Goal: Information Seeking & Learning: Learn about a topic

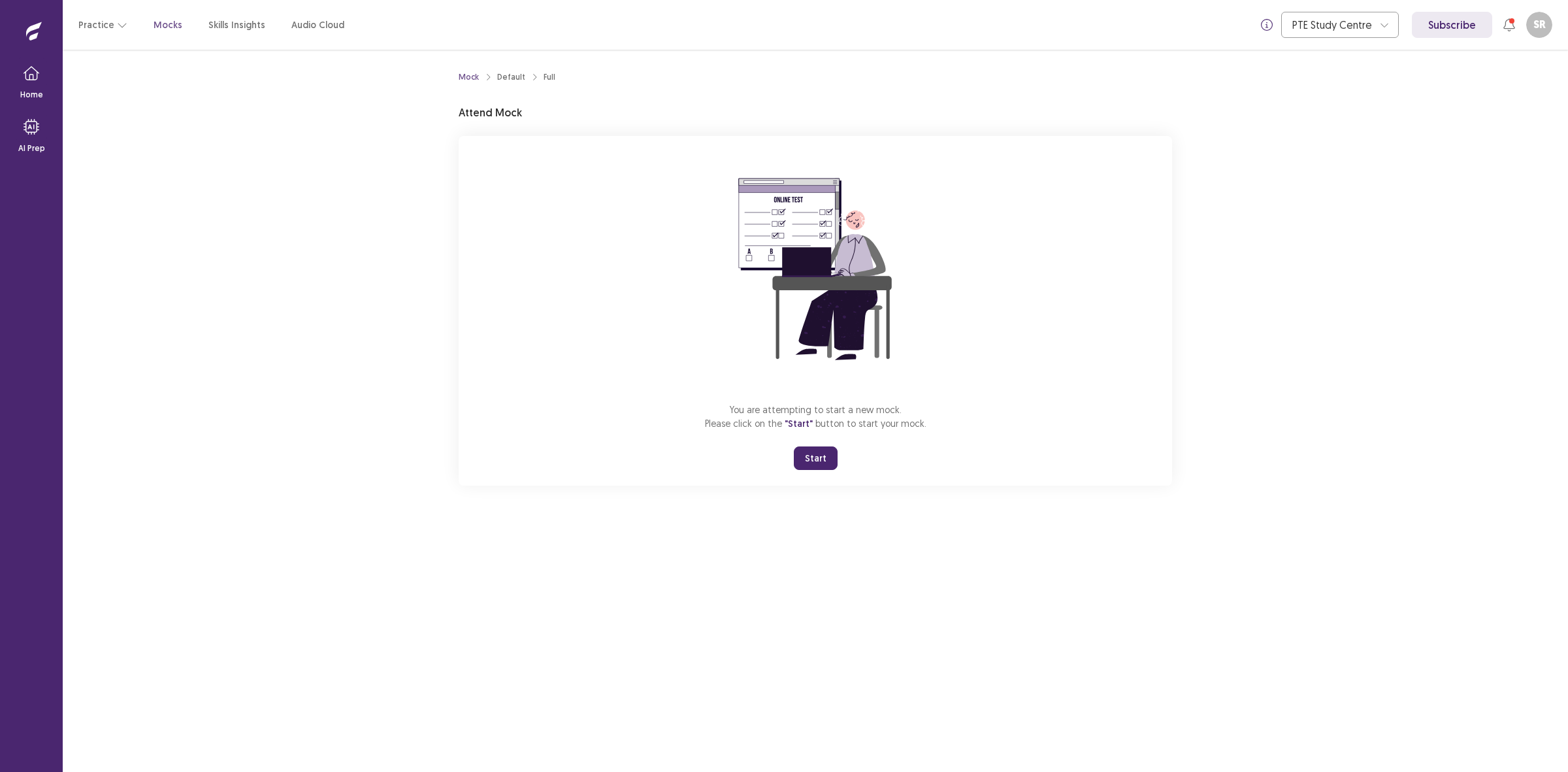
click at [801, 461] on button "Start" at bounding box center [816, 459] width 44 height 24
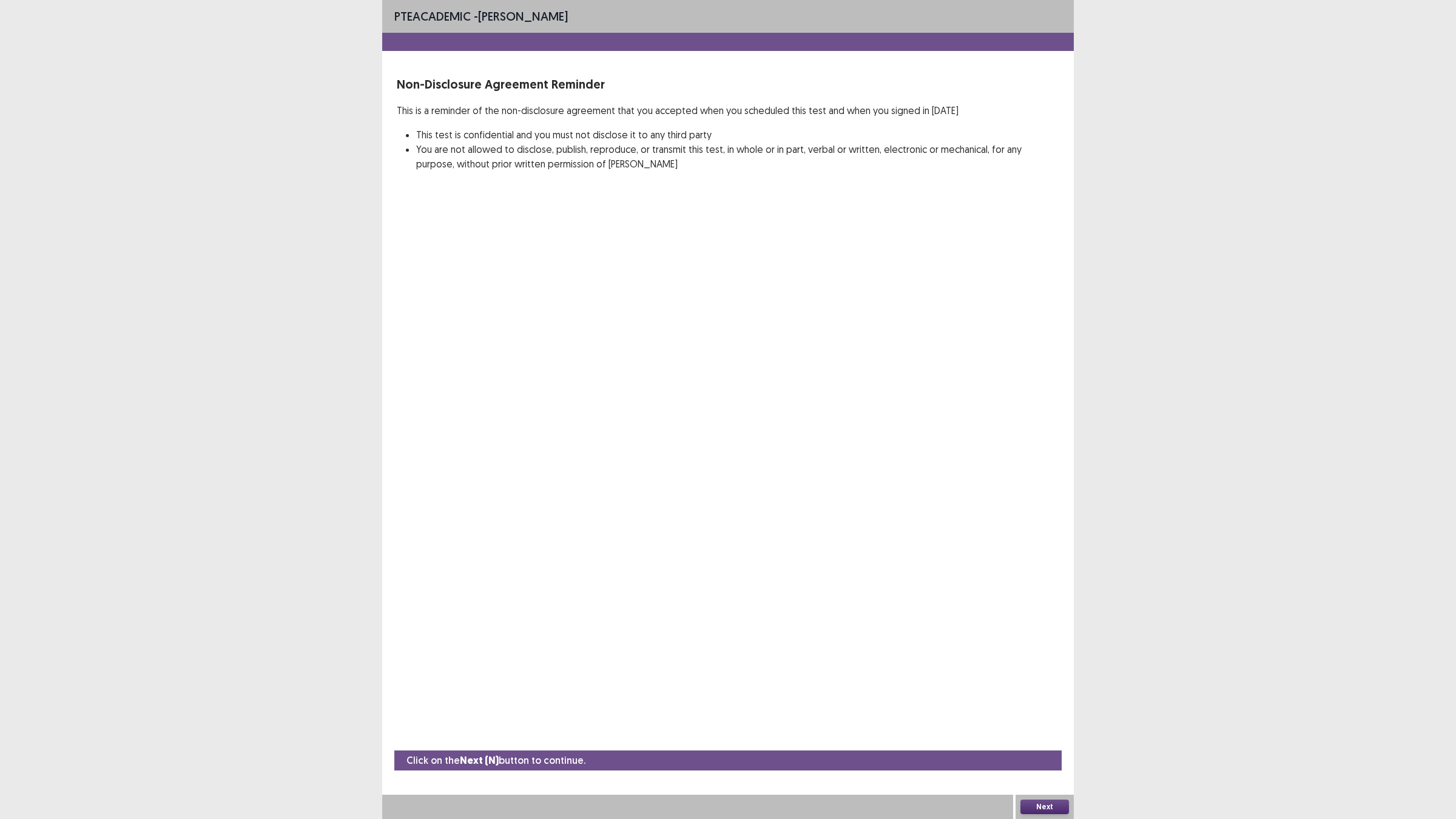
click at [1045, 716] on button "Next" at bounding box center [1045, 806] width 49 height 14
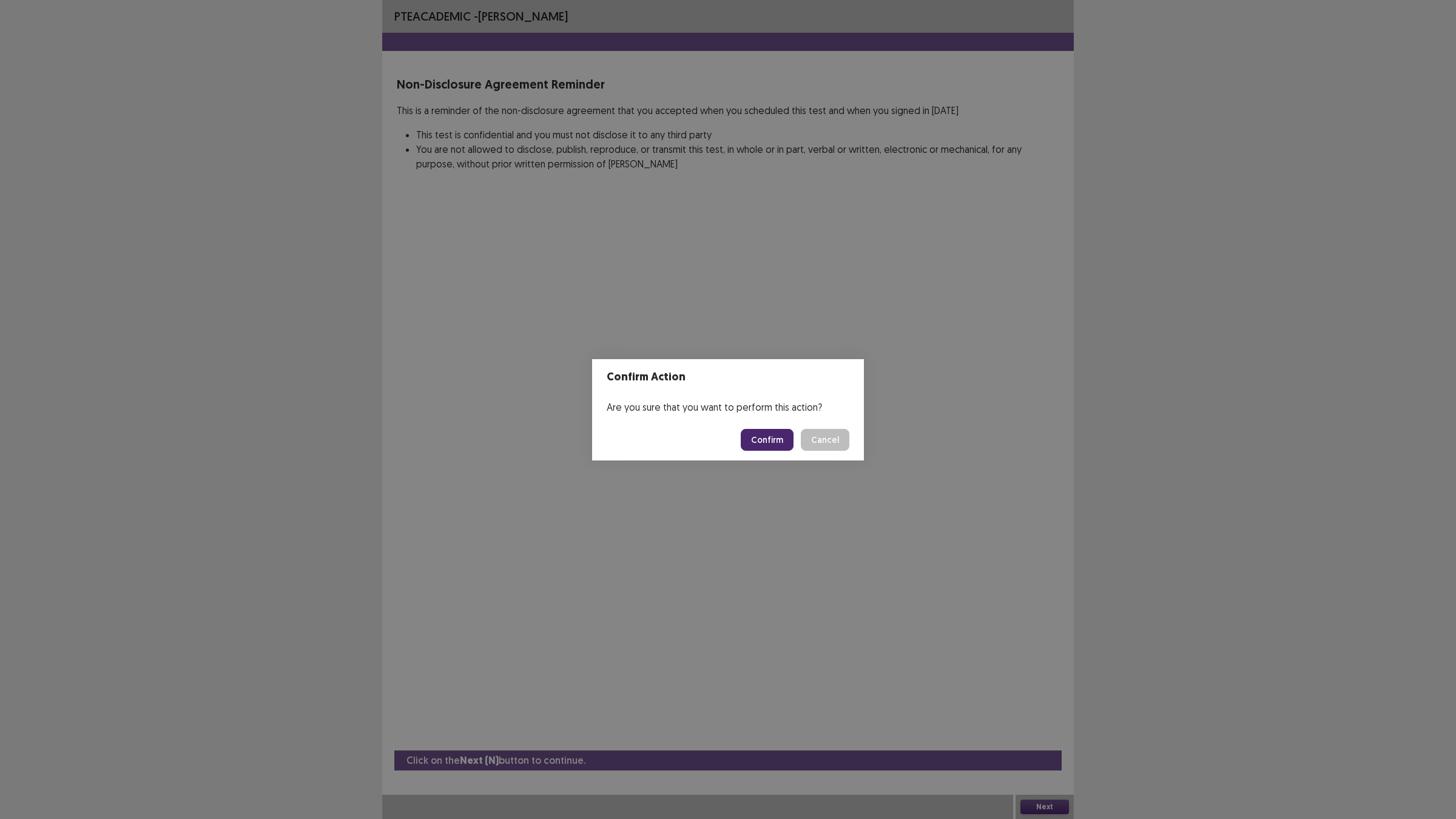
click at [750, 438] on button "Confirm" at bounding box center [767, 440] width 53 height 22
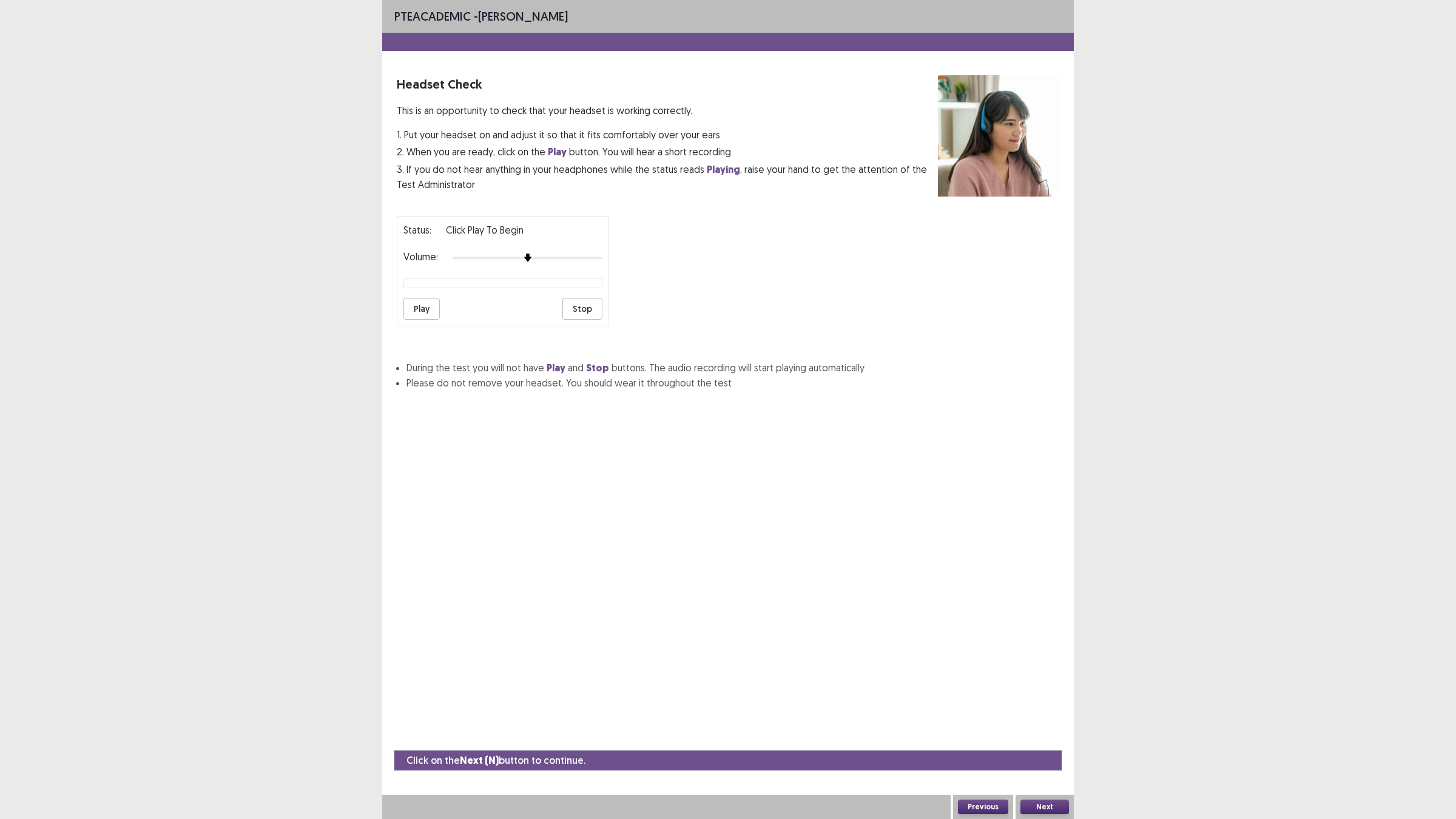
drag, startPoint x: 422, startPoint y: 307, endPoint x: 431, endPoint y: 311, distance: 9.8
click at [431, 311] on button "Play" at bounding box center [422, 309] width 36 height 22
click at [541, 254] on div at bounding box center [527, 258] width 150 height 9
click at [433, 298] on button "Play" at bounding box center [422, 309] width 36 height 22
click at [1035, 716] on button "Next" at bounding box center [1045, 806] width 49 height 14
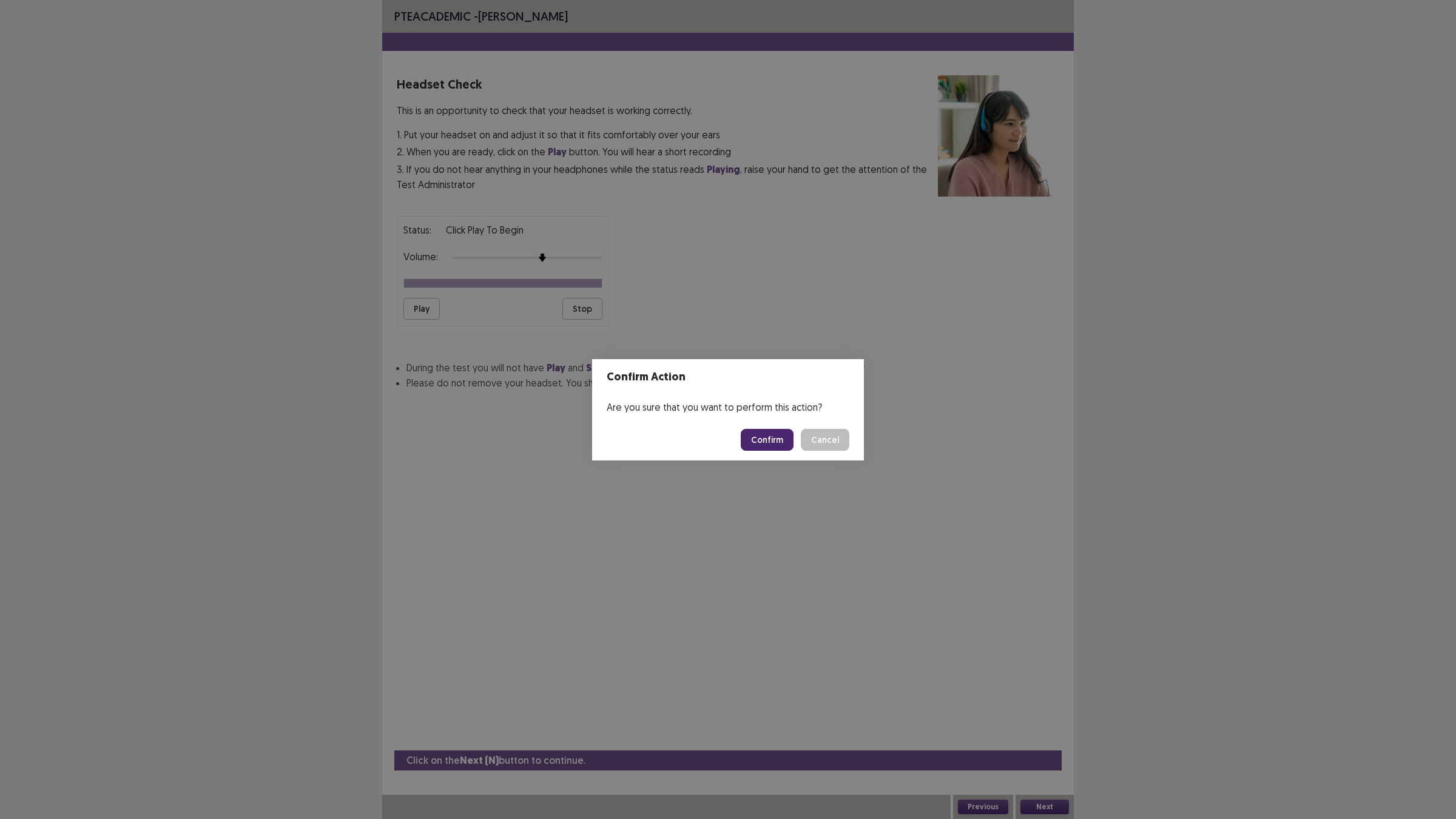
click at [765, 436] on button "Confirm" at bounding box center [767, 440] width 53 height 22
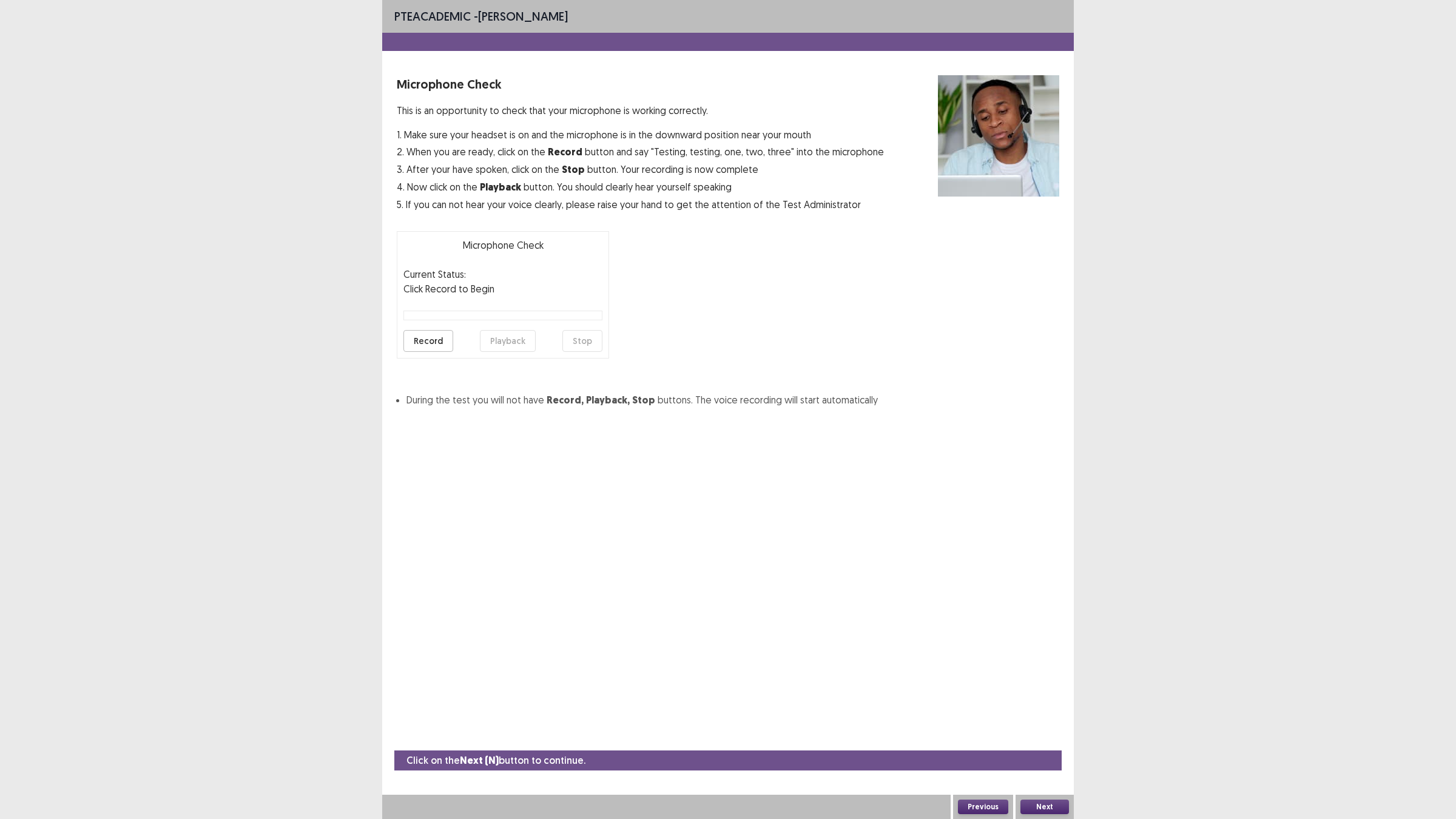
click at [438, 336] on button "Record" at bounding box center [428, 341] width 50 height 22
click at [587, 337] on button "Stop" at bounding box center [582, 341] width 40 height 22
click at [520, 337] on button "Playback" at bounding box center [508, 341] width 56 height 22
click at [1029, 716] on button "Next" at bounding box center [1045, 806] width 49 height 14
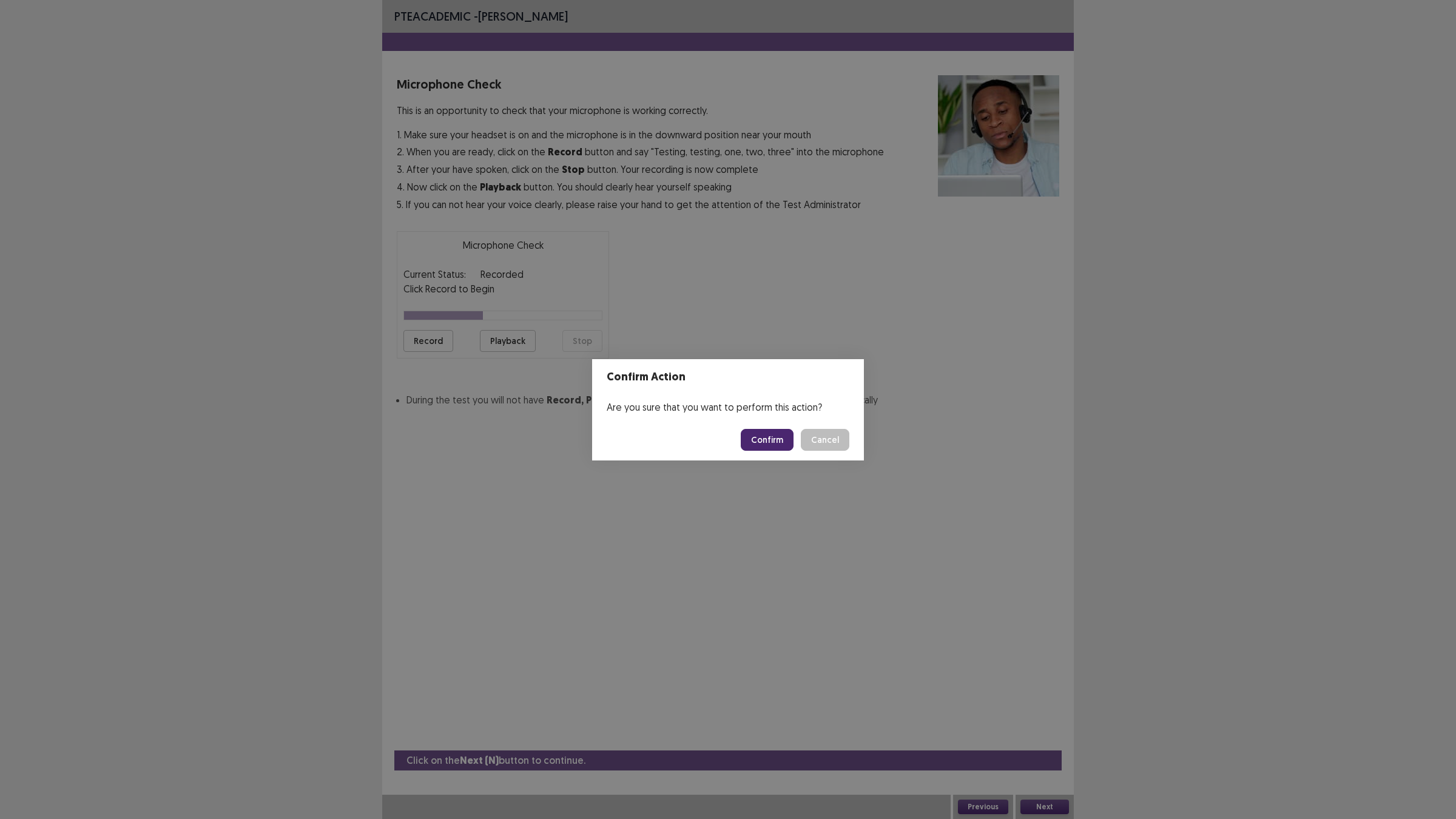
click at [754, 436] on button "Confirm" at bounding box center [767, 440] width 53 height 22
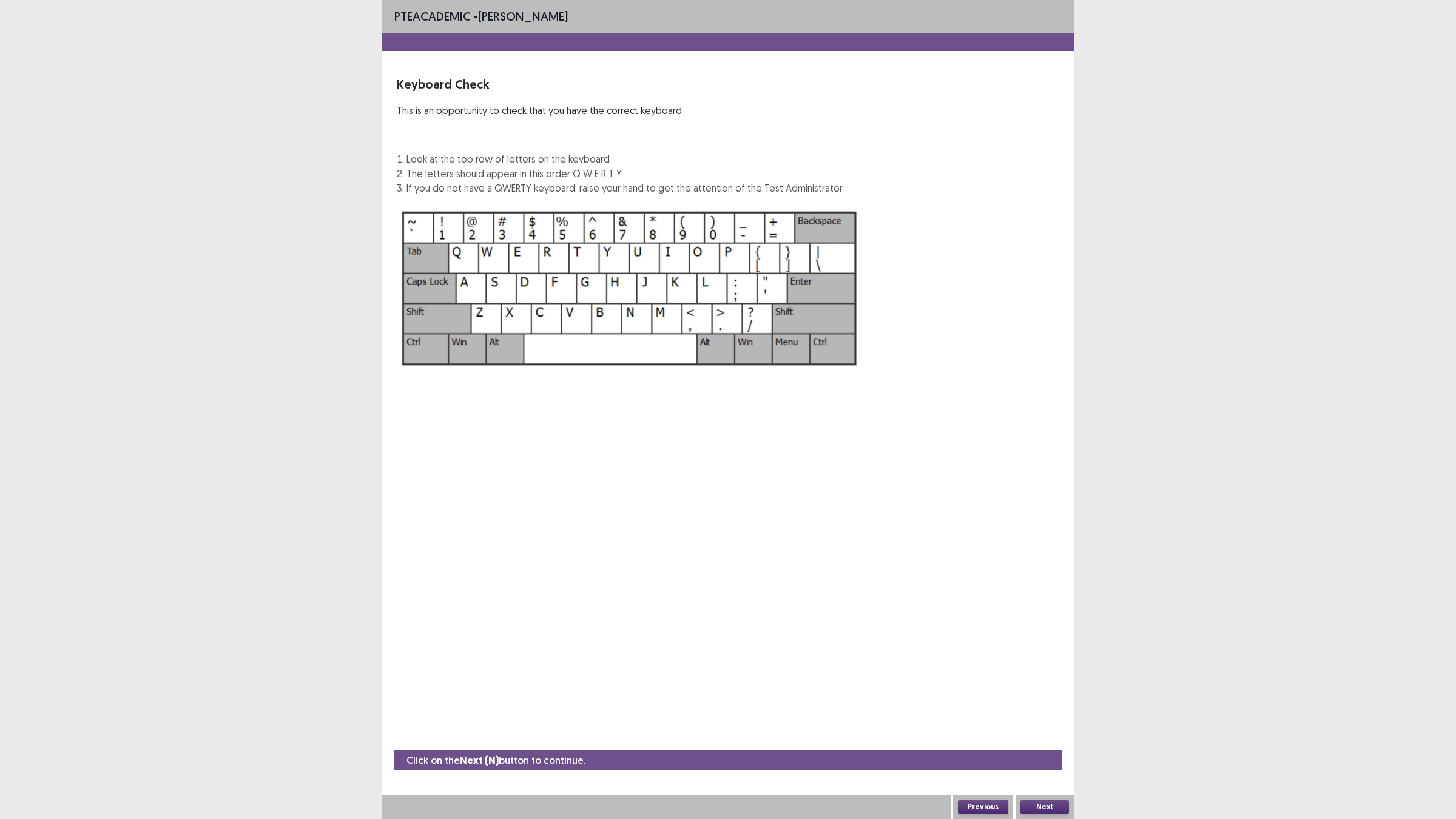
click at [754, 436] on div "PTE academic - [PERSON_NAME] Keyboard Check This is an opportunity to check tha…" at bounding box center [728, 409] width 691 height 819
click at [1026, 716] on button "Next" at bounding box center [1045, 806] width 49 height 14
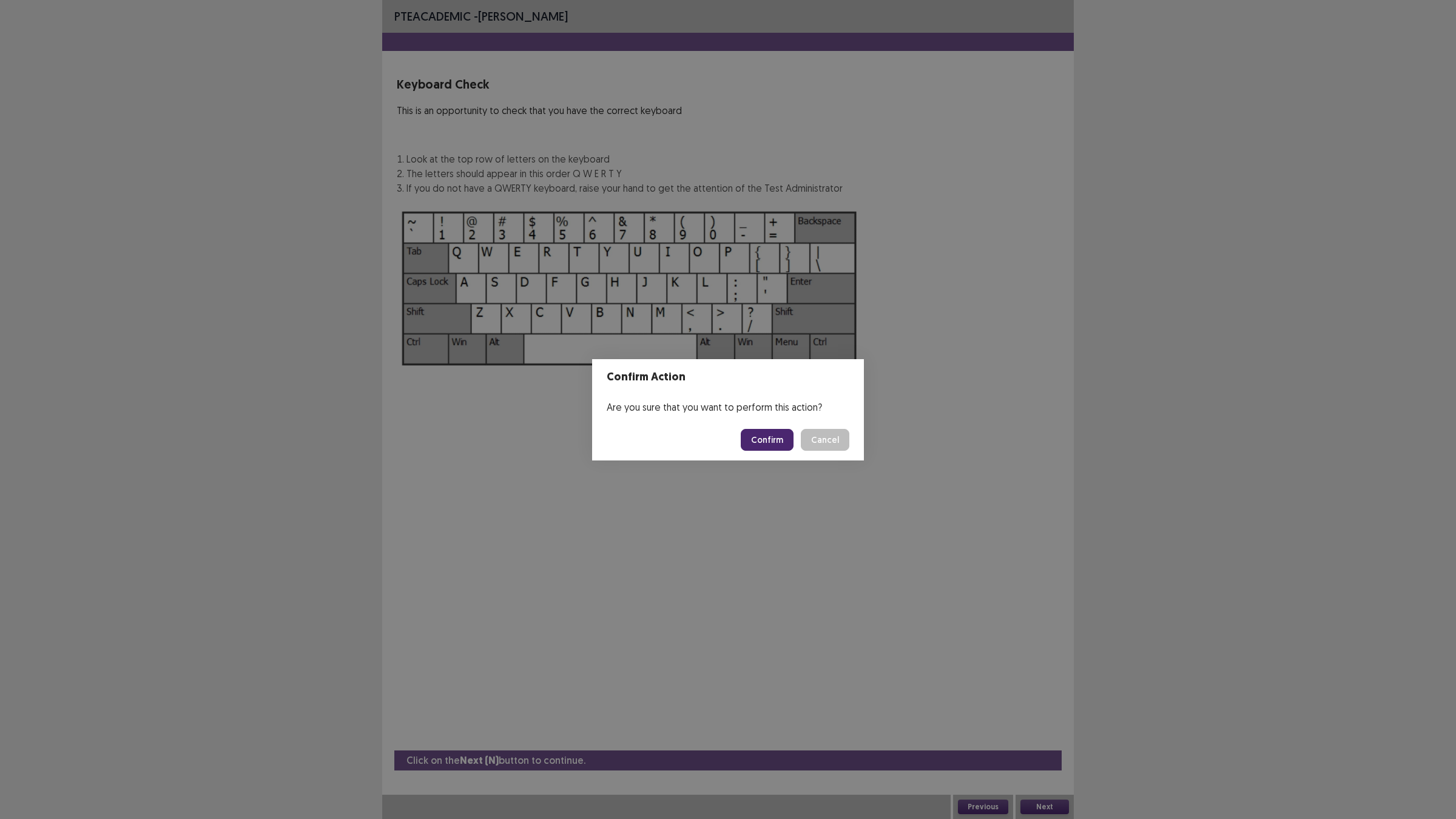
click at [754, 441] on button "Confirm" at bounding box center [767, 440] width 53 height 22
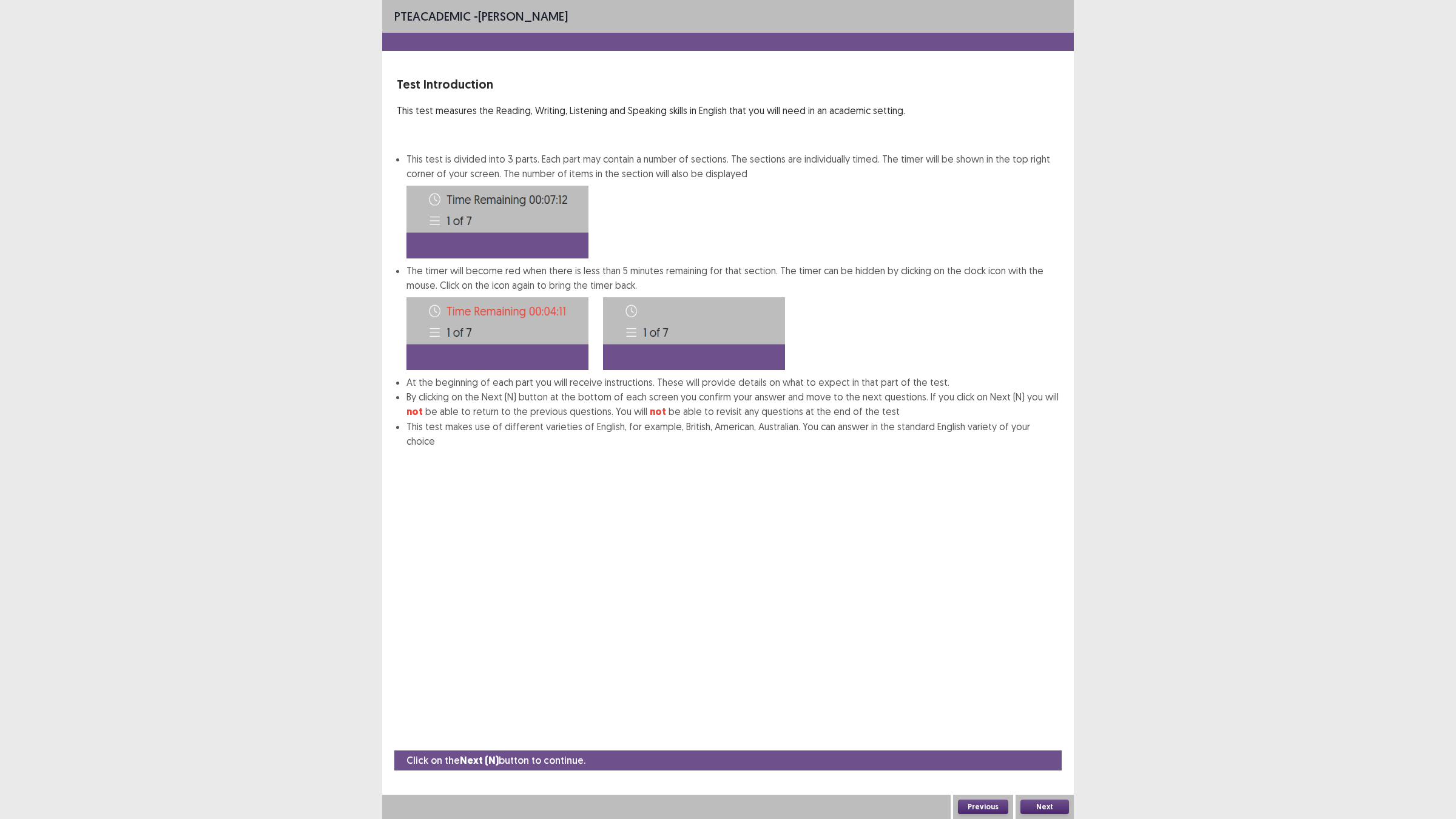
click at [1026, 716] on button "Next" at bounding box center [1045, 806] width 49 height 14
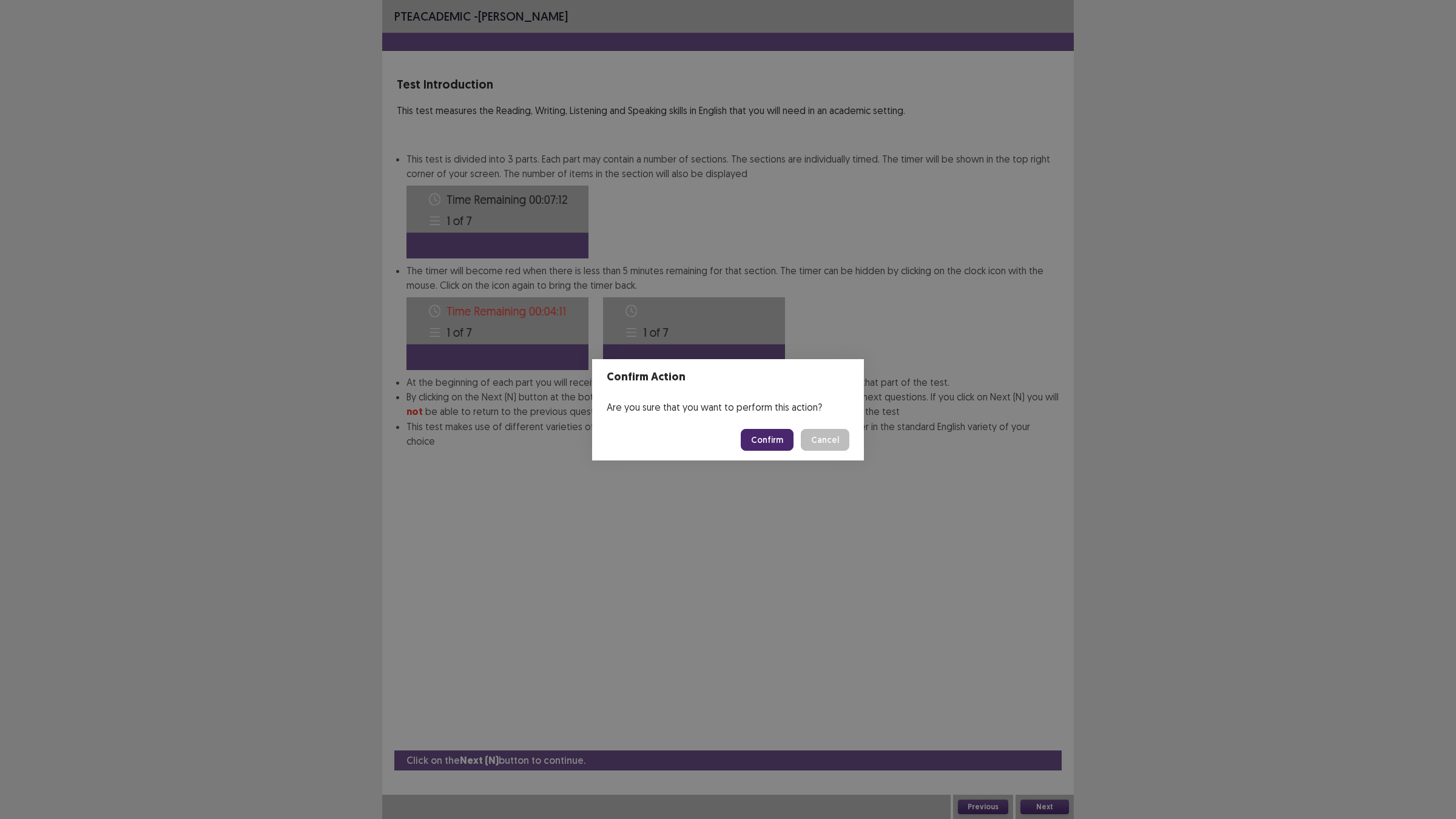
click at [745, 430] on button "Confirm" at bounding box center [767, 440] width 53 height 22
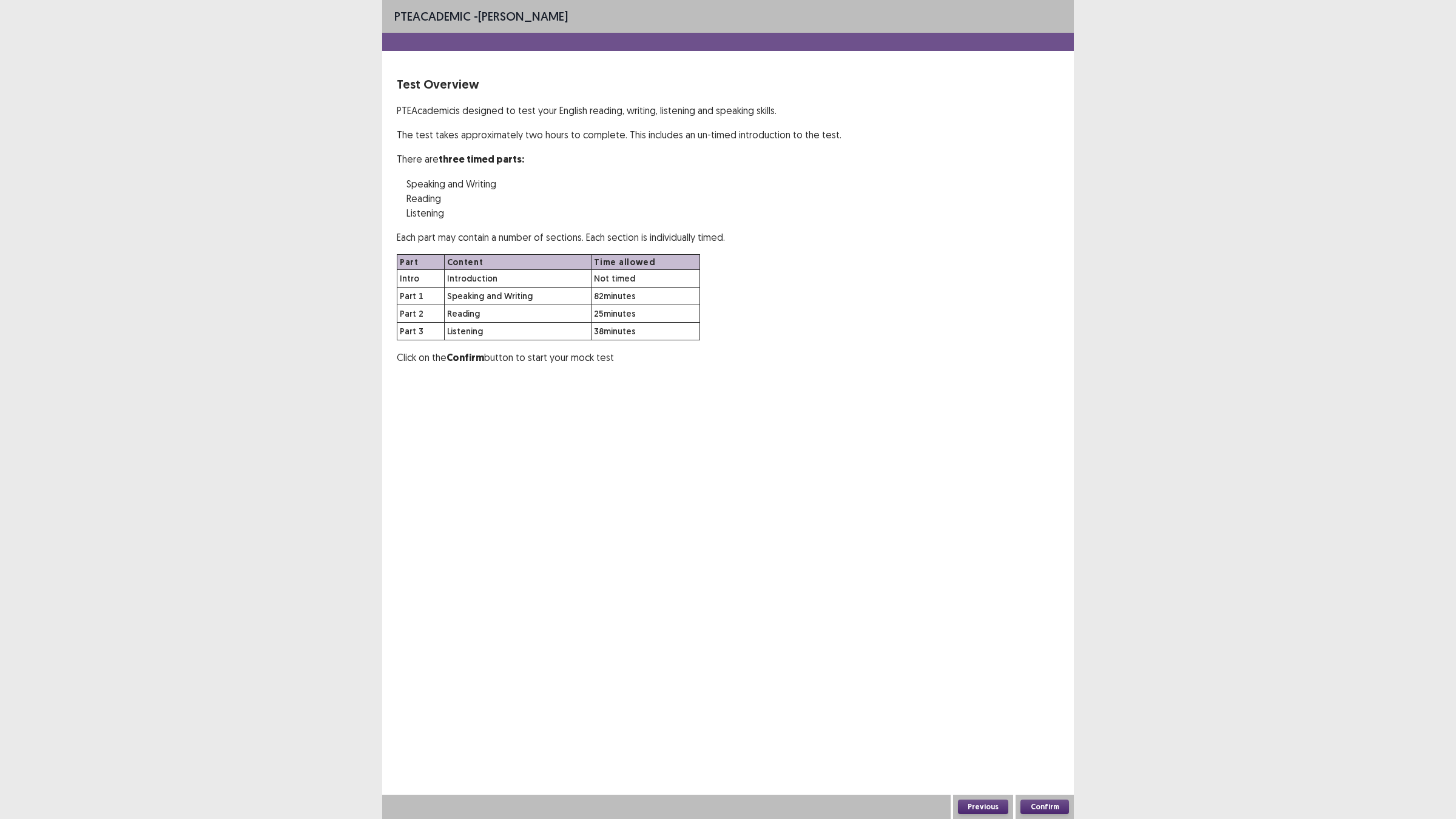
click at [1049, 716] on button "Confirm" at bounding box center [1045, 806] width 49 height 14
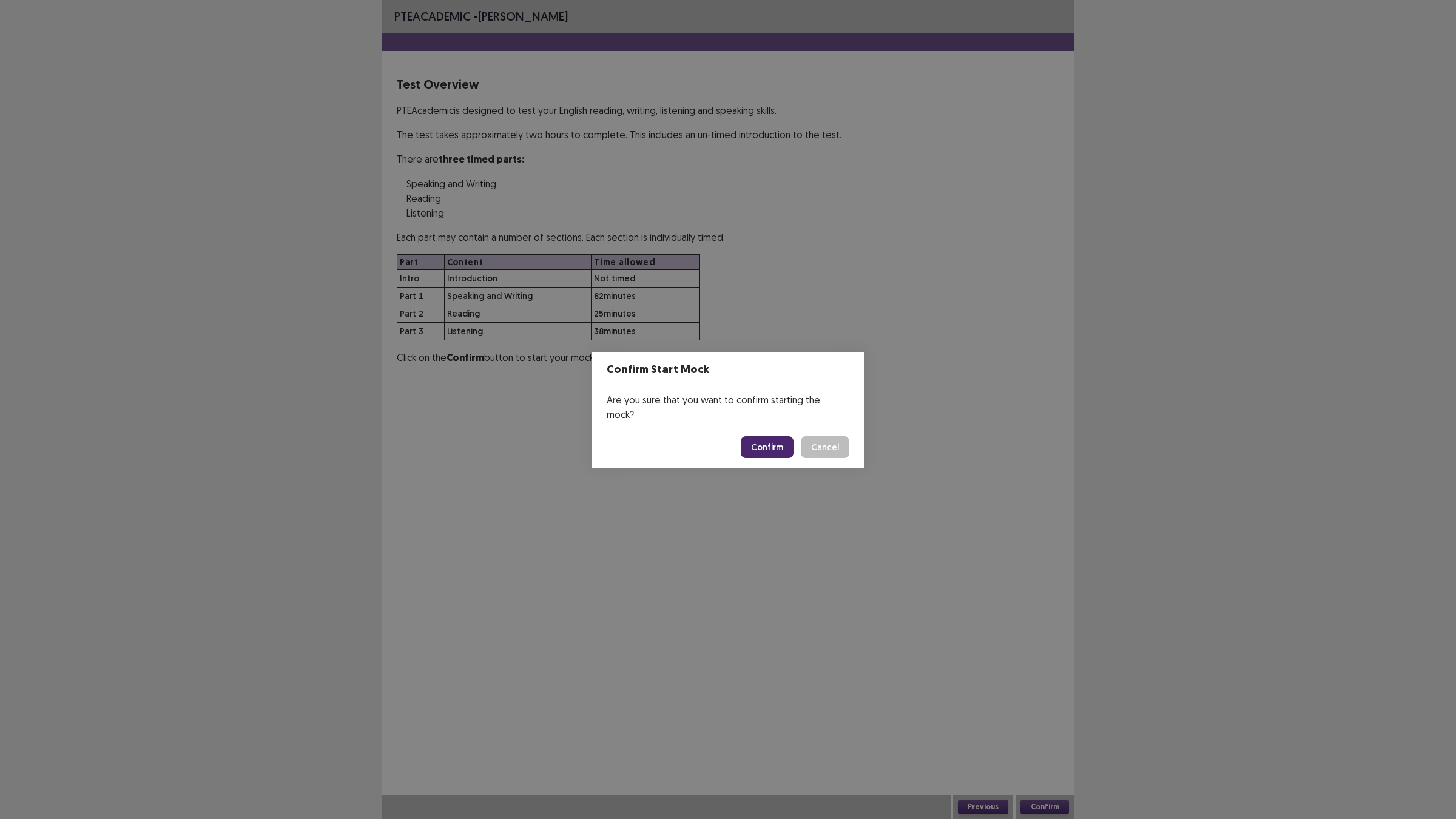
click at [754, 426] on footer "Confirm Cancel" at bounding box center [728, 447] width 272 height 41
click at [757, 438] on button "Confirm" at bounding box center [767, 447] width 53 height 22
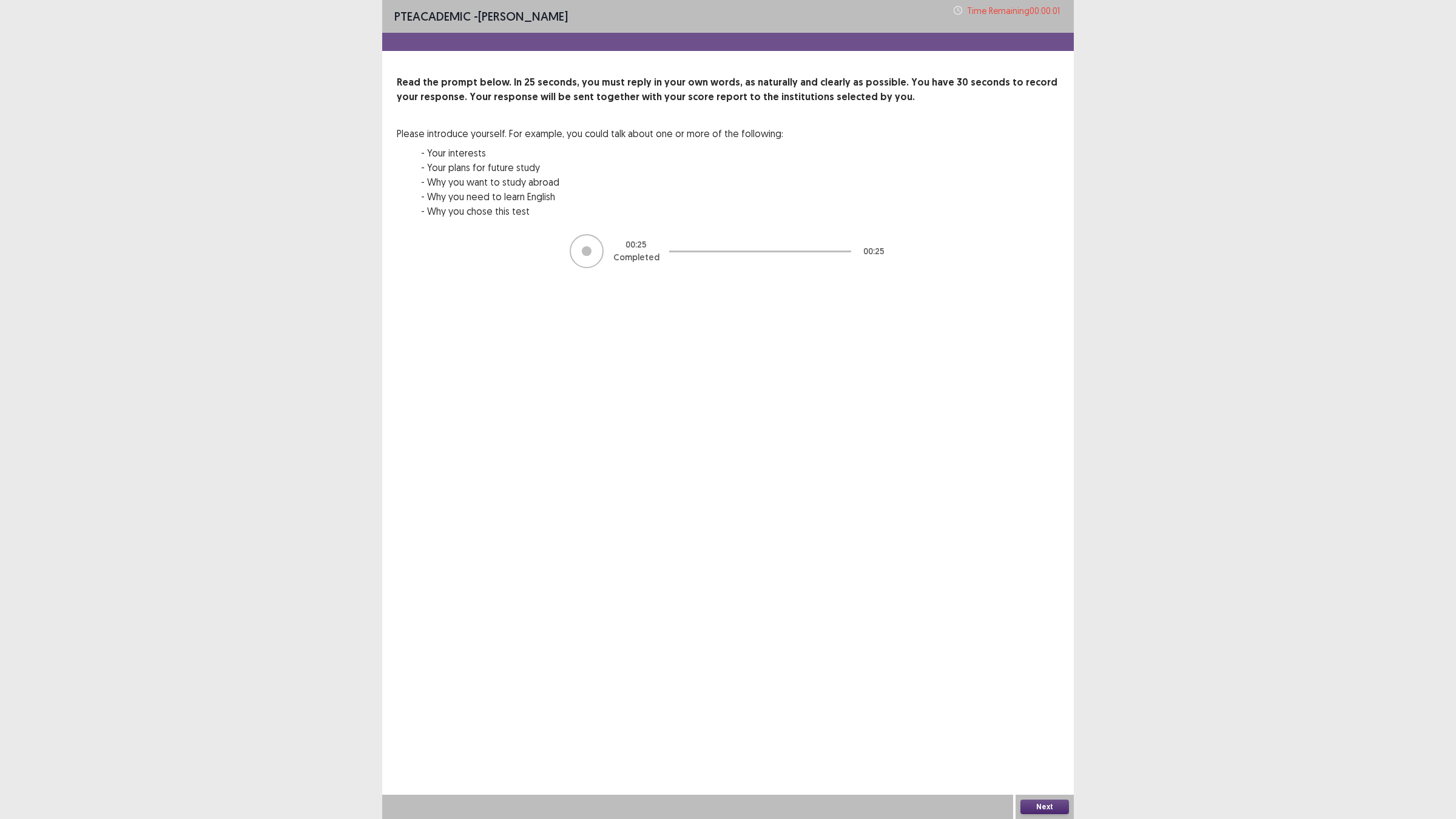
click at [1052, 716] on button "Next" at bounding box center [1045, 806] width 49 height 14
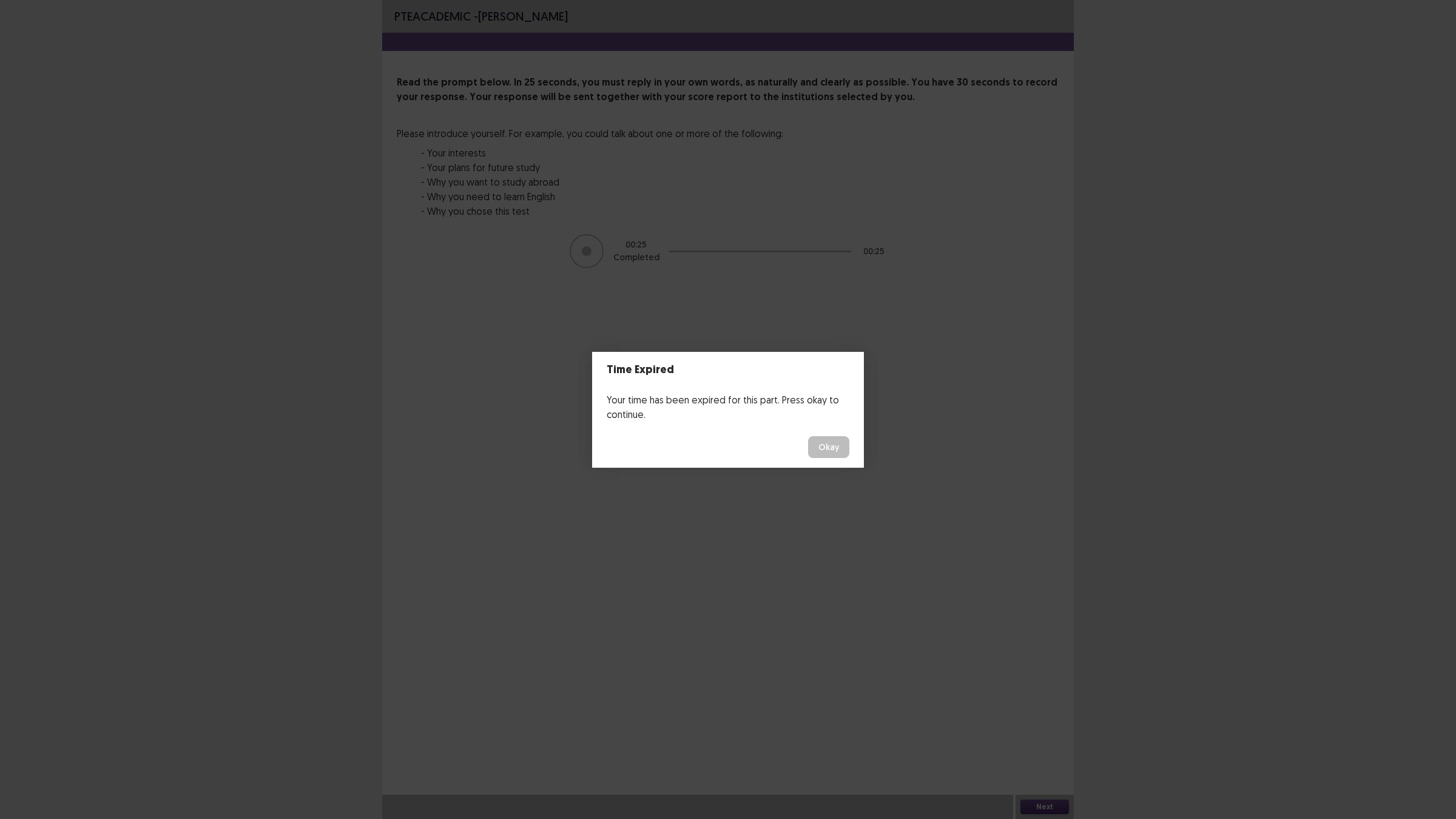
click at [814, 447] on button "Okay" at bounding box center [829, 447] width 41 height 22
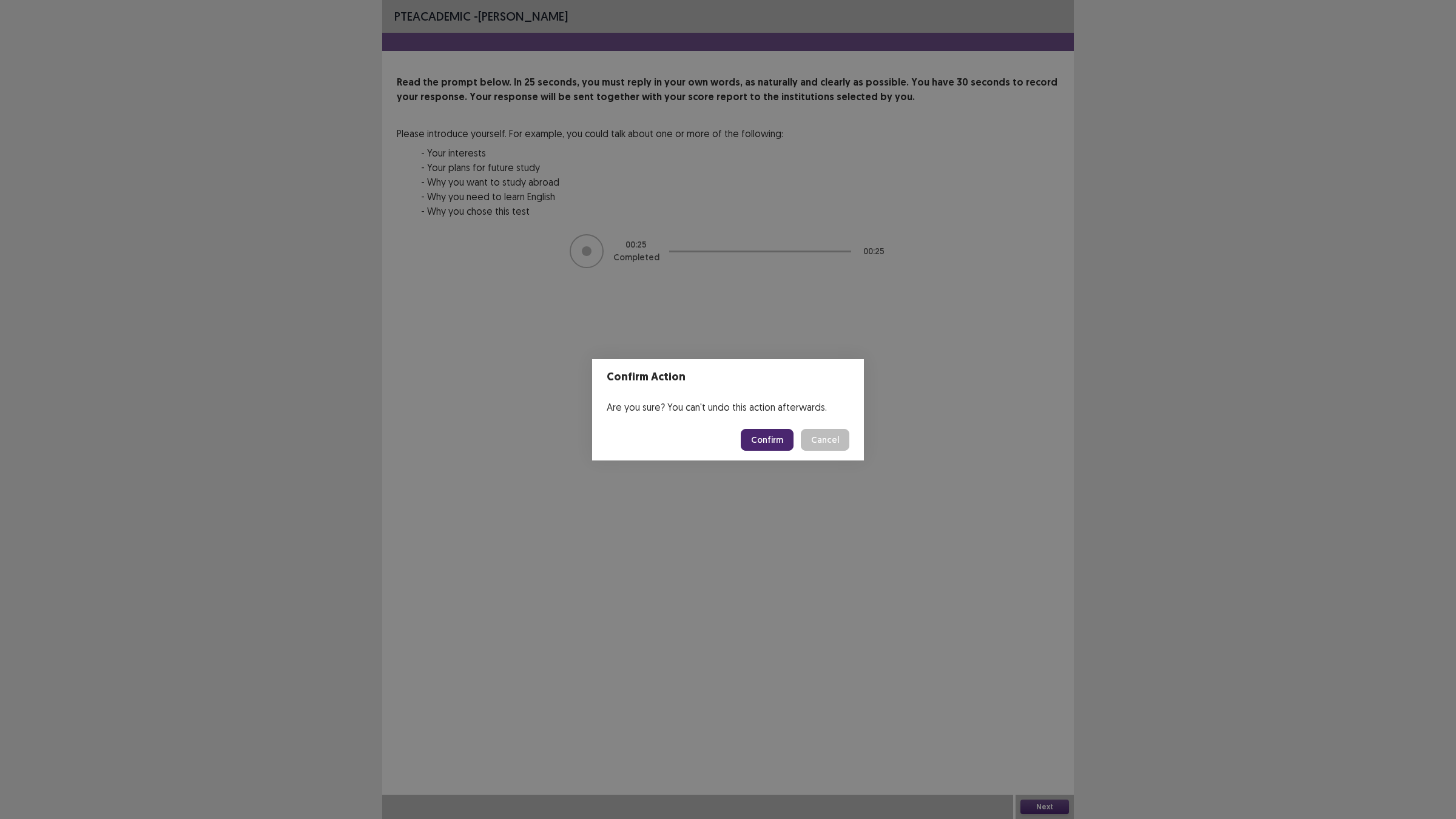
click at [756, 429] on button "Confirm" at bounding box center [767, 440] width 53 height 22
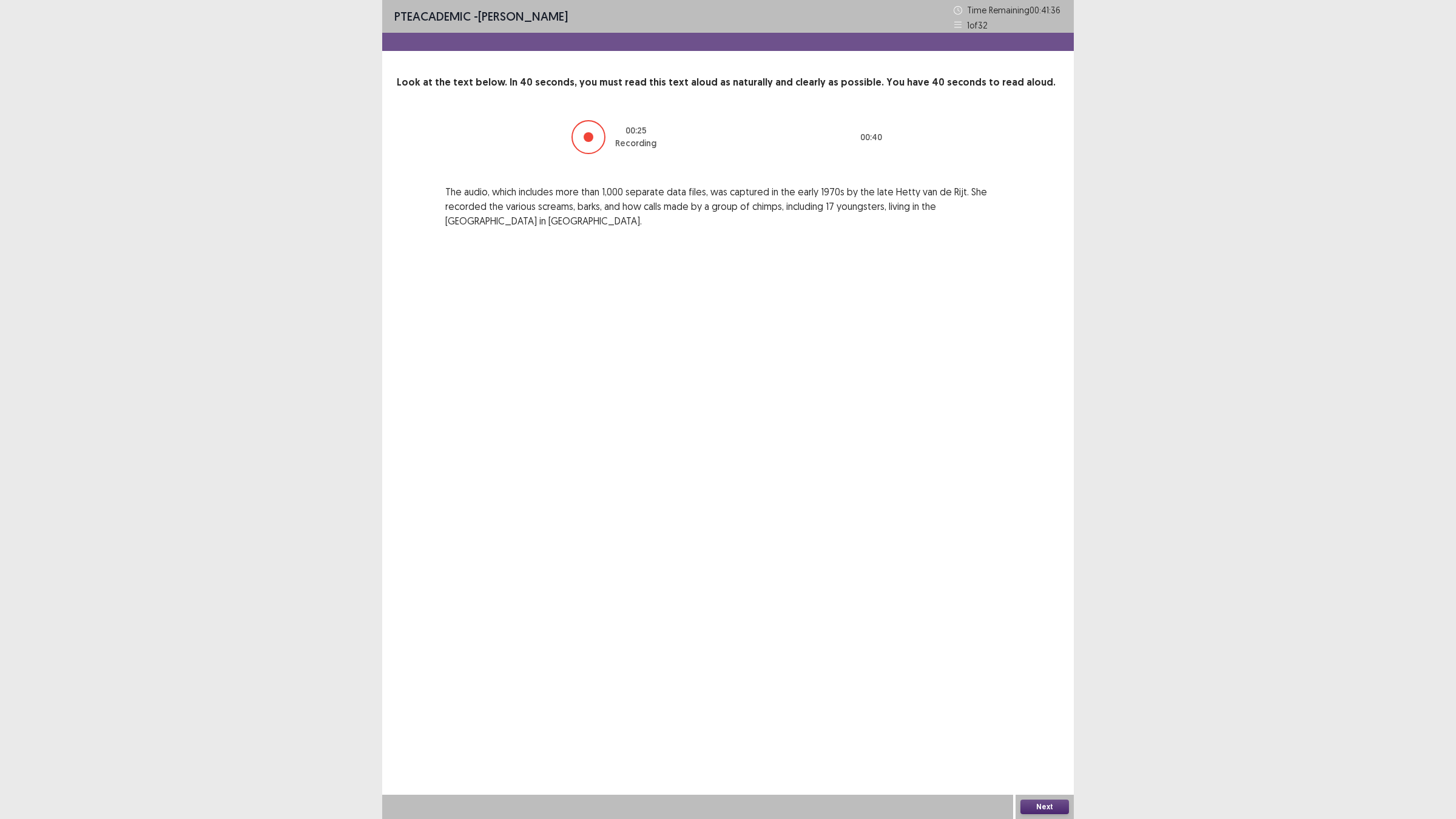
click at [1048, 716] on div "Next" at bounding box center [1045, 806] width 58 height 24
click at [1047, 716] on button "Next" at bounding box center [1045, 806] width 49 height 14
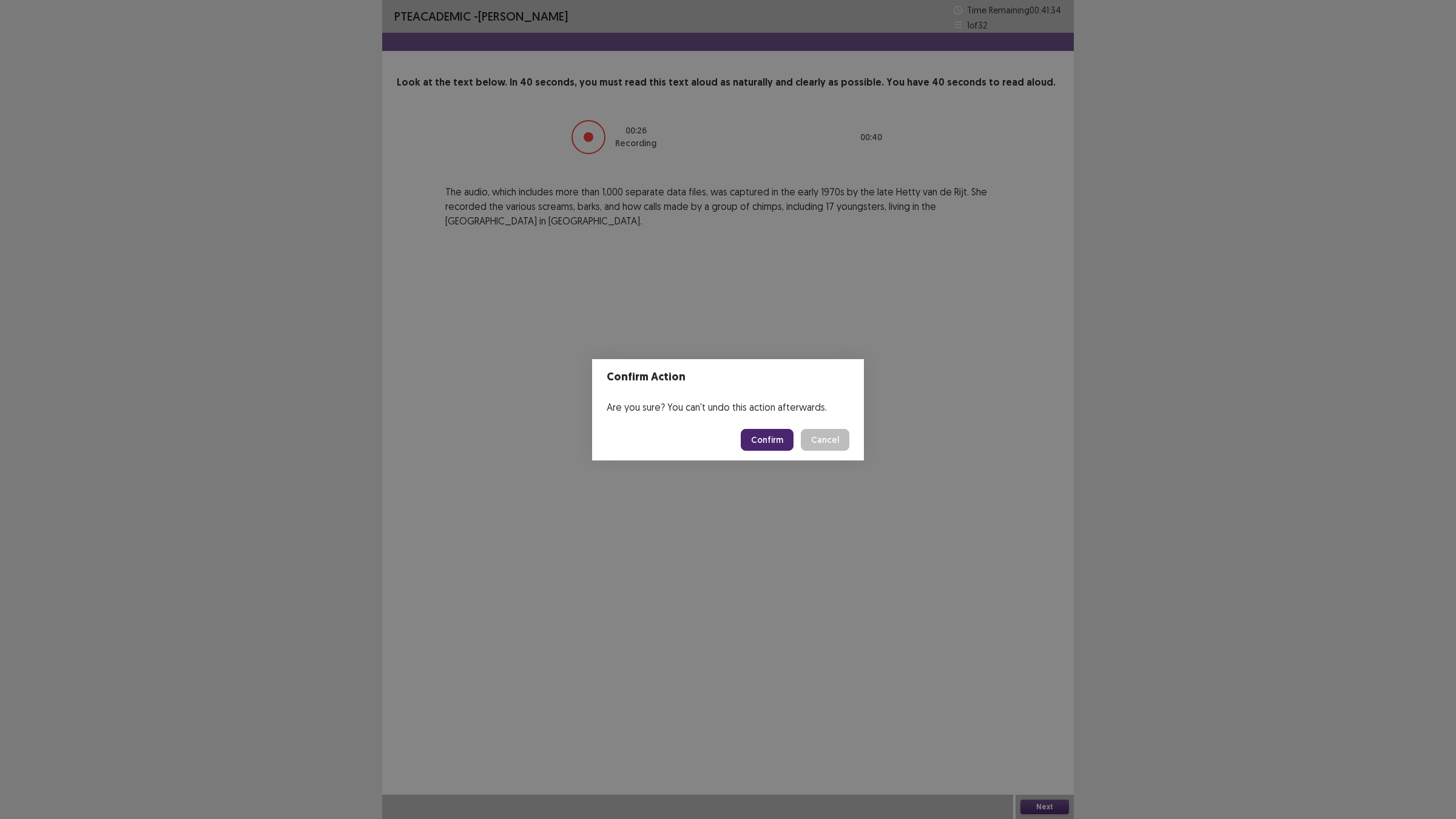
click at [780, 440] on button "Confirm" at bounding box center [767, 440] width 53 height 22
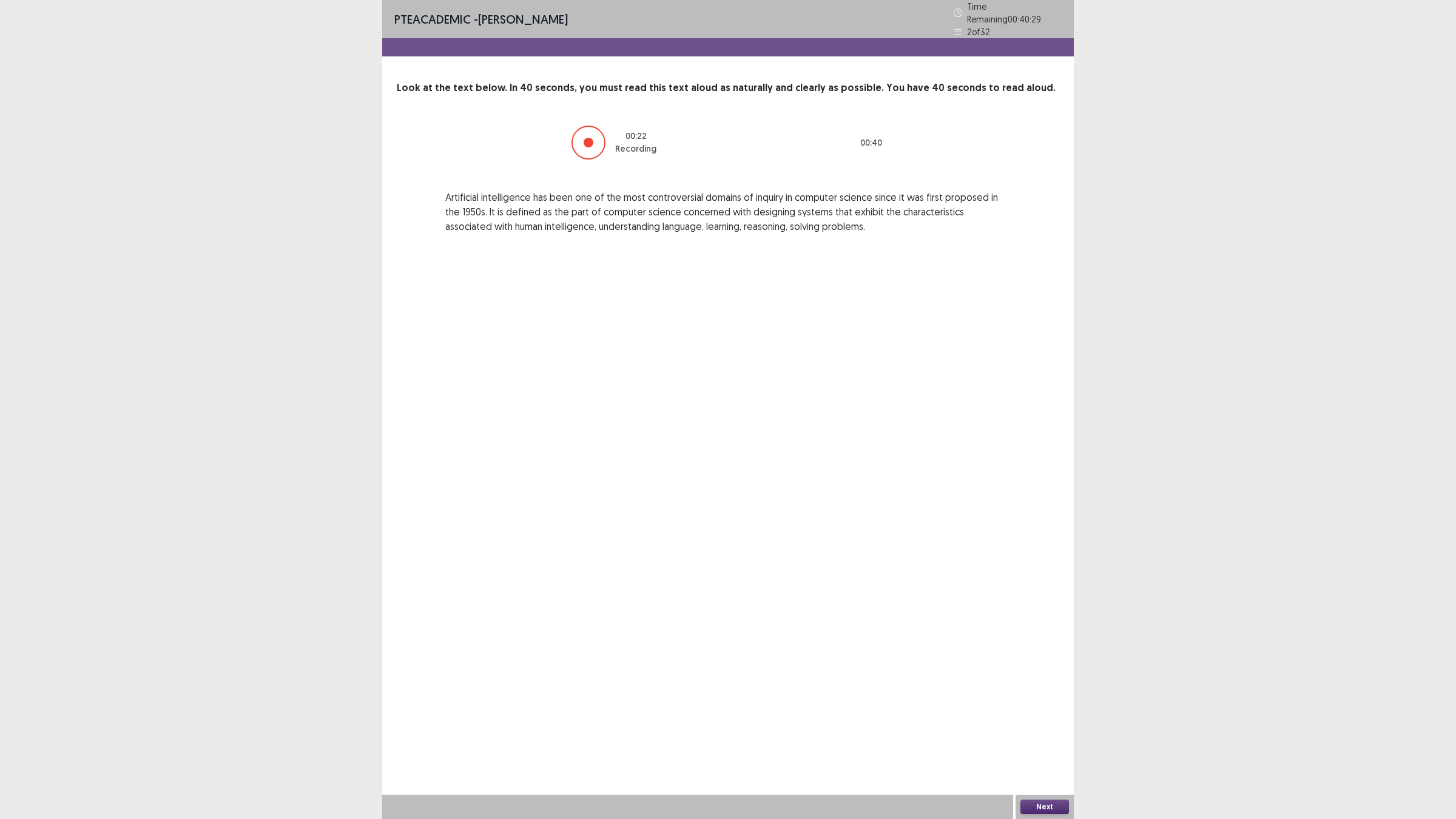
click at [1031, 716] on button "Next" at bounding box center [1045, 806] width 49 height 14
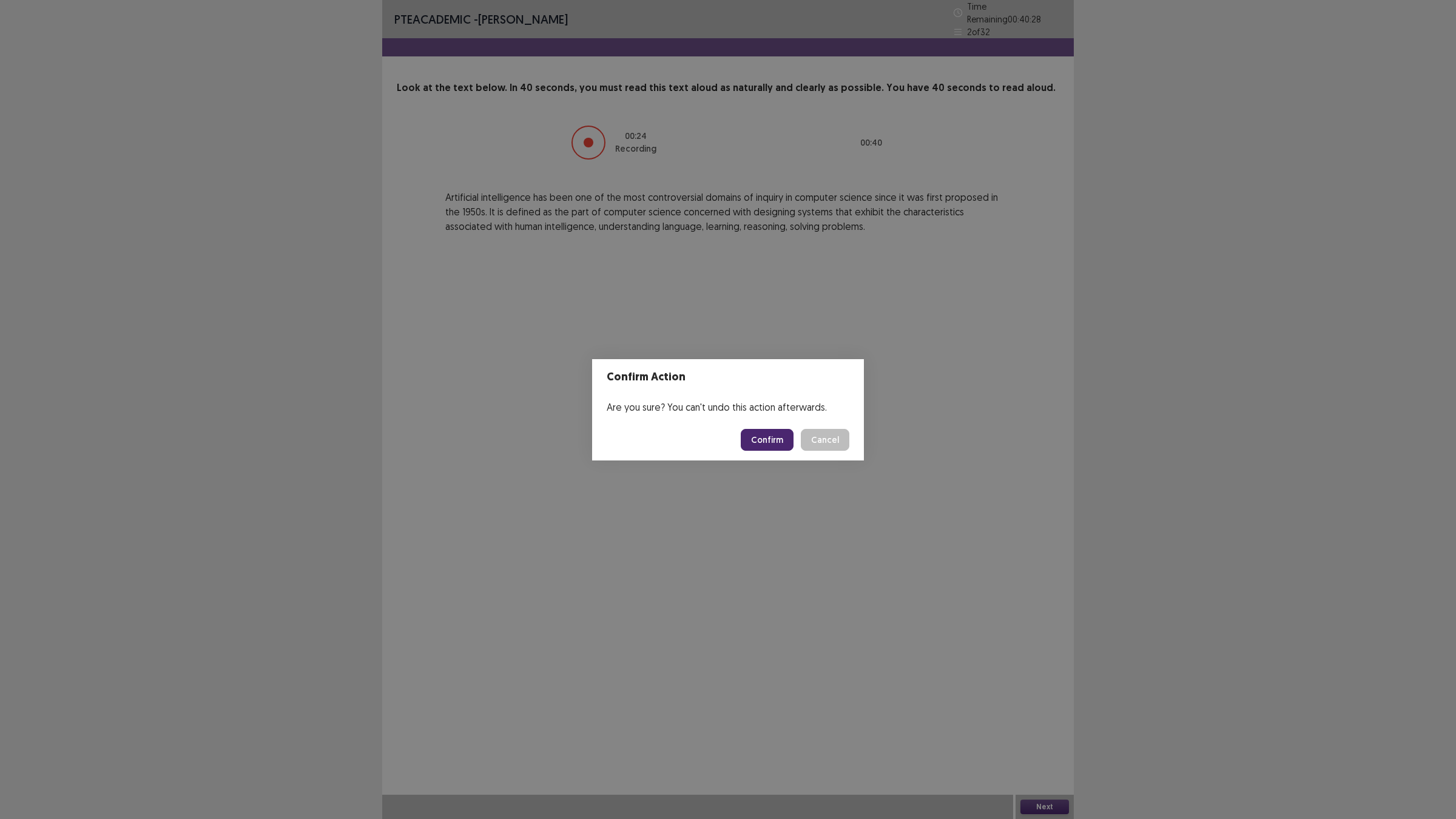
click at [784, 429] on button "Confirm" at bounding box center [767, 440] width 53 height 22
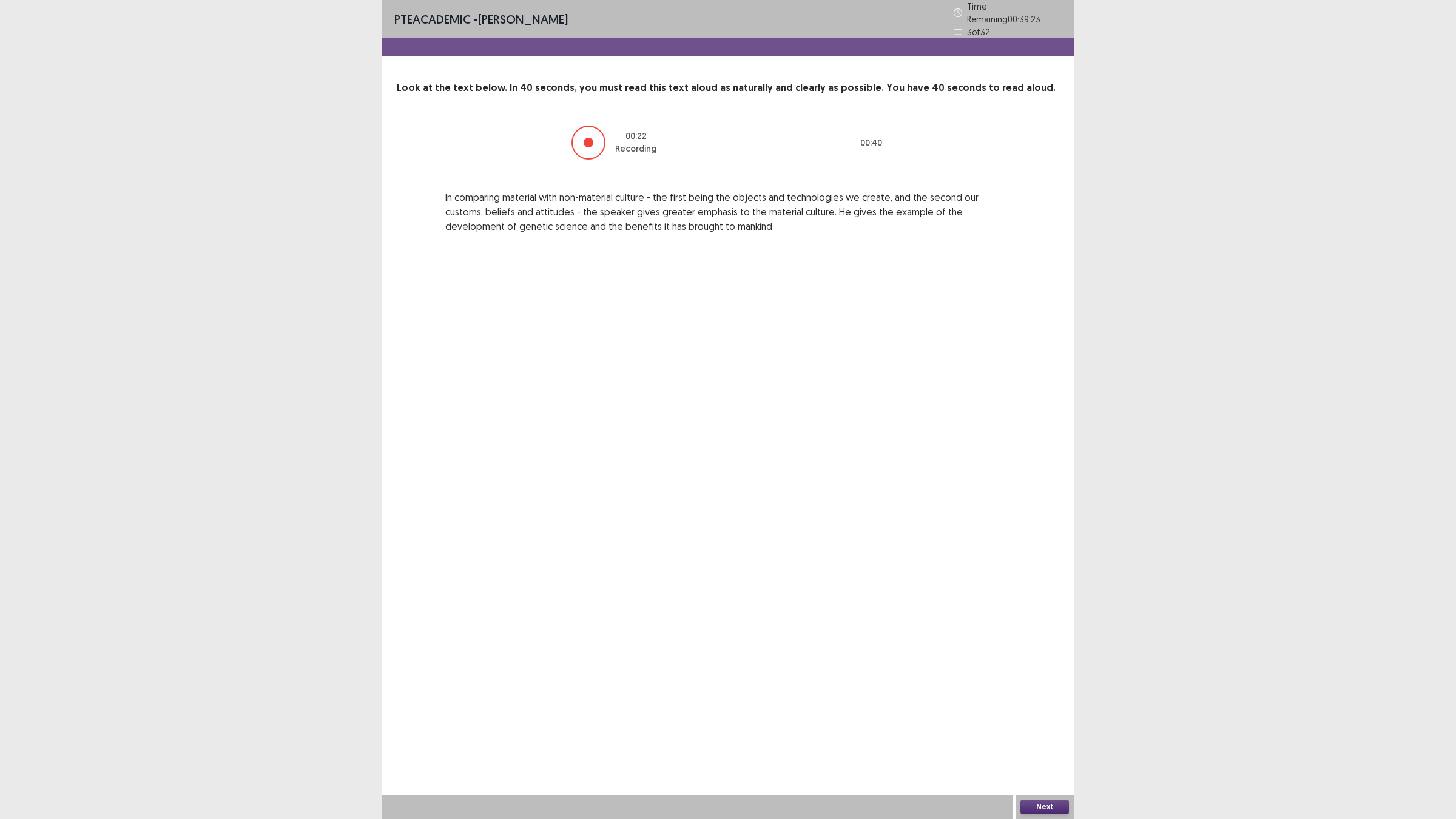
click at [1029, 716] on button "Next" at bounding box center [1045, 806] width 49 height 14
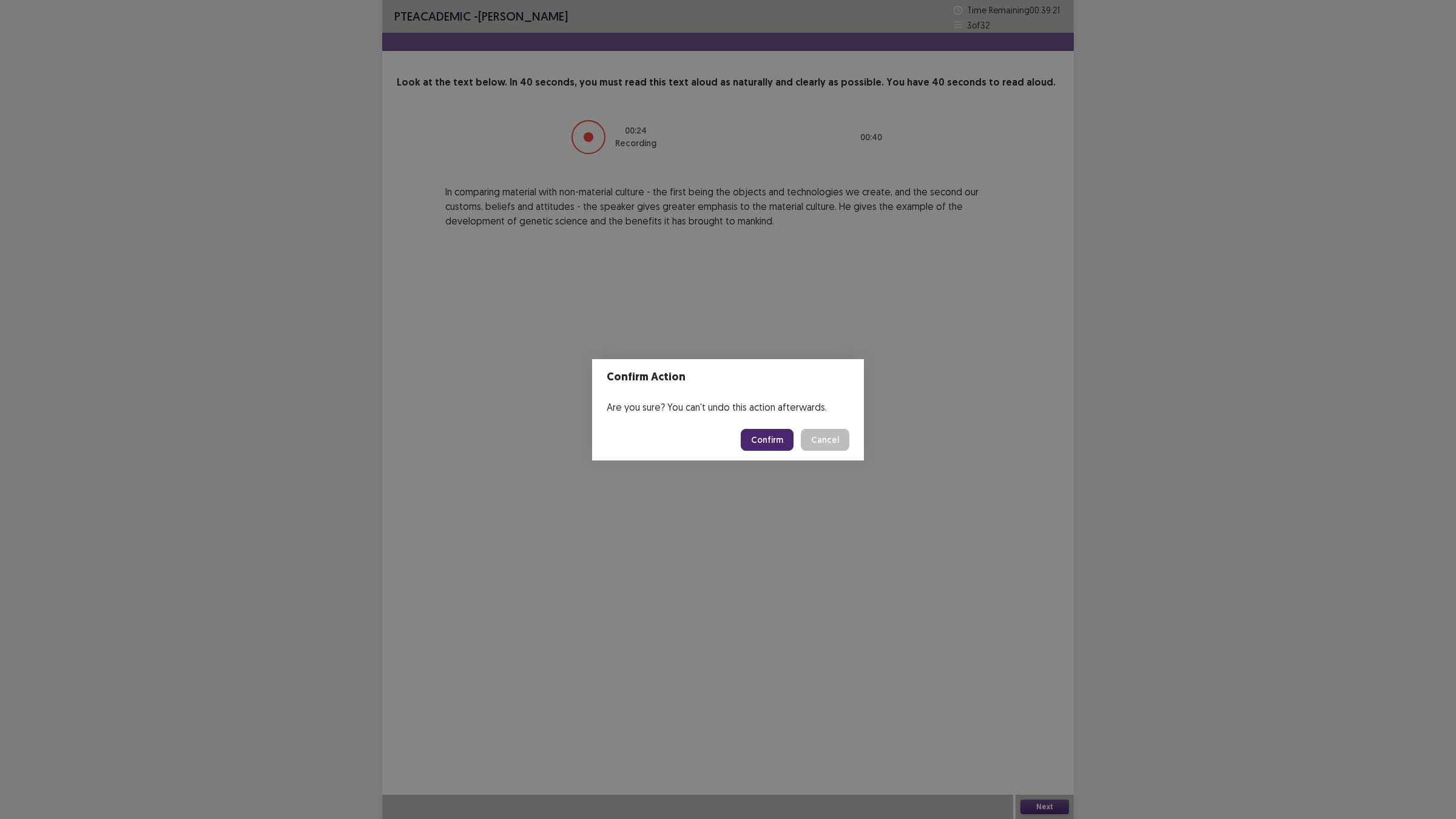
drag, startPoint x: 757, startPoint y: 449, endPoint x: 757, endPoint y: 441, distance: 8.0
click at [757, 441] on button "Confirm" at bounding box center [767, 440] width 53 height 22
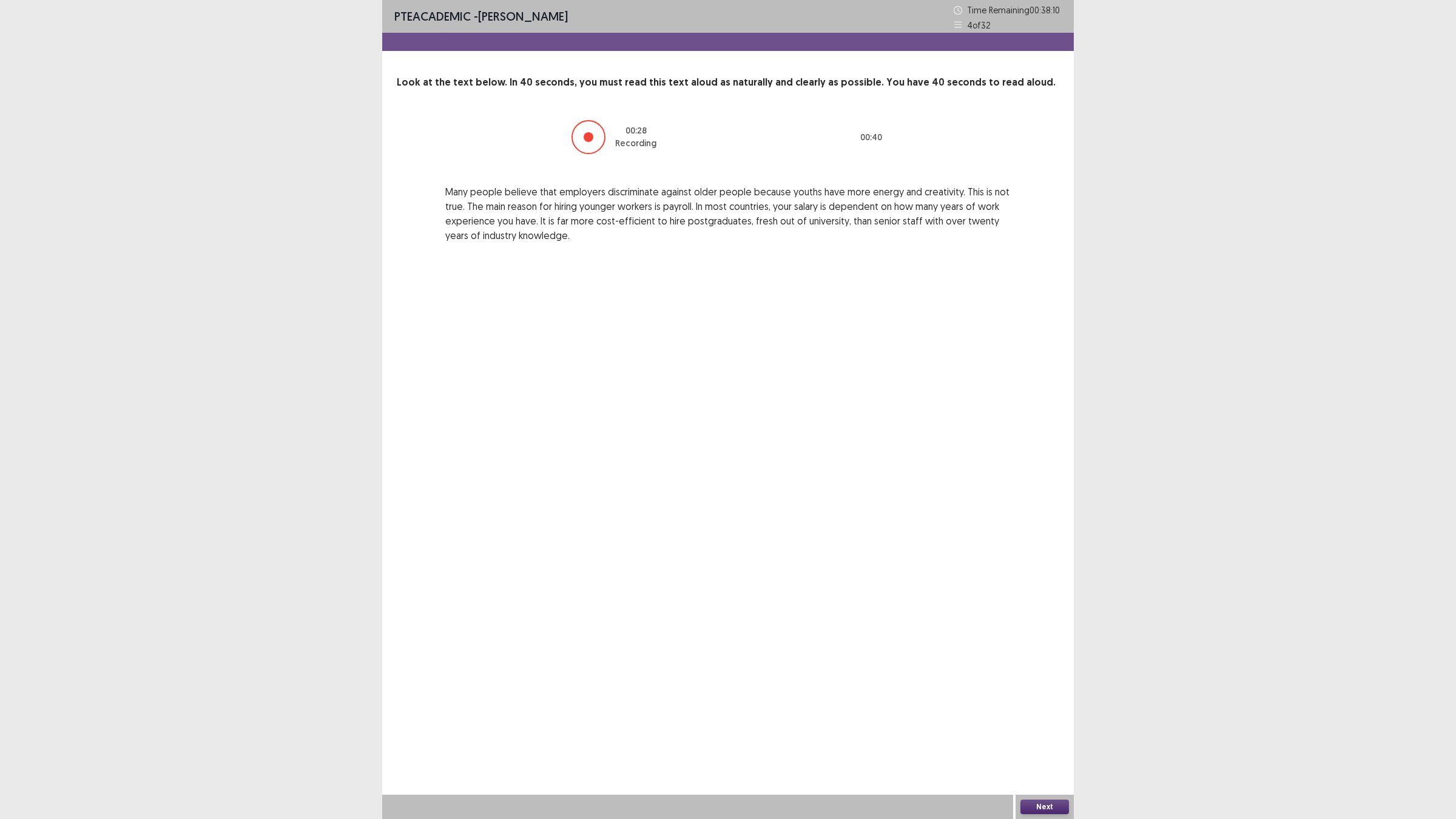
click at [1037, 716] on button "Next" at bounding box center [1045, 806] width 49 height 14
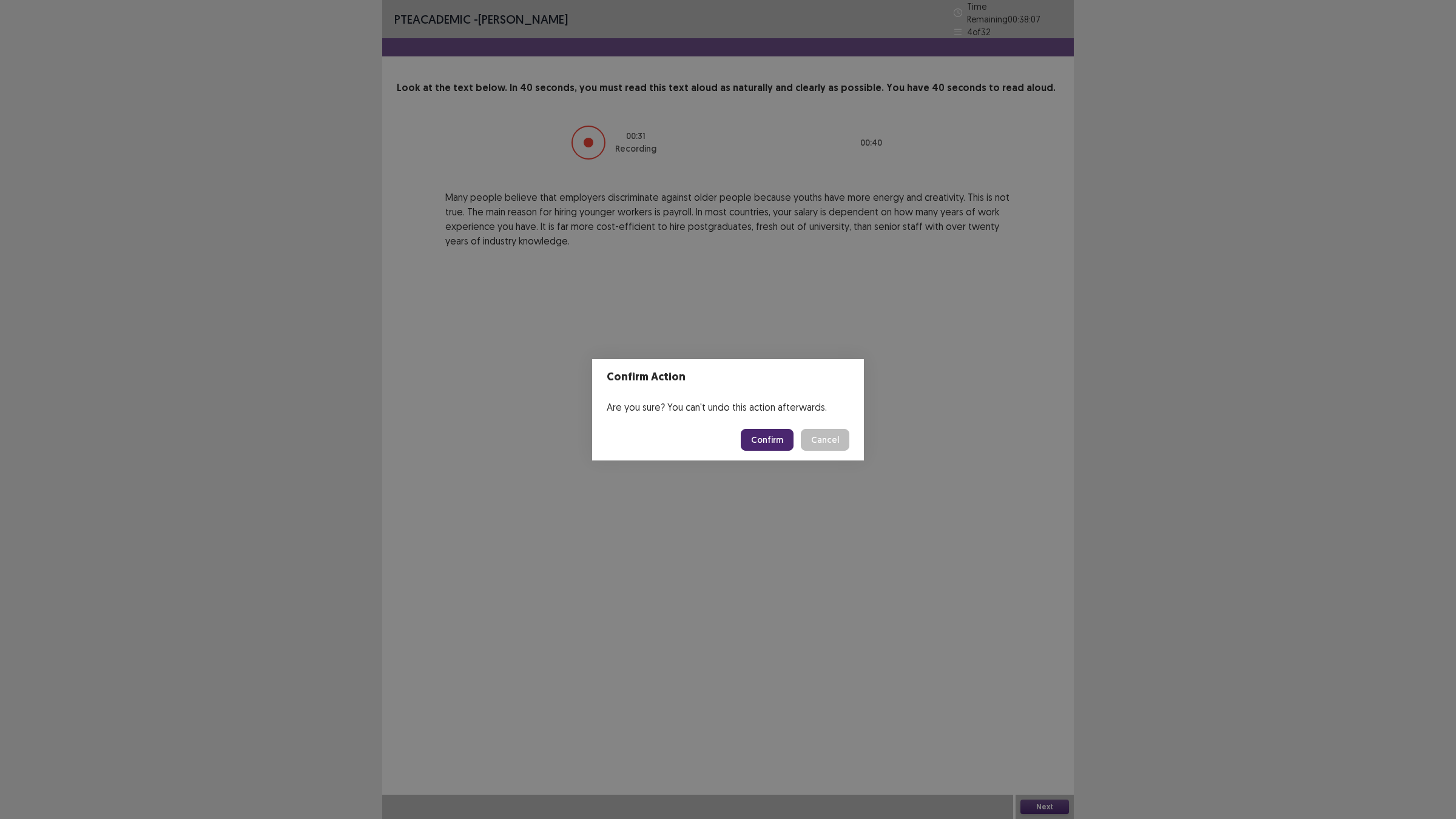
click at [766, 441] on button "Confirm" at bounding box center [767, 440] width 53 height 22
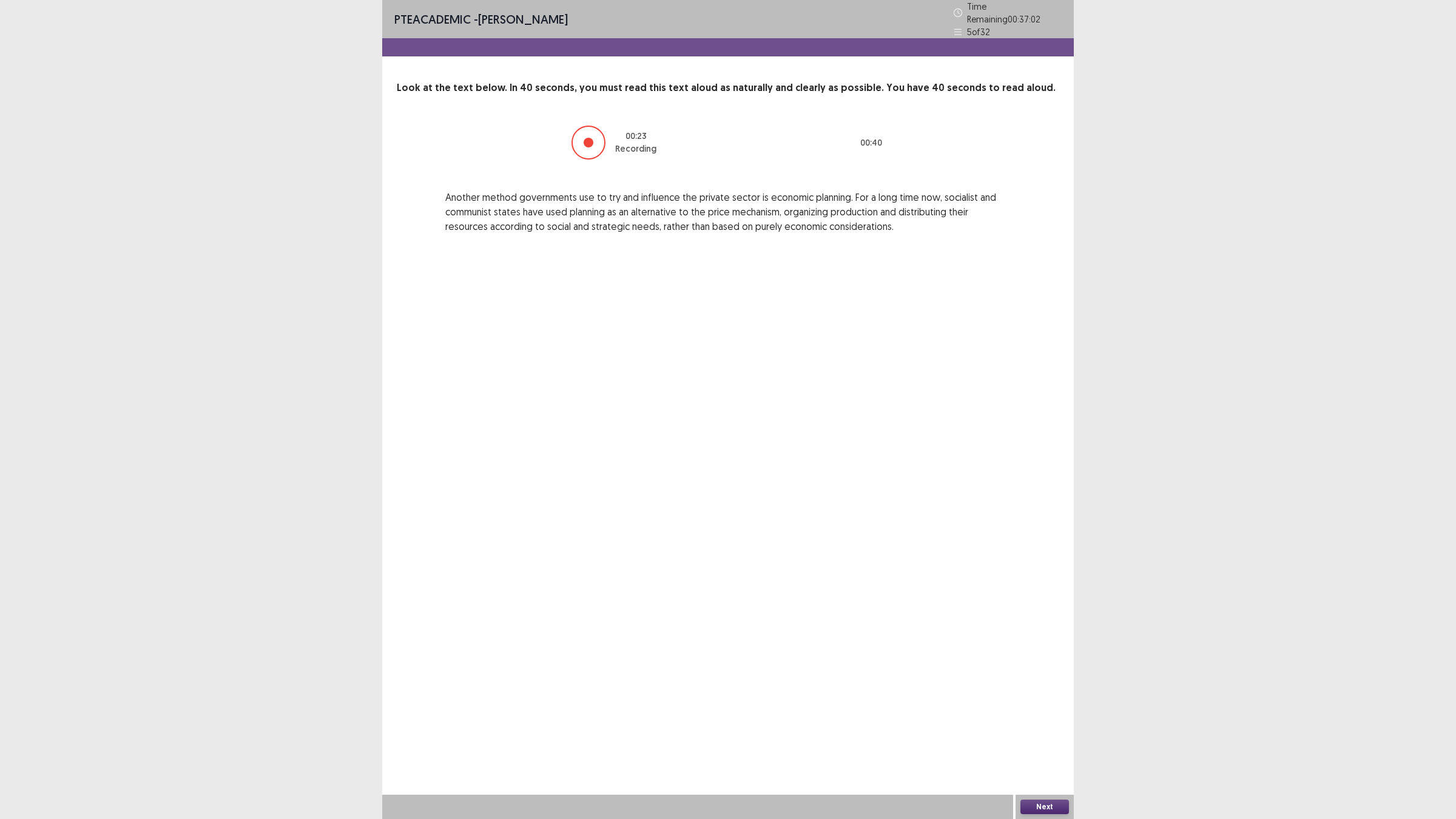
click at [1038, 716] on button "Next" at bounding box center [1045, 806] width 49 height 14
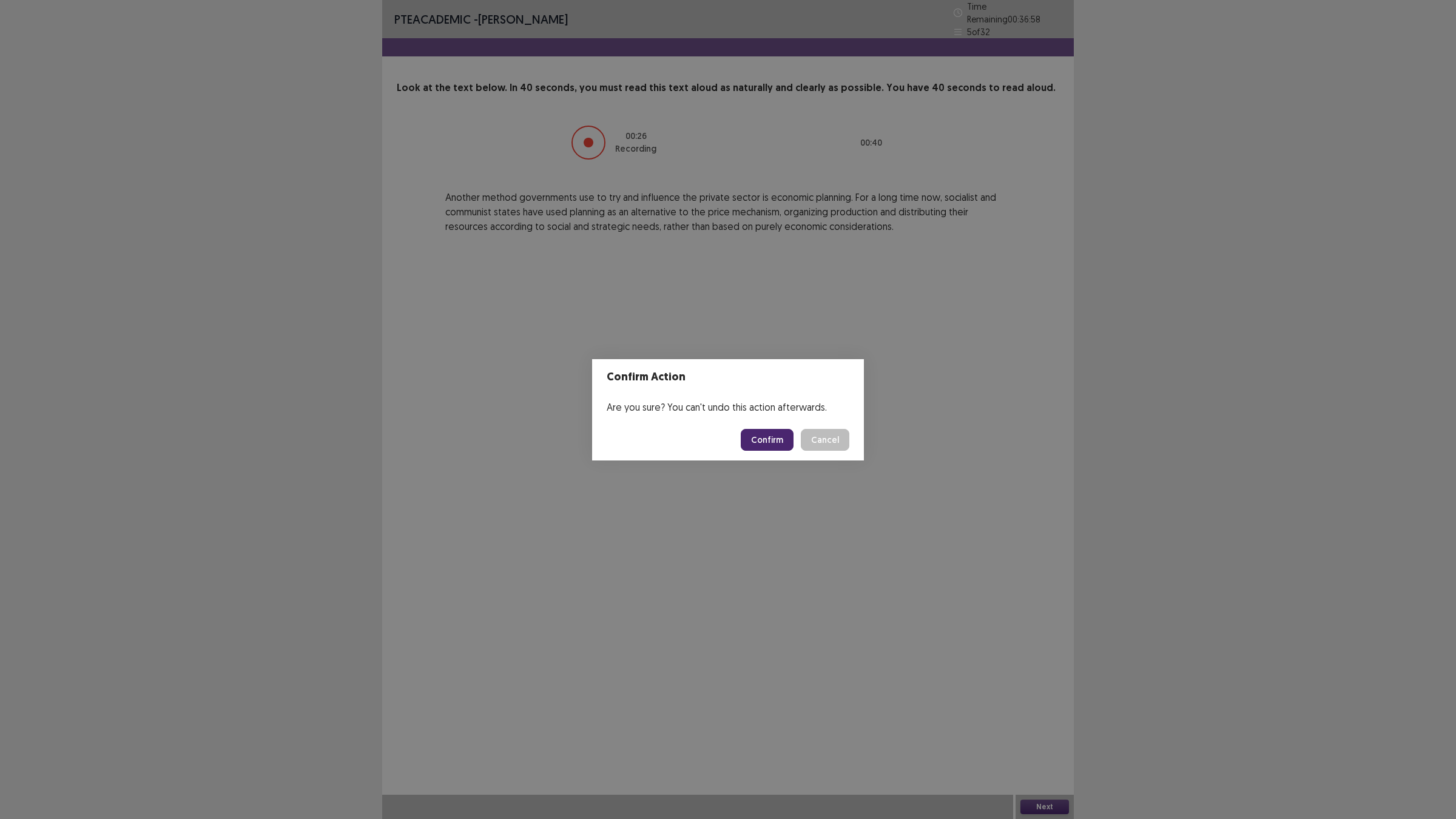
click at [759, 443] on button "Confirm" at bounding box center [767, 440] width 53 height 22
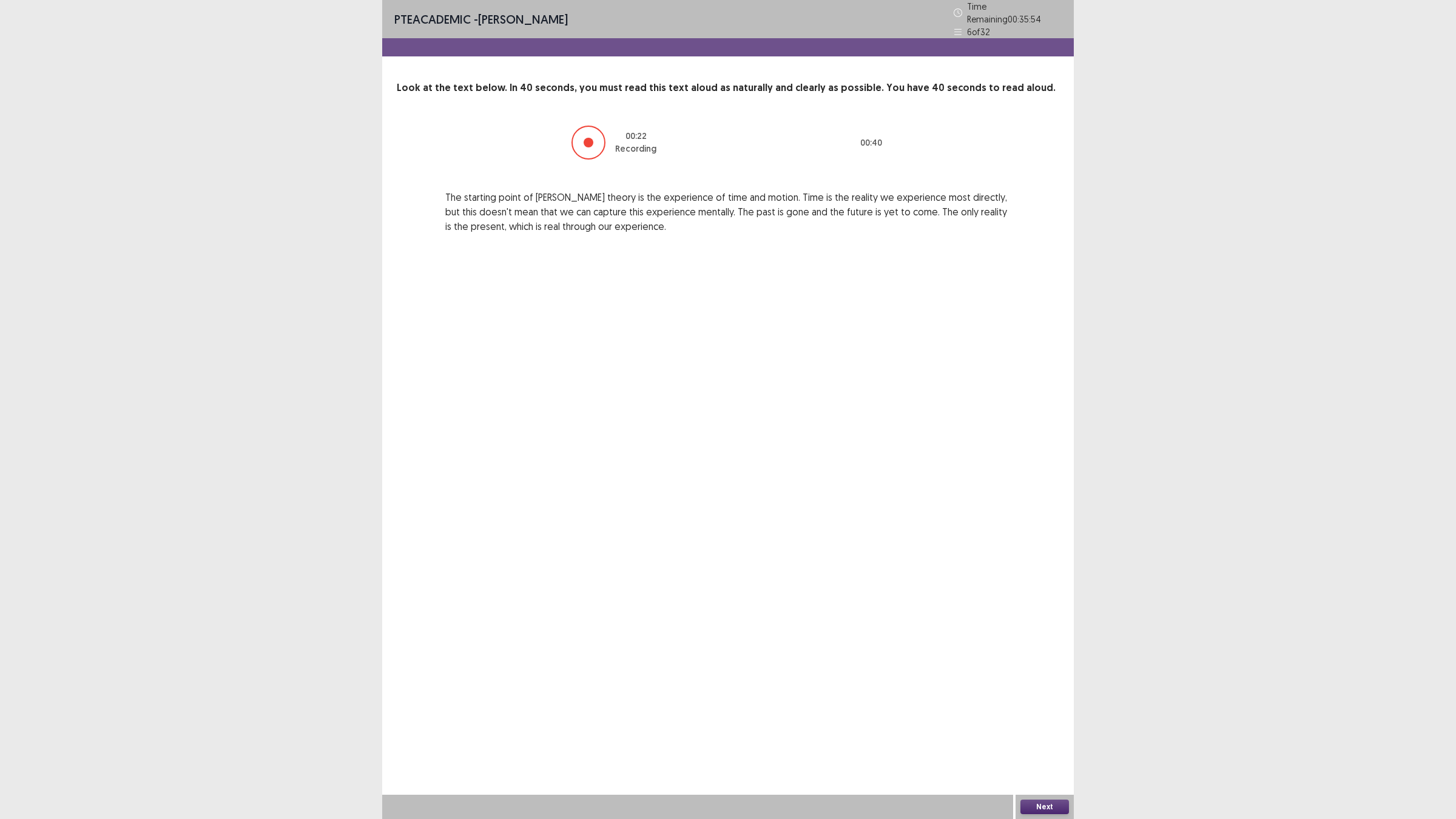
click at [1037, 716] on button "Next" at bounding box center [1045, 806] width 49 height 14
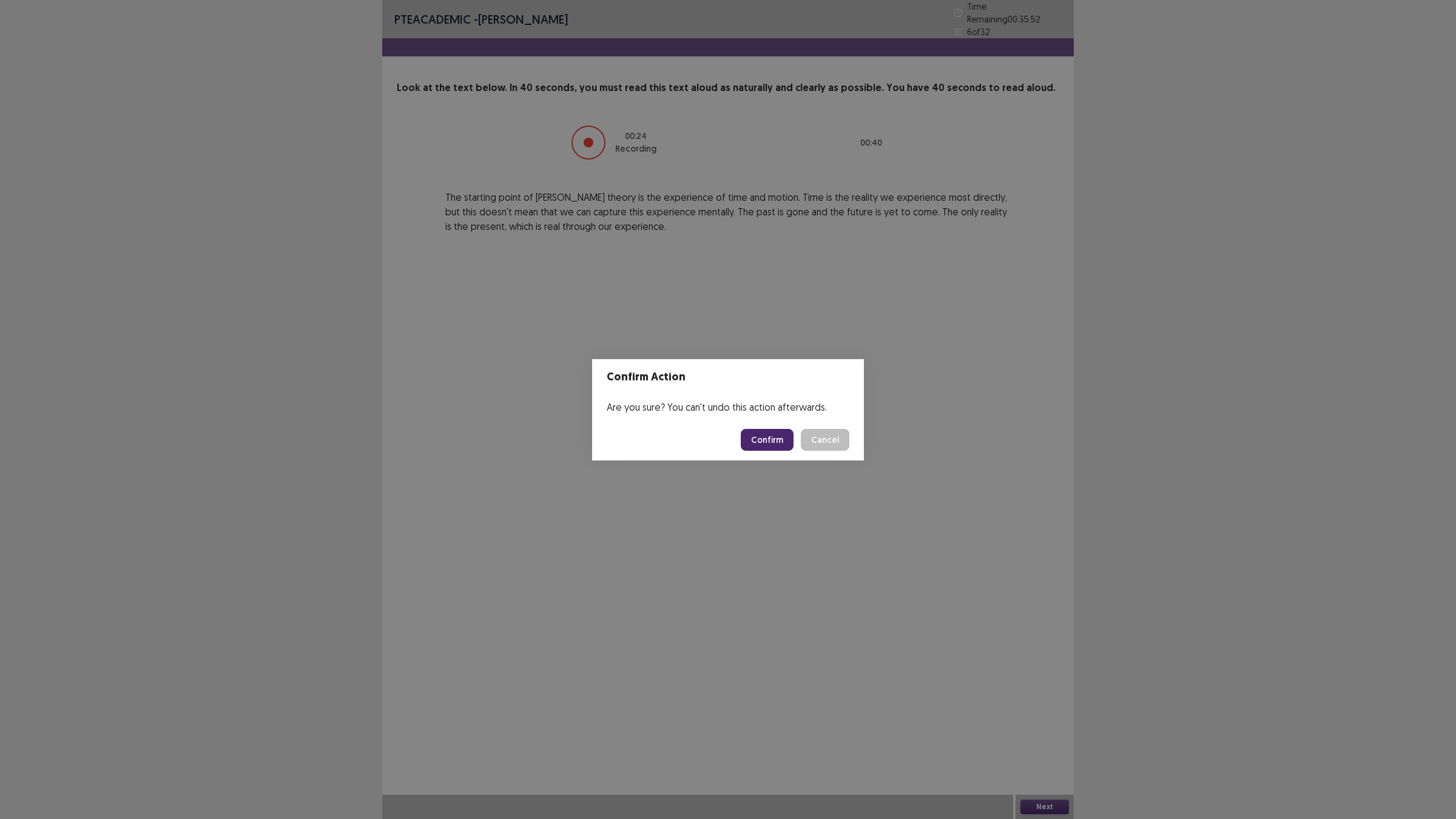
click at [765, 431] on button "Confirm" at bounding box center [767, 440] width 53 height 22
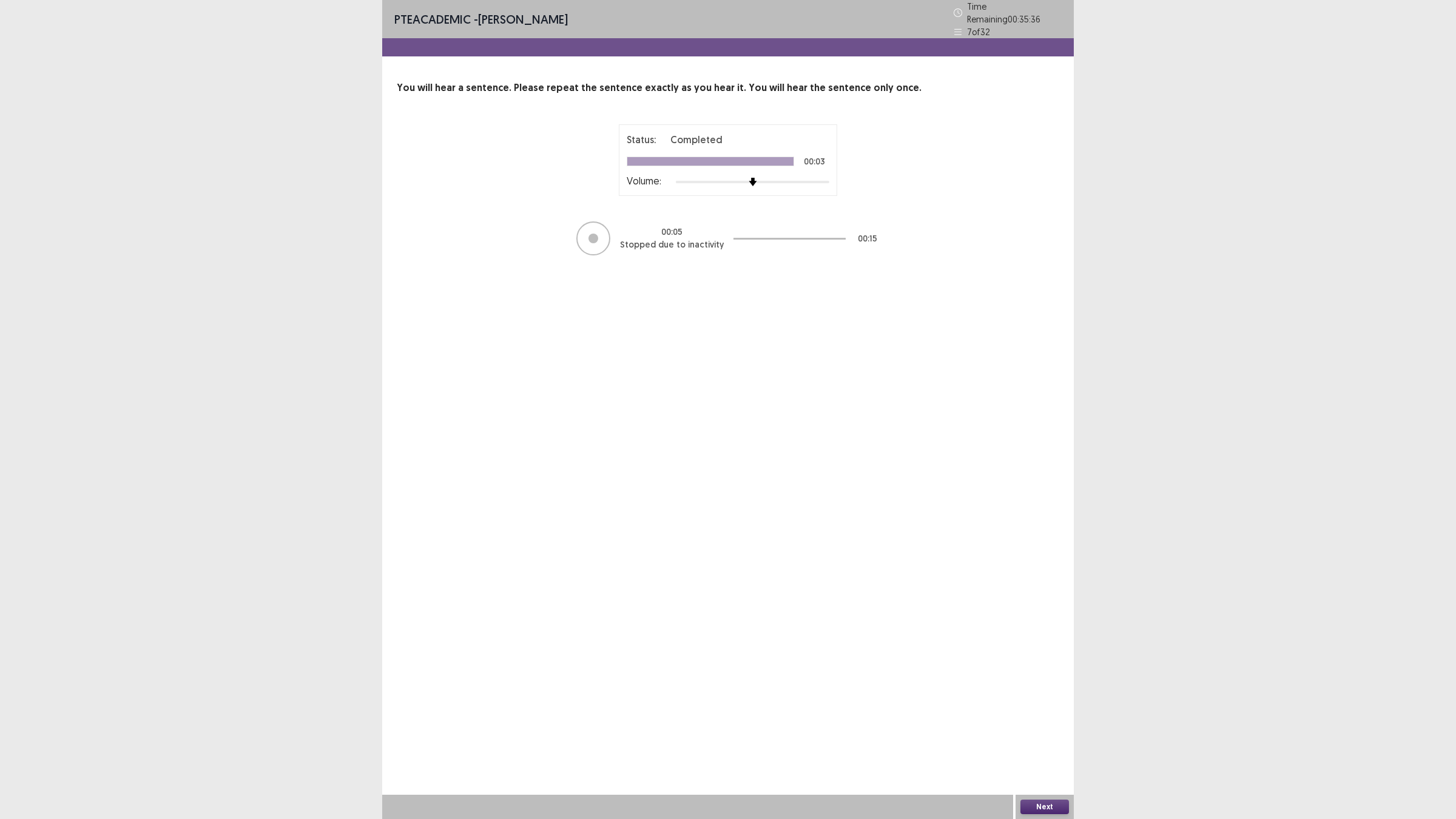
click at [1033, 716] on div "Next" at bounding box center [1045, 806] width 58 height 24
click at [1030, 716] on button "Next" at bounding box center [1045, 806] width 49 height 14
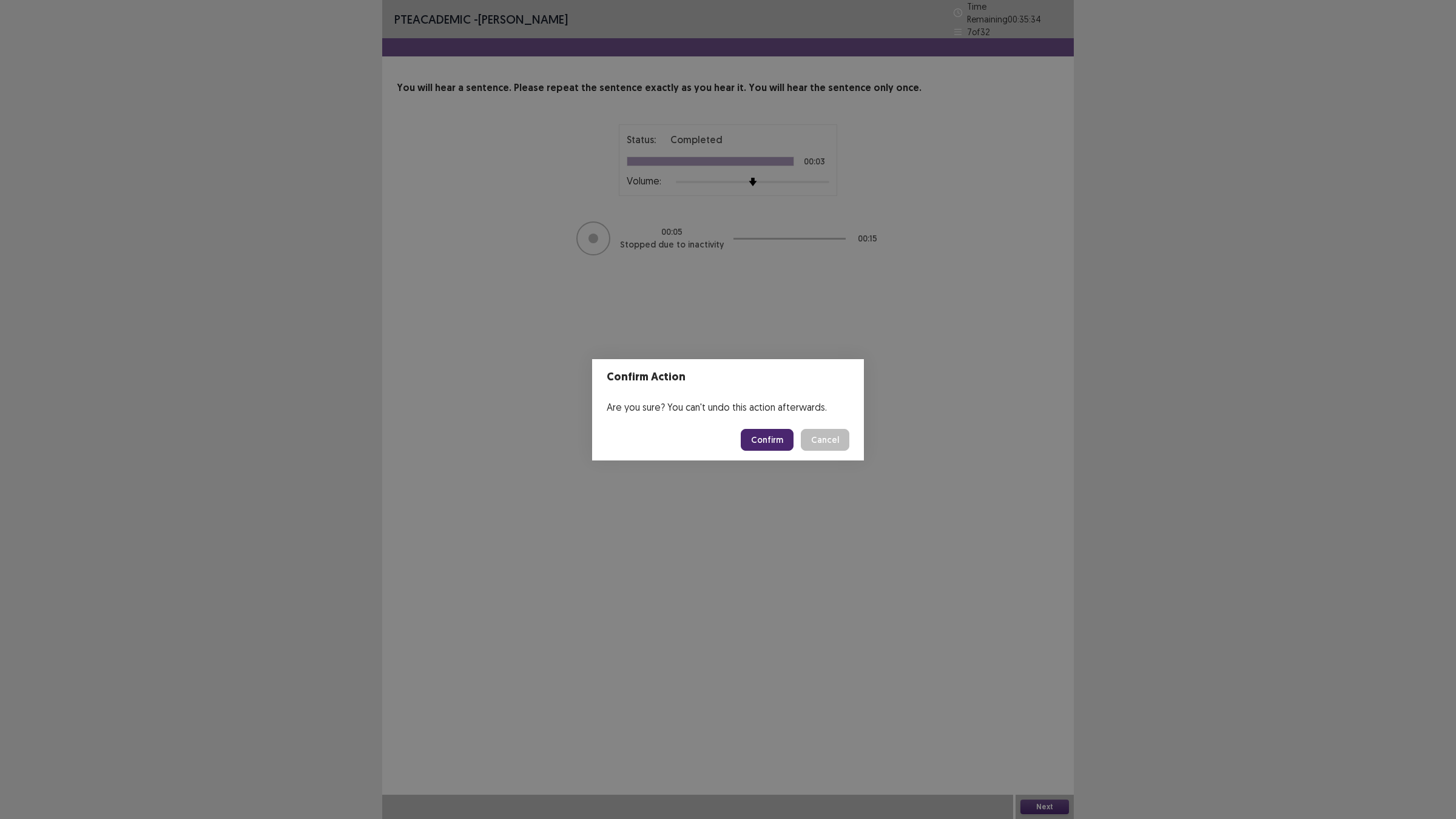
click at [756, 428] on footer "Confirm Cancel" at bounding box center [728, 440] width 272 height 41
click at [759, 444] on button "Confirm" at bounding box center [767, 440] width 53 height 22
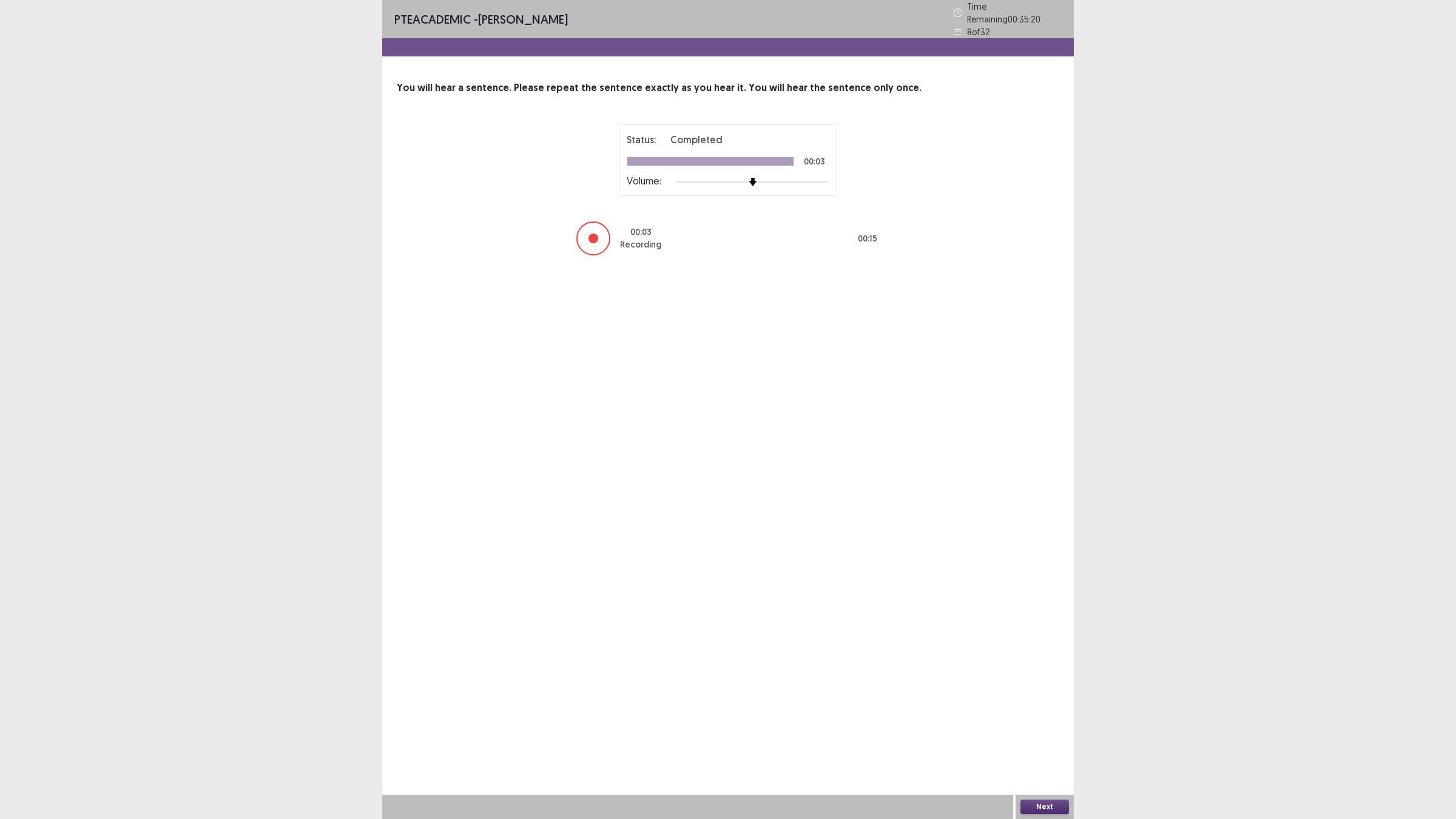
click at [1031, 716] on button "Next" at bounding box center [1045, 806] width 49 height 14
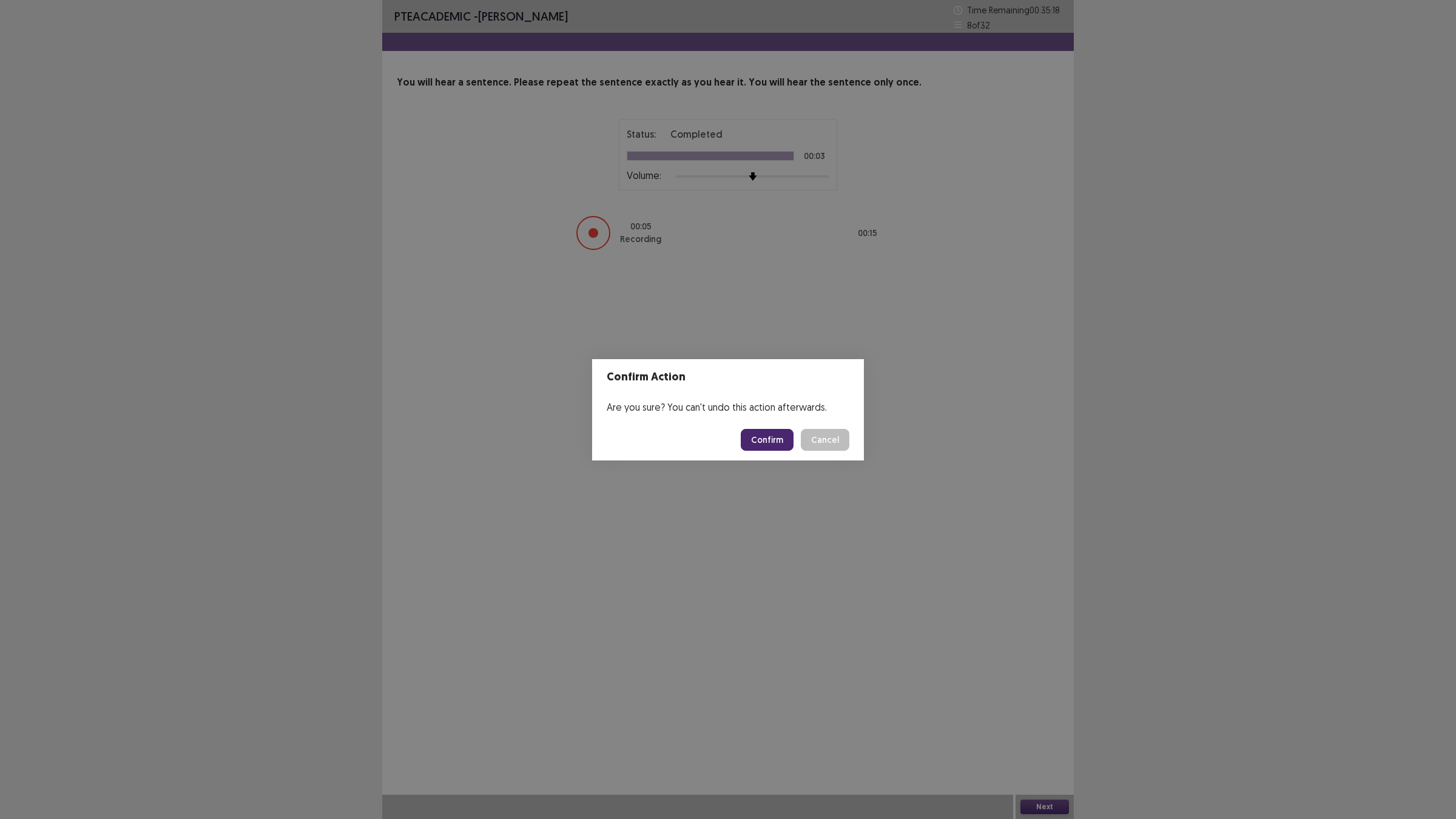
click at [757, 440] on button "Confirm" at bounding box center [767, 440] width 53 height 22
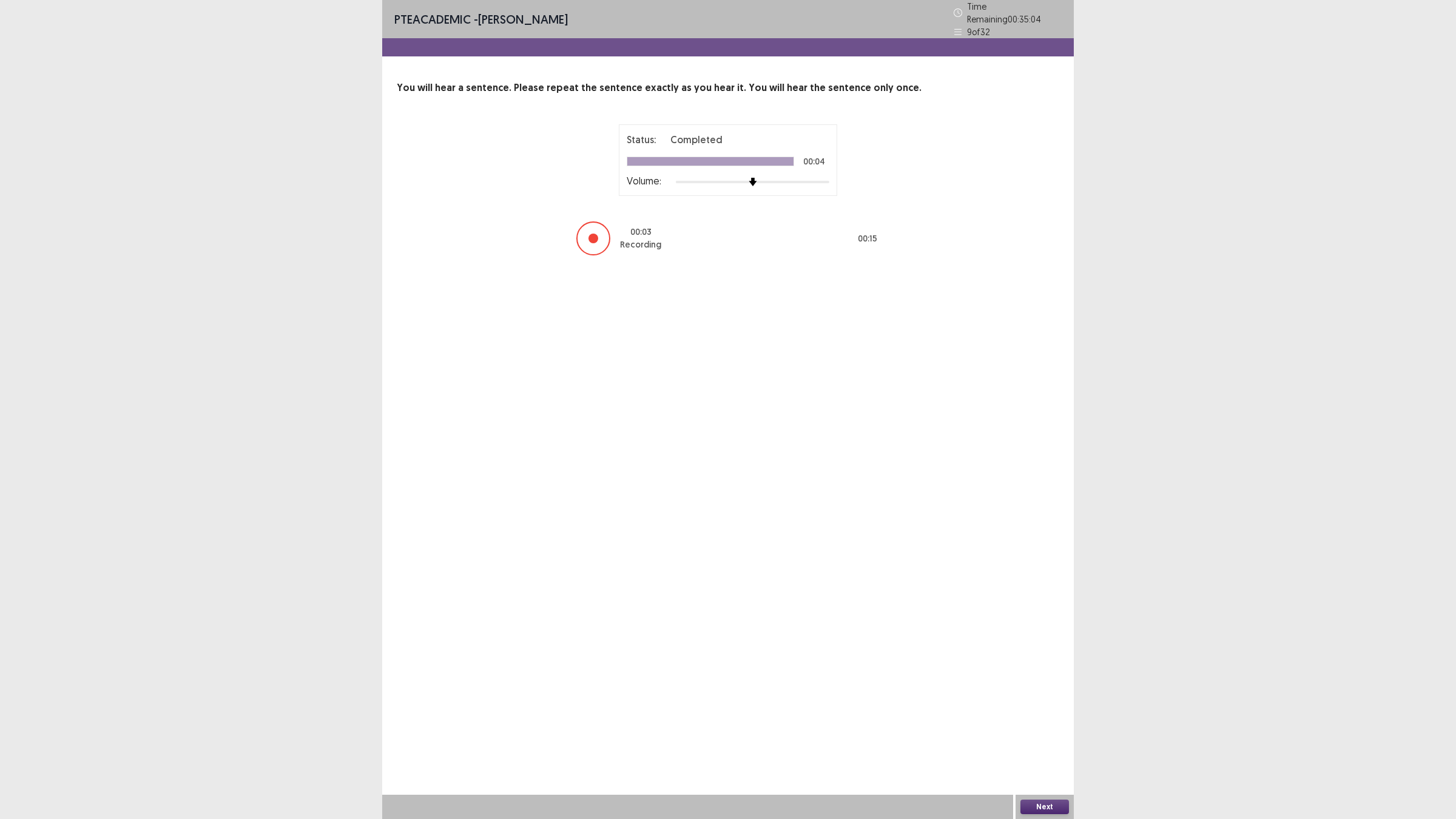
click at [1048, 716] on div "Next" at bounding box center [1045, 806] width 58 height 24
click at [1045, 716] on button "Next" at bounding box center [1045, 806] width 49 height 14
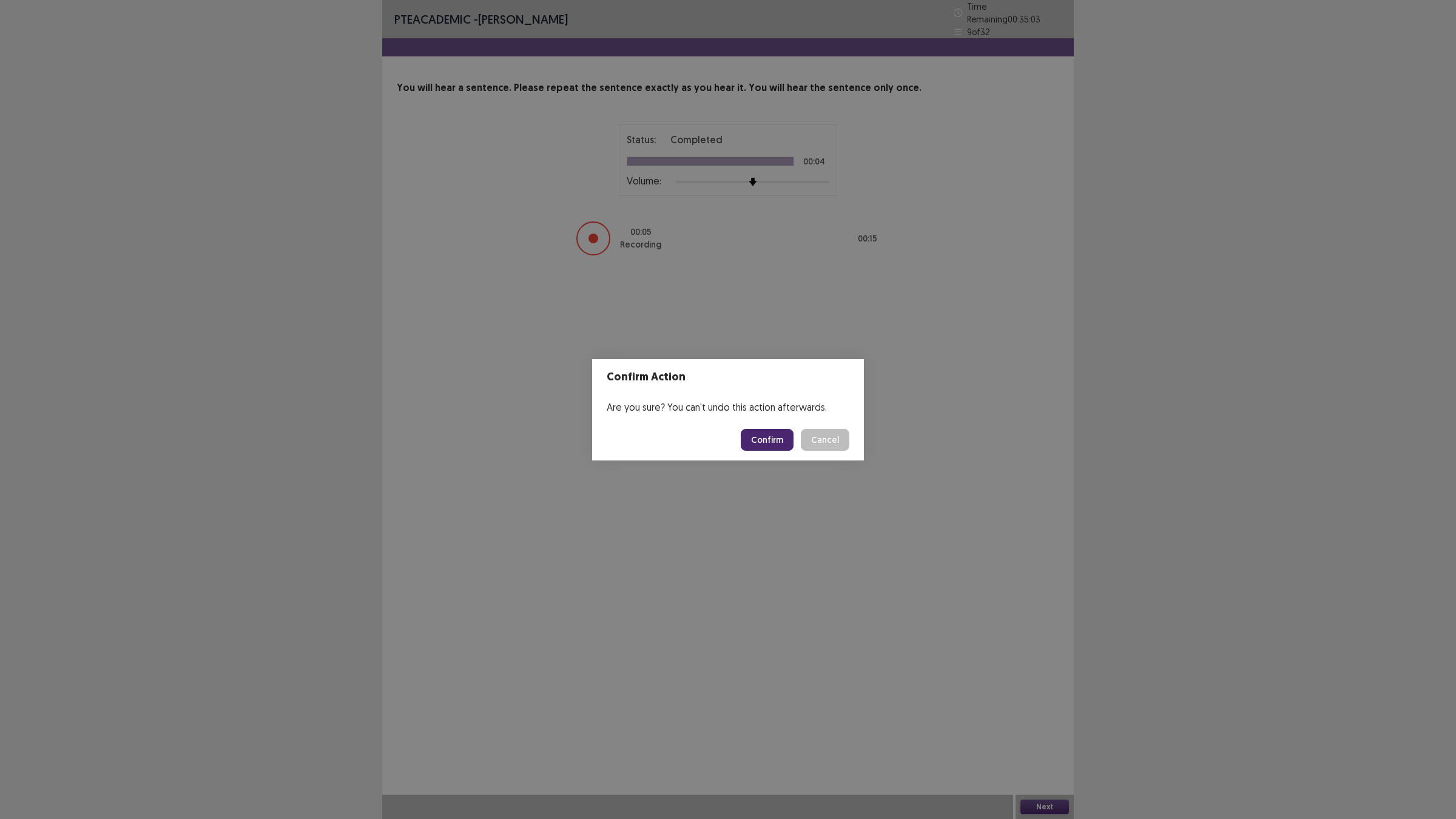
click at [762, 441] on button "Confirm" at bounding box center [767, 440] width 53 height 22
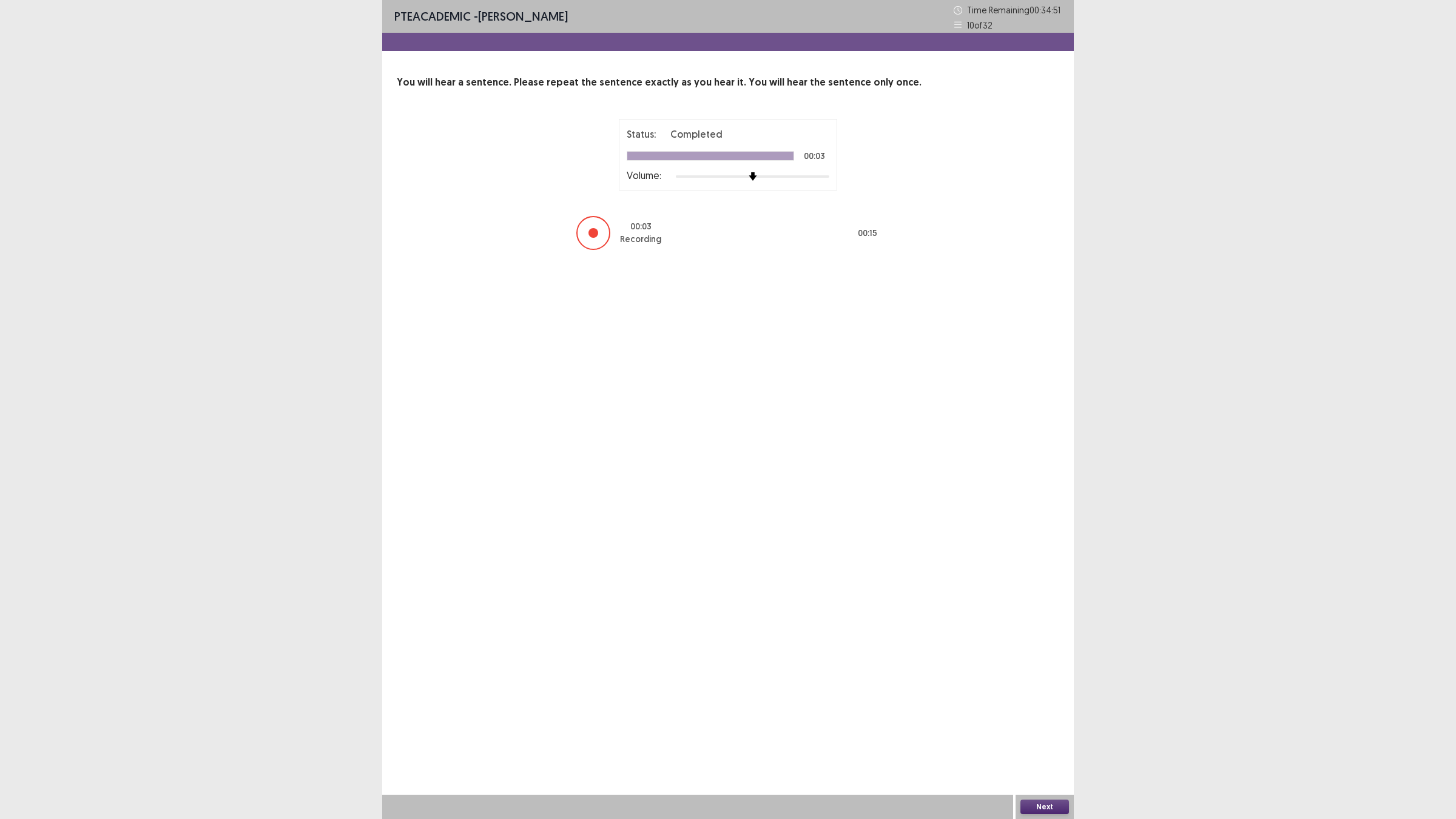
click at [1030, 716] on button "Next" at bounding box center [1045, 806] width 49 height 14
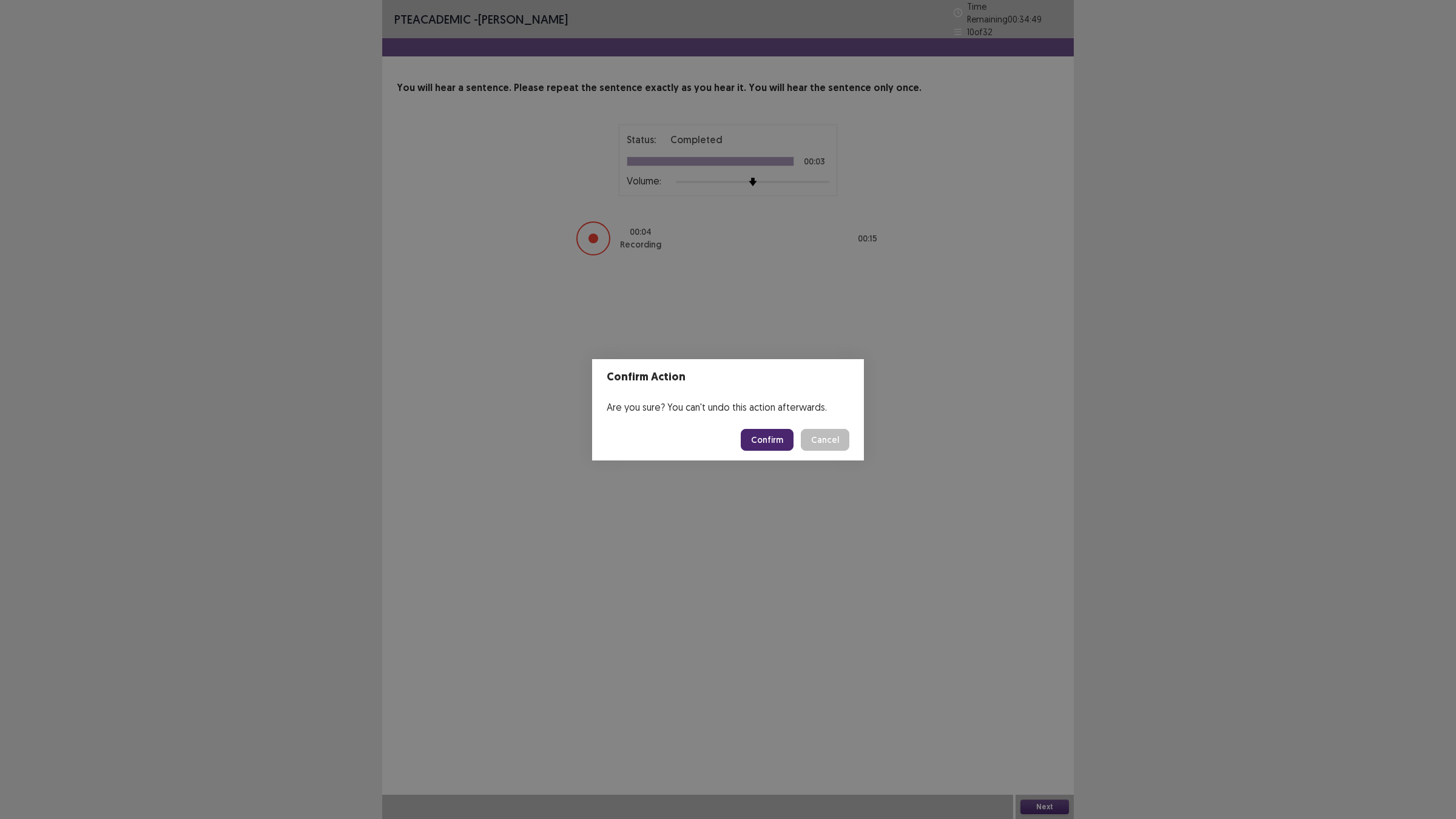
click at [762, 435] on button "Confirm" at bounding box center [767, 440] width 53 height 22
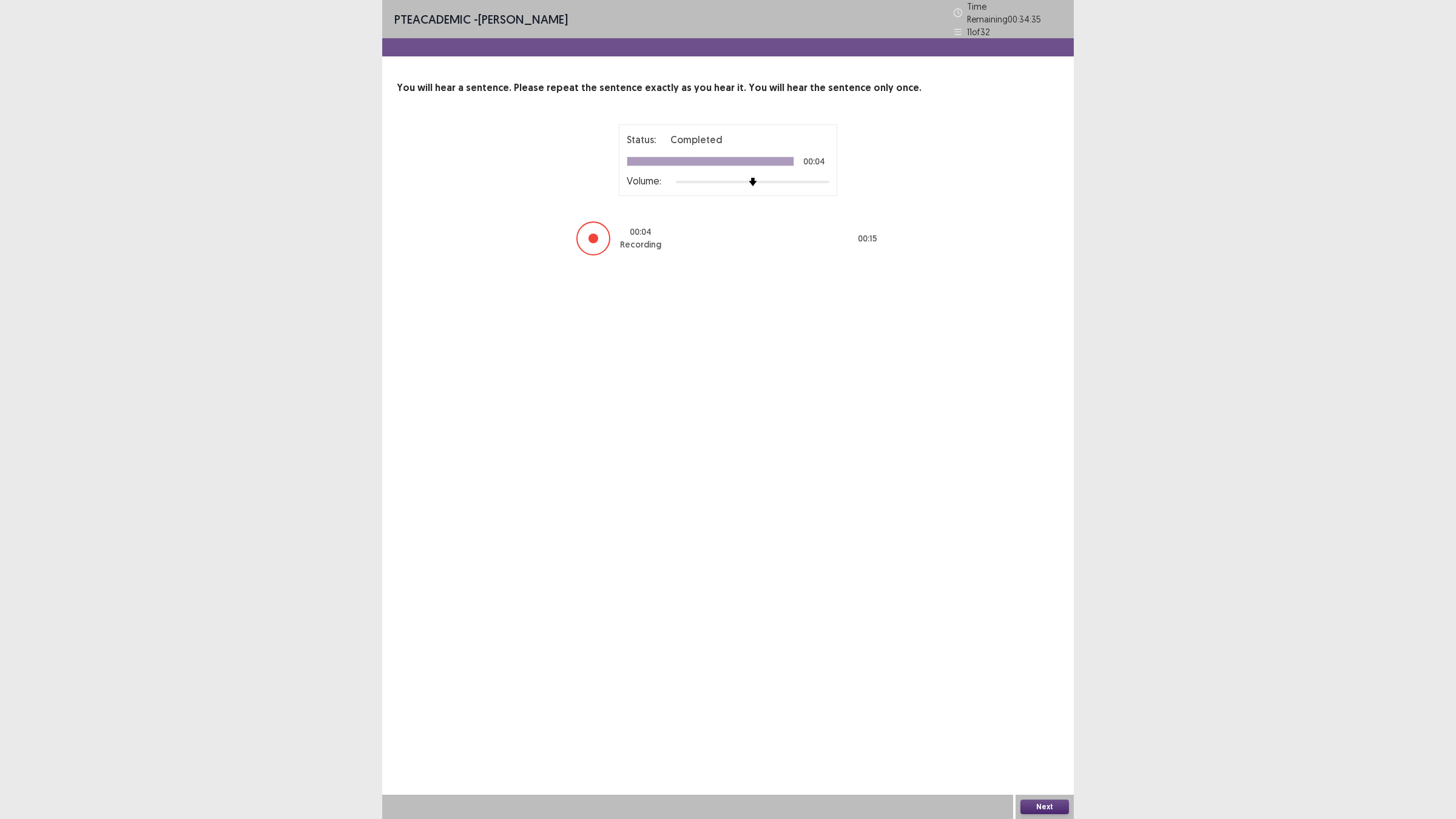
click at [1023, 716] on button "Next" at bounding box center [1045, 806] width 49 height 14
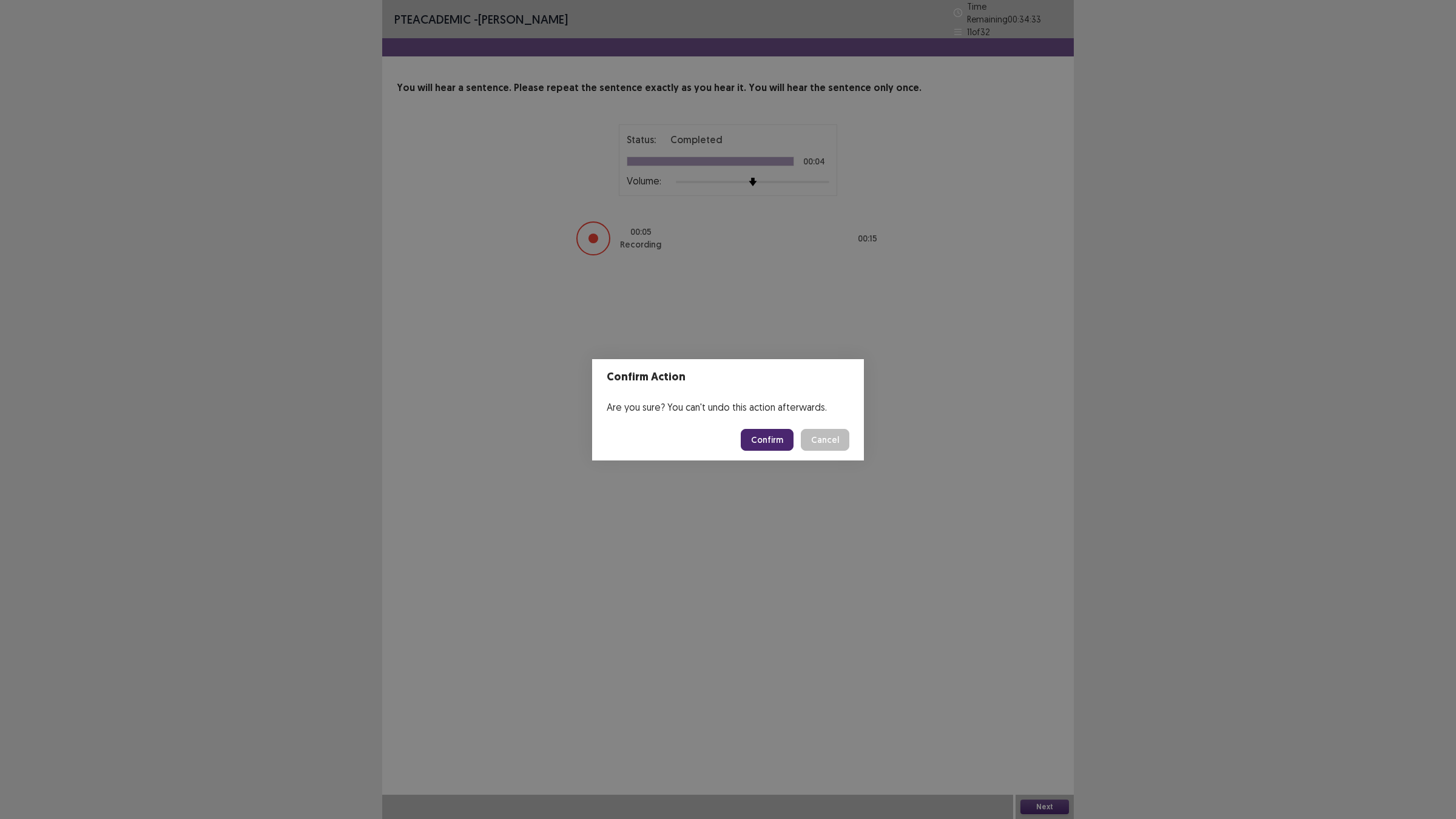
click at [766, 436] on button "Confirm" at bounding box center [767, 440] width 53 height 22
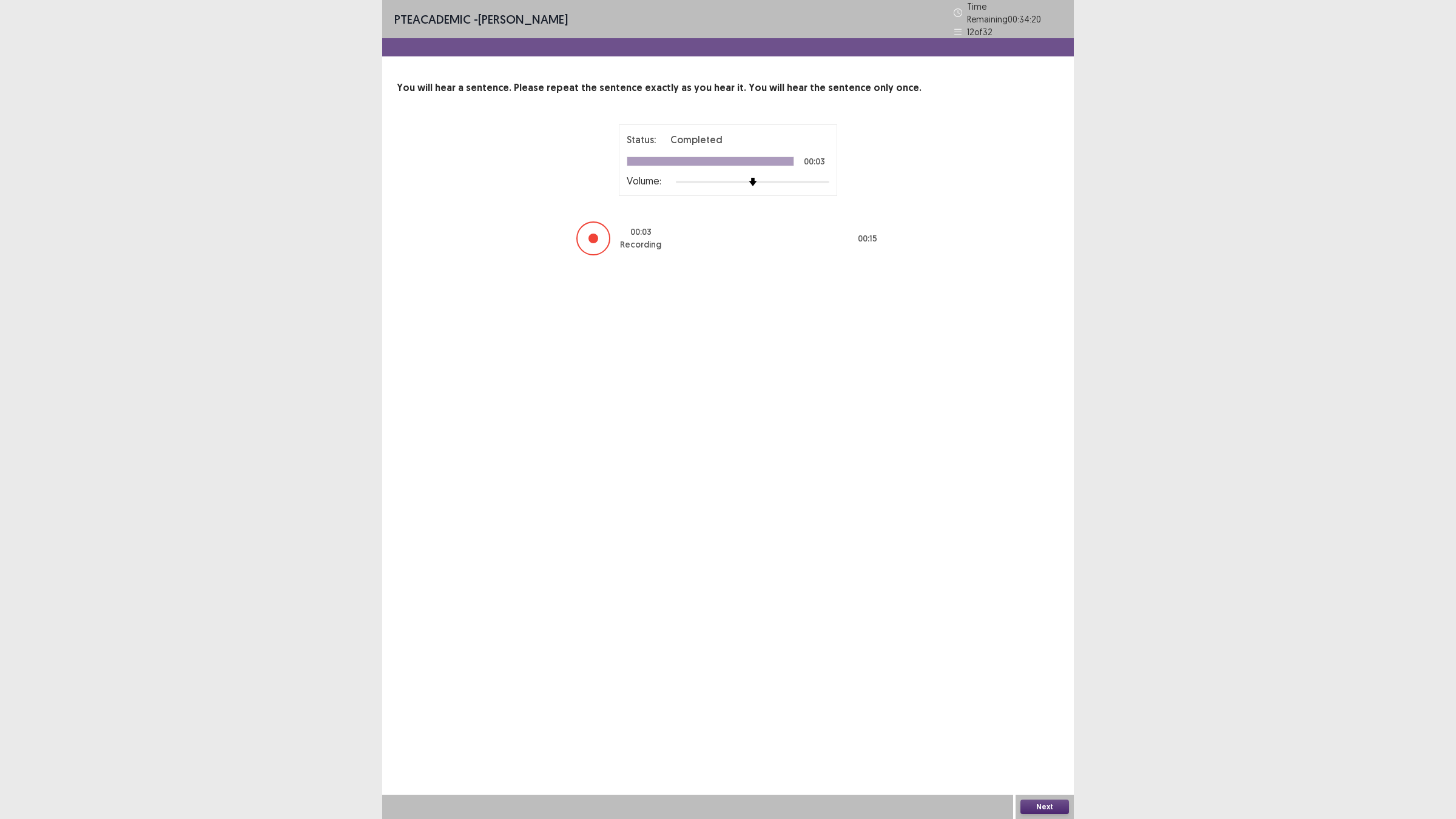
click at [1039, 716] on button "Next" at bounding box center [1045, 806] width 49 height 14
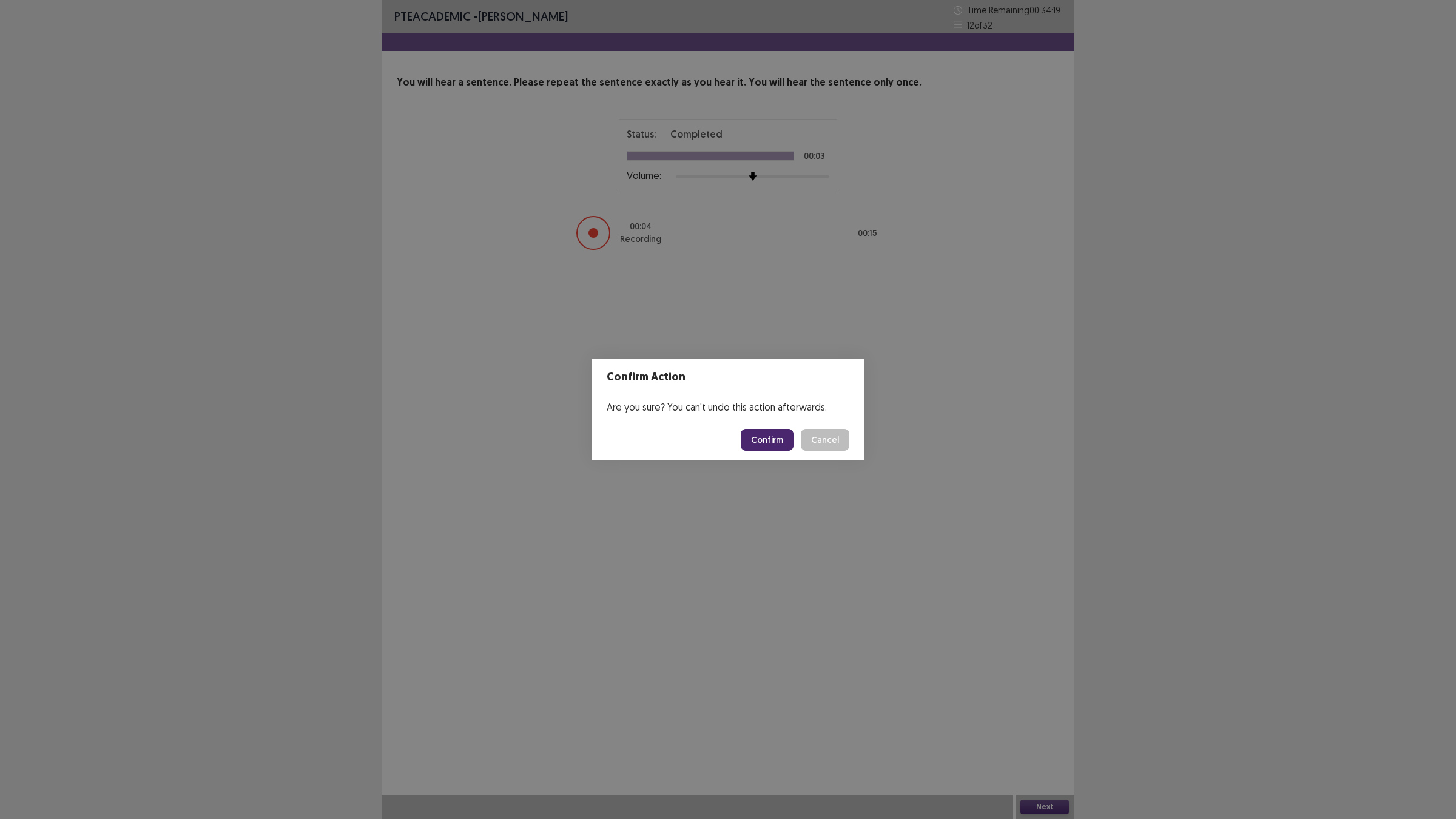
click at [744, 420] on footer "Confirm Cancel" at bounding box center [728, 440] width 272 height 41
click at [756, 437] on button "Confirm" at bounding box center [767, 440] width 53 height 22
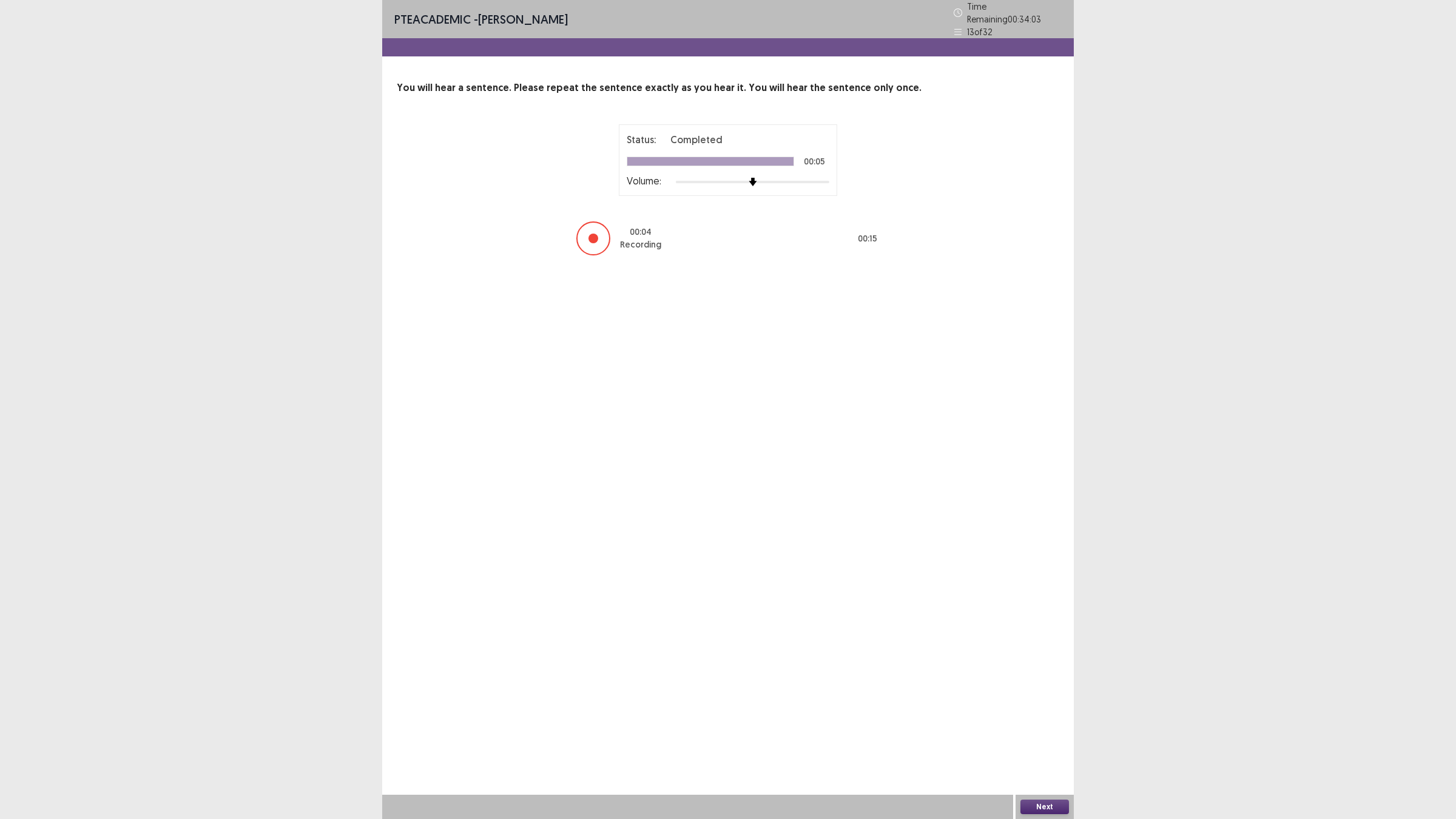
click at [1027, 716] on button "Next" at bounding box center [1045, 806] width 49 height 14
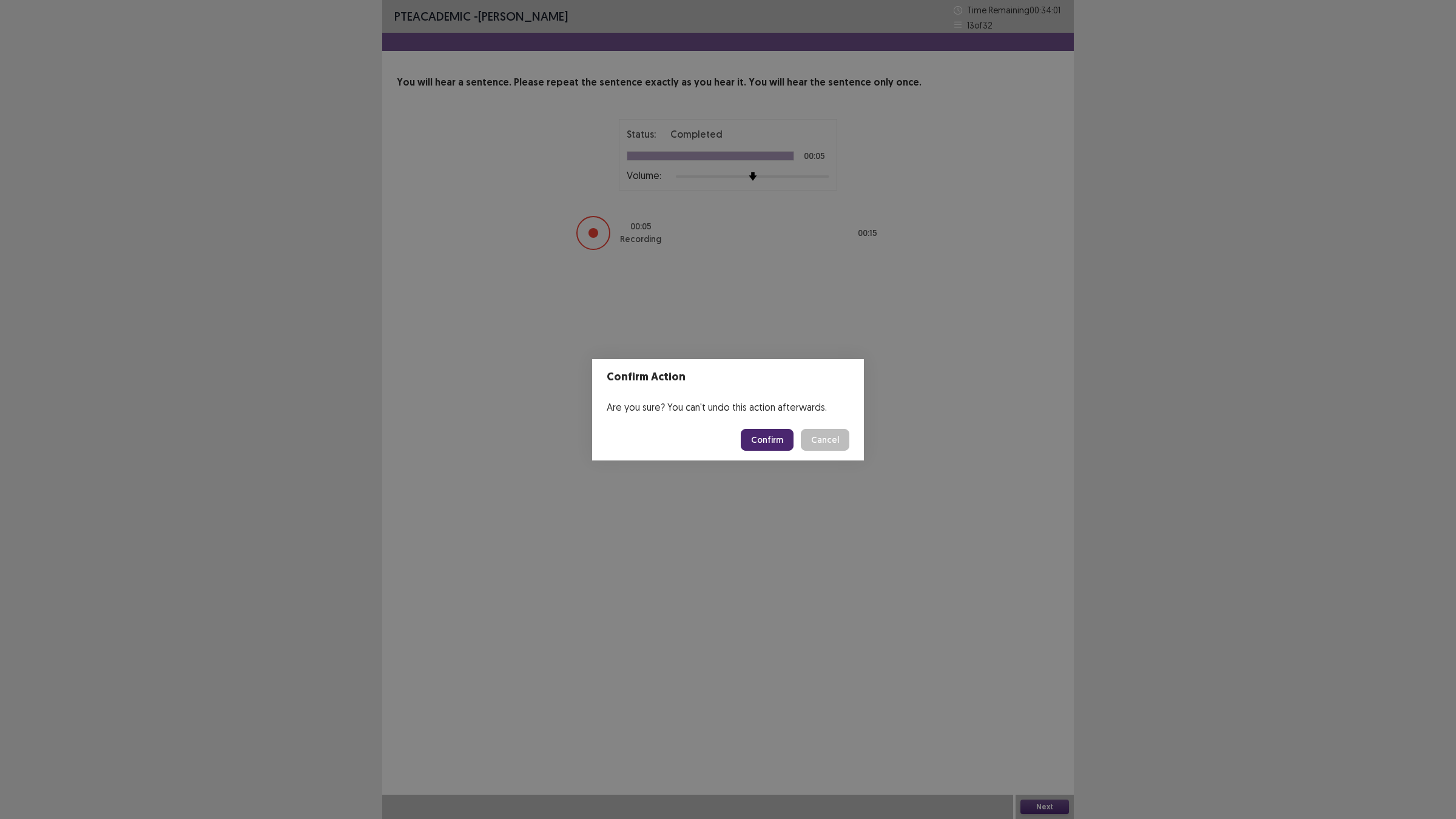
click at [769, 437] on button "Confirm" at bounding box center [767, 440] width 53 height 22
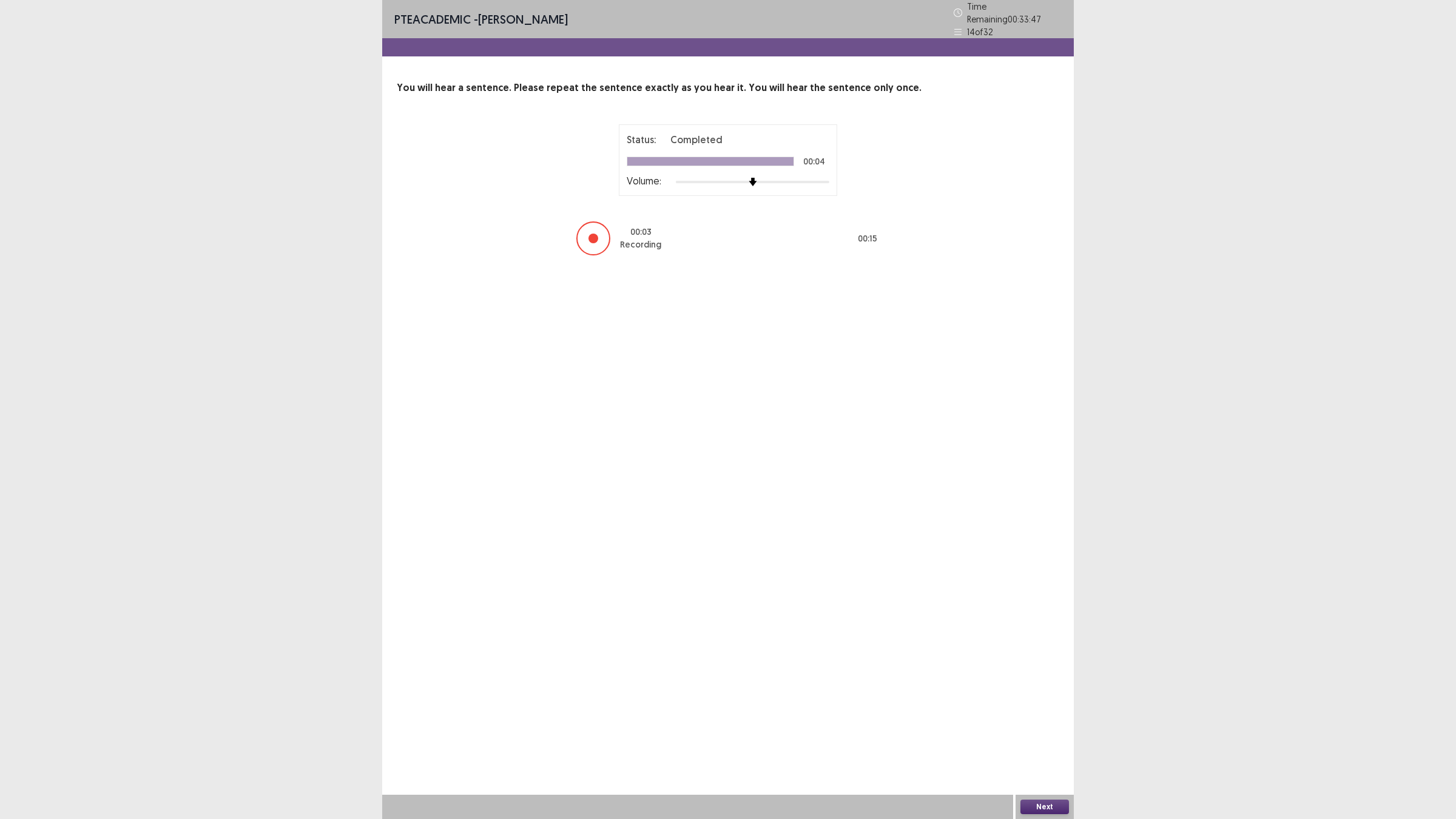
click at [1029, 716] on button "Next" at bounding box center [1045, 806] width 49 height 14
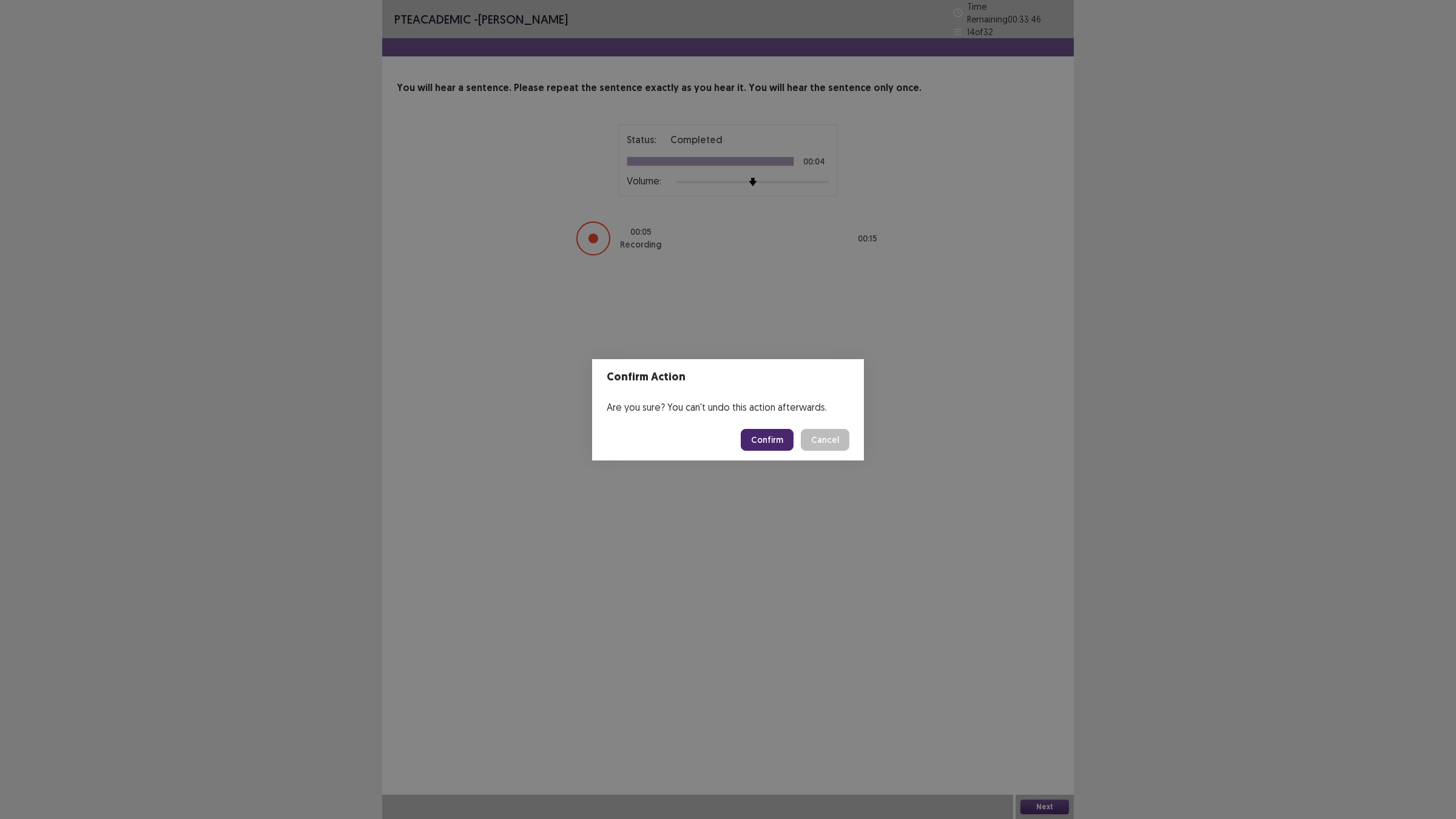
drag, startPoint x: 774, startPoint y: 415, endPoint x: 769, endPoint y: 430, distance: 15.8
click at [770, 426] on section "Confirm Action Are you sure? You can't undo this action afterwards. Confirm Can…" at bounding box center [728, 410] width 272 height 102
click at [769, 430] on button "Confirm" at bounding box center [767, 440] width 53 height 22
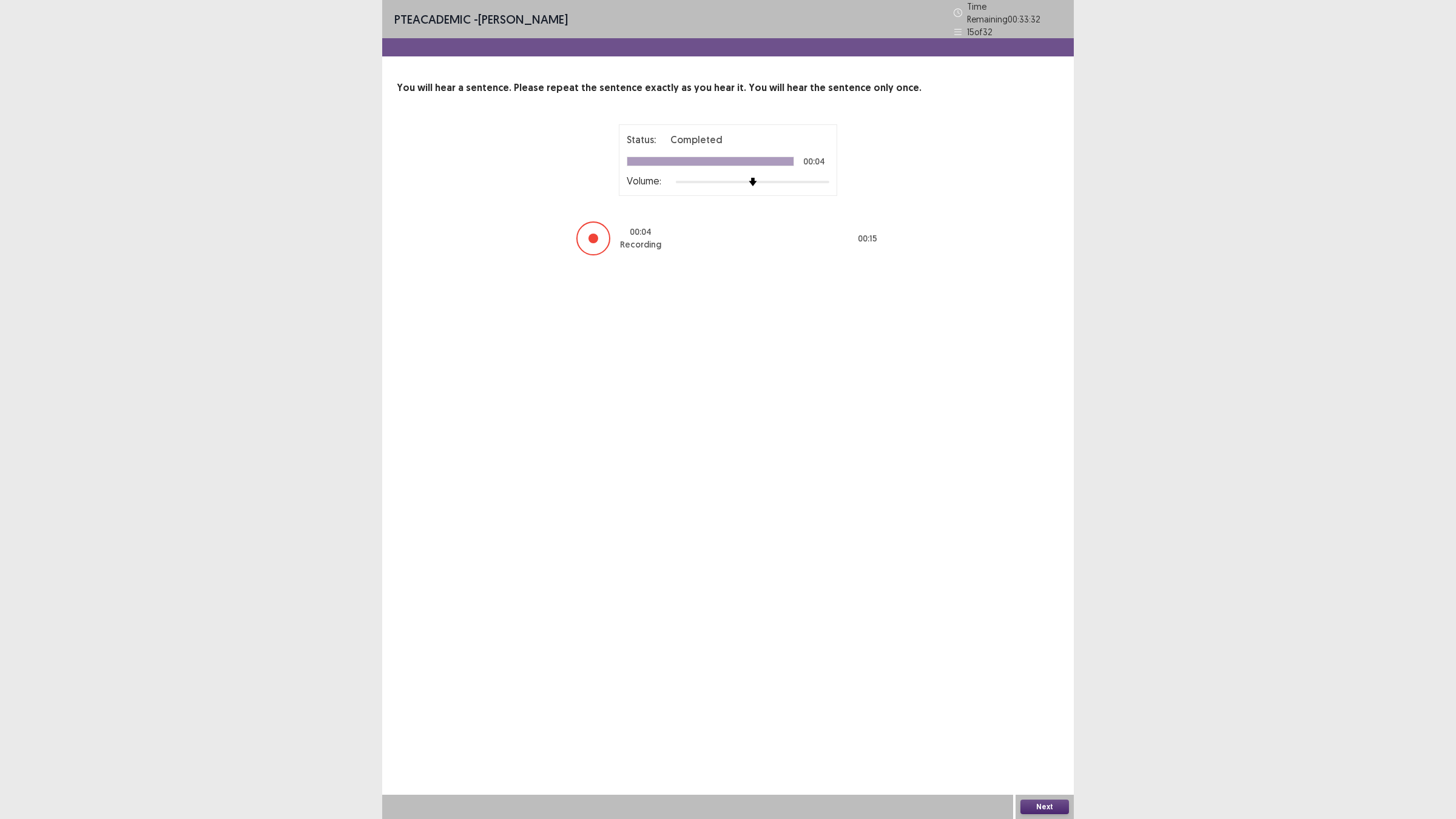
click at [1029, 716] on button "Next" at bounding box center [1045, 806] width 49 height 14
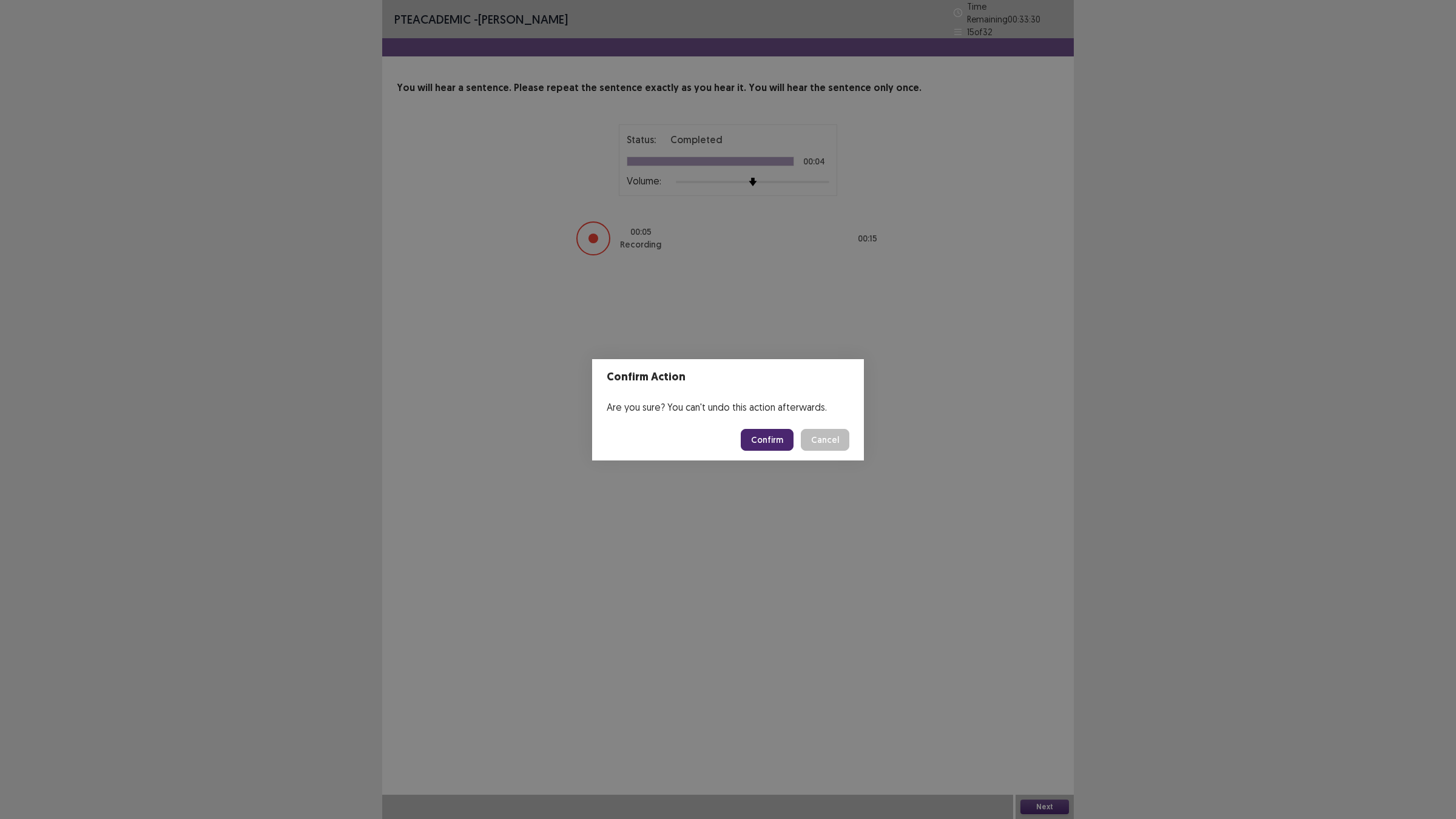
click at [750, 441] on button "Confirm" at bounding box center [767, 440] width 53 height 22
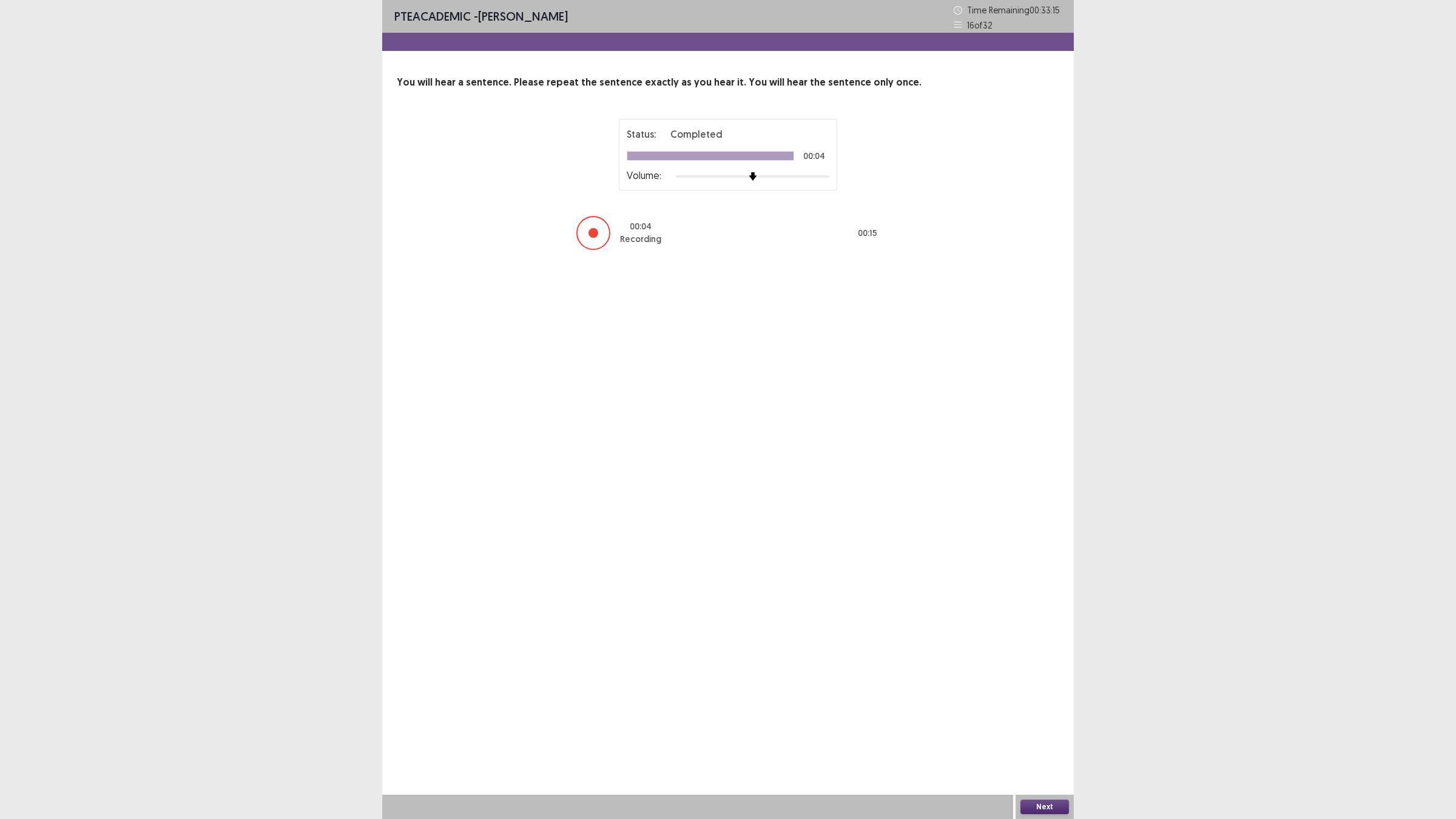
click at [1039, 716] on button "Next" at bounding box center [1045, 806] width 49 height 14
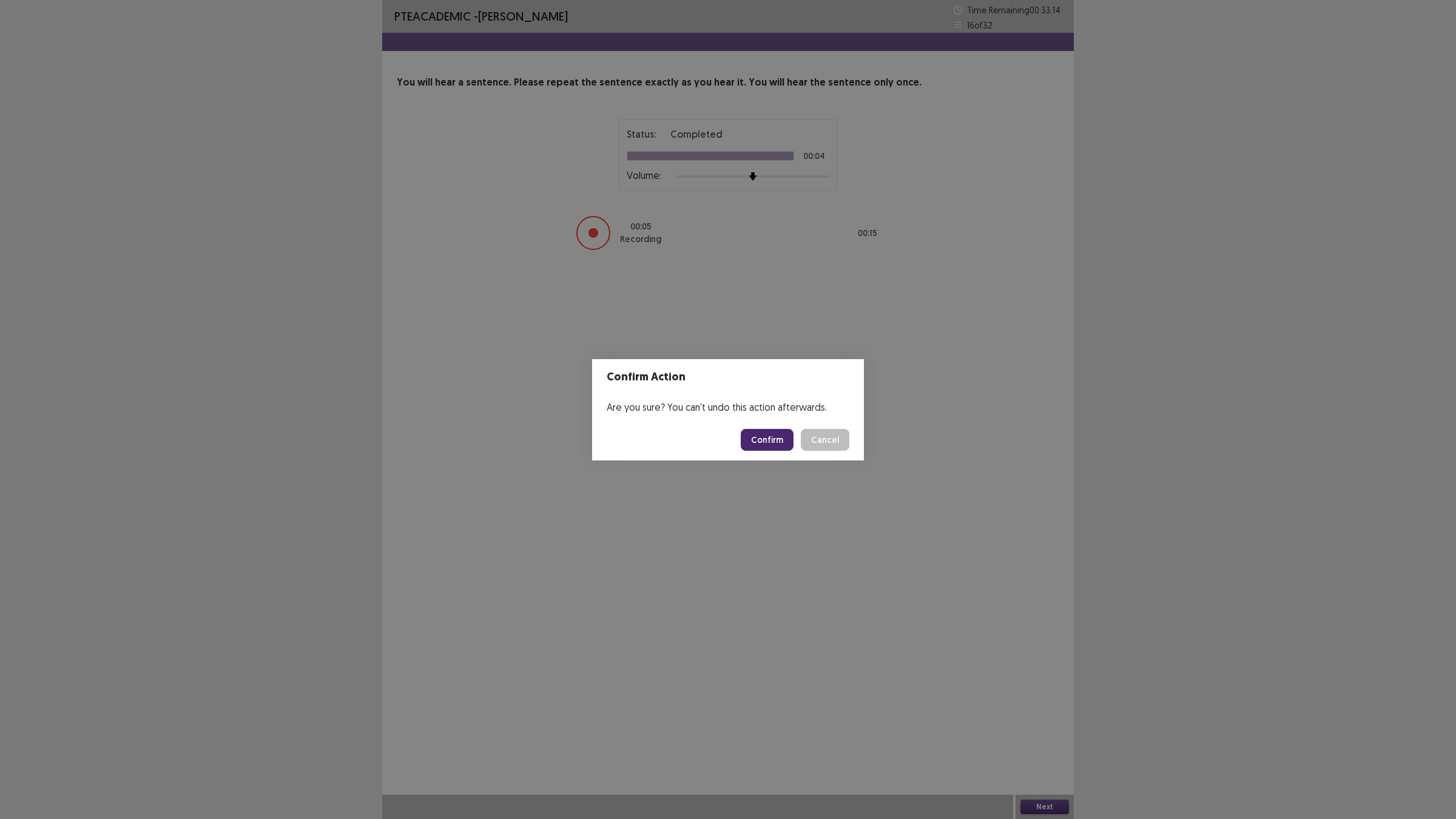
click at [778, 437] on button "Confirm" at bounding box center [767, 440] width 53 height 22
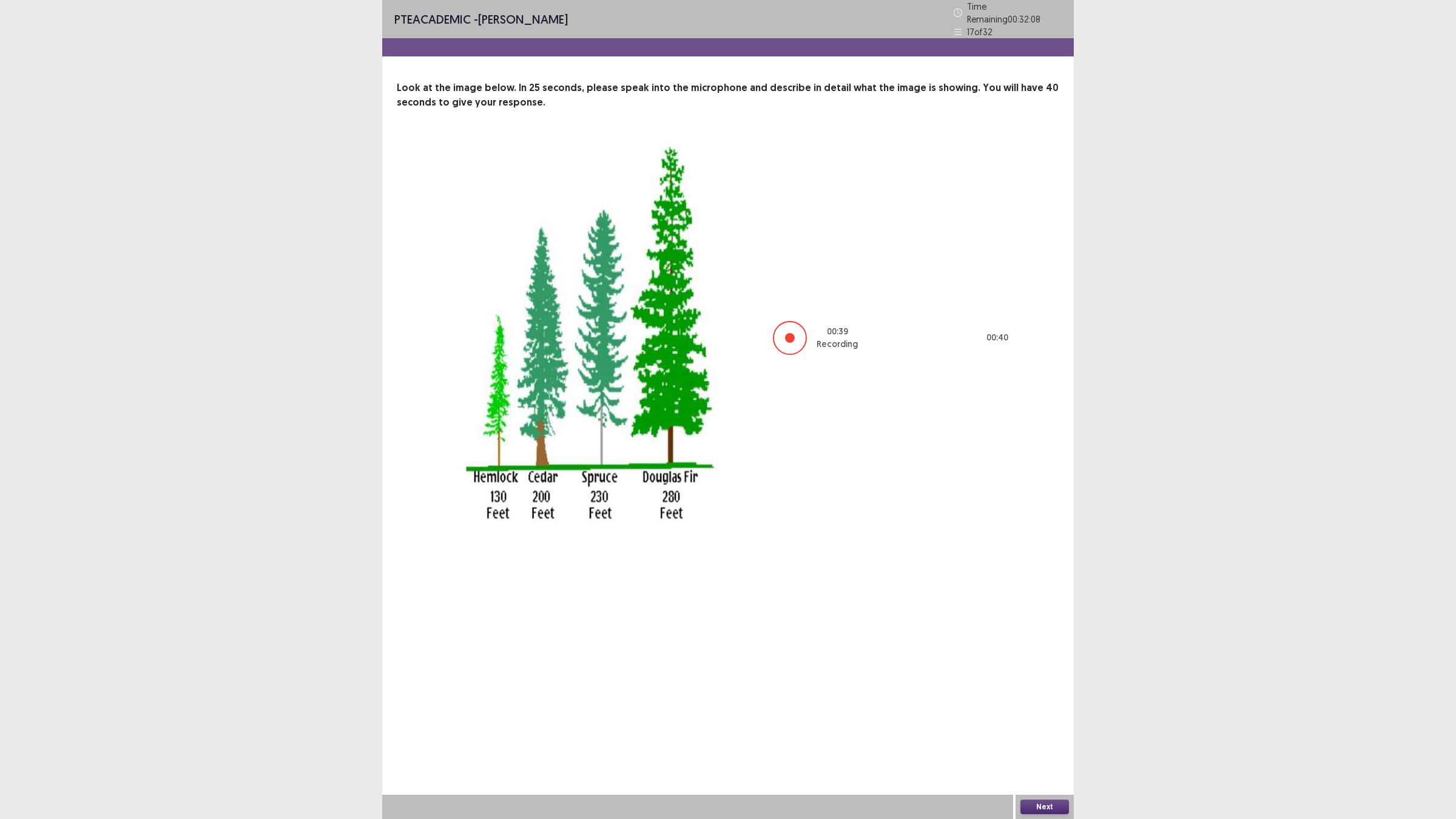
click at [1041, 716] on div "Next" at bounding box center [1045, 806] width 58 height 24
click at [1041, 716] on button "Next" at bounding box center [1045, 806] width 49 height 14
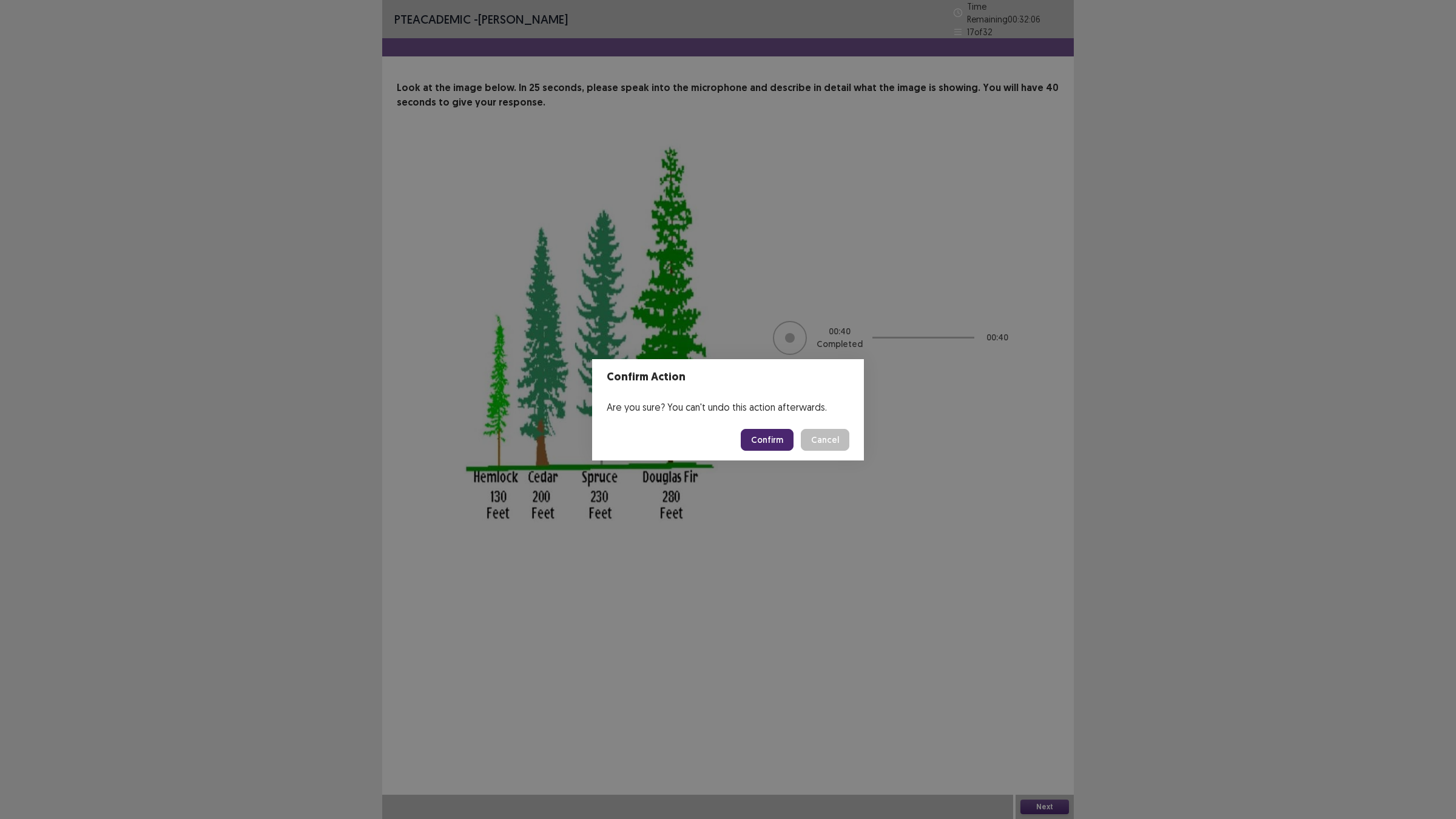
click at [752, 429] on button "Confirm" at bounding box center [767, 440] width 53 height 22
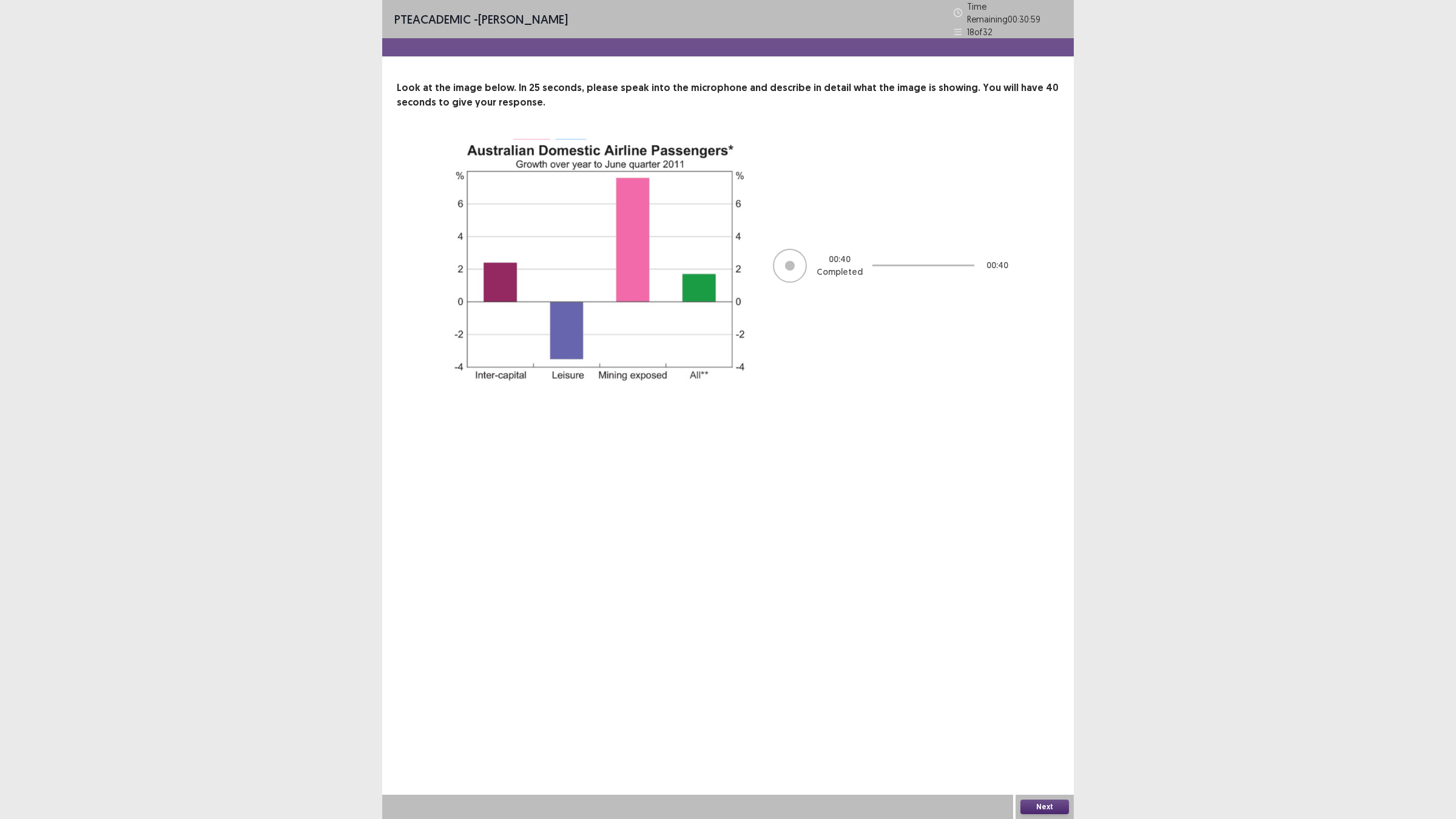
drag, startPoint x: 1047, startPoint y: 795, endPoint x: 1045, endPoint y: 802, distance: 7.3
click at [1045, 716] on div "Next" at bounding box center [1045, 806] width 58 height 24
click at [1045, 716] on button "Next" at bounding box center [1045, 806] width 49 height 14
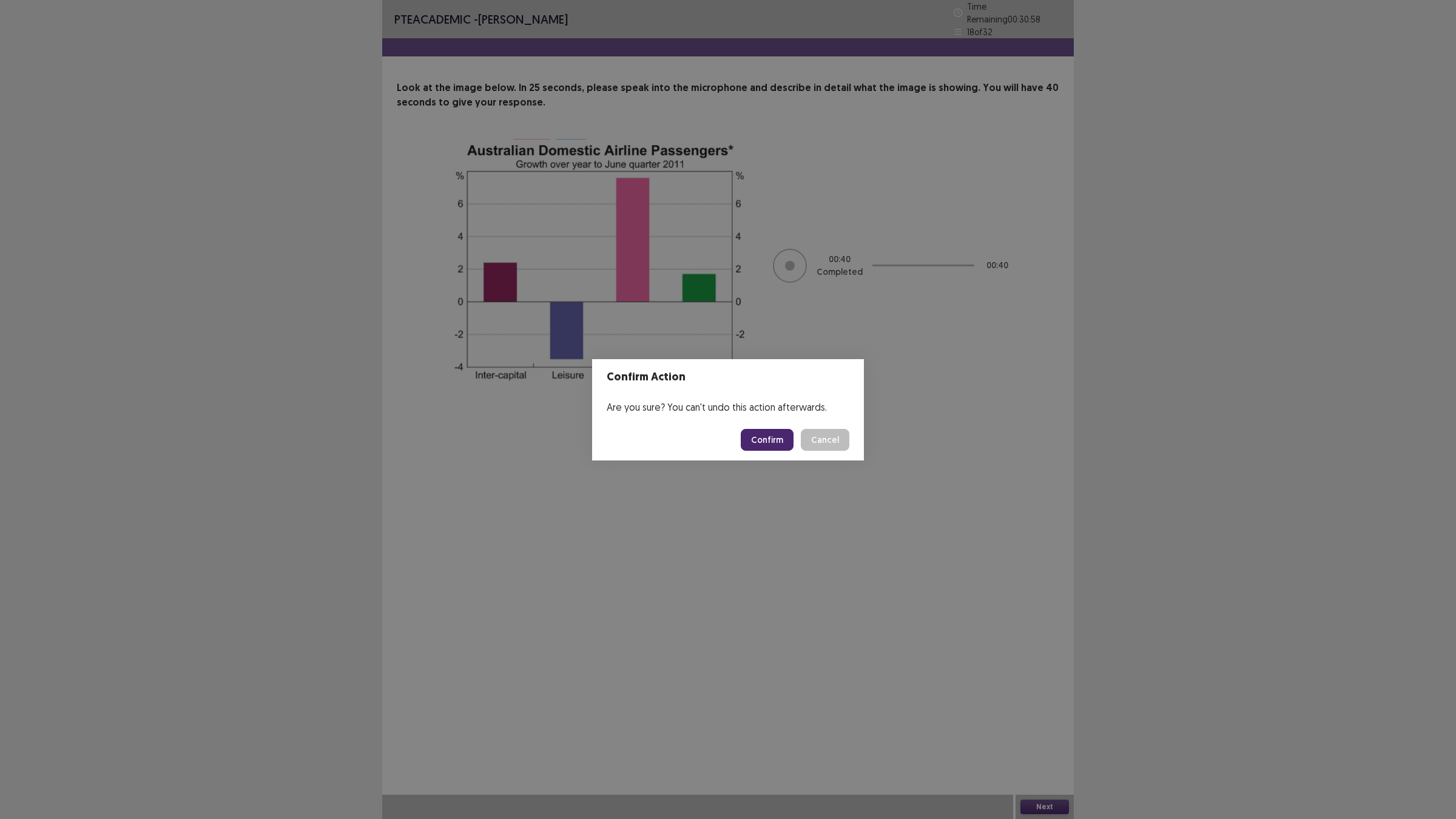
click at [769, 434] on button "Confirm" at bounding box center [767, 440] width 53 height 22
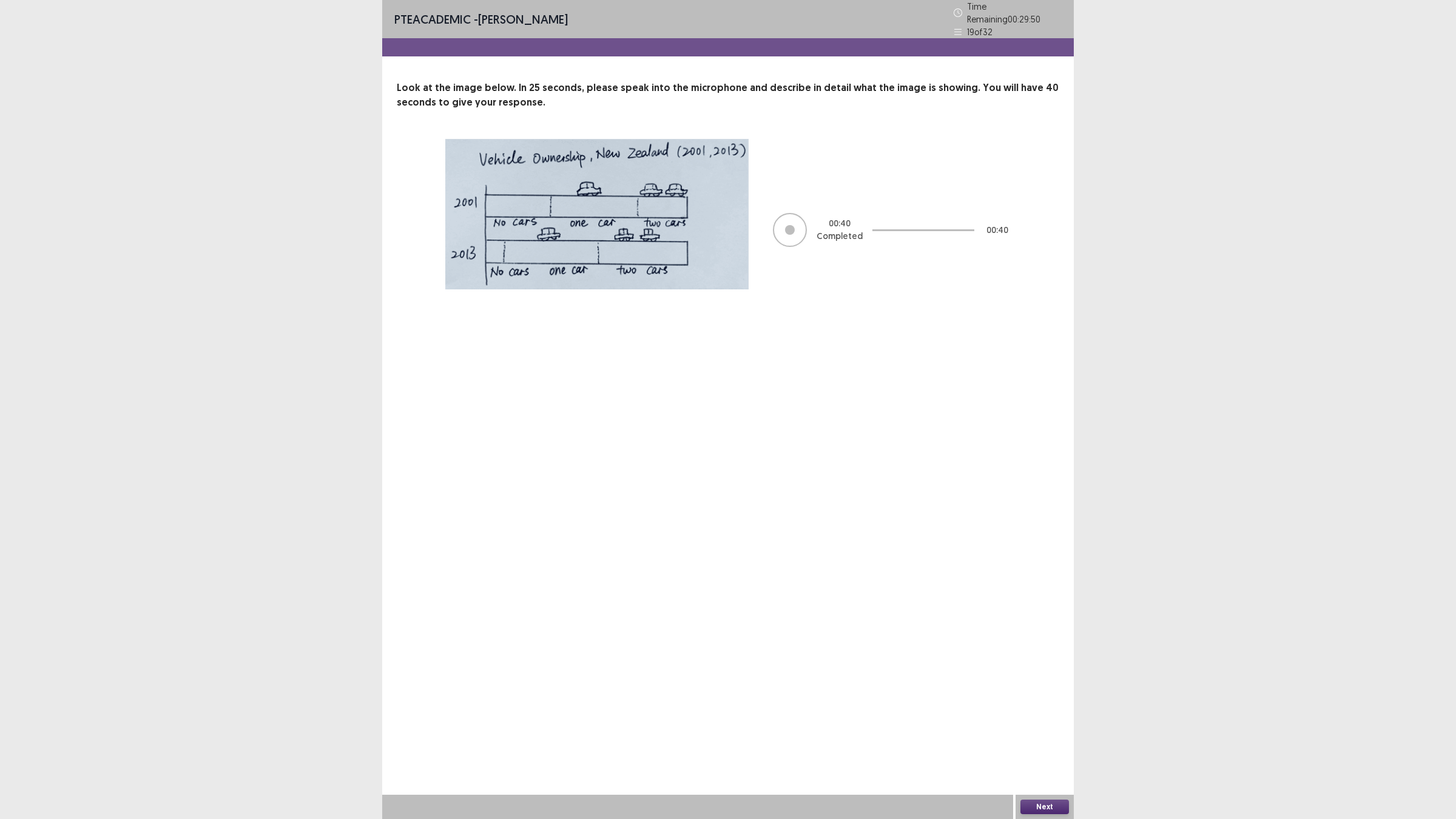
click at [1036, 716] on button "Next" at bounding box center [1045, 806] width 49 height 14
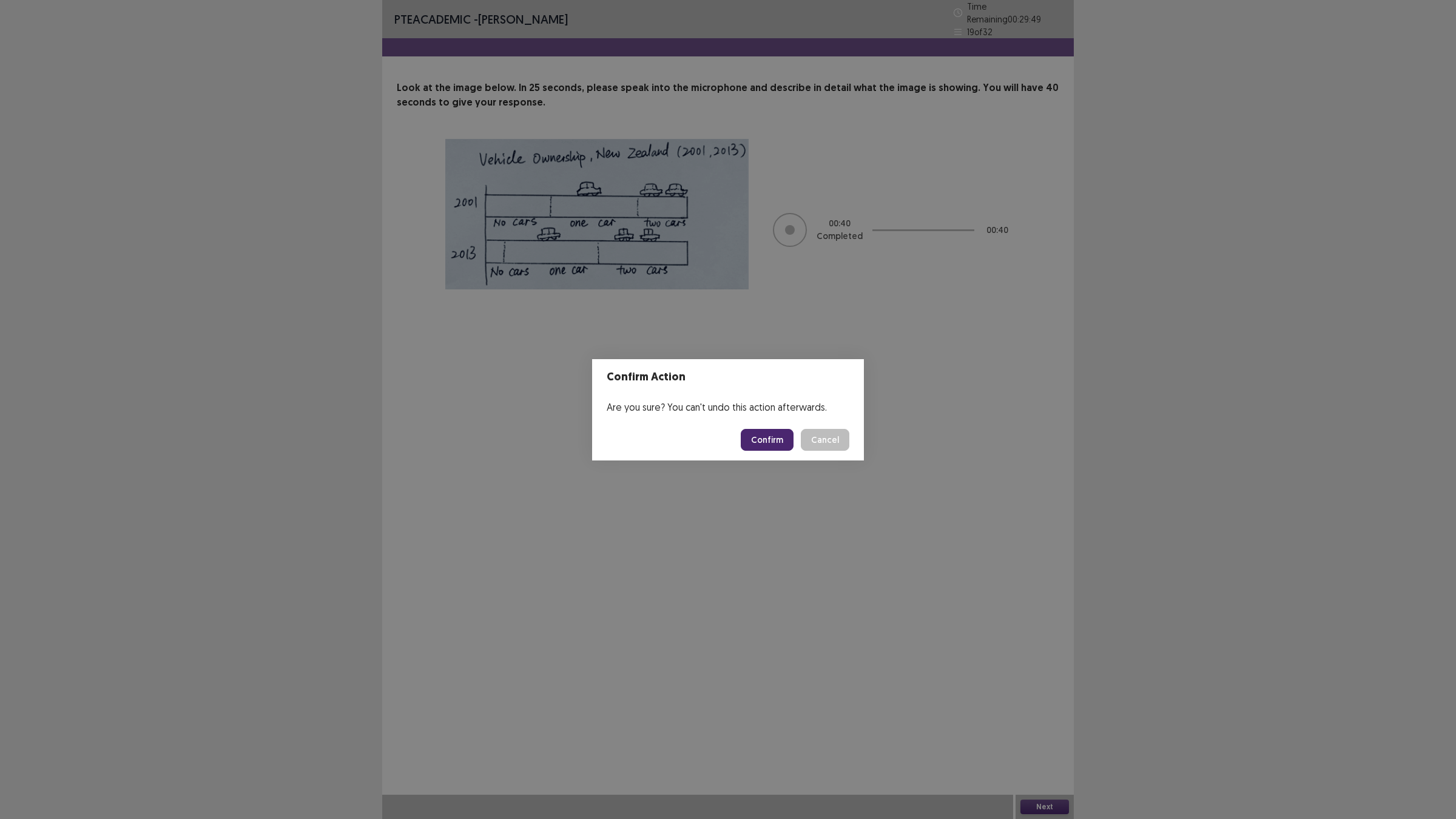
click at [765, 448] on button "Confirm" at bounding box center [767, 440] width 53 height 22
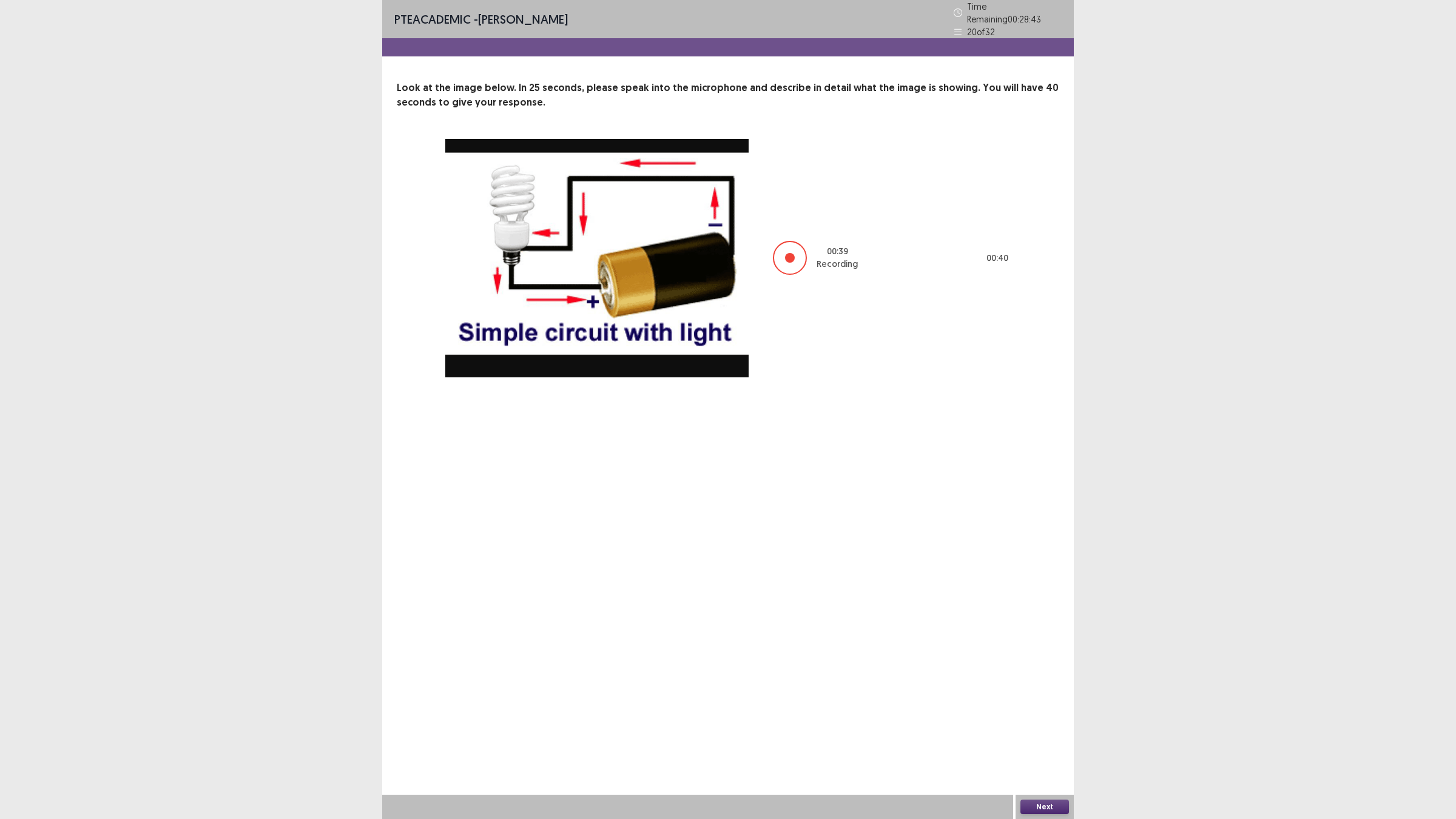
click at [1033, 716] on button "Next" at bounding box center [1045, 806] width 49 height 14
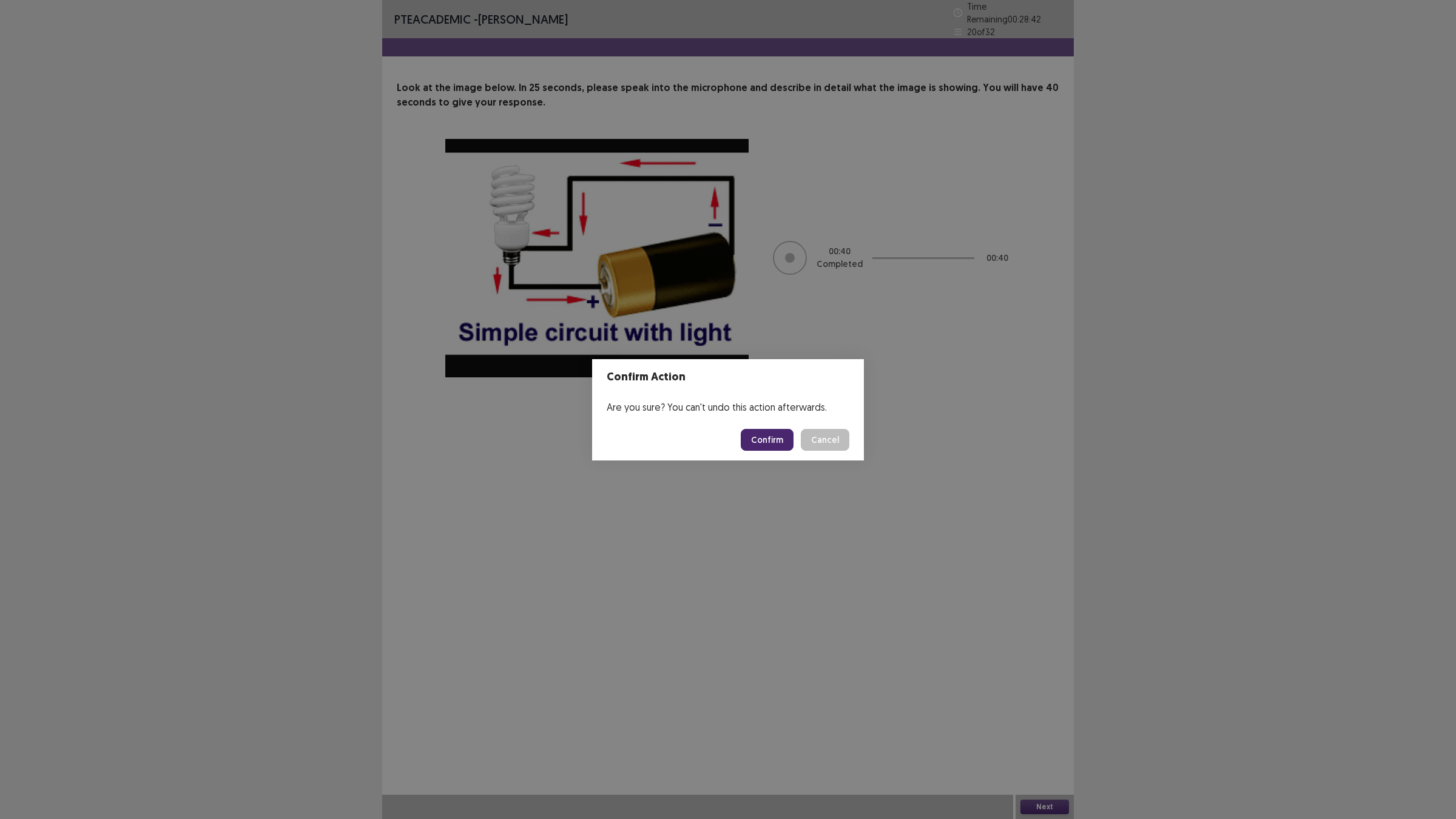
click at [754, 440] on button "Confirm" at bounding box center [767, 440] width 53 height 22
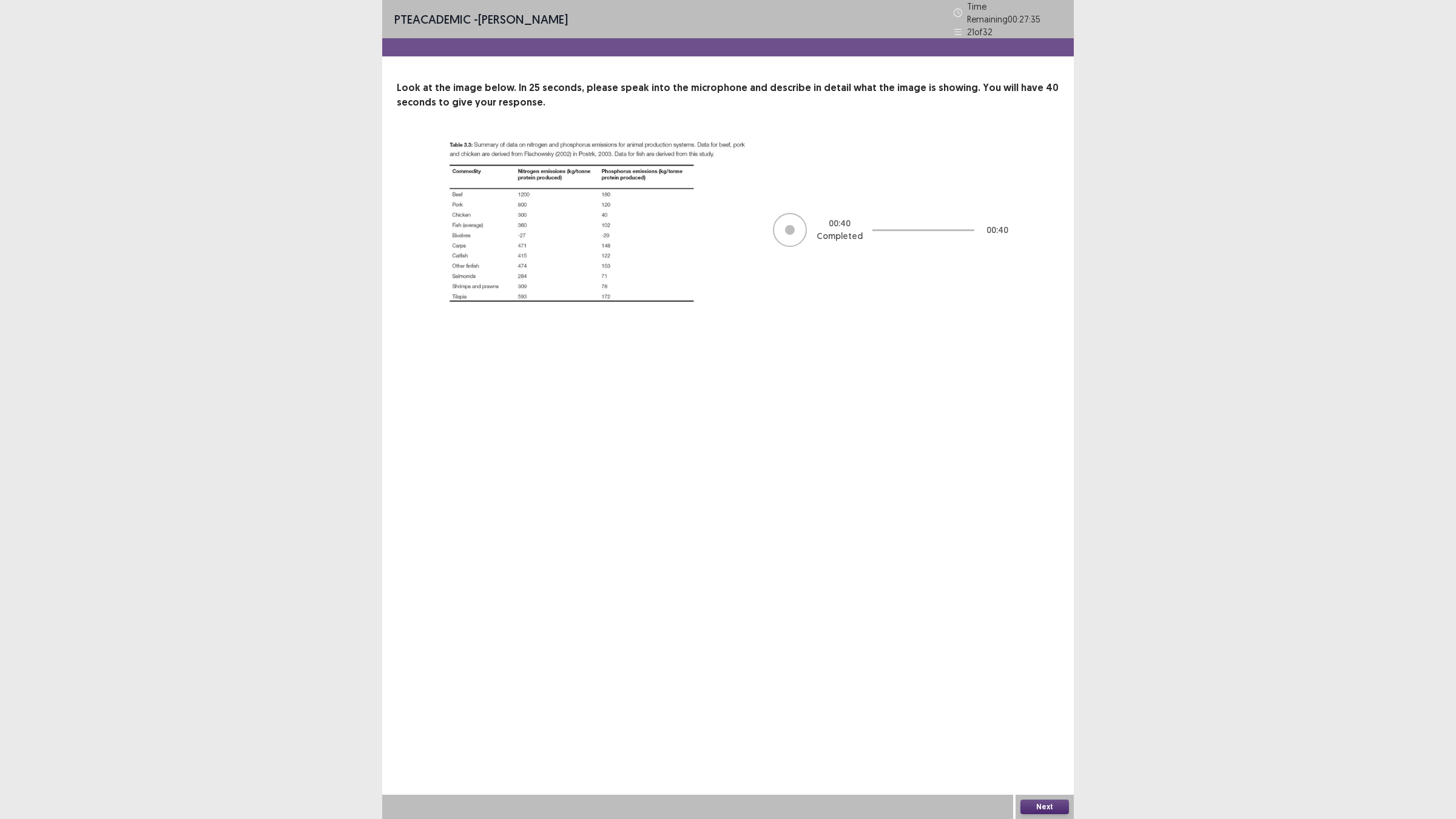
click at [1041, 716] on button "Next" at bounding box center [1045, 806] width 49 height 14
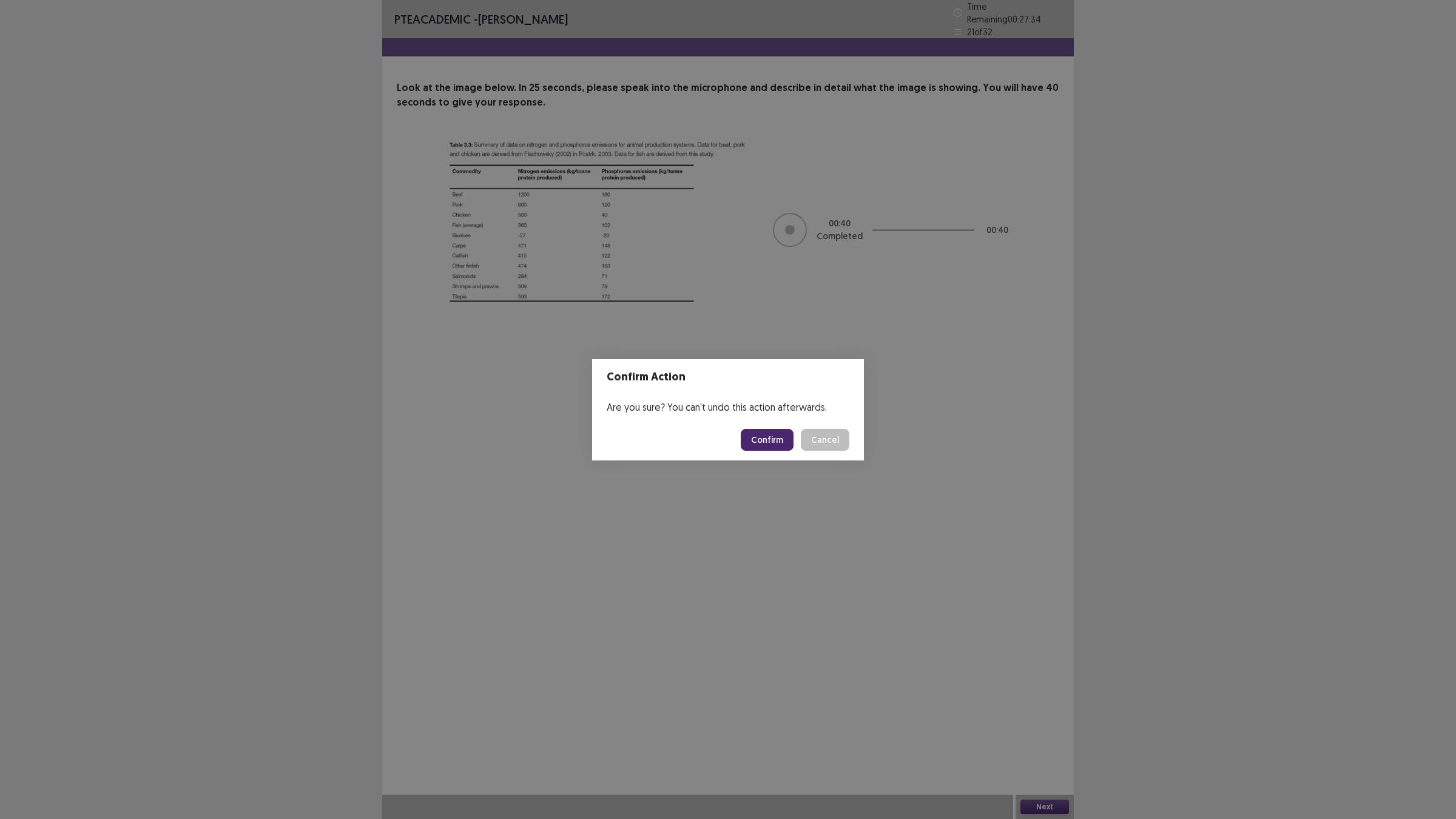
click at [755, 441] on button "Confirm" at bounding box center [767, 440] width 53 height 22
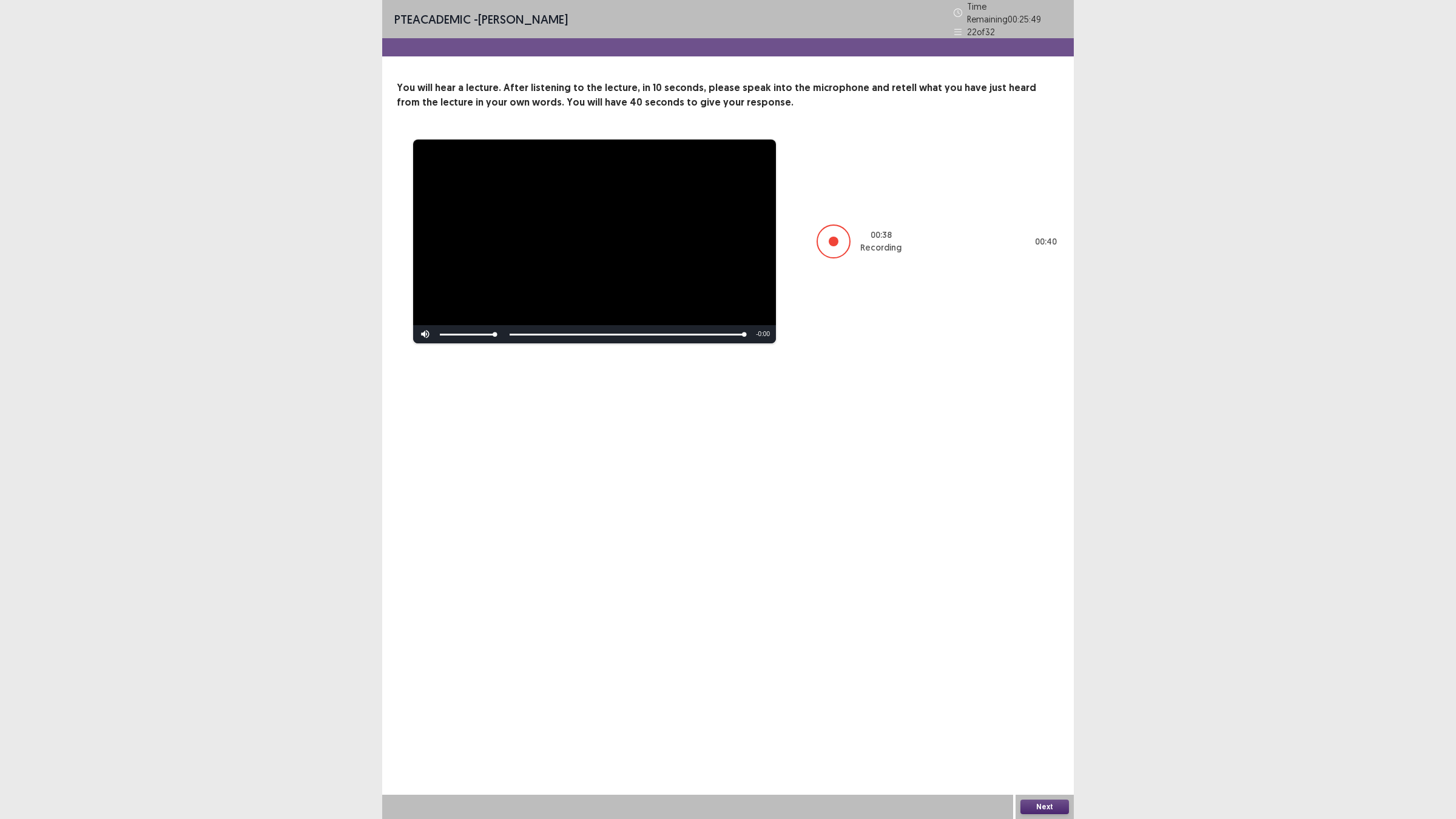
click at [1062, 716] on button "Next" at bounding box center [1045, 806] width 49 height 14
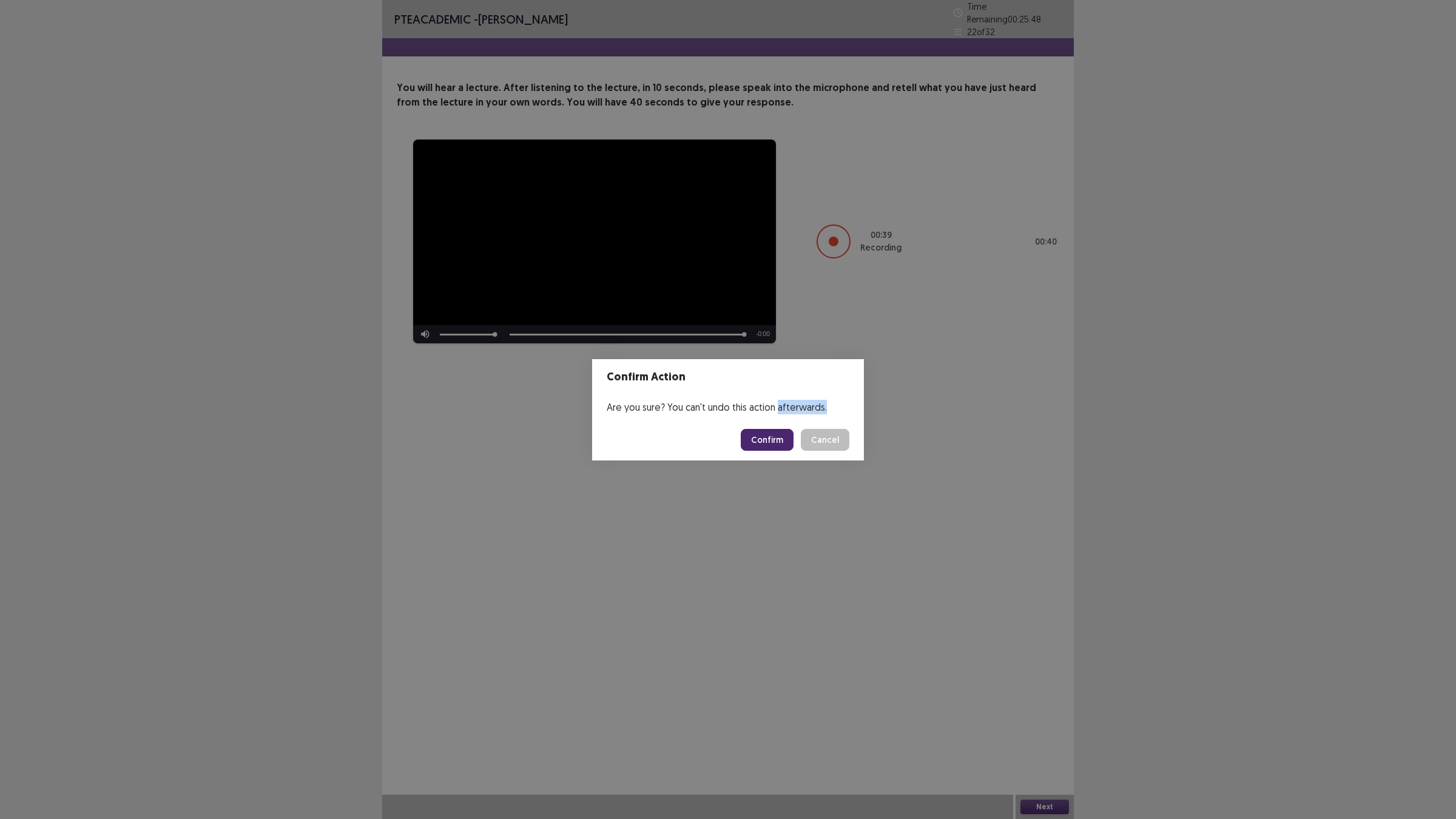
drag, startPoint x: 776, startPoint y: 418, endPoint x: 771, endPoint y: 432, distance: 14.9
click at [771, 432] on section "Confirm Action Are you sure? You can't undo this action afterwards. Confirm Can…" at bounding box center [728, 410] width 272 height 102
click at [770, 436] on button "Confirm" at bounding box center [767, 440] width 53 height 22
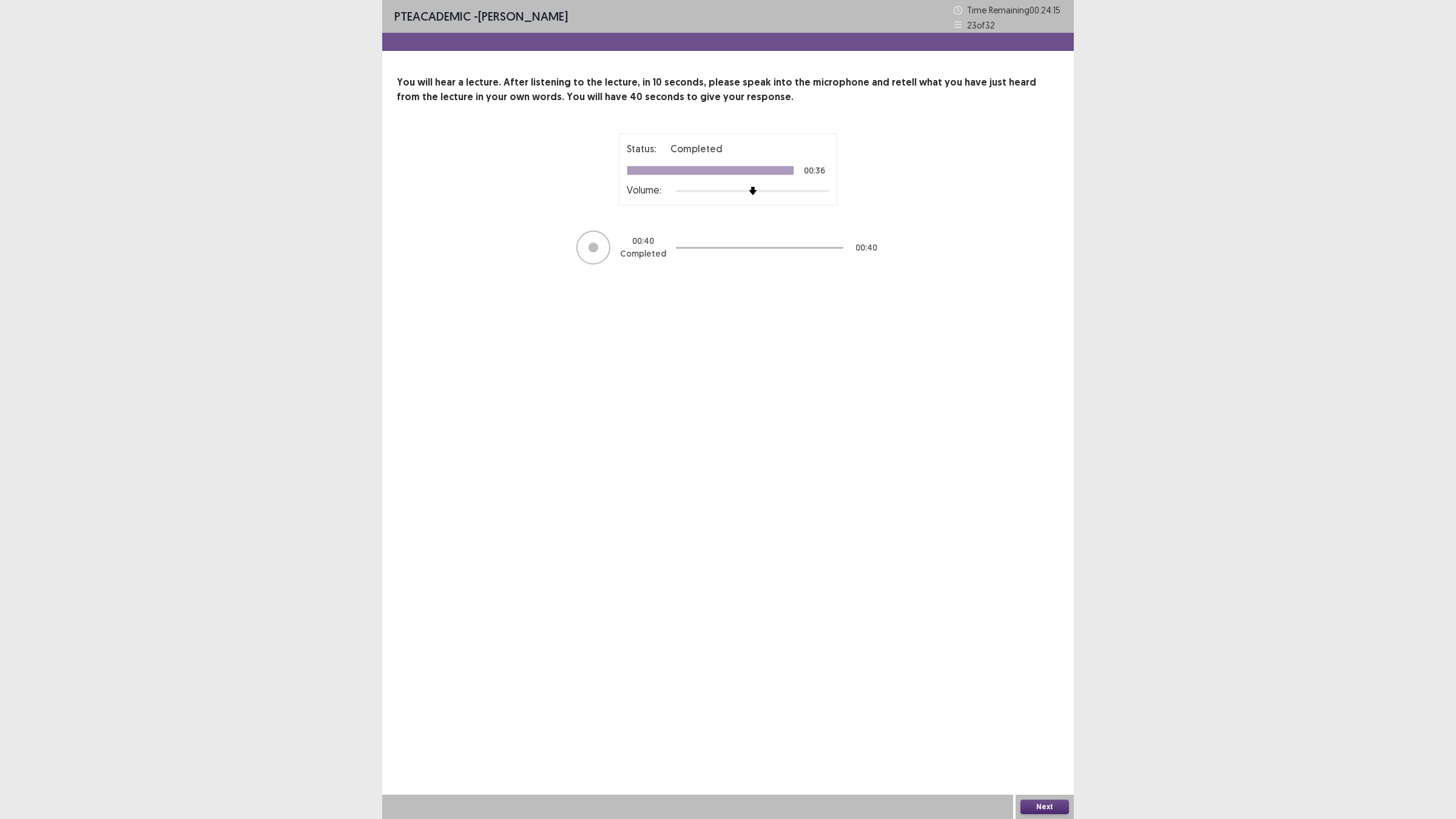
click at [1029, 716] on button "Next" at bounding box center [1045, 806] width 49 height 14
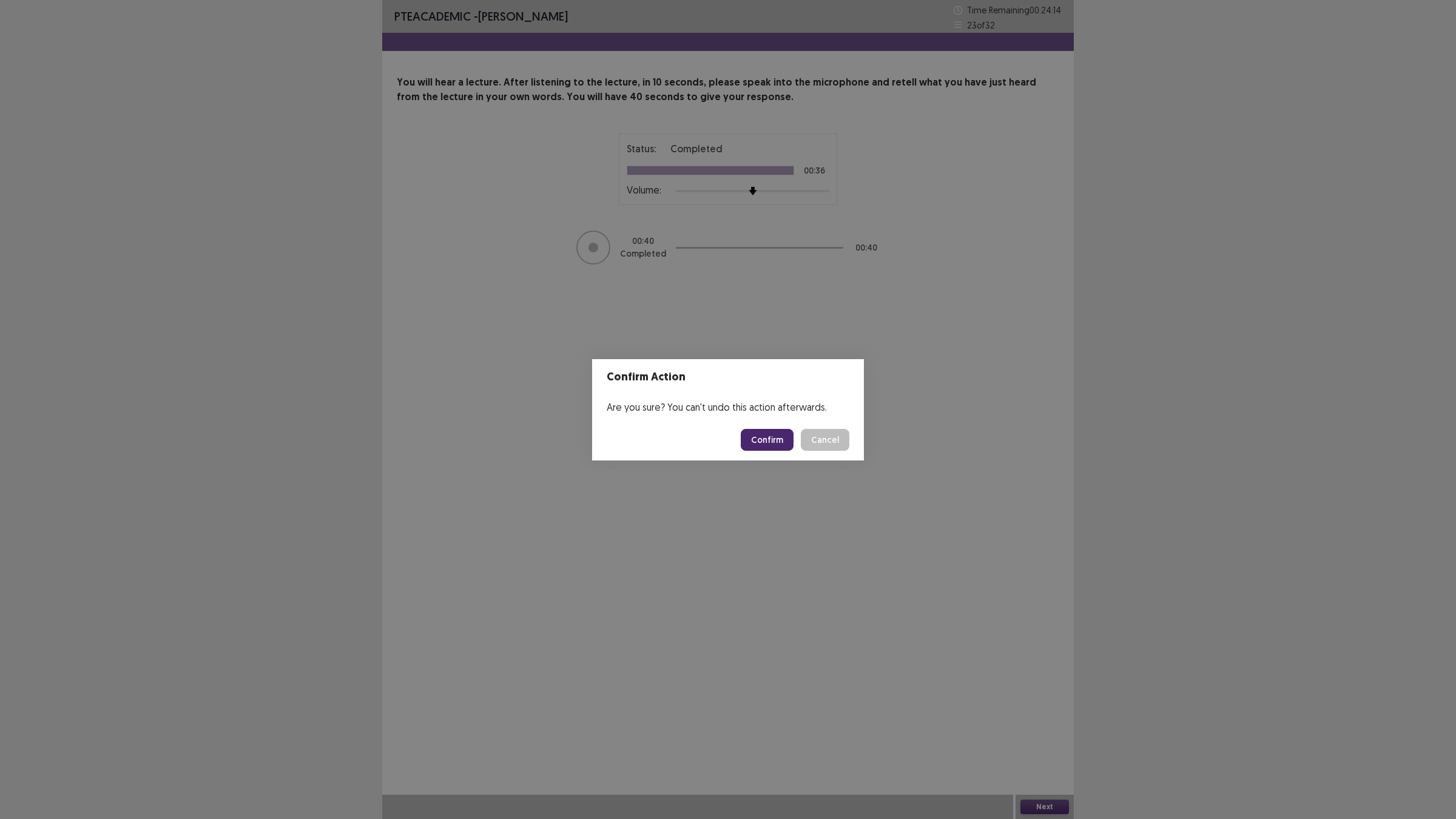
click at [772, 438] on button "Confirm" at bounding box center [767, 440] width 53 height 22
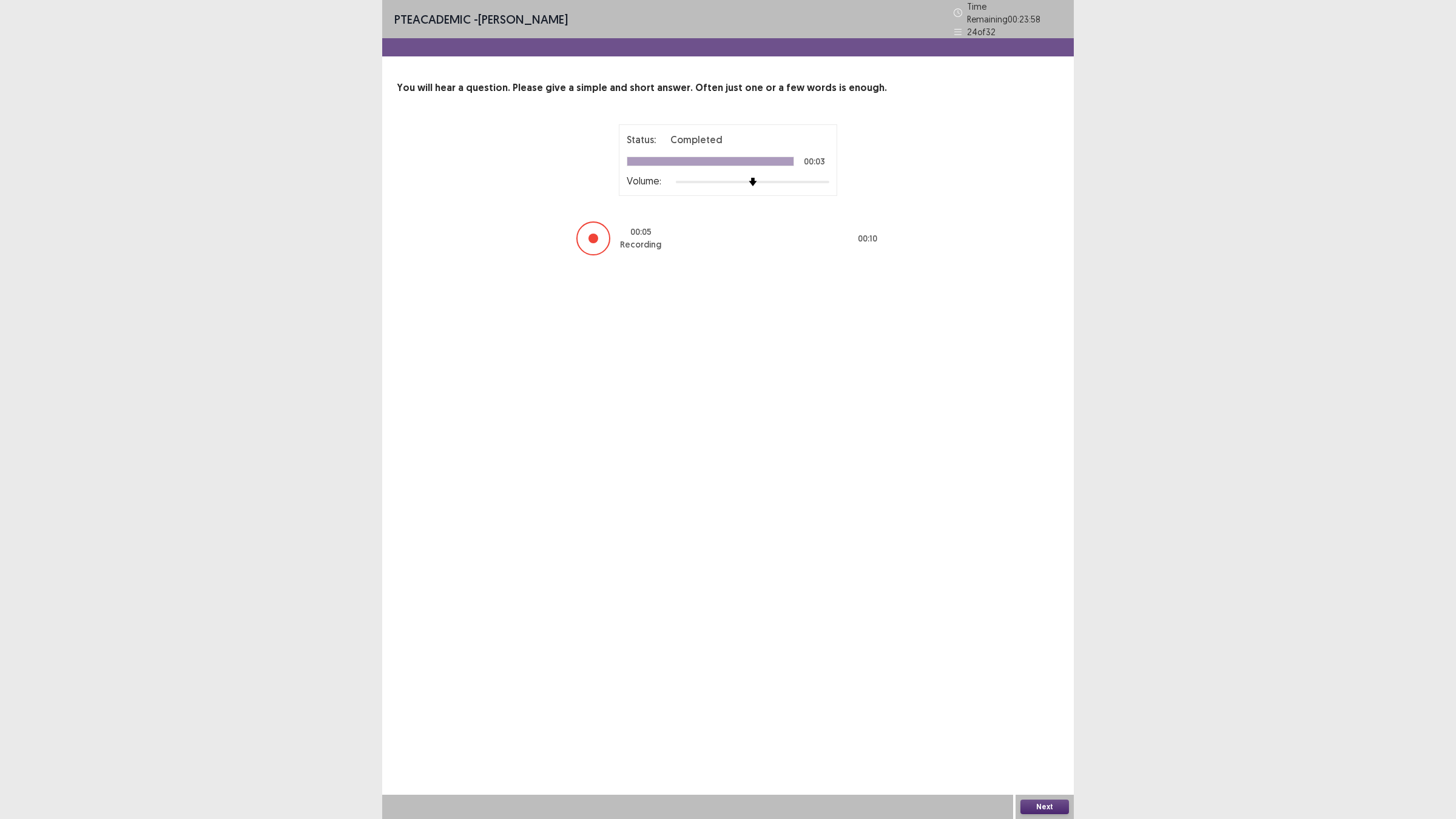
click at [1041, 716] on button "Next" at bounding box center [1045, 806] width 49 height 14
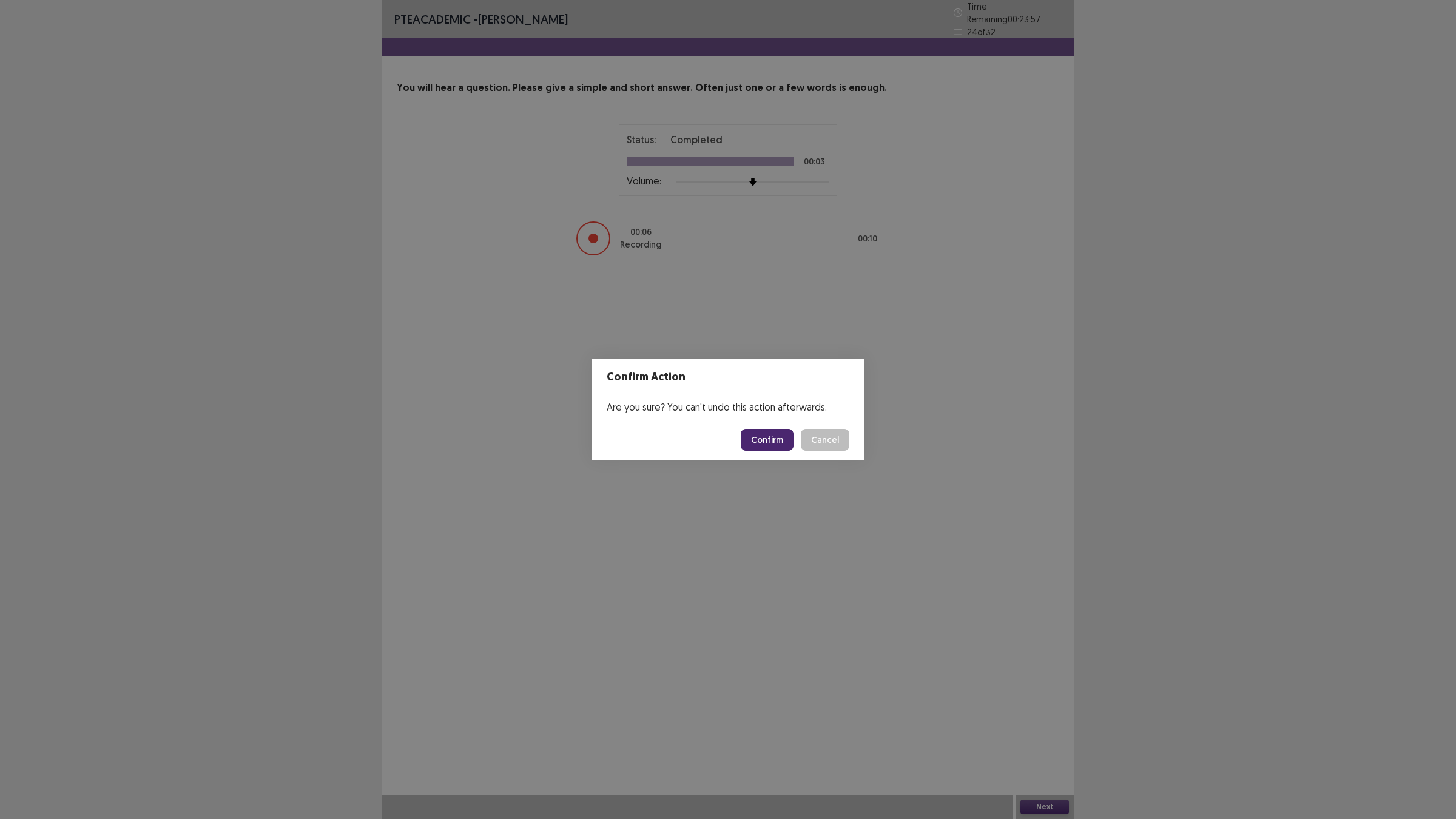
click at [752, 430] on button "Confirm" at bounding box center [767, 440] width 53 height 22
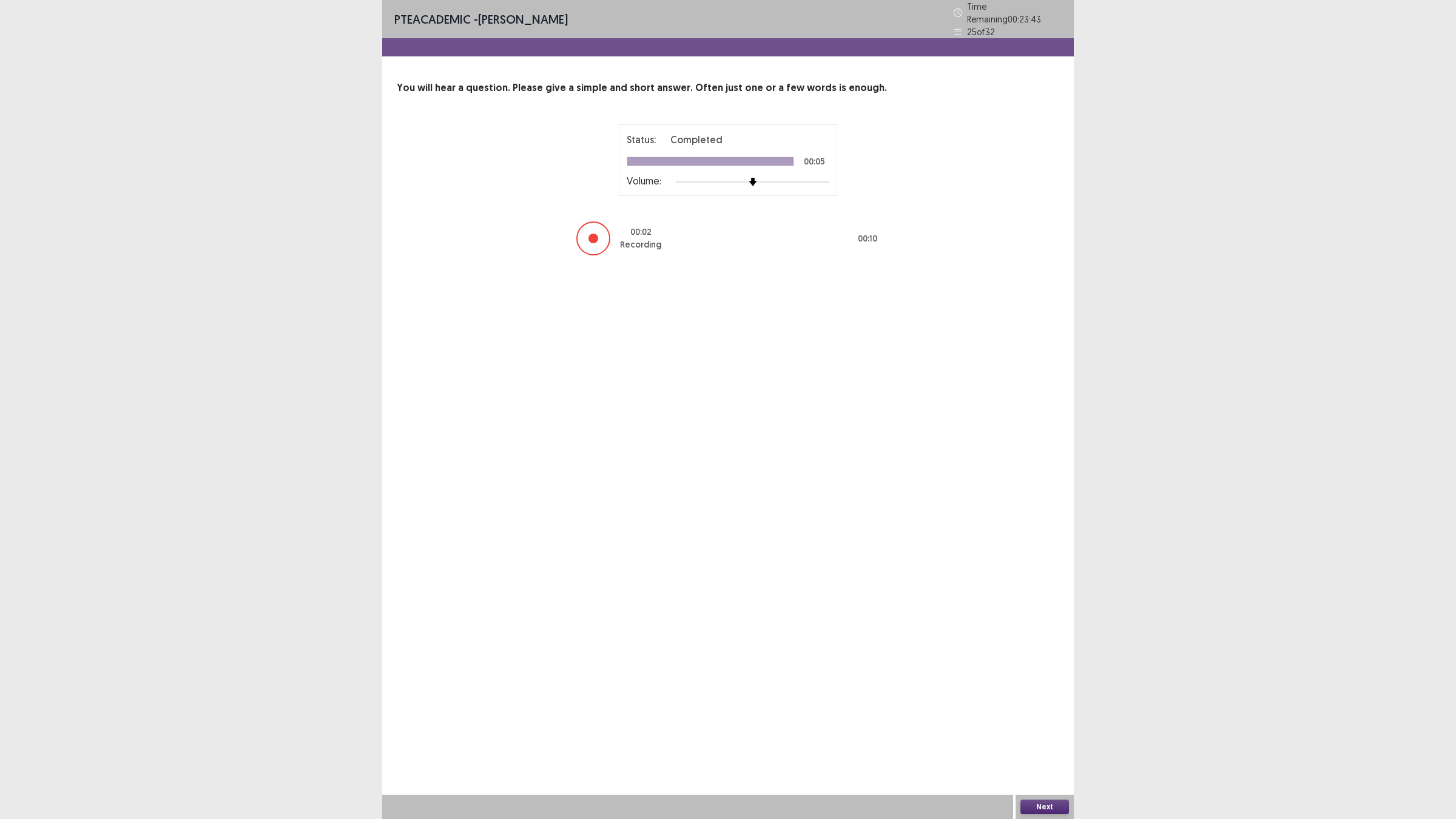
click at [1054, 716] on button "Next" at bounding box center [1045, 806] width 49 height 14
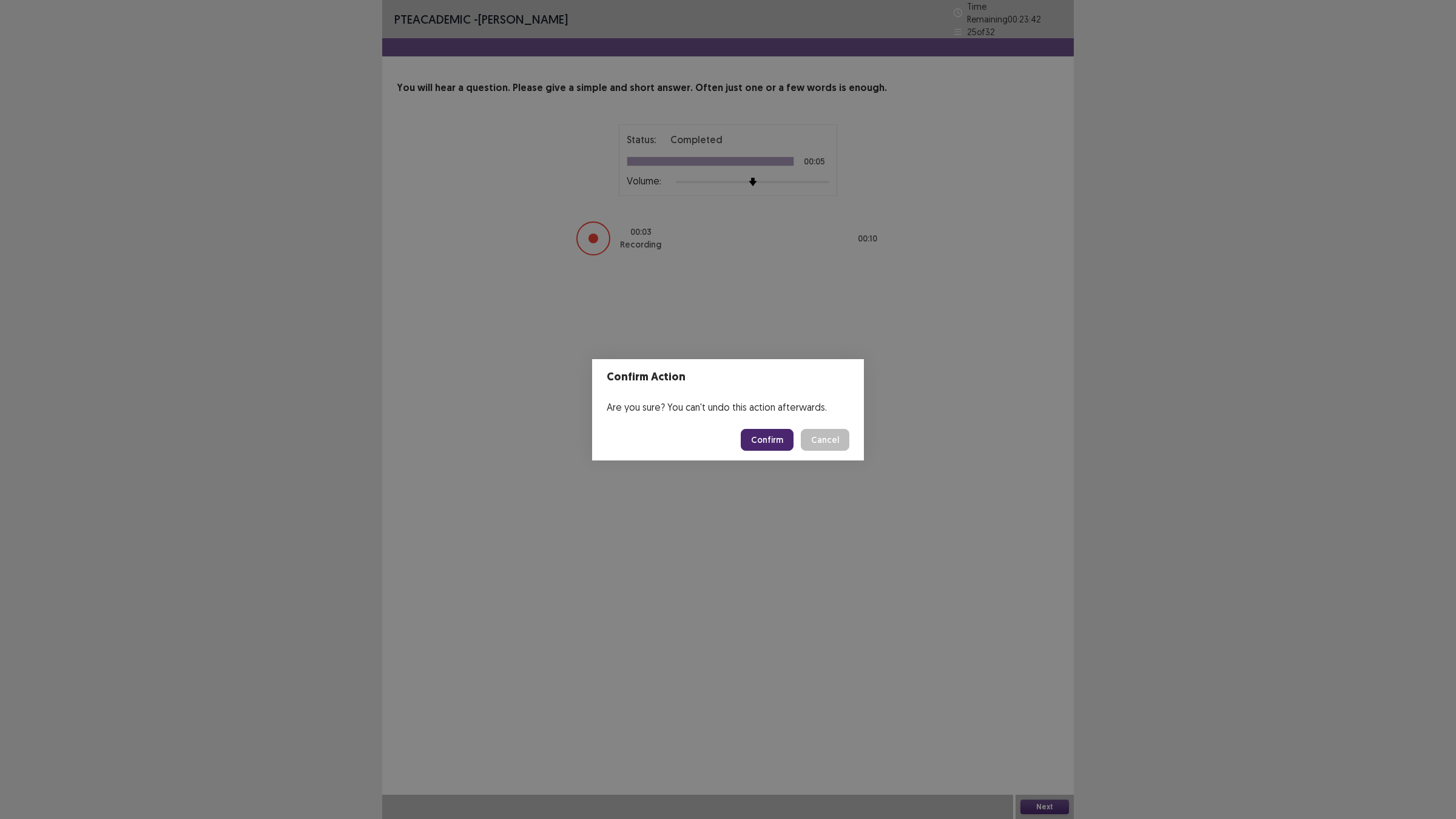
click at [771, 441] on button "Confirm" at bounding box center [767, 440] width 53 height 22
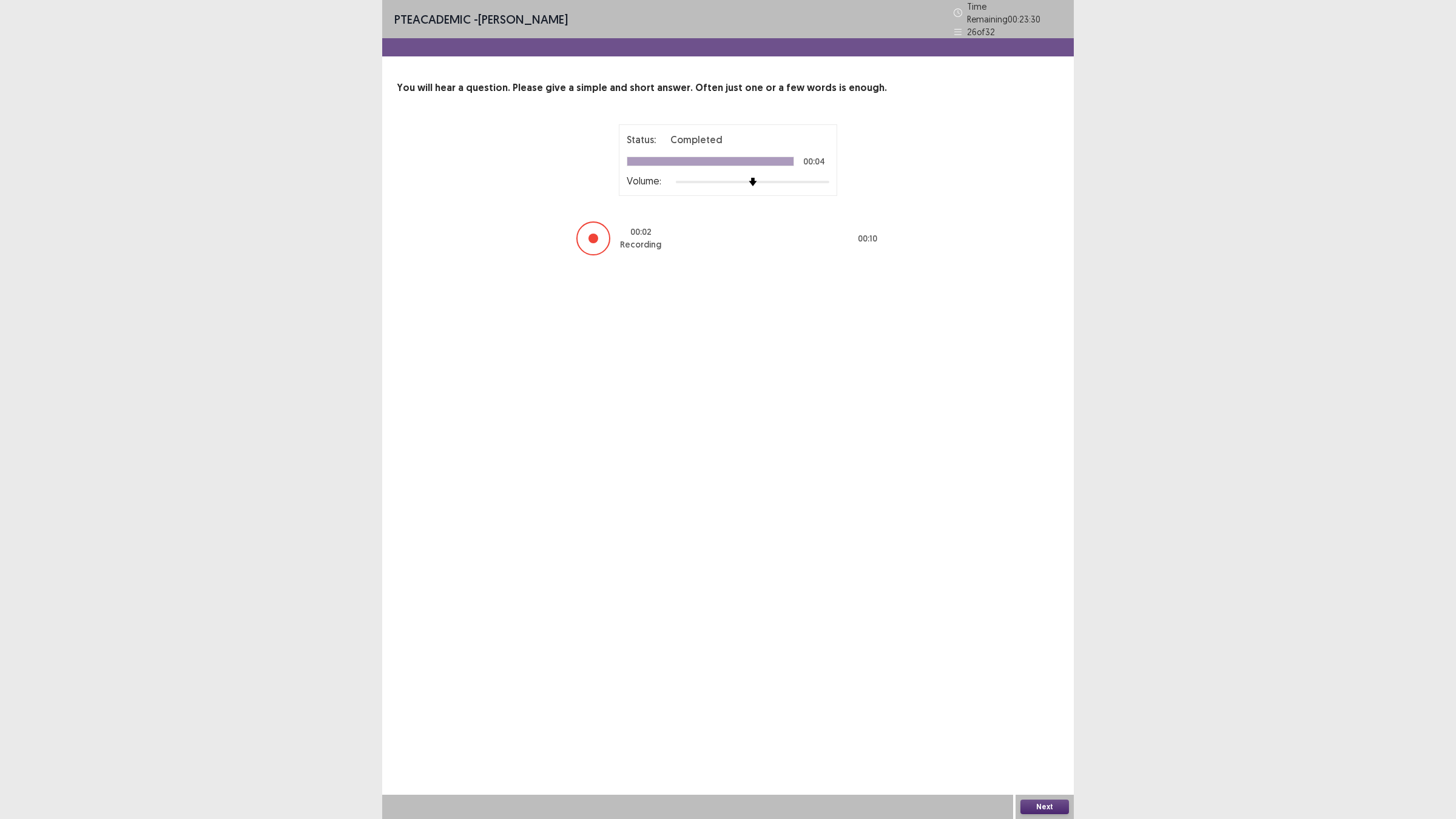
click at [1024, 716] on button "Next" at bounding box center [1045, 806] width 49 height 14
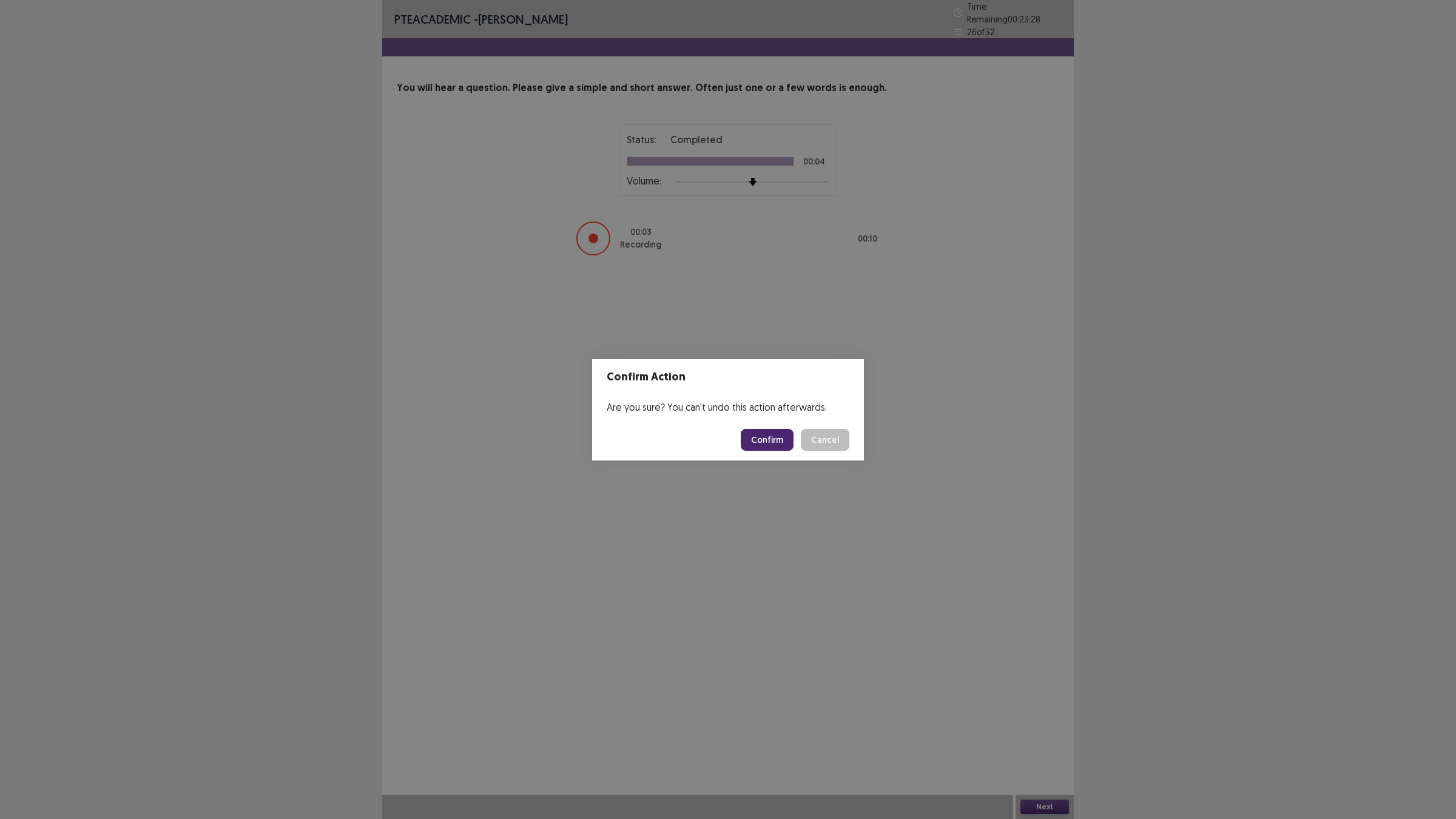
drag, startPoint x: 791, startPoint y: 460, endPoint x: 768, endPoint y: 426, distance: 41.0
click at [786, 449] on footer "Confirm Cancel" at bounding box center [728, 440] width 272 height 41
click at [768, 426] on footer "Confirm Cancel" at bounding box center [728, 440] width 272 height 41
click at [778, 436] on button "Confirm" at bounding box center [767, 440] width 53 height 22
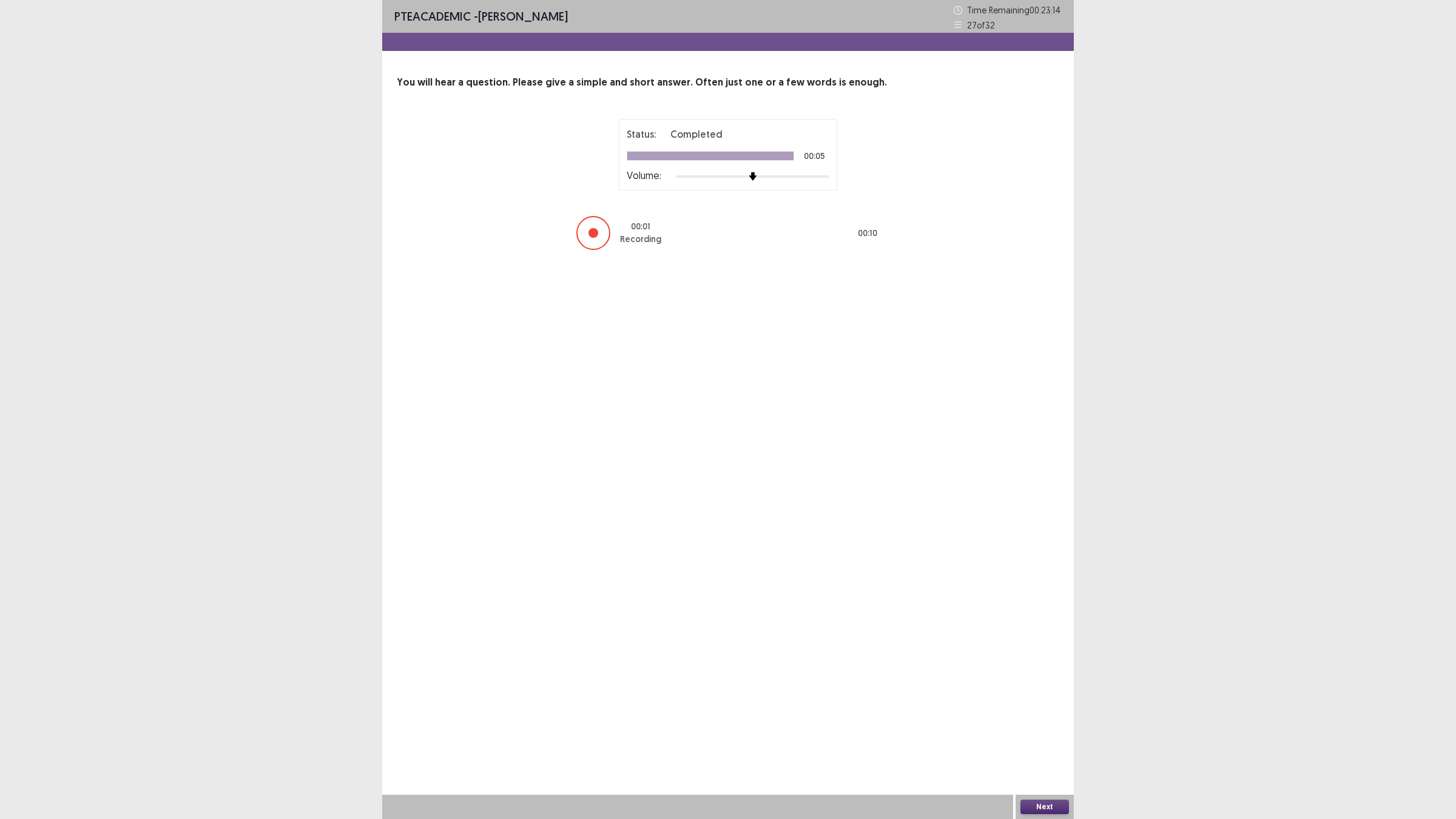
click at [1037, 716] on button "Next" at bounding box center [1045, 806] width 49 height 14
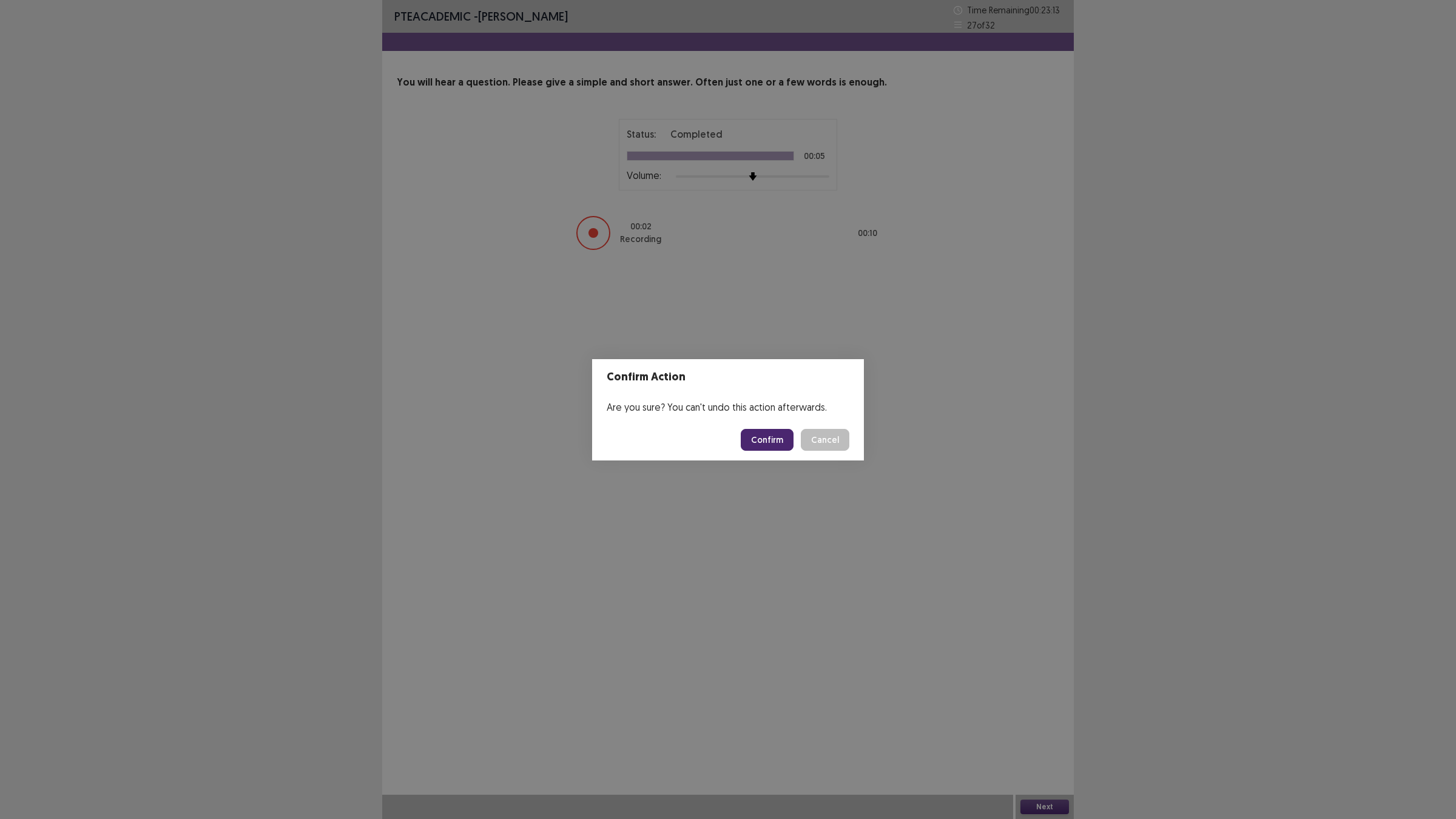
click at [760, 433] on button "Confirm" at bounding box center [767, 440] width 53 height 22
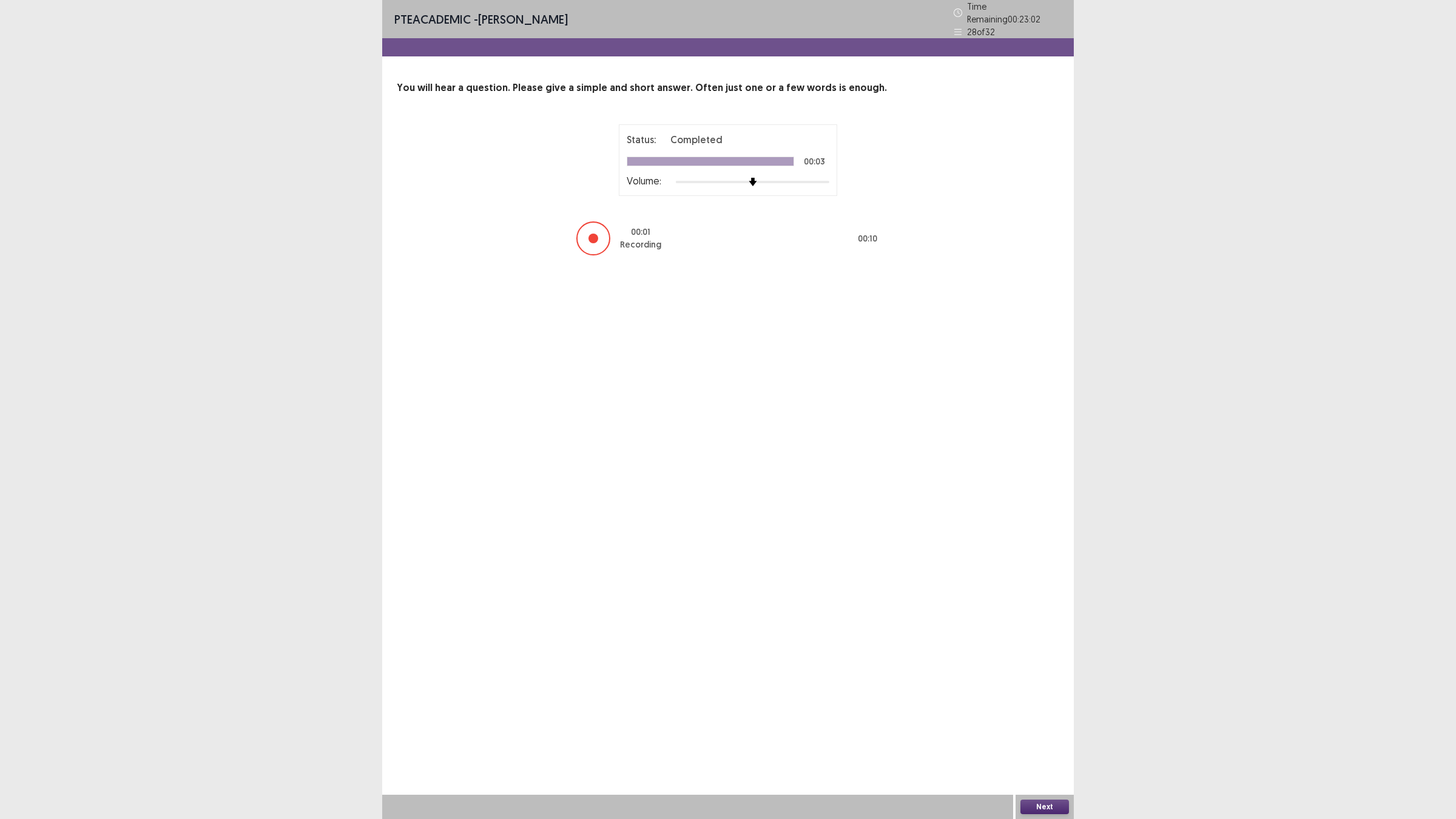
click at [1048, 716] on button "Next" at bounding box center [1045, 806] width 49 height 14
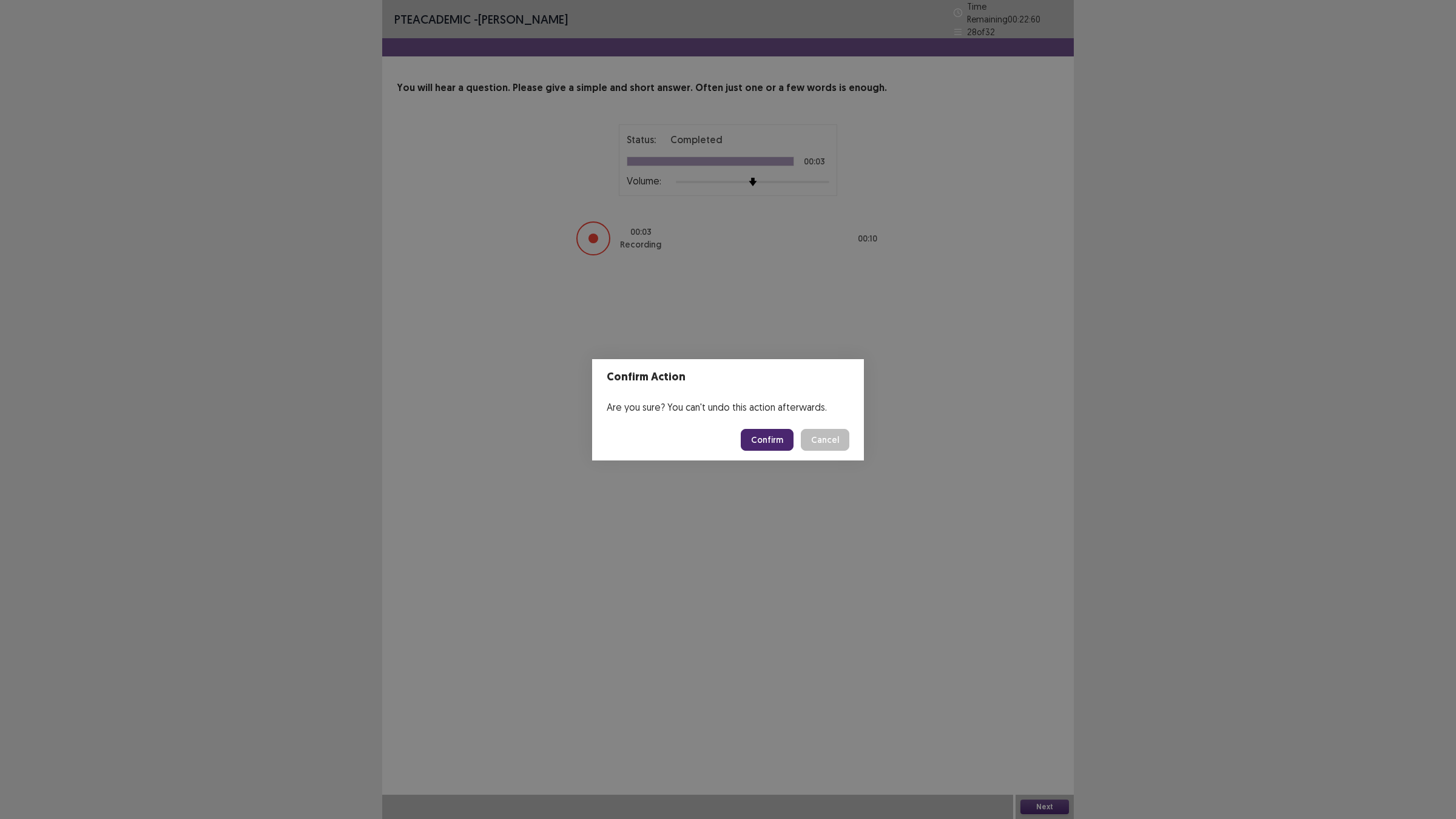
click at [769, 434] on button "Confirm" at bounding box center [767, 440] width 53 height 22
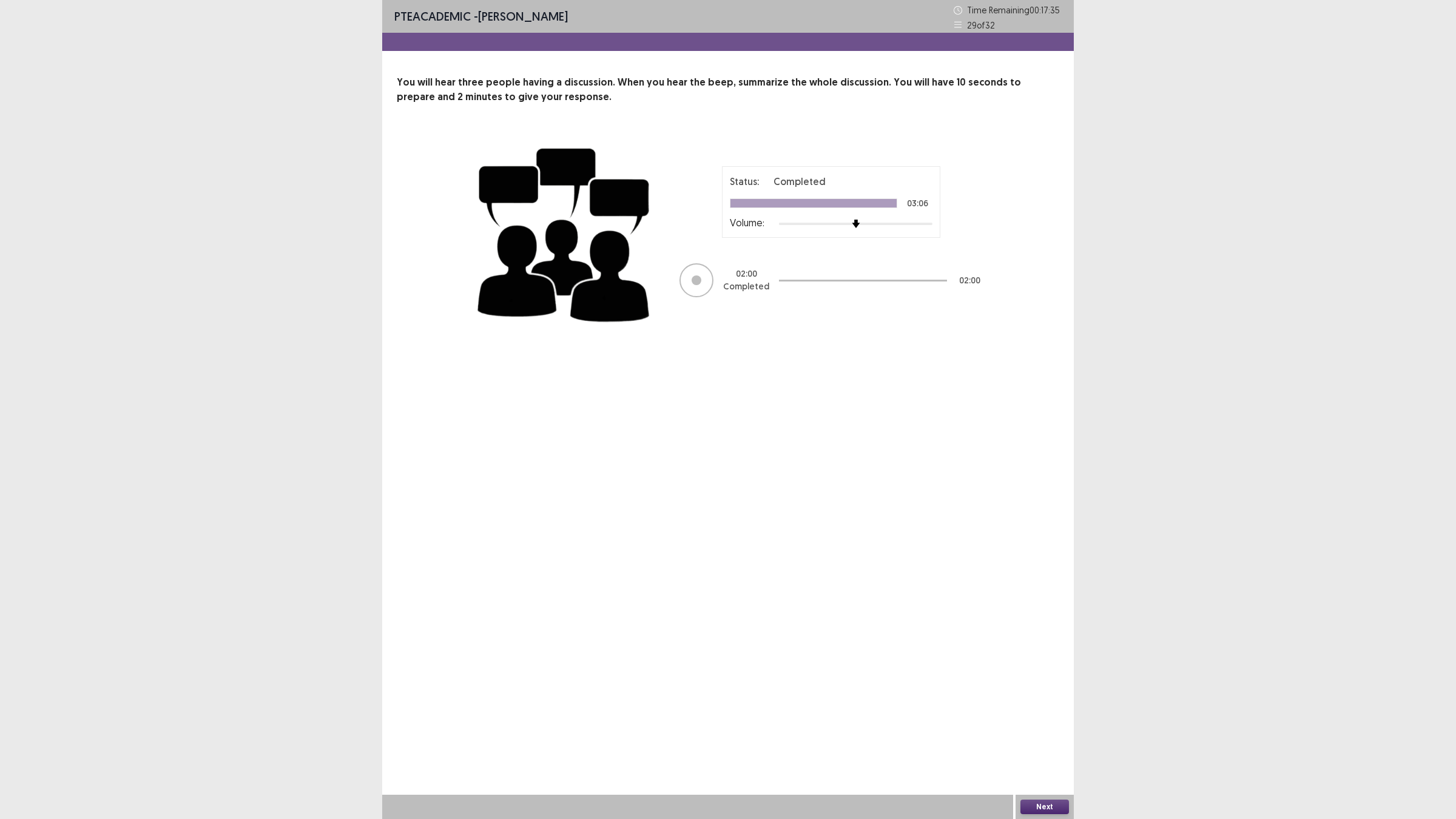
click at [1023, 716] on button "Next" at bounding box center [1045, 806] width 49 height 14
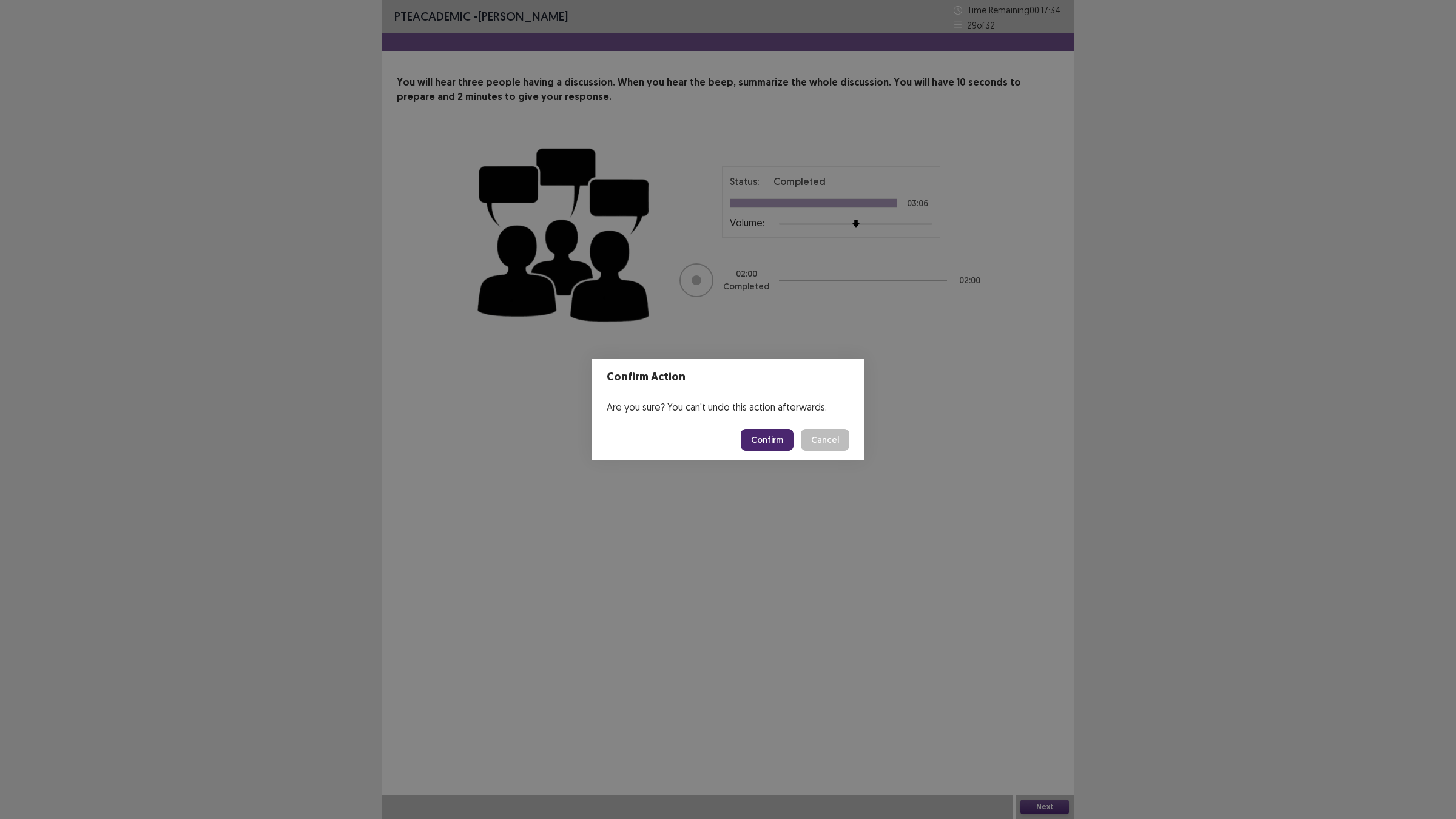
click at [763, 436] on button "Confirm" at bounding box center [767, 440] width 53 height 22
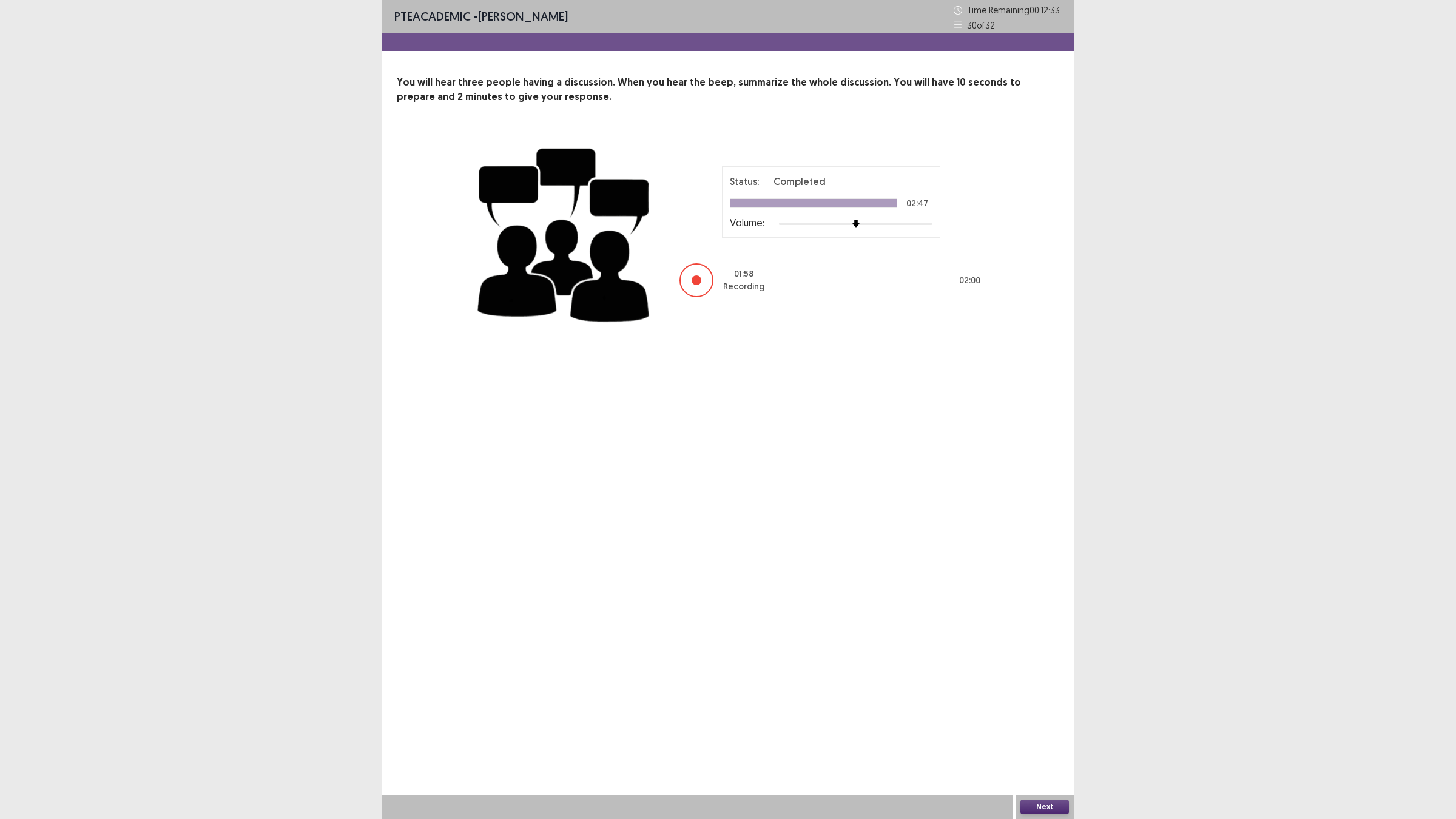
click at [1026, 716] on button "Next" at bounding box center [1045, 806] width 49 height 14
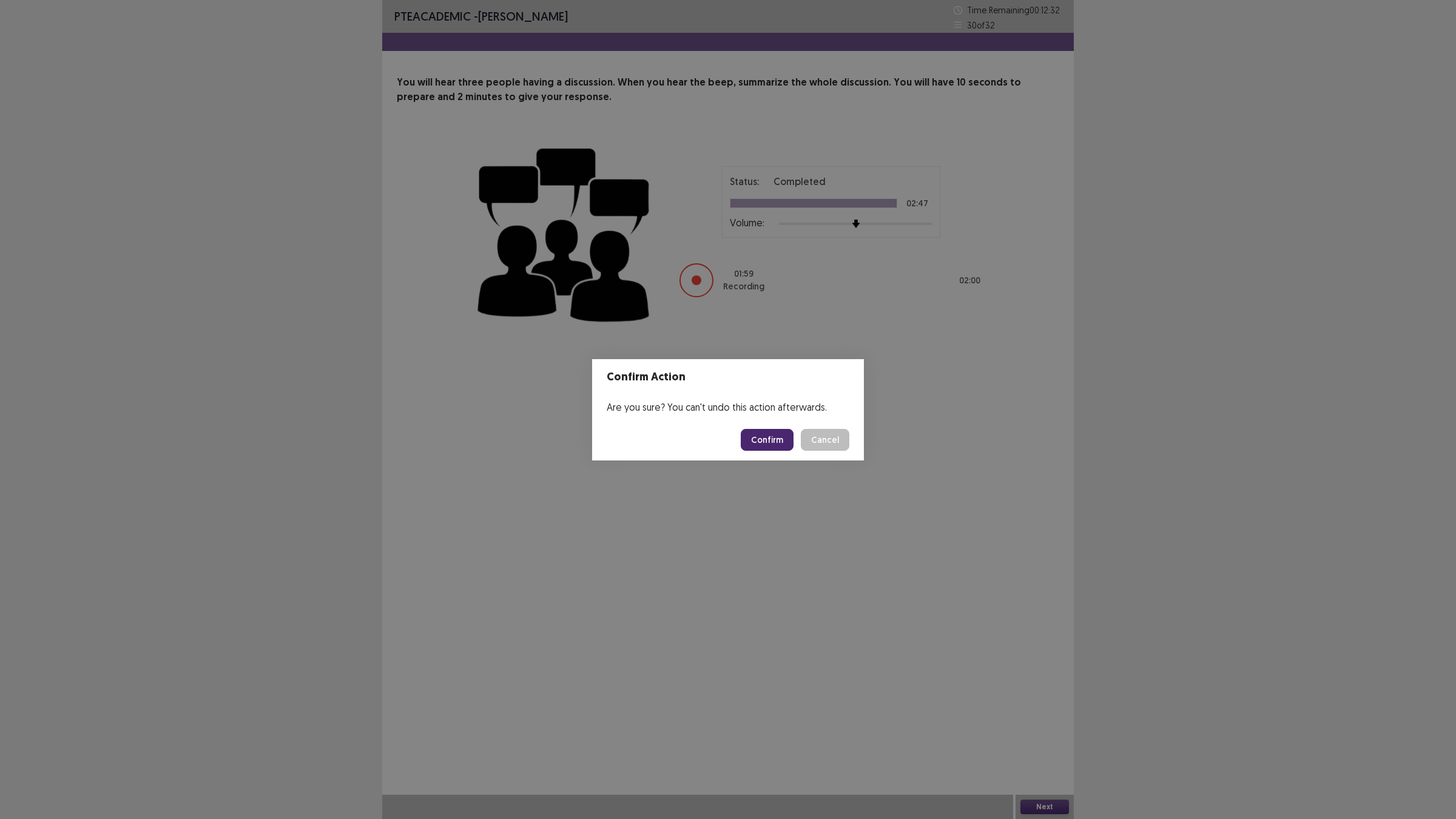
click at [754, 441] on button "Confirm" at bounding box center [767, 440] width 53 height 22
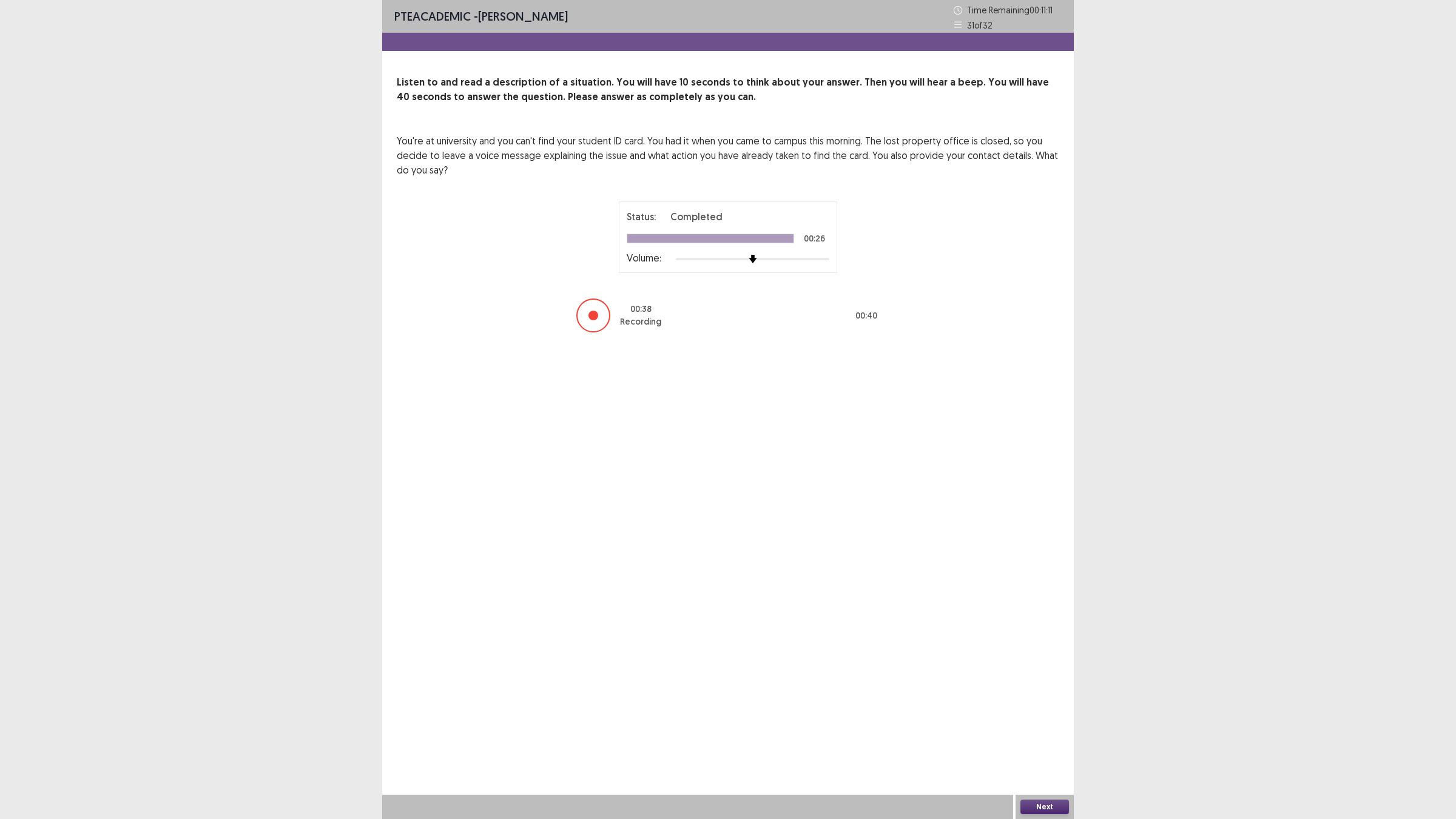
click at [1035, 716] on button "Next" at bounding box center [1045, 806] width 49 height 14
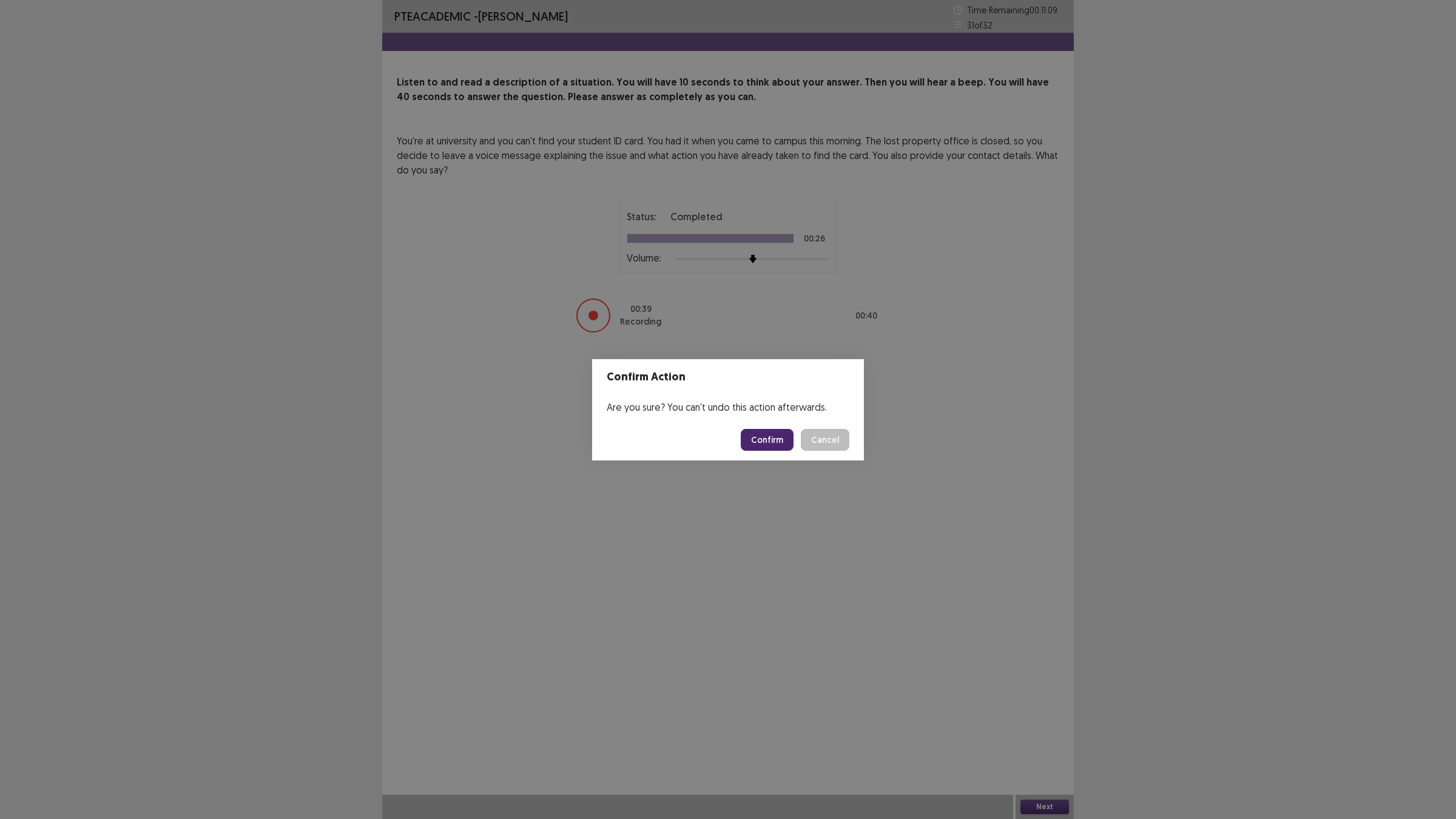
click at [765, 437] on button "Confirm" at bounding box center [767, 440] width 53 height 22
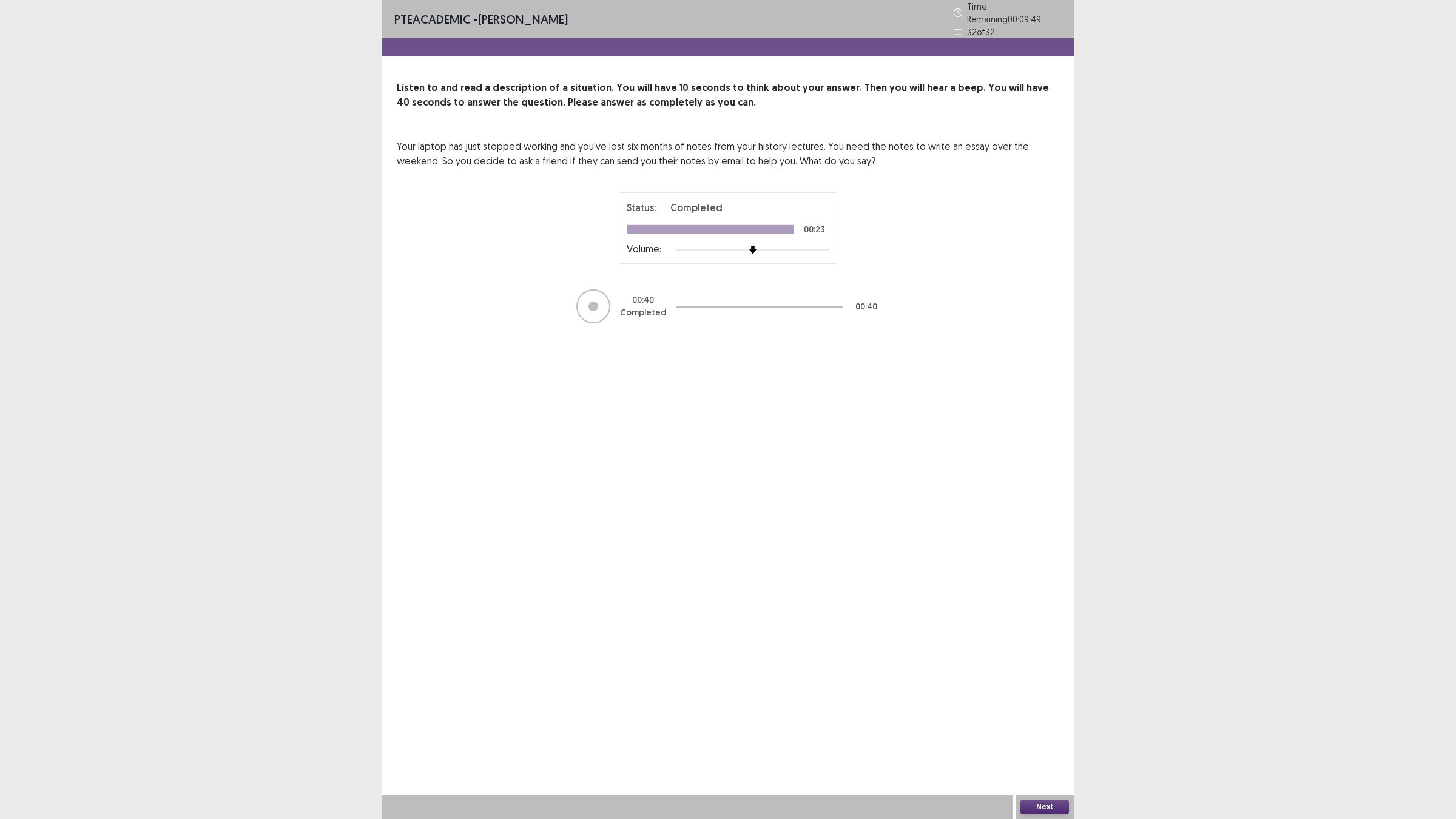
click at [1027, 716] on button "Next" at bounding box center [1045, 806] width 49 height 14
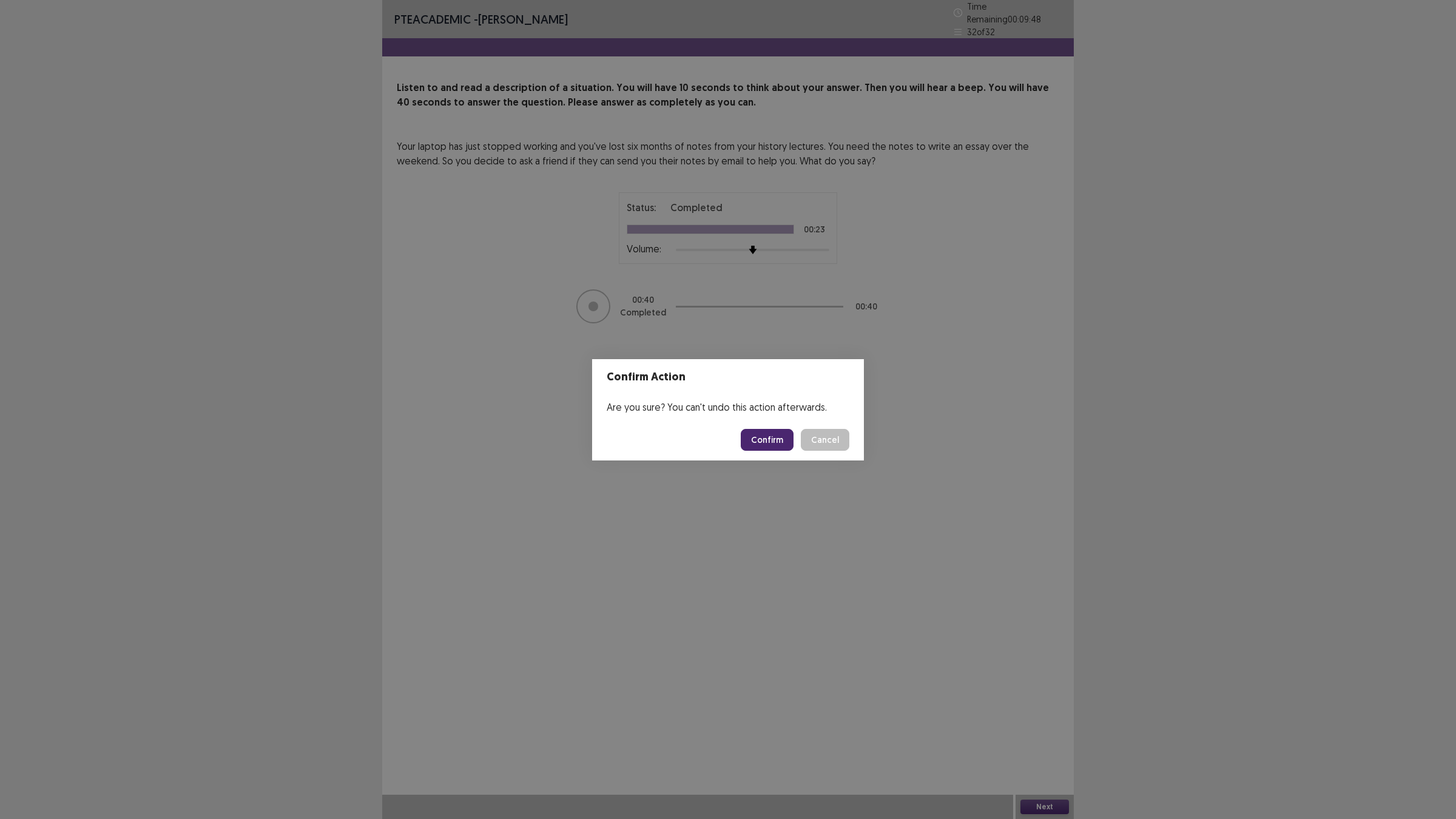
click at [760, 432] on button "Confirm" at bounding box center [767, 440] width 53 height 22
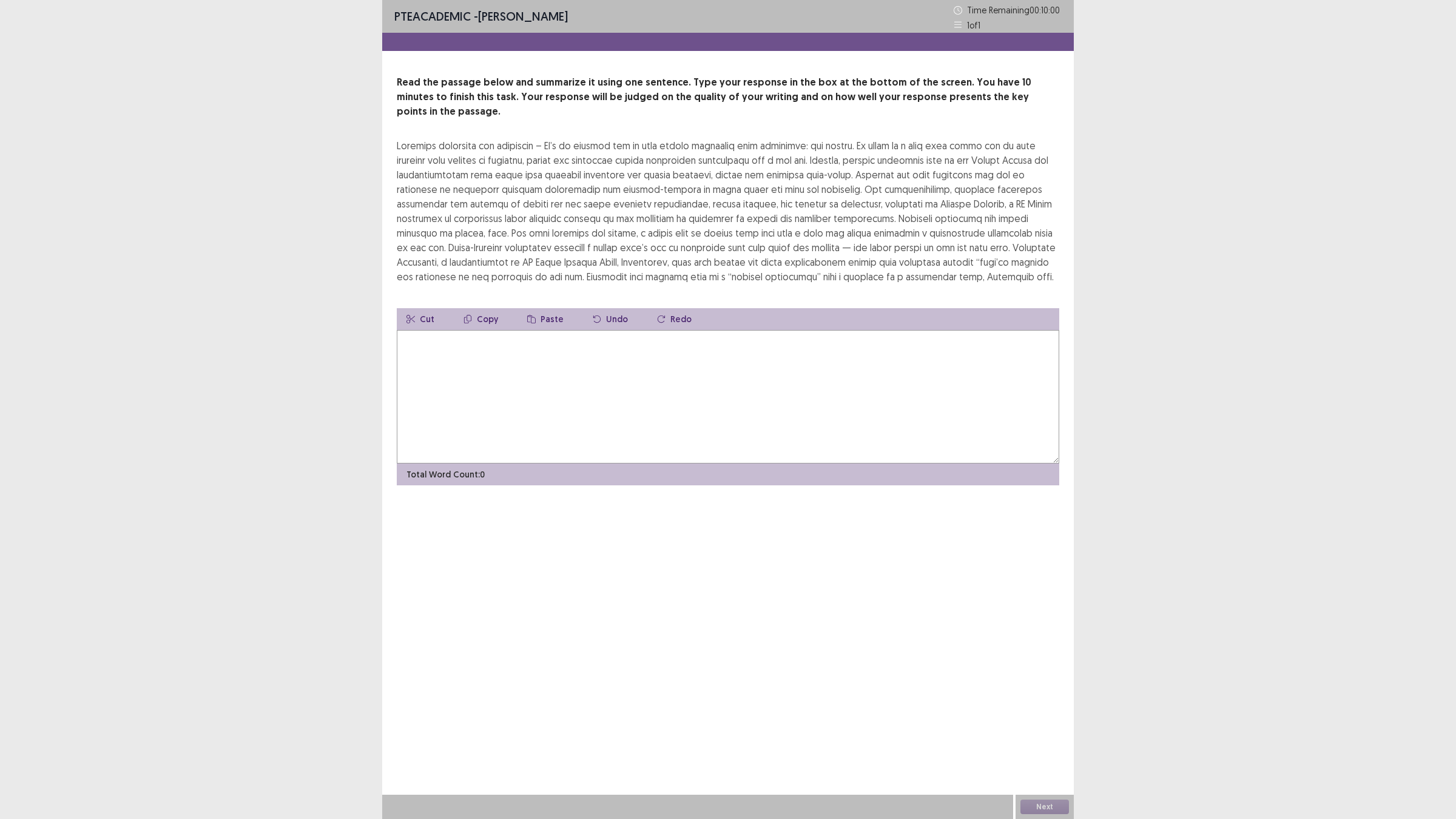
click at [760, 414] on textarea at bounding box center [728, 396] width 662 height 133
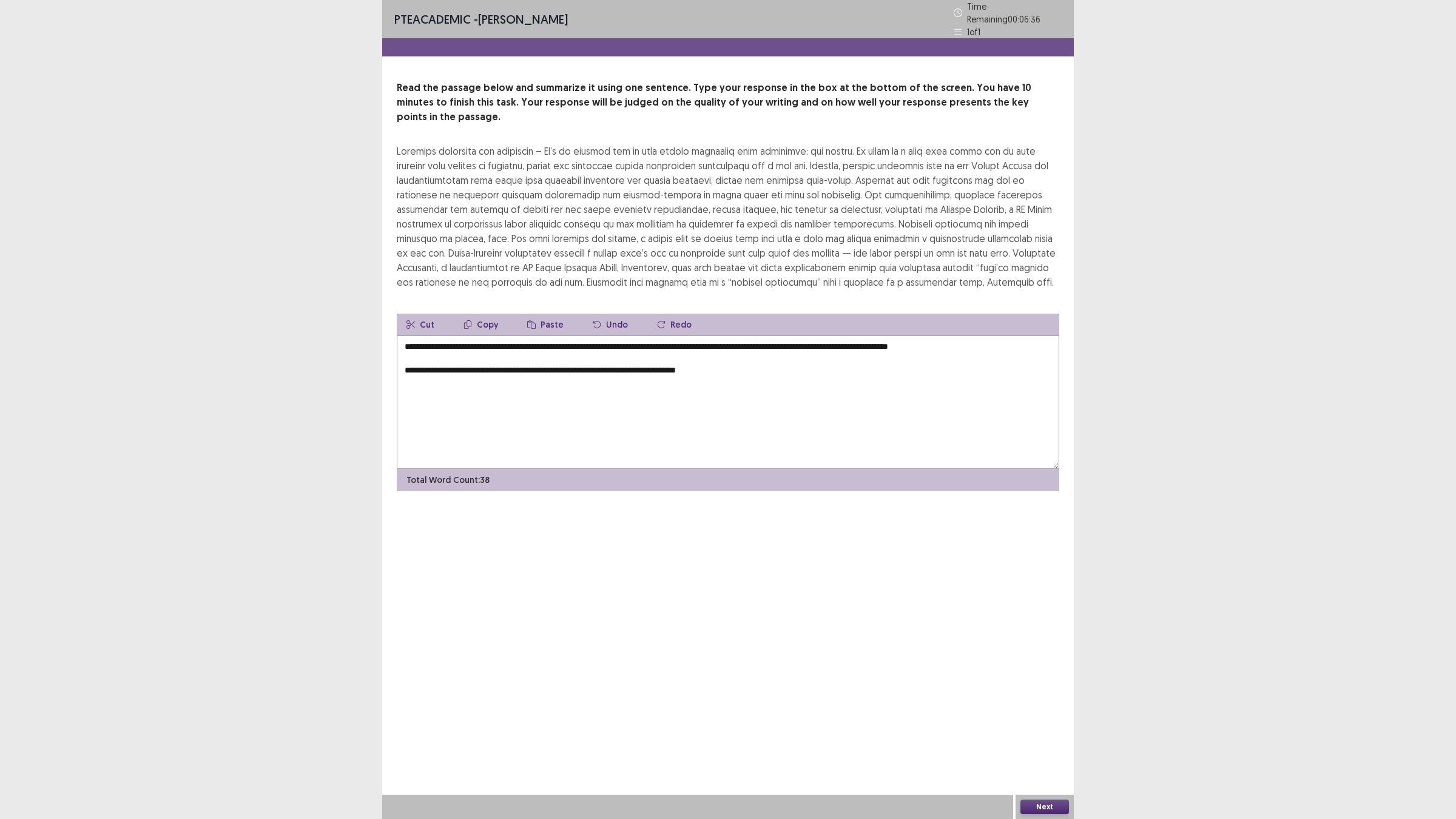
click at [534, 336] on textarea "**********" at bounding box center [728, 402] width 662 height 133
click at [707, 336] on textarea "**********" at bounding box center [728, 402] width 662 height 133
click at [880, 336] on textarea "**********" at bounding box center [728, 402] width 662 height 133
click at [512, 337] on textarea "**********" at bounding box center [728, 402] width 662 height 133
drag, startPoint x: 483, startPoint y: 340, endPoint x: 680, endPoint y: 317, distance: 198.3
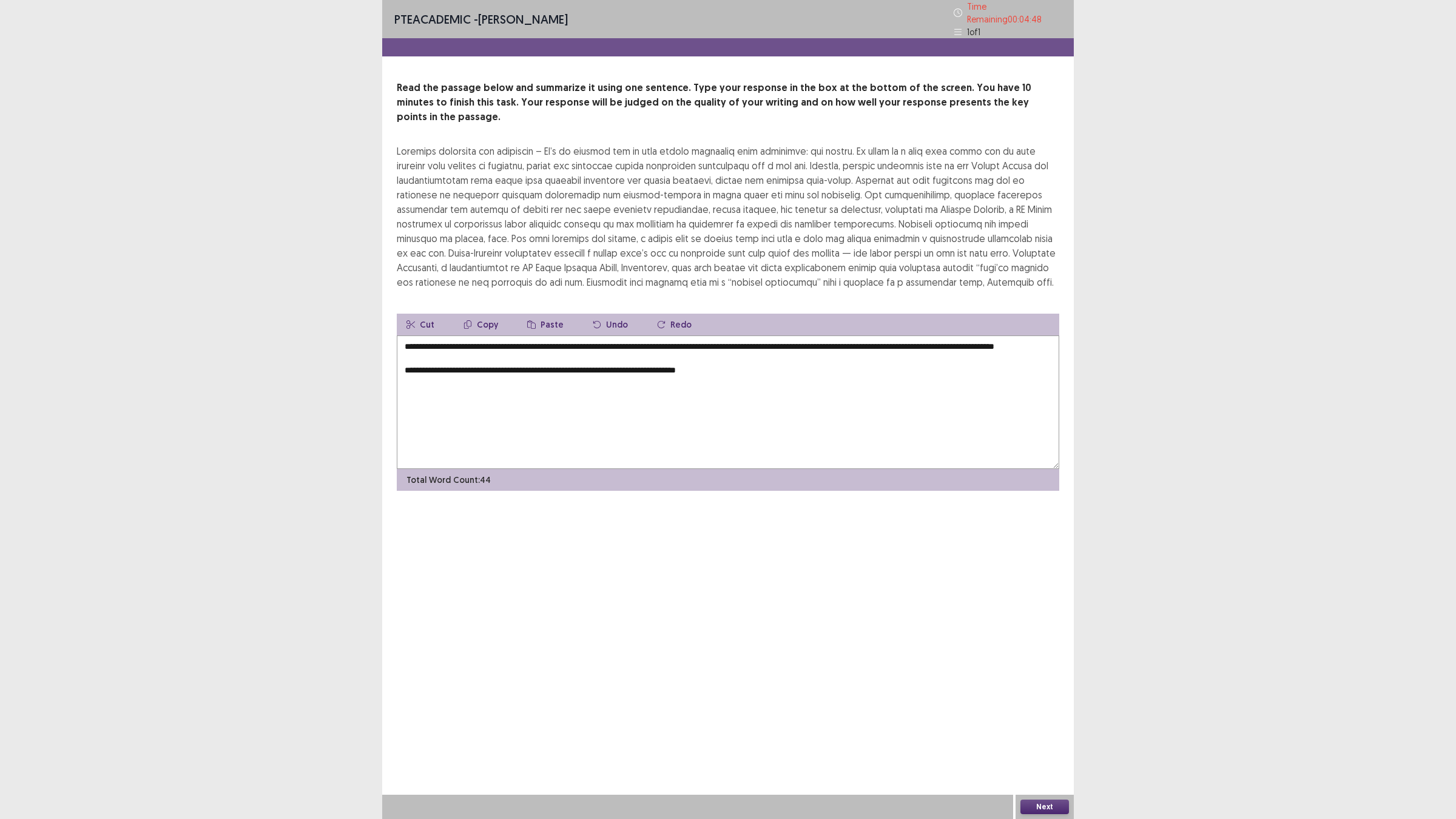
click at [680, 336] on textarea "**********" at bounding box center [728, 402] width 662 height 133
click at [404, 347] on textarea "**********" at bounding box center [728, 402] width 662 height 133
click at [774, 336] on textarea "**********" at bounding box center [728, 402] width 662 height 133
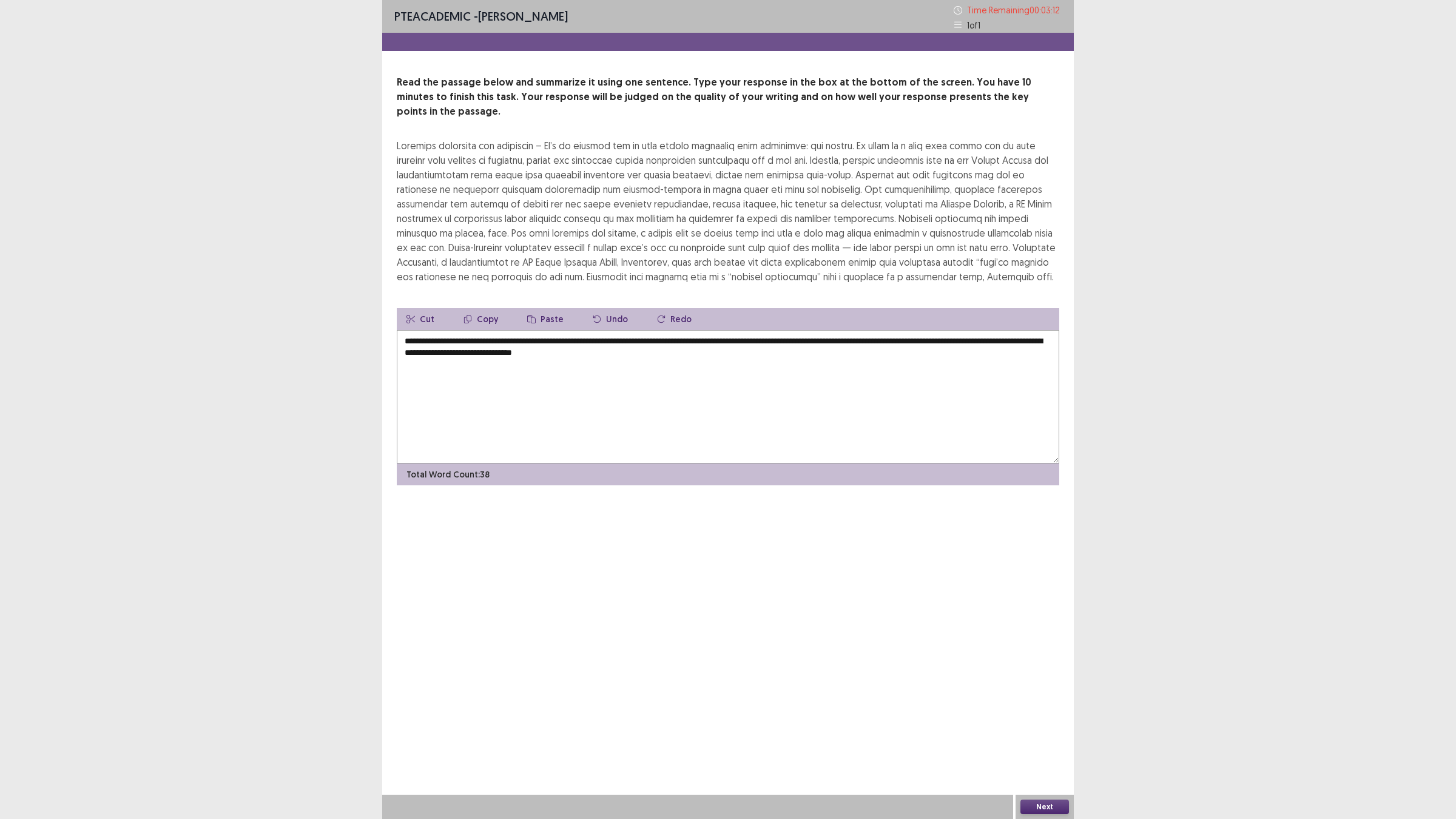
click at [910, 331] on textarea "**********" at bounding box center [728, 396] width 662 height 133
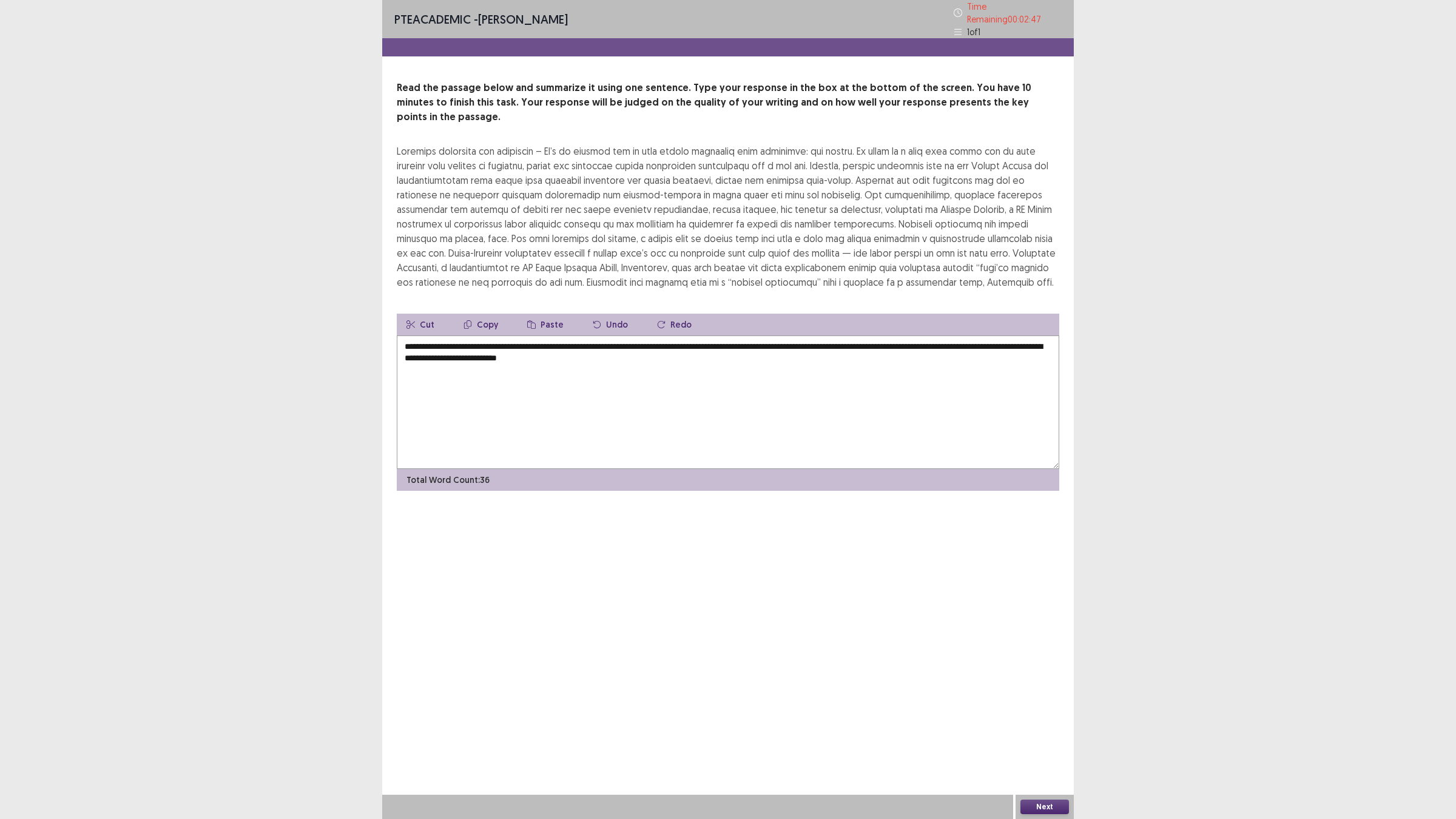
click at [907, 336] on textarea "**********" at bounding box center [728, 402] width 662 height 133
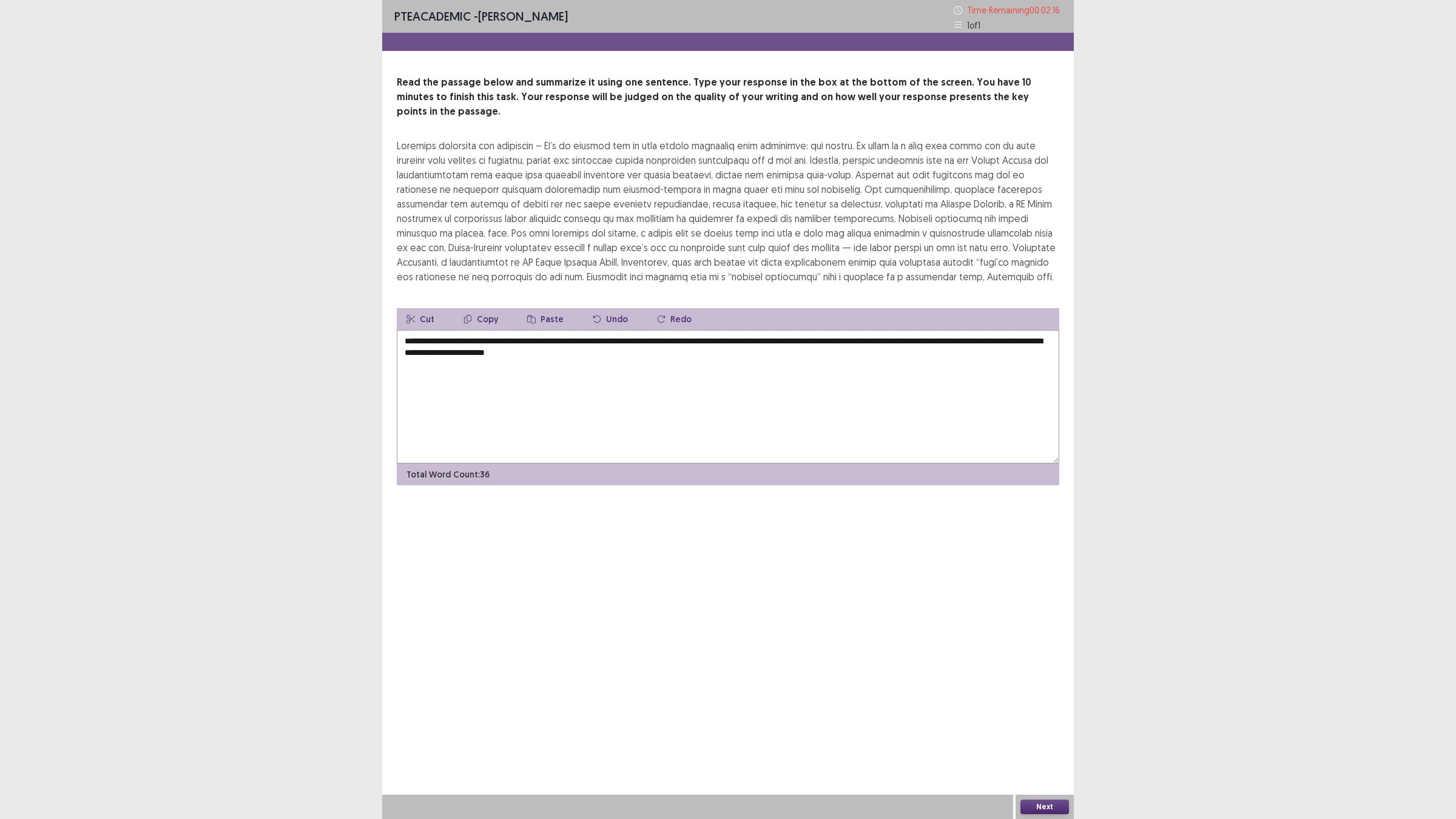
click at [531, 336] on textarea "**********" at bounding box center [728, 396] width 662 height 133
click at [895, 330] on textarea "**********" at bounding box center [728, 396] width 662 height 133
type textarea "**********"
click at [1033, 716] on div "Next" at bounding box center [1045, 806] width 58 height 24
click at [1030, 716] on button "Next" at bounding box center [1045, 806] width 49 height 14
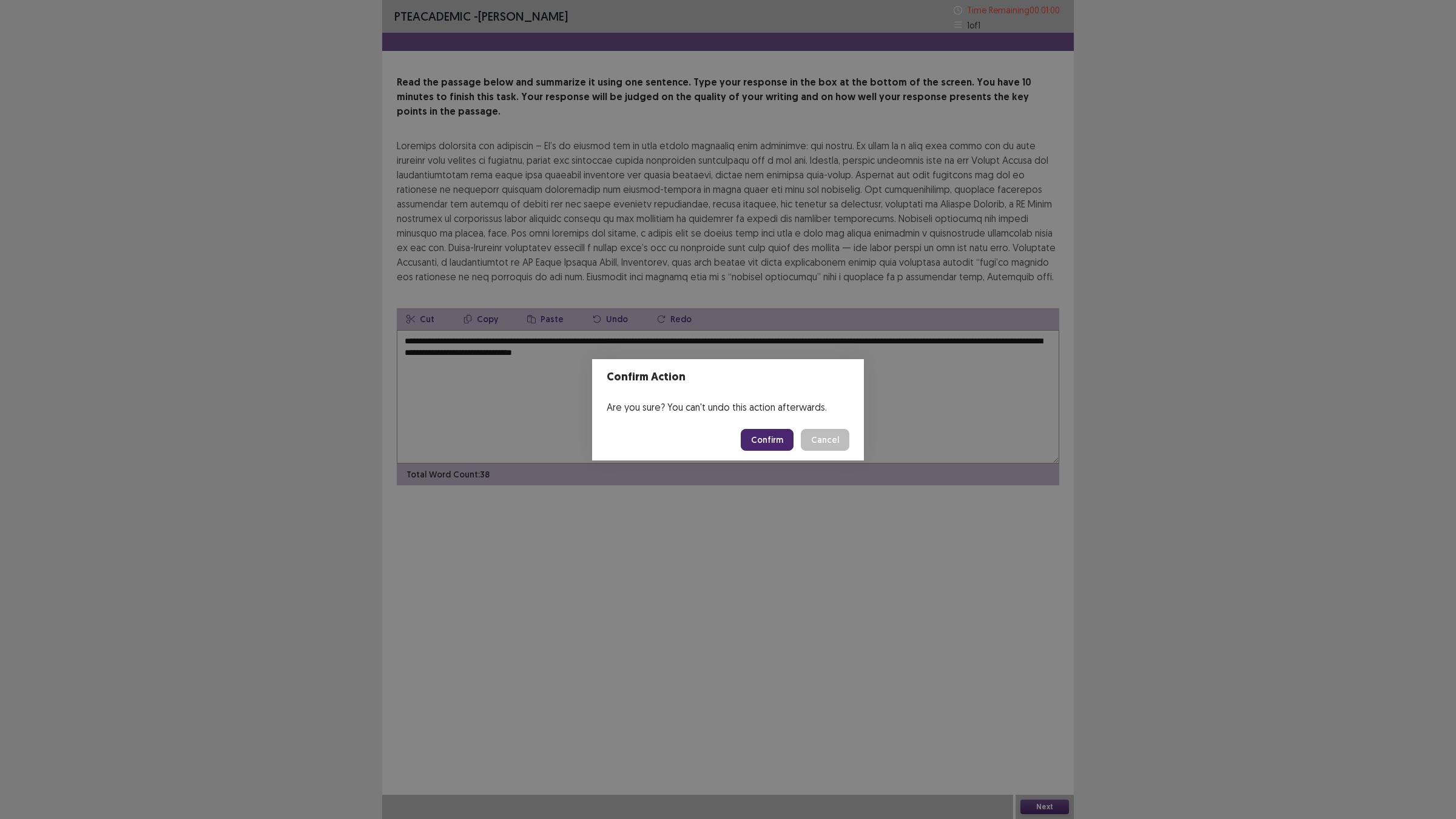
click at [771, 440] on button "Confirm" at bounding box center [767, 440] width 53 height 22
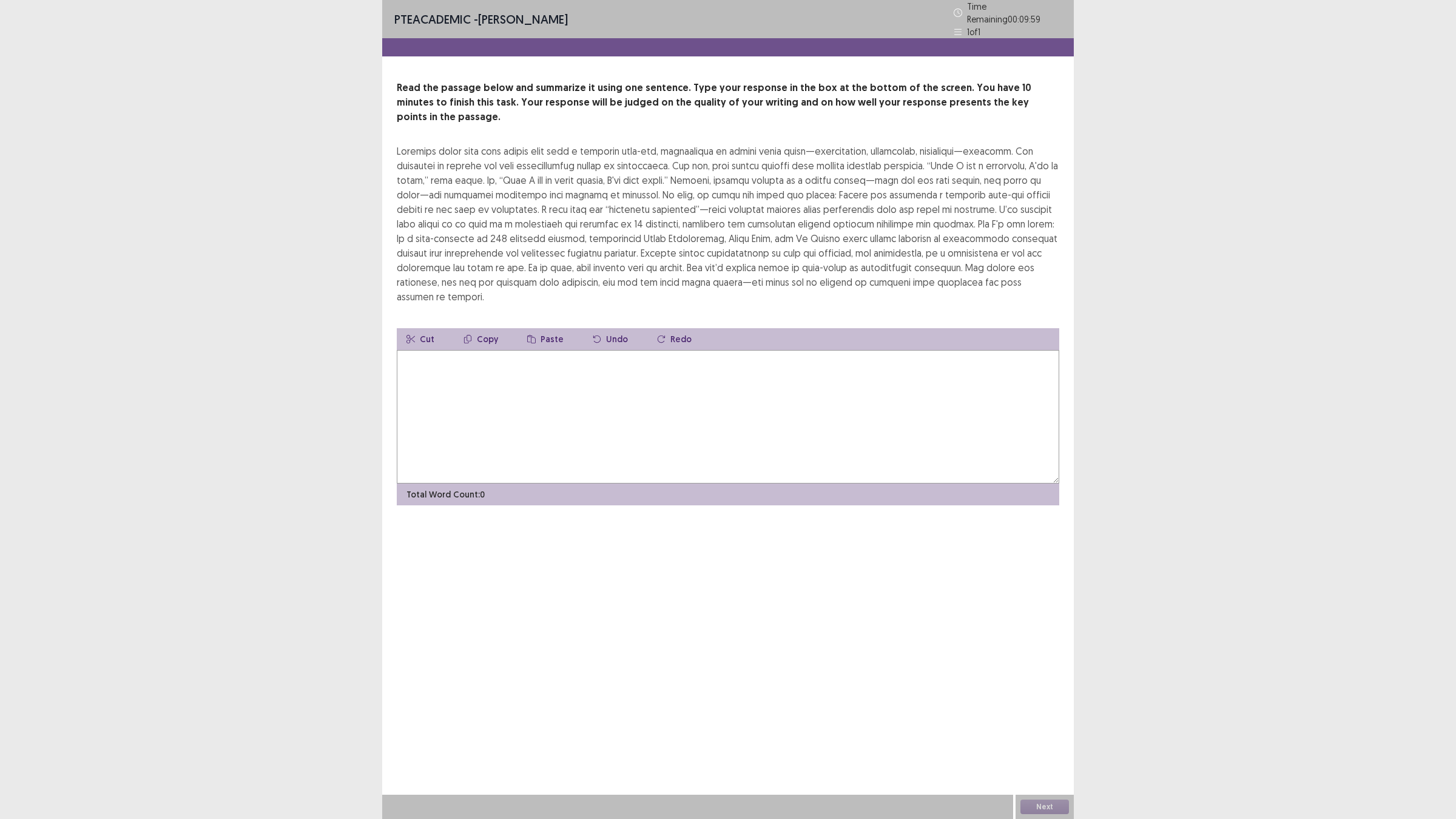
click at [771, 440] on textarea at bounding box center [728, 416] width 662 height 133
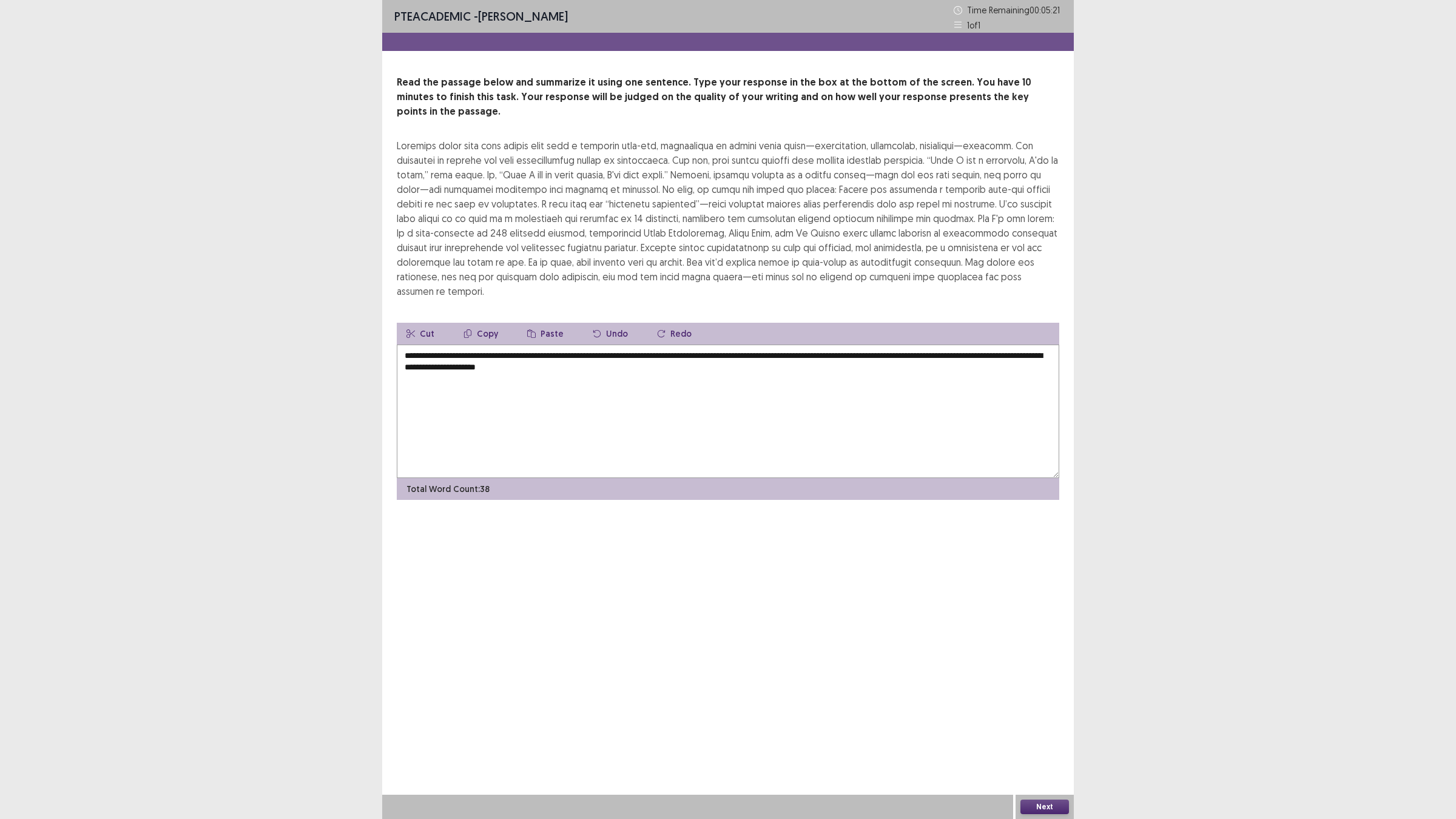
click at [512, 351] on textarea "**********" at bounding box center [728, 411] width 662 height 133
click at [601, 356] on textarea "**********" at bounding box center [728, 411] width 662 height 133
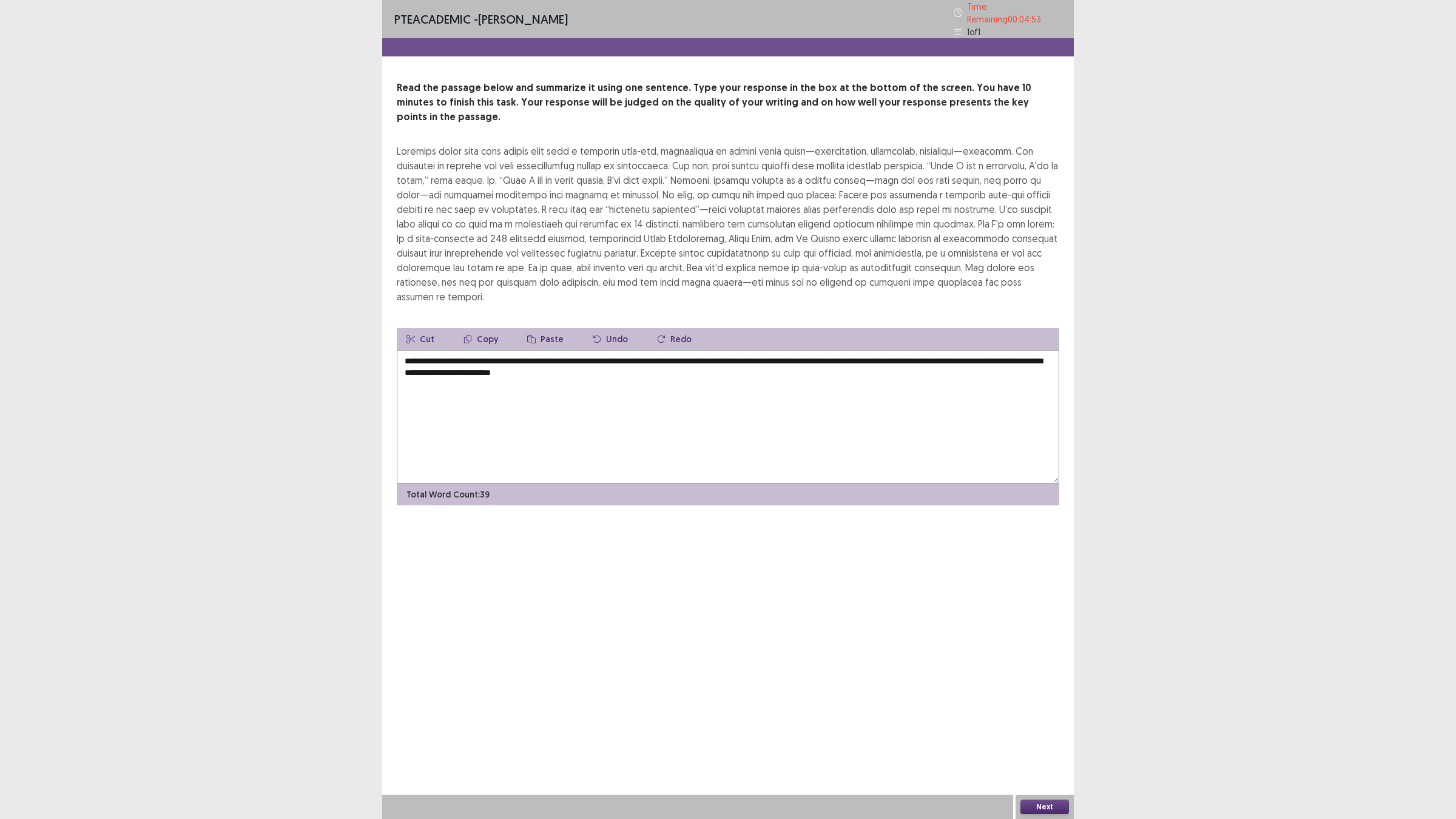
drag, startPoint x: 1041, startPoint y: 805, endPoint x: 573, endPoint y: 468, distance: 576.7
click at [573, 468] on div "**********" at bounding box center [728, 409] width 691 height 819
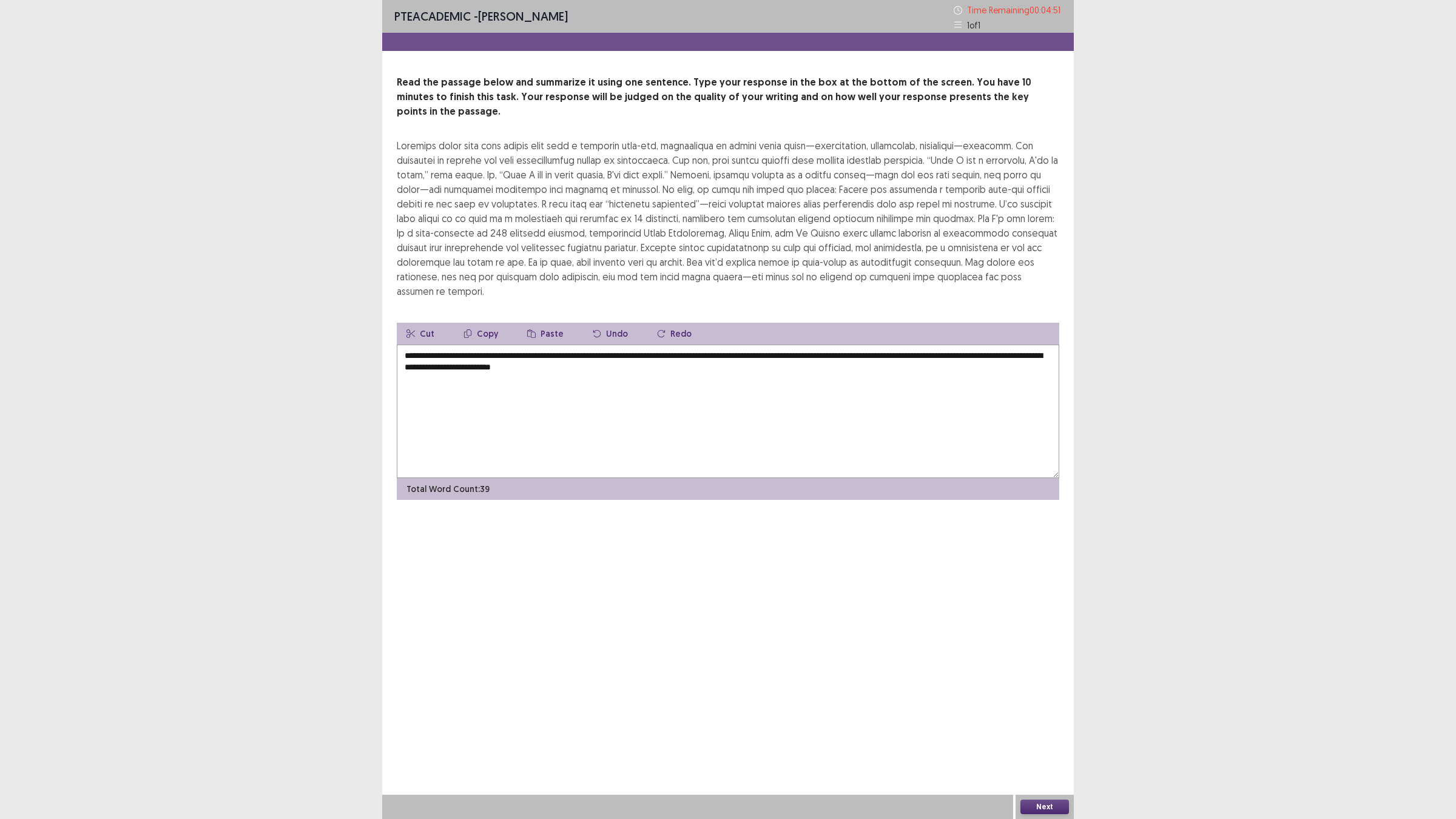
click at [519, 352] on textarea "**********" at bounding box center [728, 411] width 662 height 133
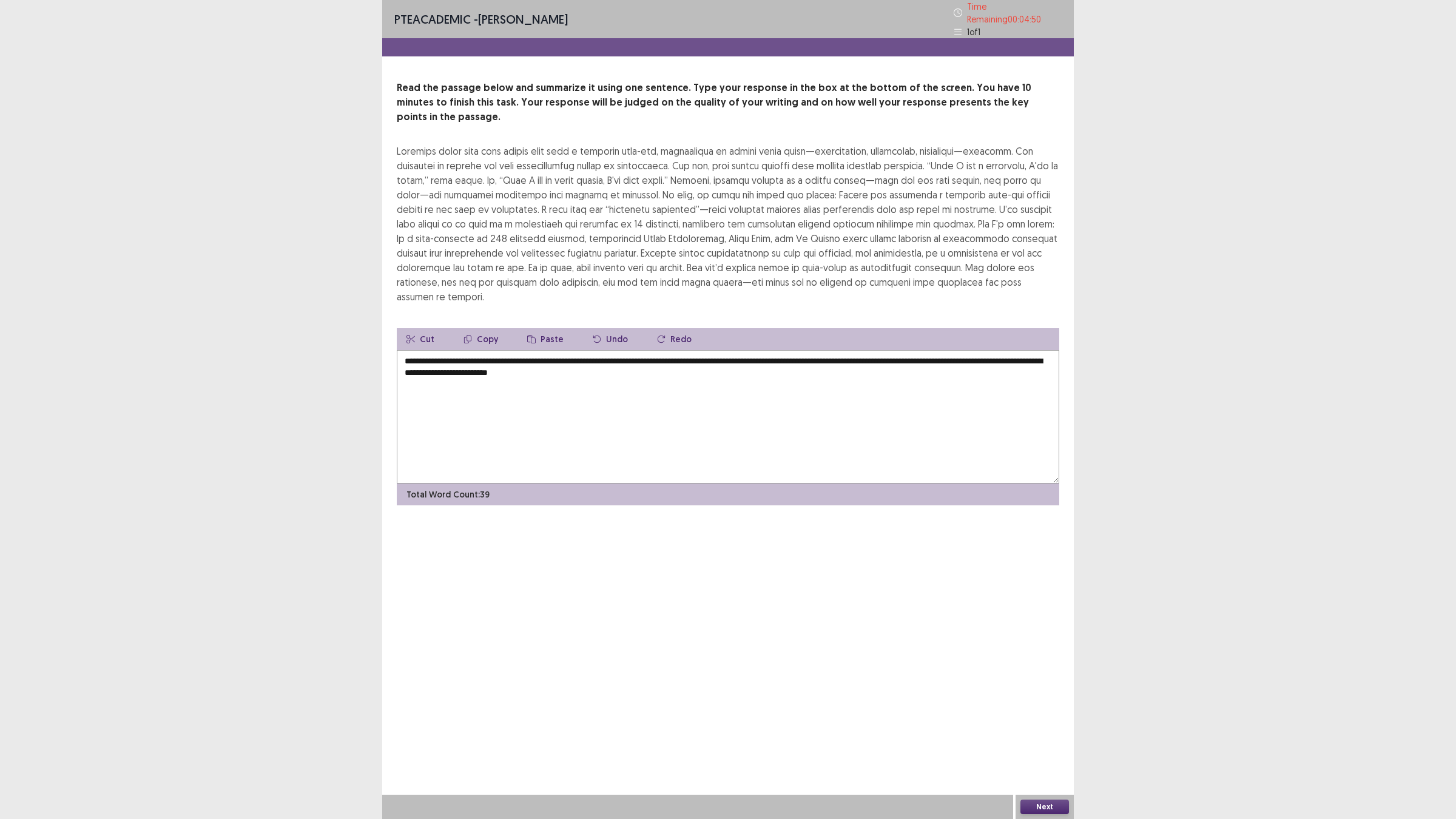
click at [599, 354] on textarea "**********" at bounding box center [728, 416] width 662 height 133
type textarea "**********"
click at [1027, 716] on button "Next" at bounding box center [1045, 806] width 49 height 14
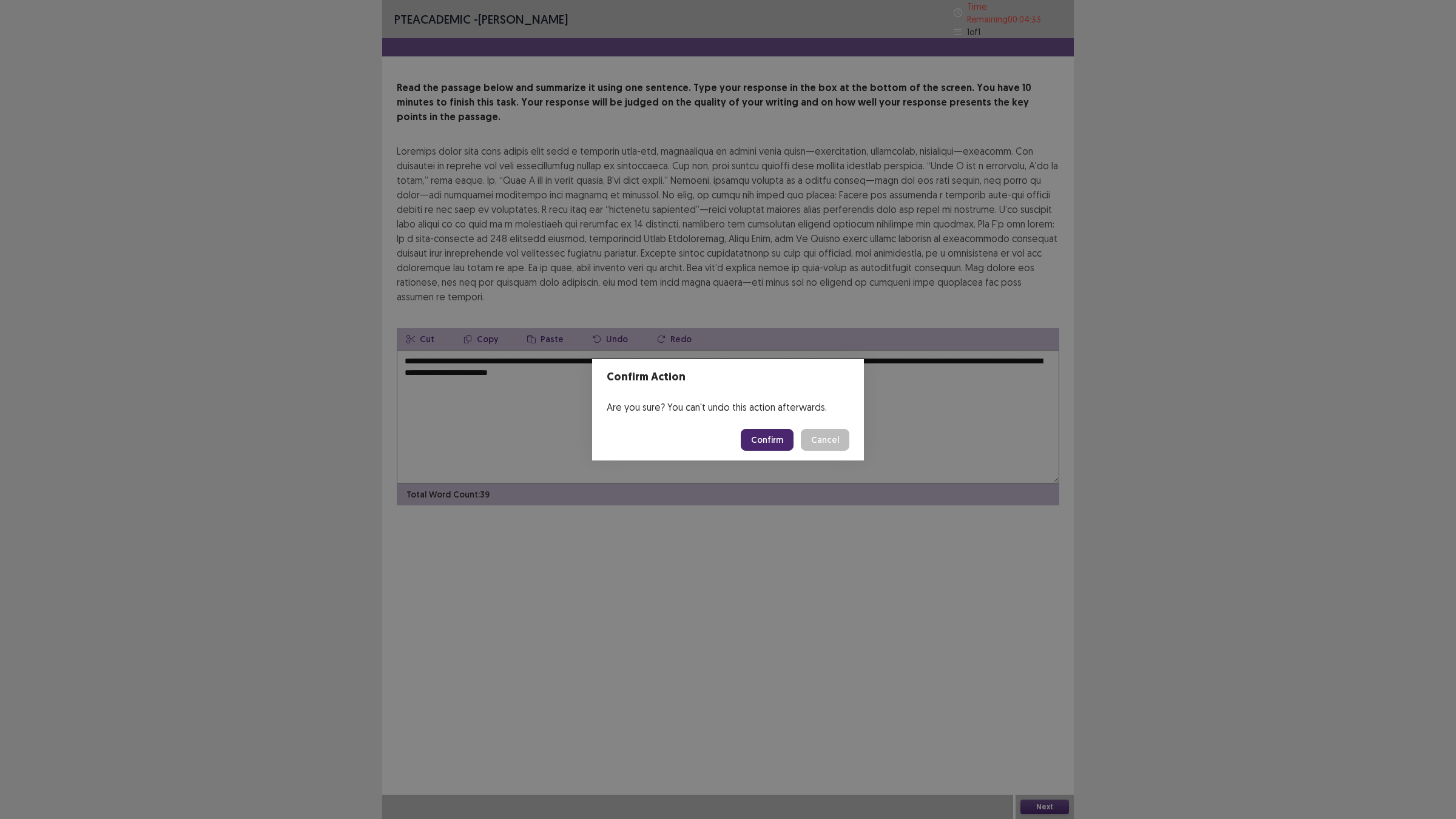
click at [757, 435] on button "Confirm" at bounding box center [767, 440] width 53 height 22
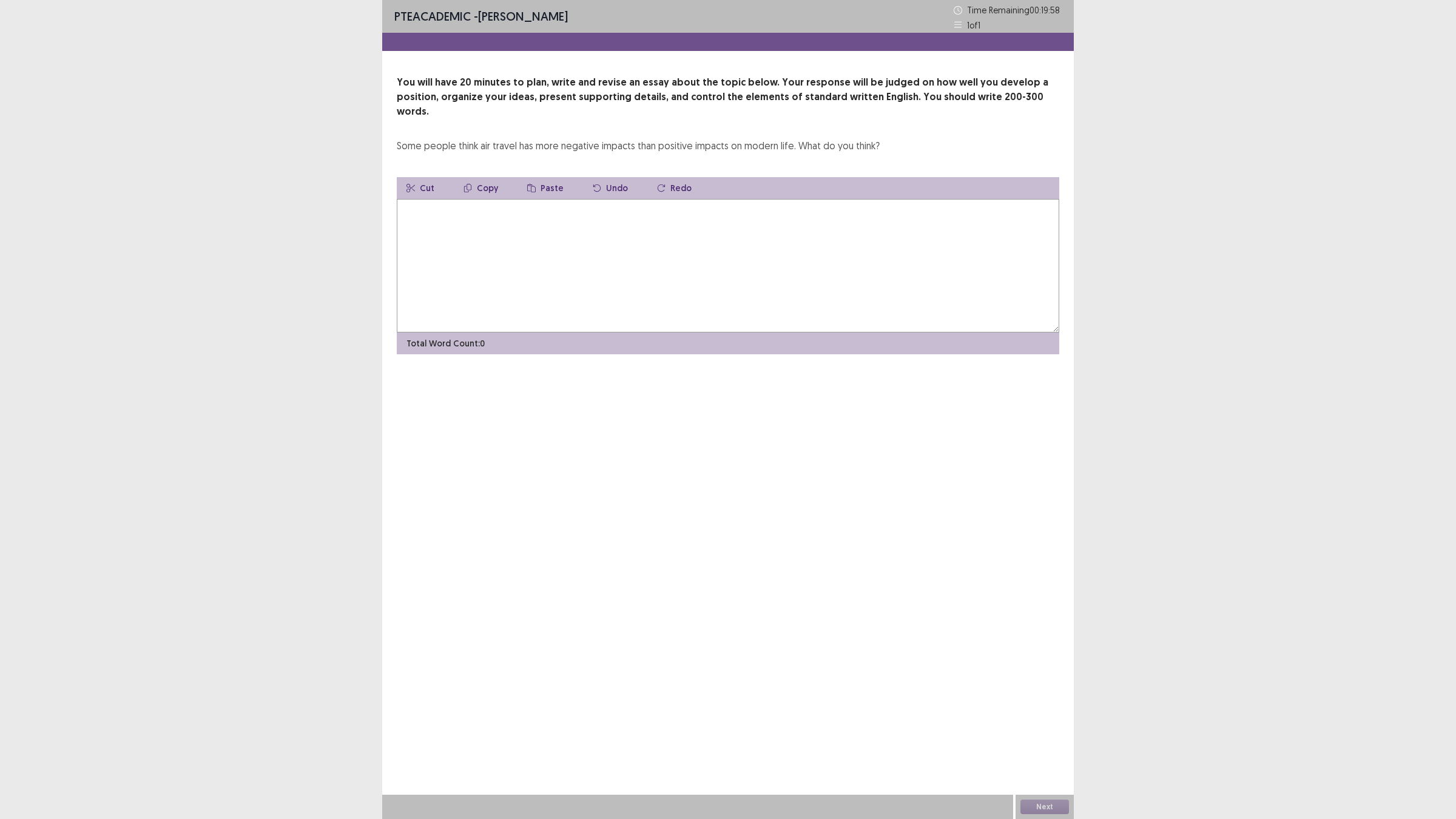
click at [570, 277] on textarea at bounding box center [728, 265] width 662 height 133
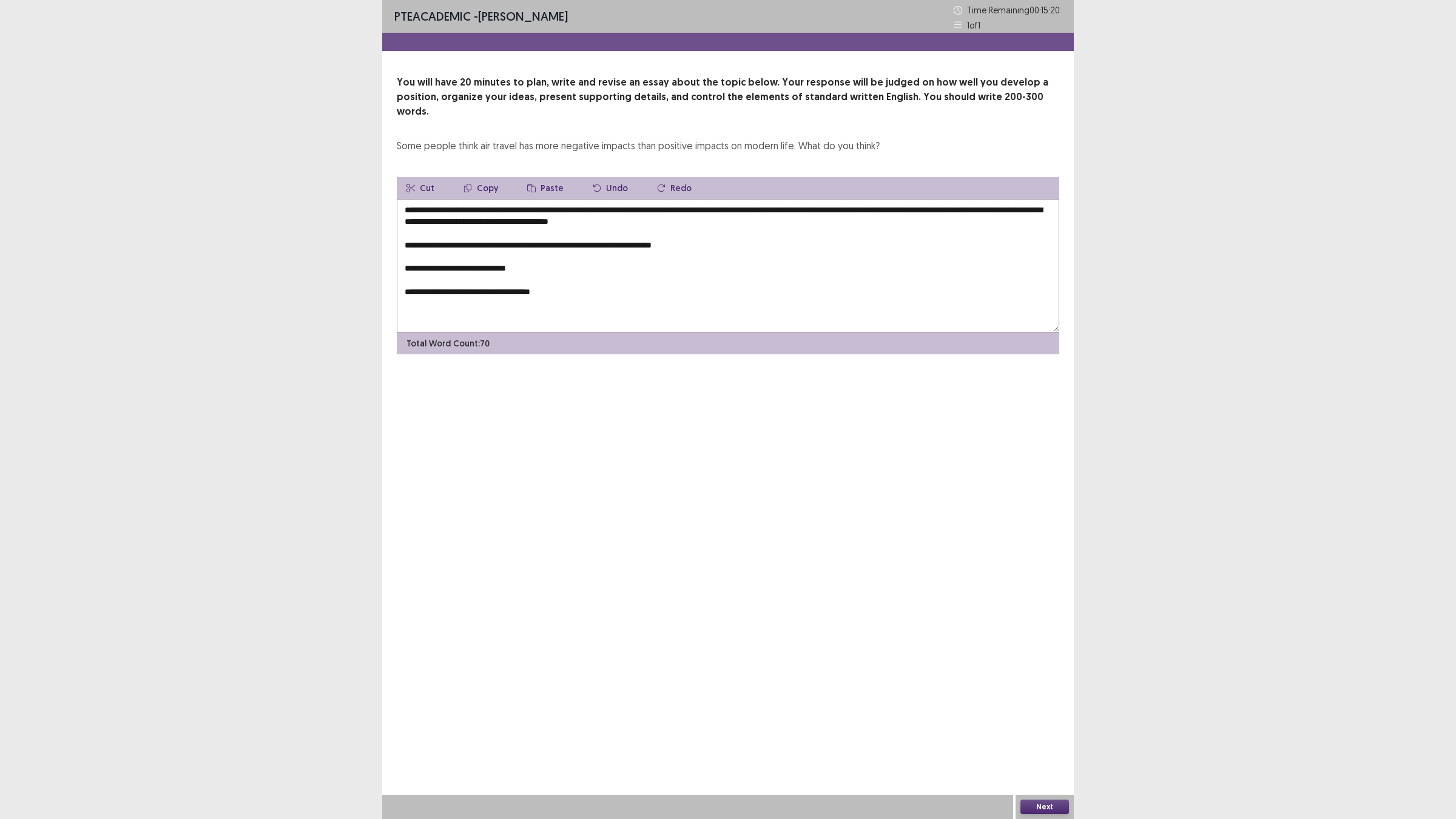
click at [725, 233] on textarea "**********" at bounding box center [728, 265] width 662 height 133
click at [519, 236] on textarea "**********" at bounding box center [728, 265] width 662 height 133
click at [984, 234] on textarea "**********" at bounding box center [728, 265] width 662 height 133
click at [726, 220] on textarea "**********" at bounding box center [728, 265] width 662 height 133
click at [729, 207] on textarea "**********" at bounding box center [728, 265] width 662 height 133
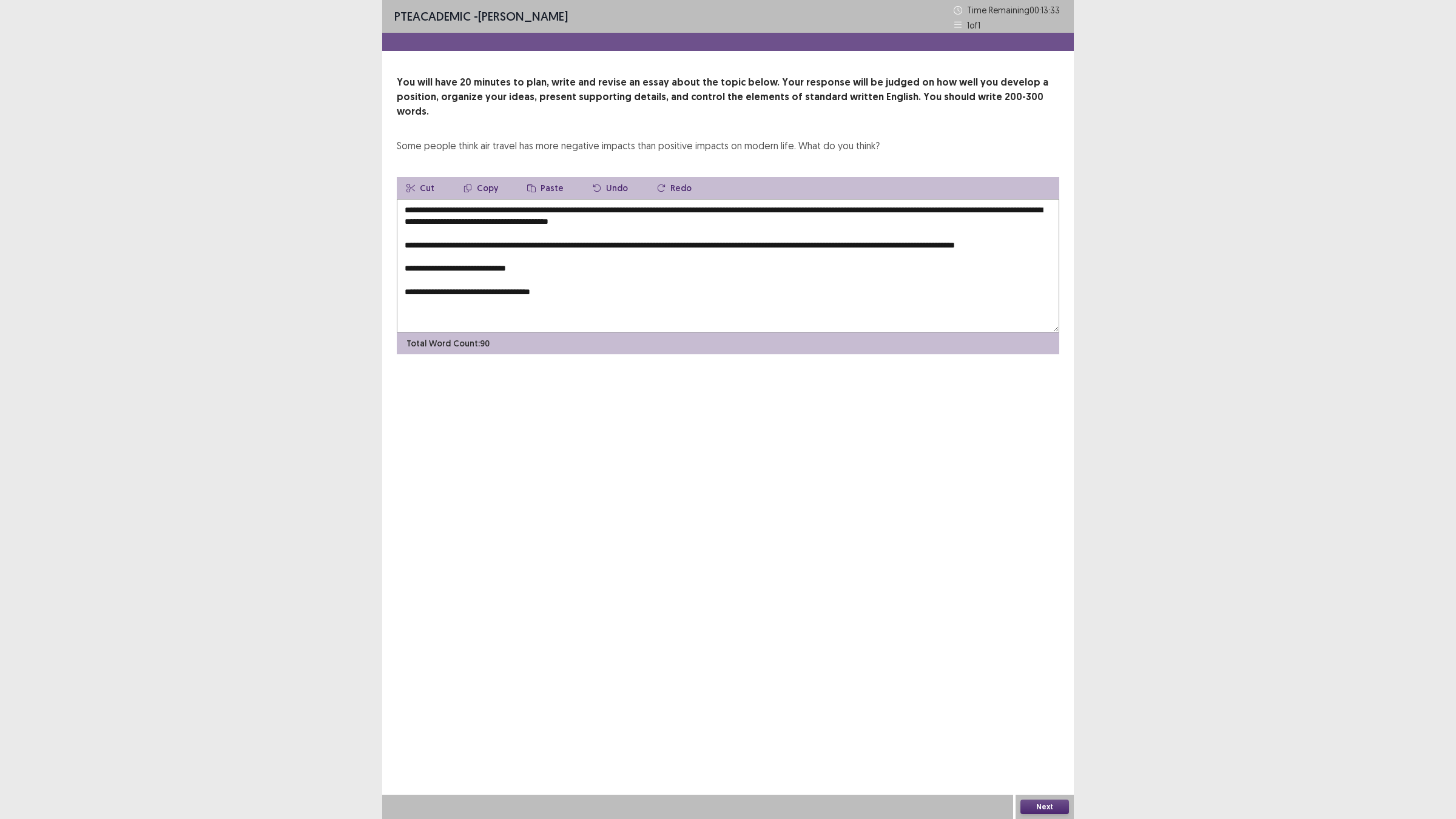
click at [1021, 199] on textarea "**********" at bounding box center [728, 265] width 662 height 133
click at [486, 252] on textarea "**********" at bounding box center [728, 265] width 662 height 133
click at [862, 241] on textarea "**********" at bounding box center [728, 265] width 662 height 133
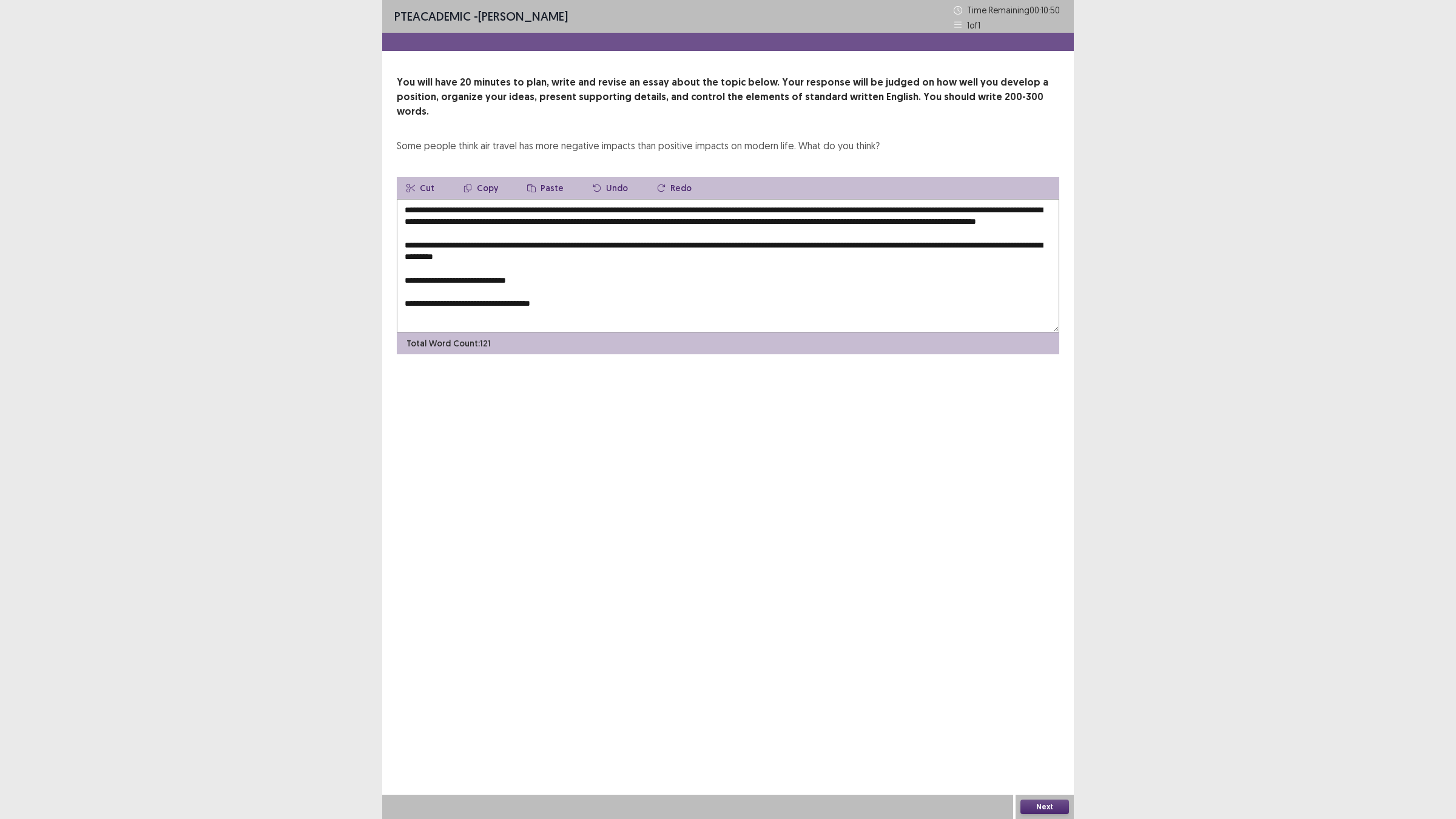
drag, startPoint x: 547, startPoint y: 257, endPoint x: 490, endPoint y: 252, distance: 57.2
click at [490, 252] on textarea "**********" at bounding box center [728, 265] width 662 height 133
click at [534, 251] on textarea "**********" at bounding box center [728, 265] width 662 height 133
click at [561, 254] on textarea "**********" at bounding box center [728, 265] width 662 height 133
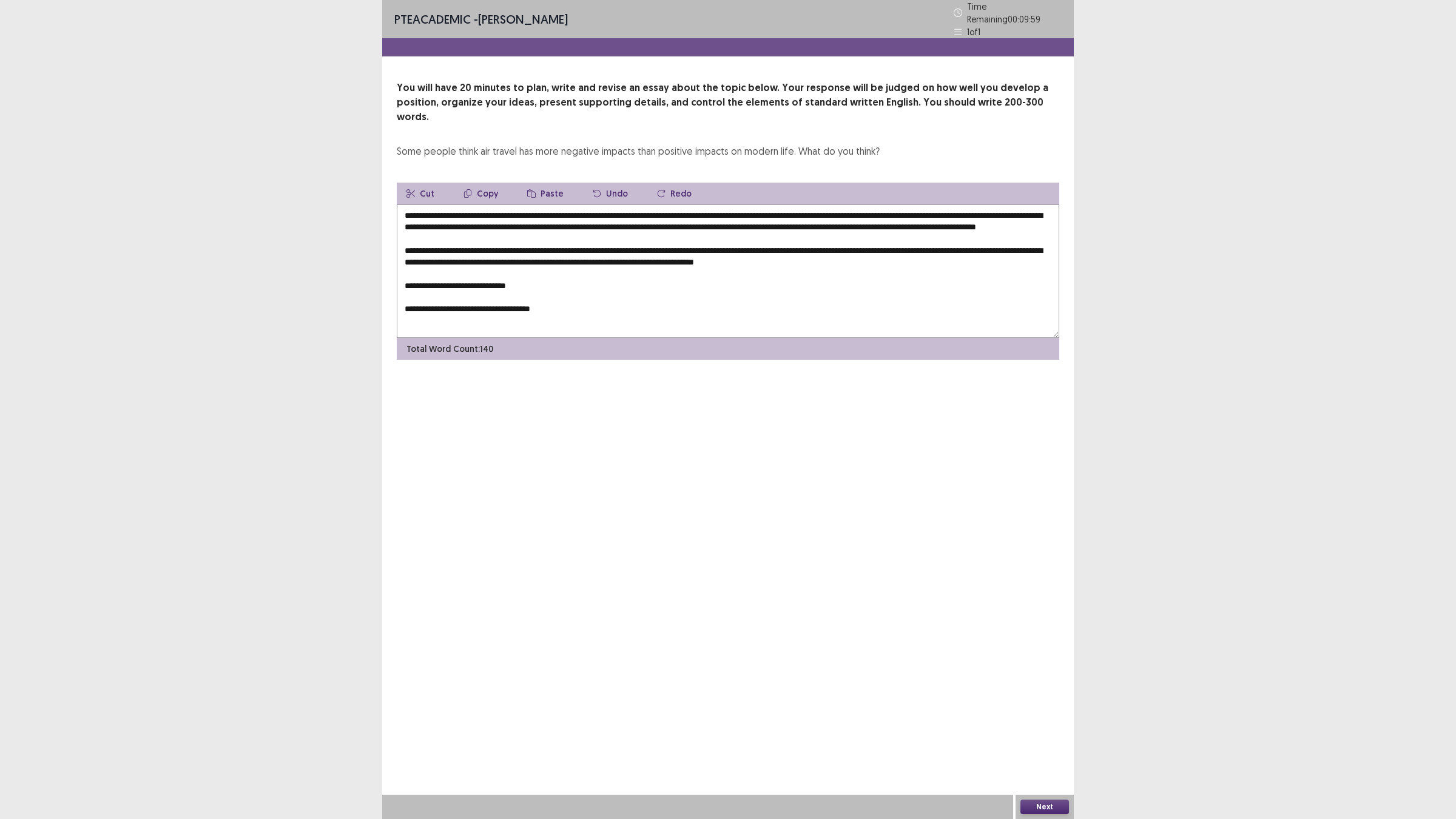
click at [558, 276] on textarea "**********" at bounding box center [728, 270] width 662 height 133
drag, startPoint x: 474, startPoint y: 276, endPoint x: 375, endPoint y: 274, distance: 99.0
click at [375, 274] on div "PTE academic - [PERSON_NAME] Time Remaining 00 : 09 : 54 1 of 1 You will have 2…" at bounding box center [728, 409] width 1456 height 819
click at [989, 277] on textarea "**********" at bounding box center [728, 270] width 662 height 133
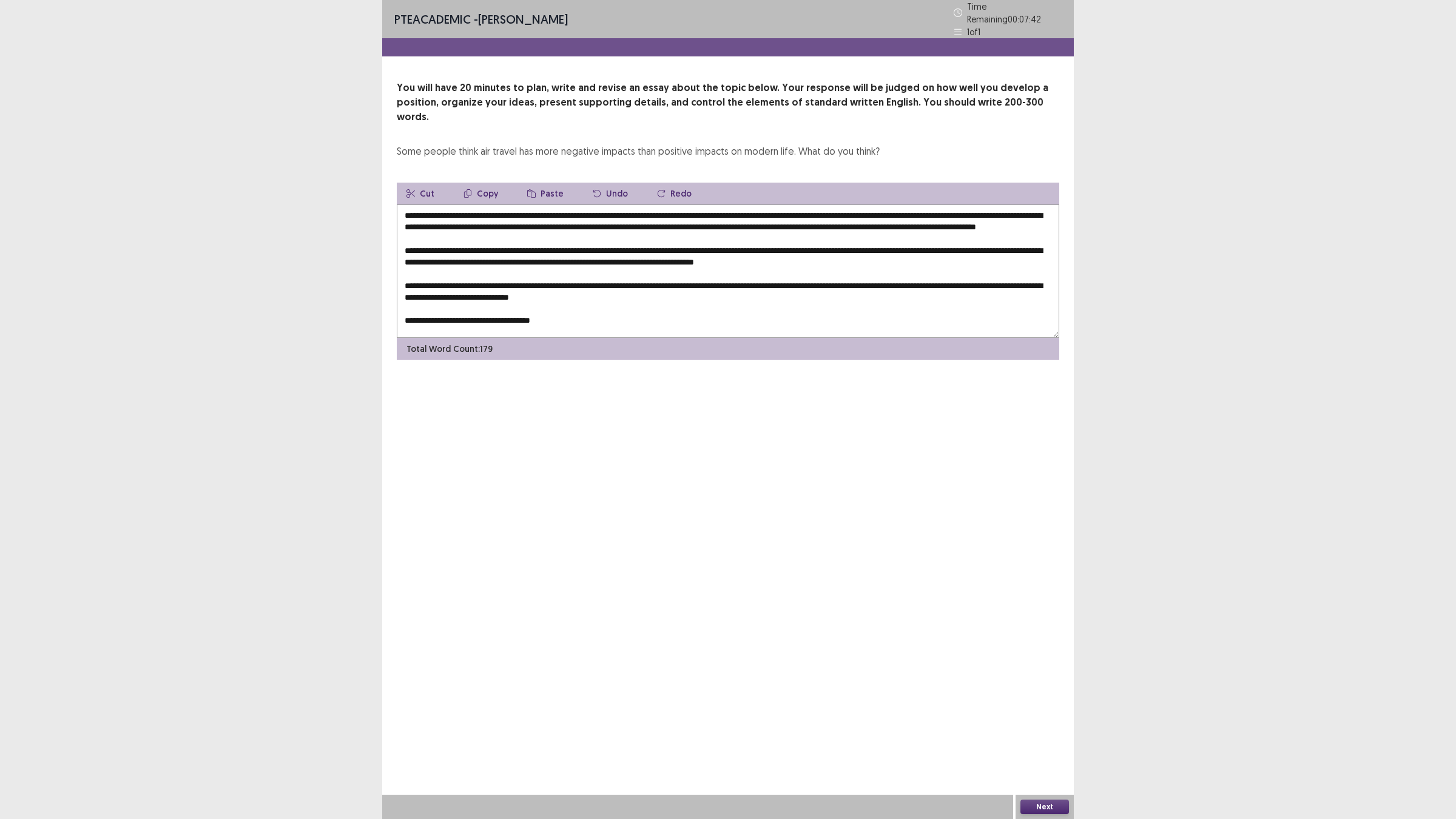
click at [613, 313] on textarea "**********" at bounding box center [728, 270] width 662 height 133
click at [1034, 204] on textarea at bounding box center [728, 270] width 662 height 133
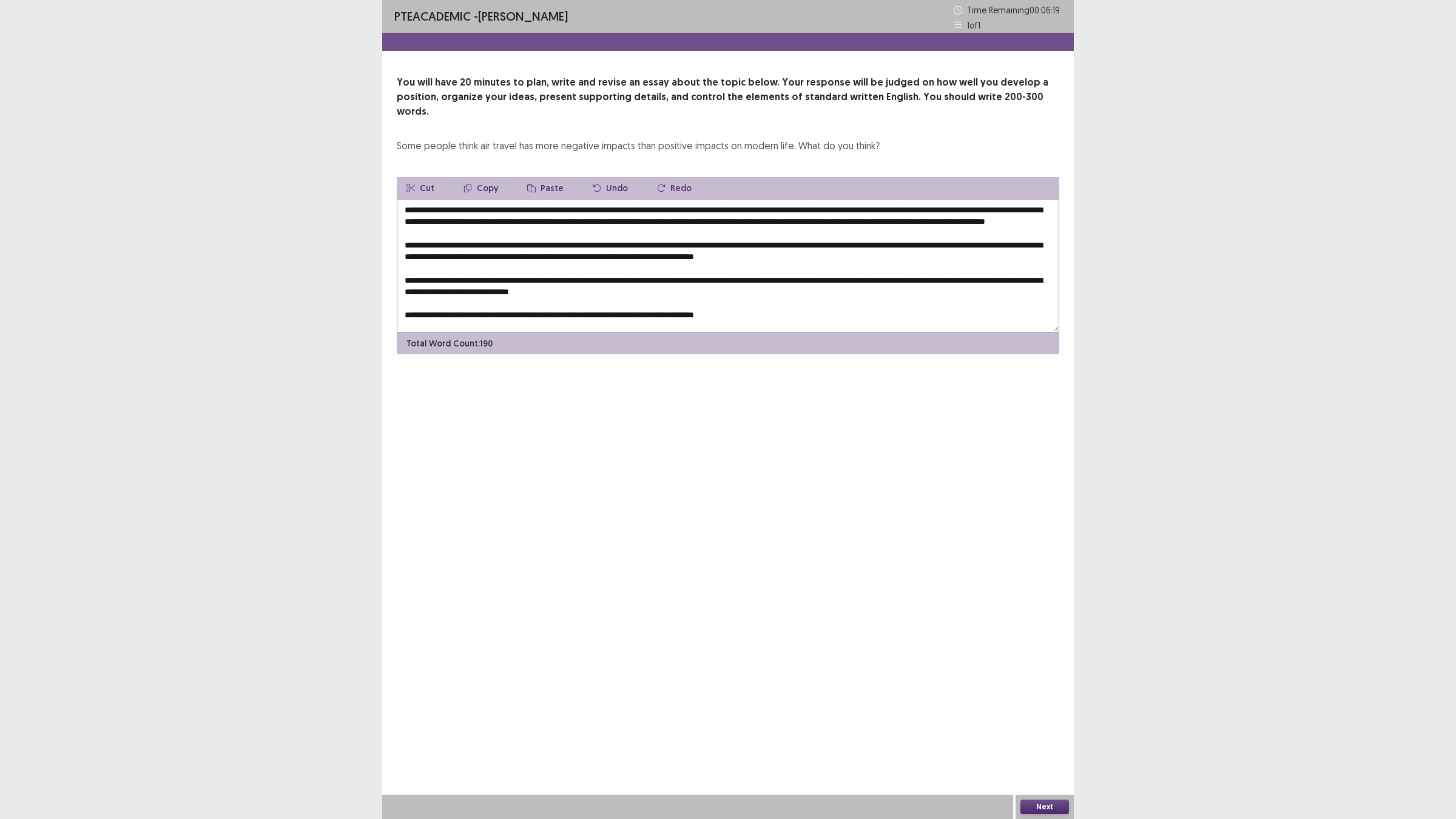
drag, startPoint x: 549, startPoint y: 205, endPoint x: 599, endPoint y: 222, distance: 52.8
click at [549, 204] on textarea at bounding box center [728, 265] width 662 height 133
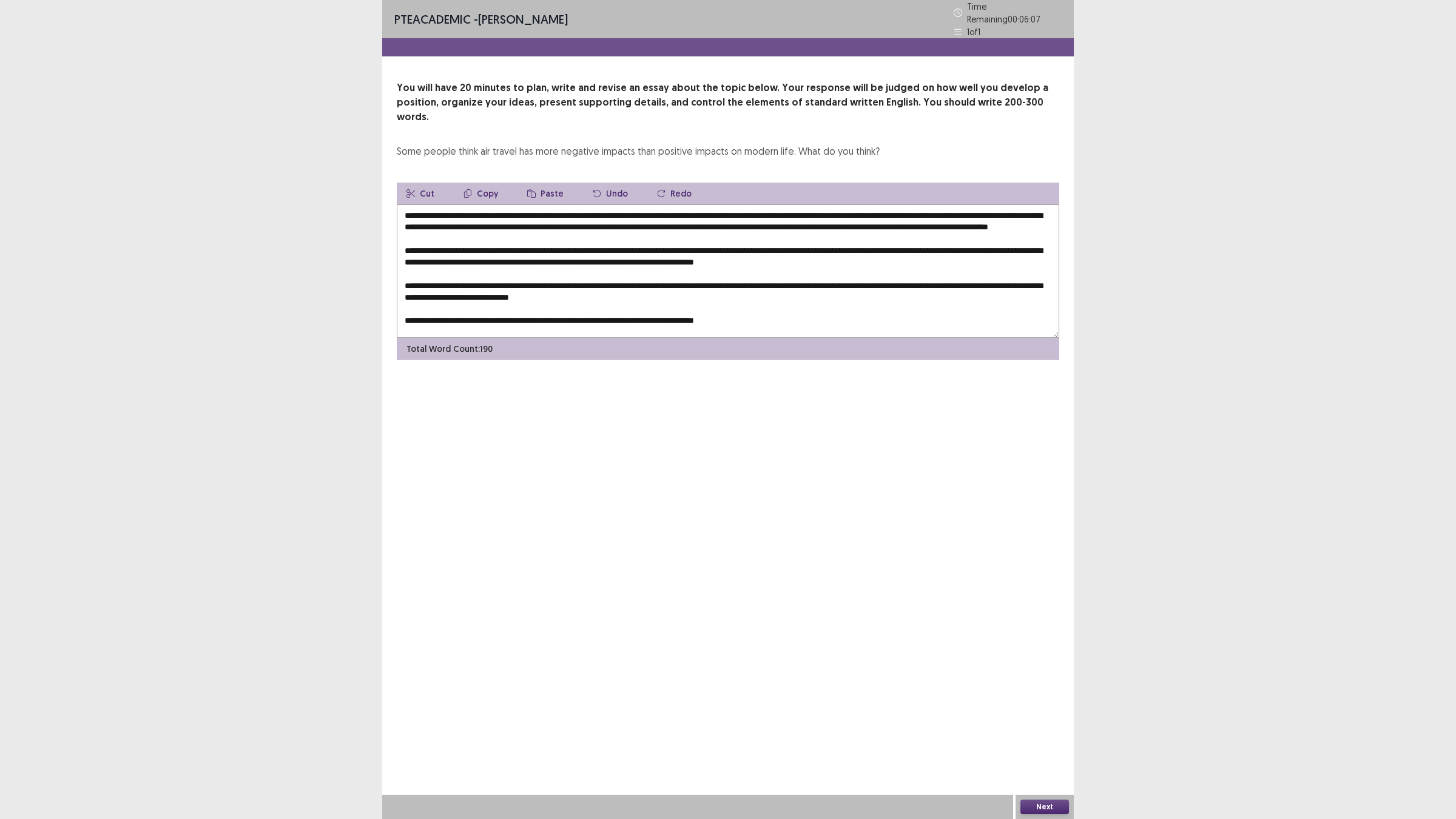
drag, startPoint x: 658, startPoint y: 207, endPoint x: 705, endPoint y: 220, distance: 48.8
click at [660, 207] on textarea at bounding box center [728, 270] width 662 height 133
click at [959, 207] on textarea at bounding box center [728, 270] width 662 height 133
click at [444, 215] on textarea at bounding box center [728, 270] width 662 height 133
click at [625, 218] on textarea at bounding box center [728, 270] width 662 height 133
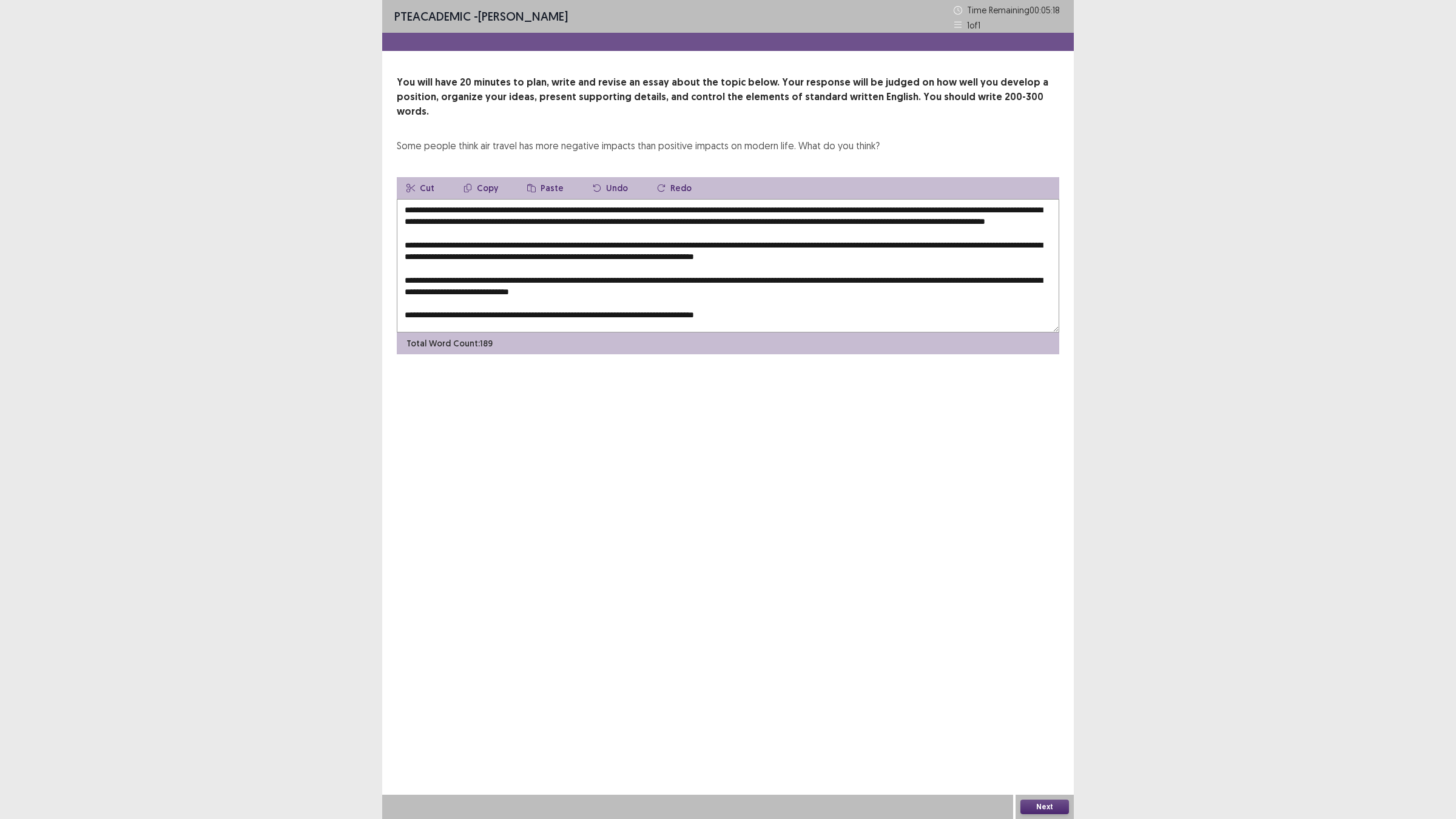
click at [665, 246] on textarea at bounding box center [728, 265] width 662 height 133
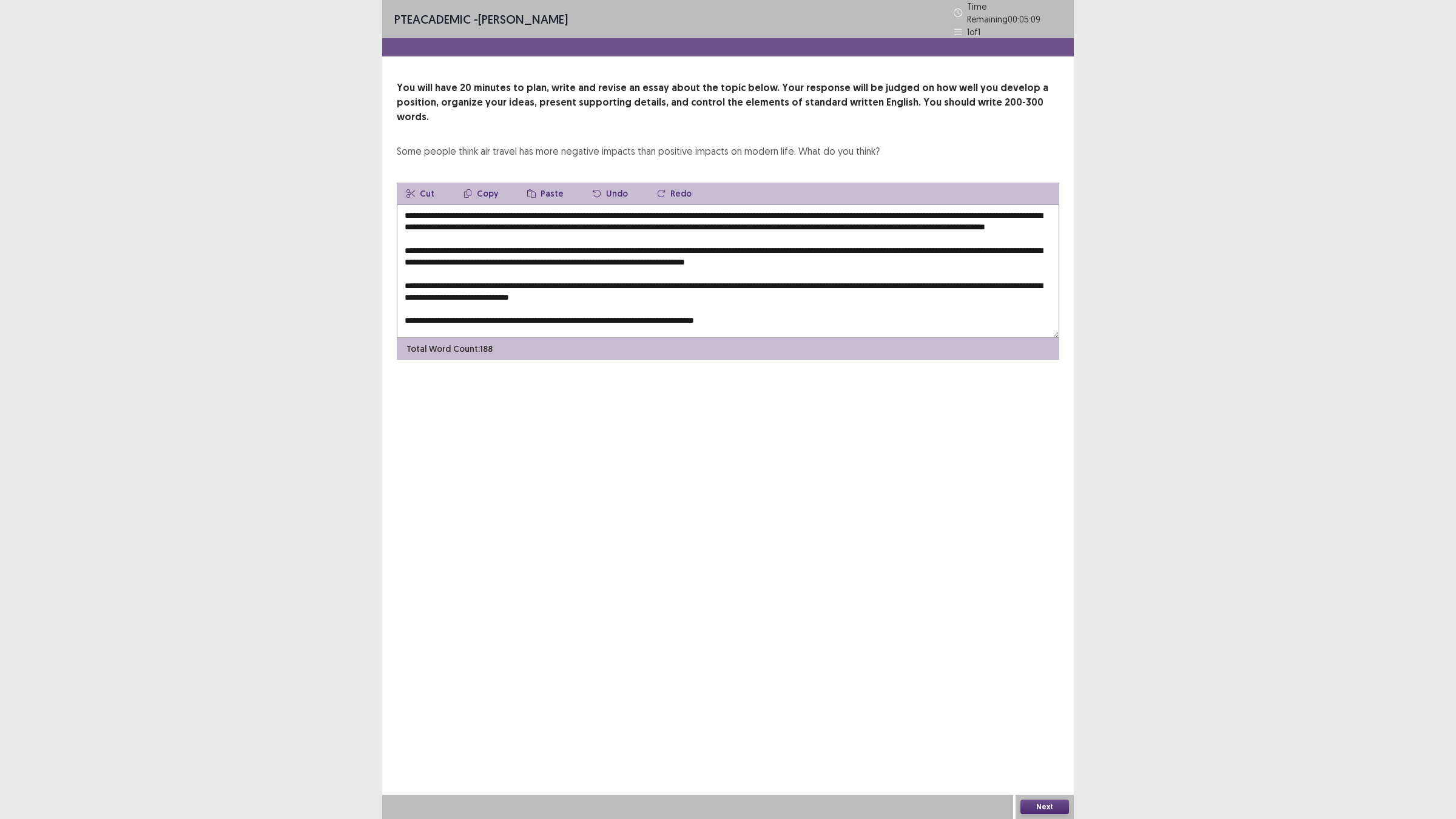
click at [968, 244] on textarea at bounding box center [728, 270] width 662 height 133
click at [735, 253] on textarea "**********" at bounding box center [728, 270] width 662 height 133
click at [724, 291] on textarea "**********" at bounding box center [728, 270] width 662 height 133
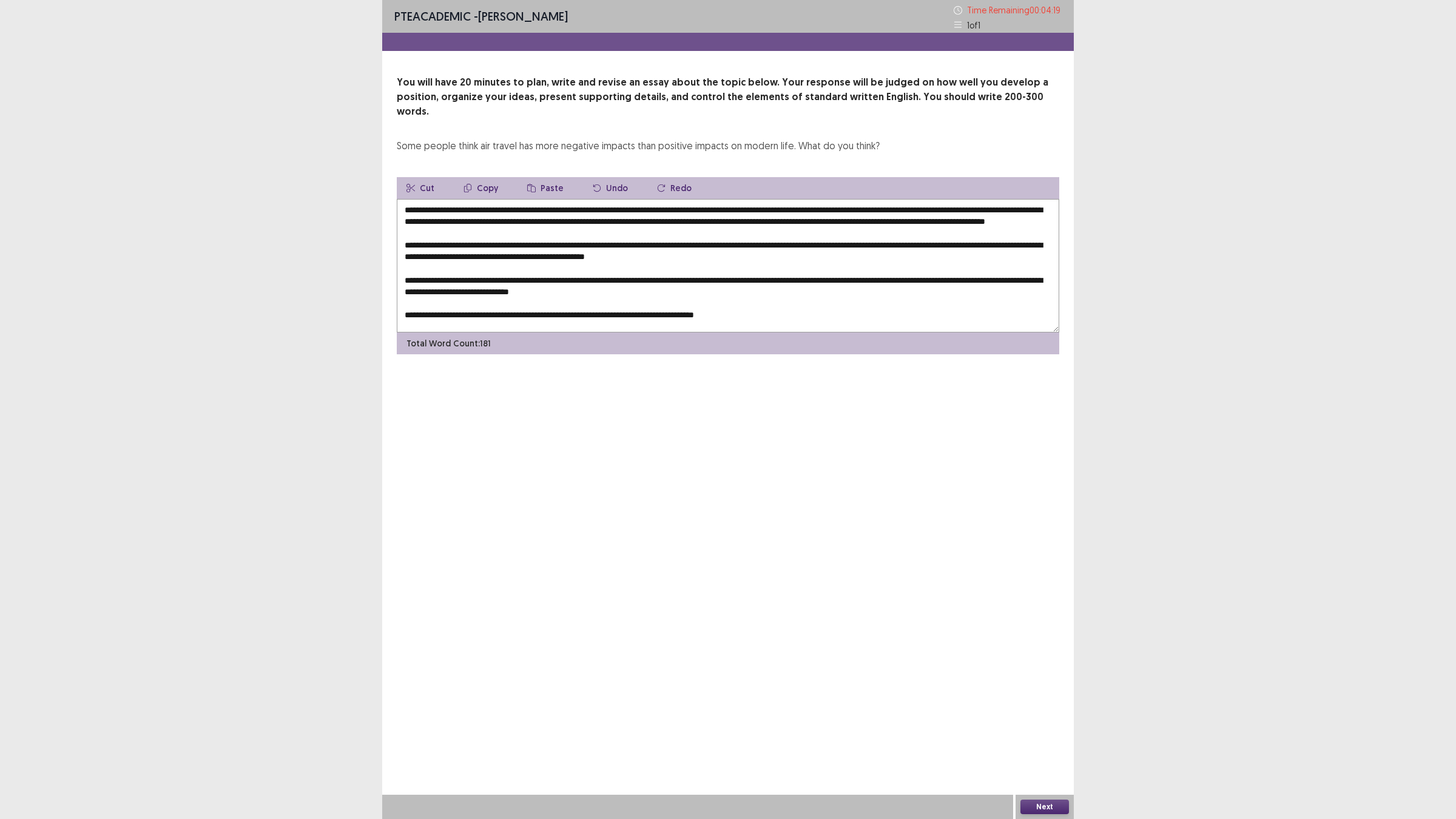
click at [544, 285] on textarea "**********" at bounding box center [728, 265] width 662 height 133
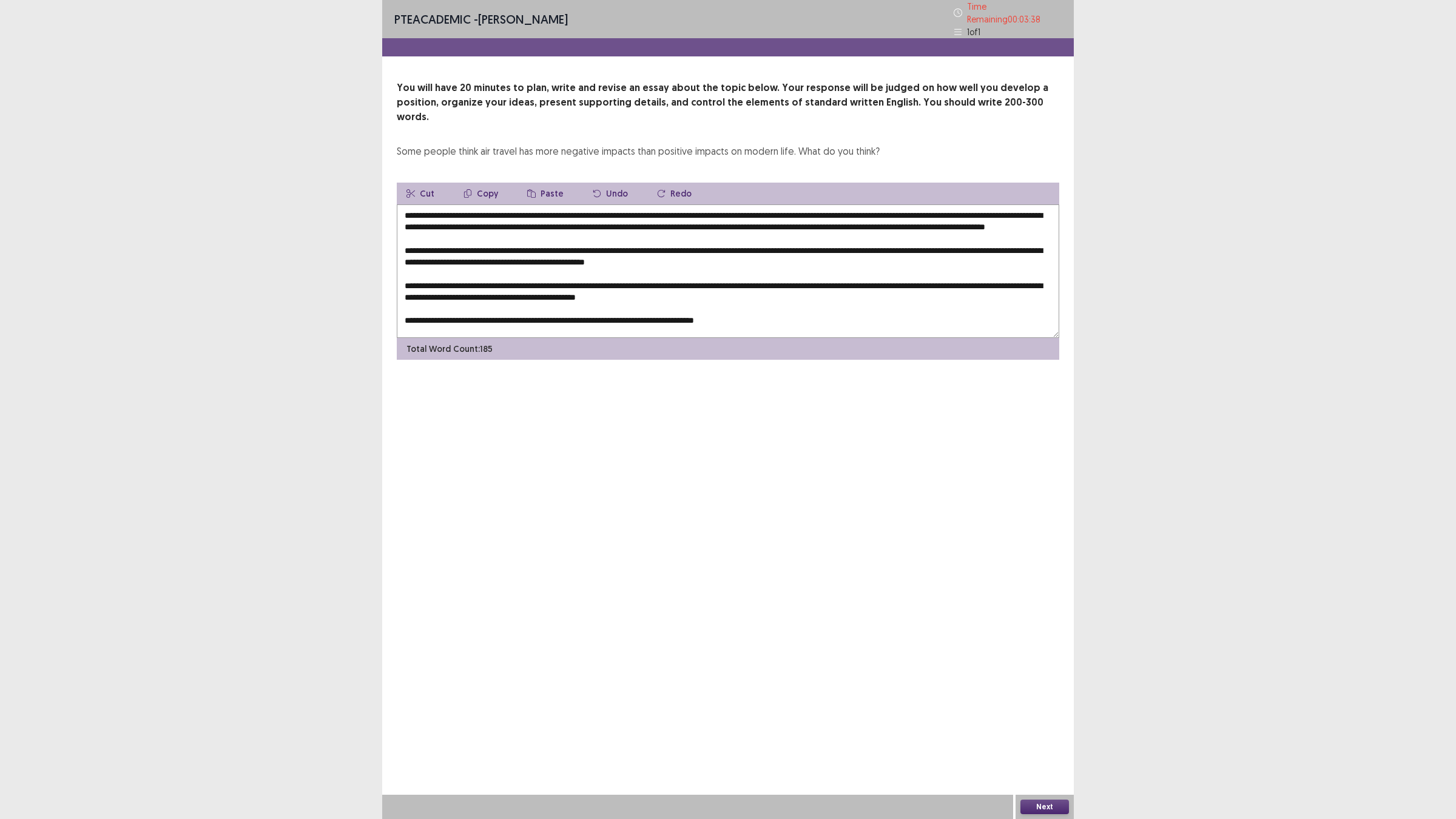
click at [763, 312] on textarea at bounding box center [728, 270] width 662 height 133
drag, startPoint x: 832, startPoint y: 308, endPoint x: 1147, endPoint y: 317, distance: 315.1
click at [1147, 317] on div "PTE academic - [PERSON_NAME] Time Remaining 00 : 02 : 56 1 of 1 You will have 2…" at bounding box center [728, 409] width 1456 height 819
click at [821, 307] on textarea at bounding box center [728, 270] width 662 height 133
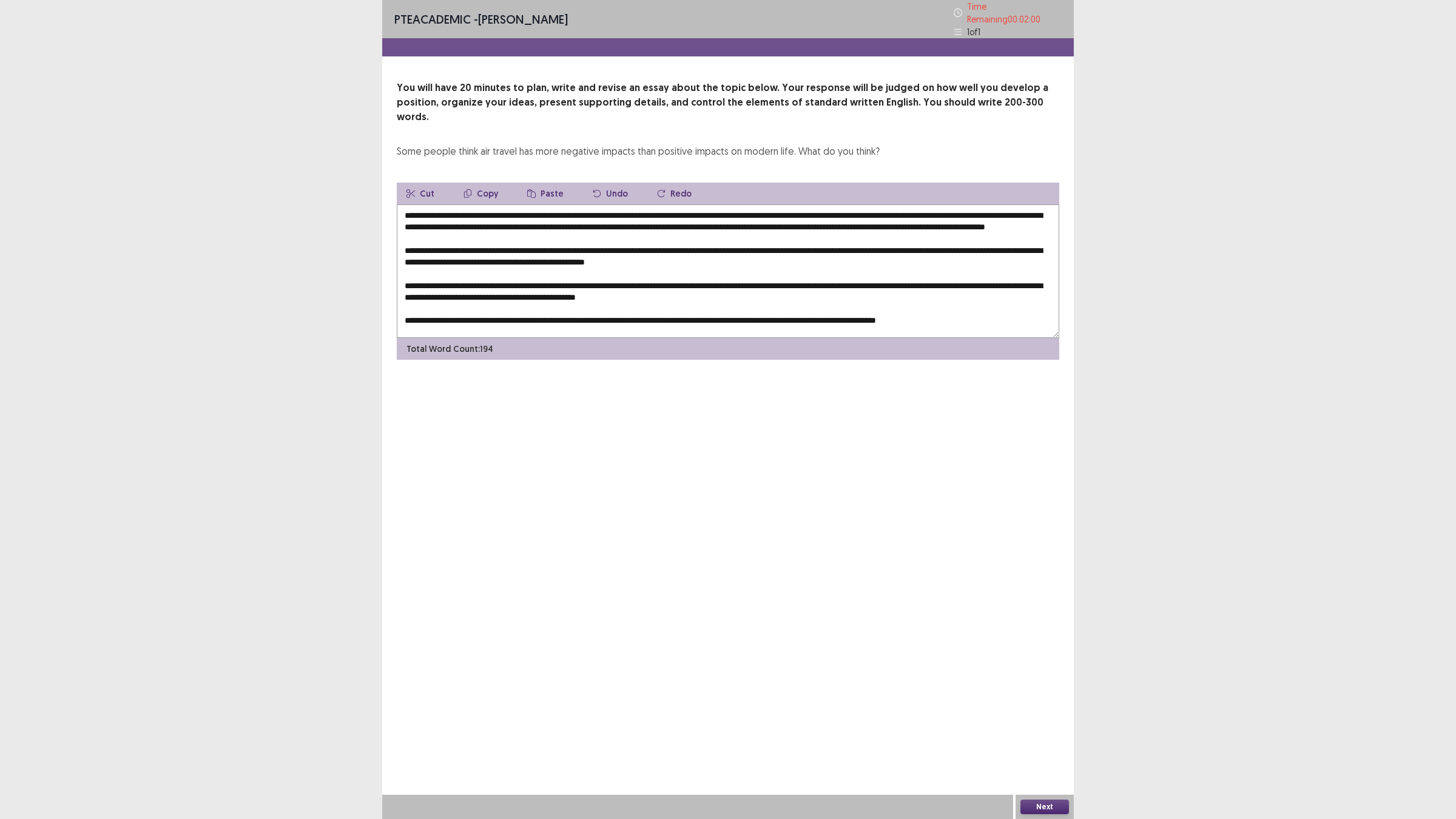
click at [856, 305] on textarea at bounding box center [728, 270] width 662 height 133
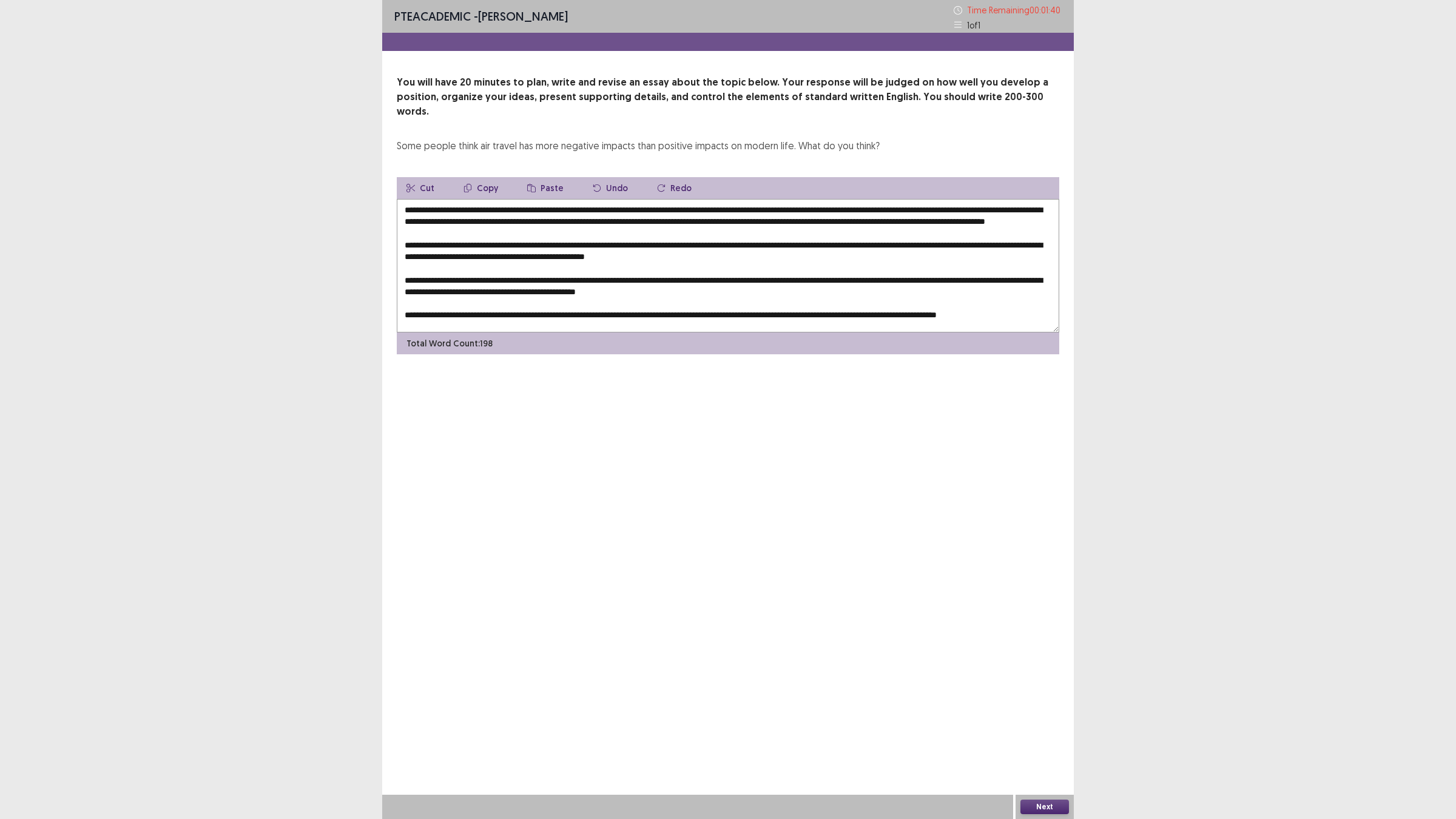
click at [984, 307] on textarea at bounding box center [728, 265] width 662 height 133
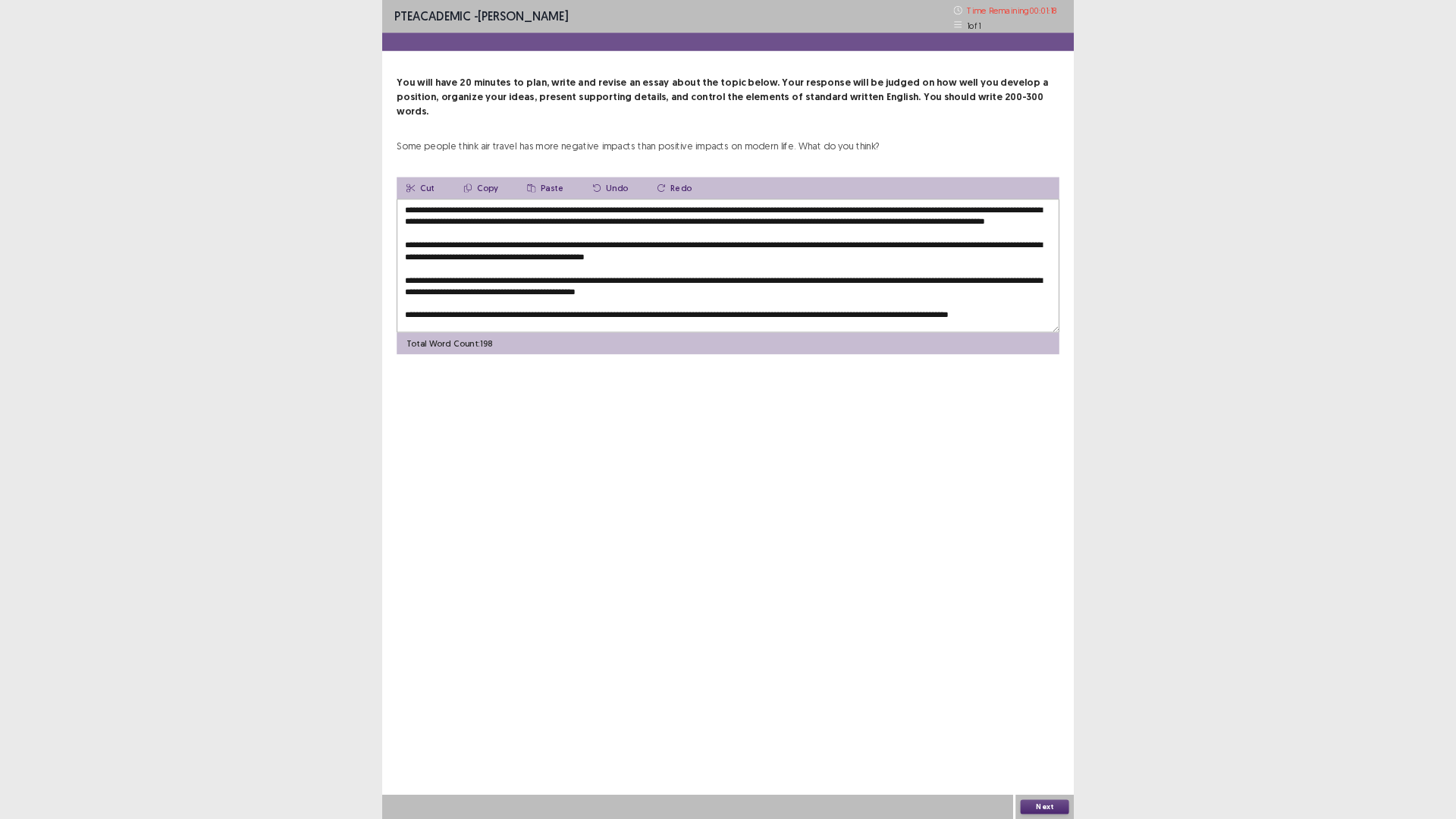
scroll to position [15, 0]
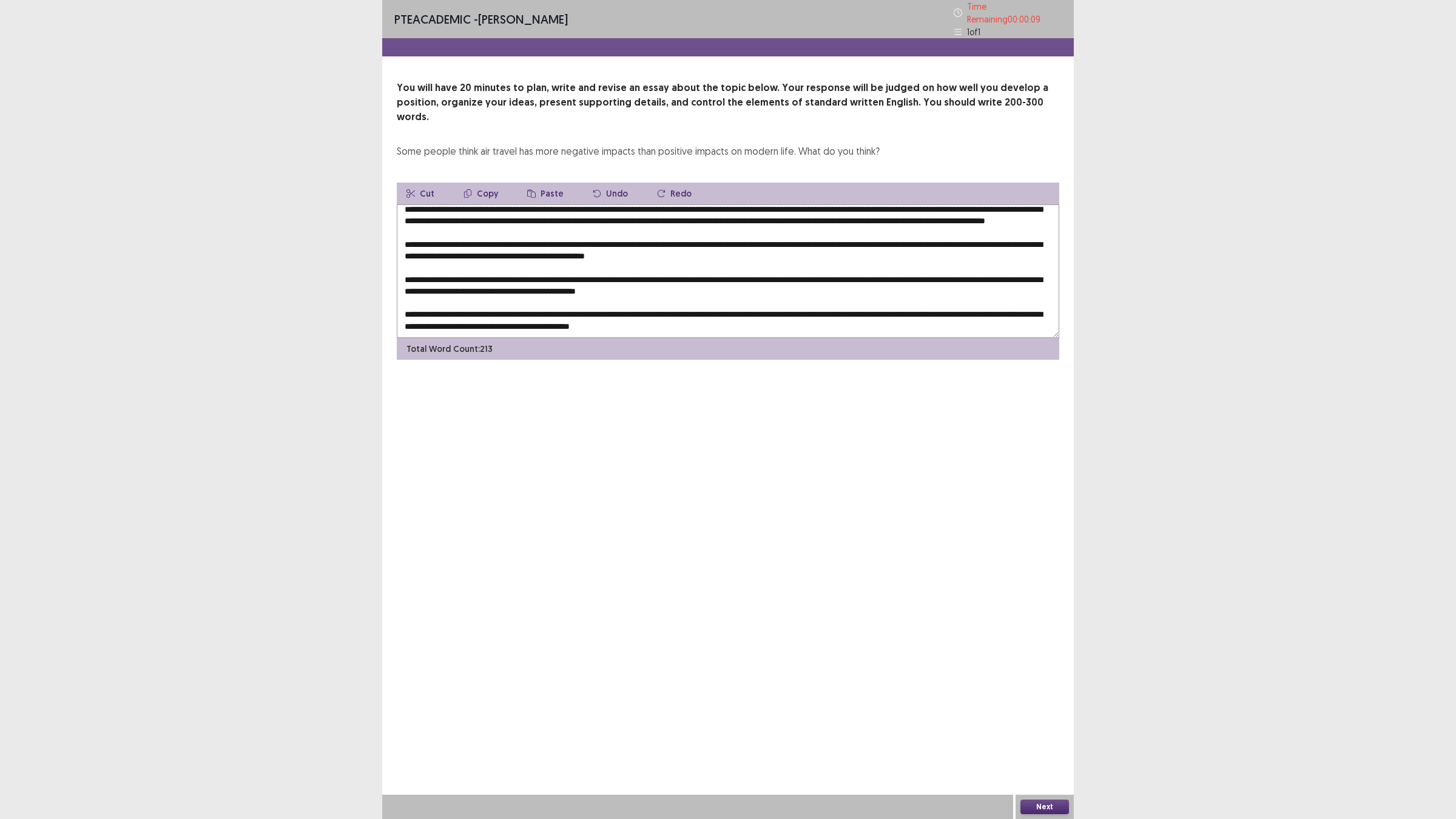
type textarea "**********"
click at [1035, 716] on button "Next" at bounding box center [1045, 806] width 49 height 14
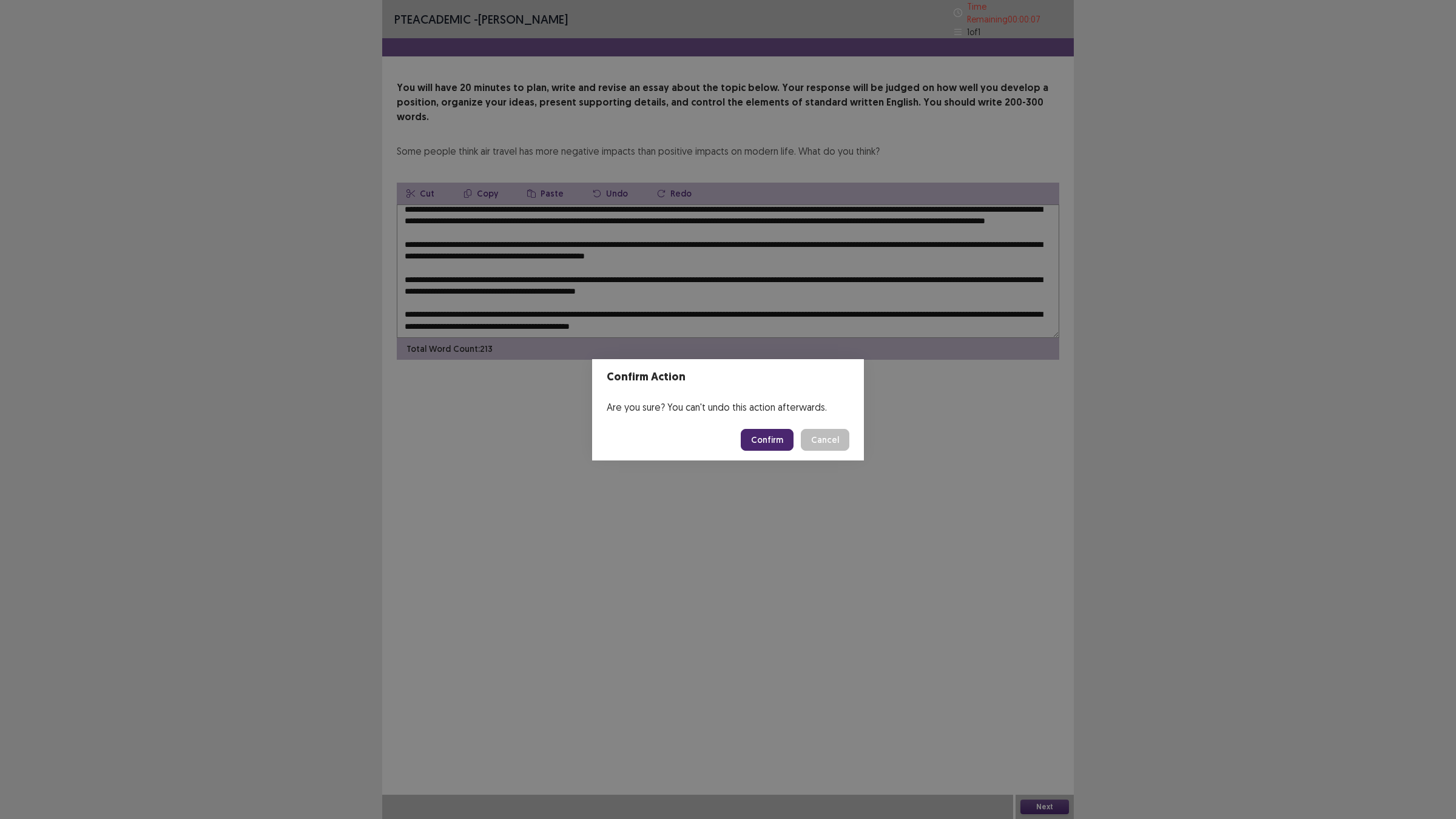
click at [762, 433] on button "Confirm" at bounding box center [767, 440] width 53 height 22
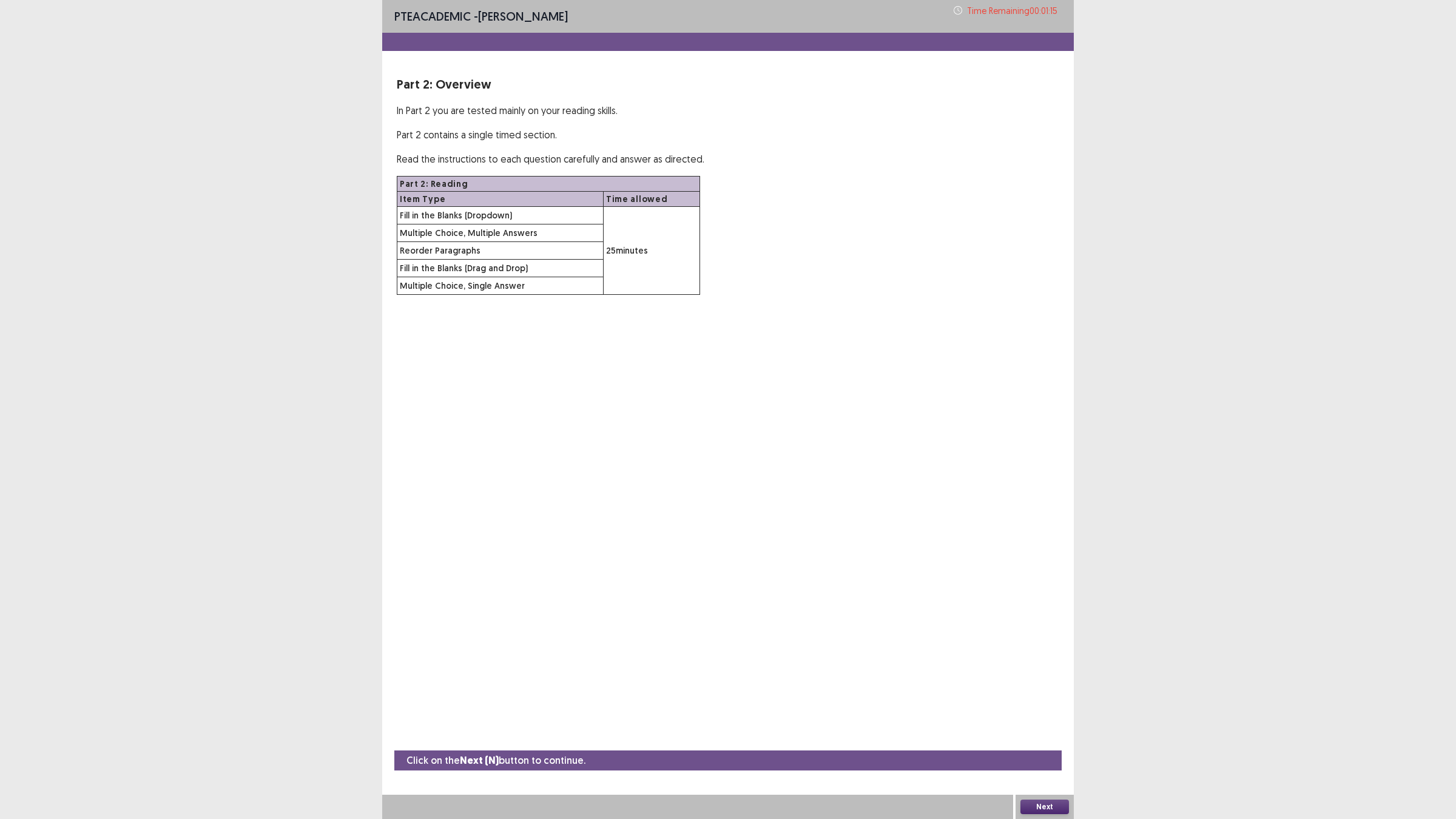
click at [1033, 716] on button "Next" at bounding box center [1045, 806] width 49 height 14
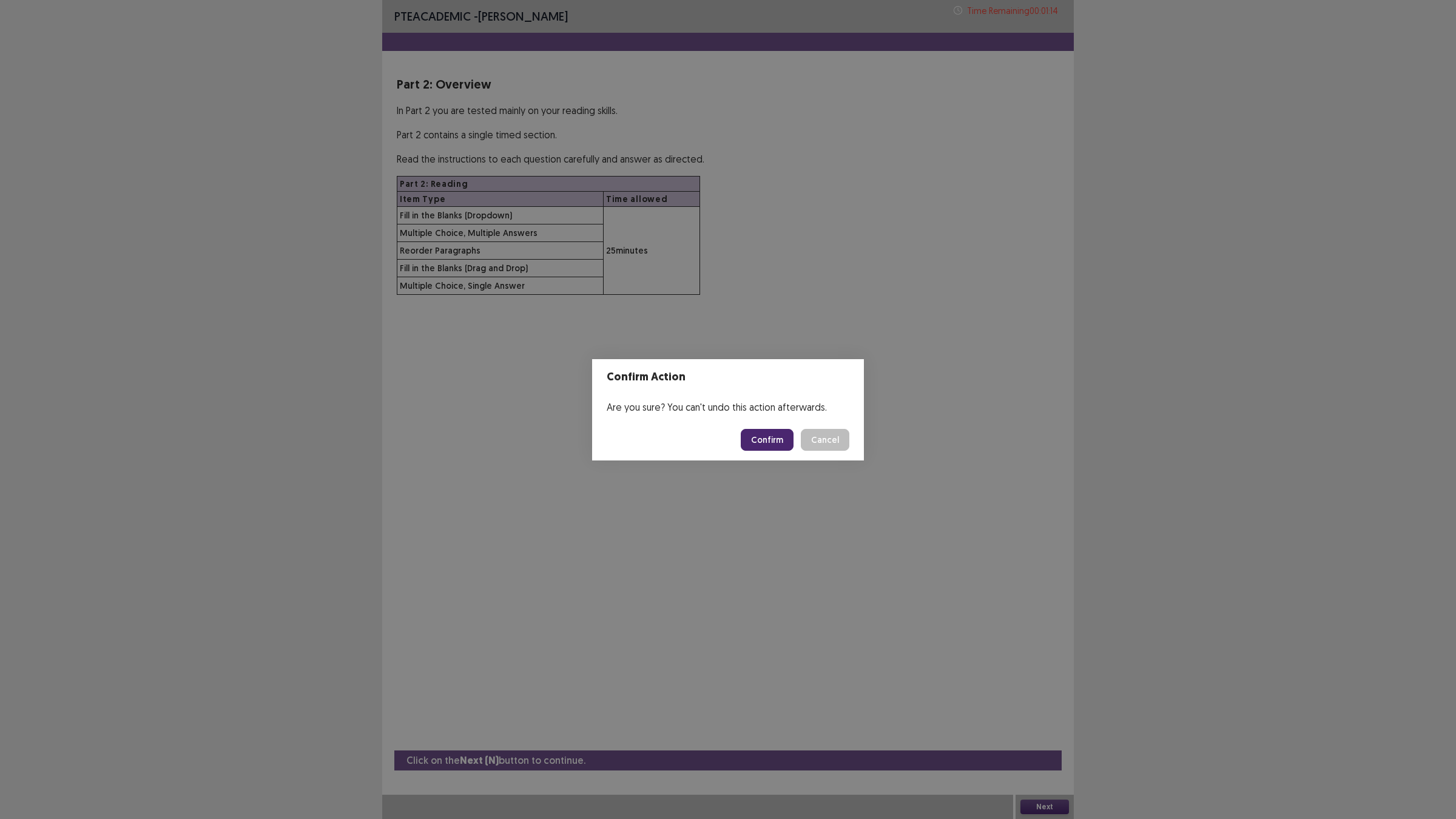
click at [752, 455] on footer "Confirm Cancel" at bounding box center [728, 440] width 272 height 41
click at [752, 441] on button "Confirm" at bounding box center [767, 440] width 53 height 22
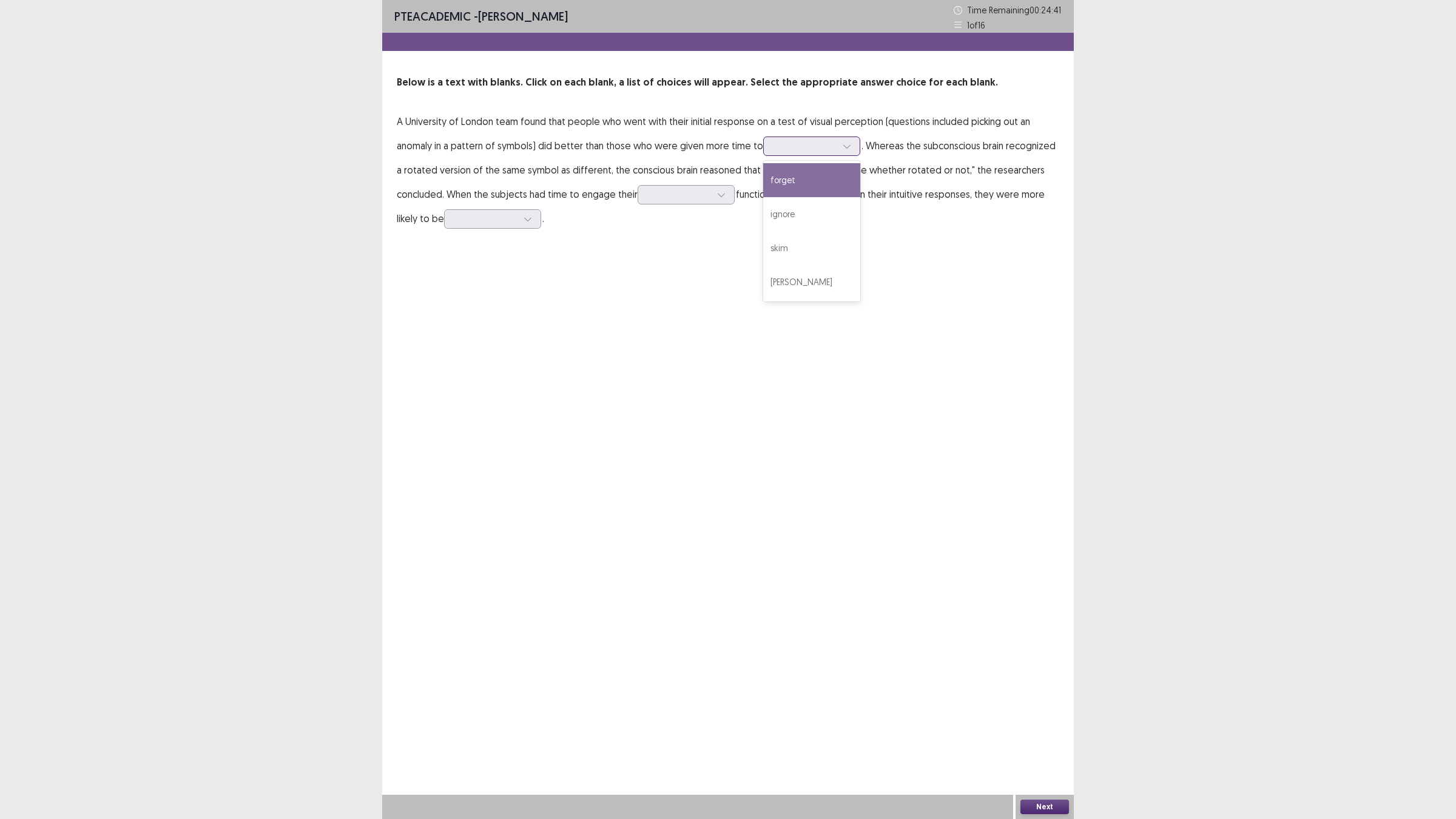
click at [829, 143] on div at bounding box center [805, 146] width 63 height 12
click at [948, 319] on div "PTE academic - [PERSON_NAME] Time Remaining 00 : 24 : 17 1 of 16 Below is a tex…" at bounding box center [728, 409] width 691 height 819
click at [698, 196] on div at bounding box center [680, 194] width 63 height 12
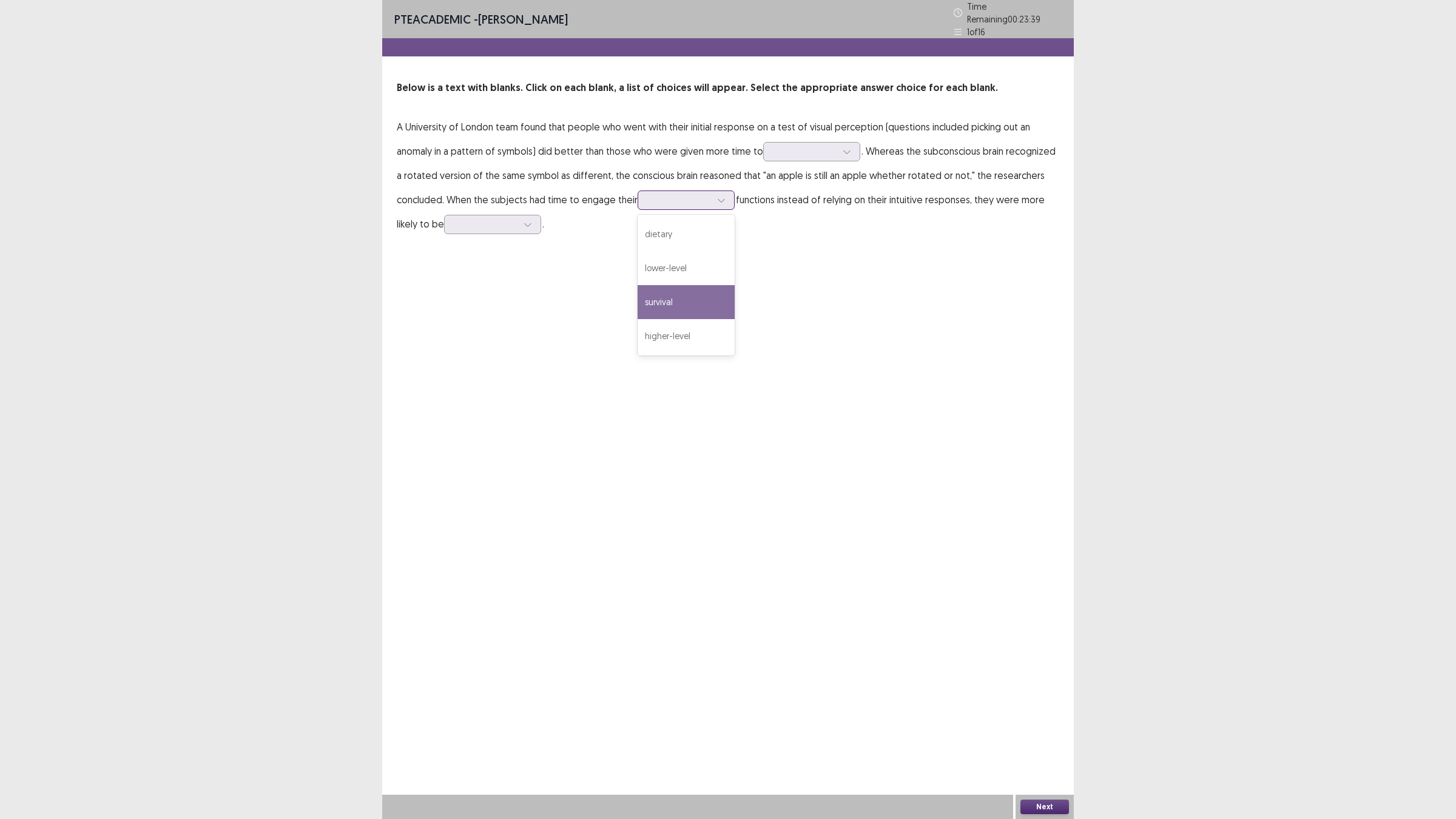
click at [721, 285] on div "survival" at bounding box center [686, 302] width 97 height 34
click at [516, 218] on div at bounding box center [486, 224] width 63 height 12
click at [807, 146] on div at bounding box center [805, 151] width 63 height 12
click at [815, 189] on div "forget" at bounding box center [811, 185] width 97 height 34
click at [806, 165] on p "A University of London team found that people who went with their initial respo…" at bounding box center [728, 175] width 662 height 121
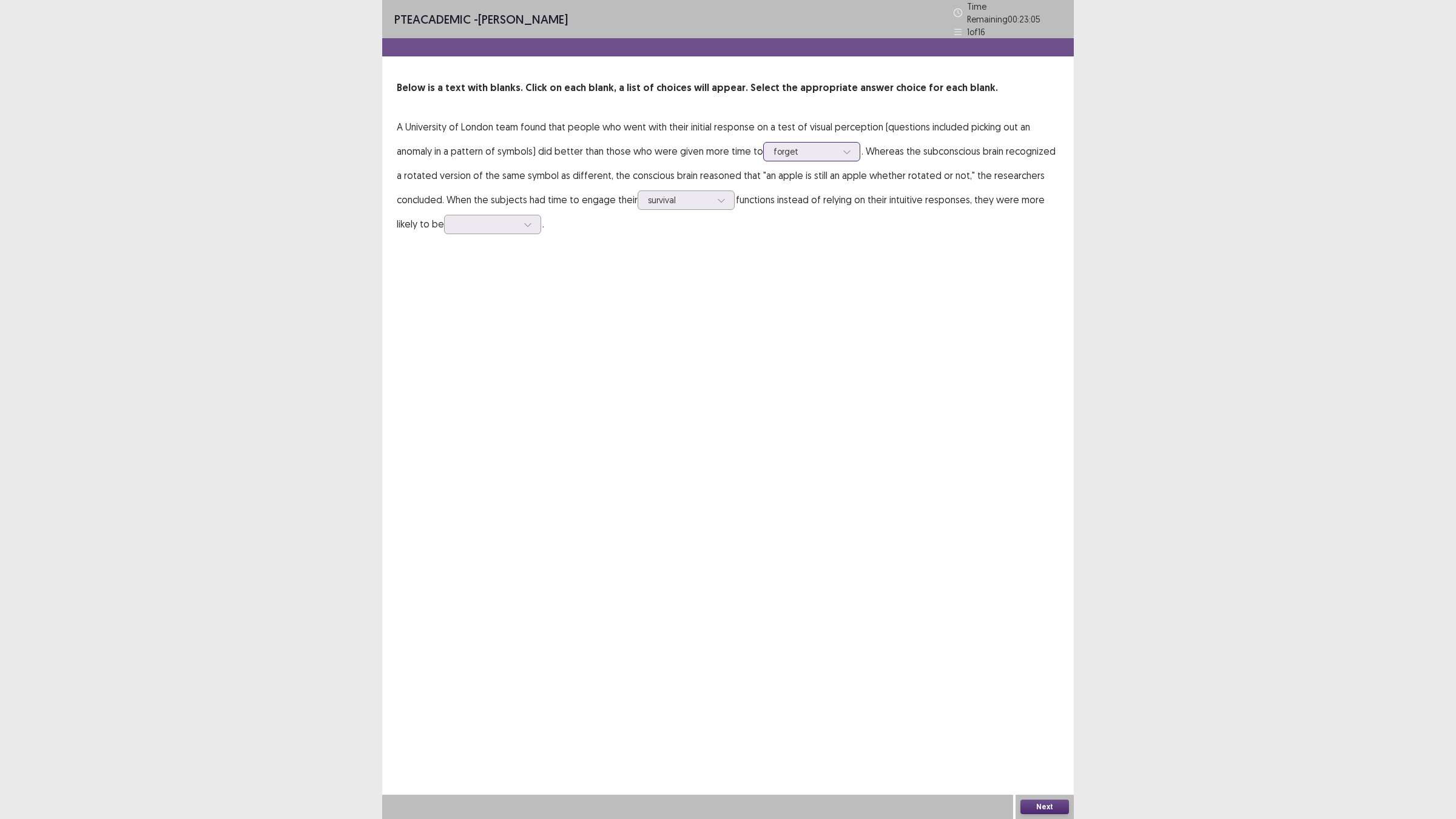
click at [806, 152] on div at bounding box center [805, 151] width 63 height 12
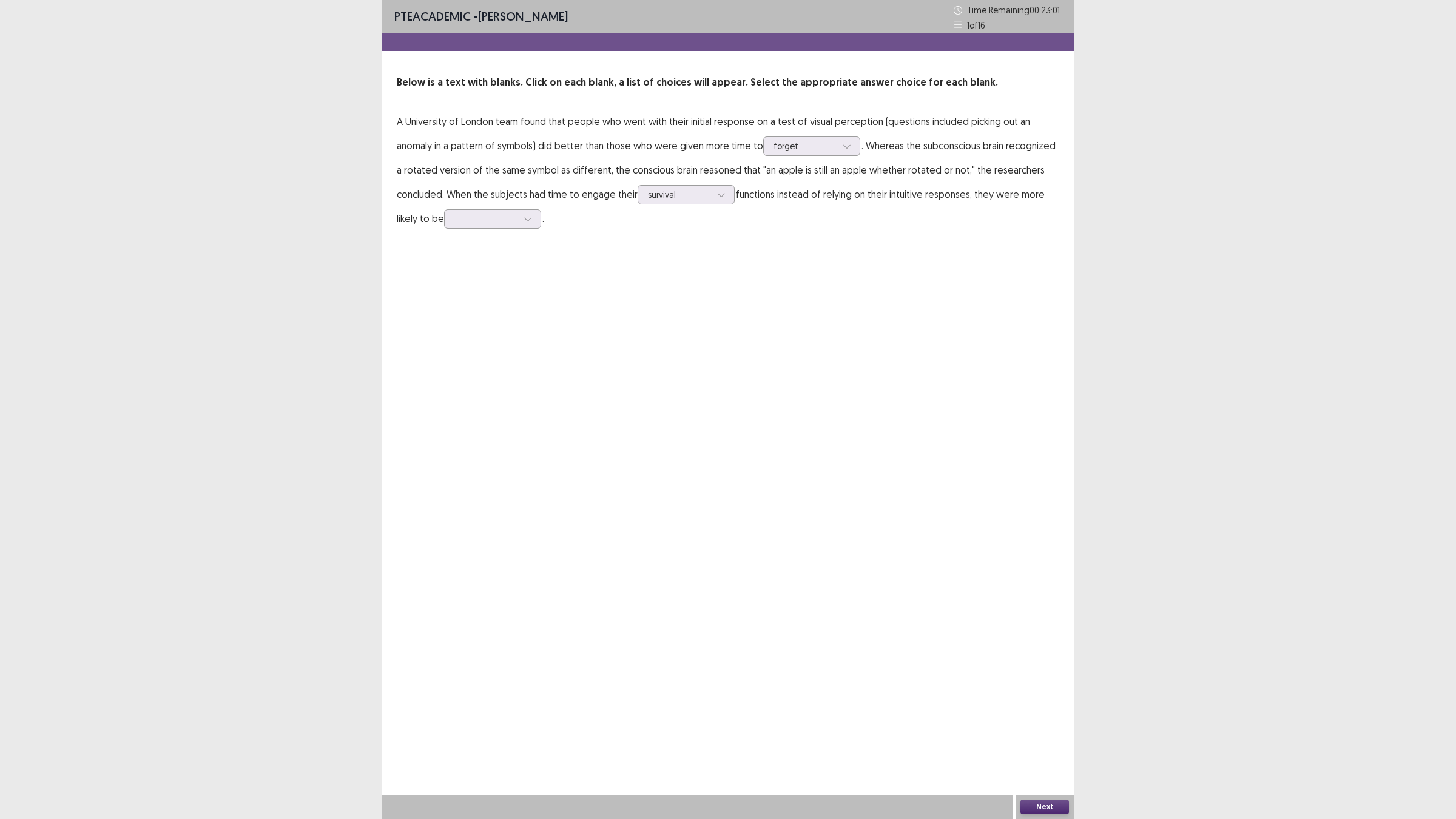
click at [723, 229] on p "A University of London team found that people who went with their initial respo…" at bounding box center [728, 170] width 662 height 121
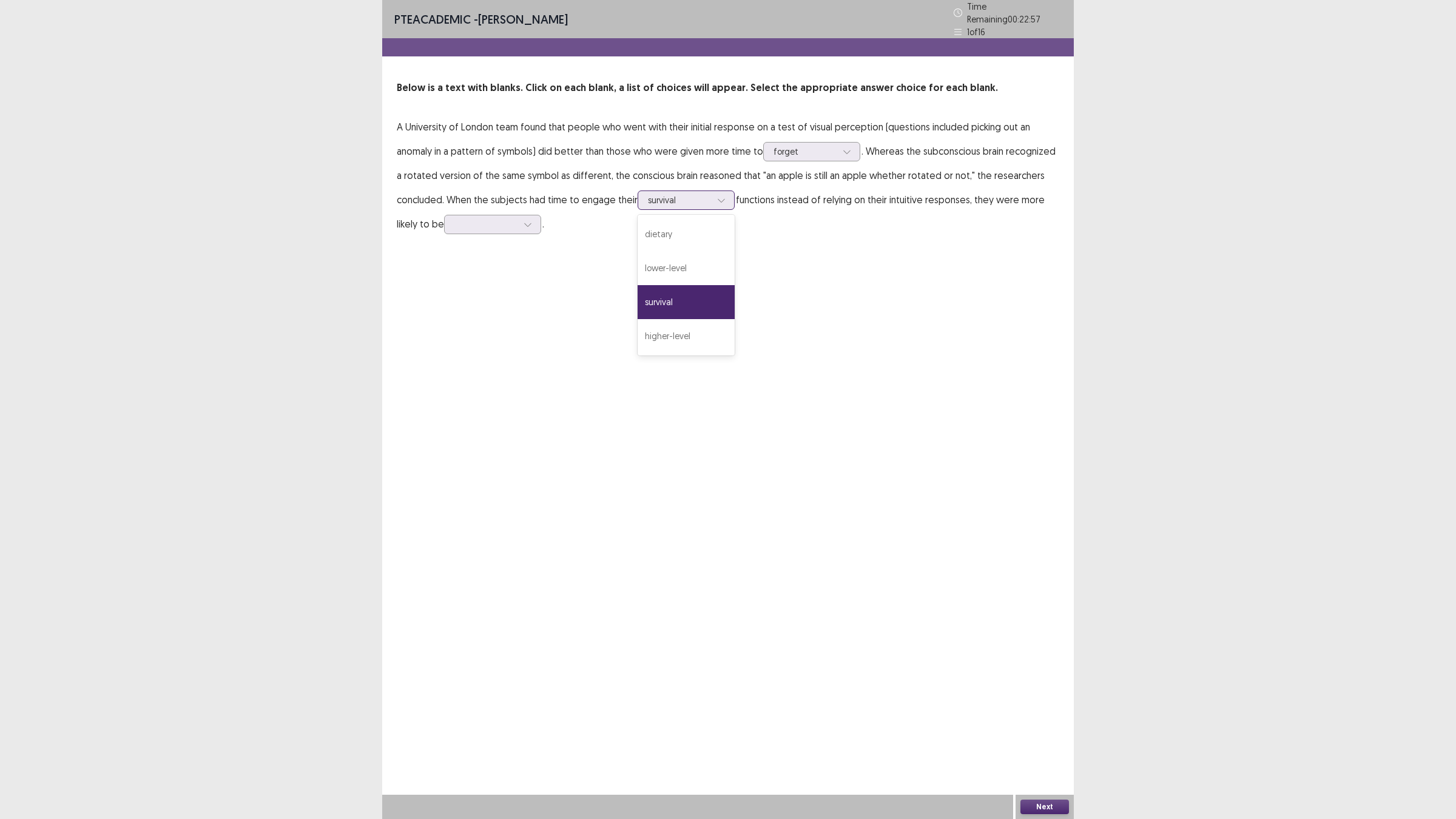
click at [717, 196] on icon at bounding box center [721, 200] width 9 height 9
click at [516, 229] on p "A University of London team found that people who went with their initial respo…" at bounding box center [728, 175] width 662 height 121
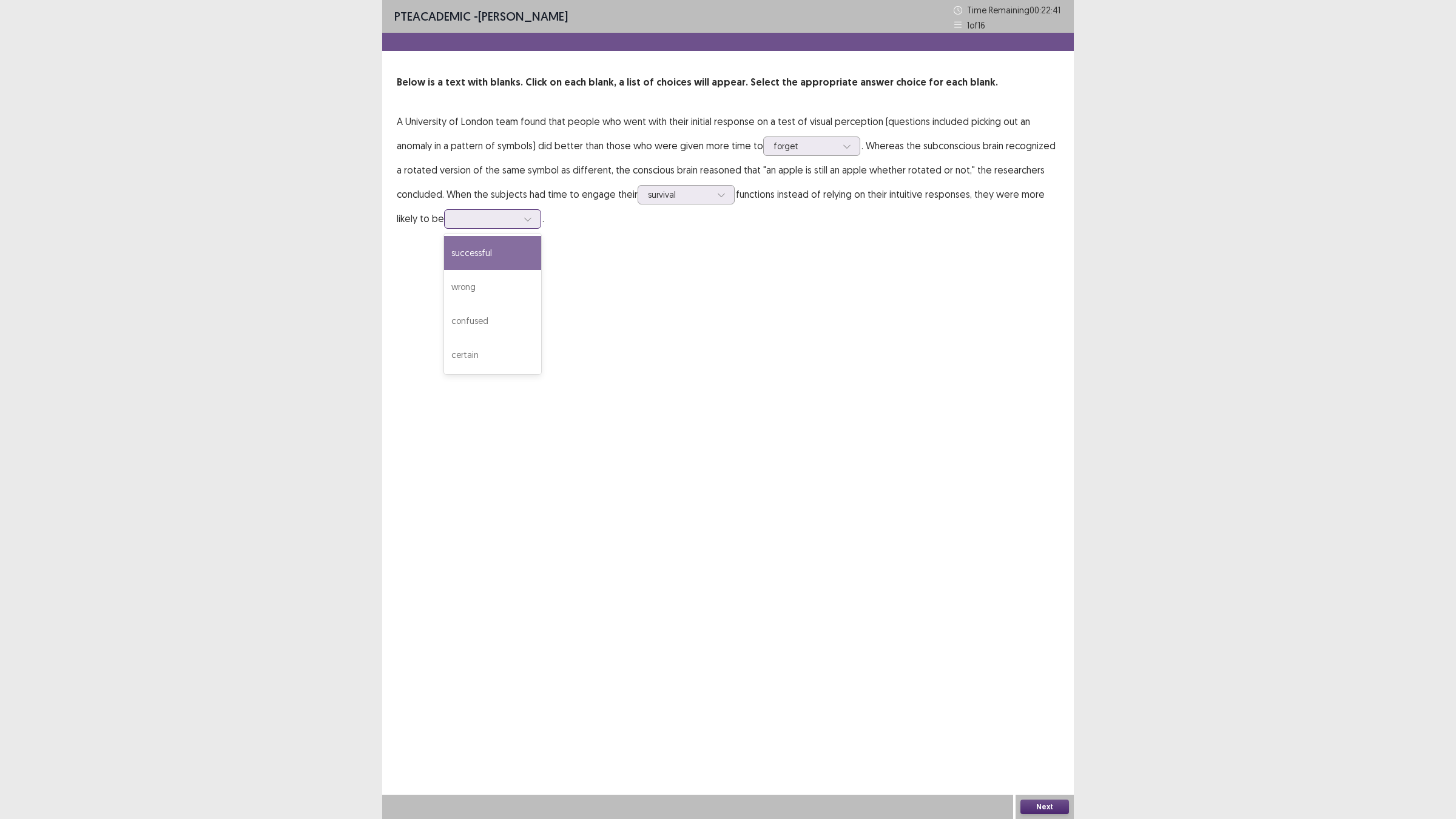
click at [512, 225] on div at bounding box center [486, 219] width 65 height 14
drag, startPoint x: 501, startPoint y: 255, endPoint x: 514, endPoint y: 255, distance: 13.0
click at [514, 255] on div "successful" at bounding box center [492, 252] width 97 height 34
drag, startPoint x: 723, startPoint y: 197, endPoint x: 723, endPoint y: 183, distance: 14.0
click at [723, 202] on div at bounding box center [721, 195] width 18 height 18
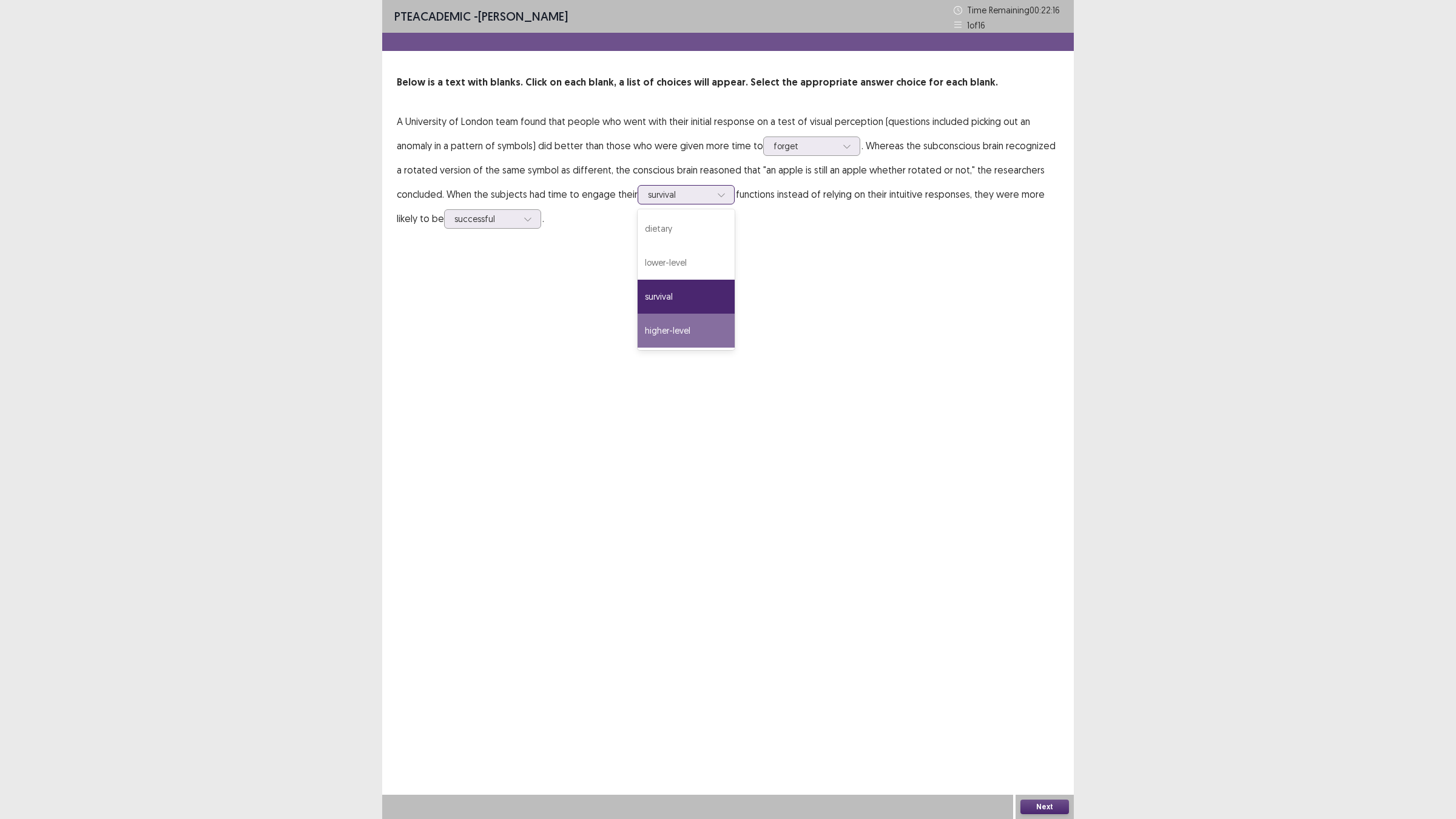
click at [705, 329] on div "higher-level" at bounding box center [686, 330] width 97 height 34
click at [807, 157] on p "A University of London team found that people who went with their initial respo…" at bounding box center [728, 170] width 662 height 121
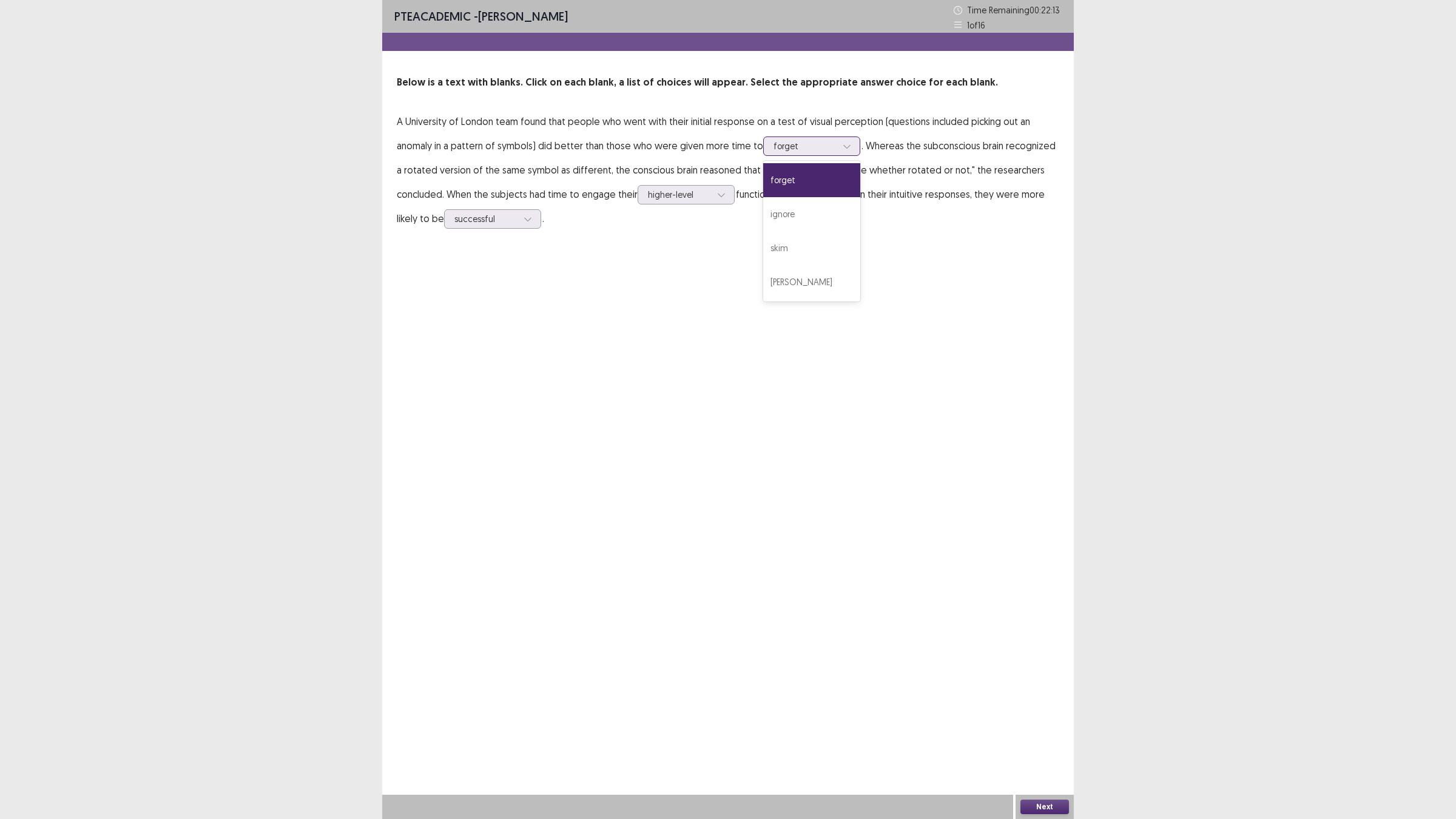
click at [806, 143] on div at bounding box center [805, 146] width 63 height 12
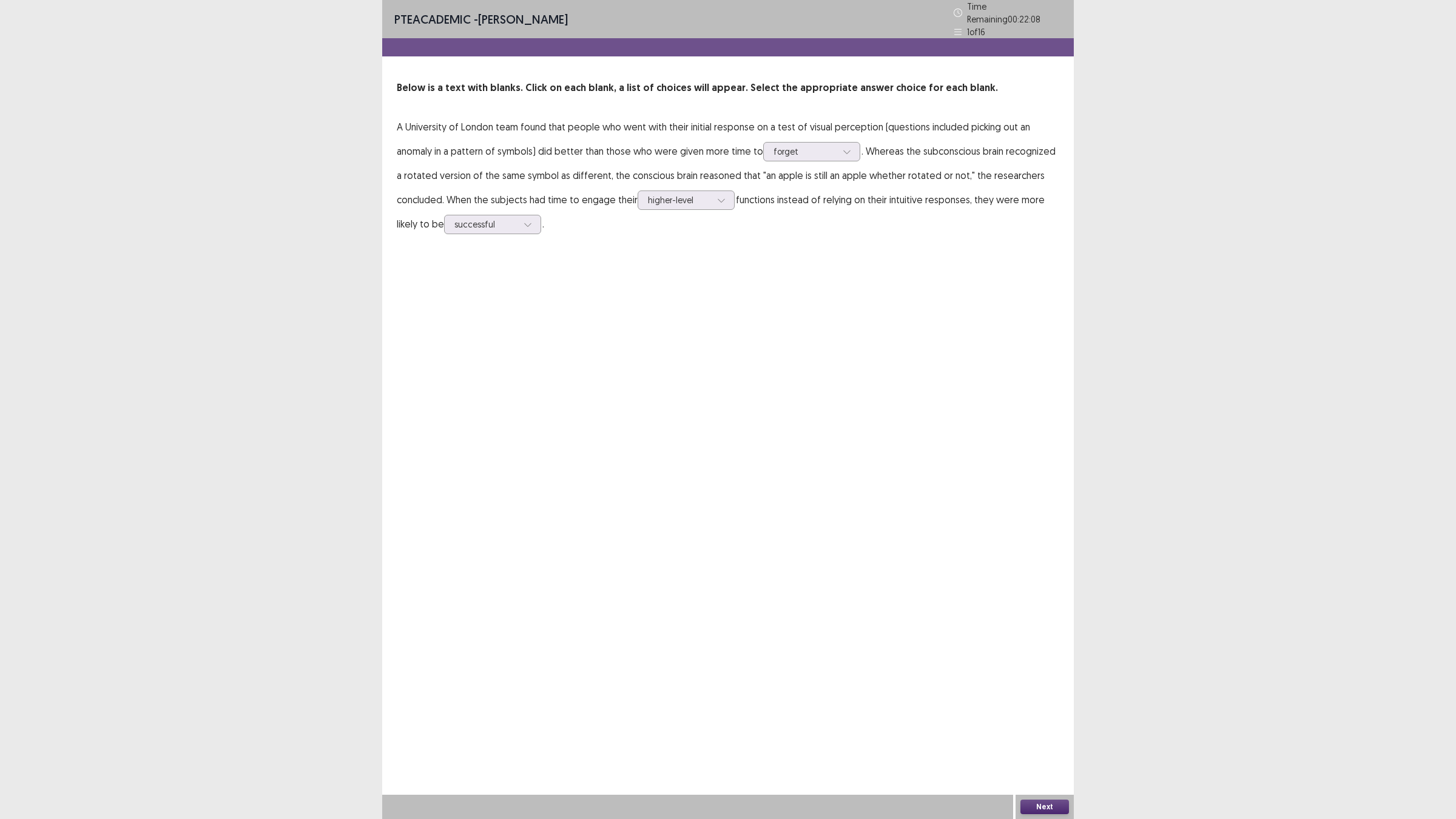
click at [638, 257] on div "PTE academic - [PERSON_NAME] Time Remaining 00 : 22 : 08 1 of 16 Below is a tex…" at bounding box center [728, 409] width 691 height 819
click at [662, 195] on div at bounding box center [680, 199] width 63 height 12
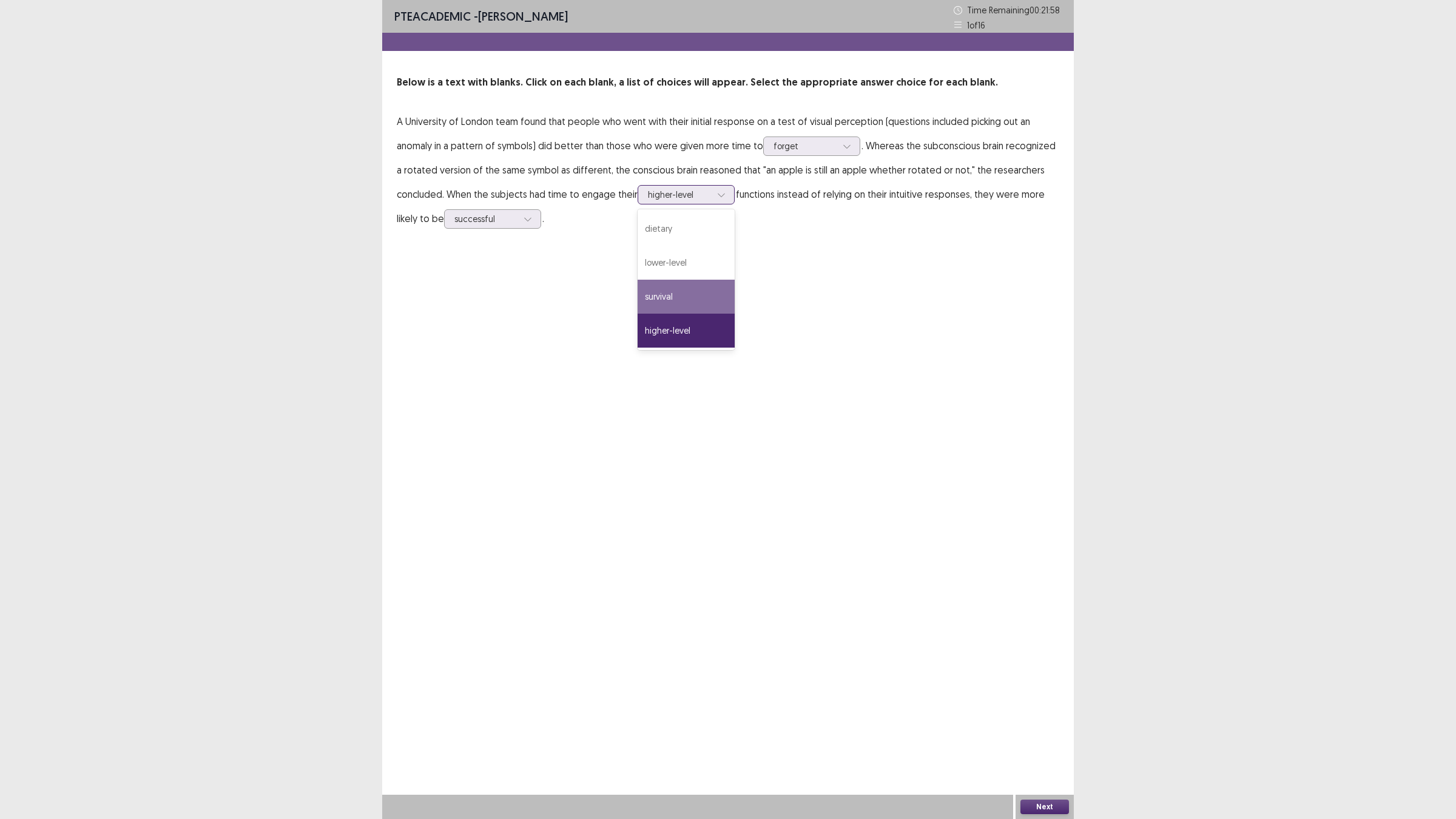
click at [721, 296] on div "survival" at bounding box center [686, 296] width 97 height 34
drag, startPoint x: 1047, startPoint y: 817, endPoint x: 1044, endPoint y: 809, distance: 8.5
click at [1045, 716] on div "Next" at bounding box center [1045, 806] width 58 height 24
click at [1044, 716] on button "Next" at bounding box center [1045, 806] width 49 height 14
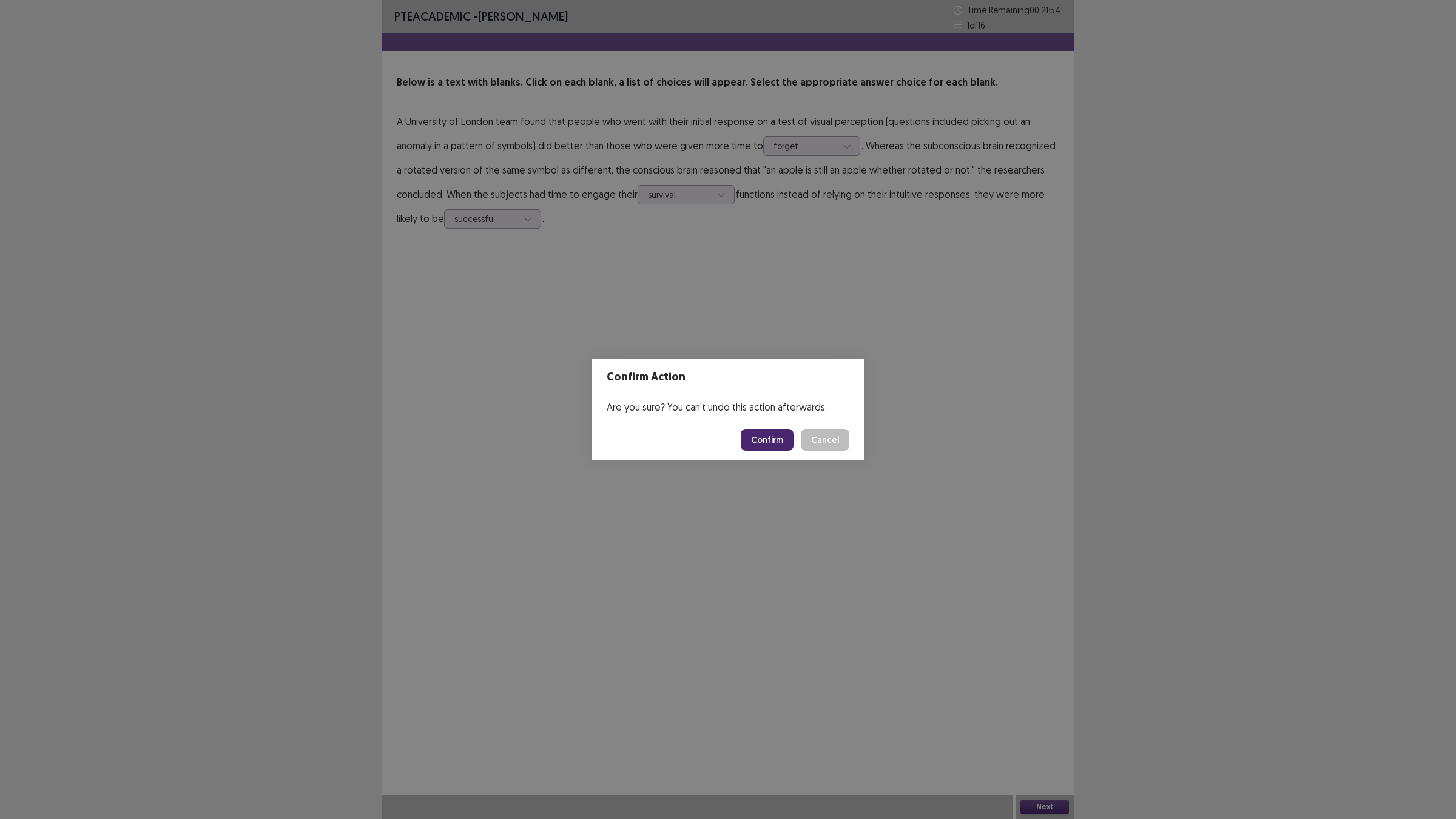
drag, startPoint x: 774, startPoint y: 430, endPoint x: 773, endPoint y: 438, distance: 8.1
click at [773, 437] on footer "Confirm Cancel" at bounding box center [728, 440] width 272 height 41
click at [771, 445] on button "Confirm" at bounding box center [767, 440] width 53 height 22
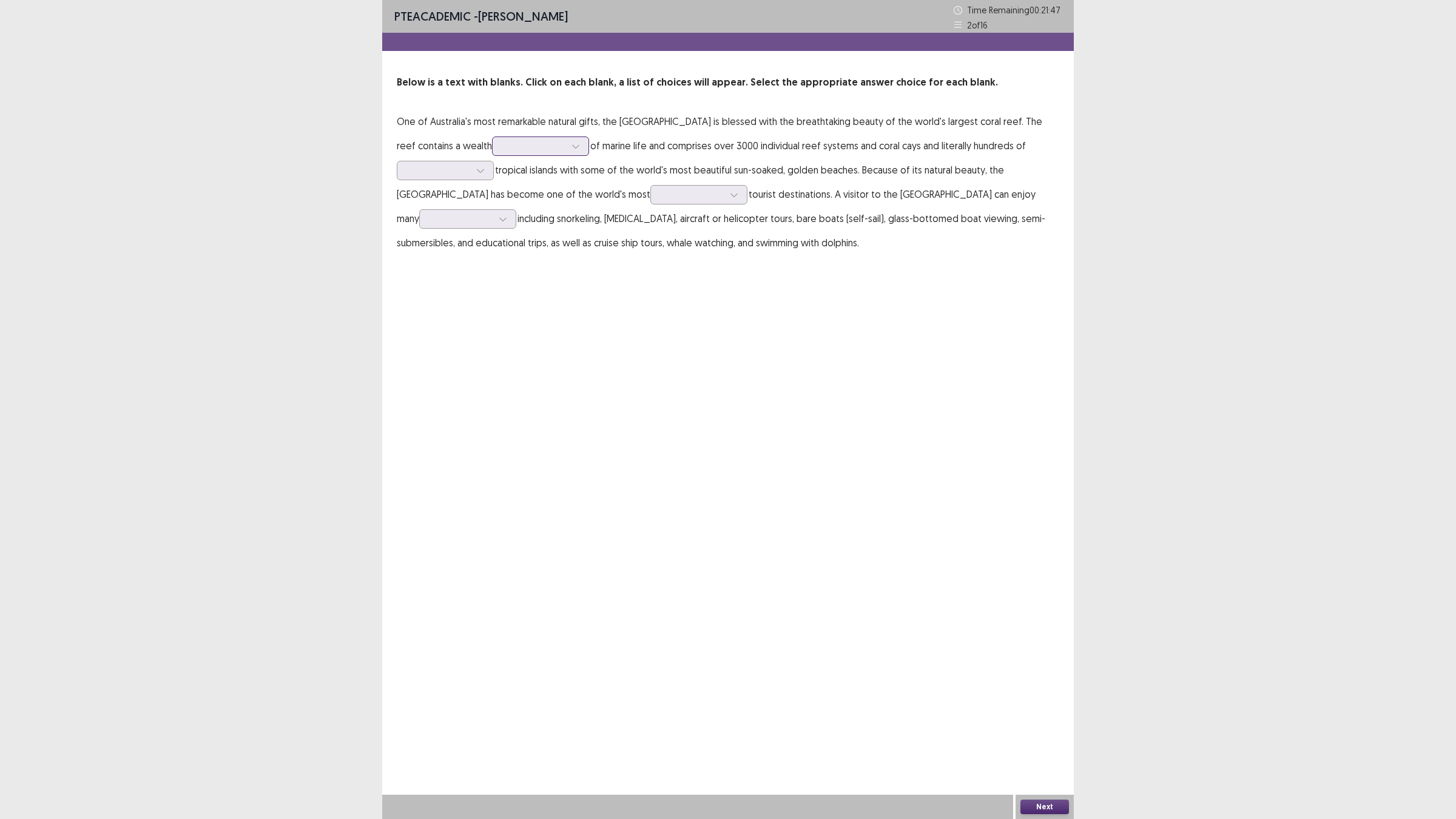
click at [502, 149] on div at bounding box center [534, 146] width 63 height 12
click at [533, 281] on div "abundance" at bounding box center [540, 281] width 97 height 34
click at [479, 172] on icon at bounding box center [480, 170] width 9 height 9
click at [429, 277] on div "picturesque" at bounding box center [445, 272] width 97 height 34
click at [661, 197] on div at bounding box center [692, 194] width 63 height 12
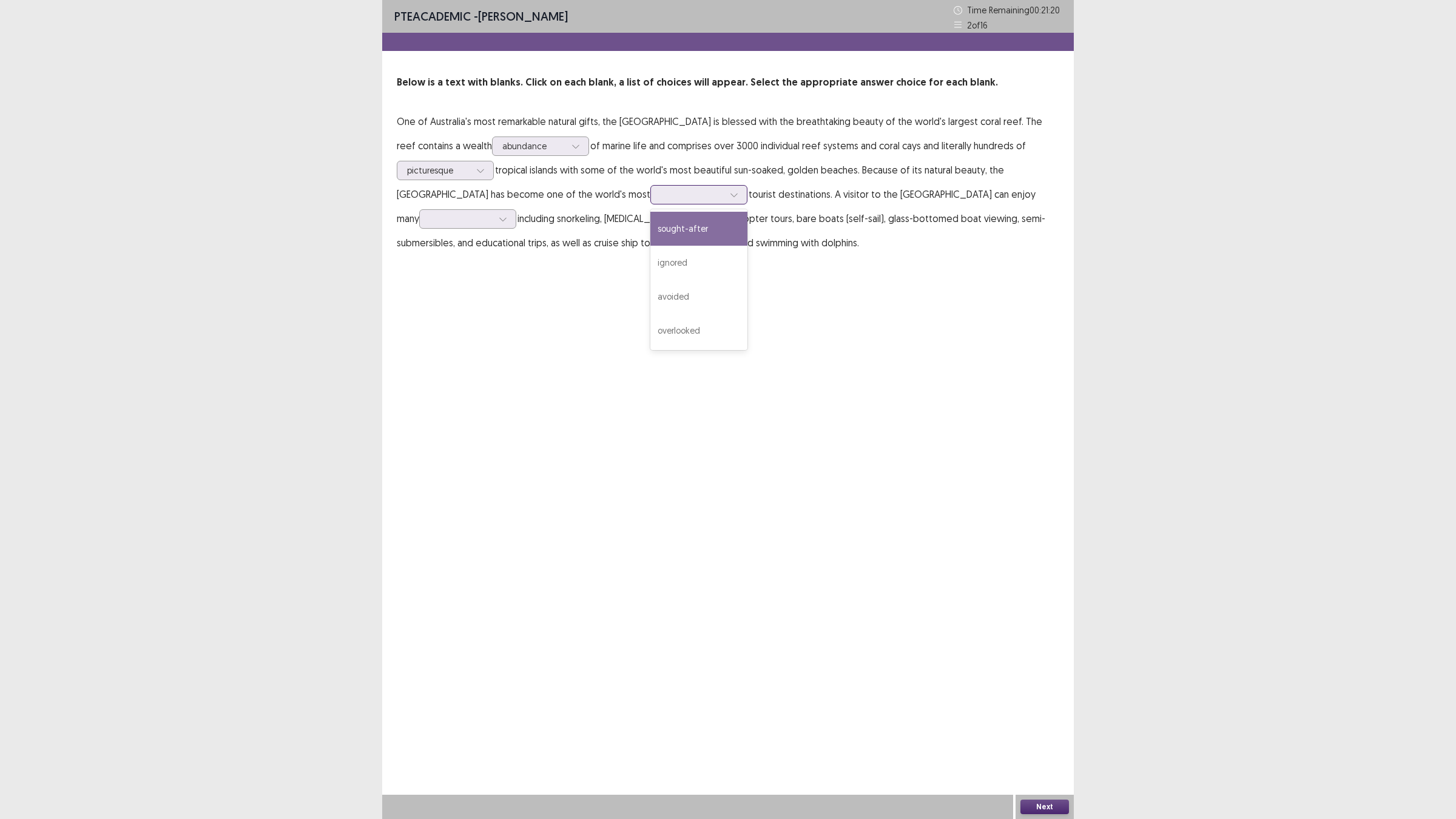
click at [662, 231] on div "sought-after" at bounding box center [698, 229] width 97 height 34
click at [467, 214] on div at bounding box center [461, 218] width 63 height 12
click at [468, 349] on div "experiences" at bounding box center [467, 355] width 97 height 34
click at [1053, 716] on button "Next" at bounding box center [1045, 806] width 49 height 14
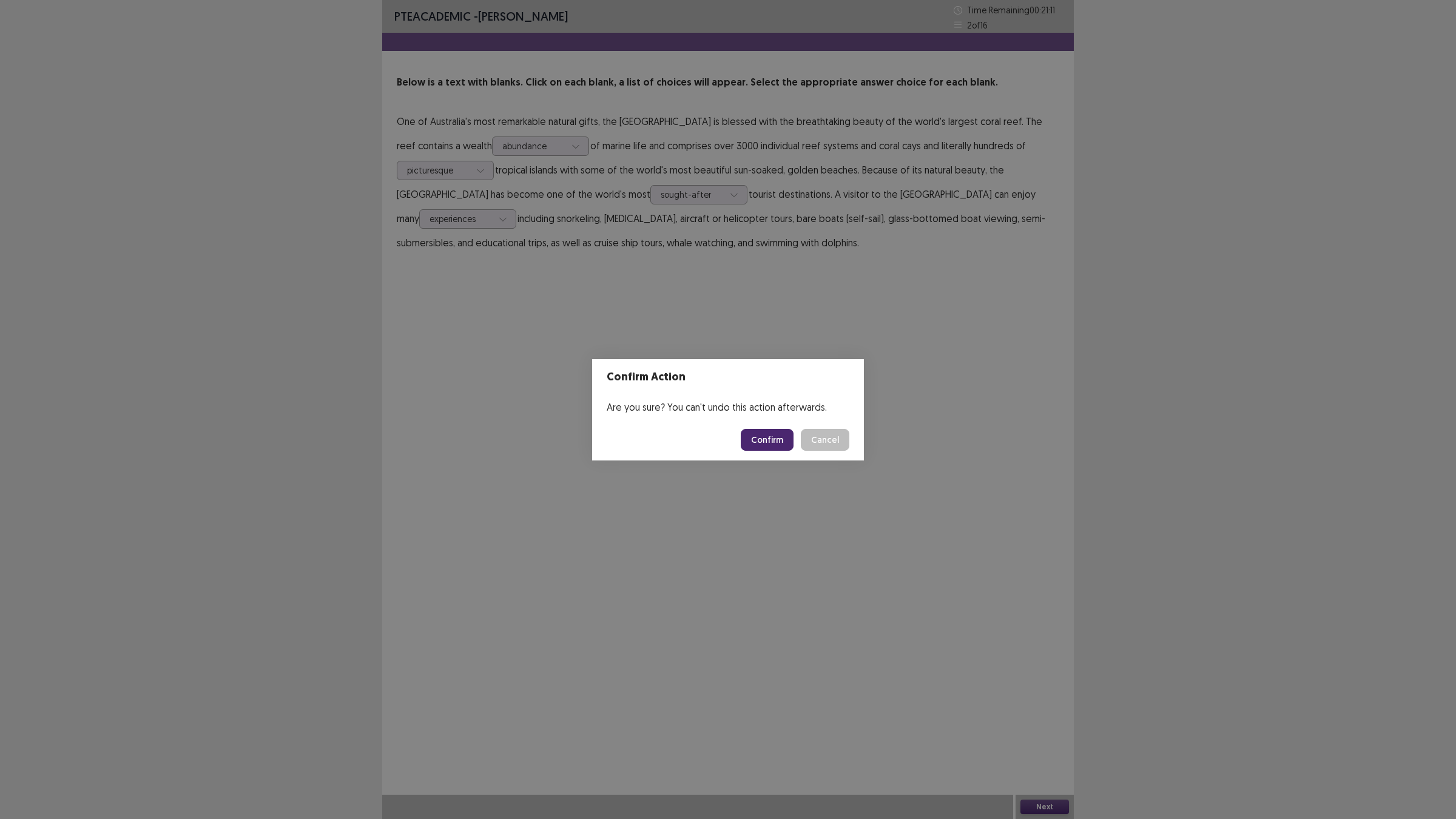
click at [776, 428] on footer "Confirm Cancel" at bounding box center [728, 440] width 272 height 41
click at [776, 443] on button "Confirm" at bounding box center [767, 440] width 53 height 22
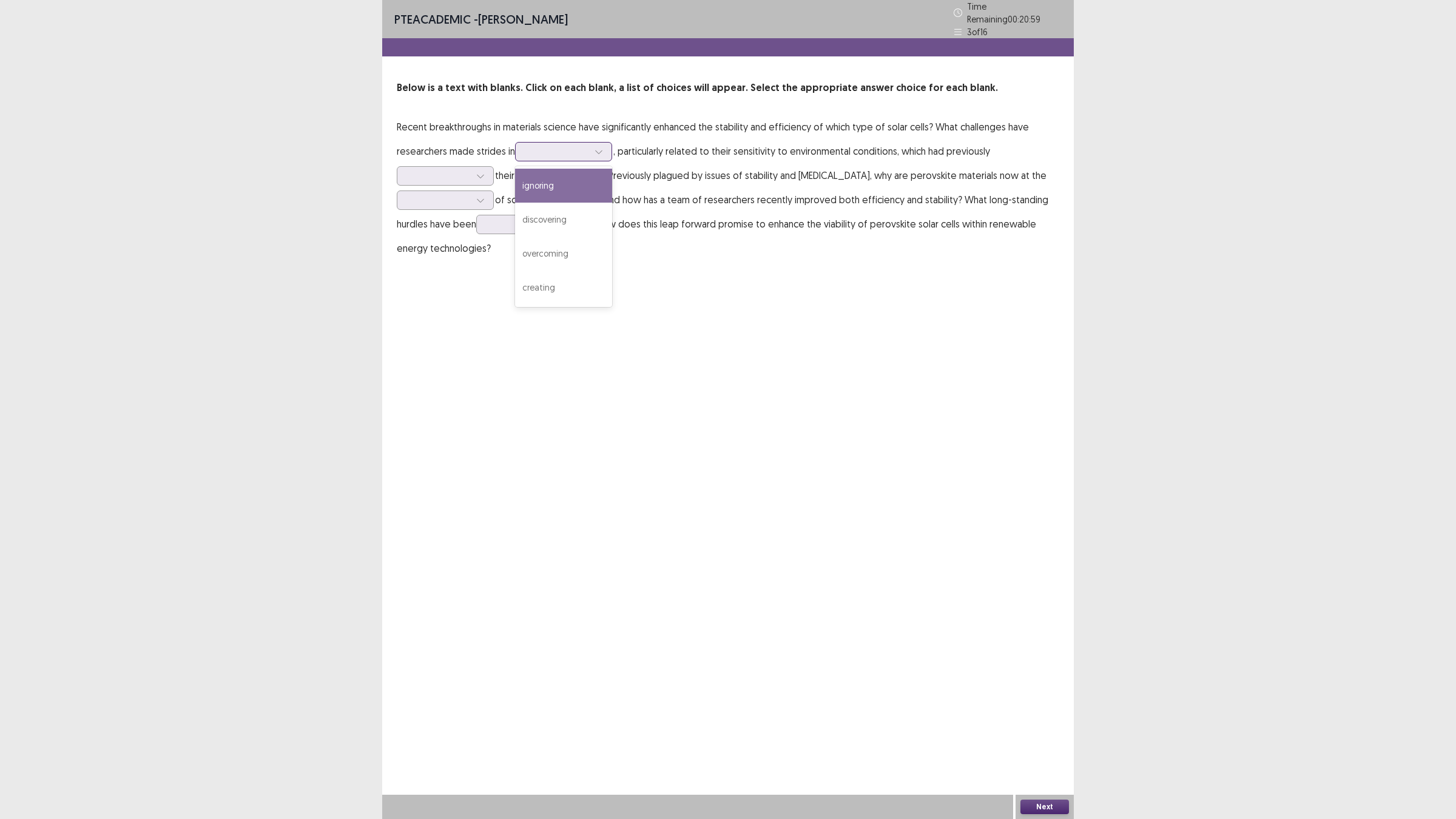
click at [570, 147] on div at bounding box center [557, 151] width 63 height 12
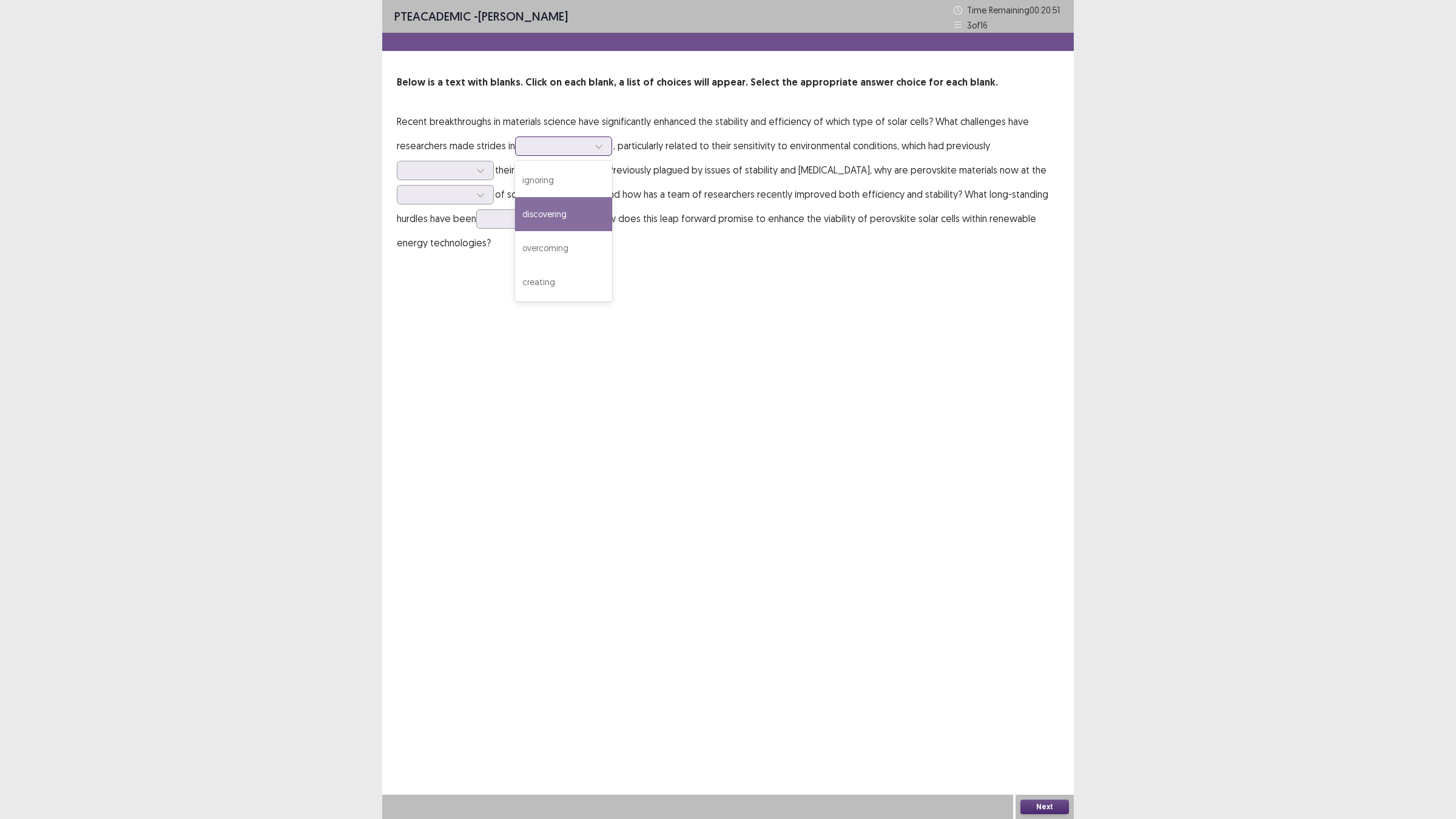
click at [594, 204] on div "discovering" at bounding box center [563, 214] width 97 height 34
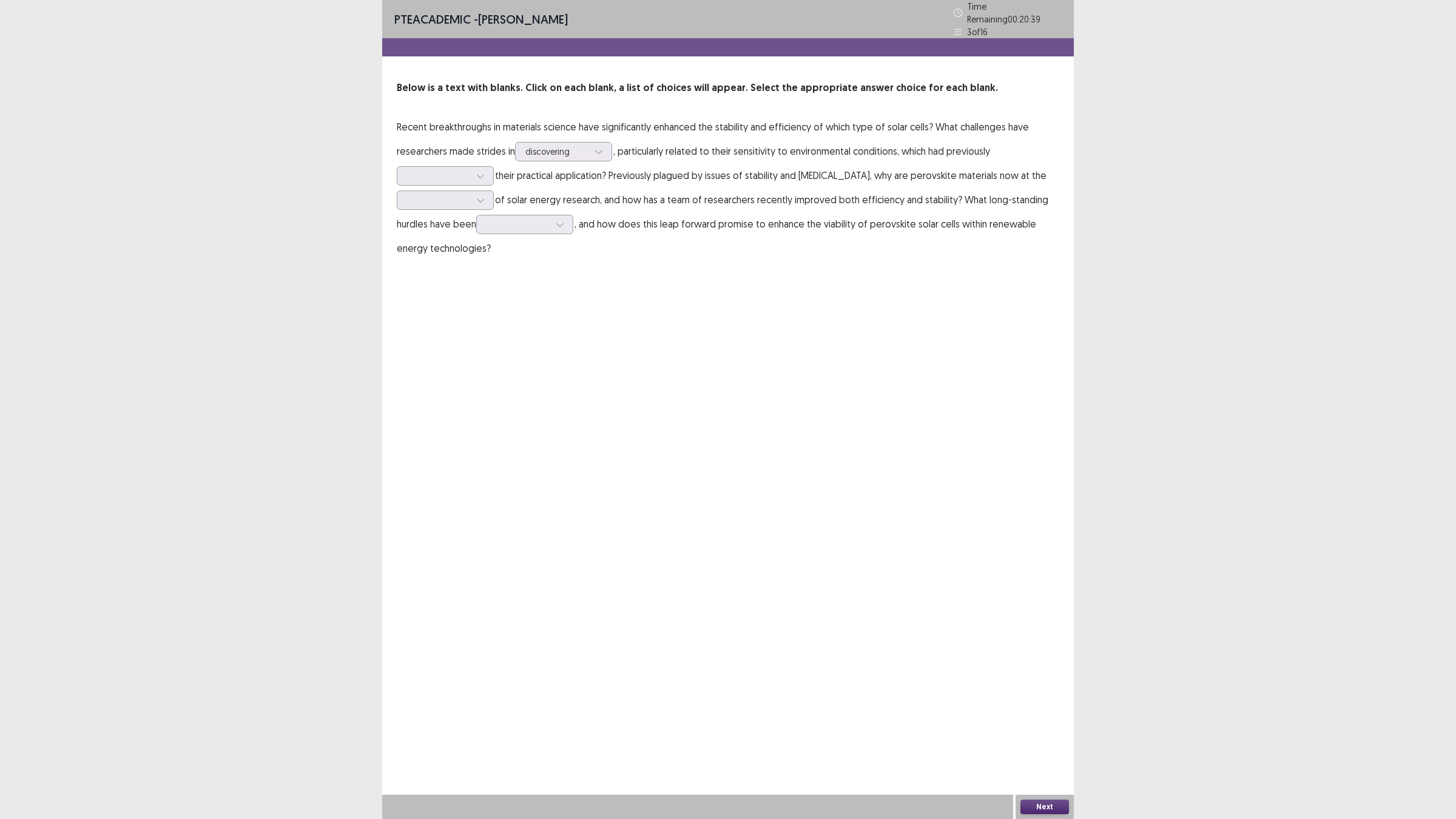
click at [601, 158] on p "Recent breakthroughs in materials science have significantly enhanced the stabi…" at bounding box center [728, 187] width 662 height 146
click at [587, 135] on p "Recent breakthroughs in materials science have significantly enhanced the stabi…" at bounding box center [728, 187] width 662 height 146
click at [594, 143] on div at bounding box center [598, 151] width 18 height 18
click at [663, 285] on div "PTE academic - [PERSON_NAME] Time Remaining 00 : 20 : 32 3 of 16 Below is a tex…" at bounding box center [728, 409] width 691 height 819
click at [478, 177] on div at bounding box center [480, 176] width 18 height 18
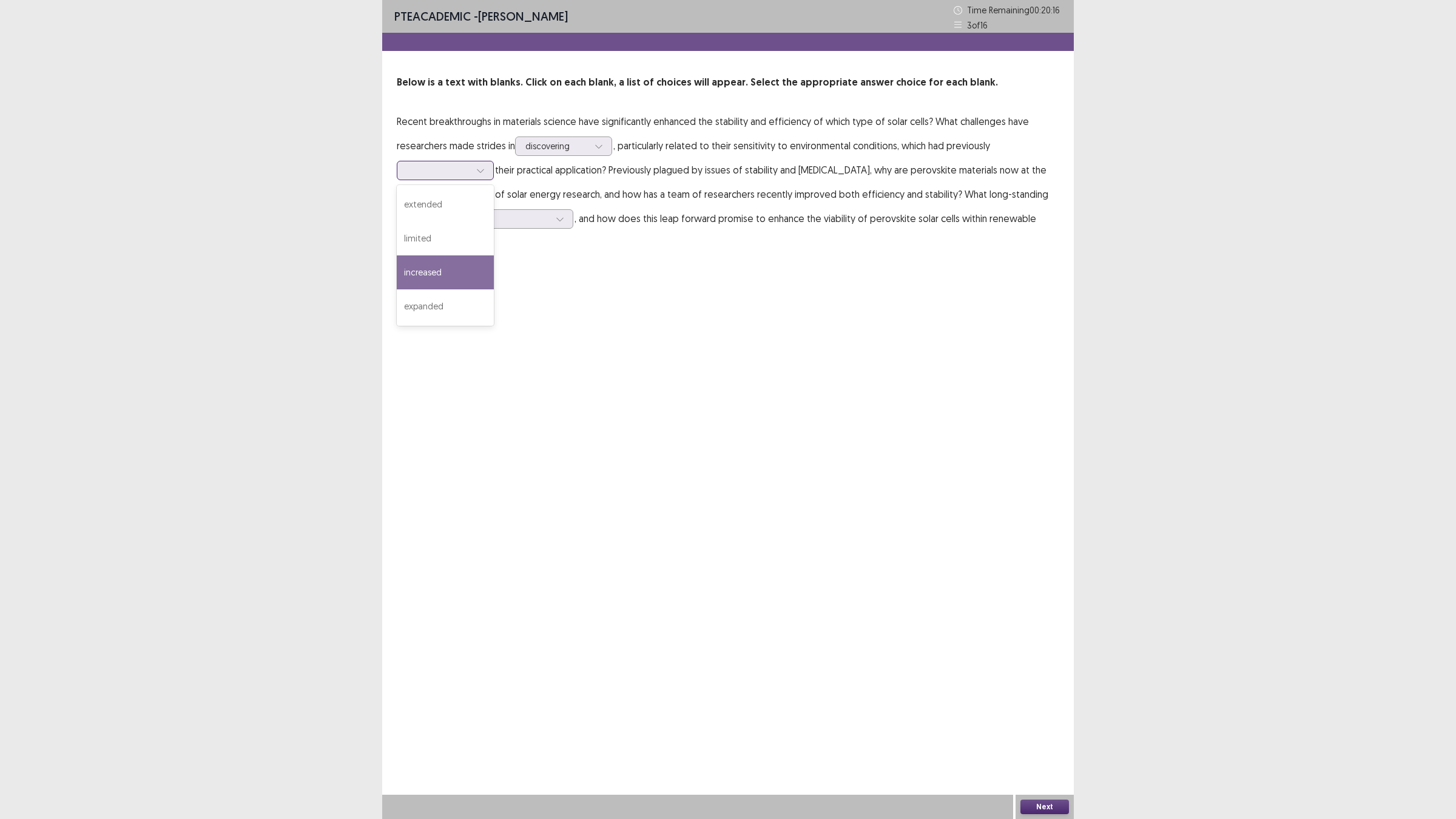
click at [478, 267] on div "increased" at bounding box center [445, 272] width 97 height 34
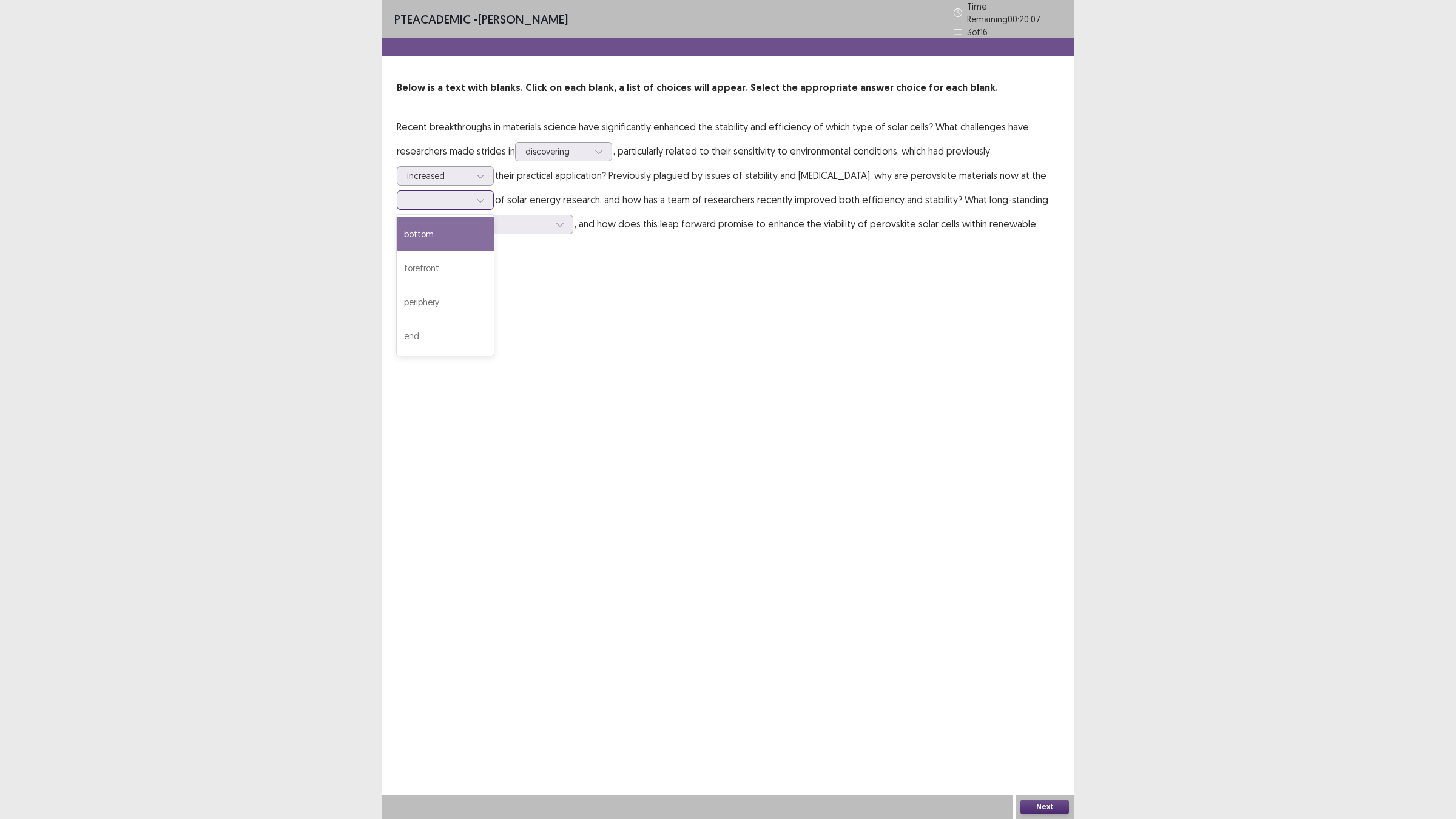
click at [470, 200] on div at bounding box center [438, 199] width 63 height 12
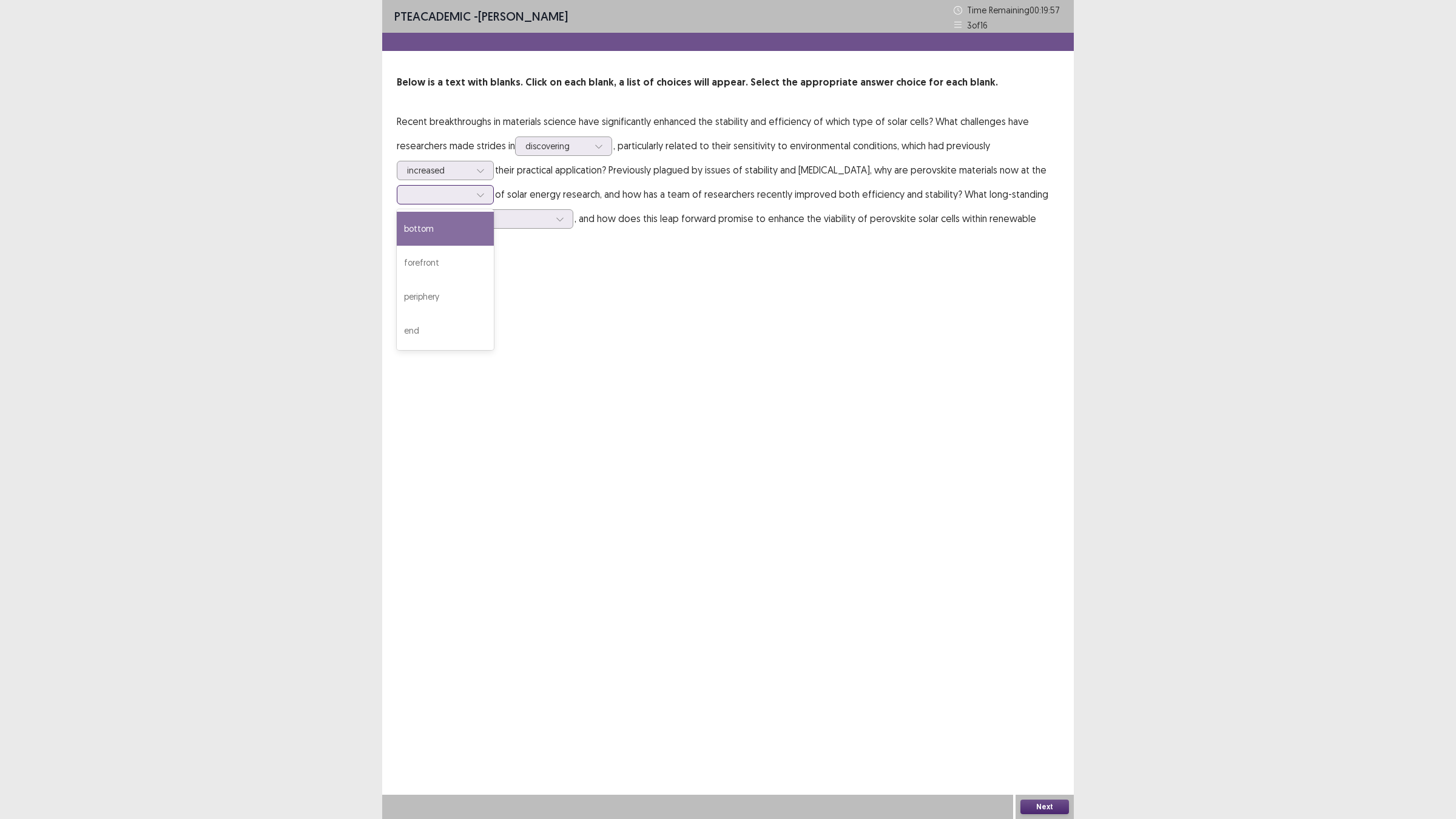
click at [481, 226] on div "bottom" at bounding box center [445, 229] width 97 height 34
click at [481, 207] on p "Recent breakthroughs in materials science have significantly enhanced the stabi…" at bounding box center [728, 182] width 662 height 146
click at [470, 195] on div at bounding box center [438, 194] width 63 height 12
click at [620, 302] on div "PTE academic - [PERSON_NAME] Time Remaining 00 : 19 : 53 3 of 16 Below is a tex…" at bounding box center [728, 409] width 691 height 819
click at [549, 218] on div at bounding box center [518, 218] width 63 height 12
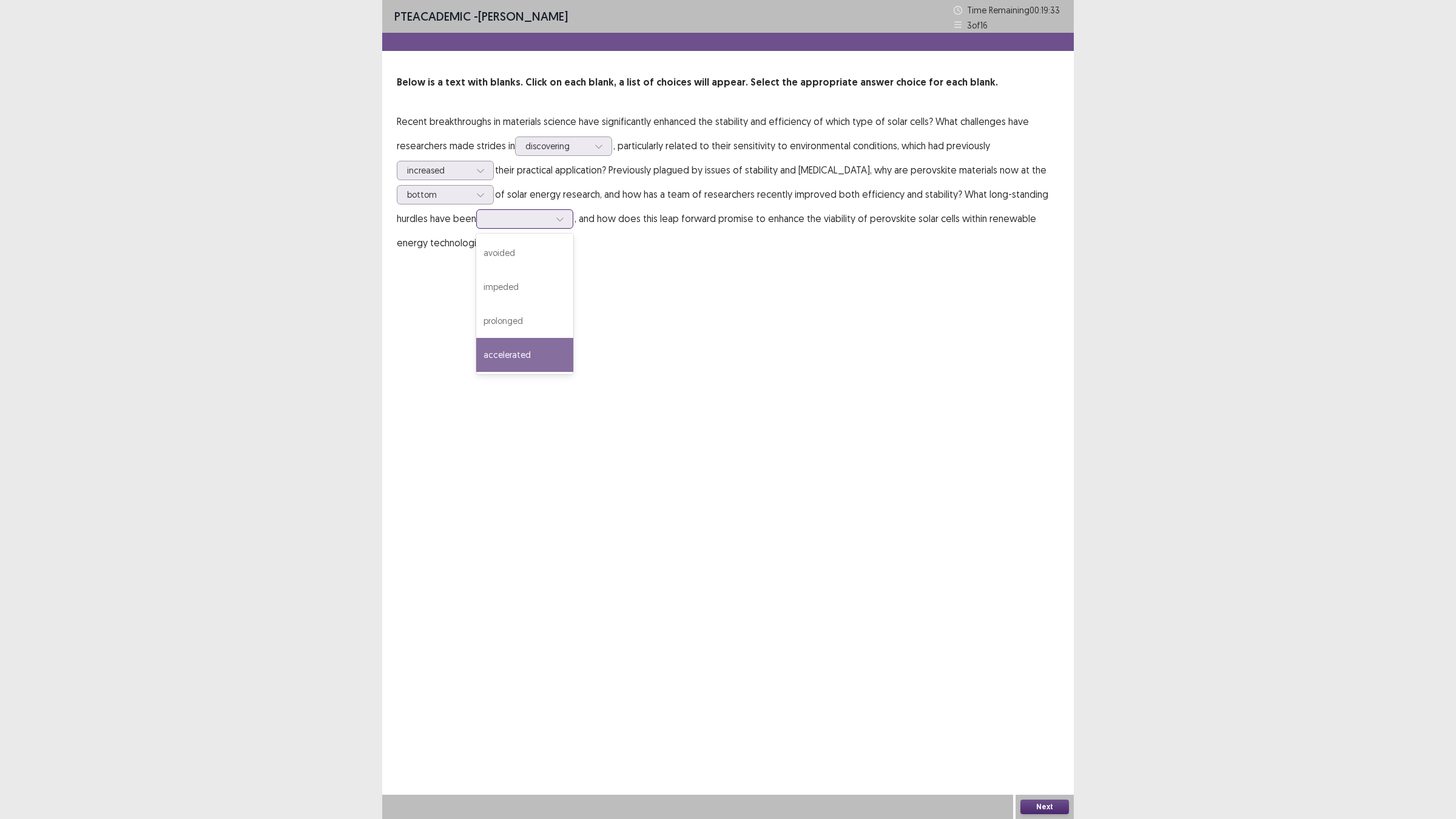
click at [573, 340] on div "accelerated" at bounding box center [524, 355] width 97 height 34
click at [590, 153] on div at bounding box center [598, 146] width 18 height 18
click at [933, 580] on div "PTE academic - [PERSON_NAME] Time Remaining 00 : 18 : 31 3 of 16 Below is a tex…" at bounding box center [728, 409] width 691 height 819
click at [1047, 716] on button "Next" at bounding box center [1045, 806] width 49 height 14
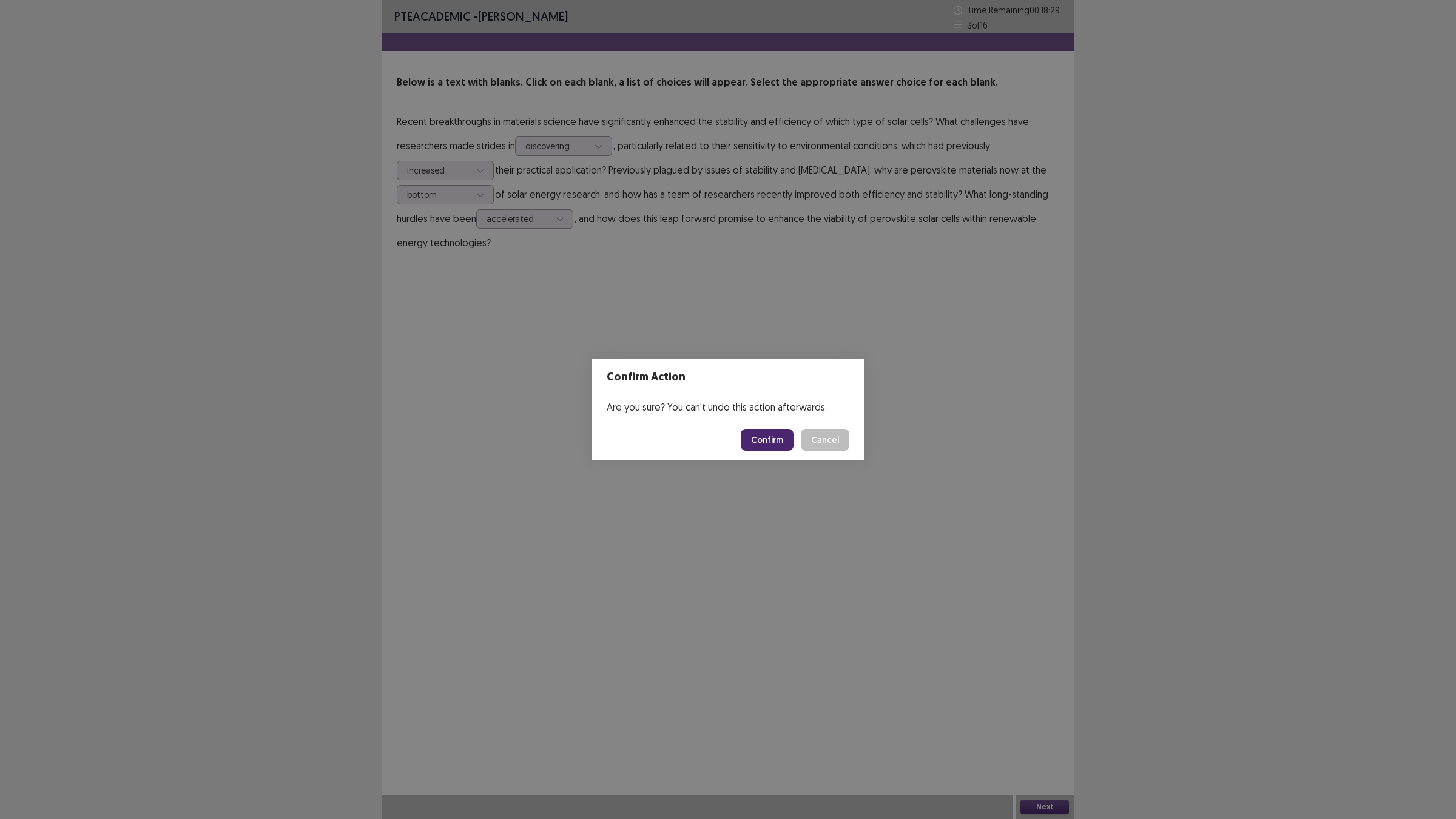
click at [773, 440] on button "Confirm" at bounding box center [767, 440] width 53 height 22
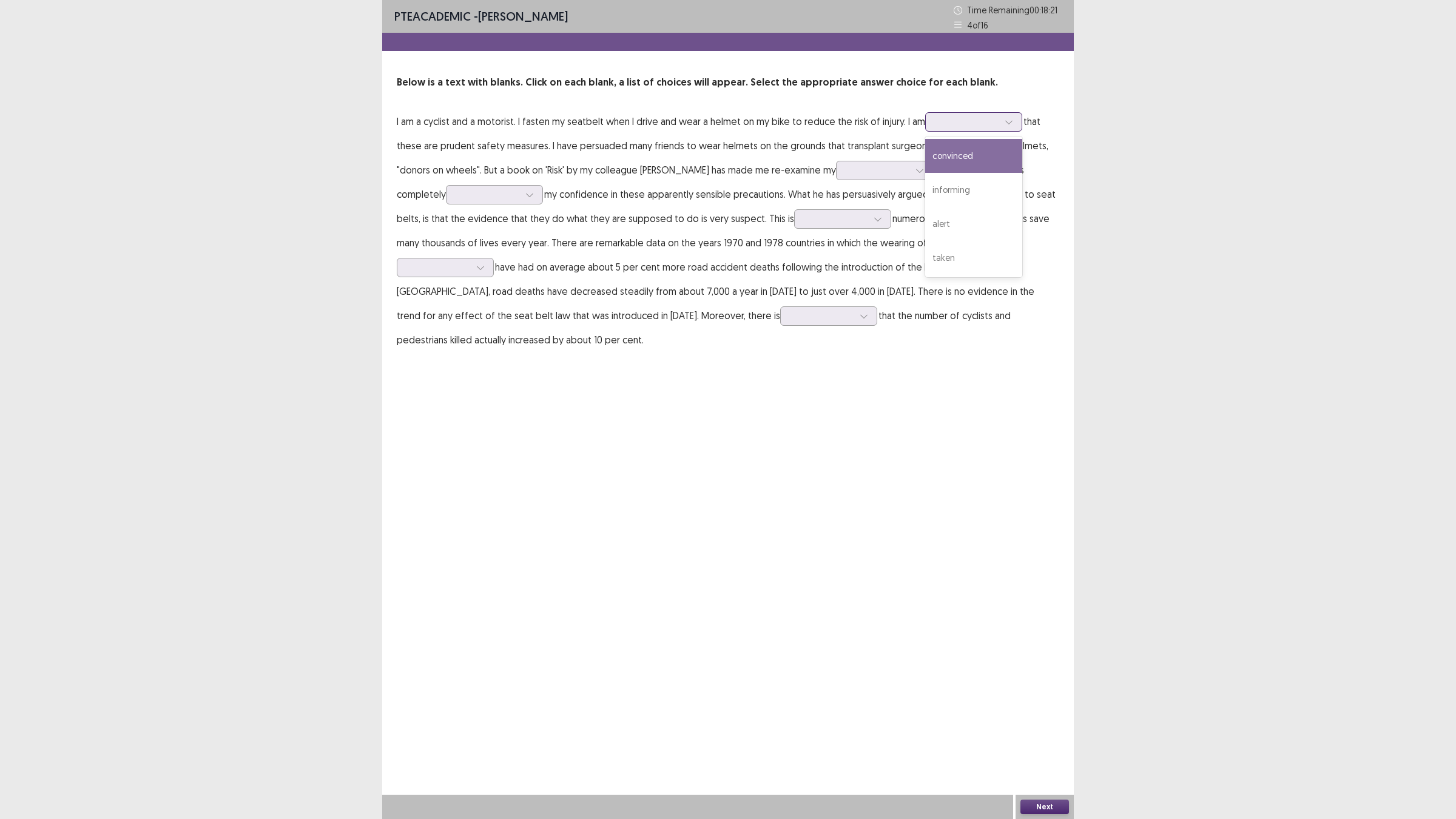
click at [985, 122] on div at bounding box center [967, 121] width 63 height 12
click at [1007, 156] on div "convinced" at bounding box center [974, 155] width 97 height 34
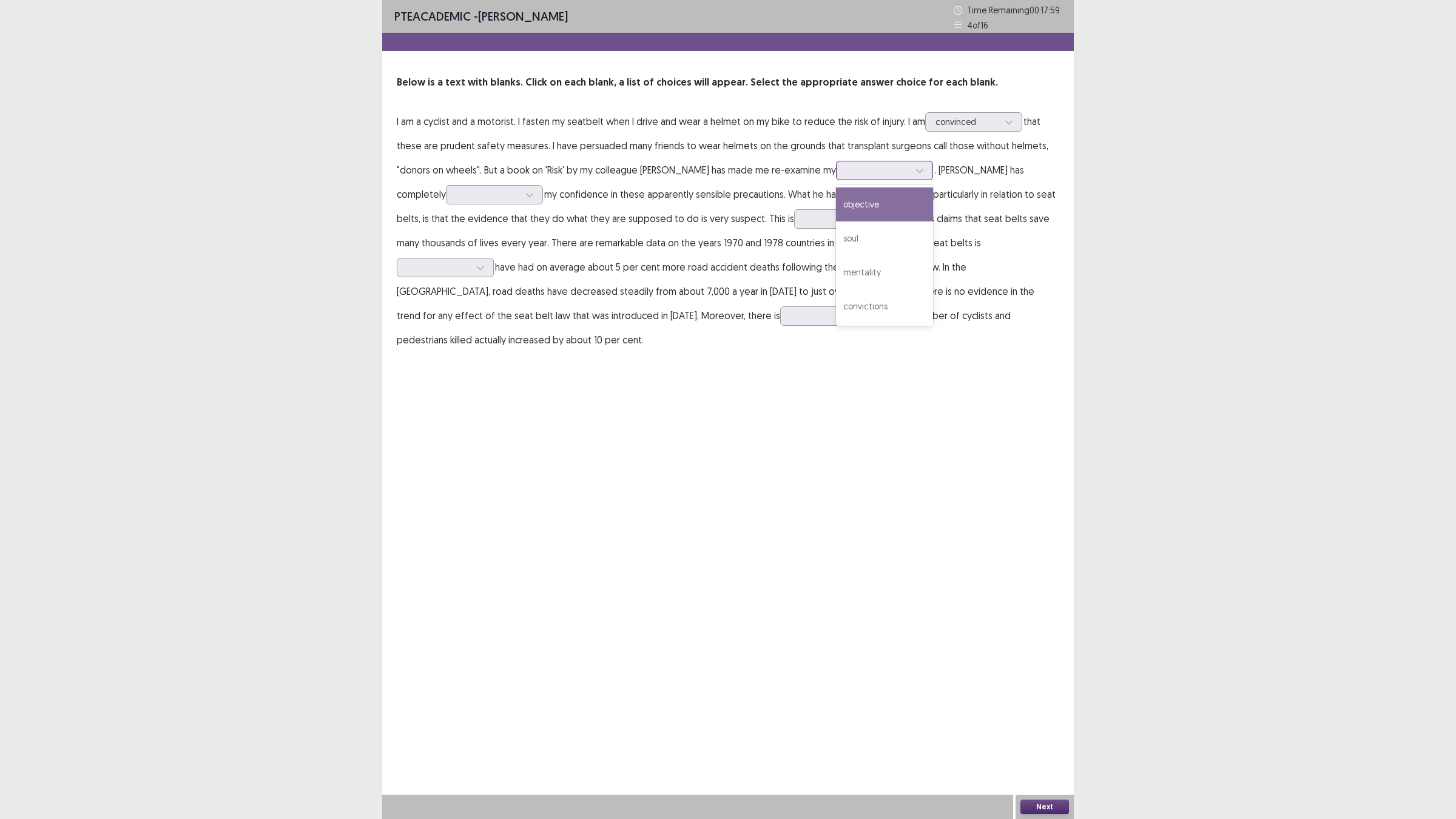
click at [915, 173] on icon at bounding box center [919, 170] width 9 height 9
click at [899, 301] on div "convictions" at bounding box center [884, 306] width 97 height 34
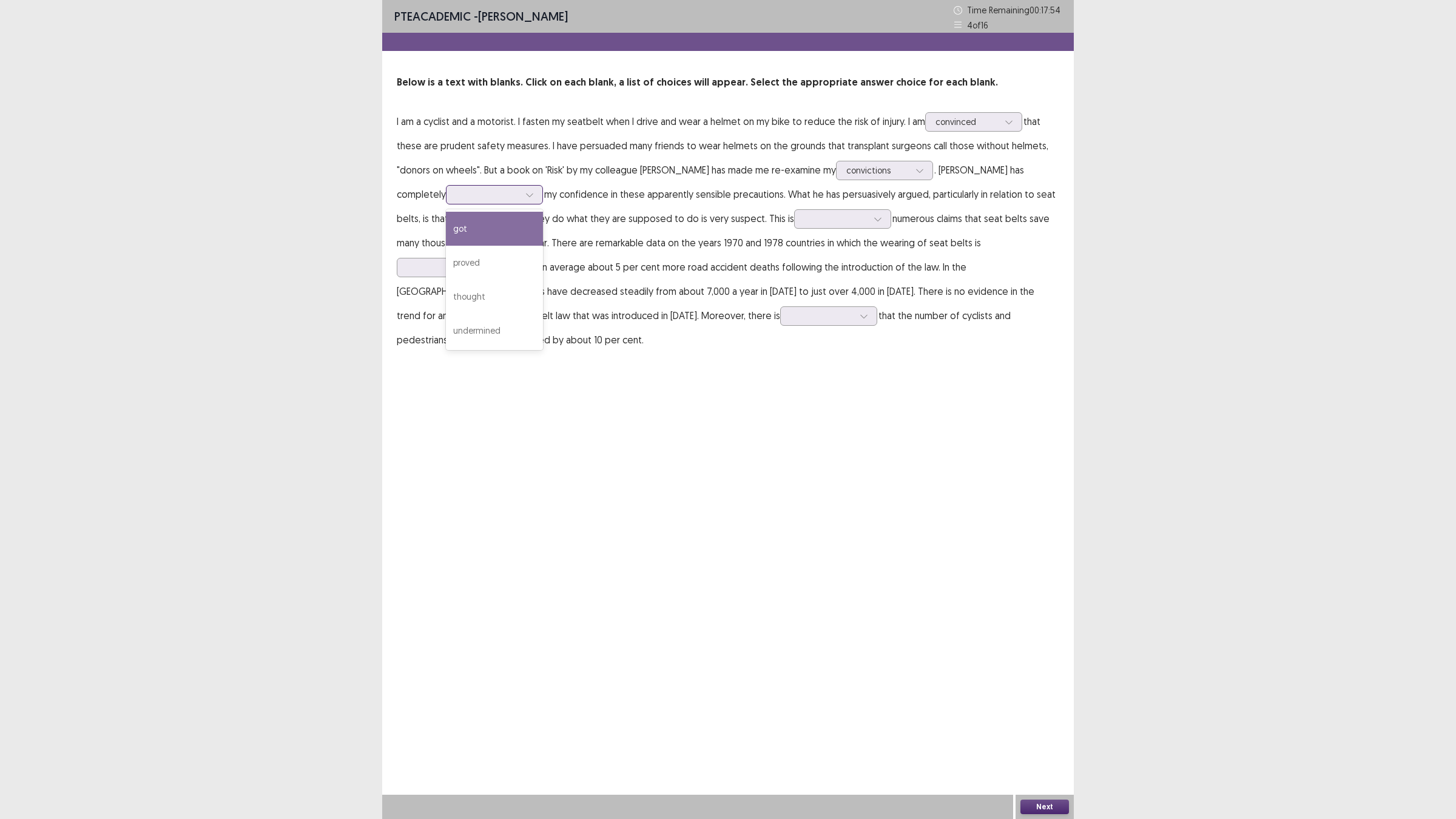
click at [456, 199] on div at bounding box center [488, 194] width 63 height 12
click at [463, 264] on div "proved" at bounding box center [494, 262] width 97 height 34
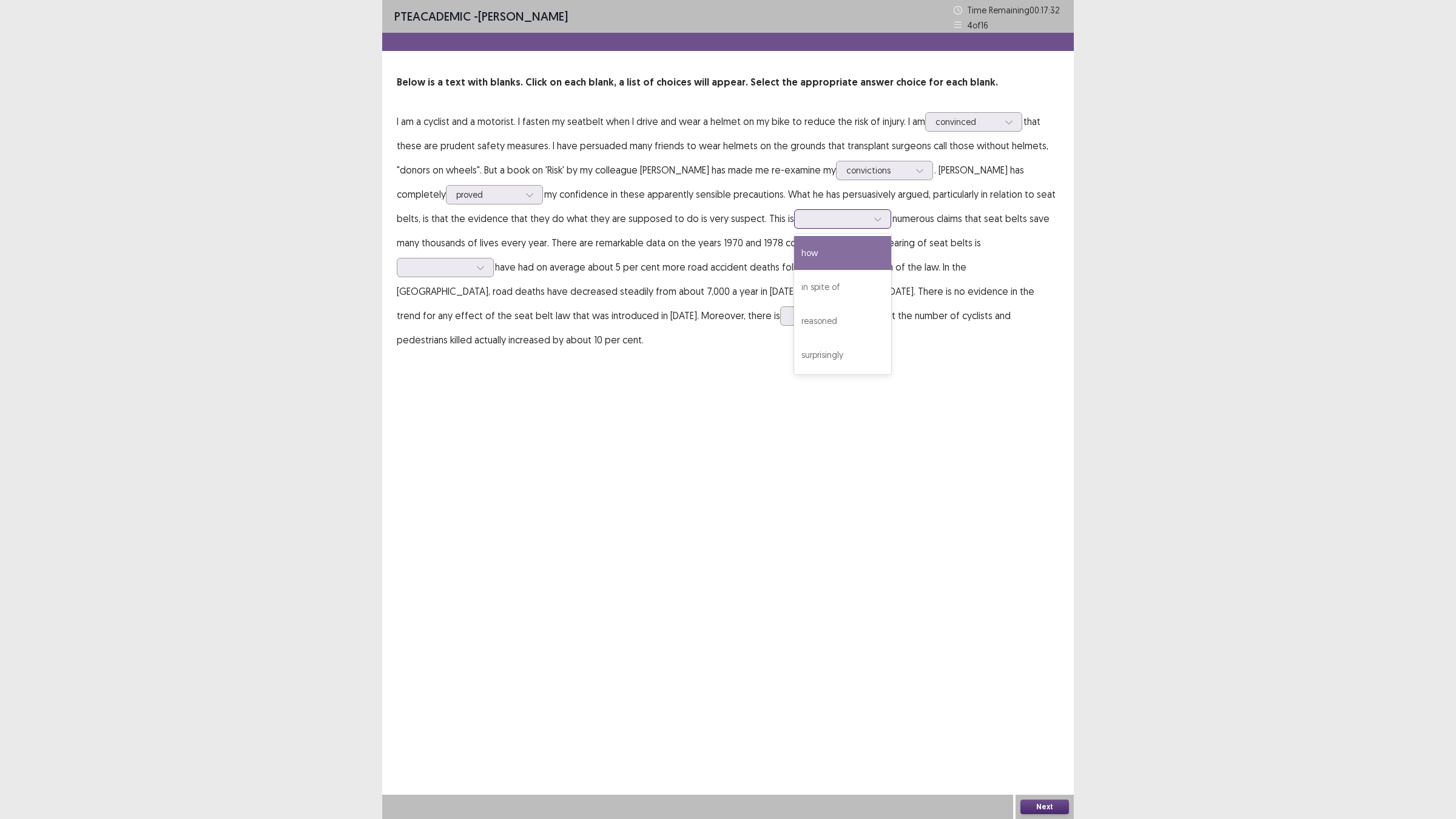
click at [807, 222] on div at bounding box center [836, 218] width 63 height 12
click at [470, 262] on div at bounding box center [438, 267] width 63 height 12
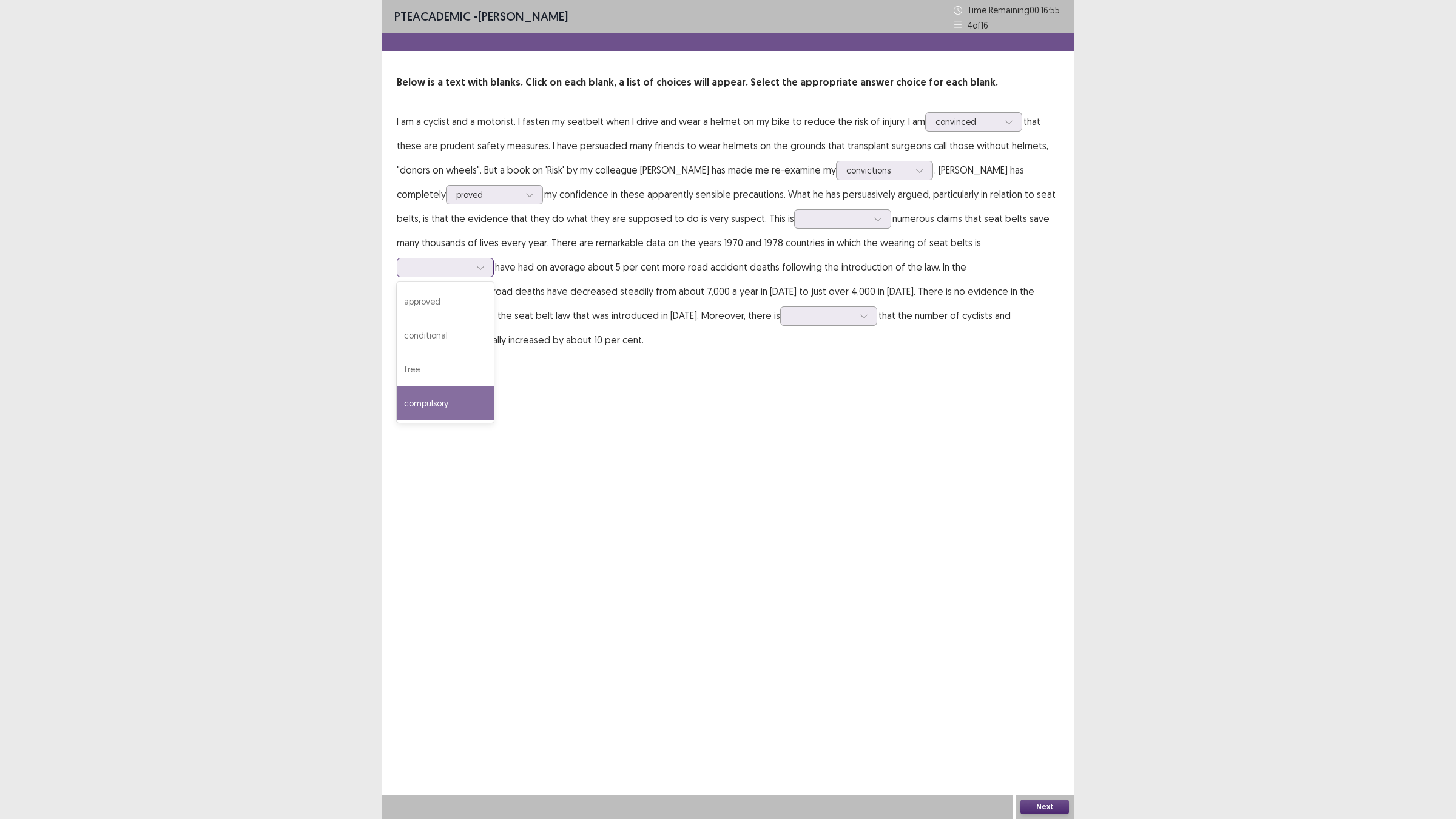
click at [493, 386] on div "compulsory" at bounding box center [445, 403] width 97 height 34
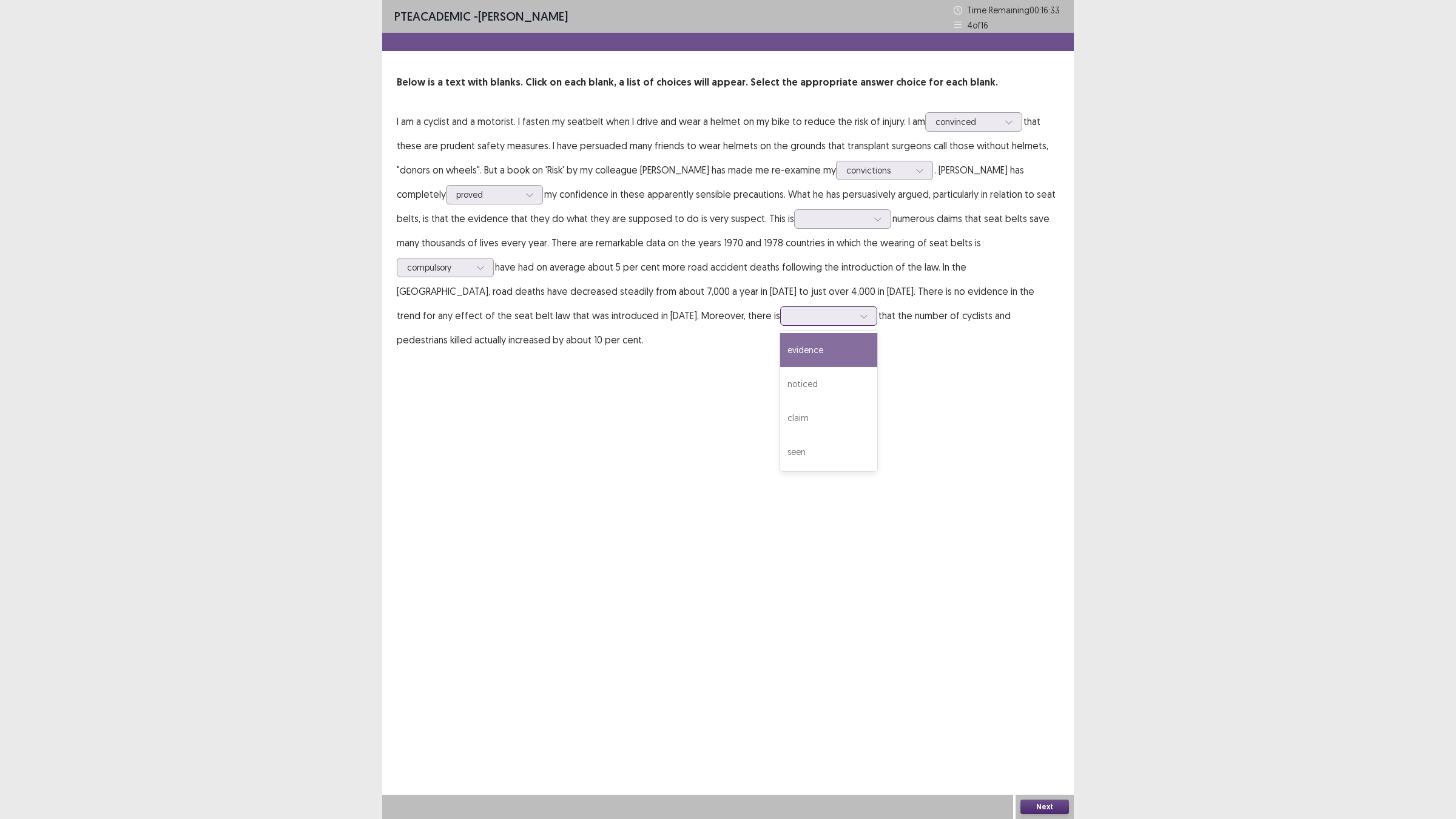
click at [791, 310] on div at bounding box center [822, 315] width 63 height 12
click at [780, 351] on div "evidence" at bounding box center [829, 350] width 97 height 34
click at [805, 225] on div at bounding box center [836, 218] width 63 height 12
click at [810, 257] on div "how" at bounding box center [842, 252] width 97 height 34
drag, startPoint x: 796, startPoint y: 375, endPoint x: 855, endPoint y: 501, distance: 139.1
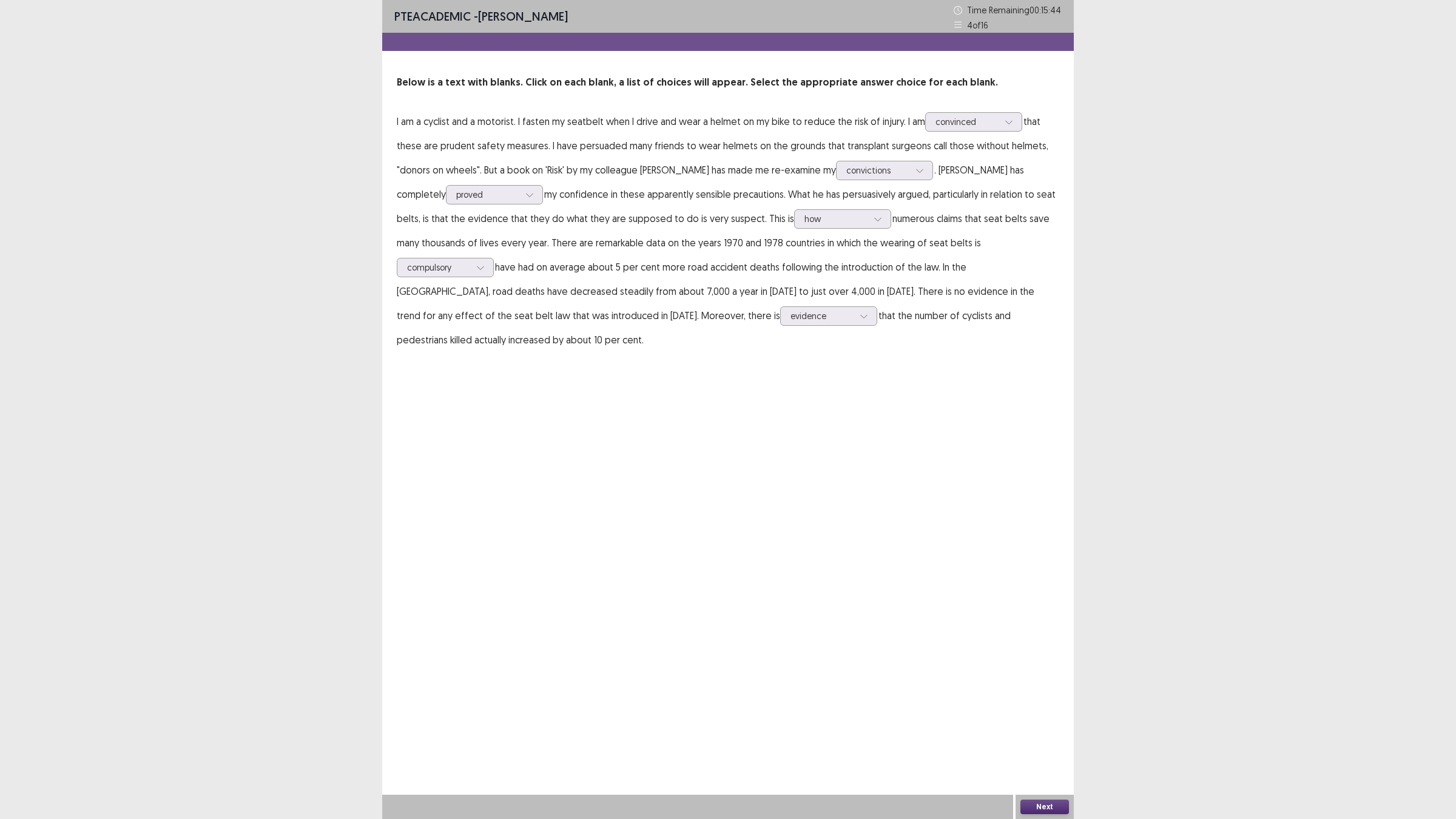
click at [819, 415] on div "PTE academic - [PERSON_NAME] Time Remaining 00 : 15 : 44 4 of 16 Below is a tex…" at bounding box center [728, 409] width 691 height 819
click at [1030, 716] on div "Next" at bounding box center [1045, 806] width 58 height 24
click at [1030, 716] on button "Next" at bounding box center [1045, 806] width 49 height 14
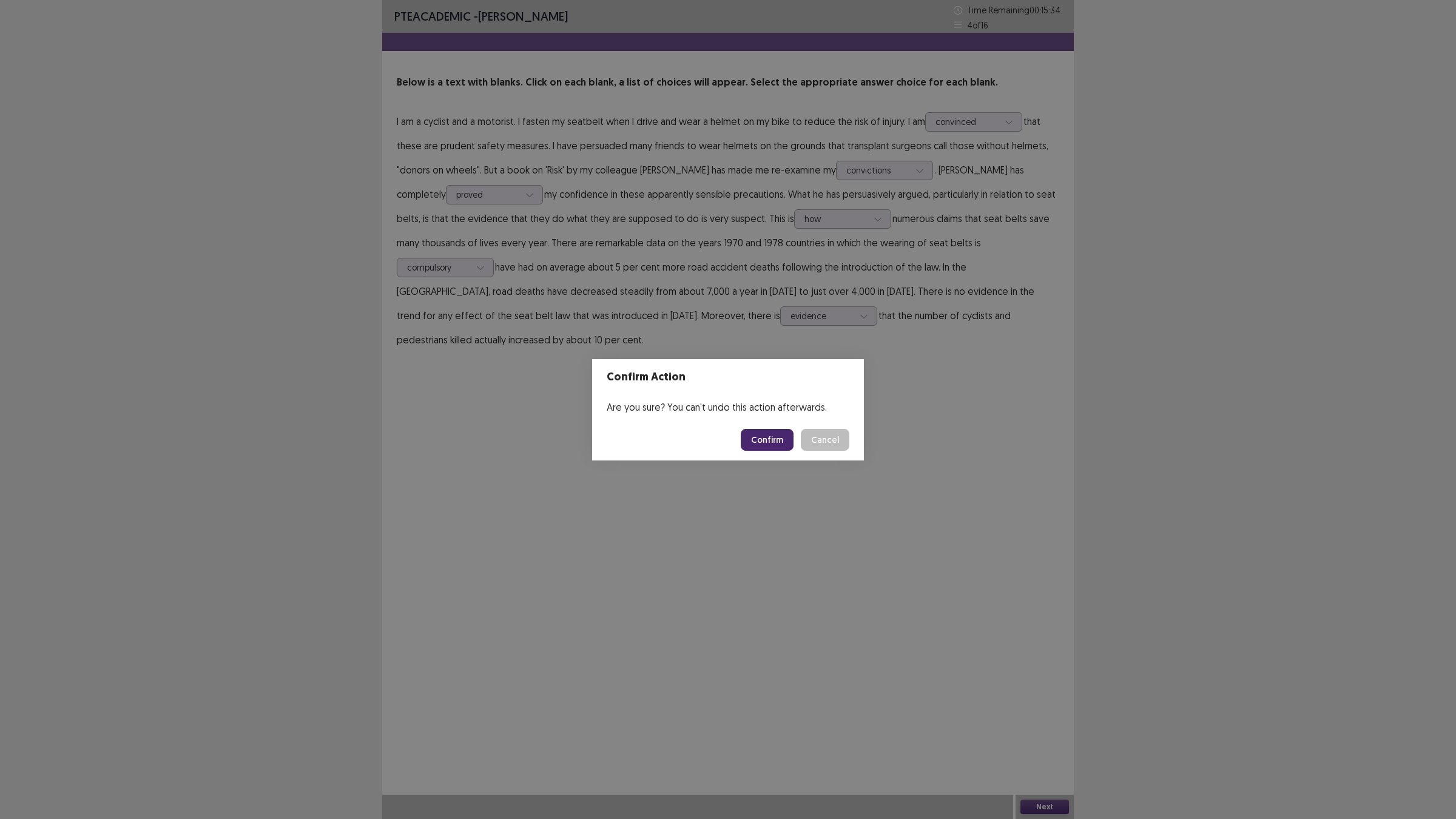
click at [781, 444] on button "Confirm" at bounding box center [767, 440] width 53 height 22
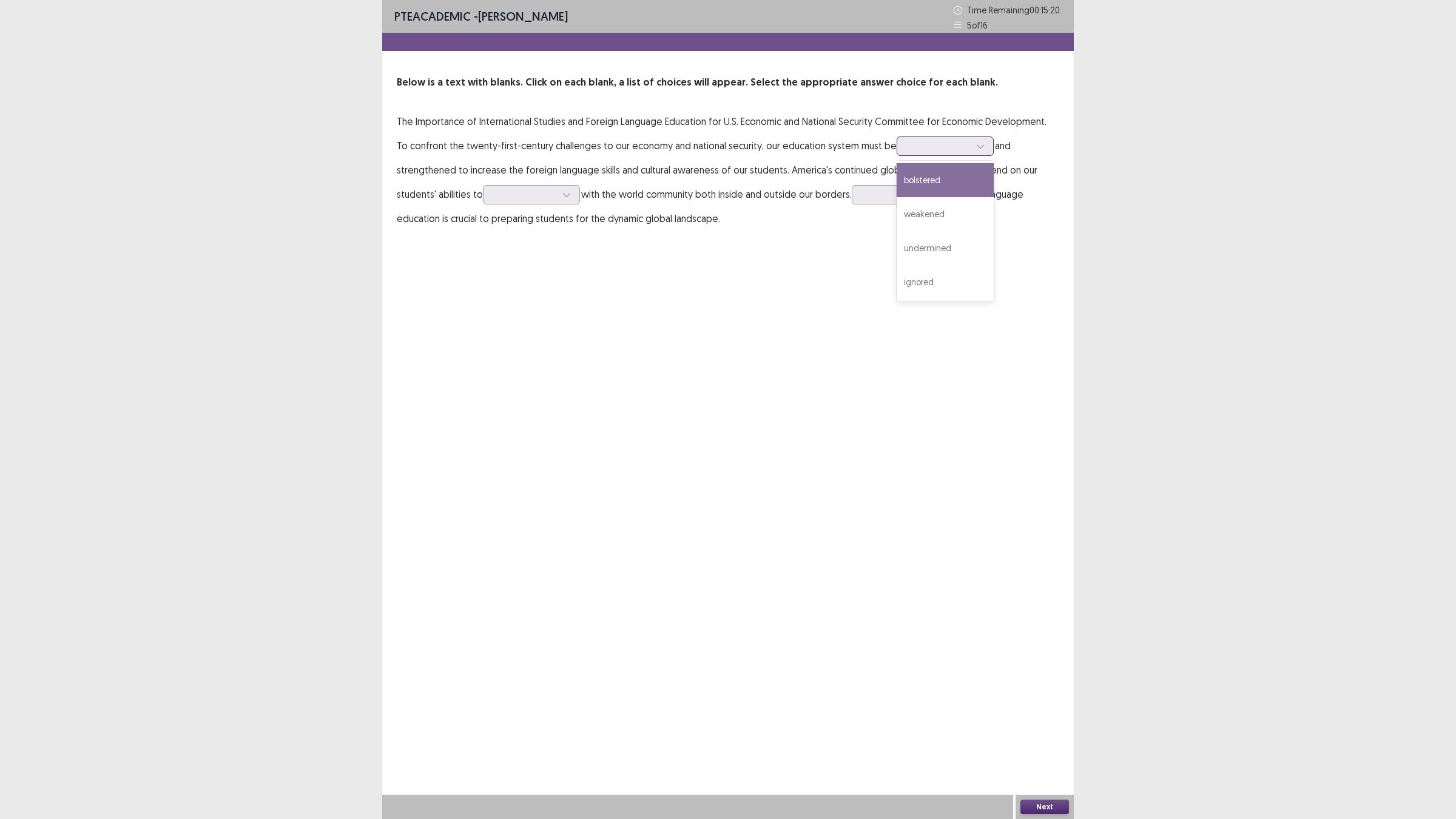
click at [927, 149] on div at bounding box center [939, 146] width 63 height 12
click at [960, 183] on div "bolstered" at bounding box center [945, 180] width 97 height 34
click at [535, 198] on div at bounding box center [525, 194] width 63 height 12
click at [552, 257] on div "compete" at bounding box center [531, 262] width 97 height 34
click at [883, 200] on div at bounding box center [894, 194] width 63 height 12
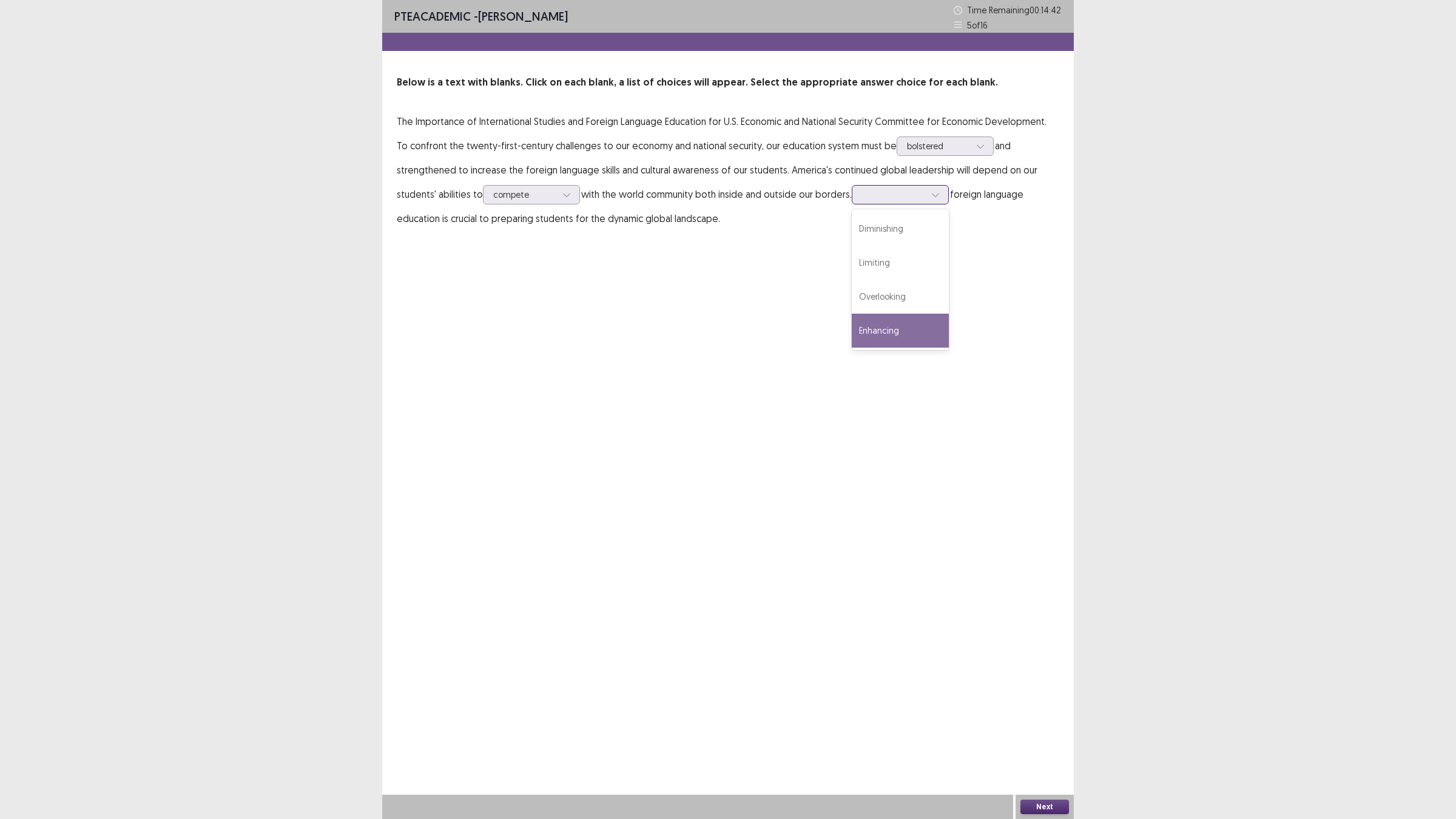
click at [939, 322] on div "Enhancing" at bounding box center [900, 330] width 97 height 34
click at [1023, 716] on button "Next" at bounding box center [1045, 806] width 49 height 14
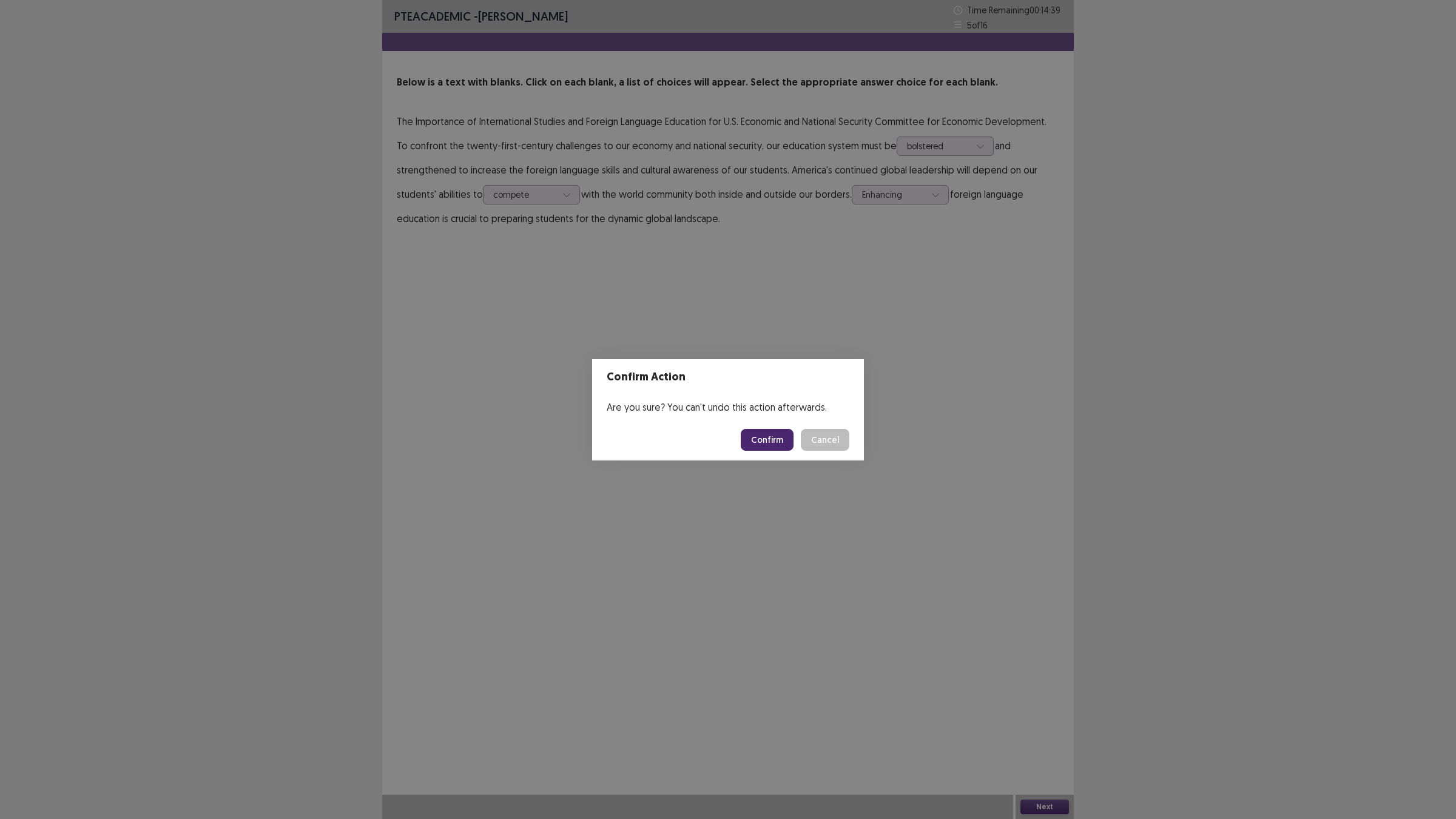
click at [784, 441] on button "Confirm" at bounding box center [767, 440] width 53 height 22
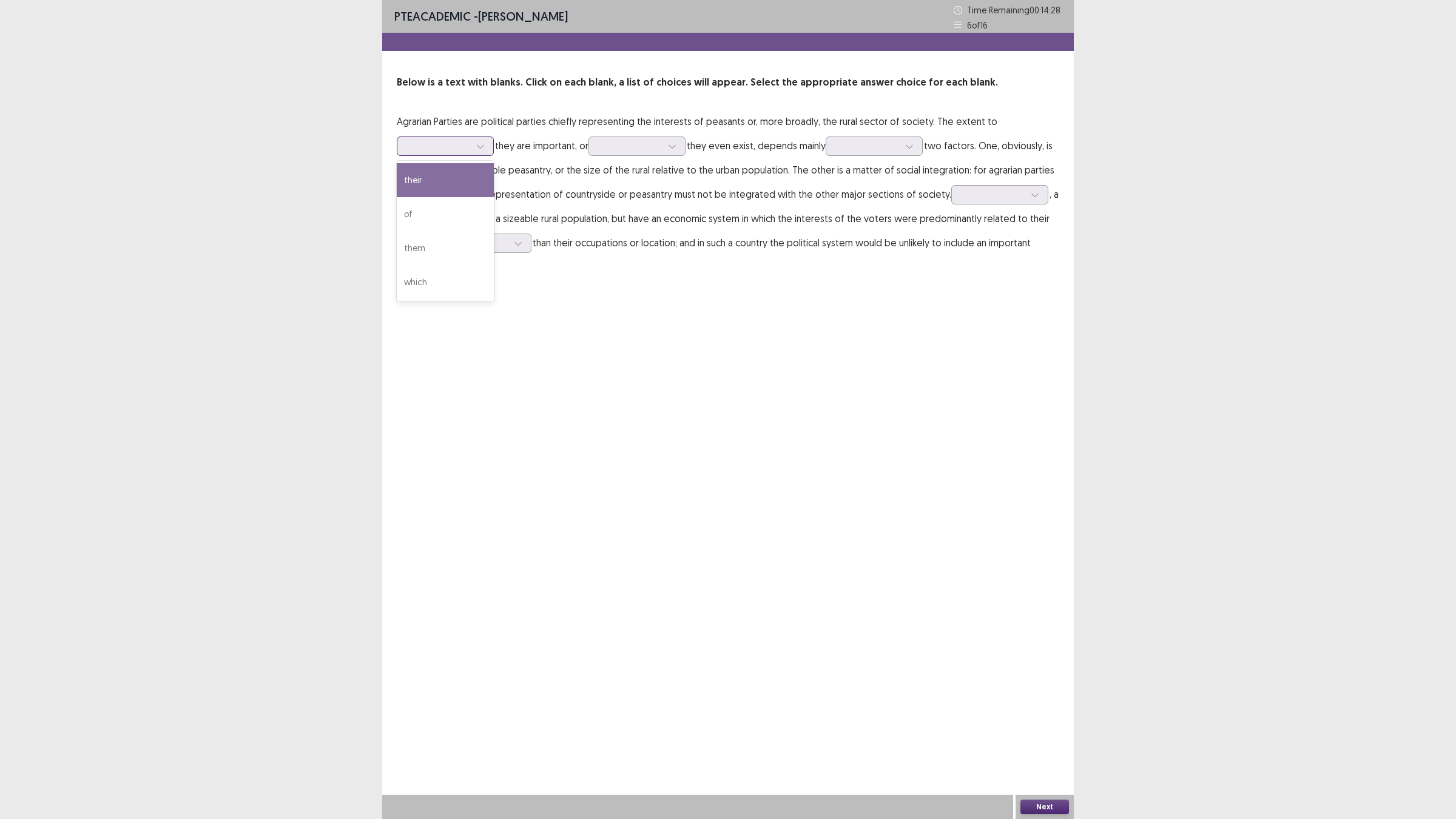
click at [469, 141] on div at bounding box center [438, 146] width 63 height 12
click at [624, 149] on div at bounding box center [631, 146] width 63 height 12
click at [486, 143] on div at bounding box center [480, 146] width 18 height 18
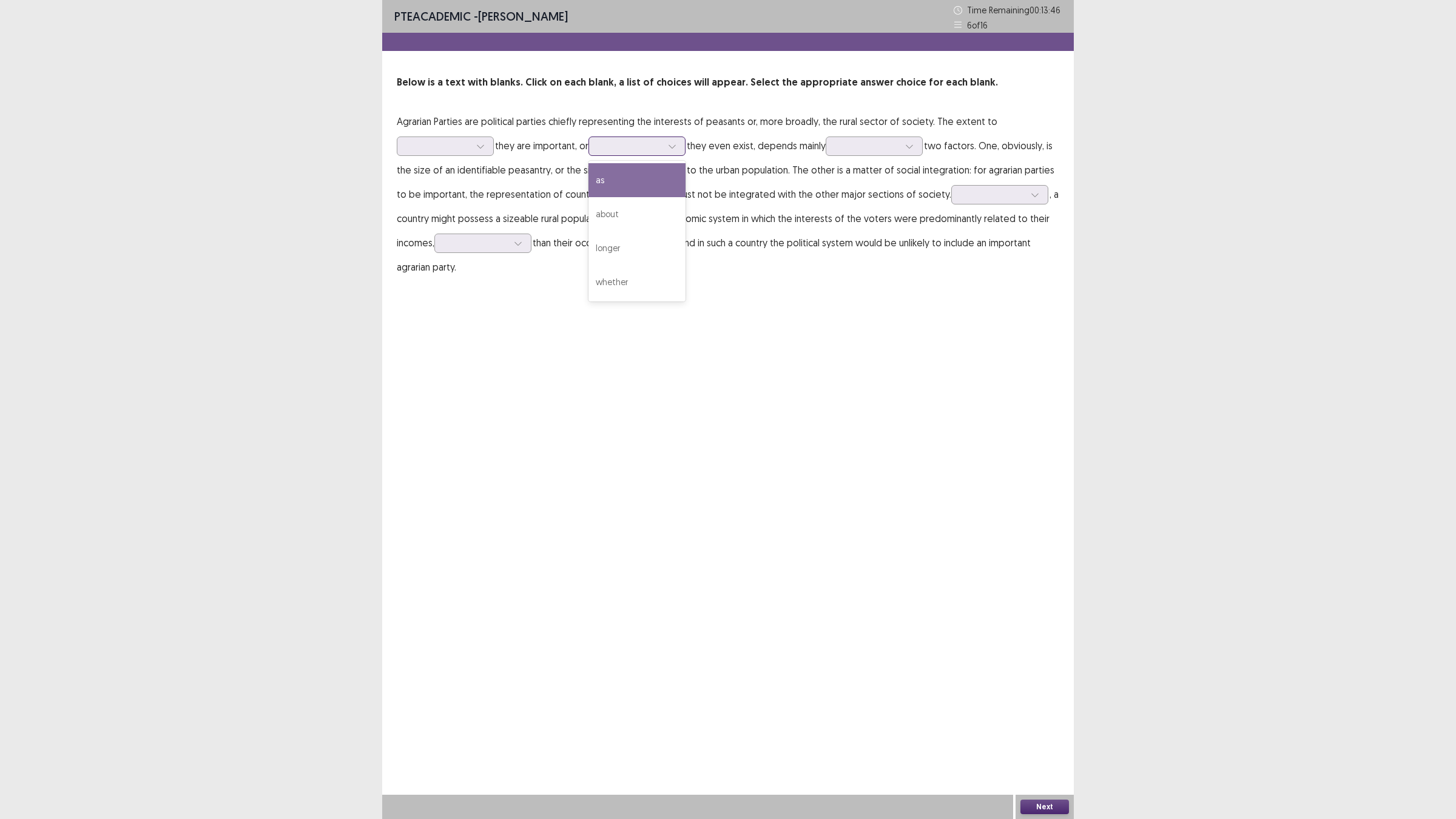
click at [613, 153] on div at bounding box center [630, 146] width 65 height 14
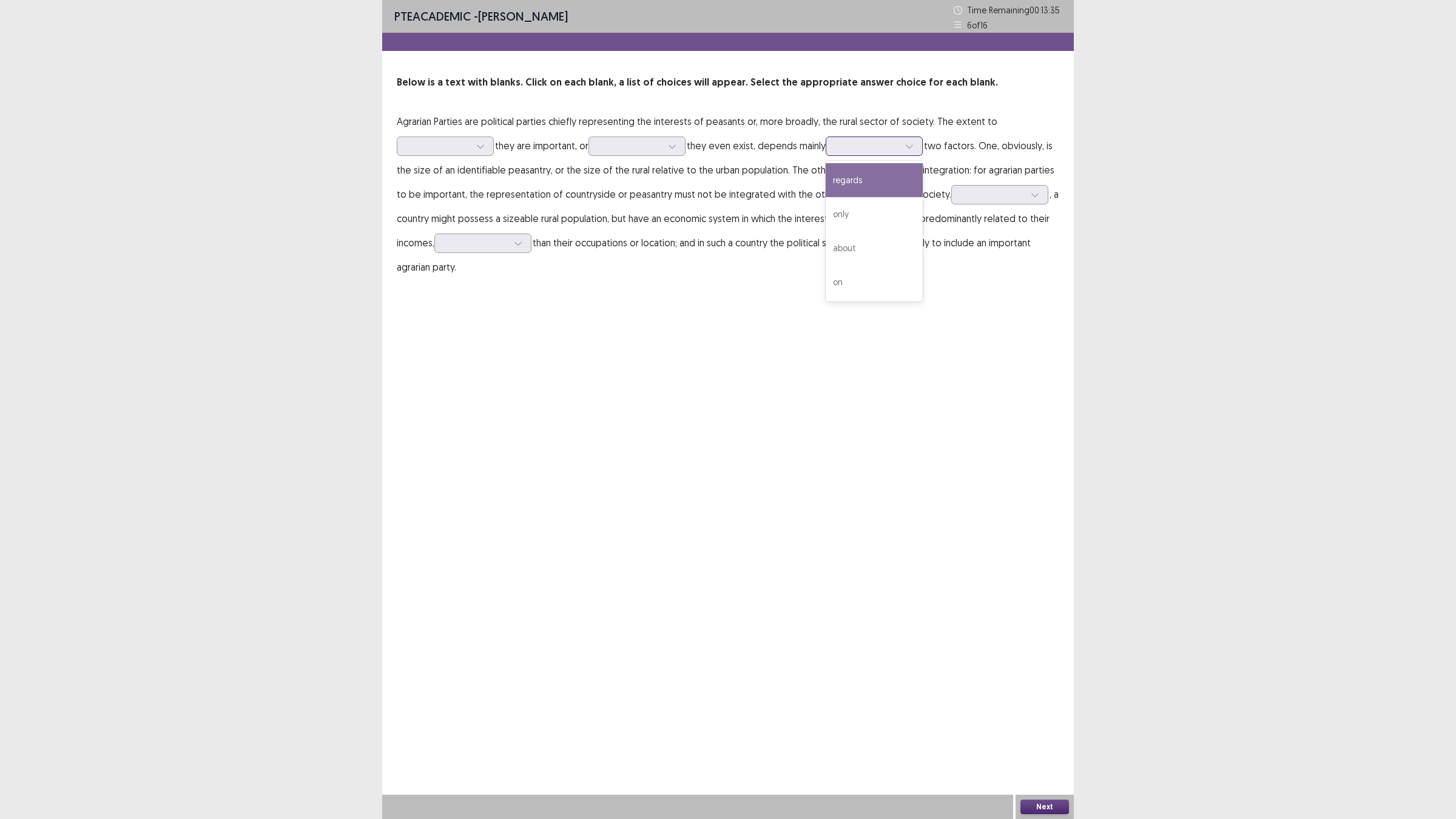
click at [888, 147] on div at bounding box center [868, 146] width 63 height 12
click at [902, 287] on div "on" at bounding box center [873, 281] width 97 height 34
click at [975, 198] on div at bounding box center [993, 194] width 63 height 12
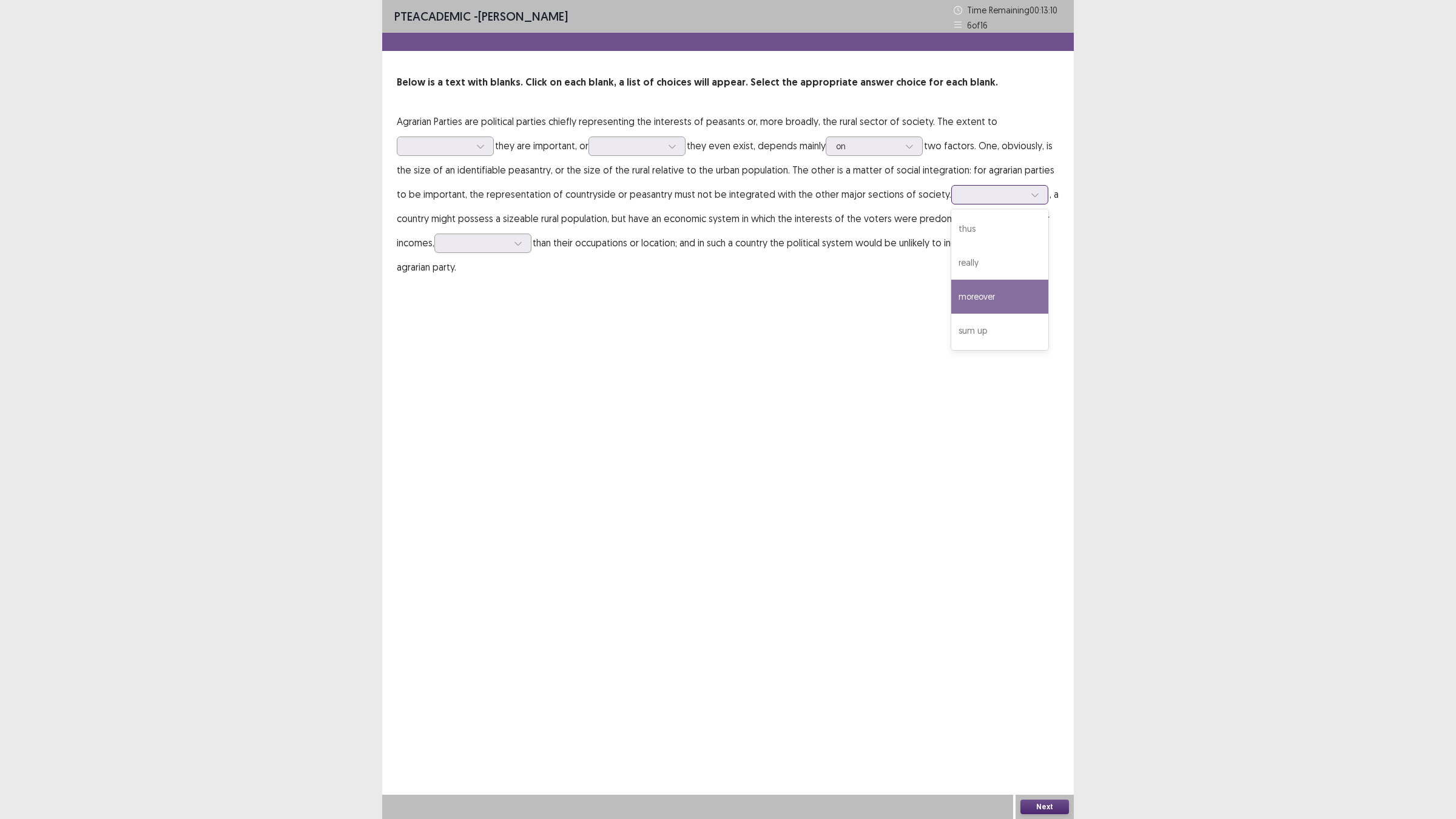
click at [1007, 283] on div "moreover" at bounding box center [1000, 296] width 97 height 34
click at [487, 246] on div at bounding box center [476, 243] width 63 height 12
click at [498, 275] on div "rather" at bounding box center [482, 277] width 97 height 34
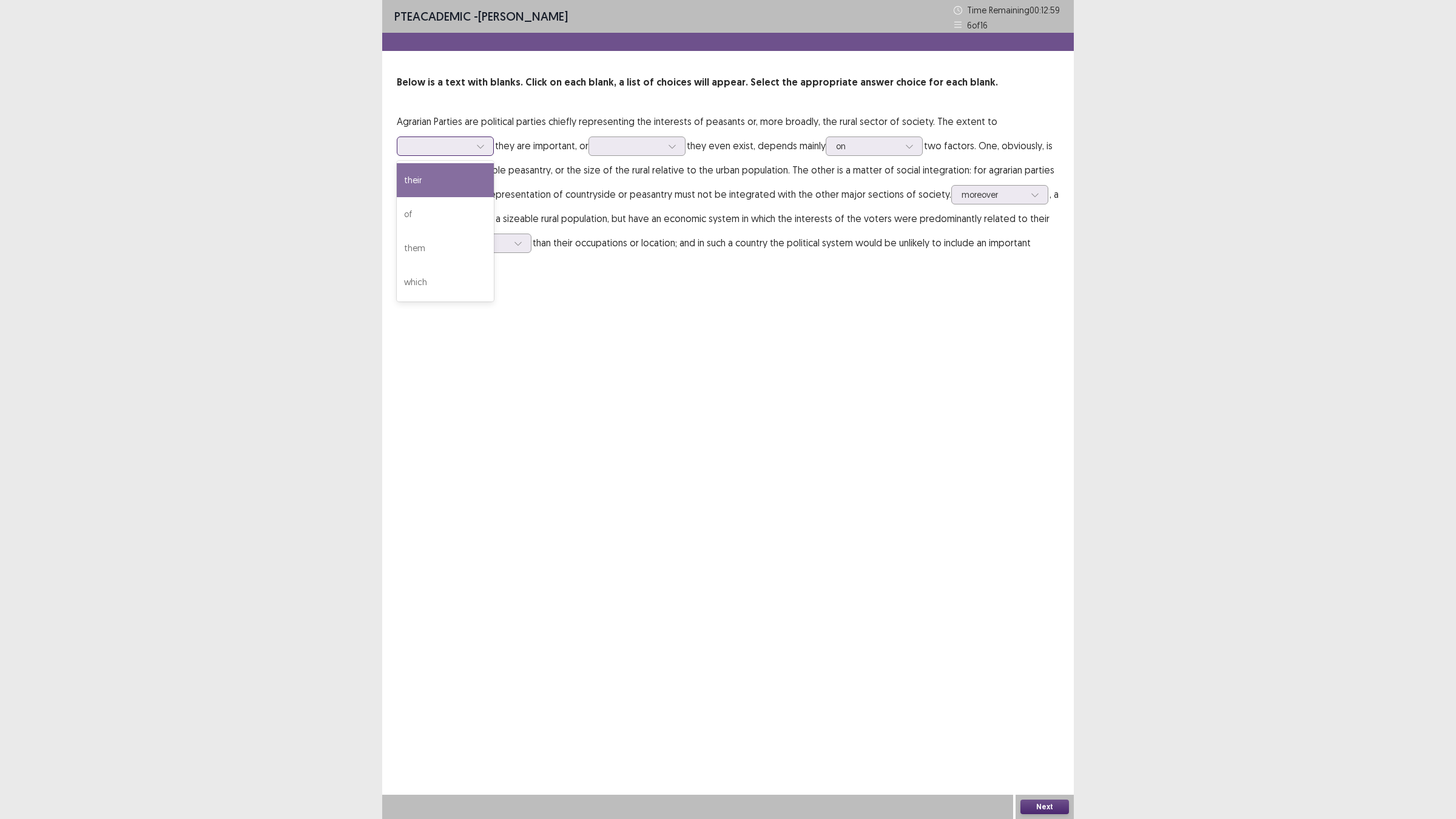
click at [444, 153] on div at bounding box center [438, 146] width 65 height 14
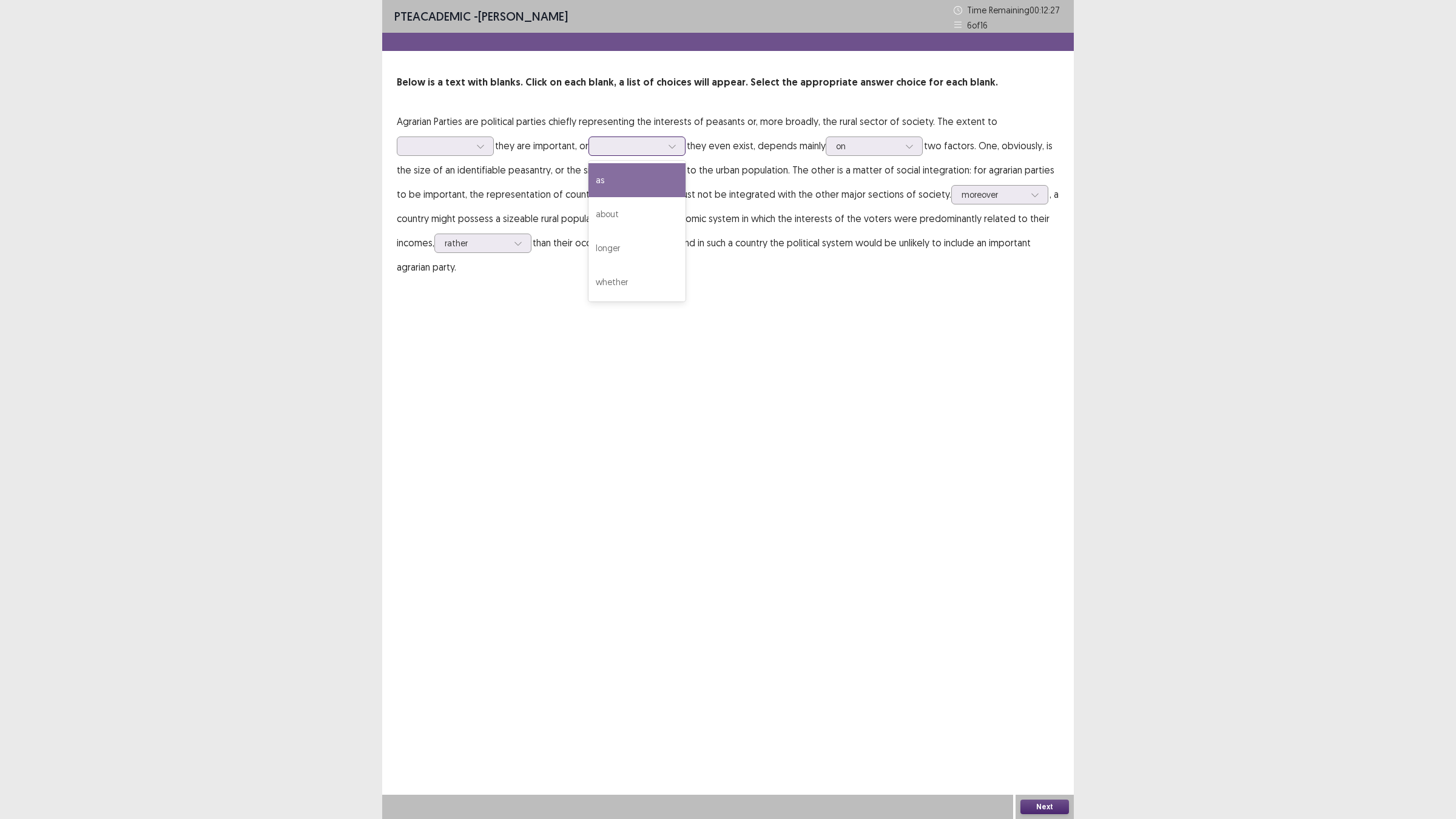
click at [617, 151] on div at bounding box center [631, 146] width 63 height 12
click at [554, 359] on div "PTE academic - [PERSON_NAME] Time Remaining 00 : 12 : 15 6 of 16 Below is a tex…" at bounding box center [728, 409] width 691 height 819
click at [672, 146] on icon at bounding box center [672, 146] width 9 height 9
click at [487, 140] on div at bounding box center [480, 146] width 18 height 18
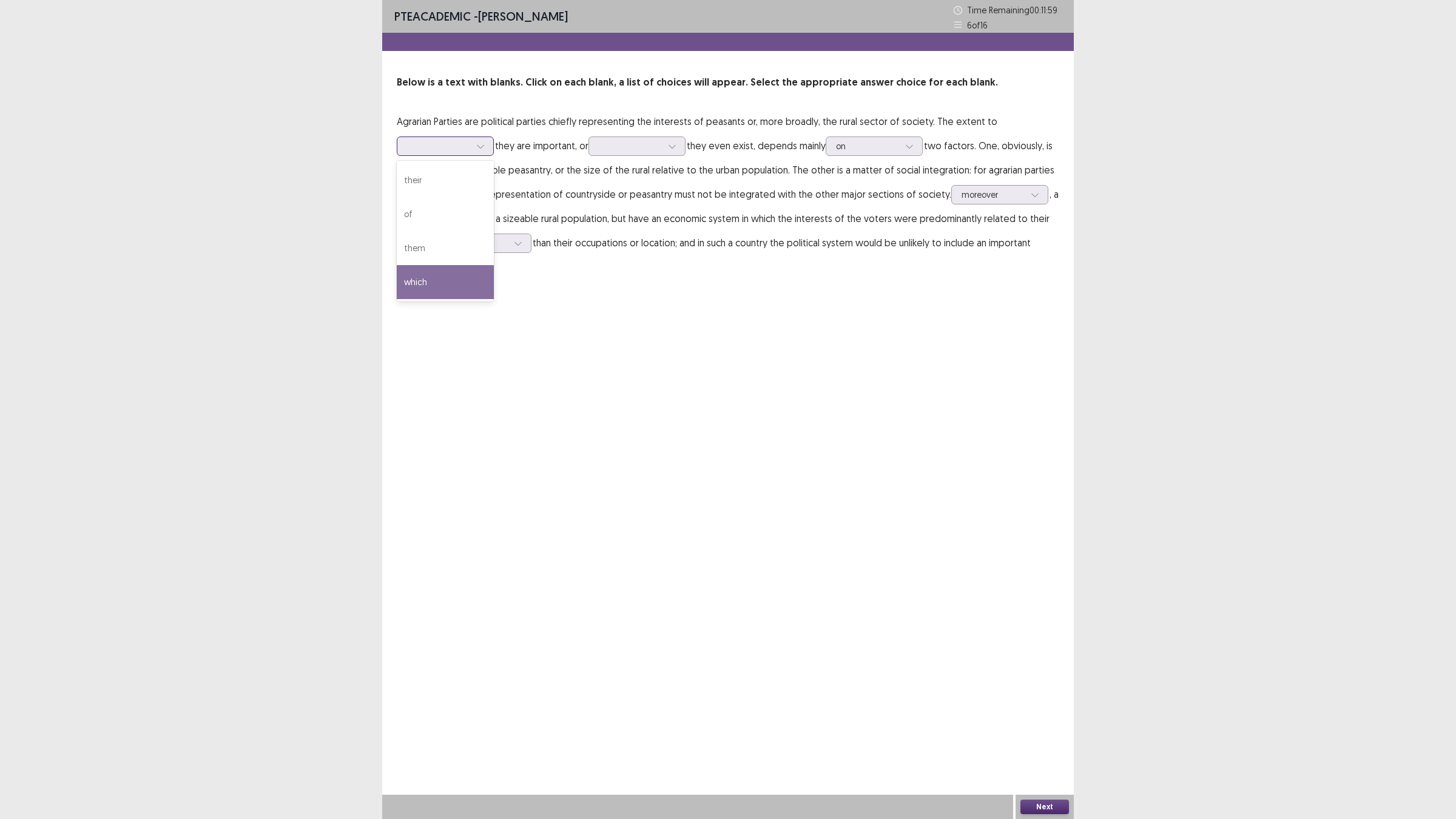
click at [477, 283] on div "which" at bounding box center [445, 281] width 97 height 34
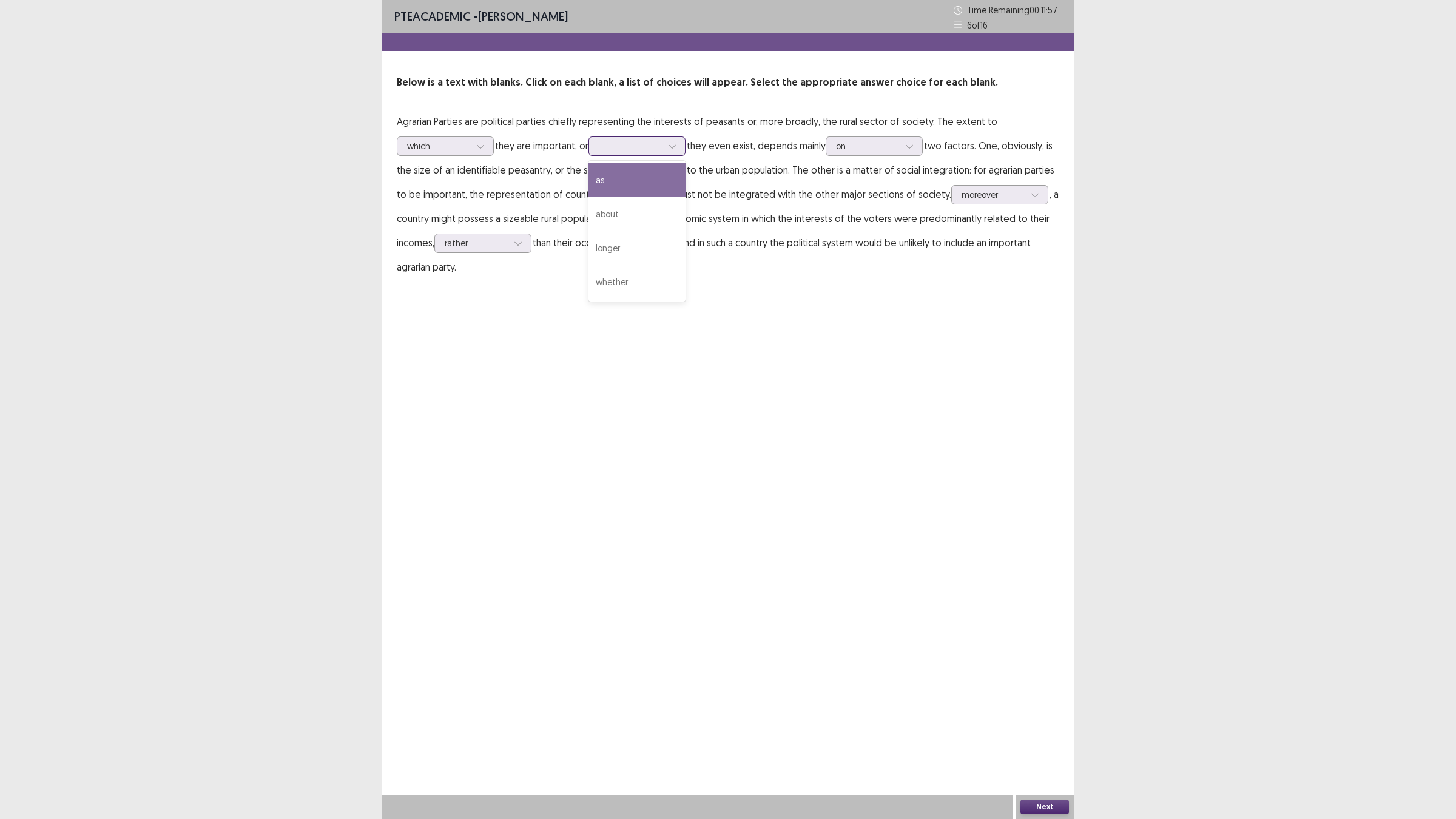
click at [671, 141] on div at bounding box center [672, 146] width 18 height 18
drag, startPoint x: 662, startPoint y: 207, endPoint x: 805, endPoint y: 504, distance: 329.6
click at [733, 398] on div "PTE academic - [PERSON_NAME] Time Remaining 00 : 11 : 51 6 of 16 Below is a tex…" at bounding box center [728, 409] width 691 height 819
click at [650, 202] on div "about" at bounding box center [637, 214] width 97 height 34
click at [1052, 716] on button "Next" at bounding box center [1045, 806] width 49 height 14
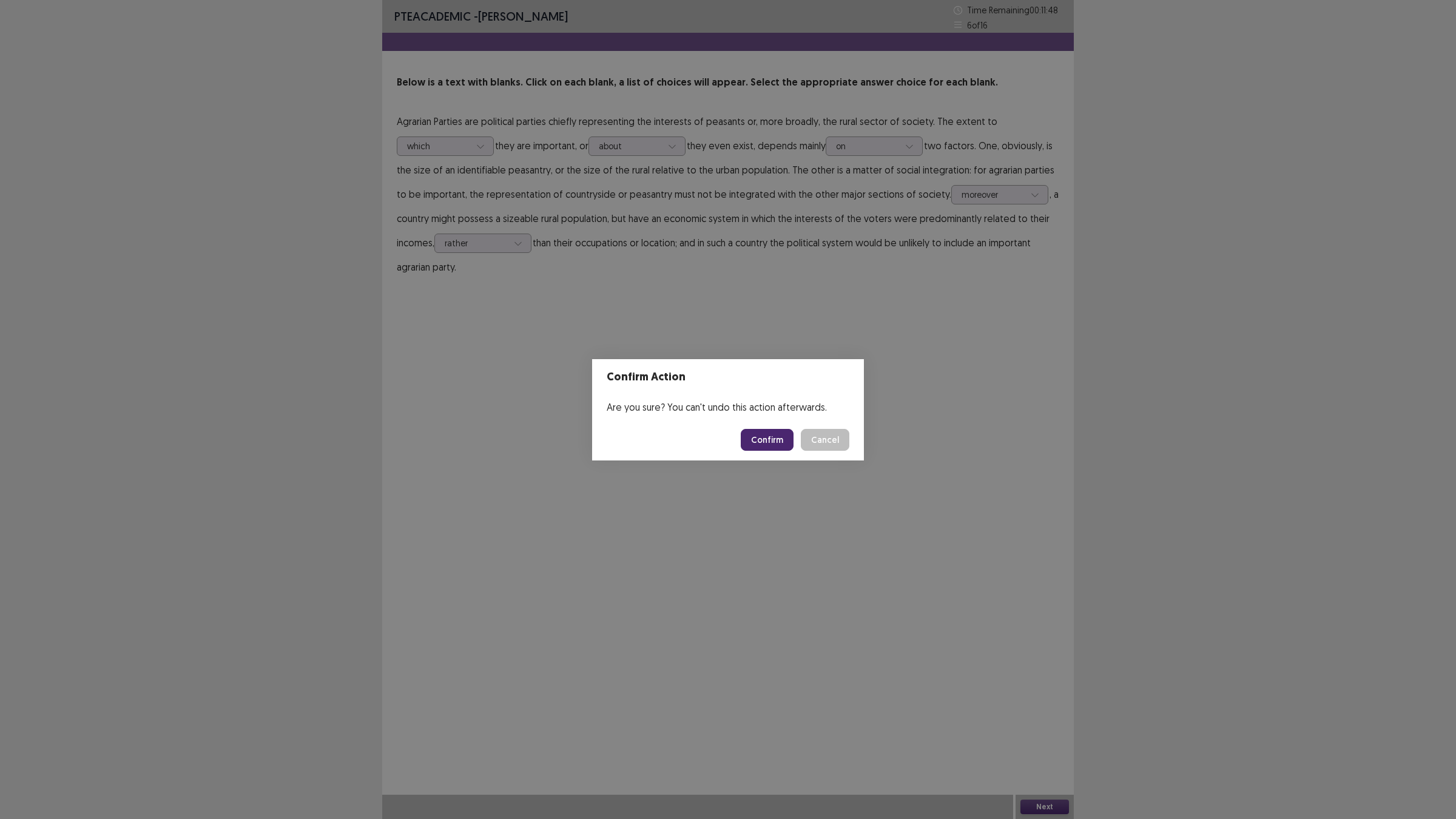
click at [773, 430] on button "Confirm" at bounding box center [767, 440] width 53 height 22
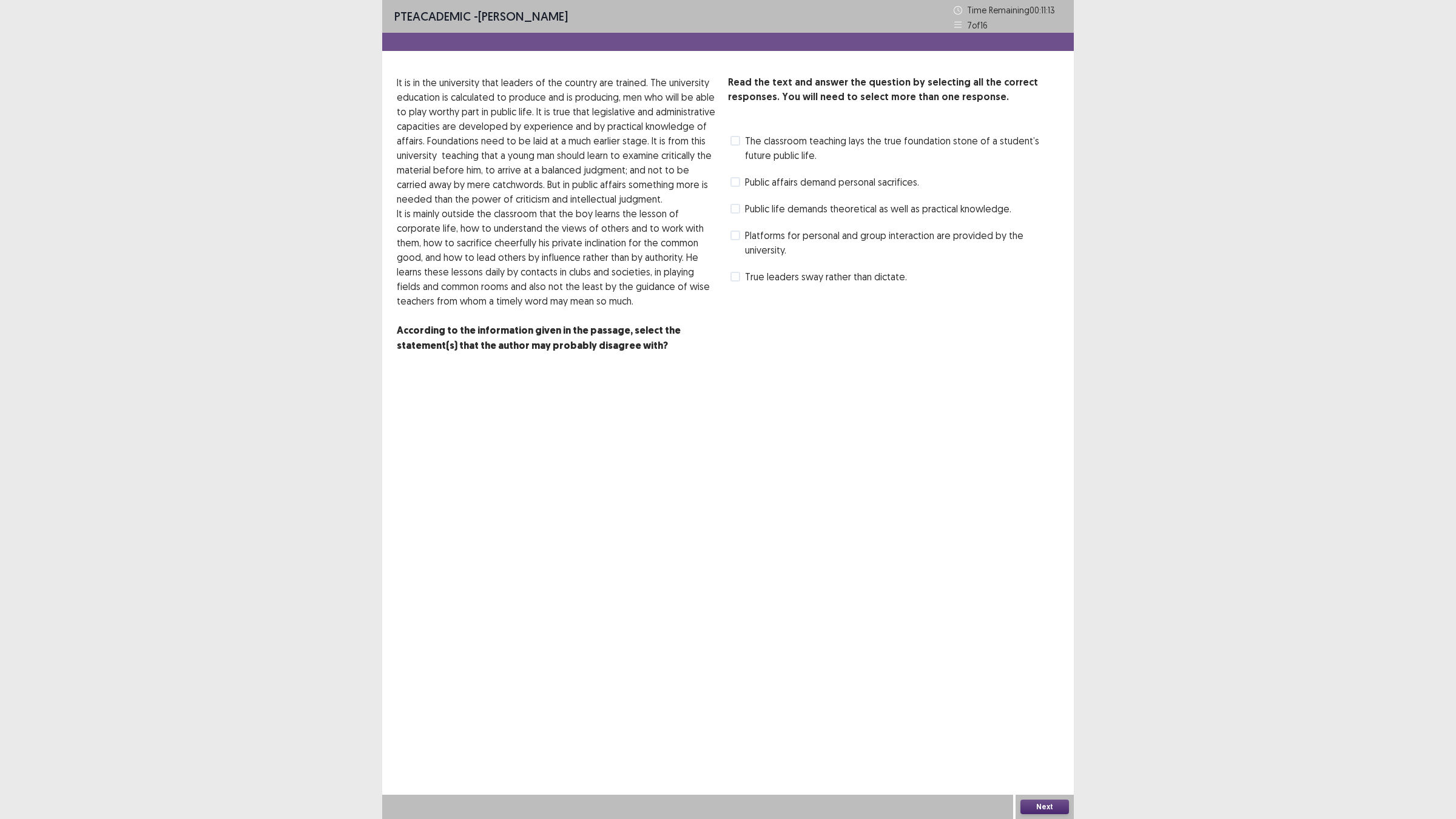
click at [833, 136] on span "The classroom teaching lays the true foundation stone of a student’s future pub…" at bounding box center [902, 147] width 315 height 29
click at [770, 177] on span "Public affairs demand personal sacrifices." at bounding box center [832, 182] width 174 height 14
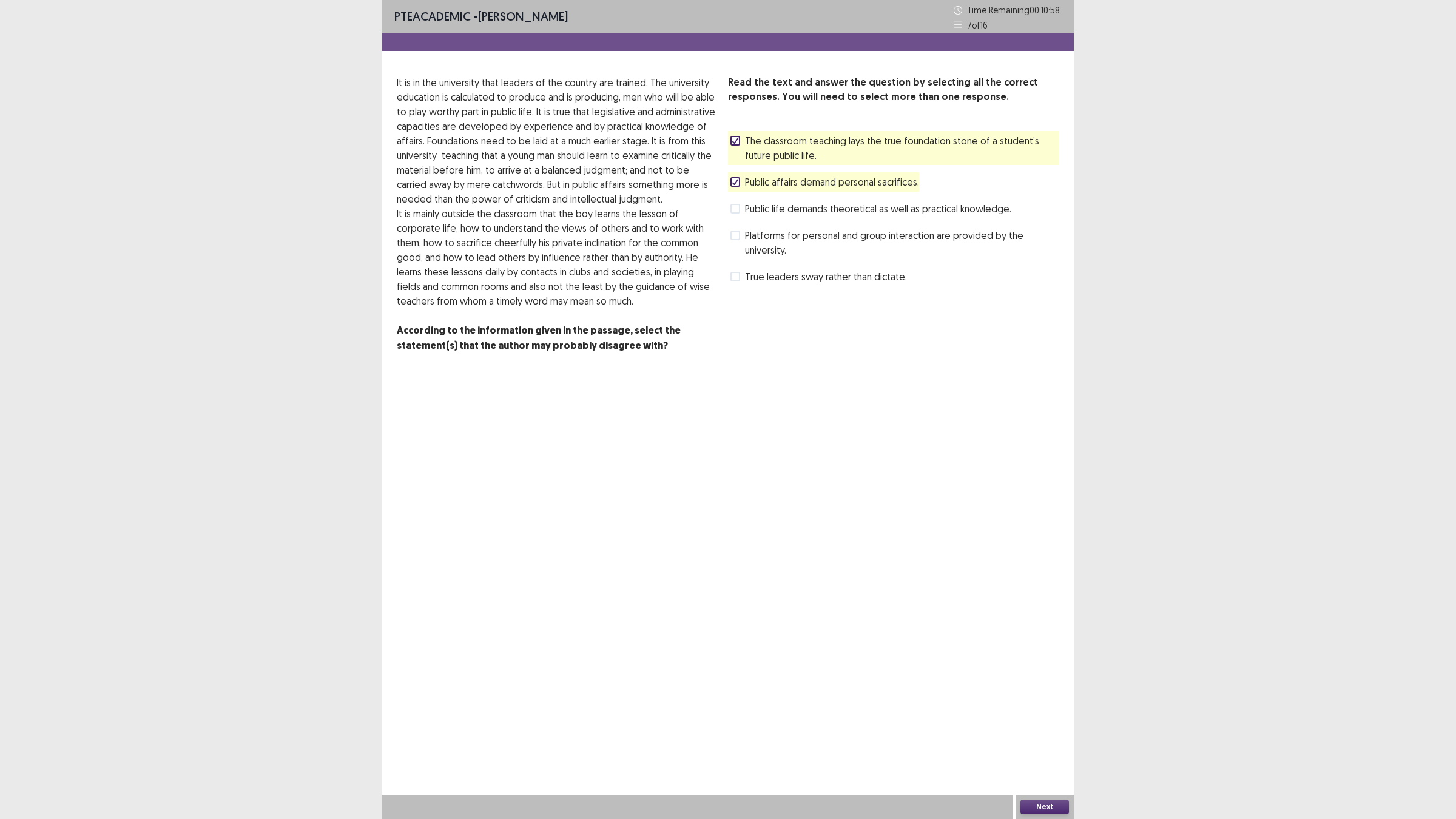
click at [776, 210] on span "Public life demands theoretical as well as practical knowledge." at bounding box center [878, 209] width 266 height 14
drag, startPoint x: 776, startPoint y: 225, endPoint x: 776, endPoint y: 237, distance: 12.0
click at [776, 233] on div "Platforms for personal and group interaction are provided by the university." at bounding box center [894, 242] width 331 height 34
click at [776, 240] on span "Platforms for personal and group interaction are provided by the university." at bounding box center [902, 242] width 315 height 29
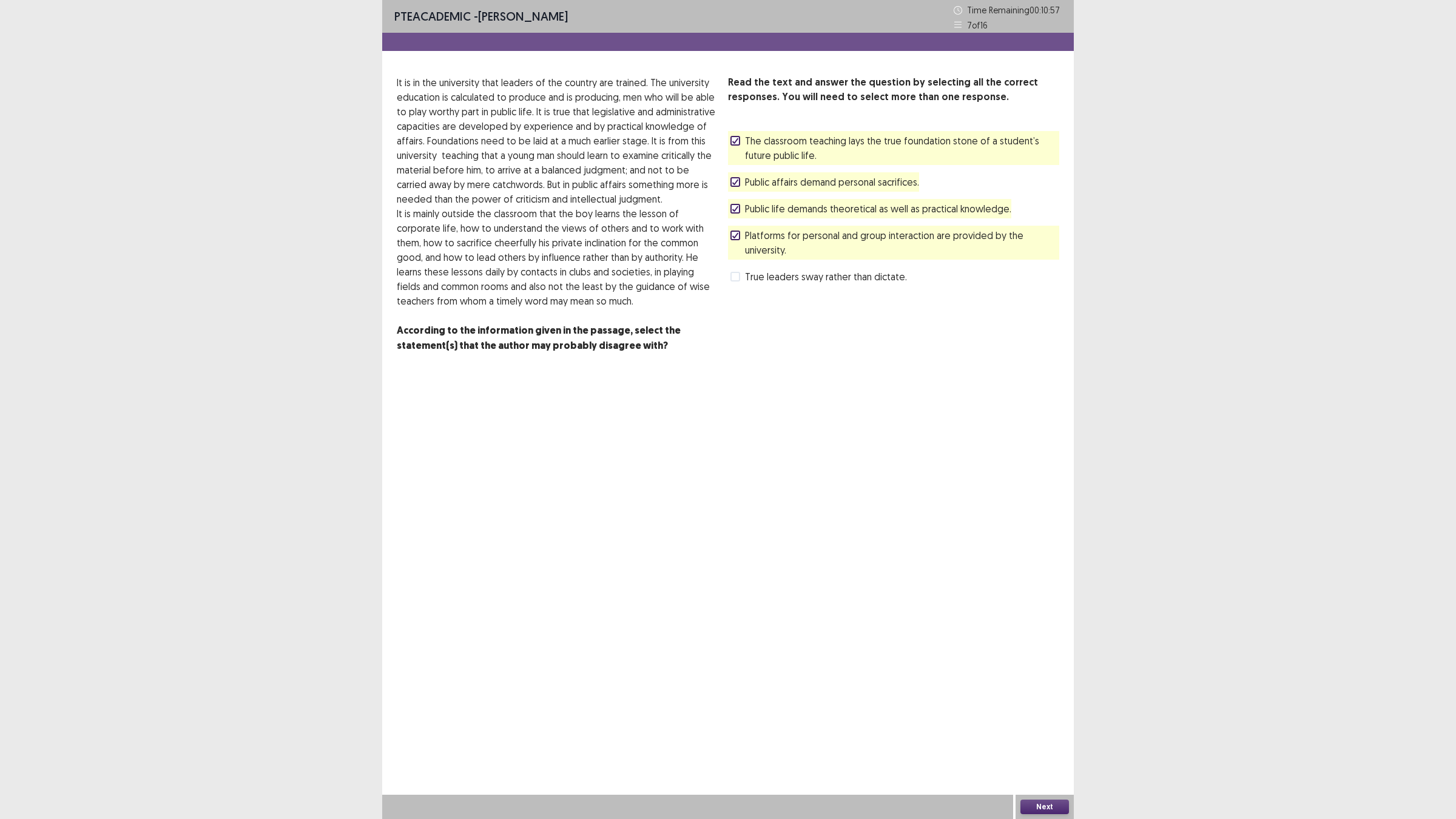
drag, startPoint x: 780, startPoint y: 262, endPoint x: 786, endPoint y: 300, distance: 38.5
click at [780, 271] on div "Read the text and answer the question by selecting all the correct responses. Y…" at bounding box center [894, 181] width 331 height 211
click at [786, 279] on span "True leaders sway rather than dictate." at bounding box center [825, 277] width 162 height 14
click at [1047, 716] on button "Next" at bounding box center [1045, 806] width 49 height 14
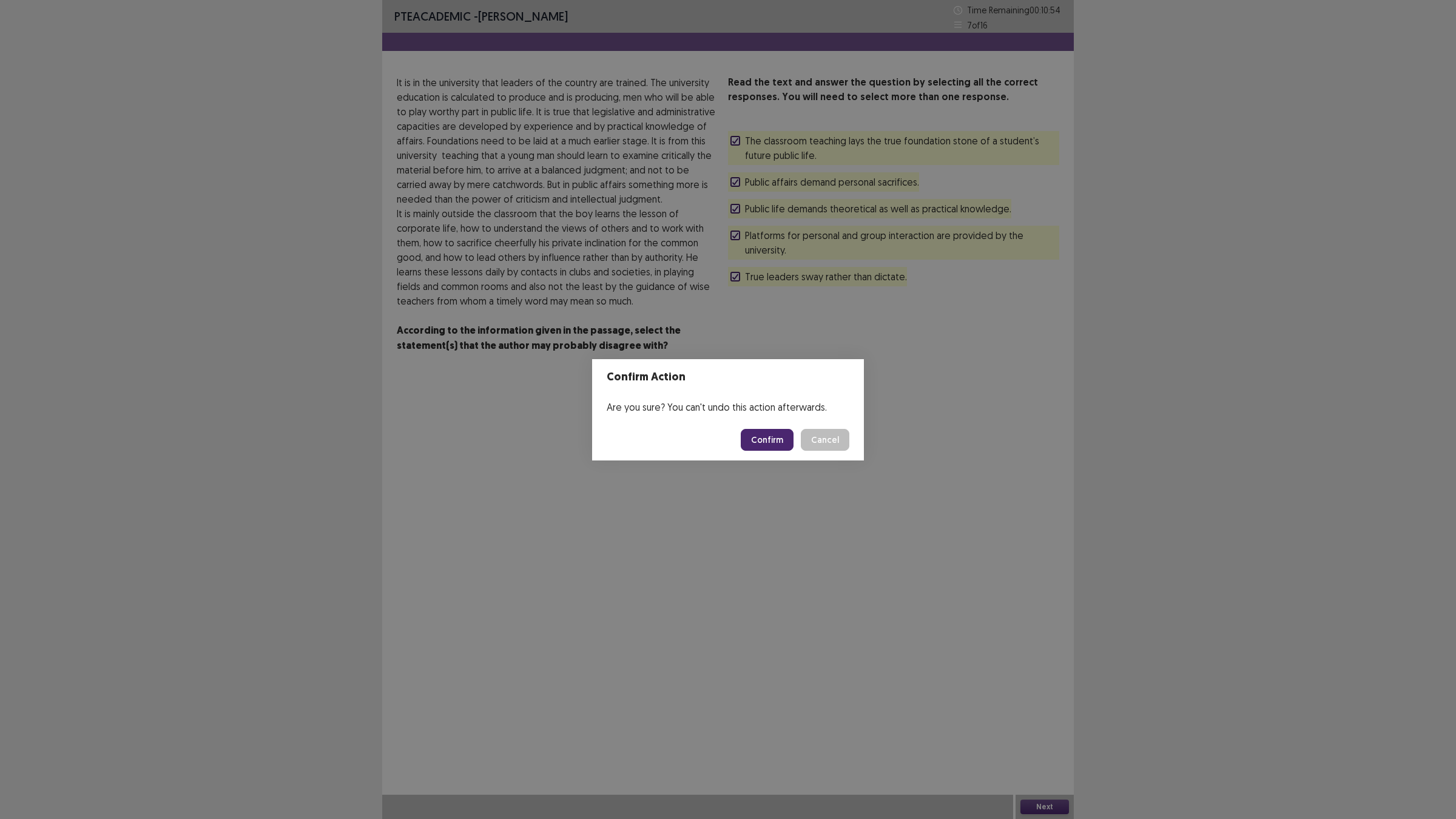
click at [769, 449] on button "Confirm" at bounding box center [767, 440] width 53 height 22
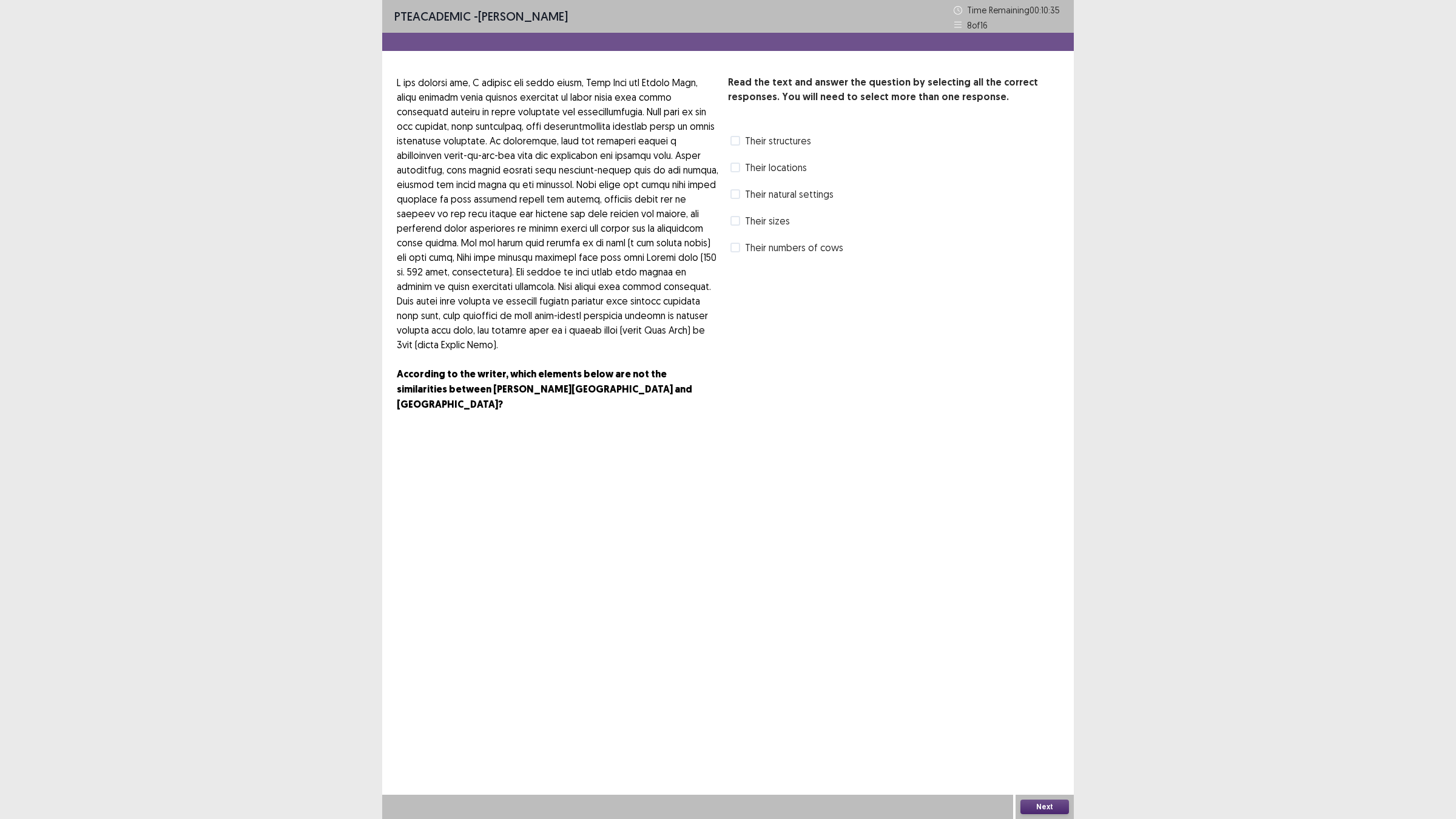
click at [773, 146] on span "Their structures" at bounding box center [778, 140] width 66 height 14
click at [784, 215] on span "Their sizes" at bounding box center [767, 221] width 45 height 14
click at [1035, 716] on div "Next" at bounding box center [1045, 806] width 58 height 24
click at [1039, 716] on button "Next" at bounding box center [1045, 806] width 49 height 14
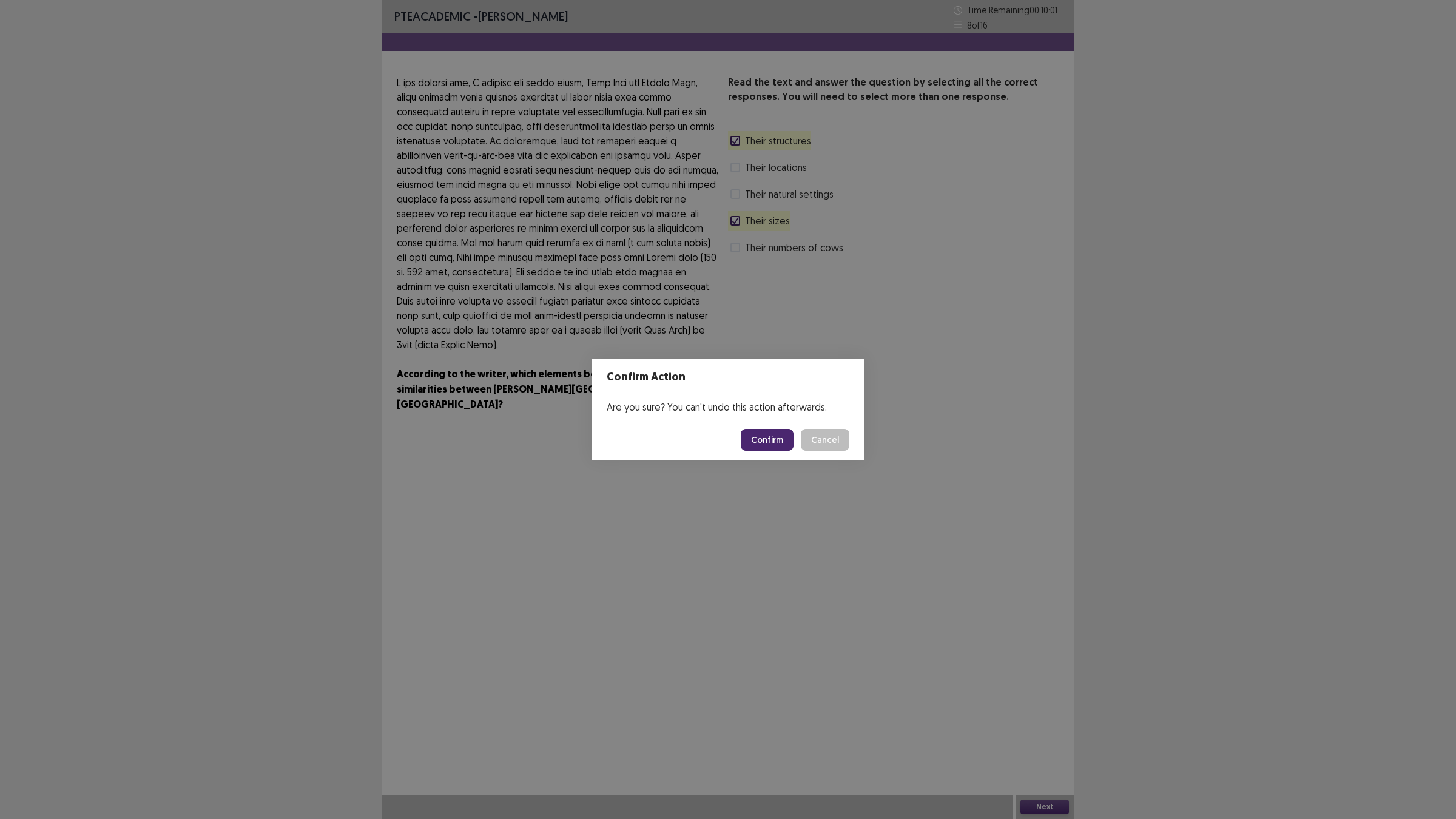
click at [778, 444] on button "Confirm" at bounding box center [767, 440] width 53 height 22
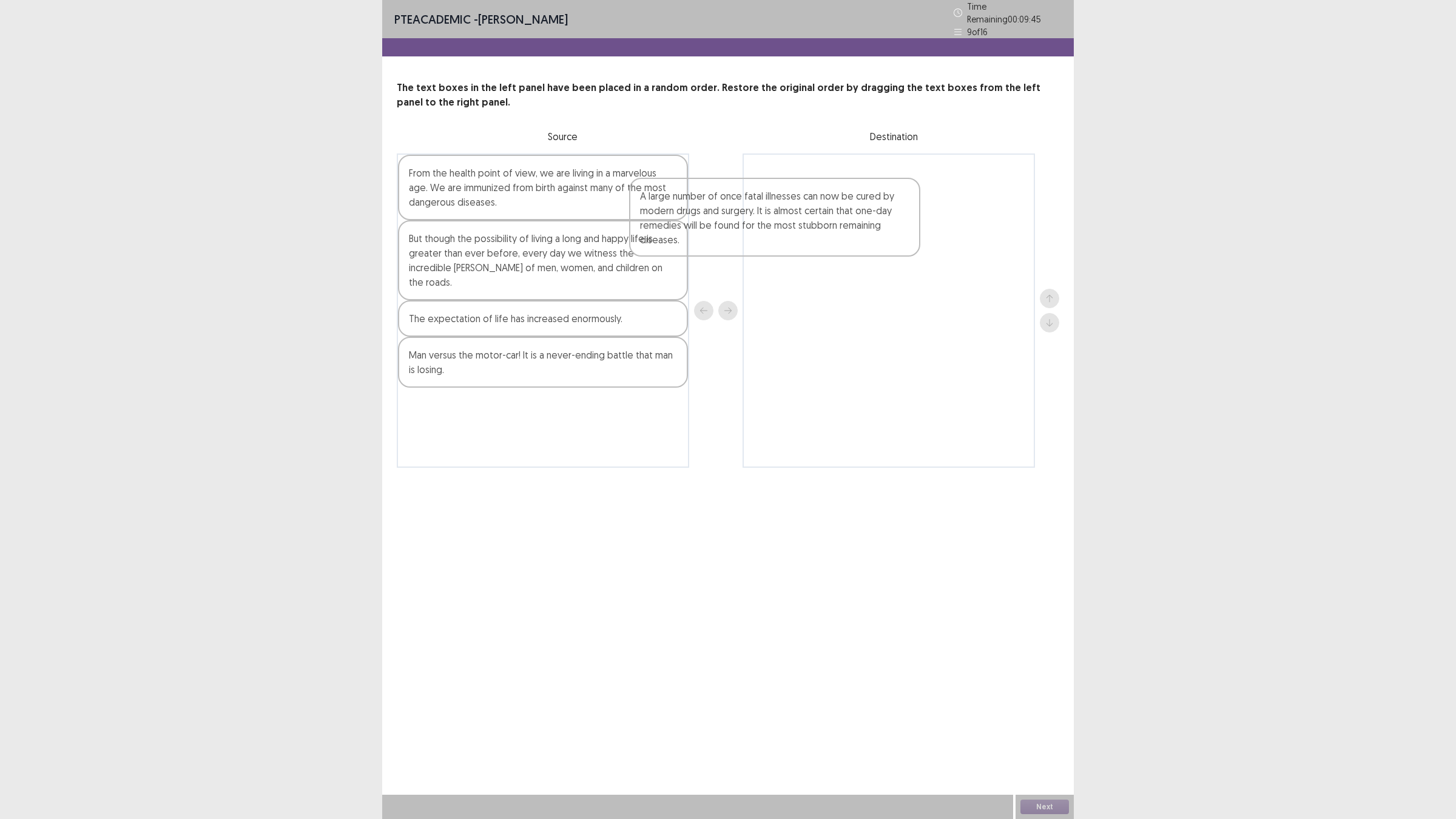
drag, startPoint x: 642, startPoint y: 382, endPoint x: 873, endPoint y: 244, distance: 269.1
click at [873, 244] on div "From the health point of view, we are living in a marvelous age. We are immuniz…" at bounding box center [728, 311] width 662 height 315
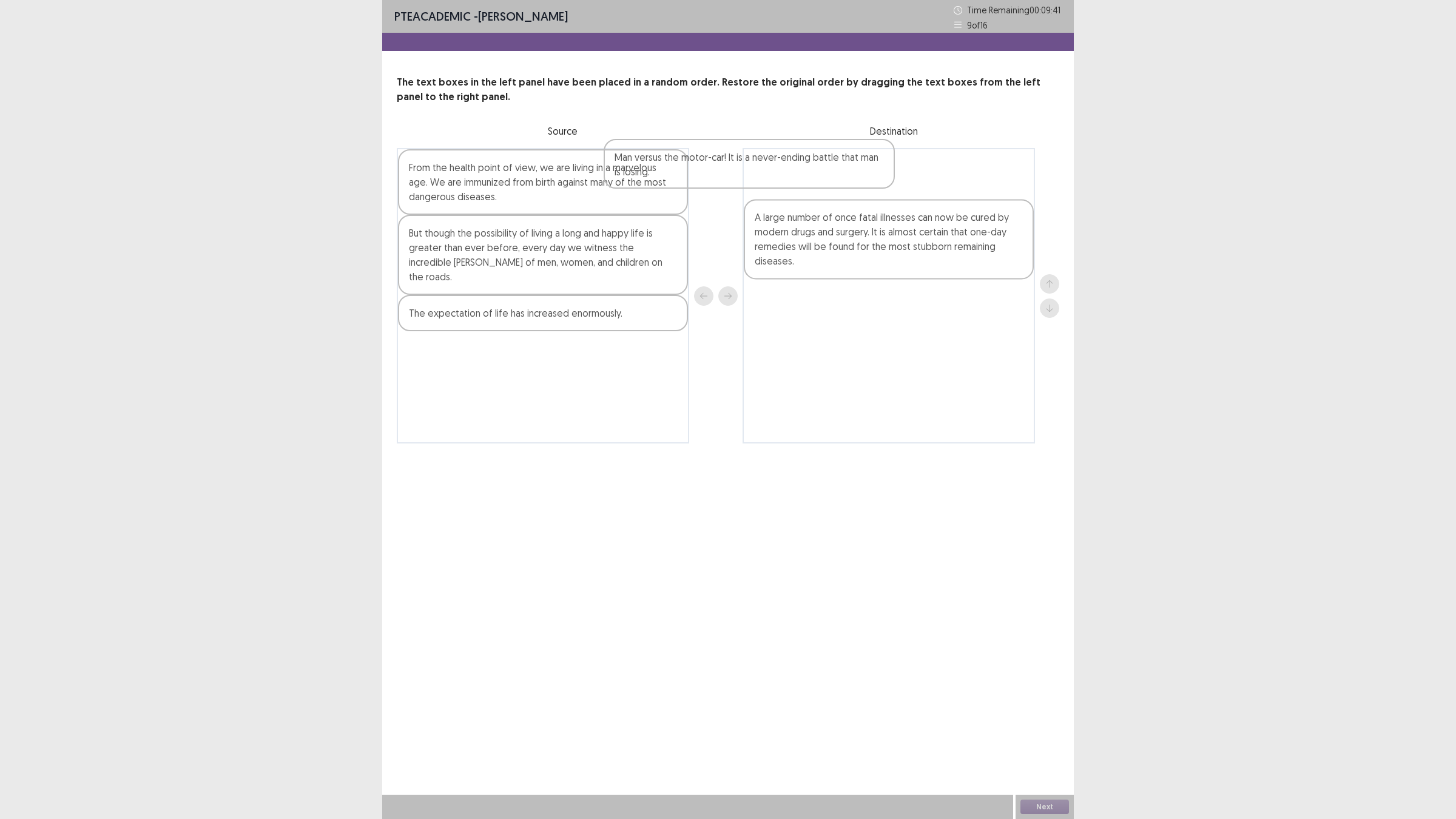
drag, startPoint x: 632, startPoint y: 350, endPoint x: 853, endPoint y: 165, distance: 288.2
click at [853, 165] on div "From the health point of view, we are living in a marvelous age. We are immuniz…" at bounding box center [728, 296] width 662 height 296
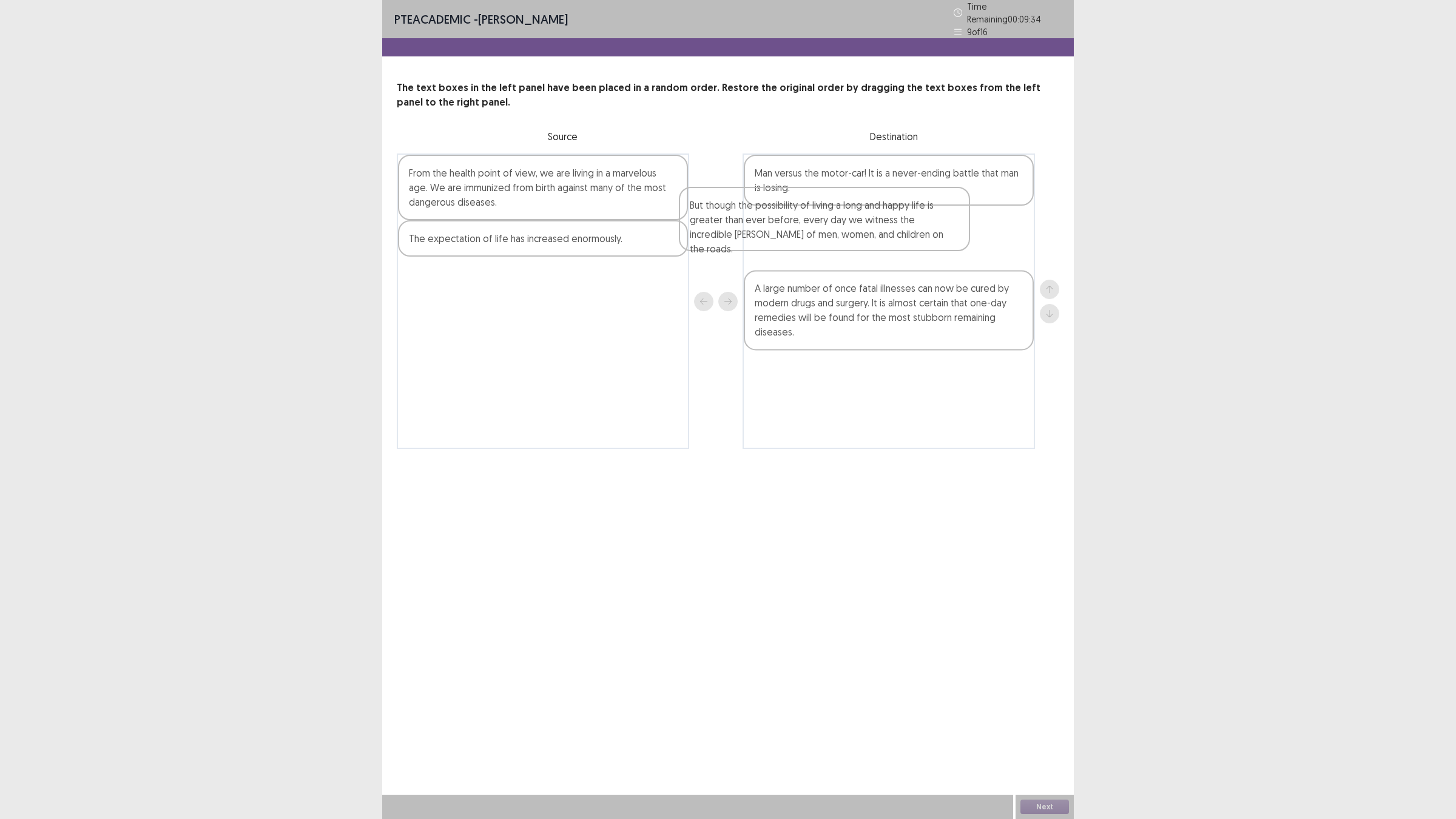
drag, startPoint x: 601, startPoint y: 265, endPoint x: 895, endPoint y: 238, distance: 295.2
click at [894, 238] on div "From the health point of view, we are living in a marvelous age. We are immuniz…" at bounding box center [728, 301] width 662 height 296
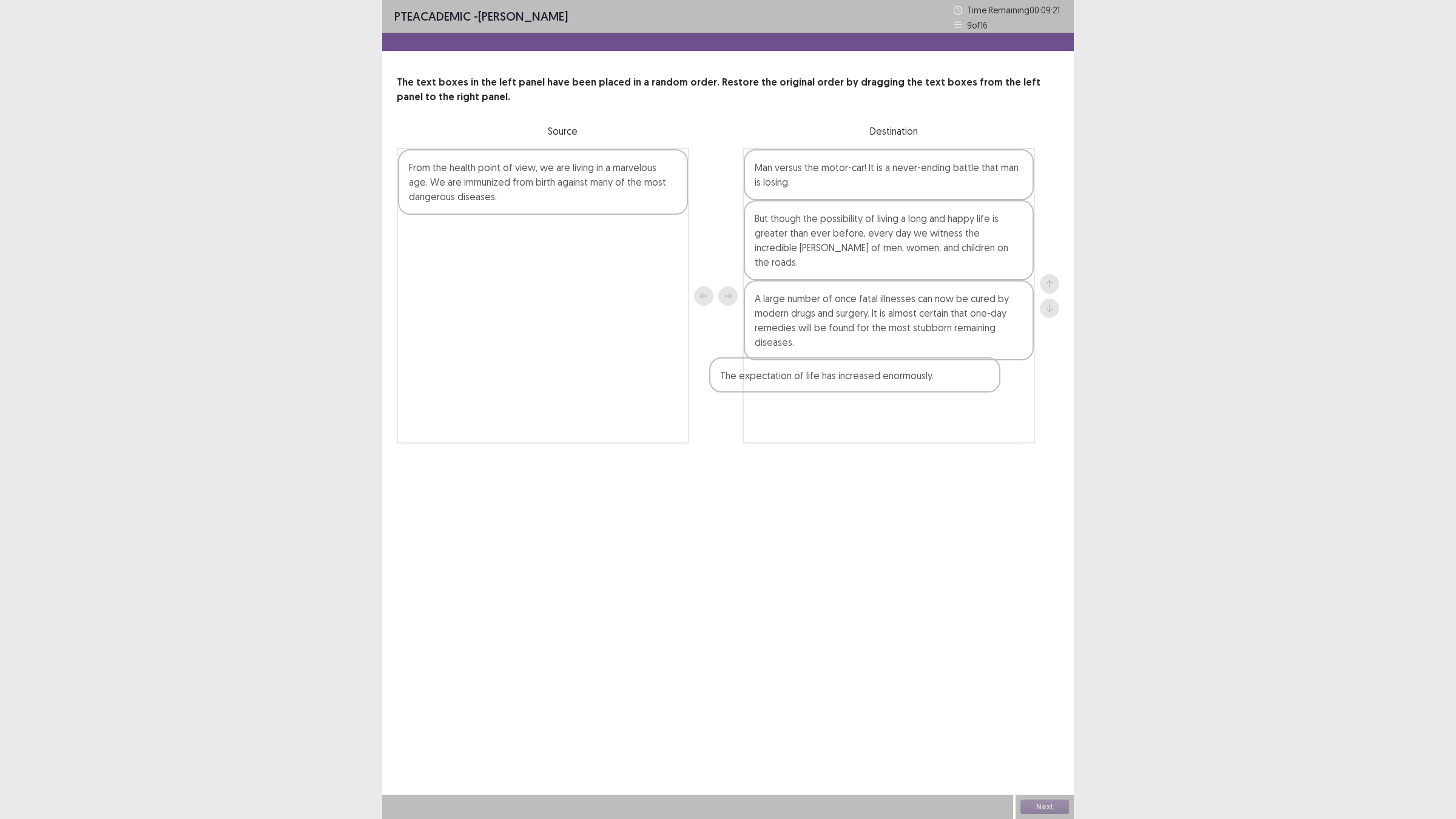
drag, startPoint x: 644, startPoint y: 233, endPoint x: 966, endPoint y: 374, distance: 351.5
click at [966, 374] on div "From the health point of view, we are living in a marvelous age. We are immuniz…" at bounding box center [728, 296] width 662 height 296
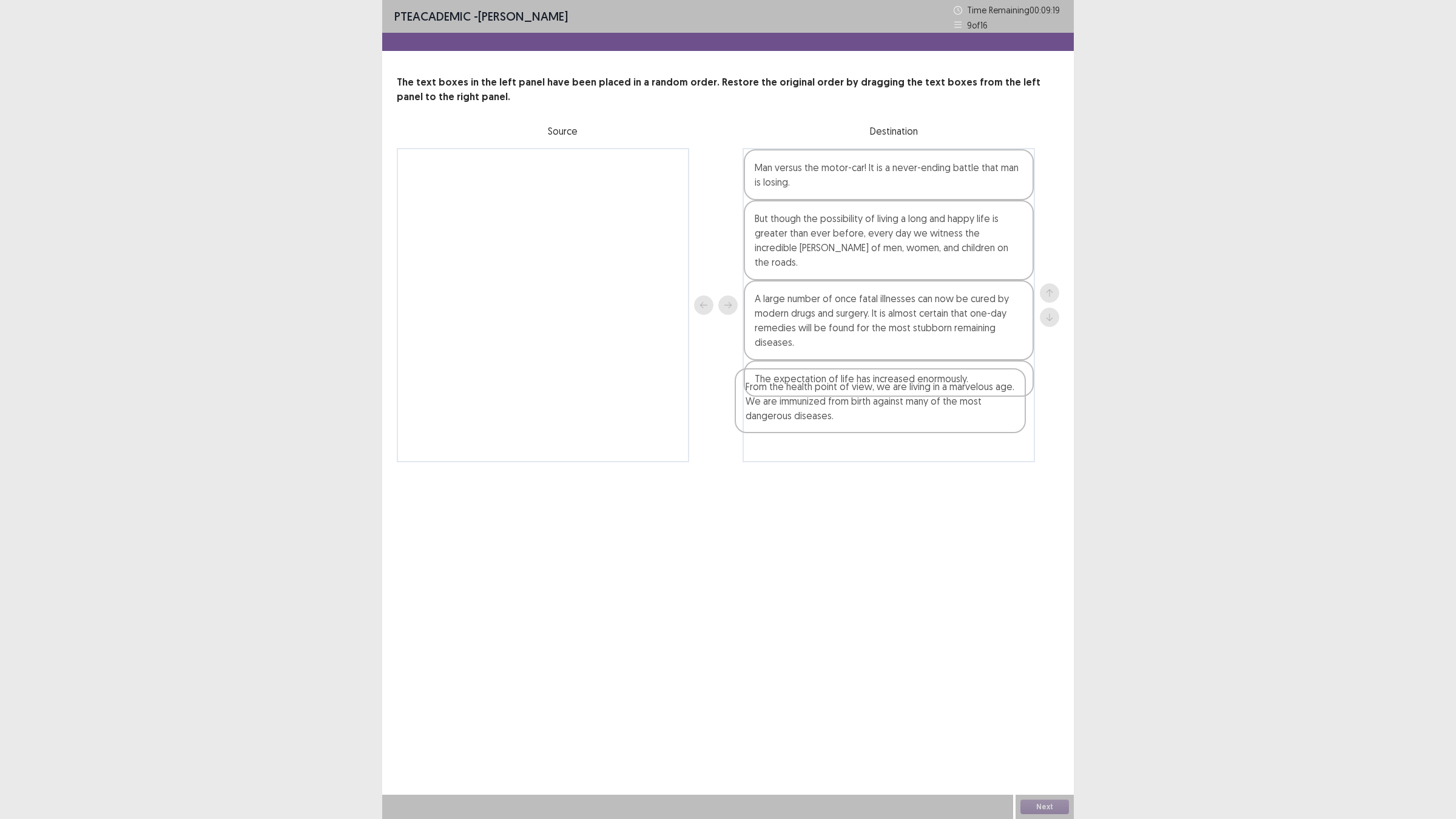
drag, startPoint x: 557, startPoint y: 188, endPoint x: 886, endPoint y: 408, distance: 395.8
click at [886, 408] on div "From the health point of view, we are living in a marvelous age. We are immuniz…" at bounding box center [728, 305] width 662 height 315
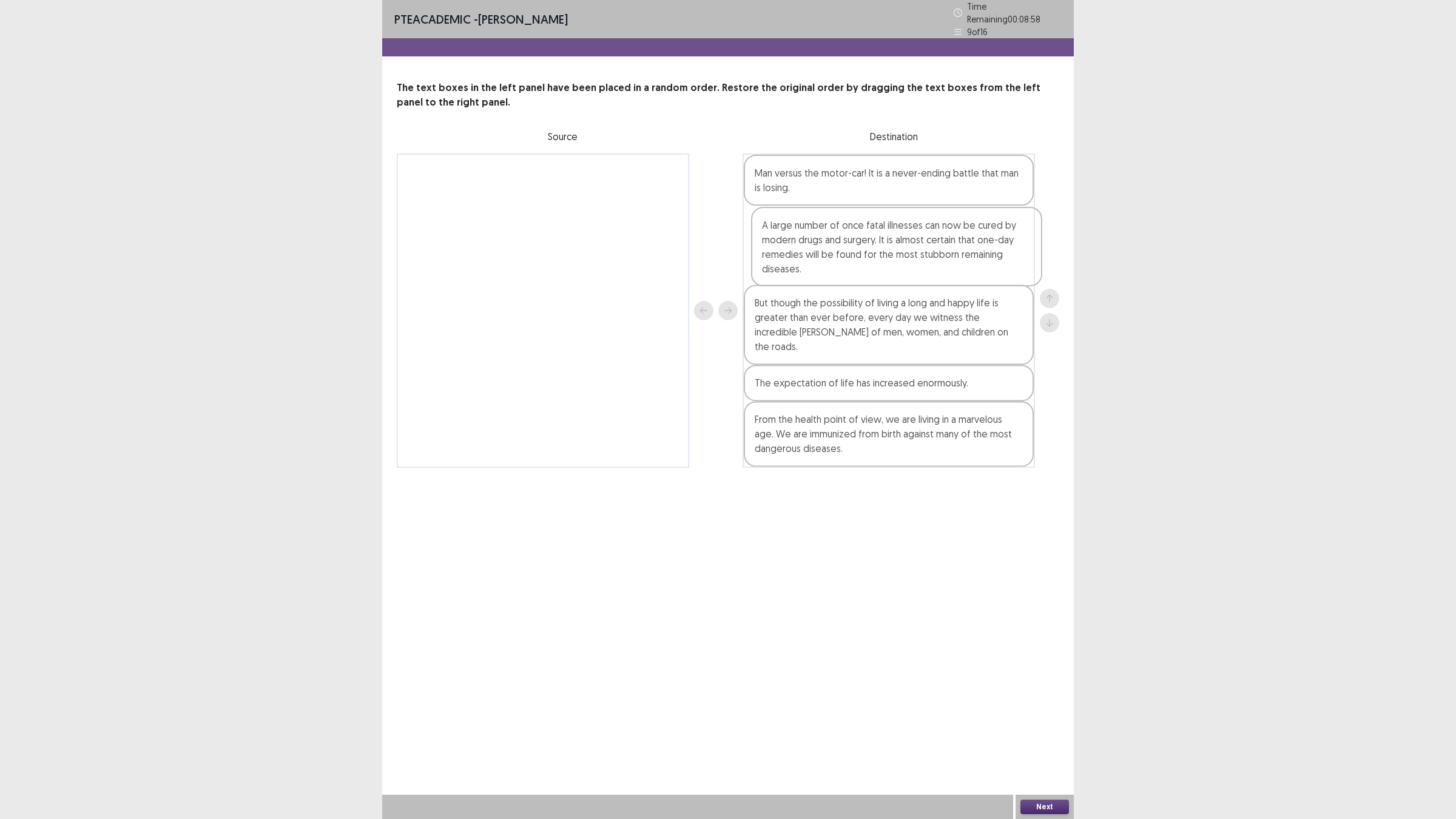
drag, startPoint x: 959, startPoint y: 334, endPoint x: 966, endPoint y: 275, distance: 59.4
click at [966, 275] on div "Man versus the motor-car! It is a never-ending battle that man is losing. But t…" at bounding box center [888, 311] width 292 height 315
click at [1039, 716] on div "Next" at bounding box center [1045, 806] width 58 height 24
click at [1041, 716] on button "Next" at bounding box center [1045, 806] width 49 height 14
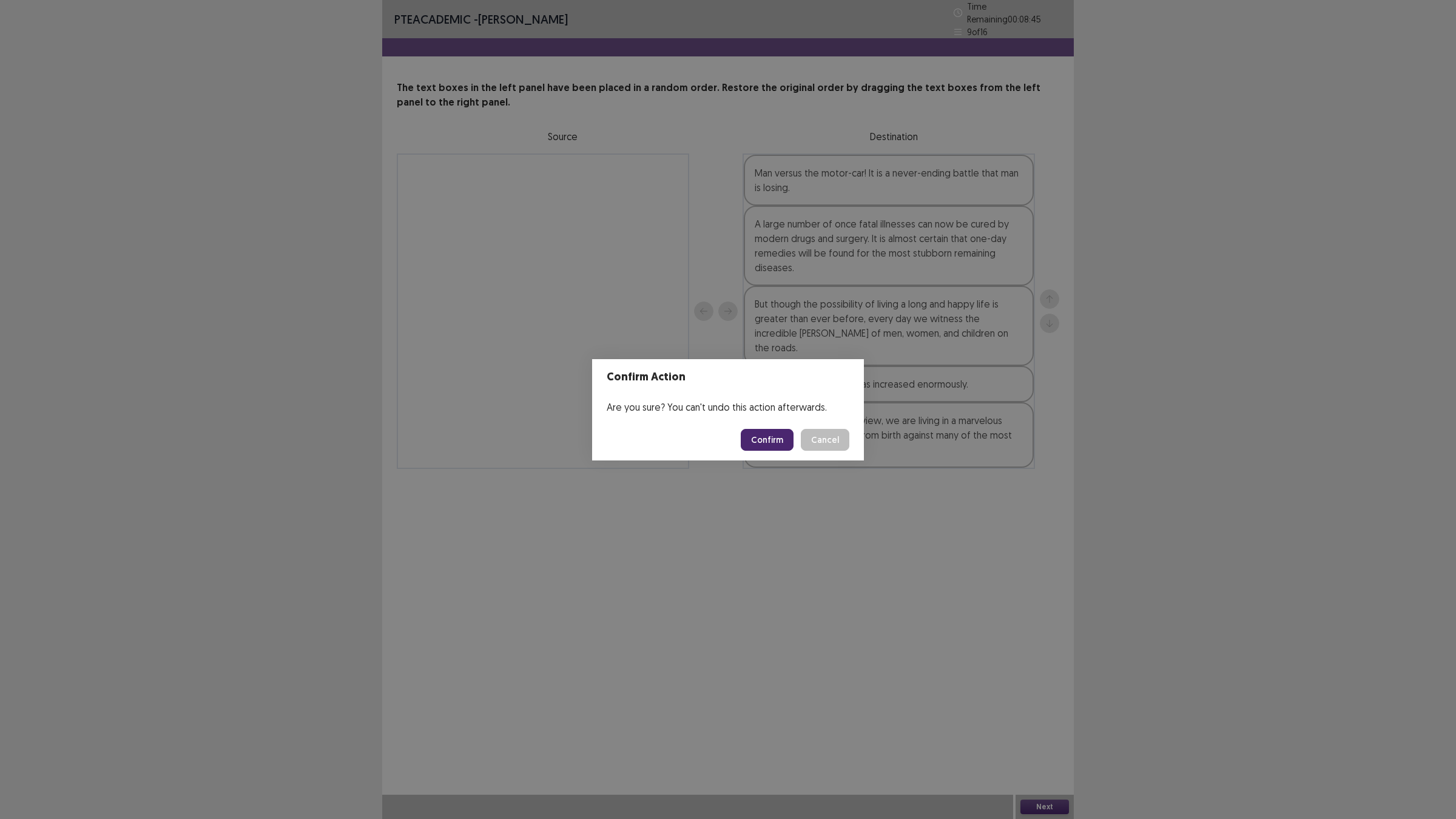
click at [781, 440] on button "Confirm" at bounding box center [767, 440] width 53 height 22
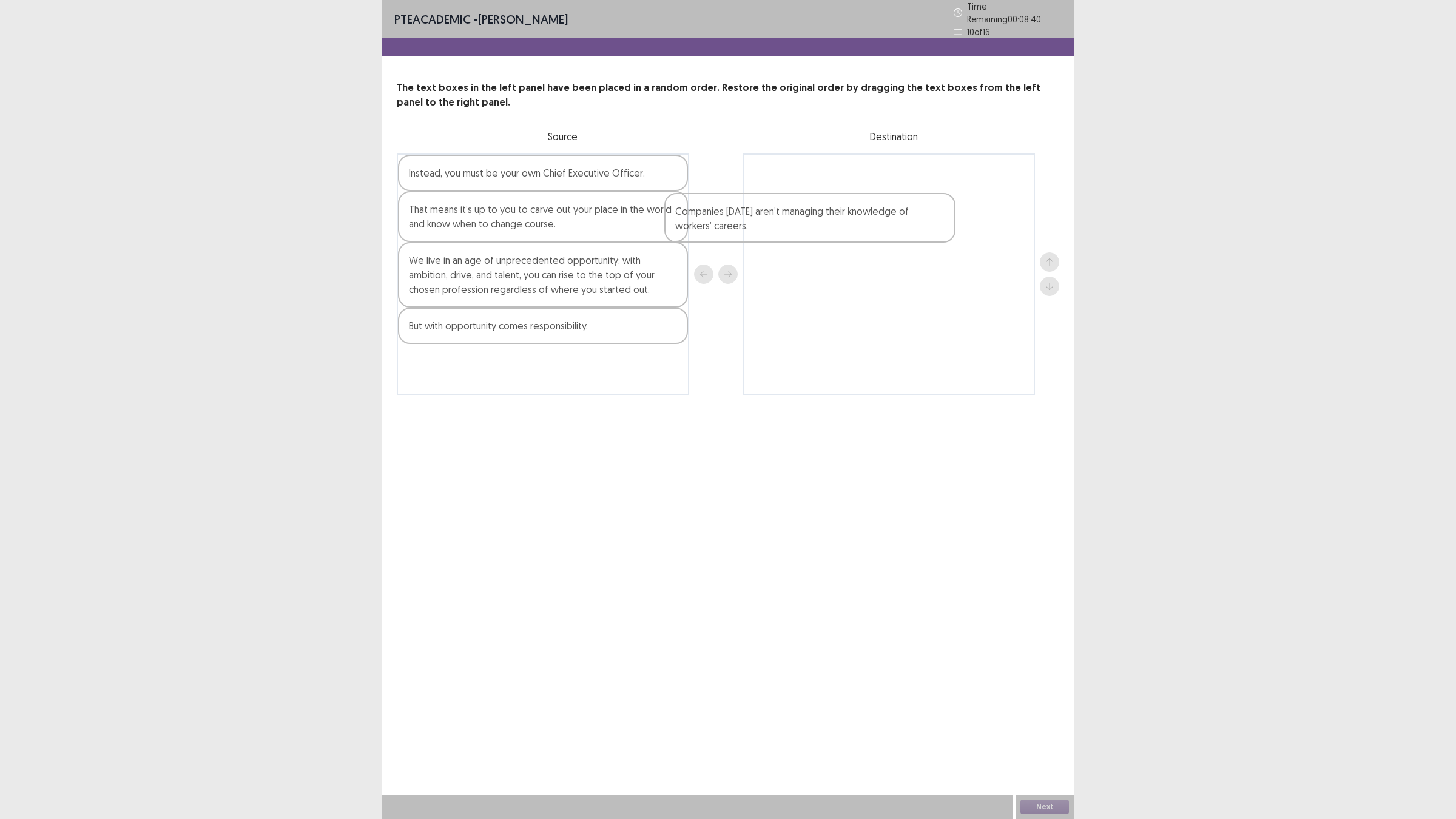
drag, startPoint x: 641, startPoint y: 337, endPoint x: 910, endPoint y: 229, distance: 289.9
click at [910, 229] on div "Instead, you must be your own Chief Executive Officer. That means it’s up to yo…" at bounding box center [728, 274] width 662 height 241
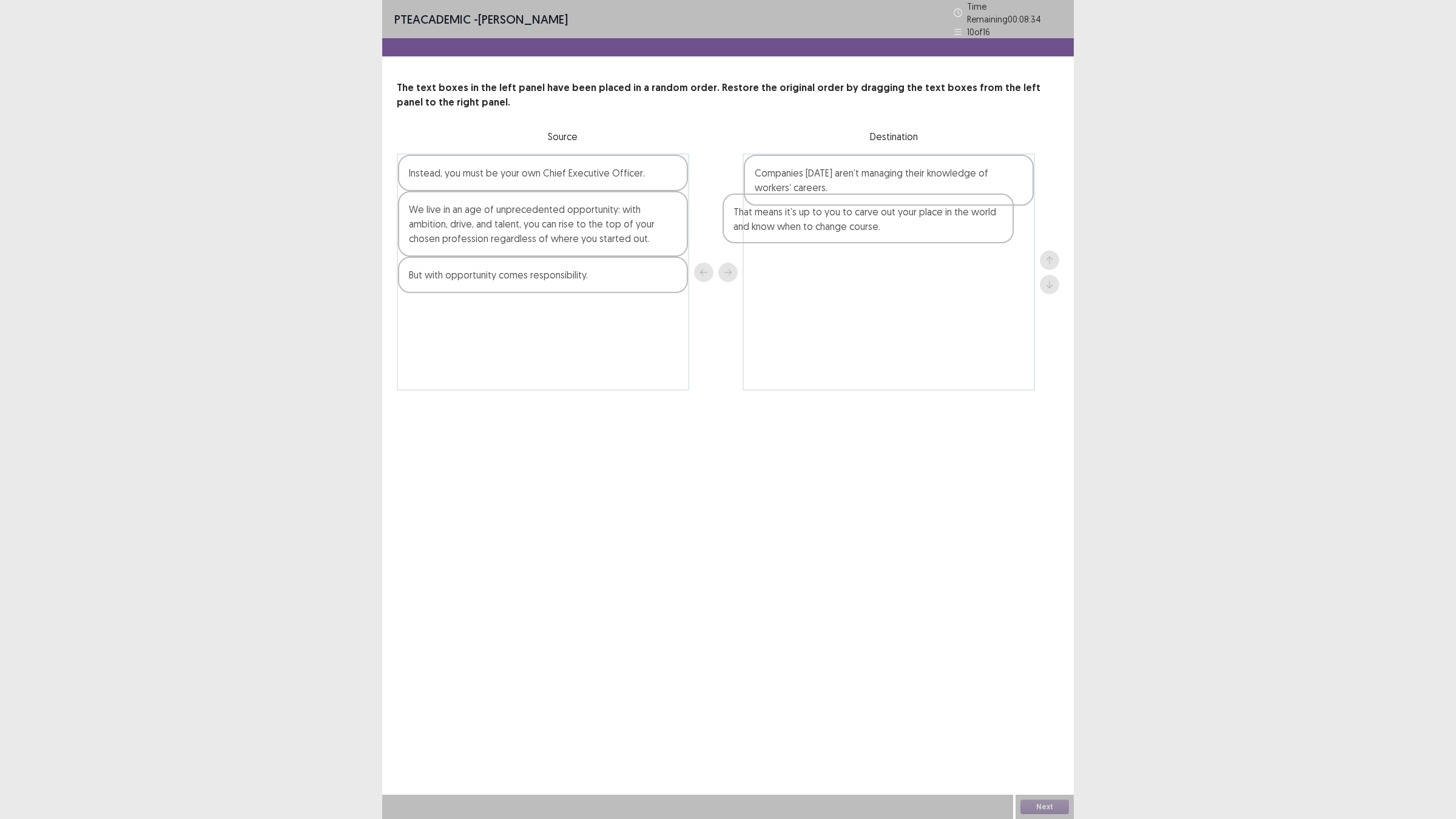
drag, startPoint x: 608, startPoint y: 220, endPoint x: 941, endPoint y: 231, distance: 333.2
click at [941, 231] on div "Instead, you must be your own Chief Executive Officer. That means it’s up to yo…" at bounding box center [728, 272] width 662 height 237
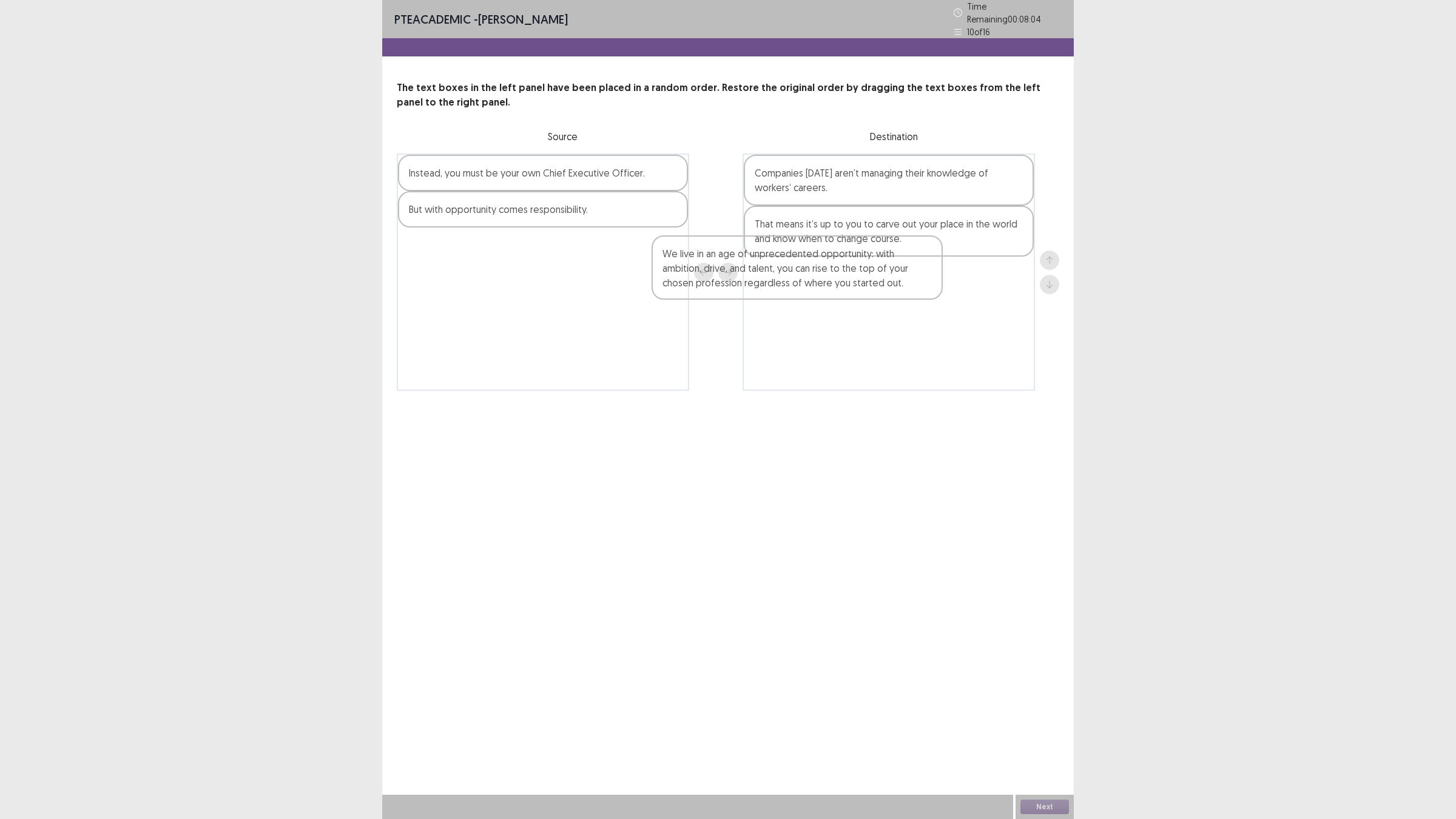
drag, startPoint x: 623, startPoint y: 236, endPoint x: 876, endPoint y: 284, distance: 257.5
click at [884, 289] on div "Instead, you must be your own Chief Executive Officer. We live in an age of unp…" at bounding box center [728, 272] width 662 height 237
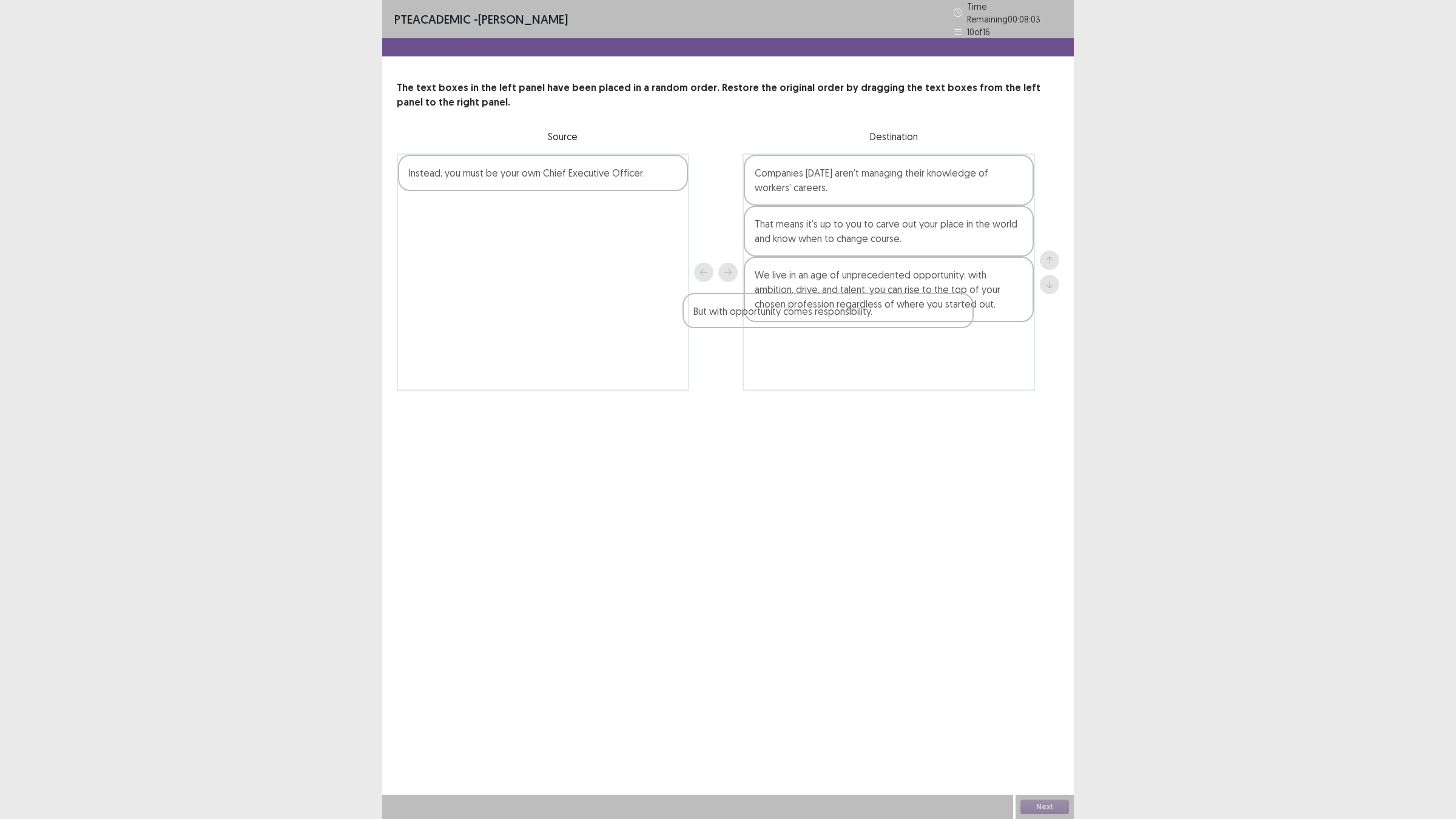
drag, startPoint x: 616, startPoint y: 207, endPoint x: 905, endPoint y: 316, distance: 308.9
click at [905, 316] on div "Instead, you must be your own Chief Executive Officer. But with opportunity com…" at bounding box center [728, 272] width 662 height 237
drag, startPoint x: 593, startPoint y: 177, endPoint x: 933, endPoint y: 386, distance: 399.1
click at [933, 386] on div "PTE academic - [PERSON_NAME] Time Remaining 00 : 07 : 54 10 of 16 The text boxe…" at bounding box center [728, 210] width 691 height 419
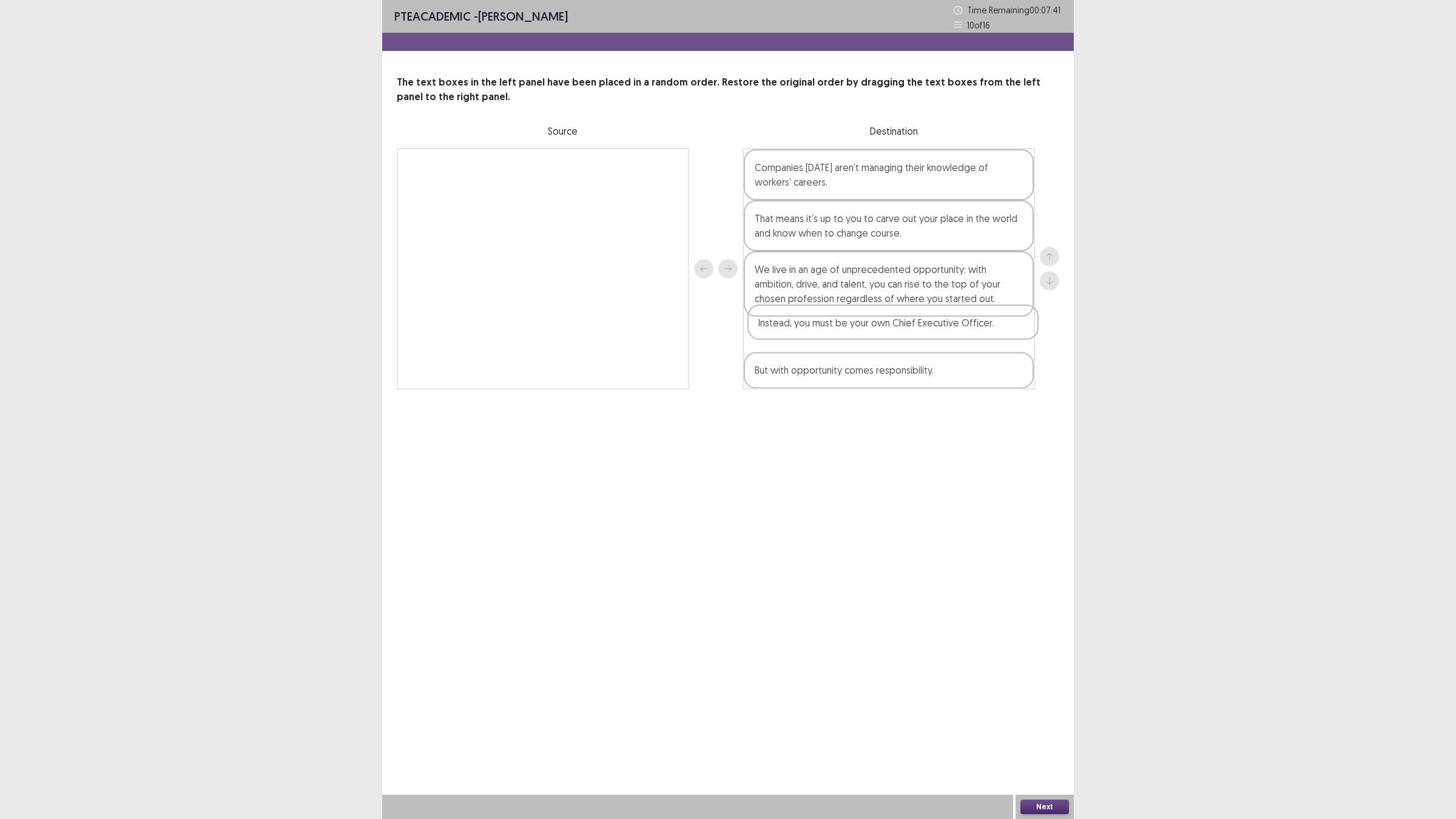
drag, startPoint x: 968, startPoint y: 375, endPoint x: 974, endPoint y: 328, distance: 47.4
click at [974, 328] on div "Companies [DATE] aren’t managing their knowledge of workers’ careers. That mean…" at bounding box center [888, 269] width 292 height 241
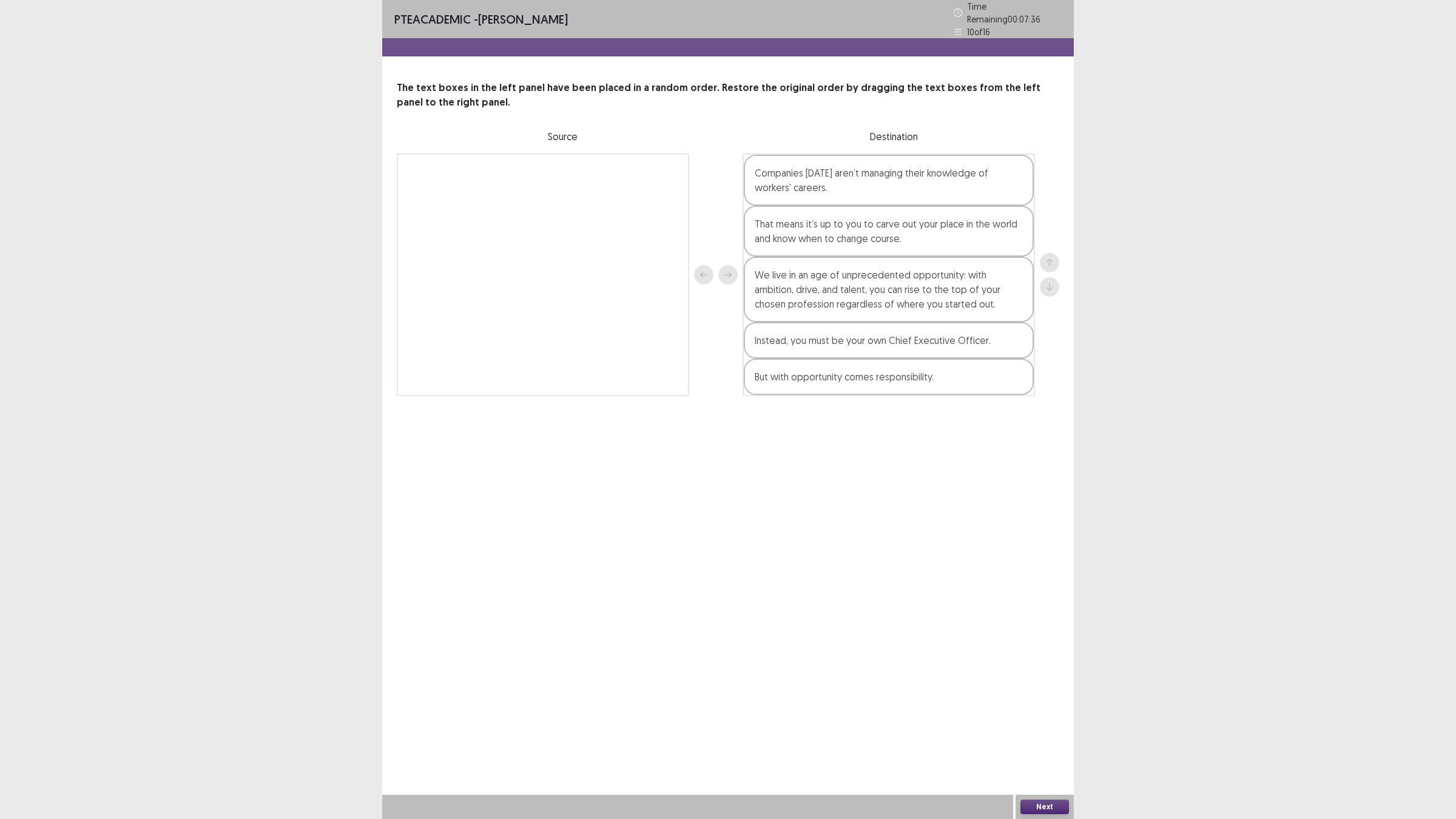
click at [1038, 716] on button "Next" at bounding box center [1045, 806] width 49 height 14
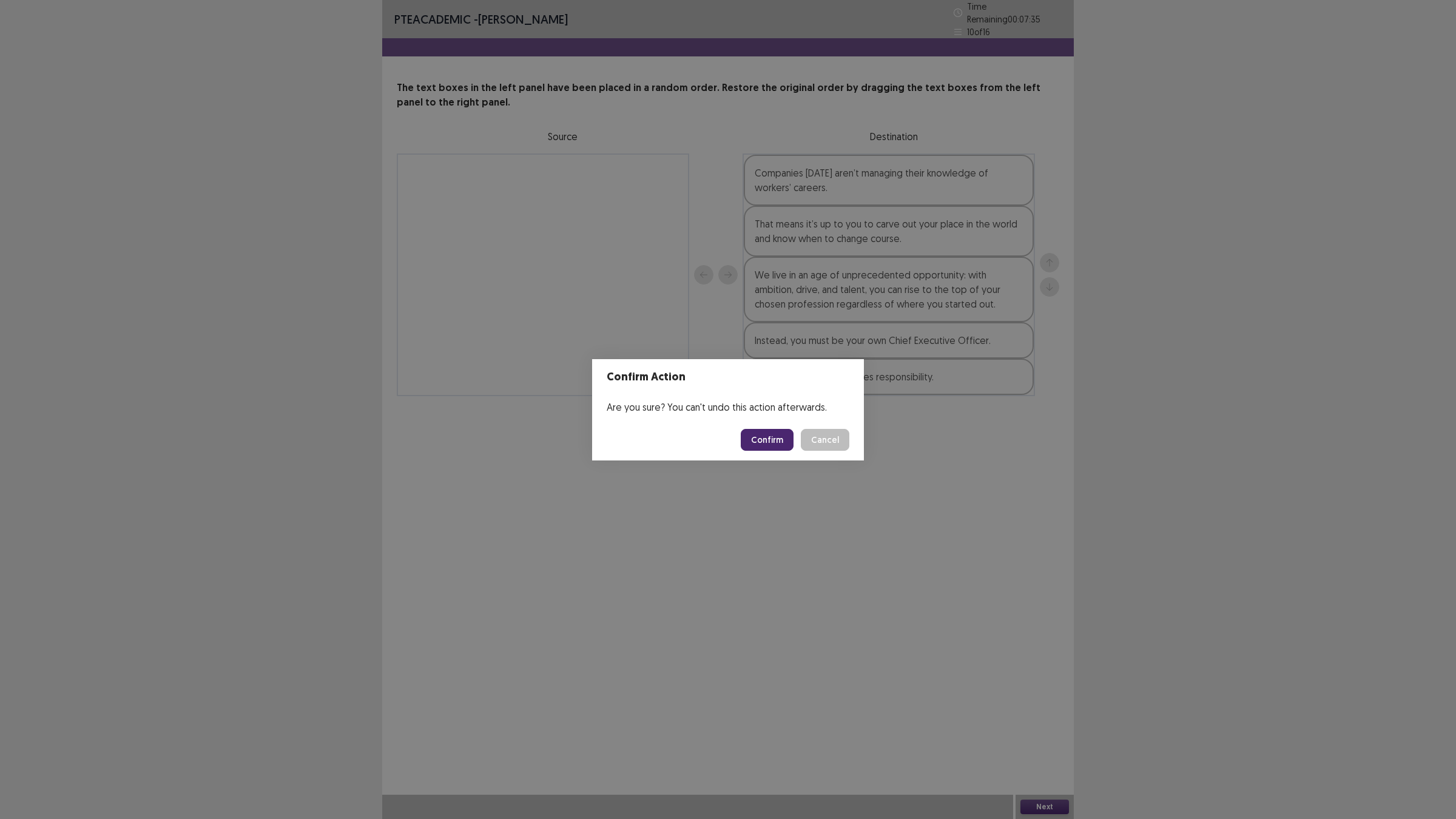
click at [758, 446] on button "Confirm" at bounding box center [767, 440] width 53 height 22
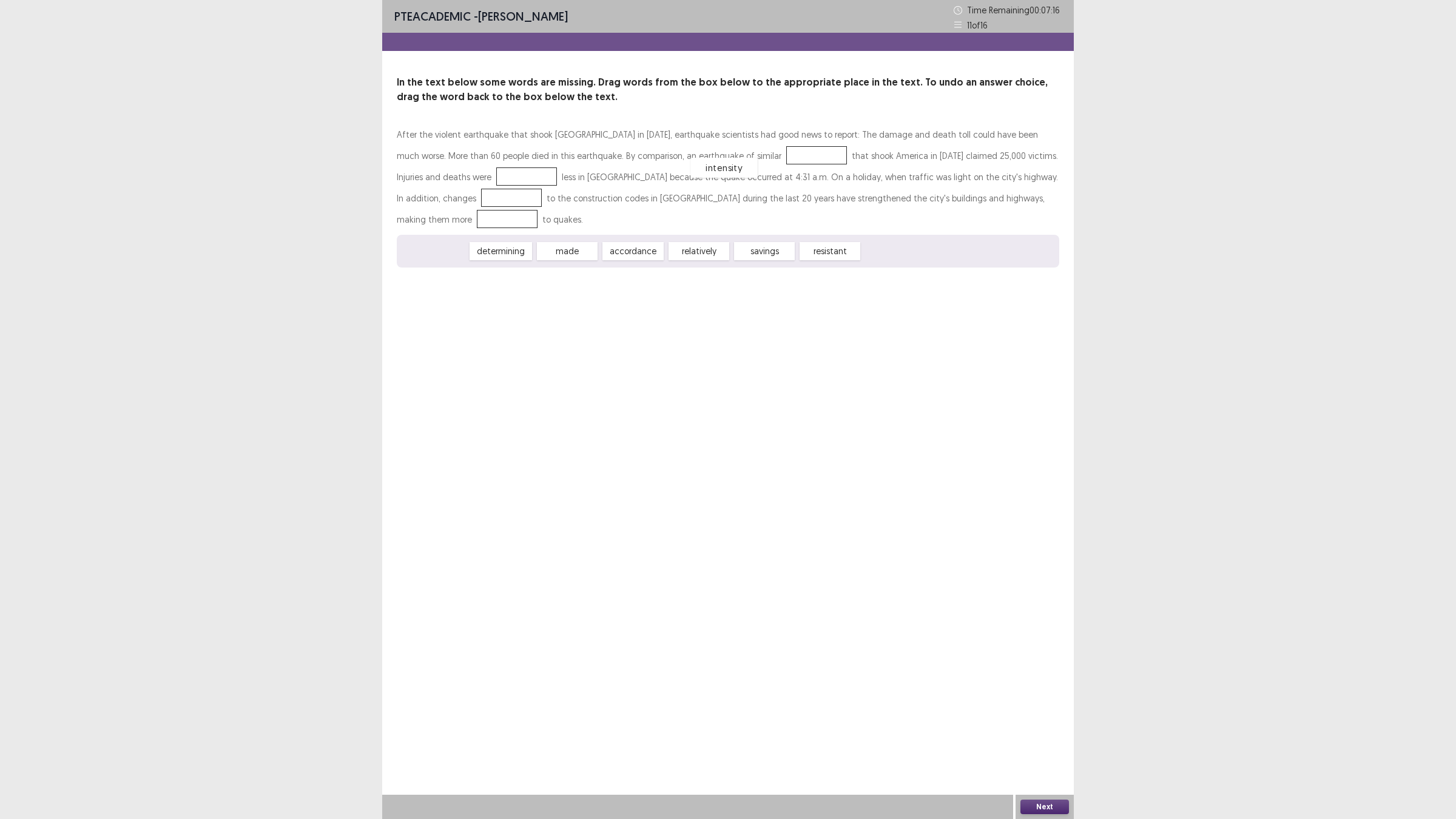
drag, startPoint x: 428, startPoint y: 230, endPoint x: 717, endPoint y: 147, distance: 300.7
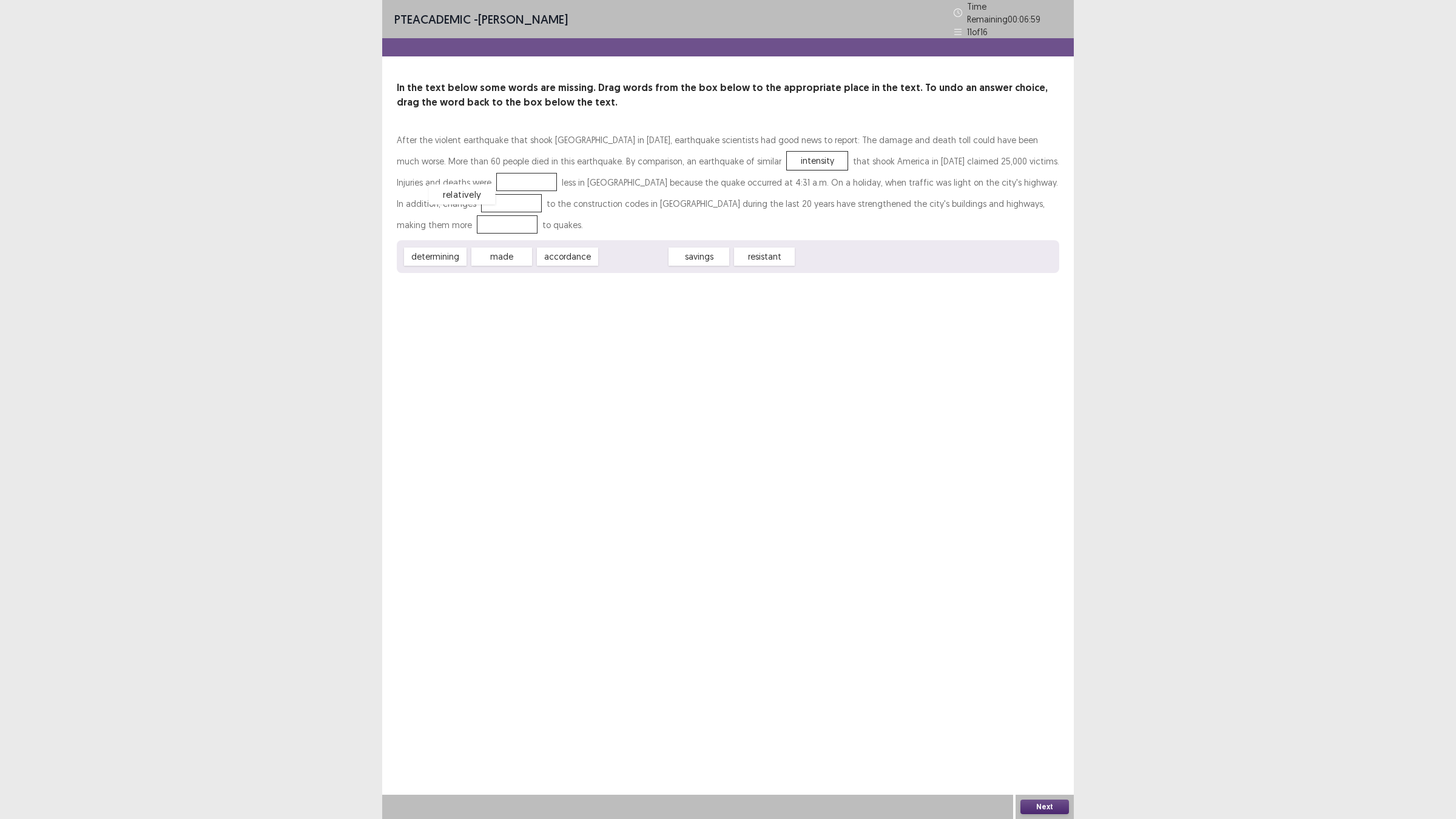
drag, startPoint x: 650, startPoint y: 231, endPoint x: 447, endPoint y: 177, distance: 210.1
drag, startPoint x: 502, startPoint y: 232, endPoint x: 1009, endPoint y: 179, distance: 509.8
drag, startPoint x: 627, startPoint y: 228, endPoint x: 939, endPoint y: 195, distance: 313.7
click at [1049, 716] on div "Next" at bounding box center [1045, 806] width 58 height 24
click at [1047, 716] on button "Next" at bounding box center [1045, 806] width 49 height 14
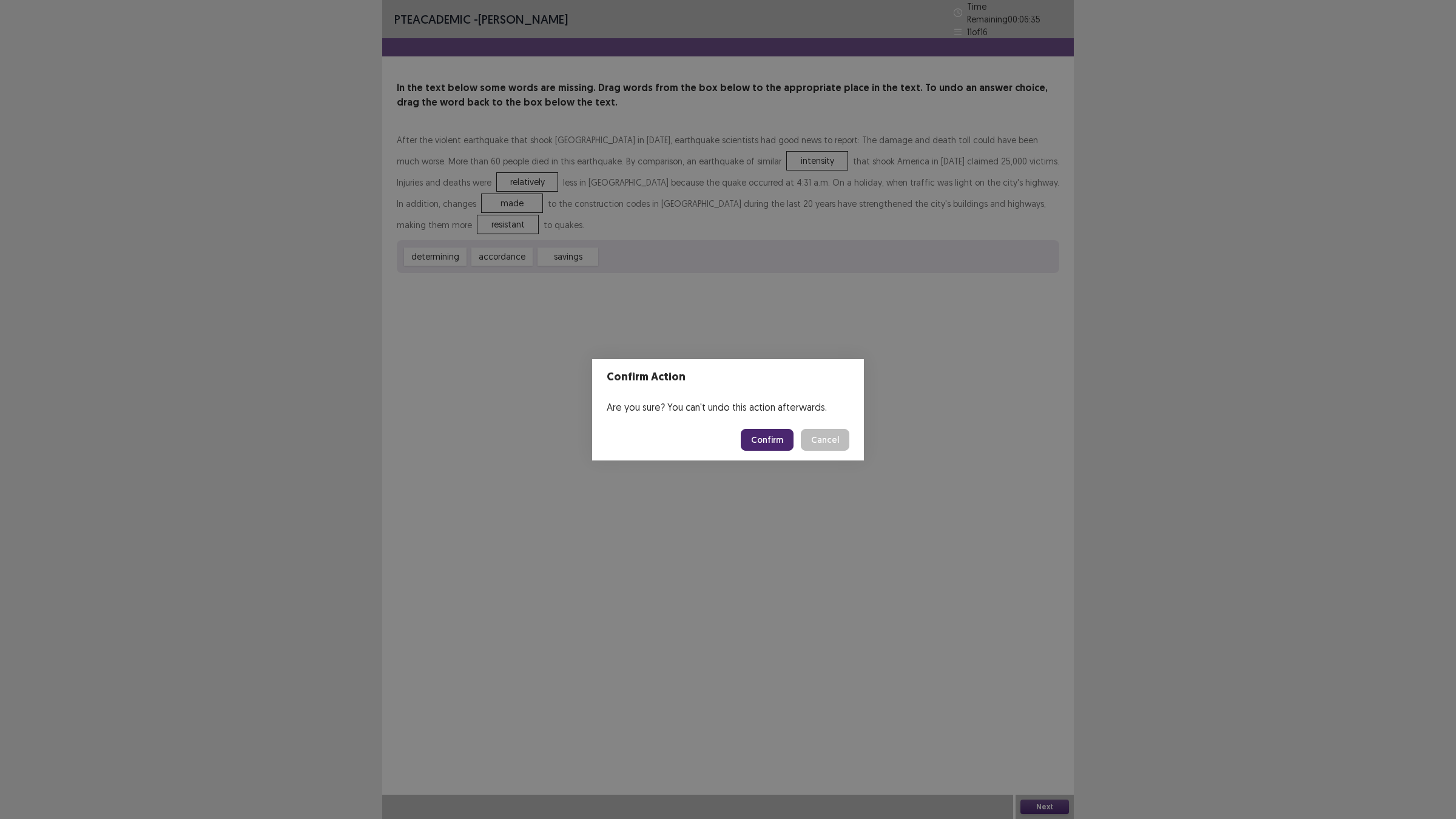
click at [780, 443] on button "Confirm" at bounding box center [767, 440] width 53 height 22
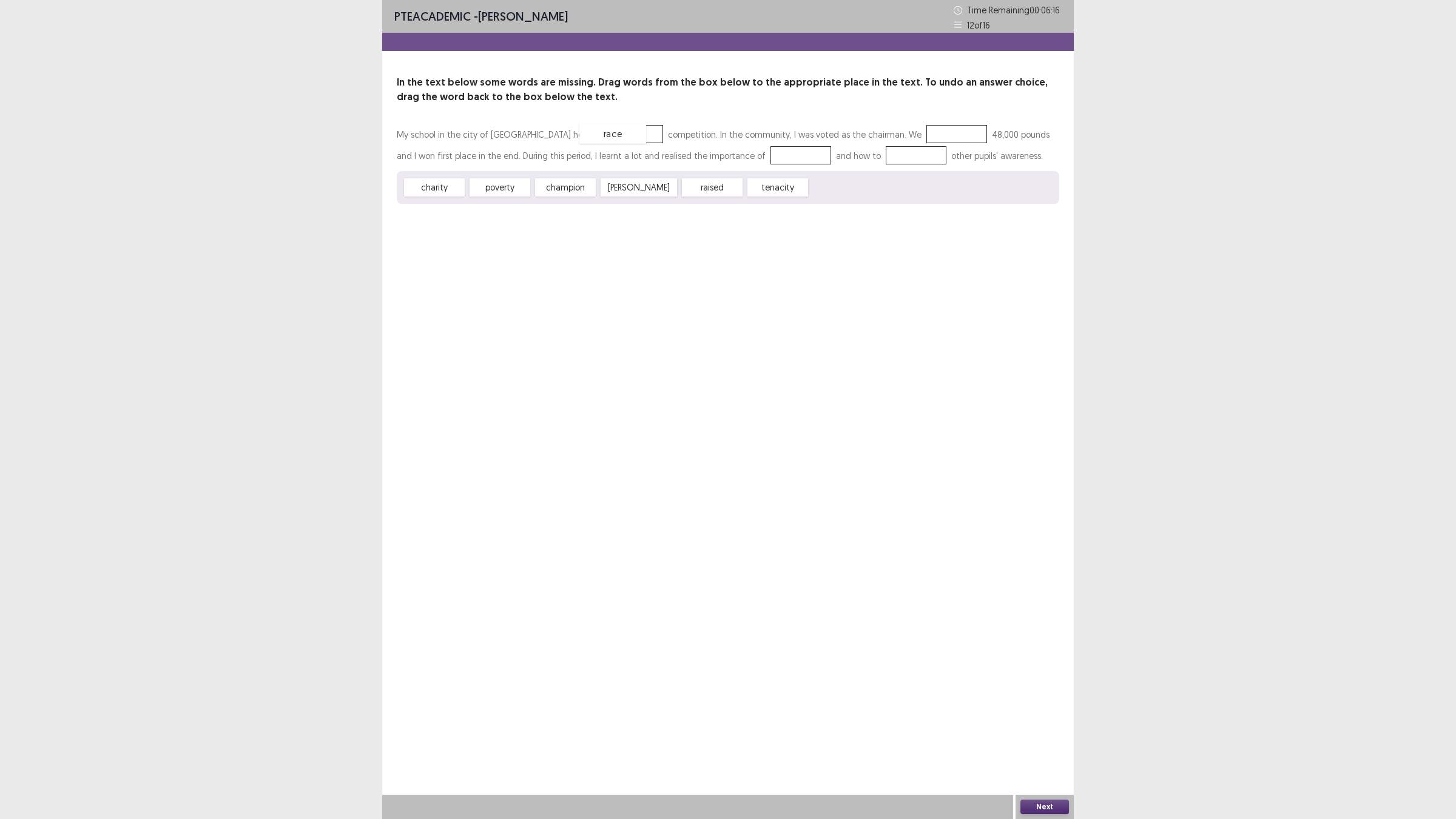
drag, startPoint x: 833, startPoint y: 187, endPoint x: 602, endPoint y: 133, distance: 237.2
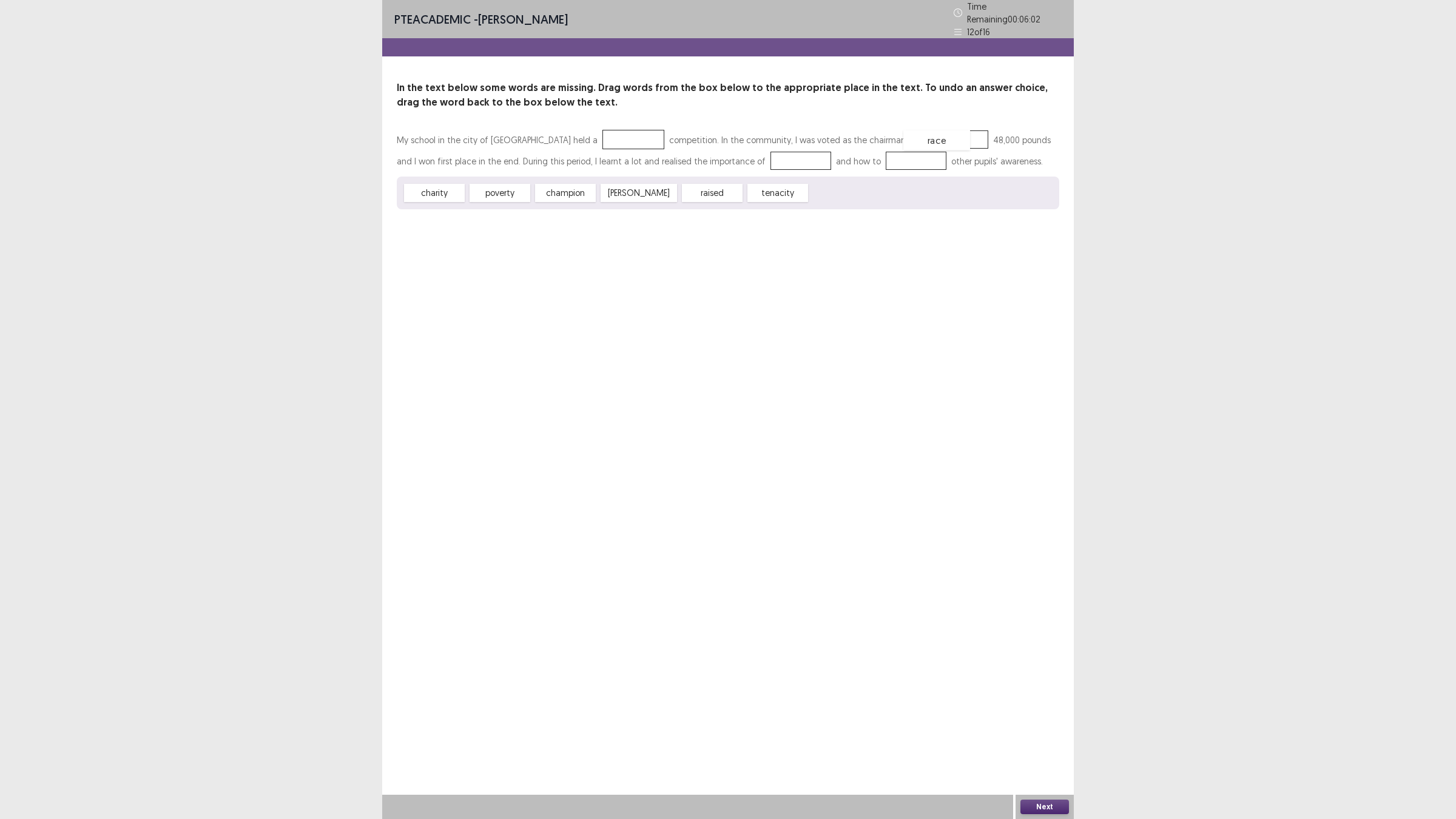
drag, startPoint x: 587, startPoint y: 135, endPoint x: 891, endPoint y: 136, distance: 304.0
drag, startPoint x: 758, startPoint y: 193, endPoint x: 732, endPoint y: 162, distance: 40.5
drag, startPoint x: 440, startPoint y: 183, endPoint x: 584, endPoint y: 126, distance: 154.9
click at [622, 261] on div "PTE academic - [PERSON_NAME] Time Remaining 00 : 05 : 37 12 of 16 In the text b…" at bounding box center [728, 409] width 691 height 819
drag, startPoint x: 620, startPoint y: 188, endPoint x: 837, endPoint y: 170, distance: 217.7
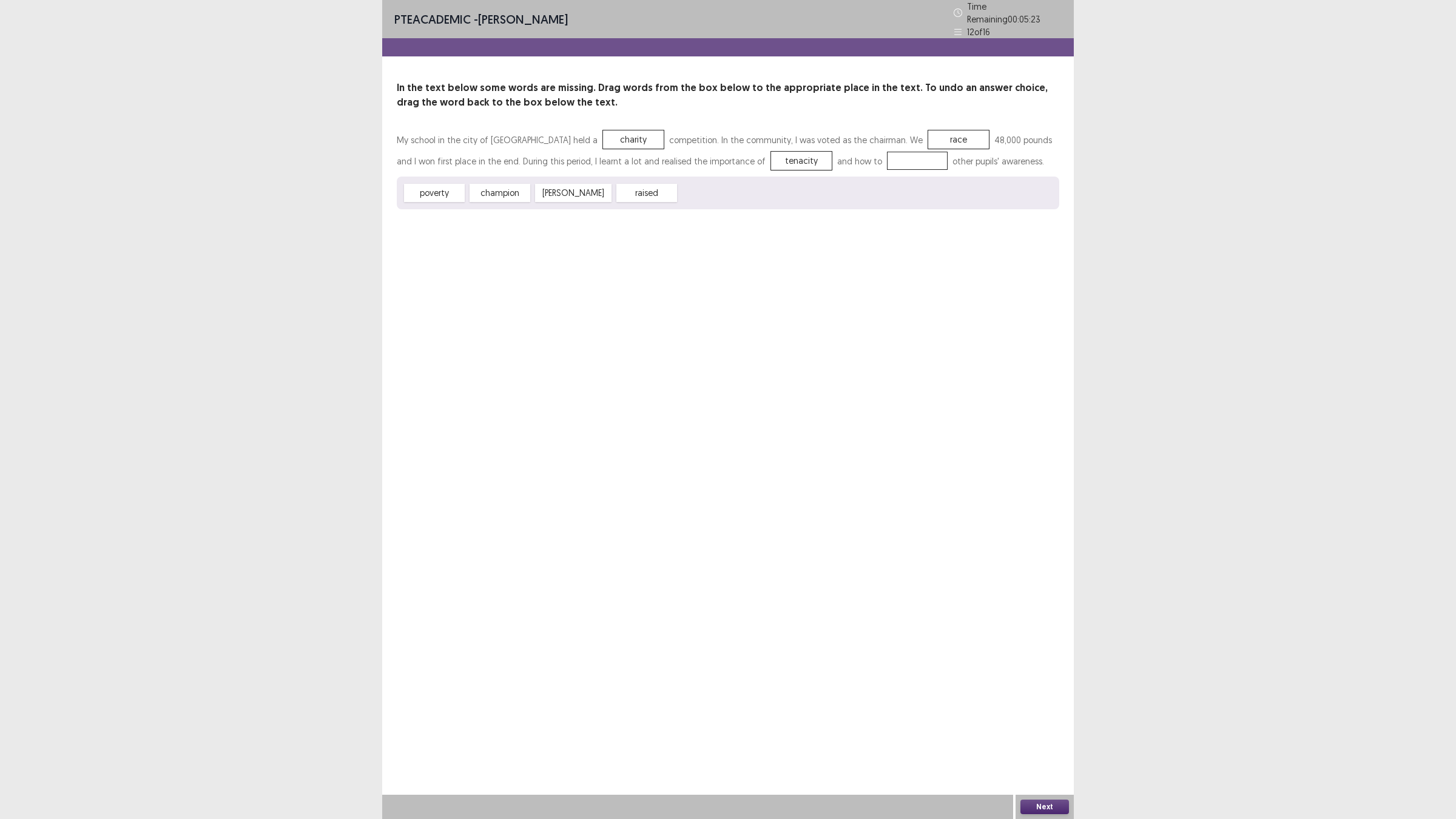
click at [837, 177] on div "poverty champion [PERSON_NAME] raised" at bounding box center [728, 193] width 662 height 33
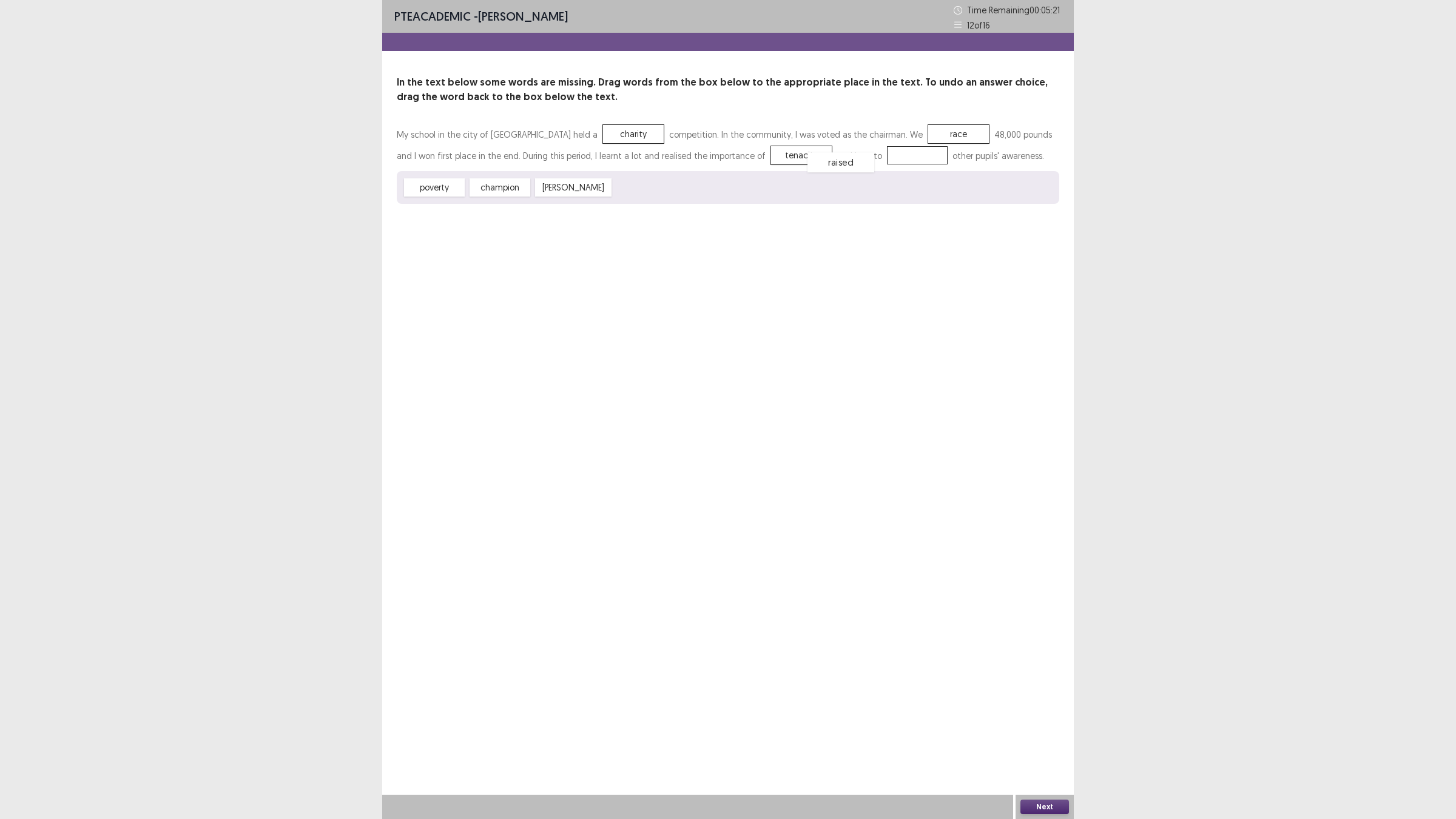
drag, startPoint x: 645, startPoint y: 191, endPoint x: 869, endPoint y: 154, distance: 227.0
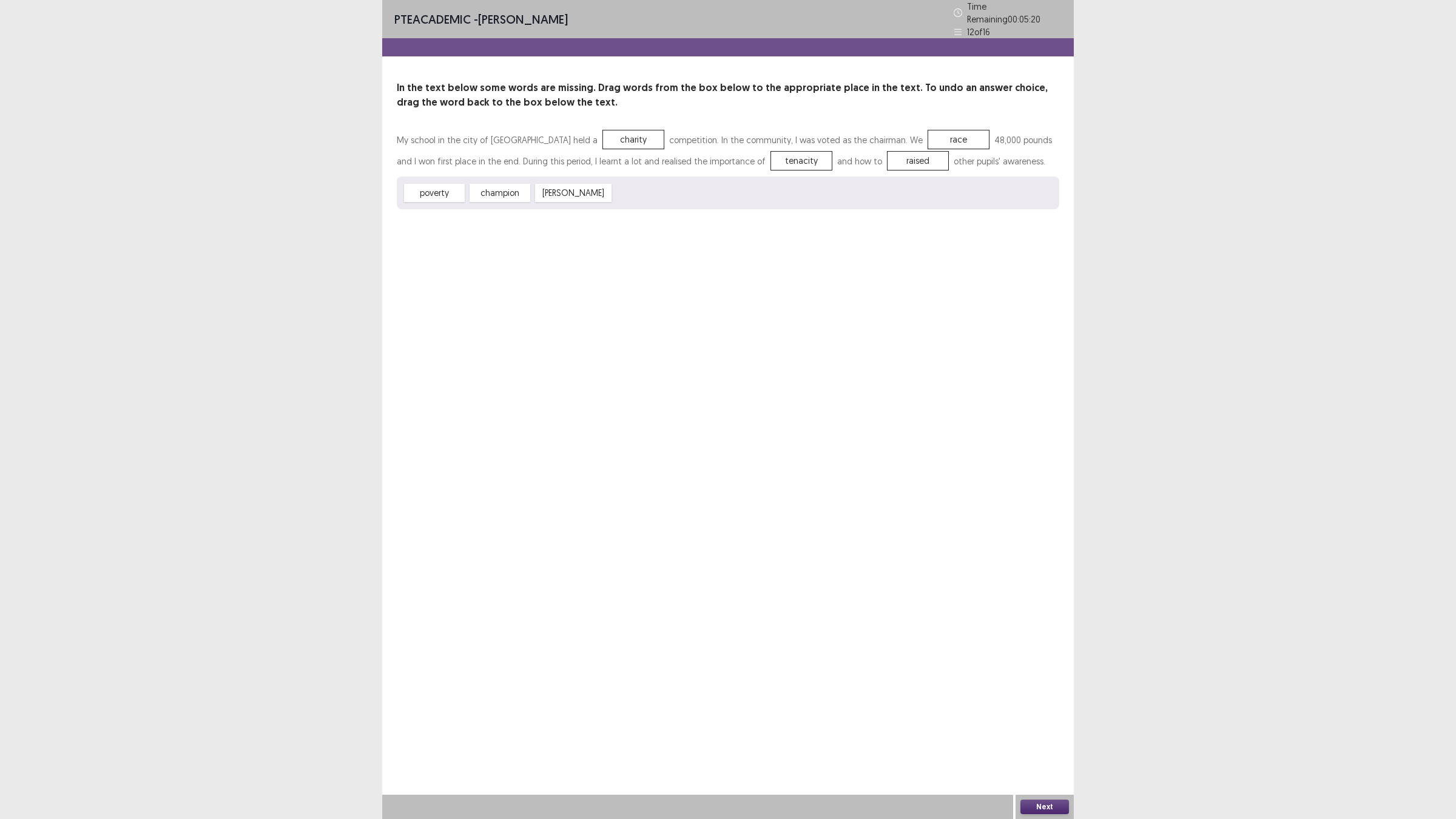
click at [1026, 716] on button "Next" at bounding box center [1045, 806] width 49 height 14
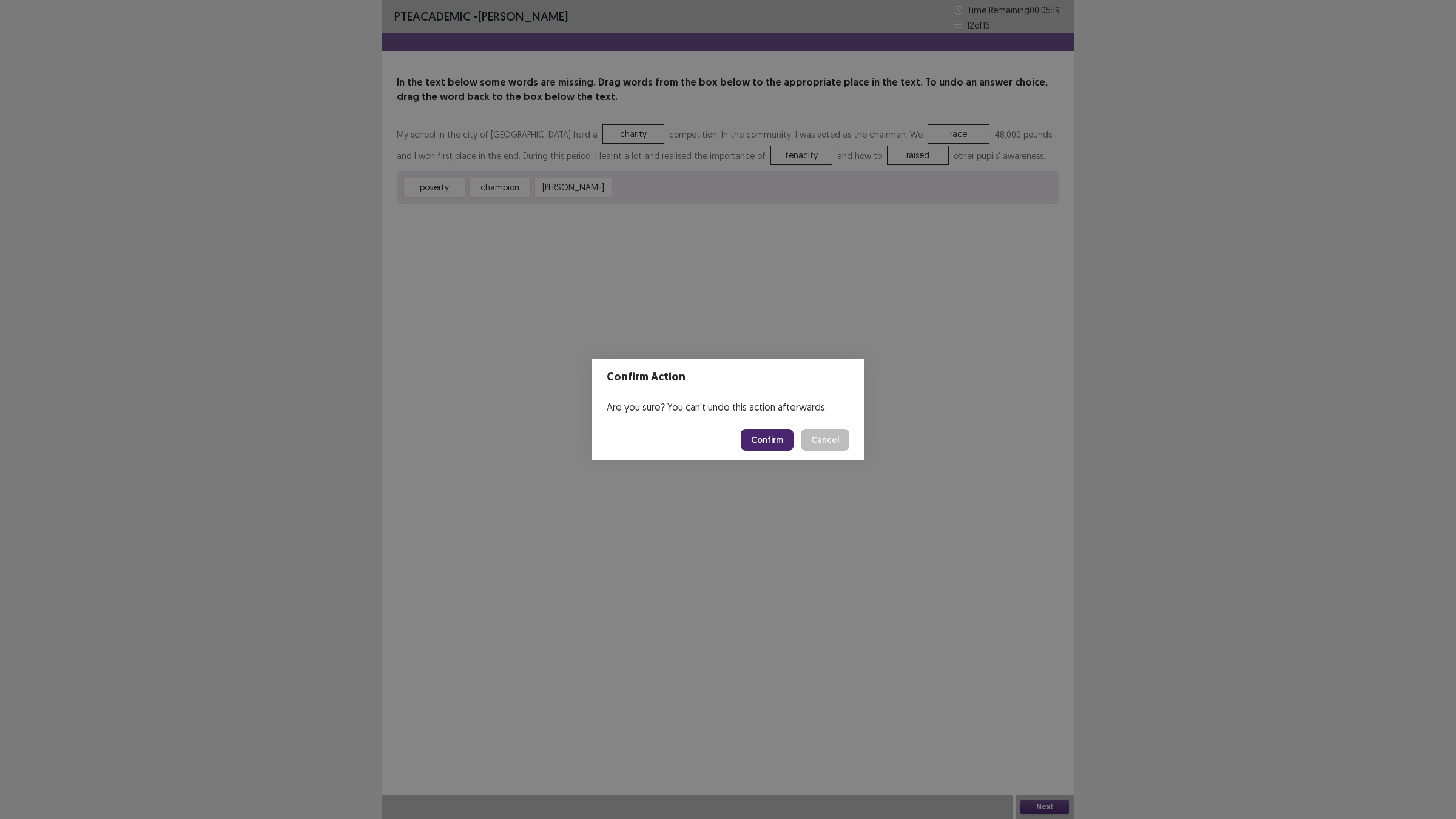
click at [765, 443] on button "Confirm" at bounding box center [767, 440] width 53 height 22
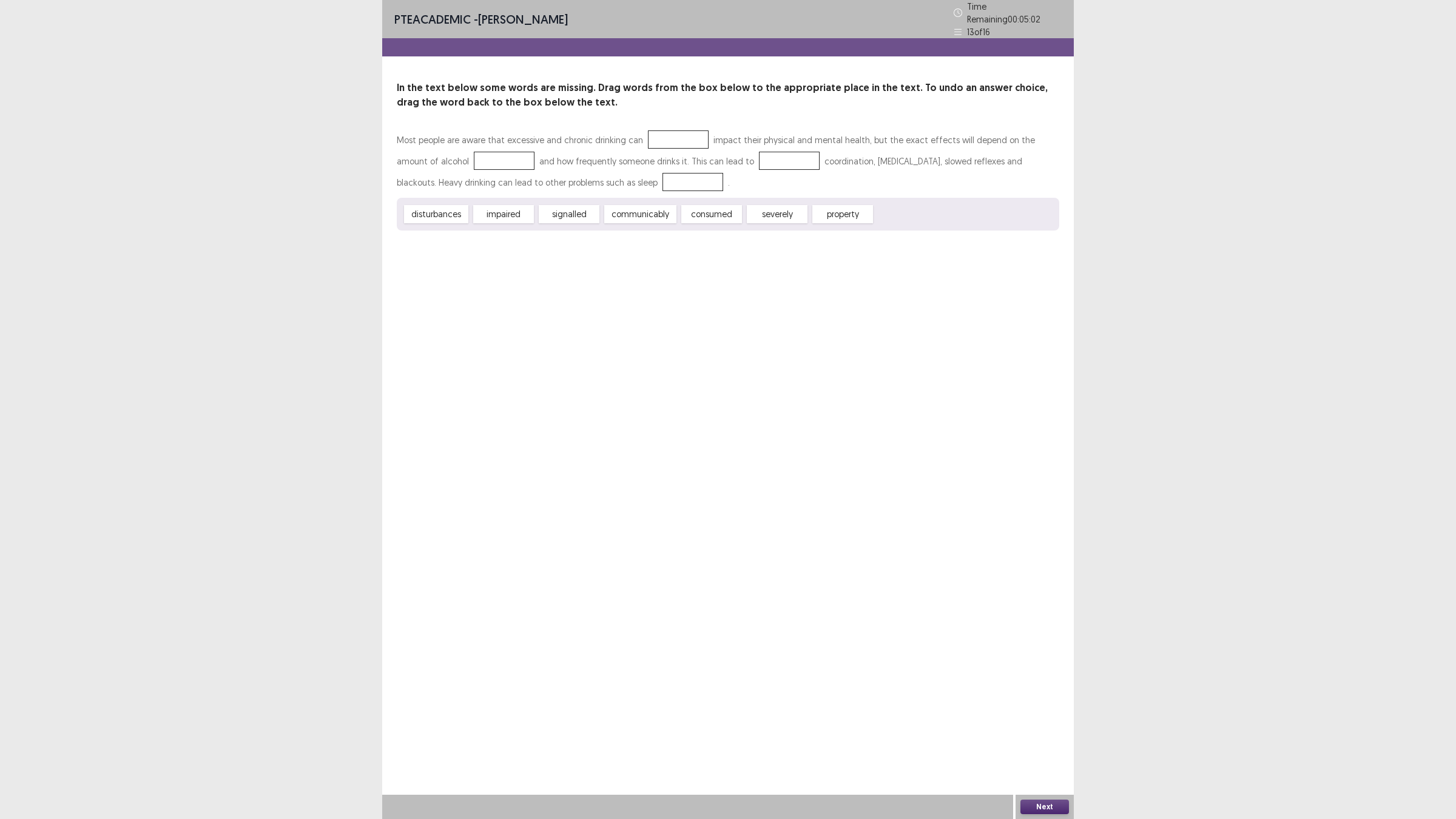
click at [620, 270] on div "PTE academic - [PERSON_NAME] Time Remaining 00 : 05 : 02 13 of 16 In the text b…" at bounding box center [728, 409] width 691 height 819
drag, startPoint x: 777, startPoint y: 210, endPoint x: 676, endPoint y: 125, distance: 132.0
drag, startPoint x: 697, startPoint y: 213, endPoint x: 458, endPoint y: 149, distance: 247.4
click at [666, 247] on div "PTE academic - [PERSON_NAME] Time Remaining 00 : 04 : 36 13 of 16 In the text b…" at bounding box center [728, 127] width 691 height 255
drag, startPoint x: 713, startPoint y: 211, endPoint x: 747, endPoint y: 151, distance: 69.0
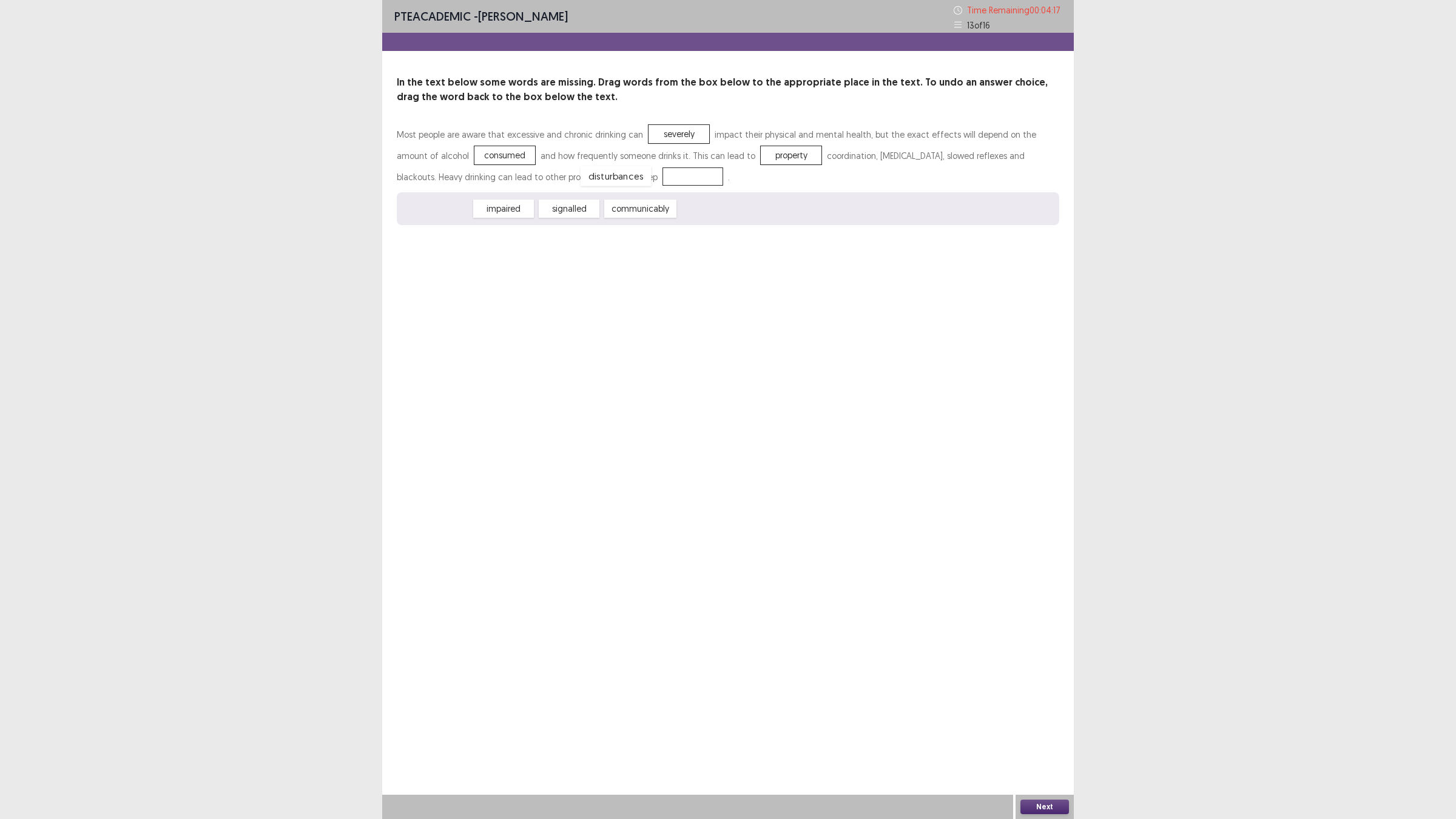
drag, startPoint x: 444, startPoint y: 213, endPoint x: 623, endPoint y: 181, distance: 181.8
click at [1027, 716] on button "Next" at bounding box center [1045, 806] width 49 height 14
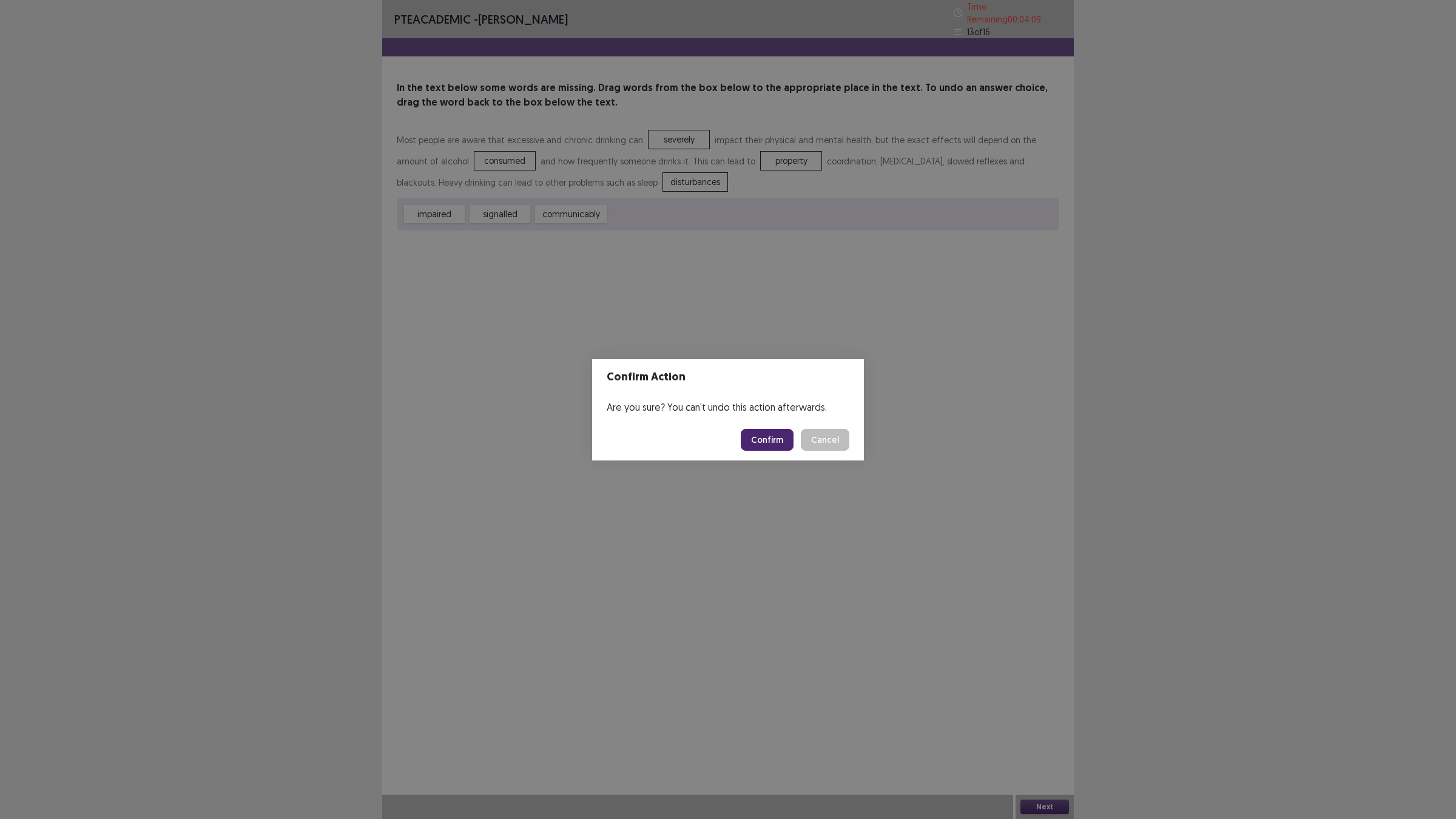
click at [769, 445] on button "Confirm" at bounding box center [767, 440] width 53 height 22
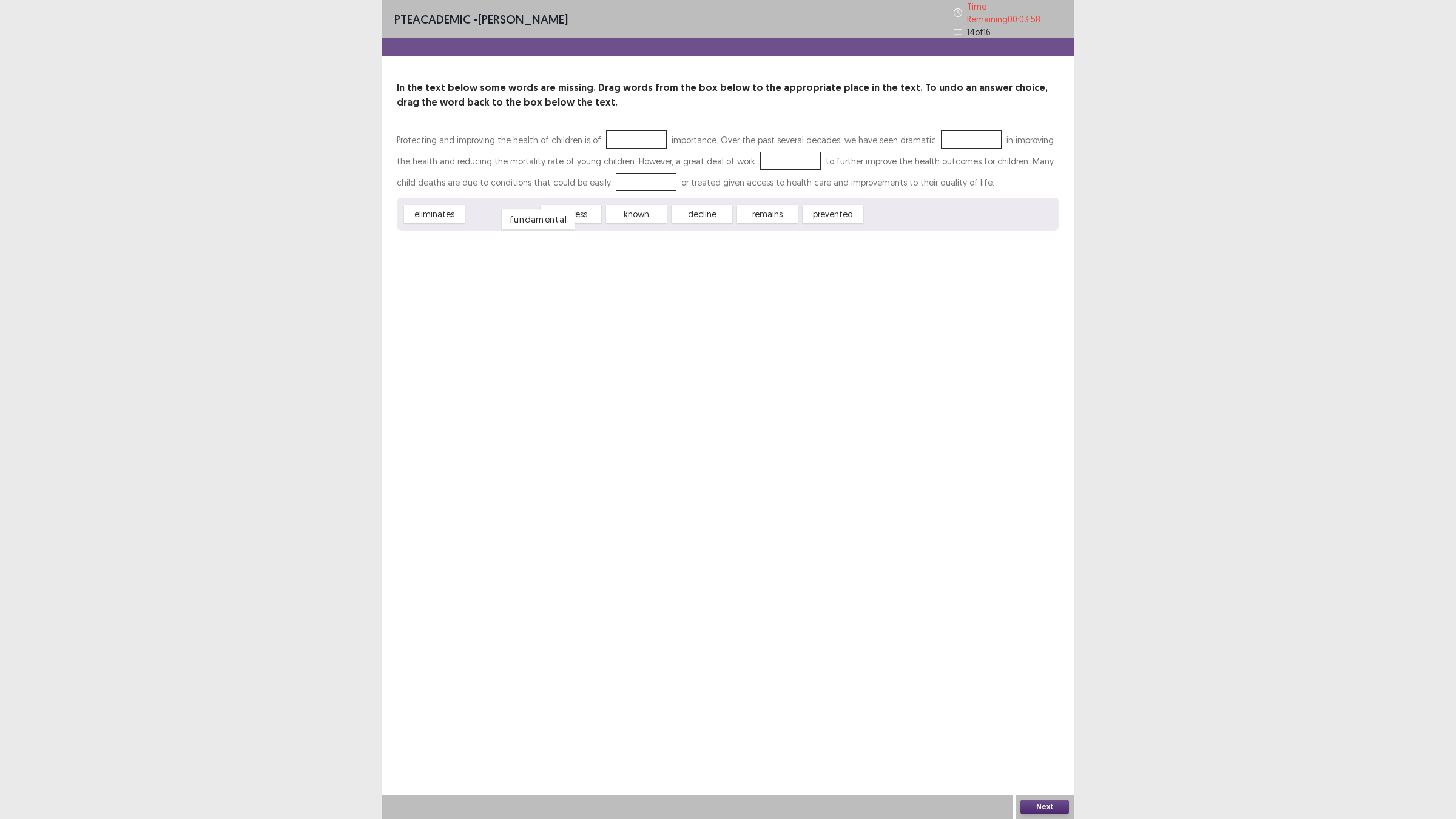
drag, startPoint x: 502, startPoint y: 214, endPoint x: 538, endPoint y: 219, distance: 36.3
click at [538, 219] on div "fundamental" at bounding box center [538, 219] width 73 height 20
drag, startPoint x: 692, startPoint y: 214, endPoint x: 957, endPoint y: 135, distance: 276.5
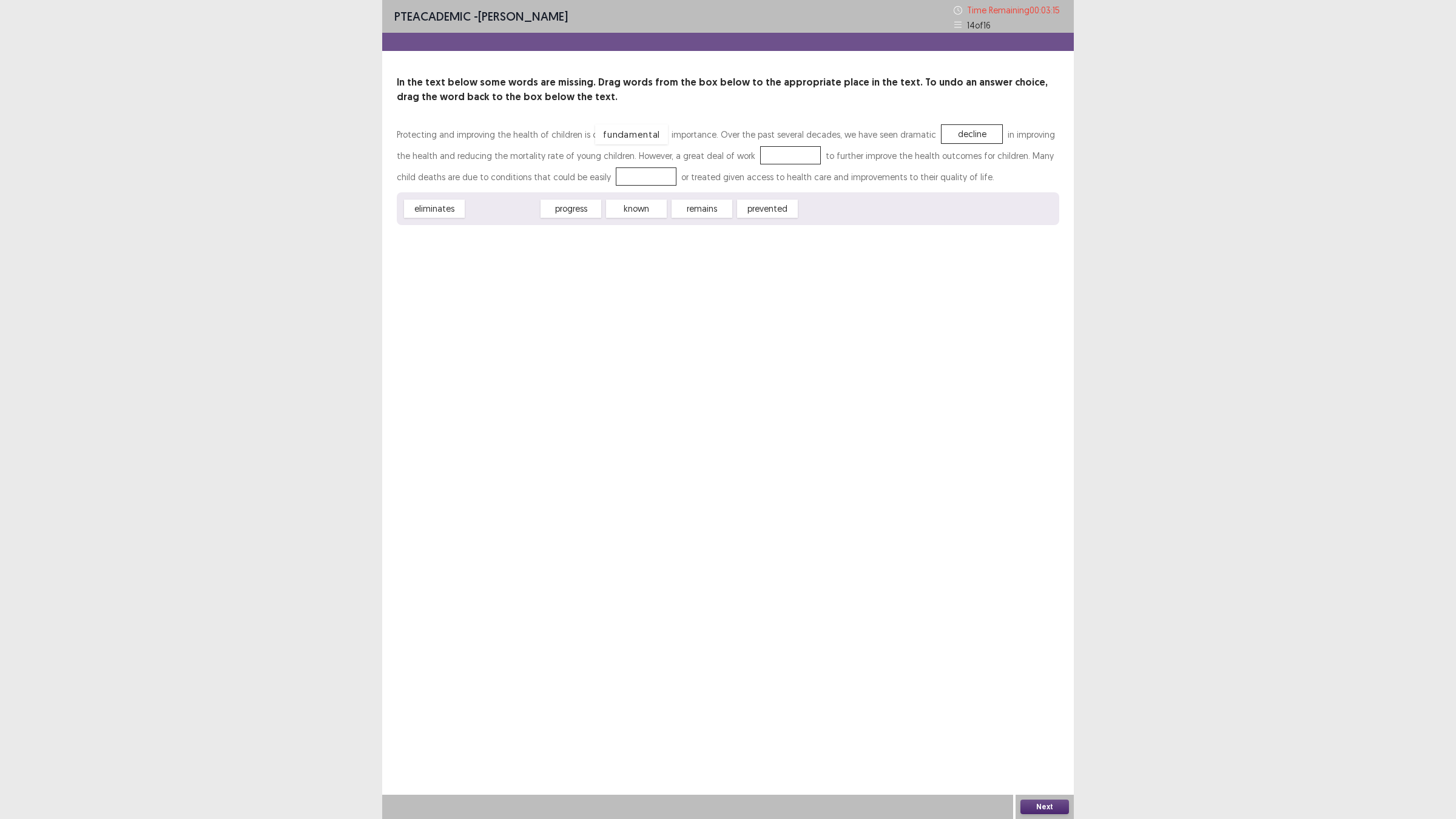
drag, startPoint x: 516, startPoint y: 208, endPoint x: 645, endPoint y: 134, distance: 148.7
drag, startPoint x: 720, startPoint y: 218, endPoint x: 728, endPoint y: 210, distance: 11.3
click at [728, 210] on div "prevented" at bounding box center [706, 200] width 67 height 20
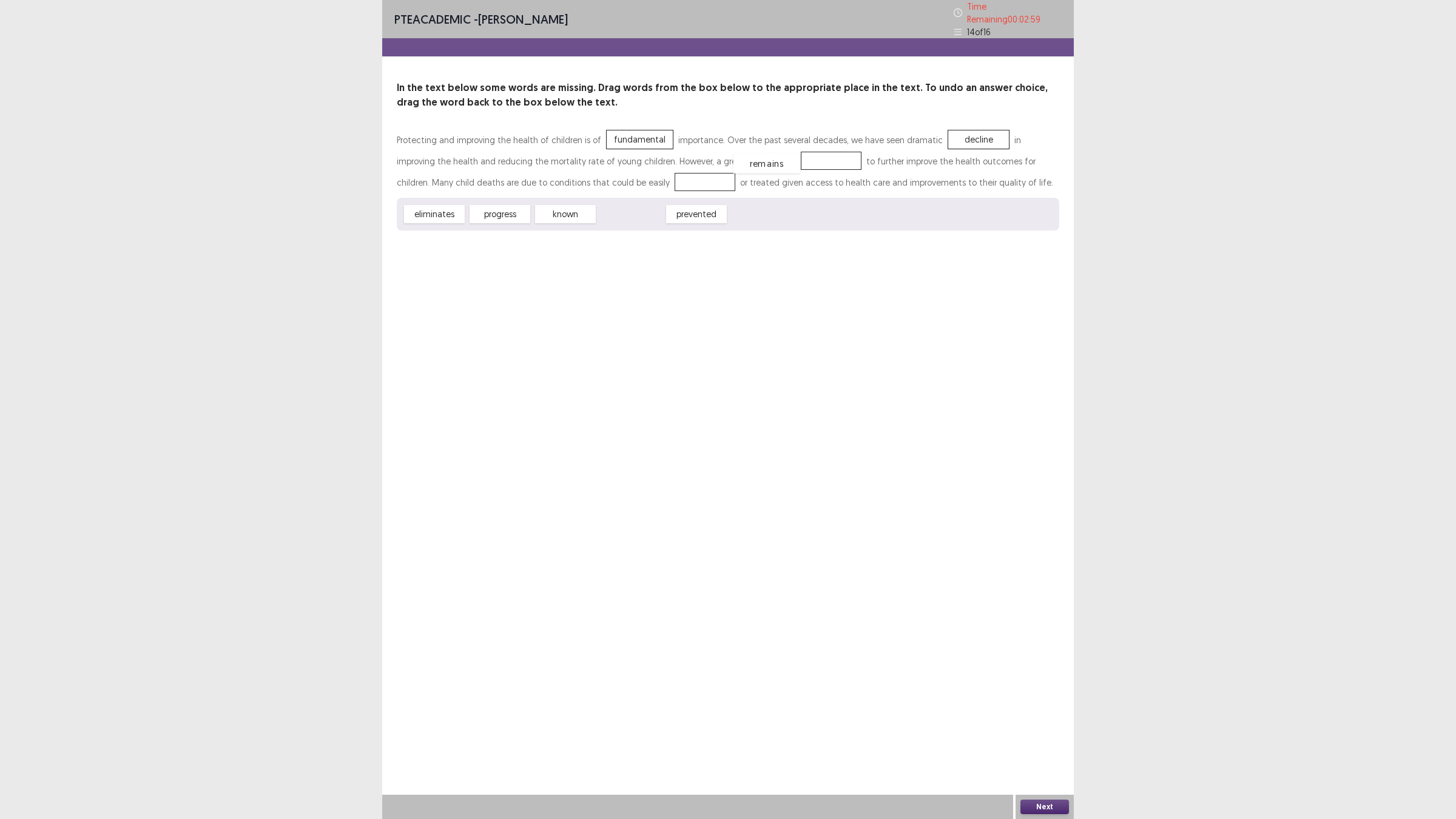
drag, startPoint x: 636, startPoint y: 210, endPoint x: 765, endPoint y: 151, distance: 141.9
drag, startPoint x: 645, startPoint y: 211, endPoint x: 625, endPoint y: 173, distance: 42.9
click at [1045, 716] on button "Next" at bounding box center [1045, 806] width 49 height 14
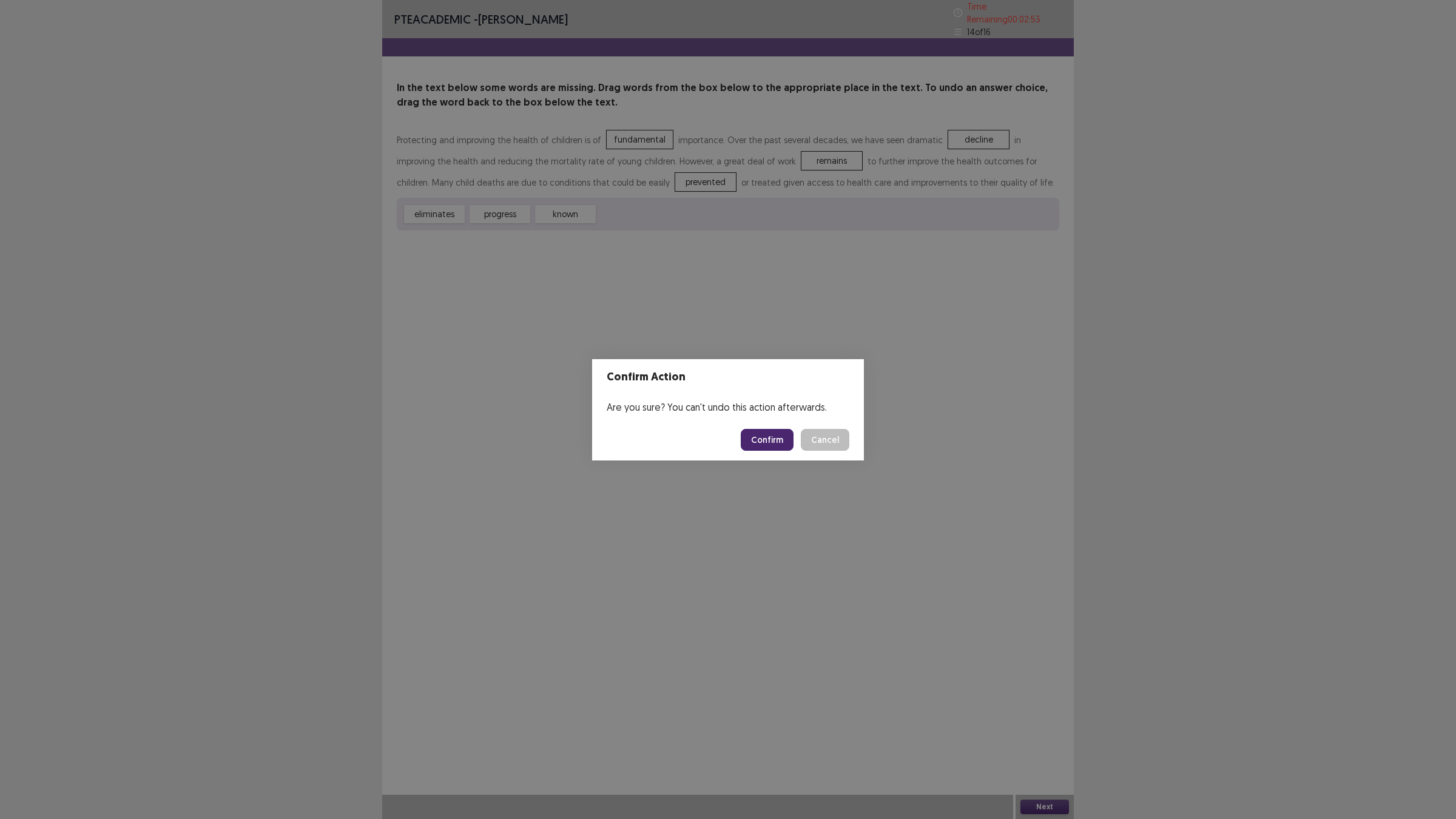
click at [768, 441] on button "Confirm" at bounding box center [767, 440] width 53 height 22
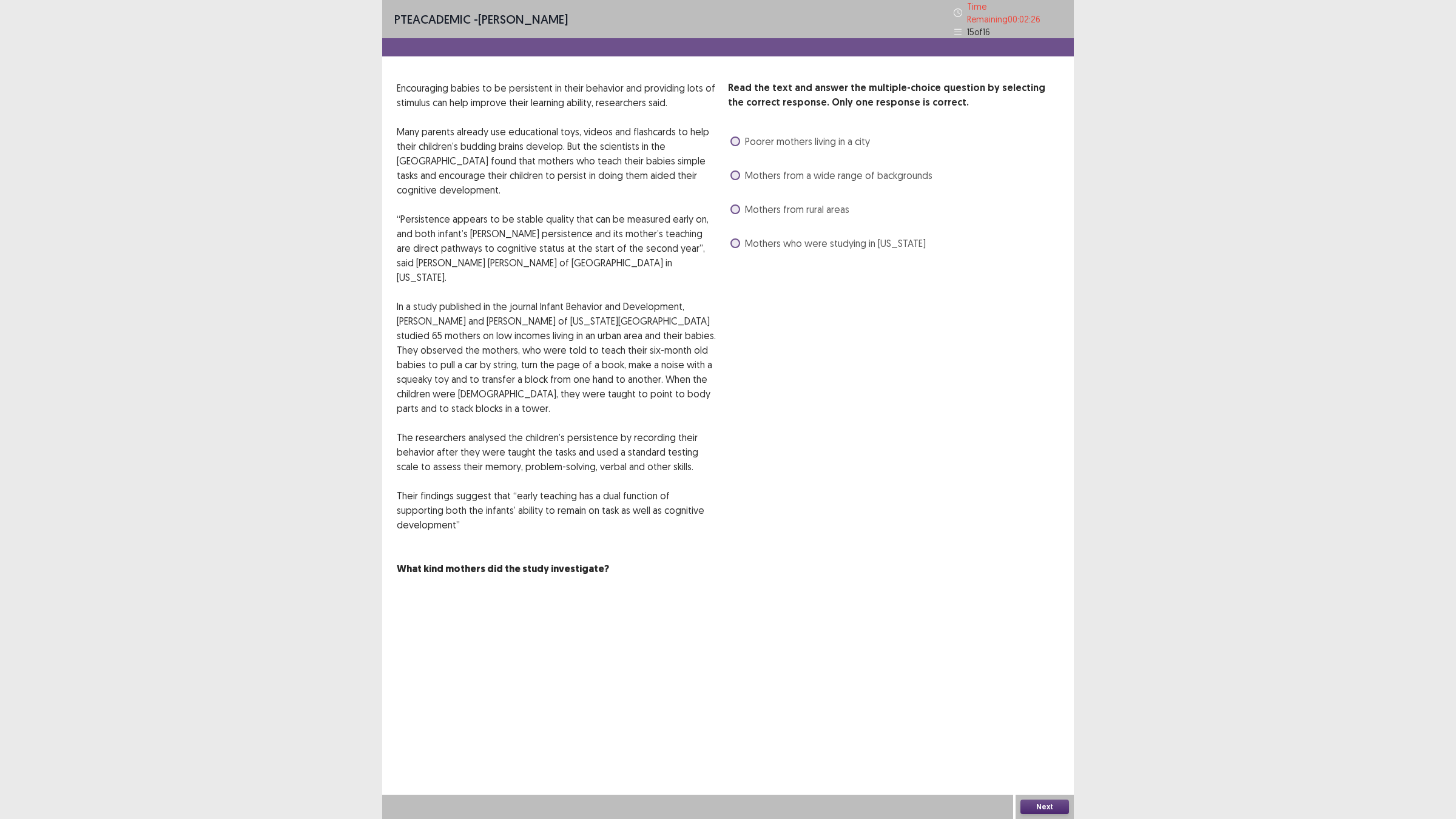
drag, startPoint x: 754, startPoint y: 240, endPoint x: 766, endPoint y: 307, distance: 68.1
click at [766, 307] on div "Read the text and answer the multiple-choice question by selecting the correct …" at bounding box center [894, 328] width 331 height 496
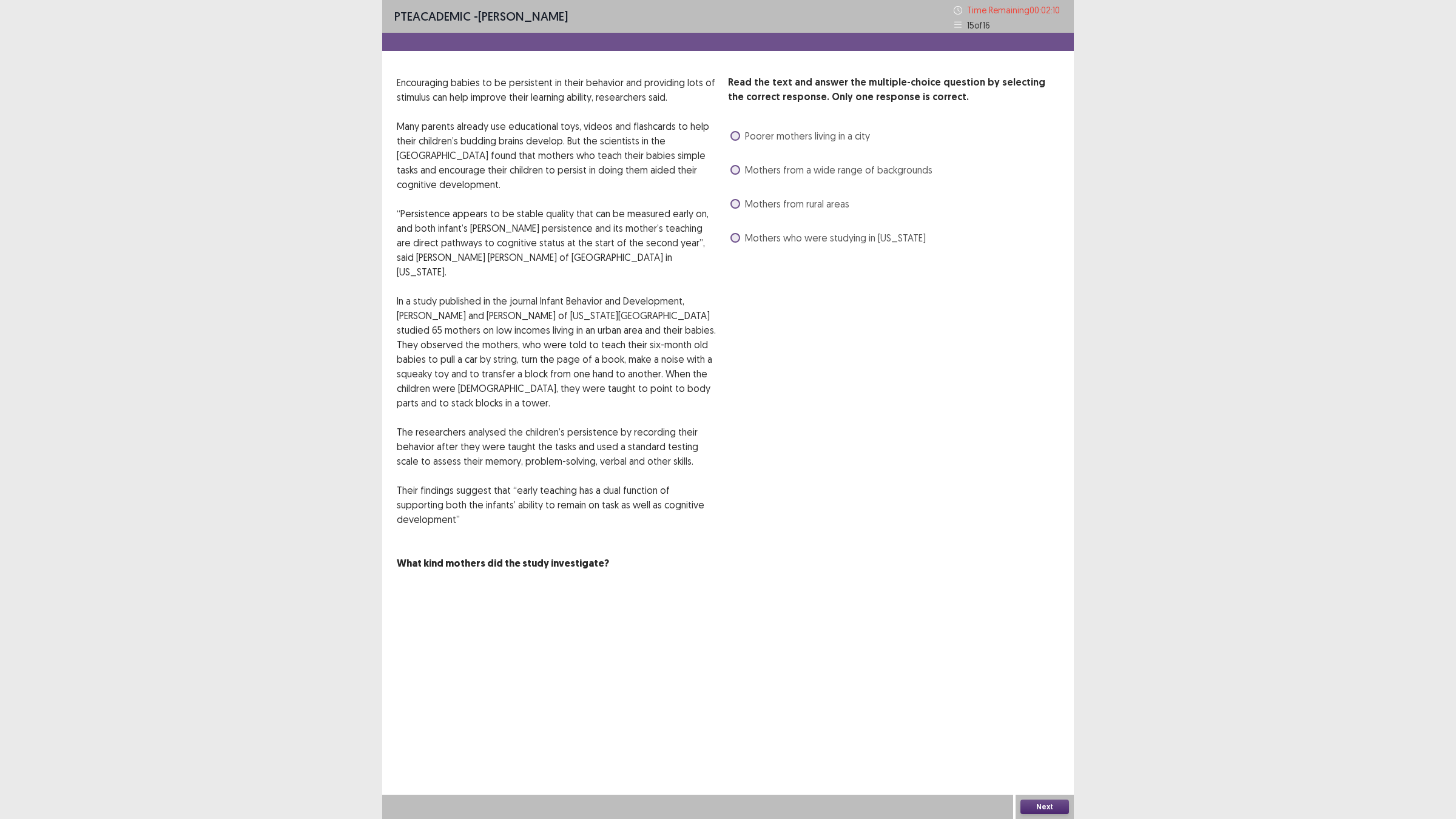
click at [749, 171] on span "Mothers from a wide range of backgrounds" at bounding box center [839, 169] width 188 height 14
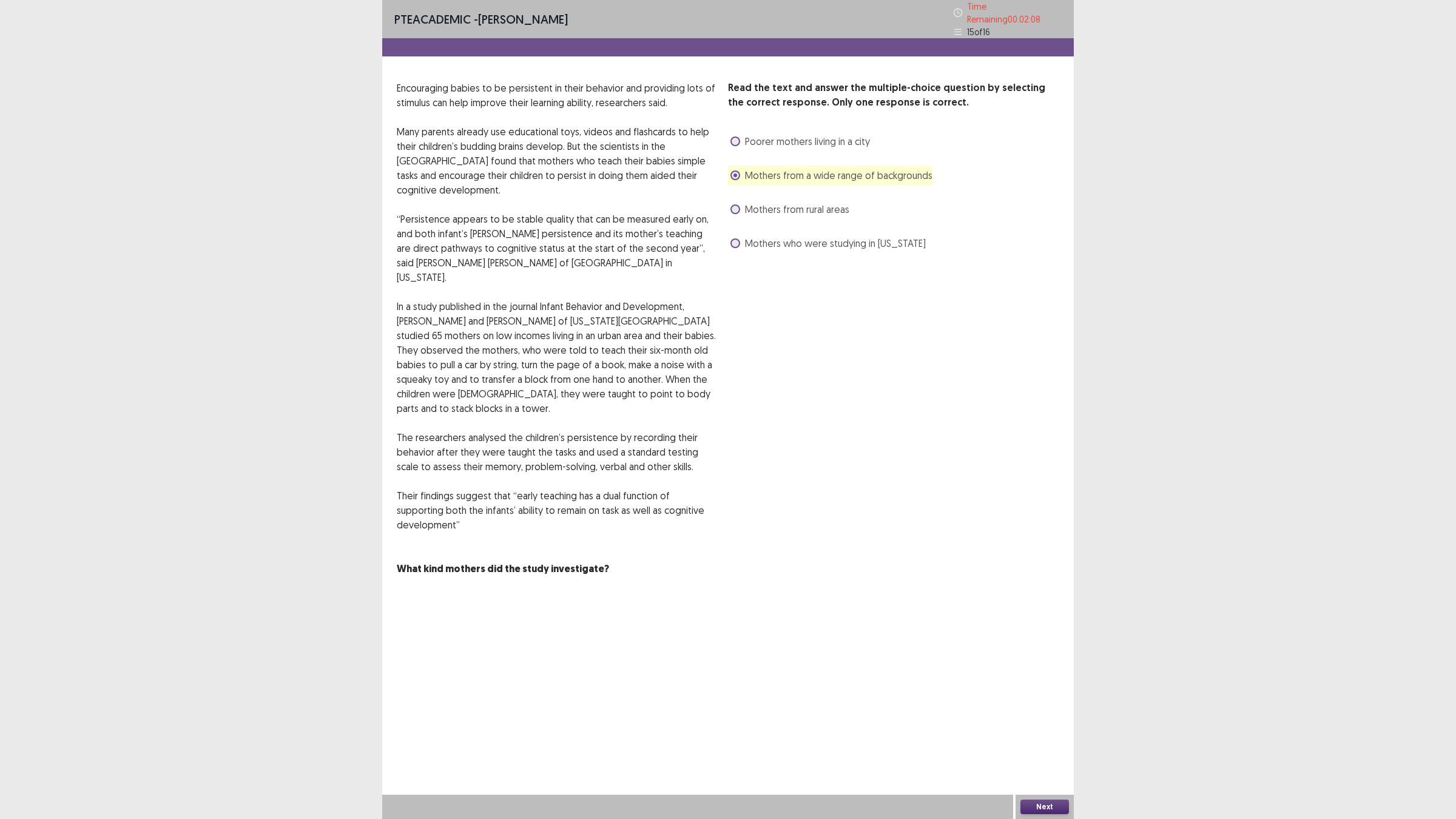
click at [1032, 716] on button "Next" at bounding box center [1045, 806] width 49 height 14
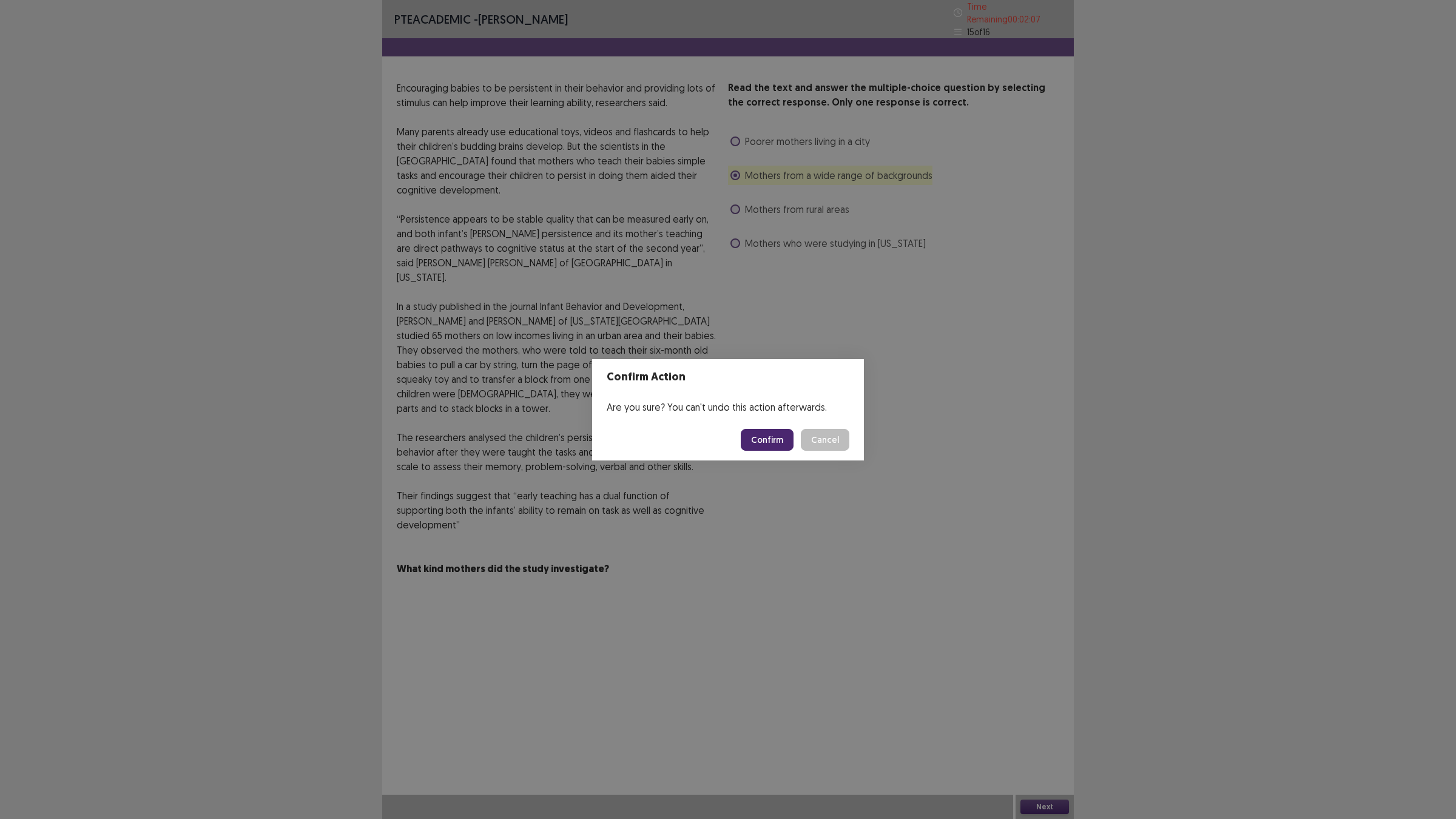
click at [774, 437] on button "Confirm" at bounding box center [767, 440] width 53 height 22
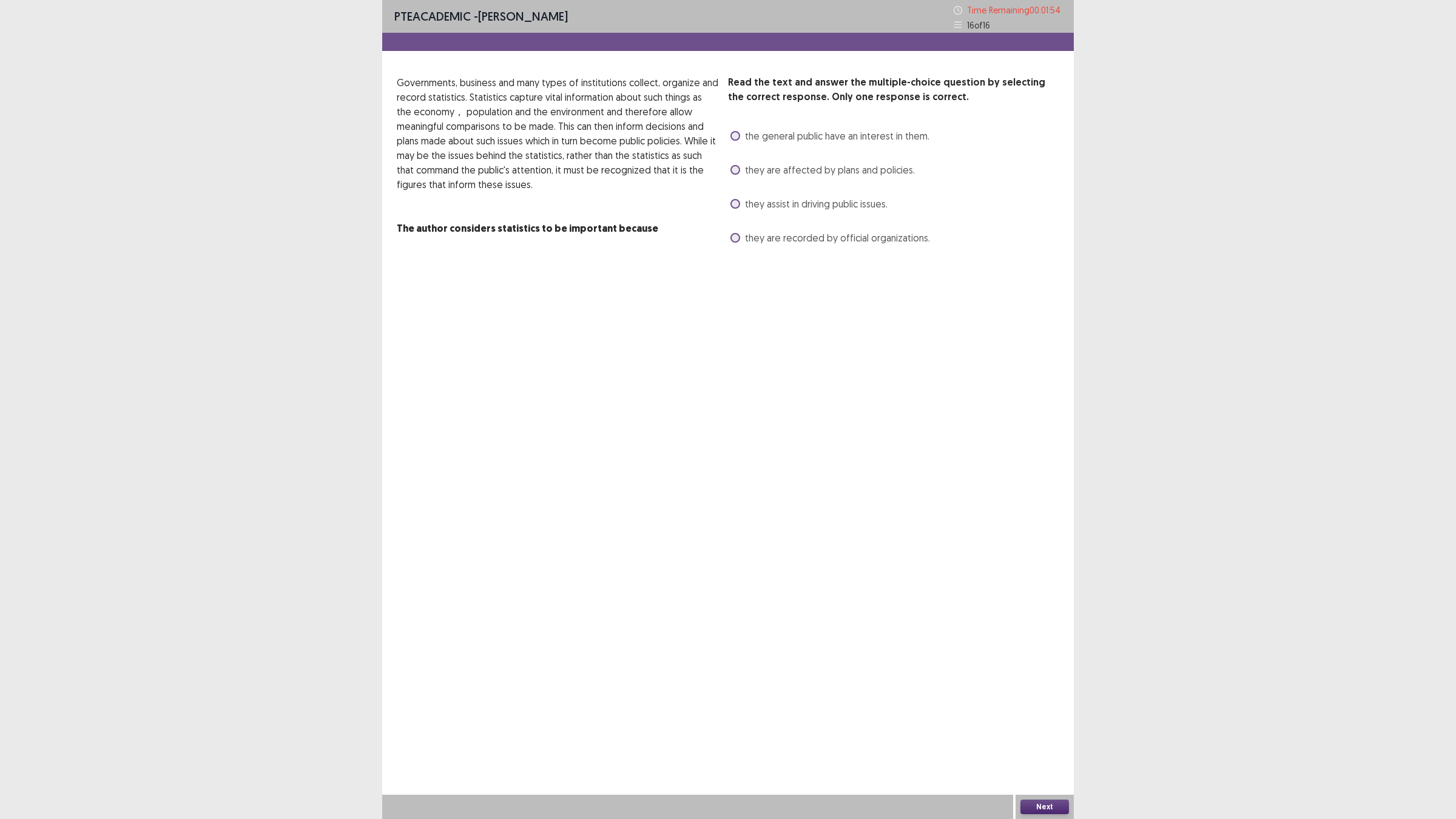
click at [793, 169] on span "they are affected by plans and policies." at bounding box center [829, 169] width 169 height 14
click at [1048, 716] on div "Next" at bounding box center [1045, 806] width 58 height 24
click at [1048, 716] on button "Next" at bounding box center [1045, 806] width 49 height 14
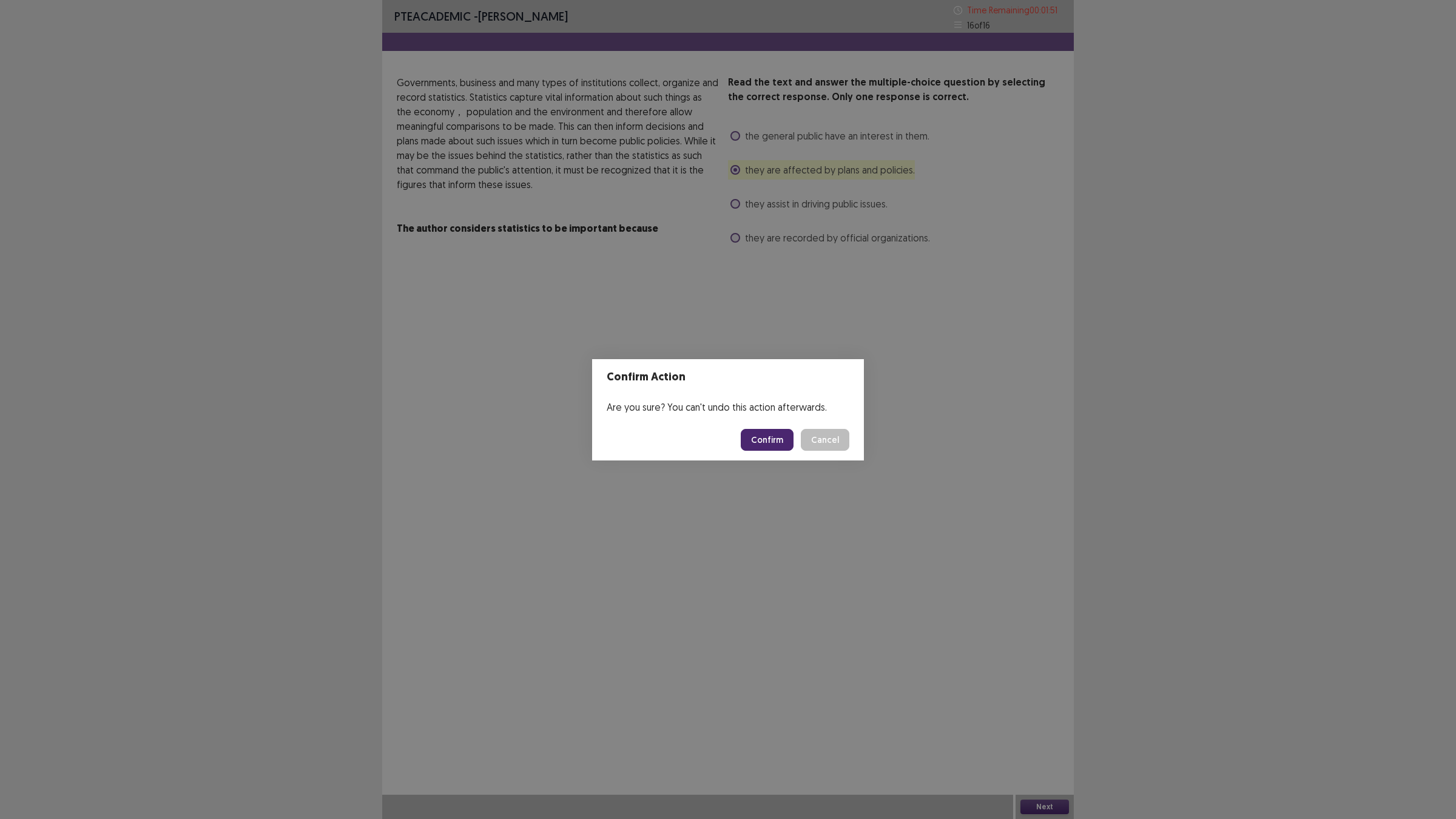
click at [786, 438] on button "Confirm" at bounding box center [767, 440] width 53 height 22
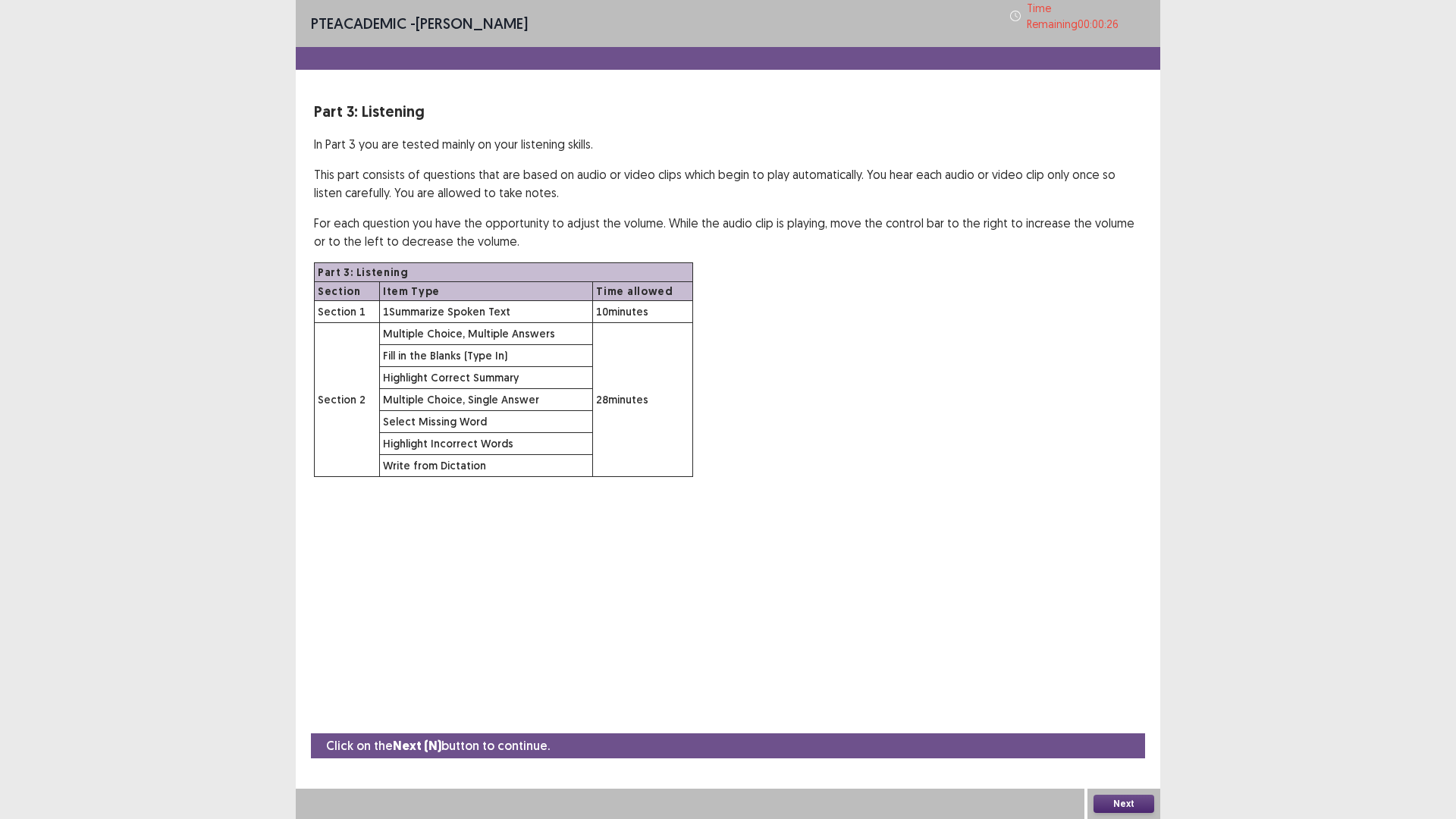
click at [1114, 801] on button "Next" at bounding box center [1124, 804] width 61 height 18
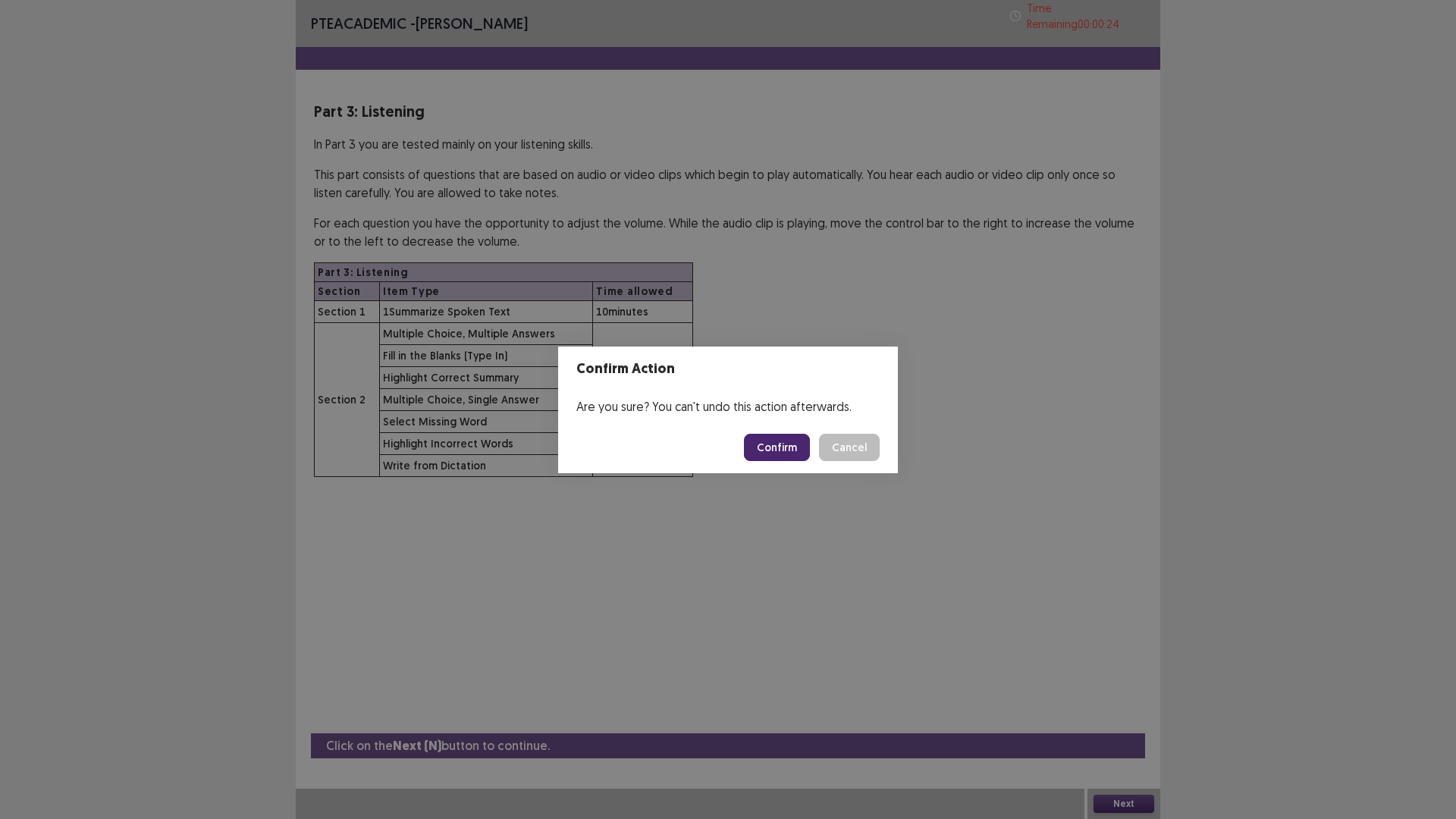
click at [785, 449] on button "Confirm" at bounding box center [776, 447] width 66 height 28
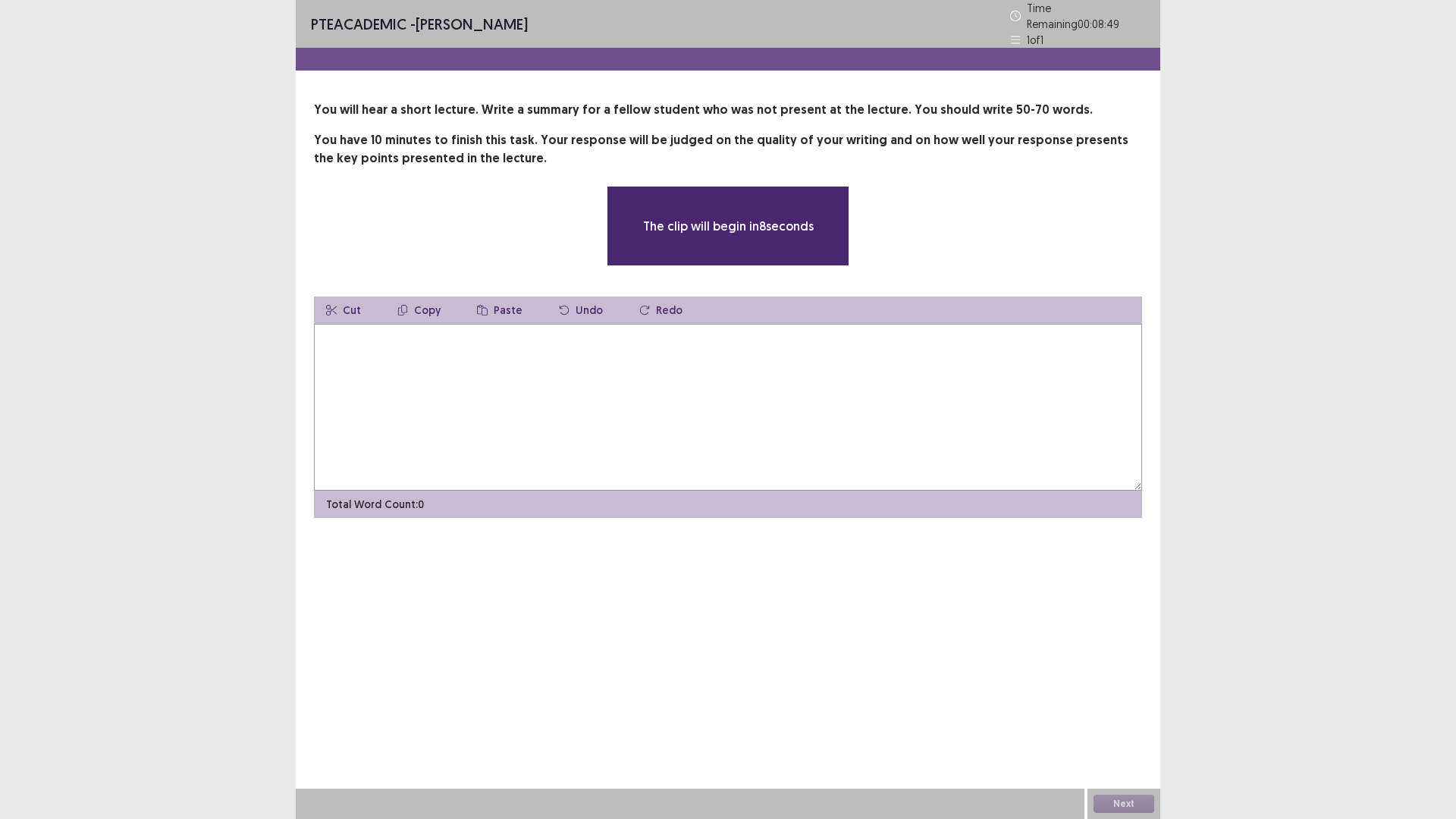
click at [785, 449] on textarea at bounding box center [728, 407] width 827 height 167
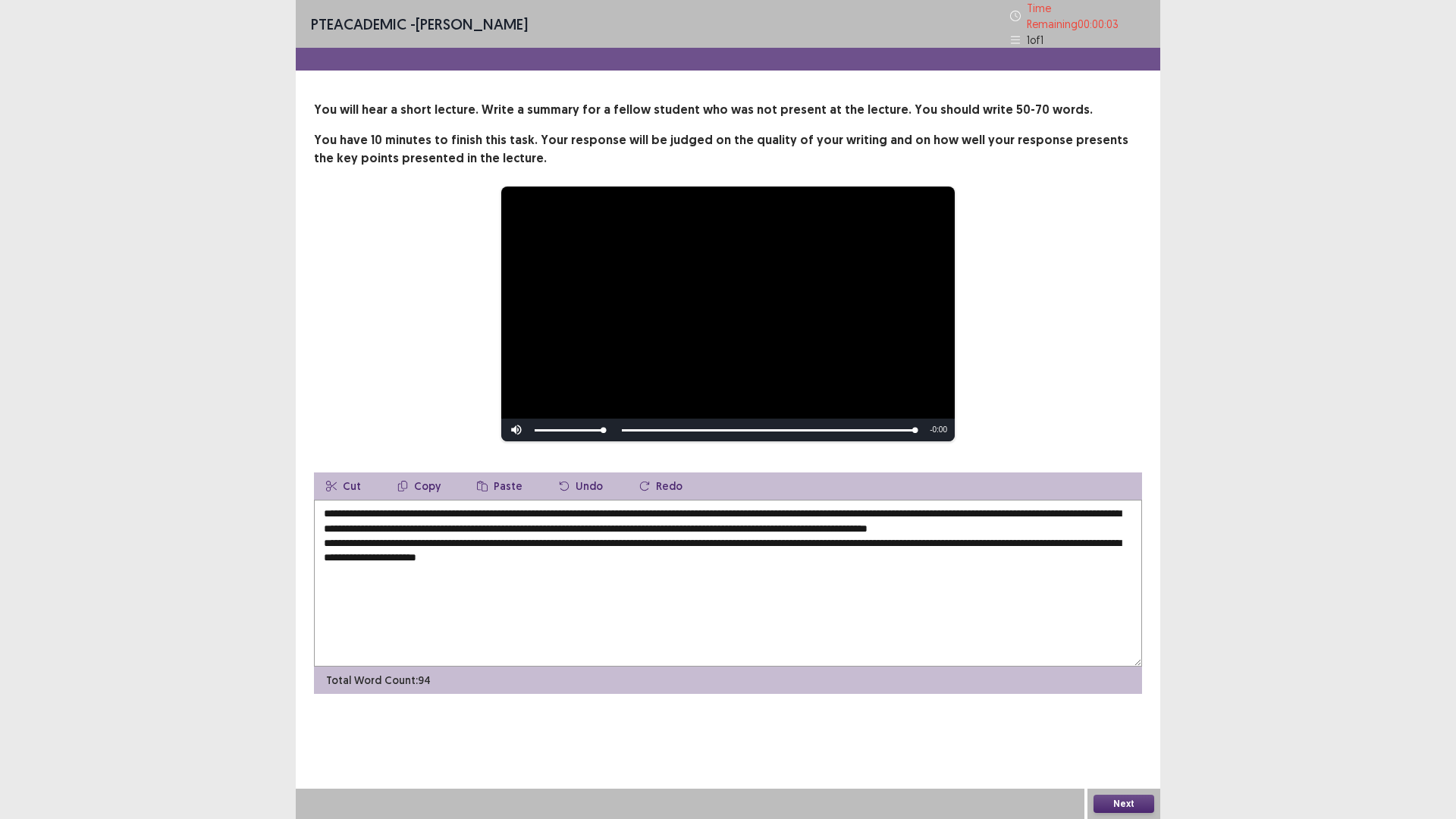
type textarea "**********"
click at [1095, 805] on button "Next" at bounding box center [1124, 804] width 61 height 18
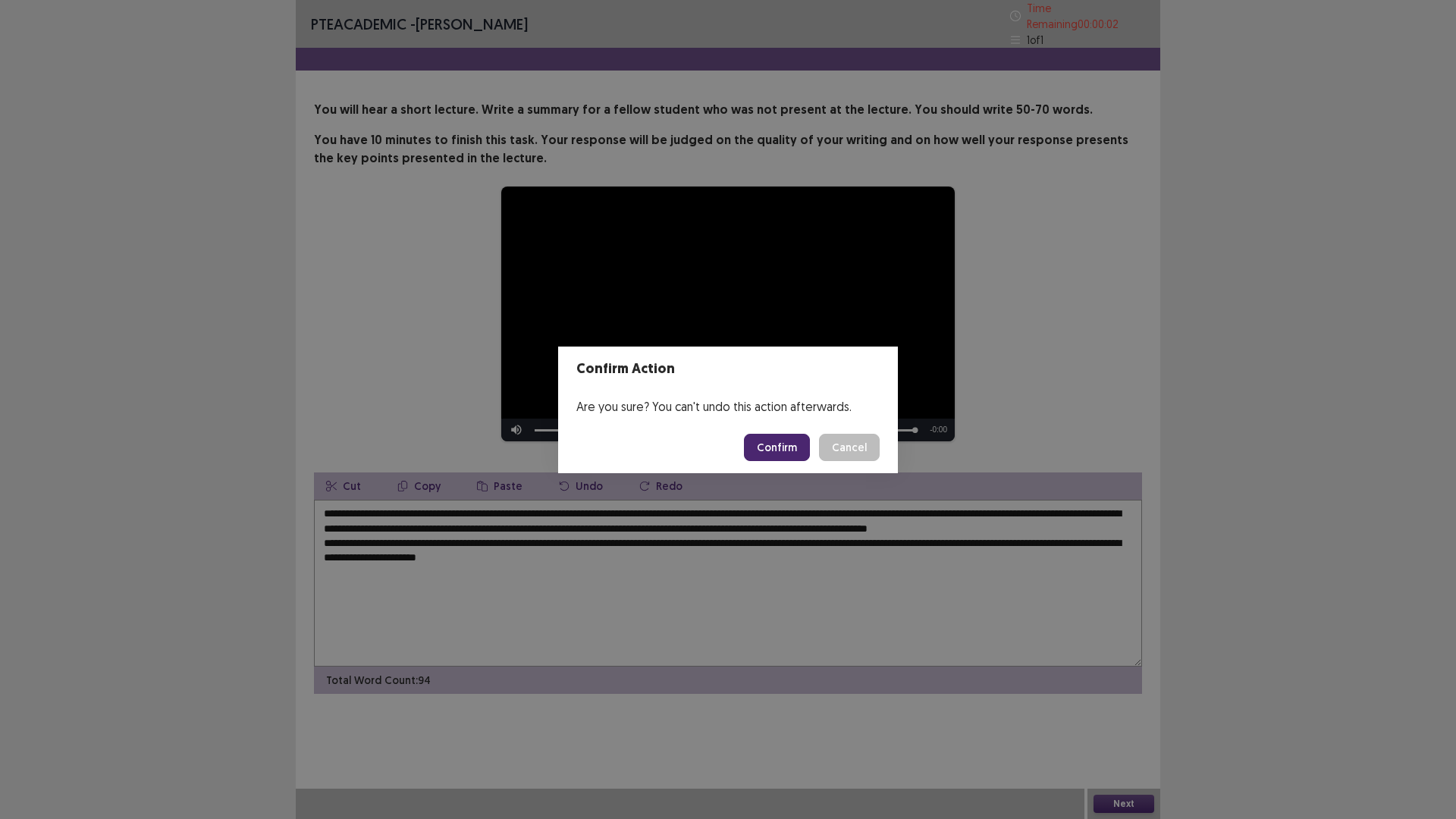
click at [775, 459] on button "Confirm" at bounding box center [776, 447] width 66 height 28
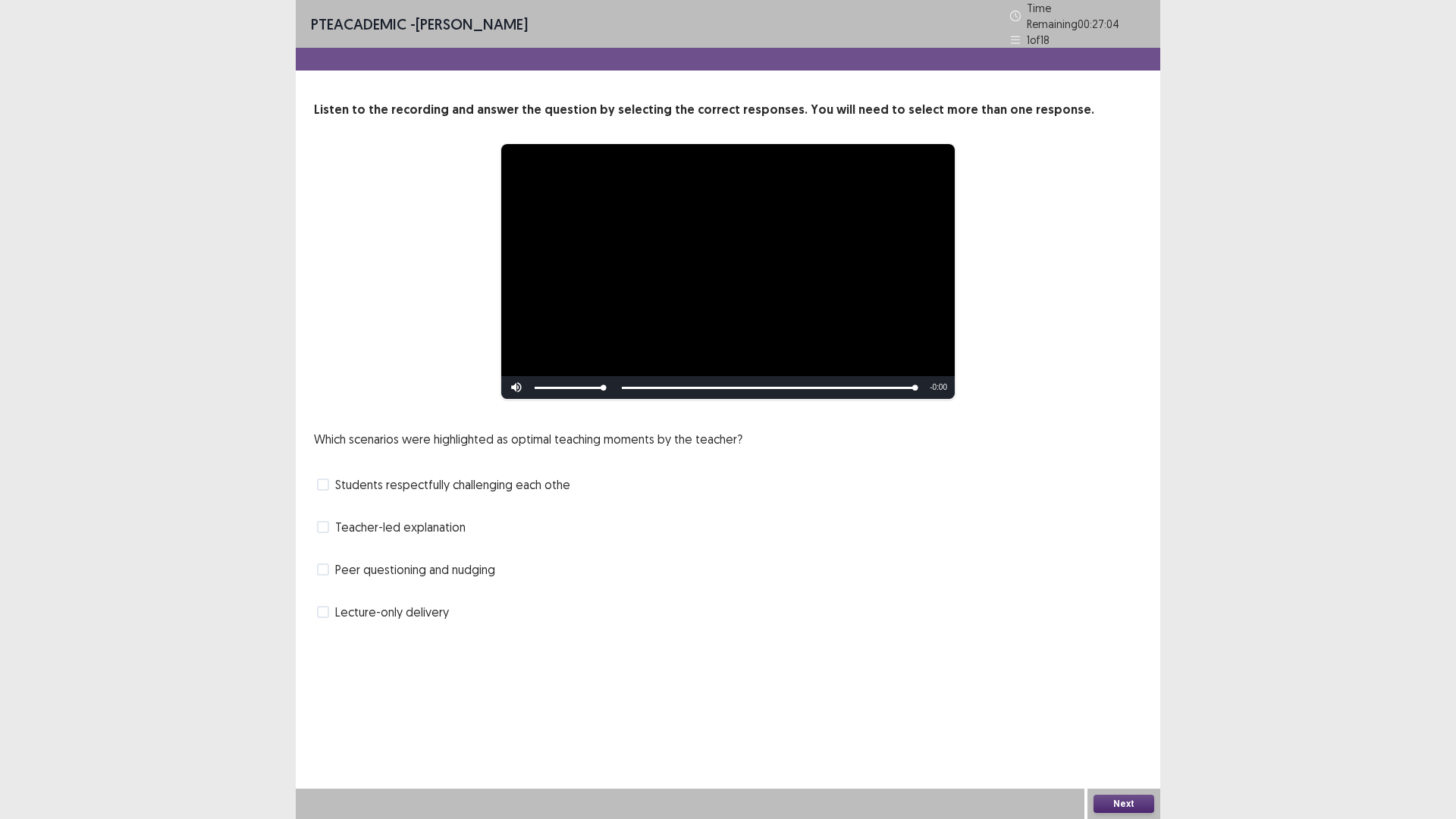
click at [497, 485] on span "Students respectfully challenging each othe" at bounding box center [452, 485] width 235 height 18
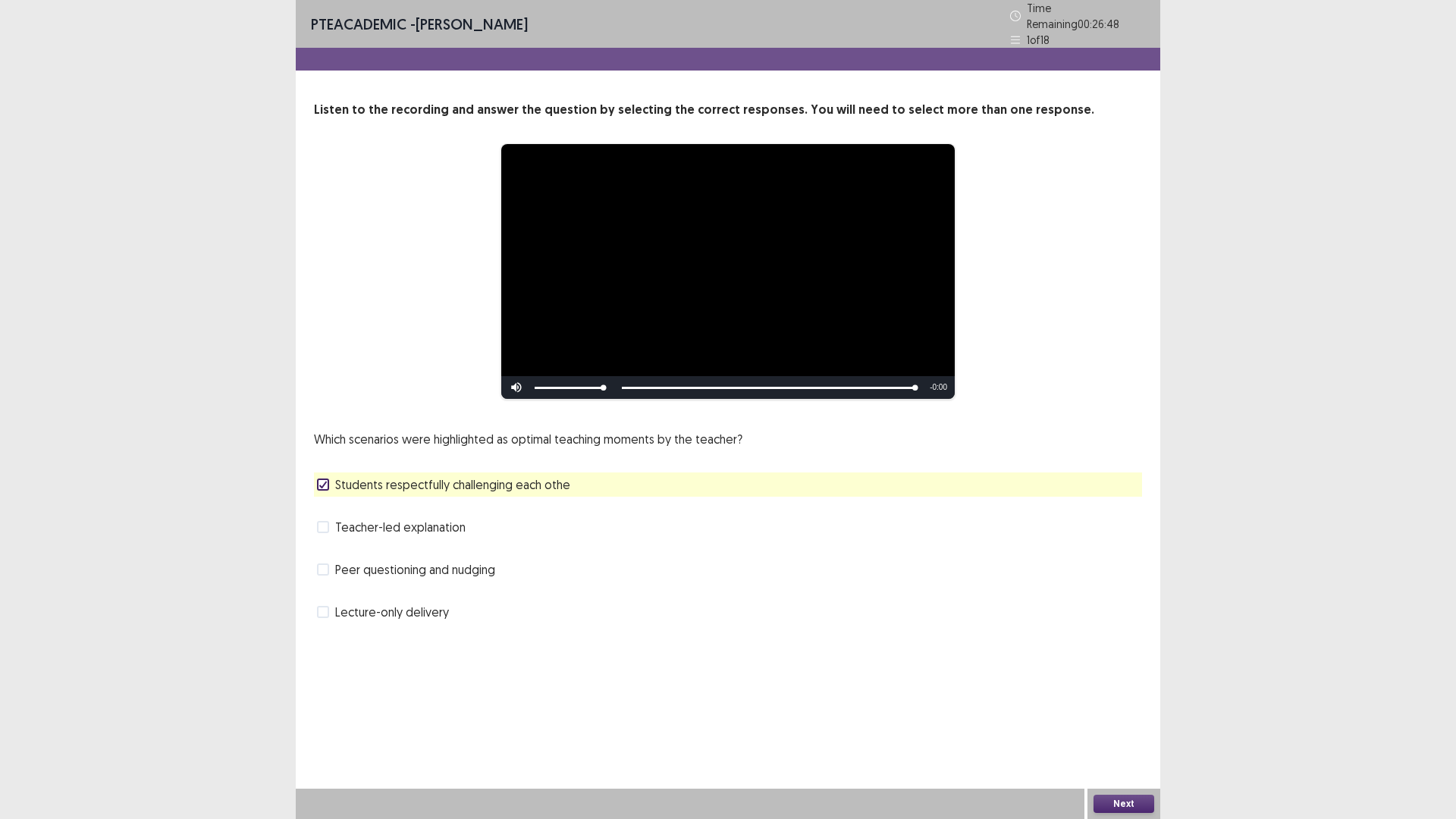
click at [439, 572] on span "Peer questioning and nudging" at bounding box center [415, 570] width 160 height 18
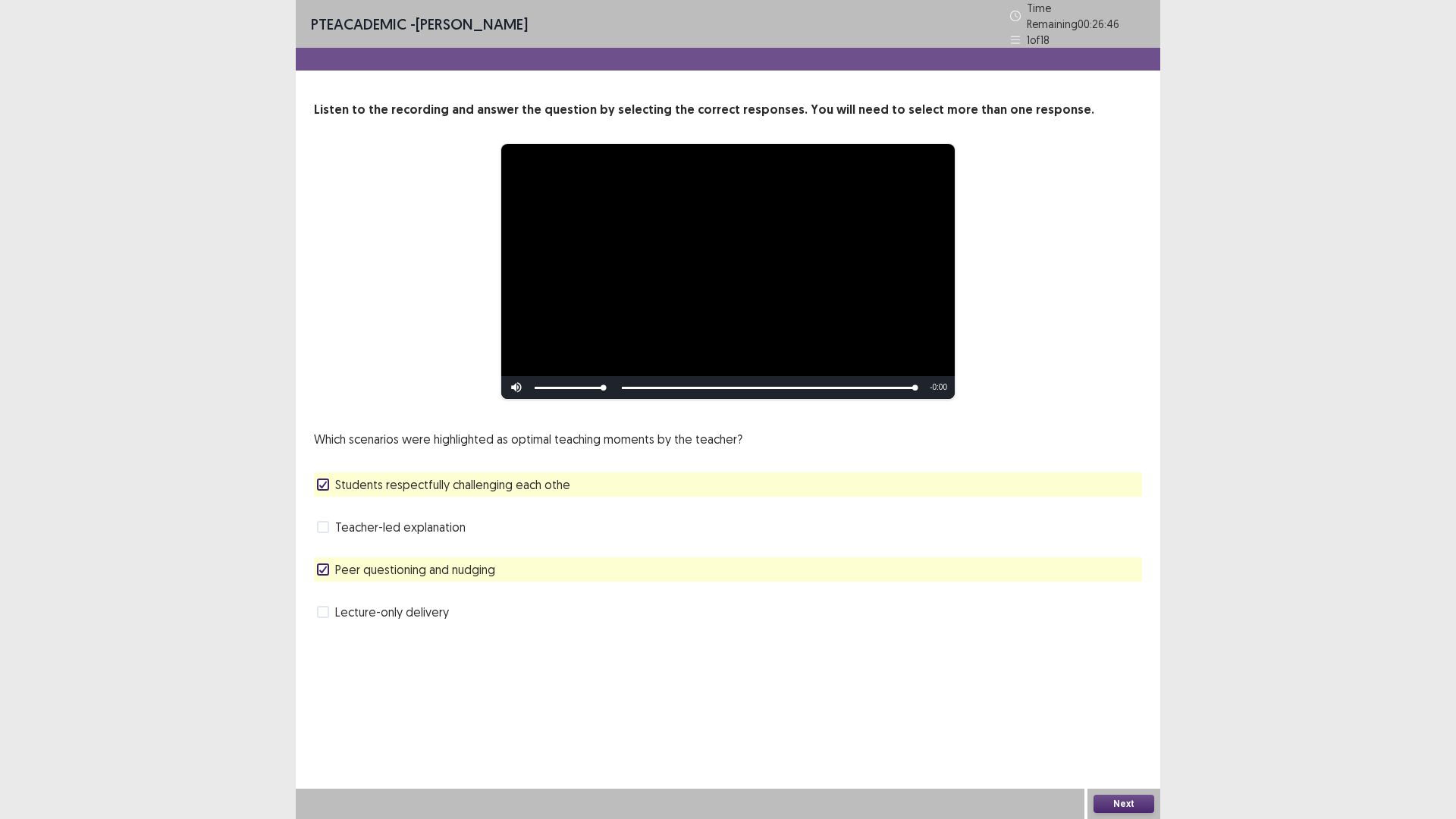
click at [1124, 809] on button "Next" at bounding box center [1124, 804] width 61 height 18
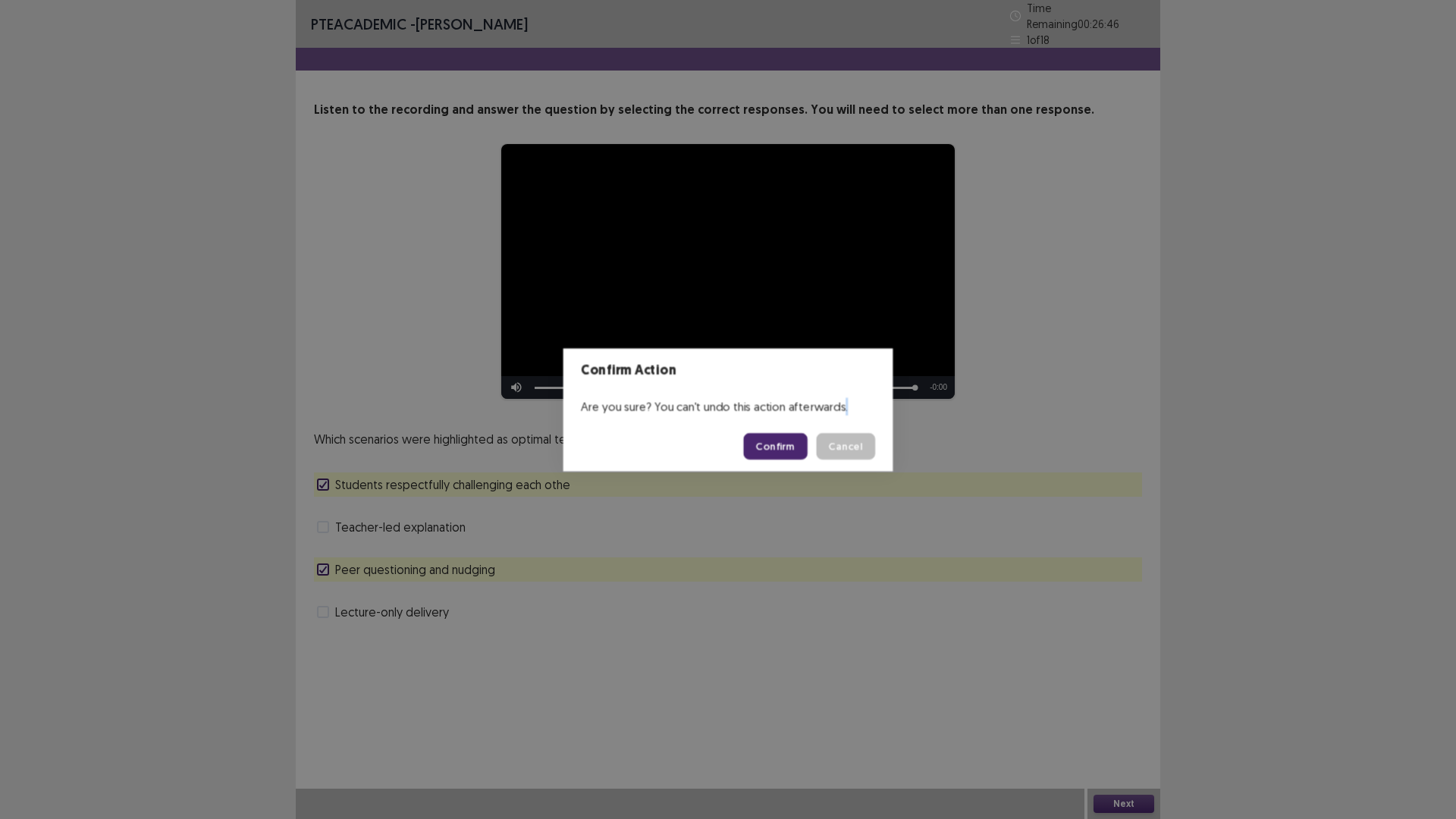
click at [1124, 809] on div "Confirm Action Are you sure? You can't undo this action afterwards. Confirm Can…" at bounding box center [728, 409] width 1456 height 819
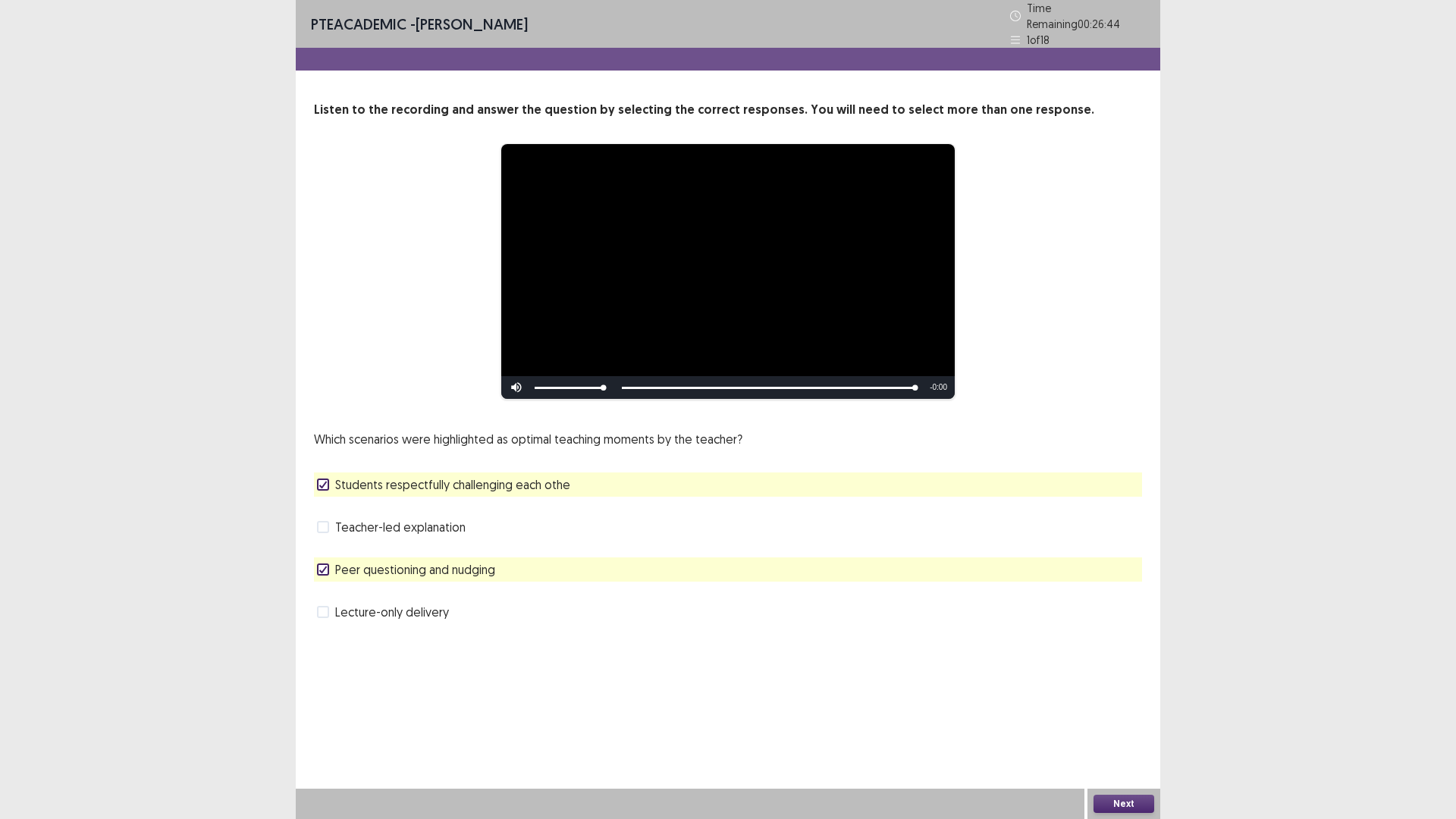
click at [1125, 805] on button "Next" at bounding box center [1124, 804] width 61 height 18
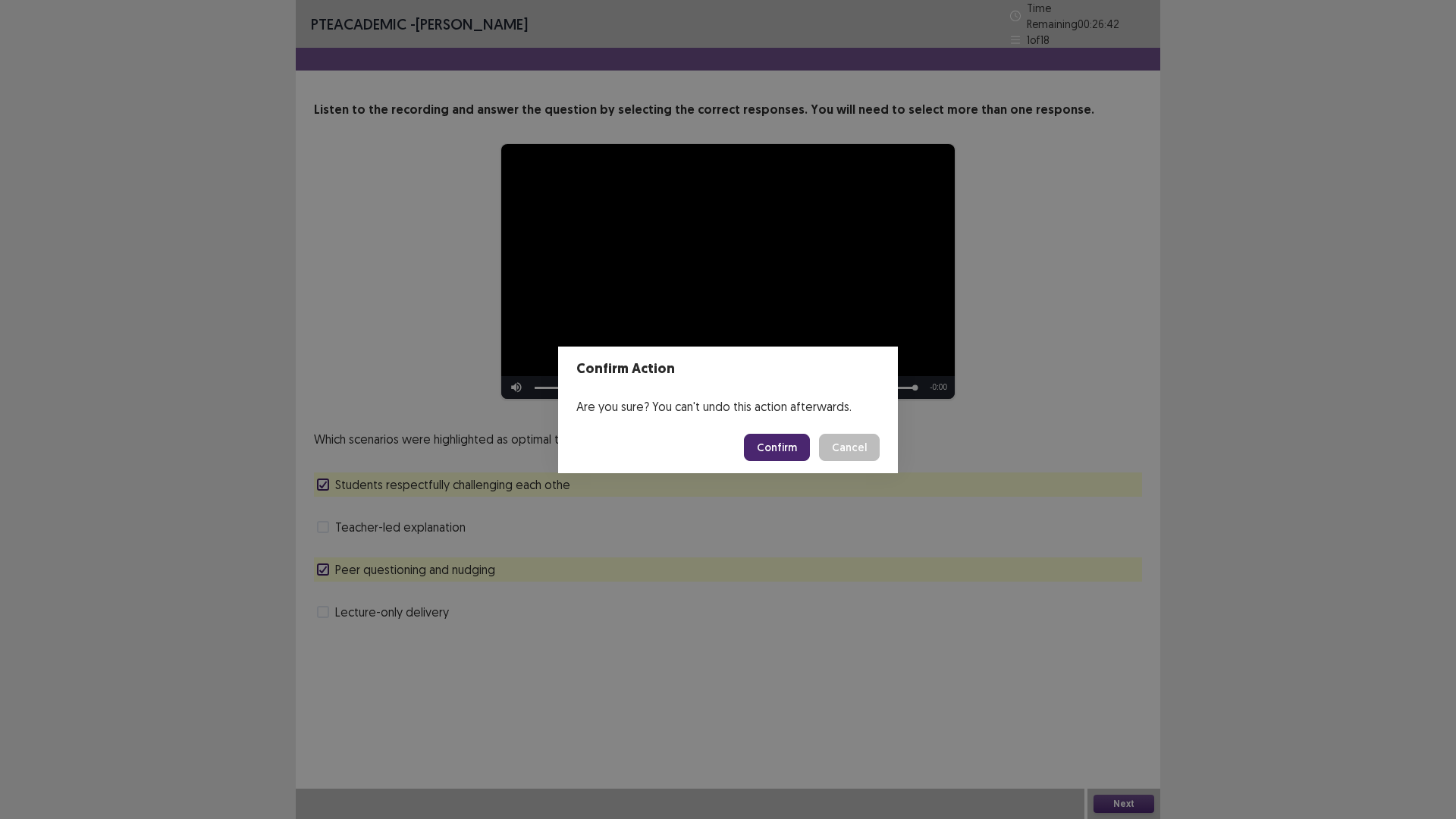
click at [785, 459] on button "Confirm" at bounding box center [776, 447] width 66 height 28
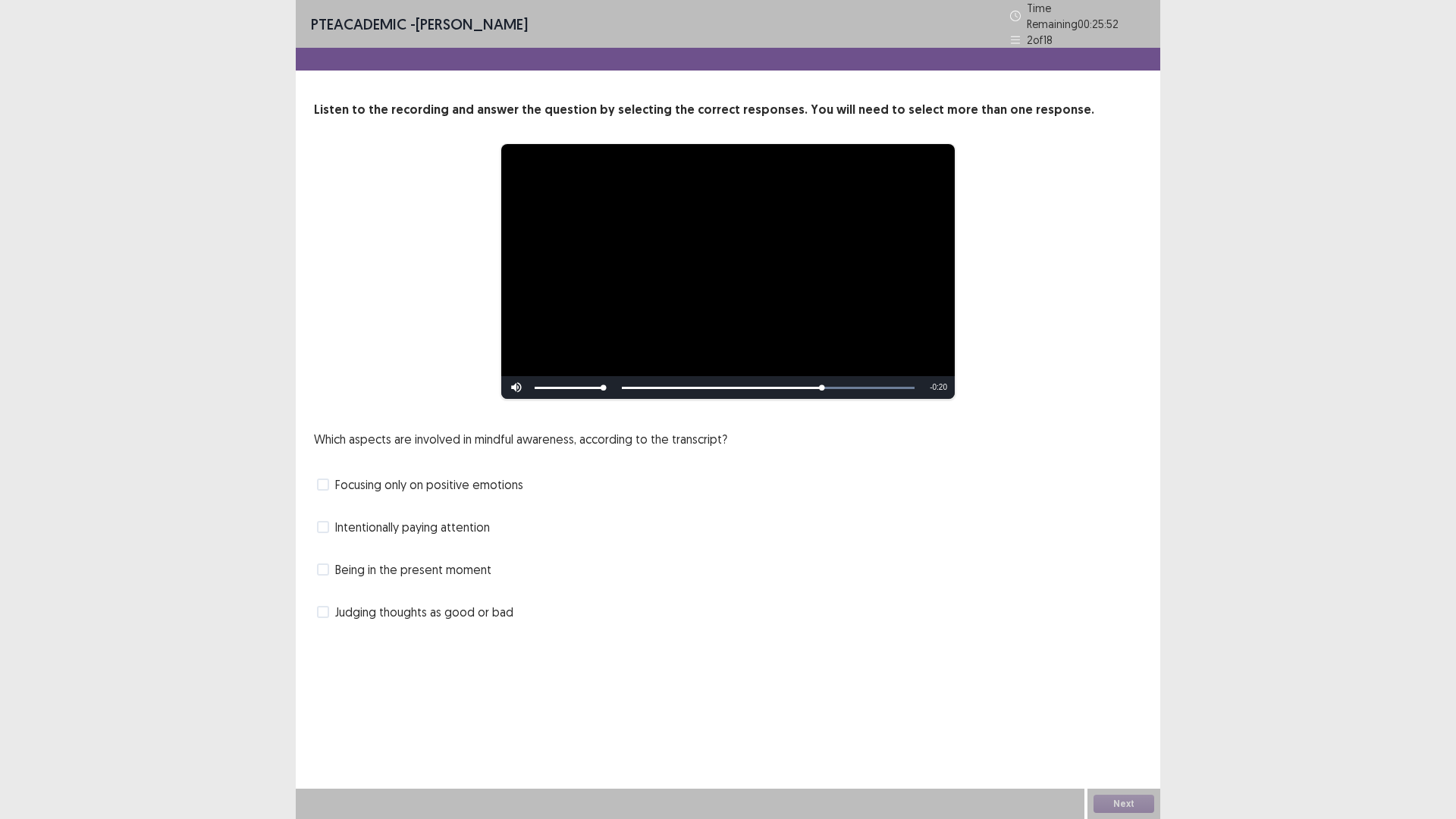
click at [429, 518] on span "Intentionally paying attention" at bounding box center [412, 527] width 155 height 18
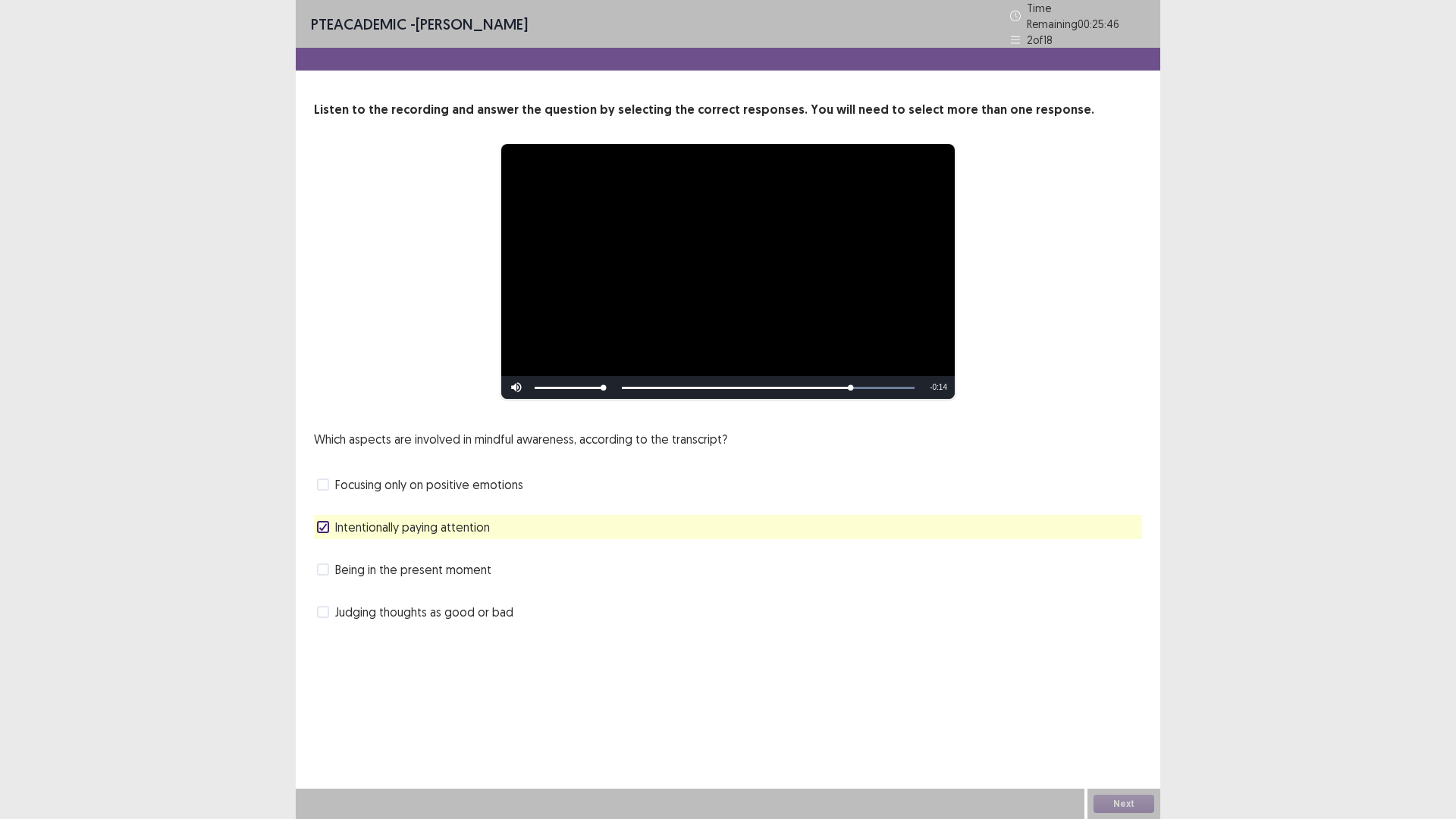
click at [432, 571] on span "Being in the present moment" at bounding box center [413, 570] width 157 height 18
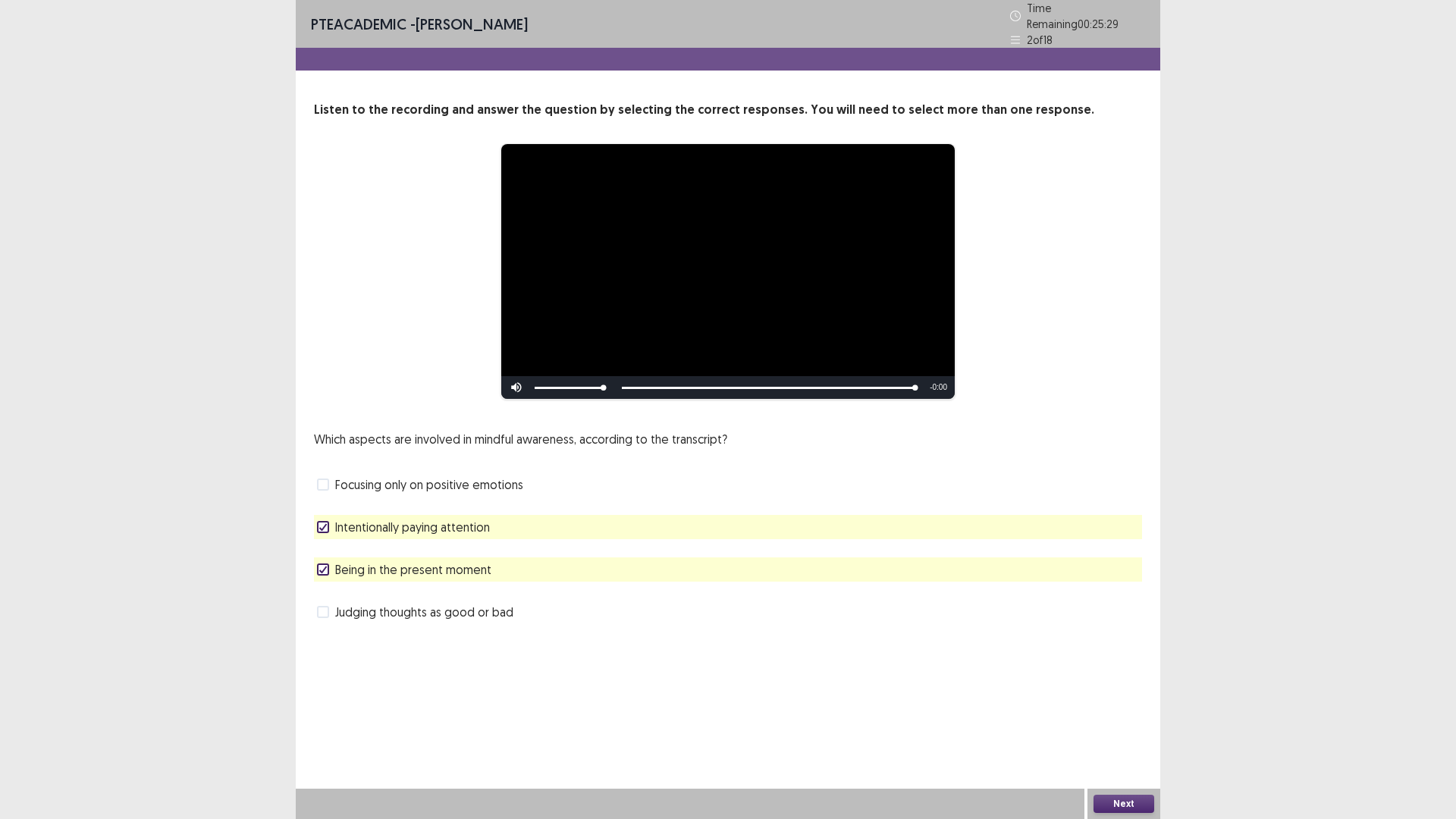
click at [1124, 801] on button "Next" at bounding box center [1124, 804] width 61 height 18
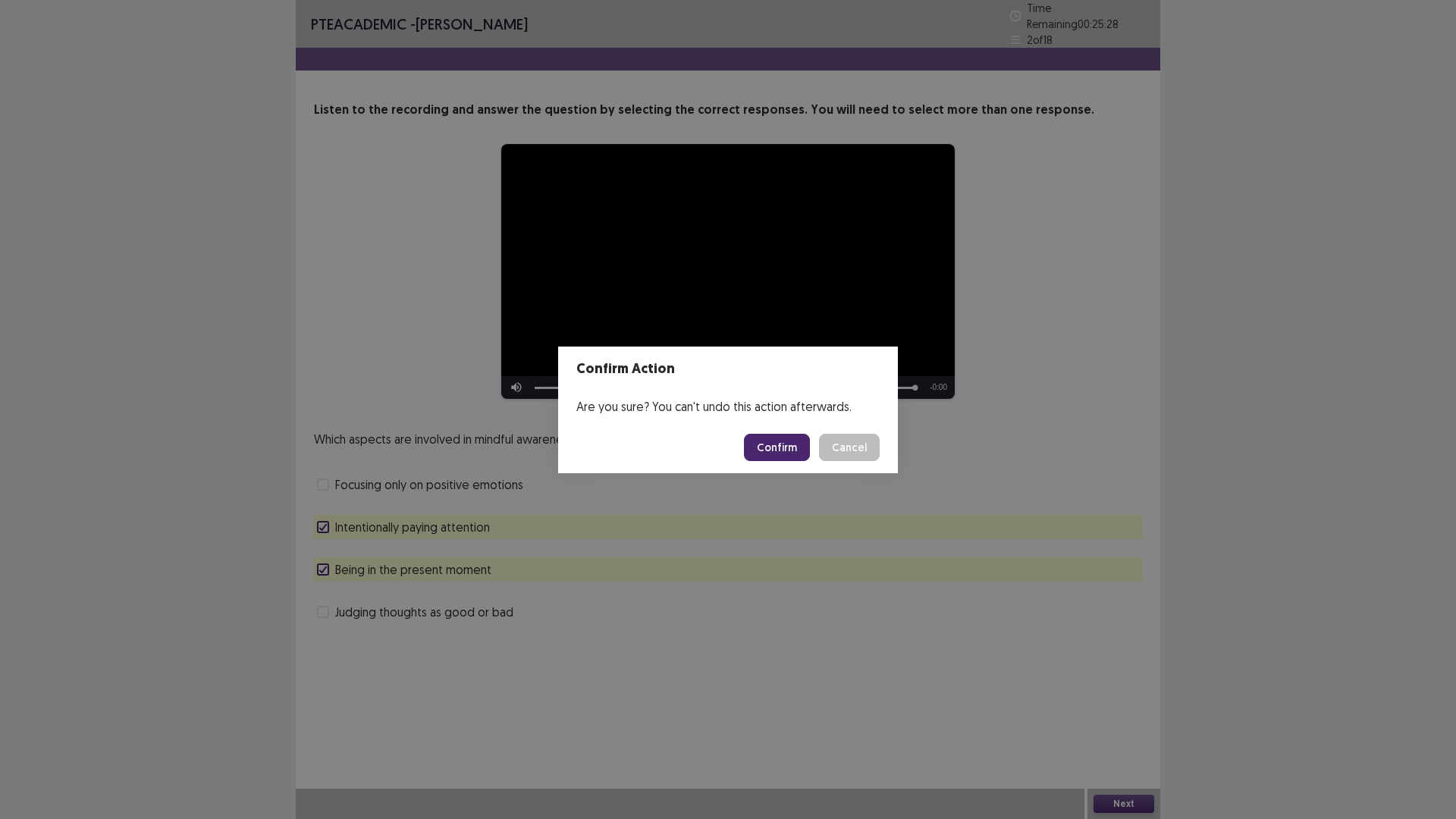
click at [778, 454] on button "Confirm" at bounding box center [776, 447] width 66 height 28
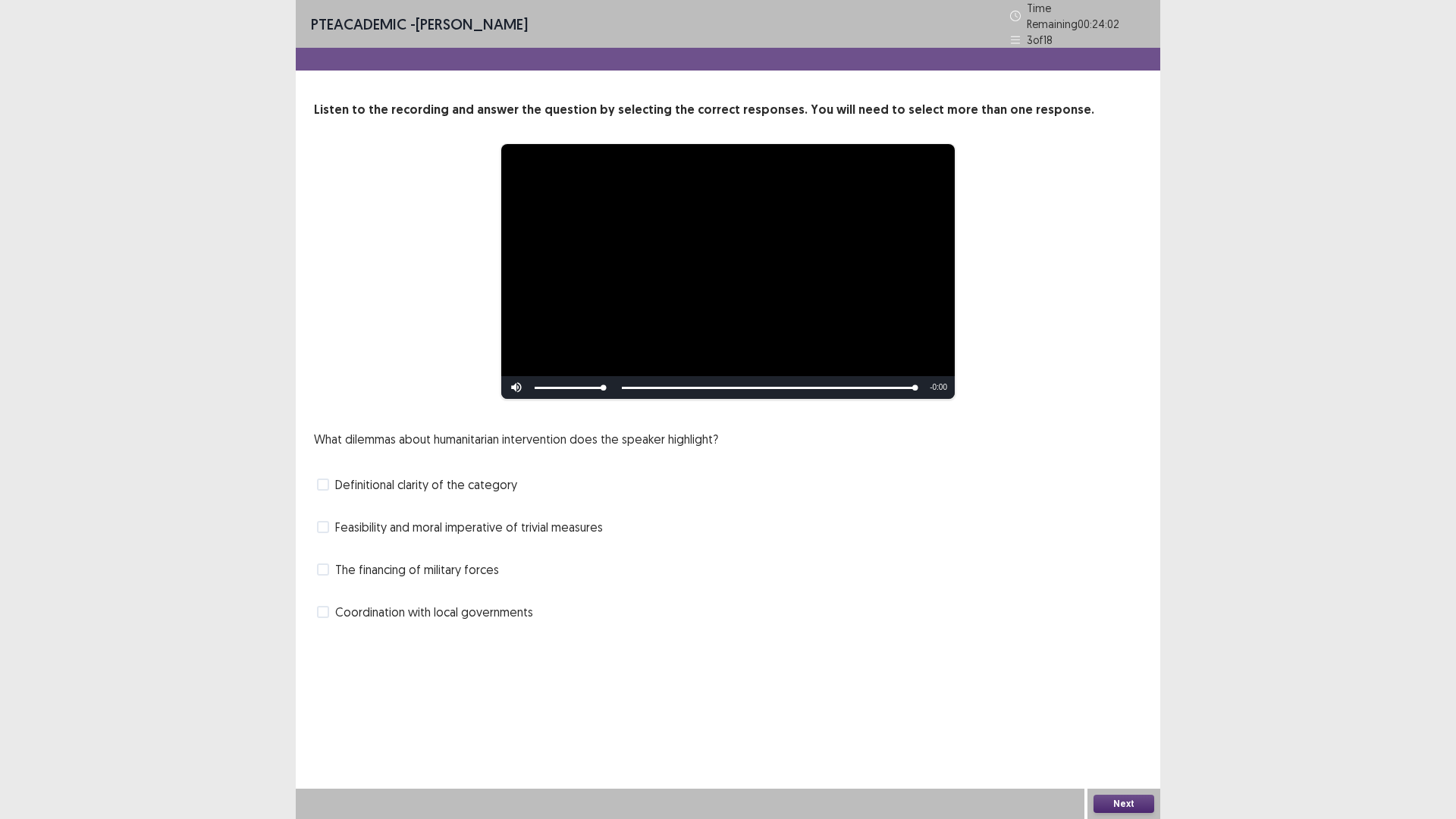
click at [470, 529] on span "Feasibility and moral imperative of trivial measures" at bounding box center [469, 527] width 268 height 18
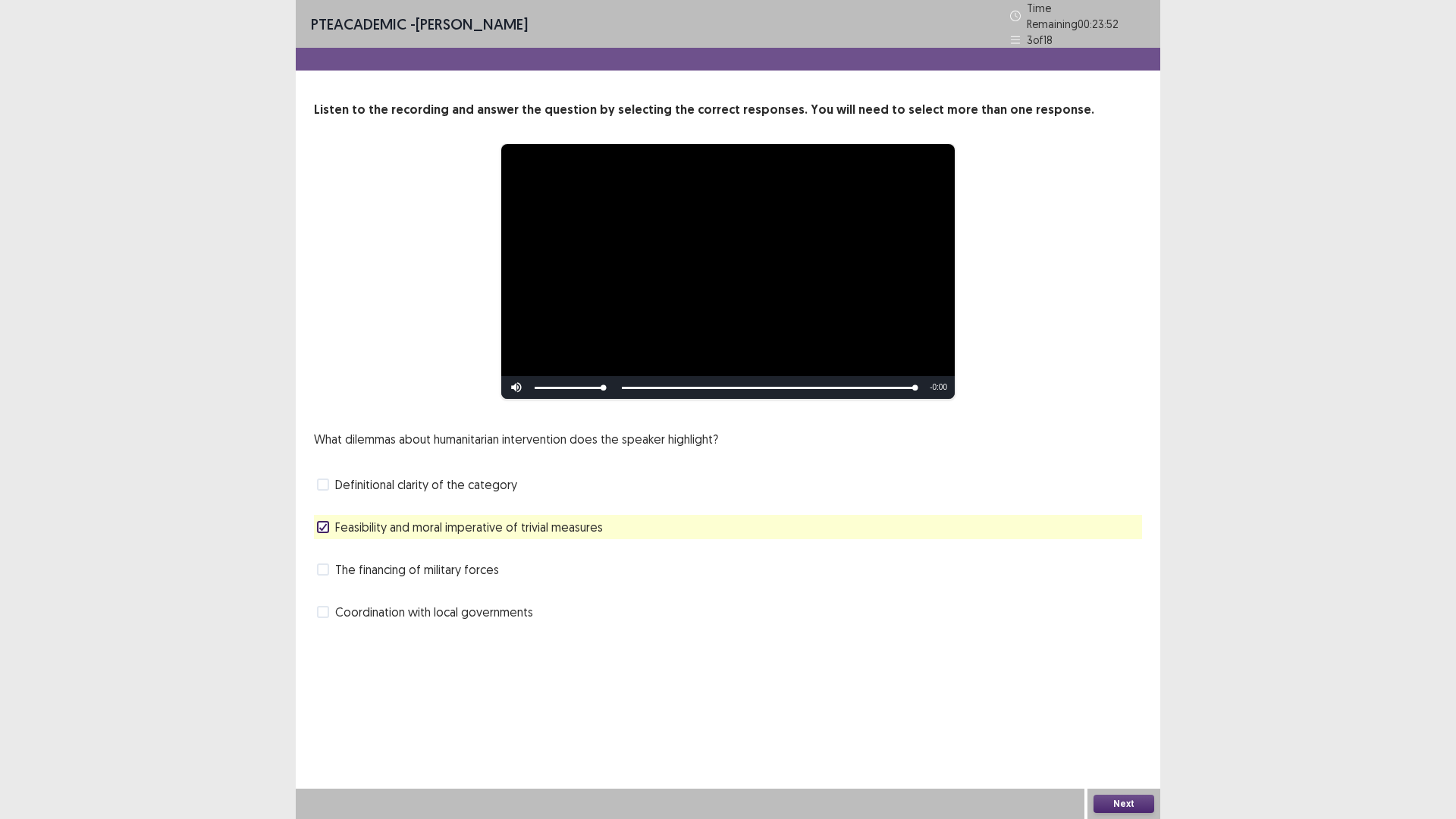
click at [478, 608] on span "Coordination with local governments" at bounding box center [433, 612] width 198 height 18
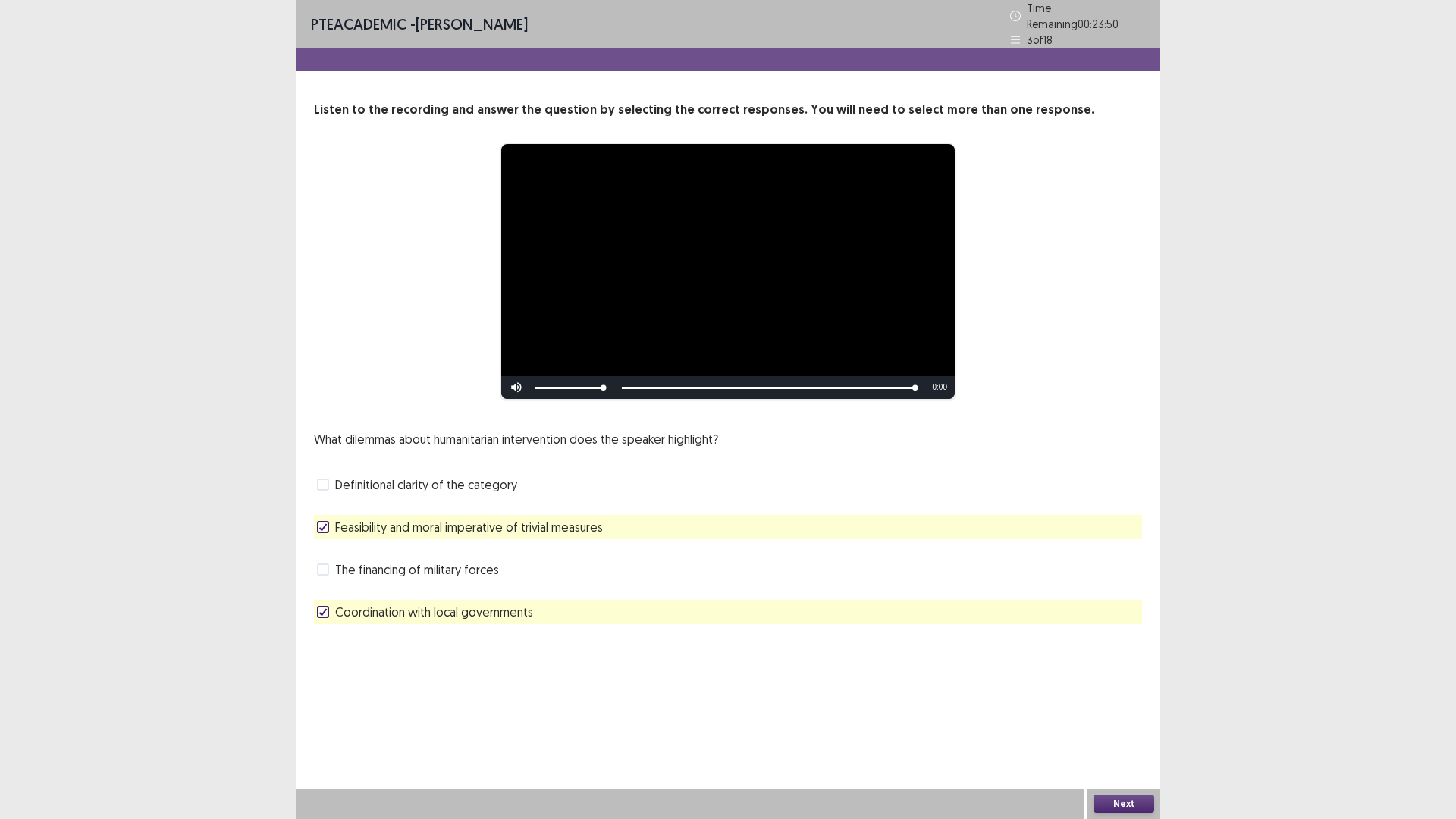
click at [1104, 795] on button "Next" at bounding box center [1124, 804] width 61 height 18
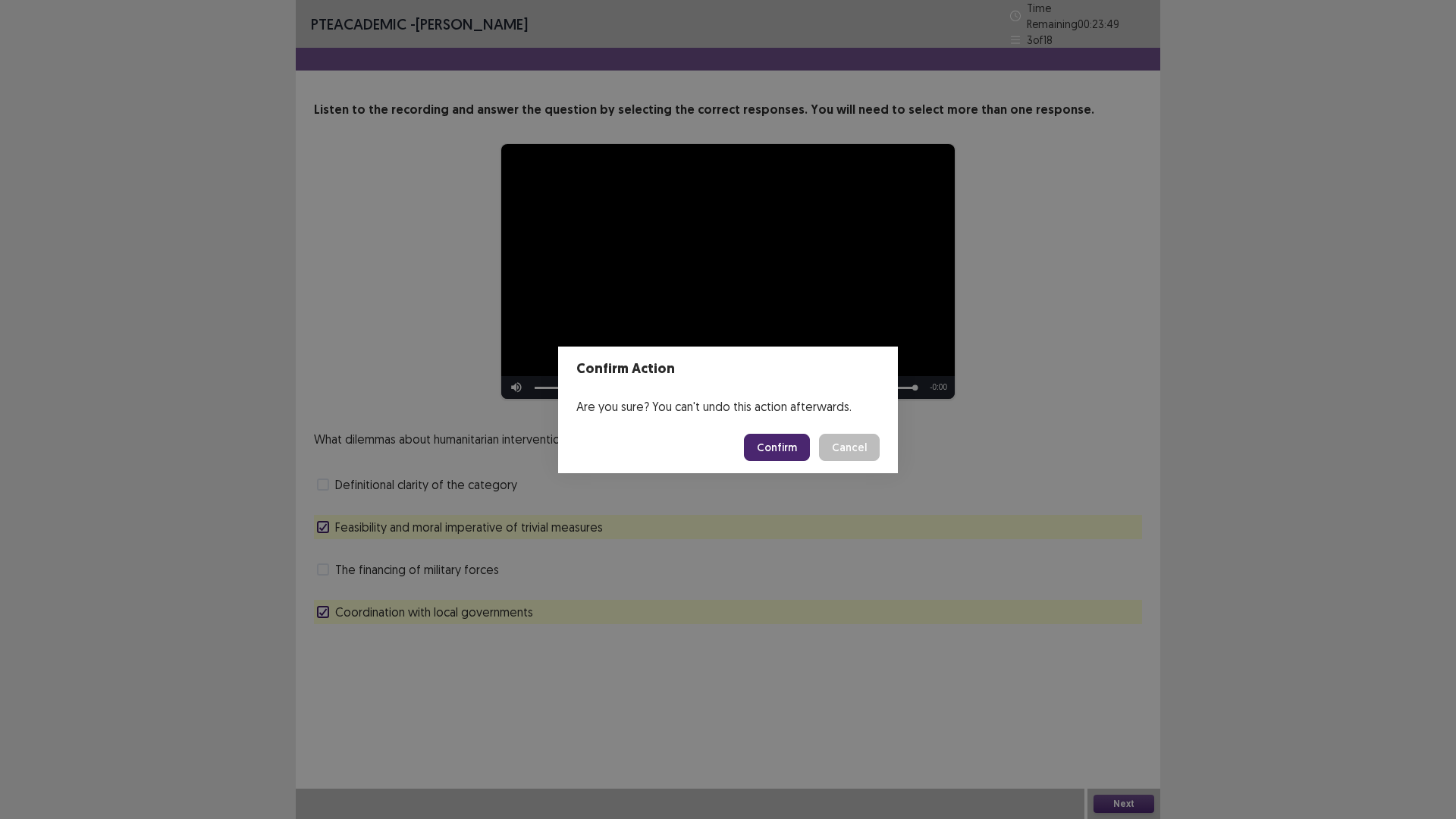
click at [759, 449] on button "Confirm" at bounding box center [776, 447] width 66 height 28
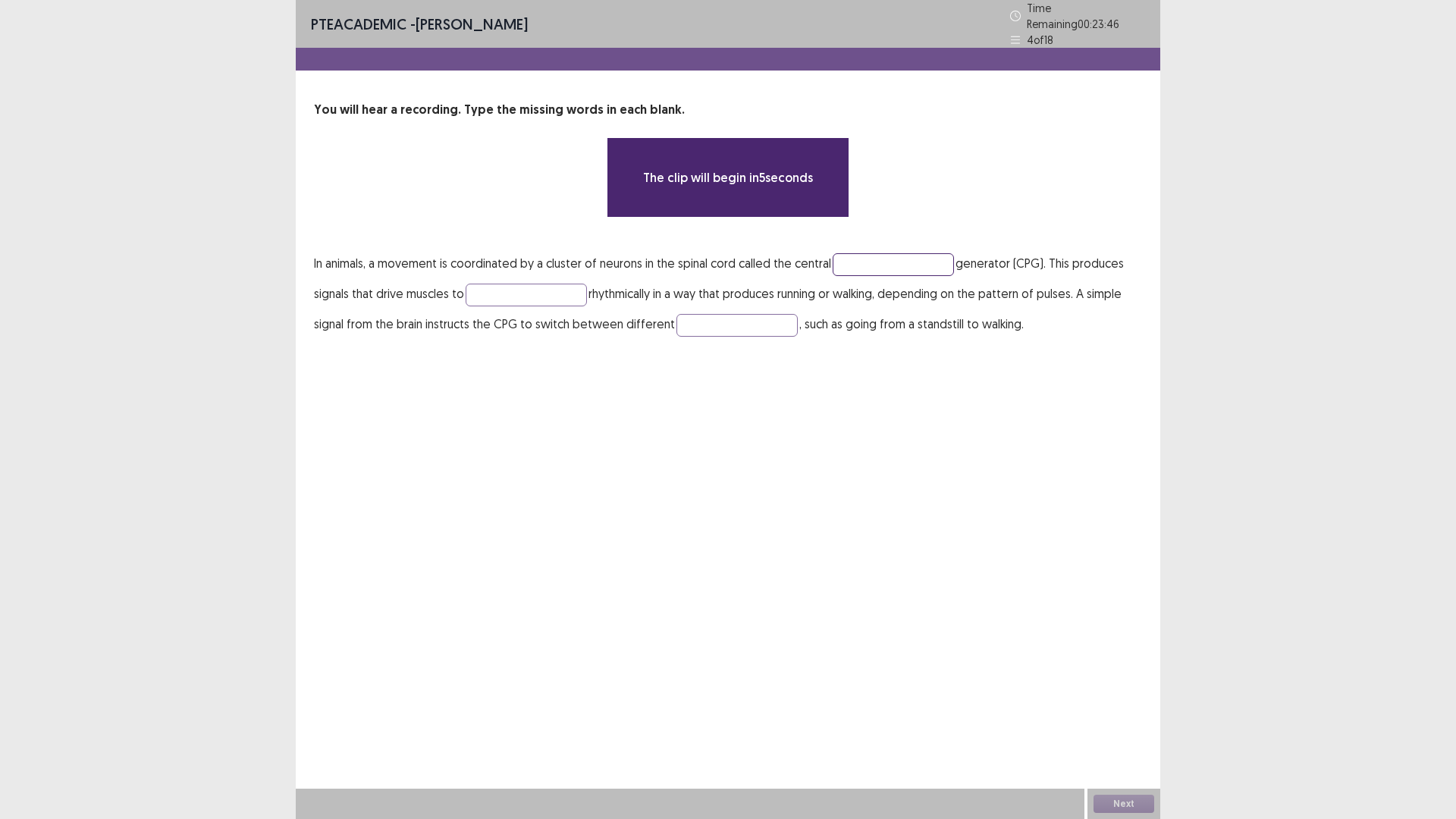
click at [884, 262] on input "text" at bounding box center [893, 264] width 121 height 23
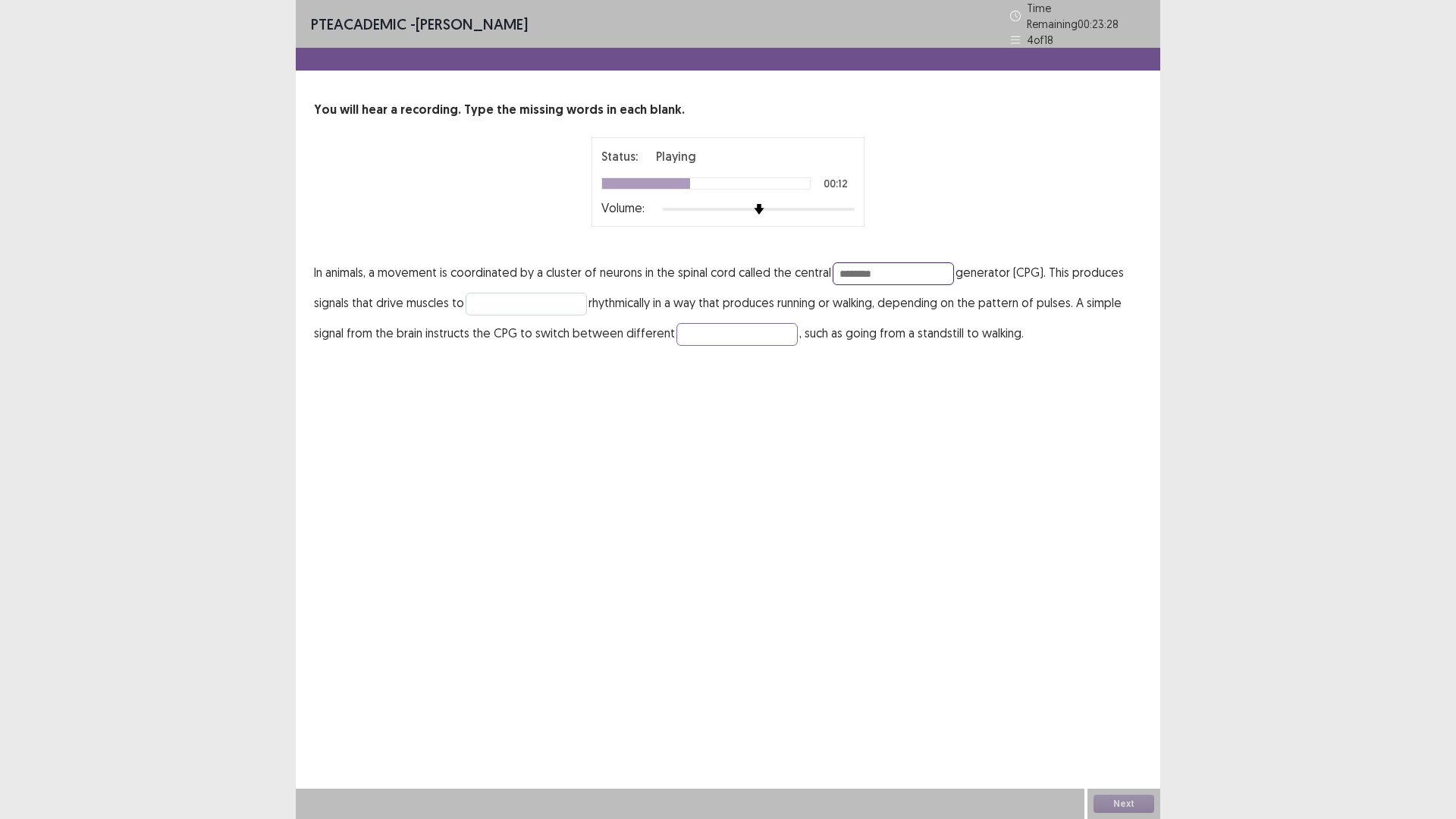
type input "********"
click at [517, 298] on input "text" at bounding box center [526, 304] width 121 height 23
type input "********"
click at [720, 333] on input "text" at bounding box center [737, 334] width 121 height 23
type input "*****"
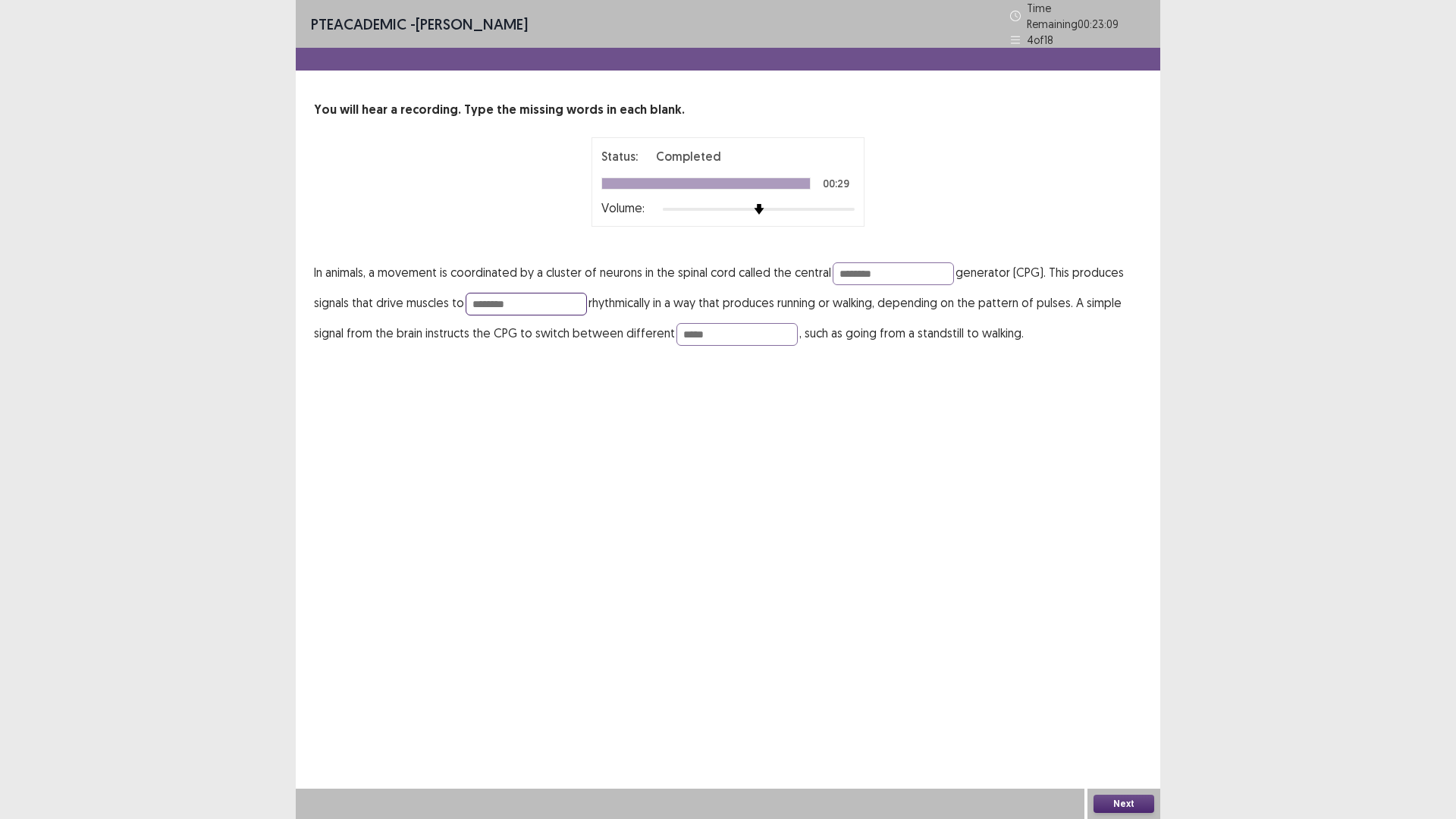
click at [568, 293] on input "********" at bounding box center [526, 304] width 121 height 23
type input "**********"
click at [1127, 802] on button "Next" at bounding box center [1124, 804] width 61 height 18
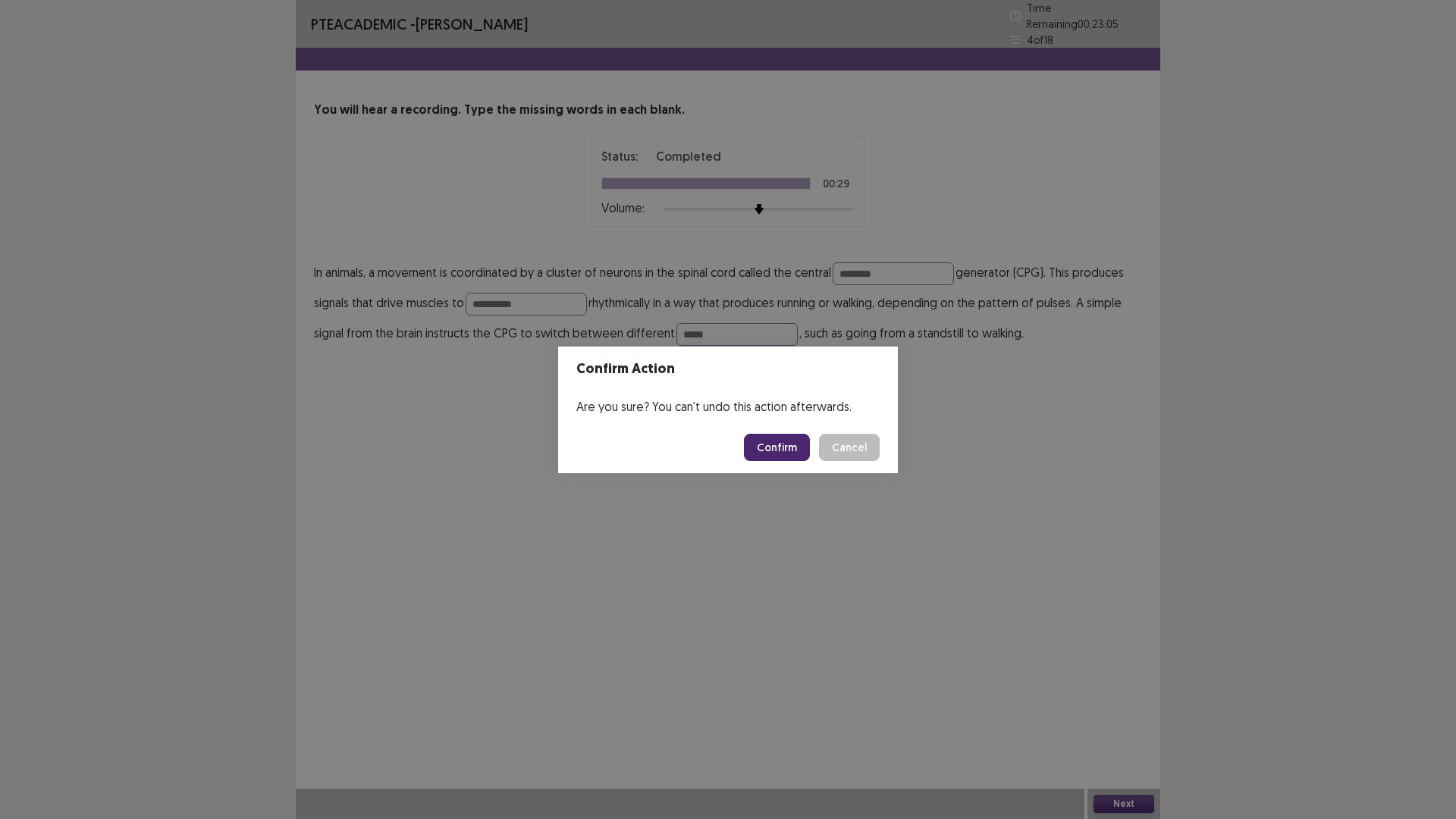
click at [785, 447] on button "Confirm" at bounding box center [776, 447] width 66 height 28
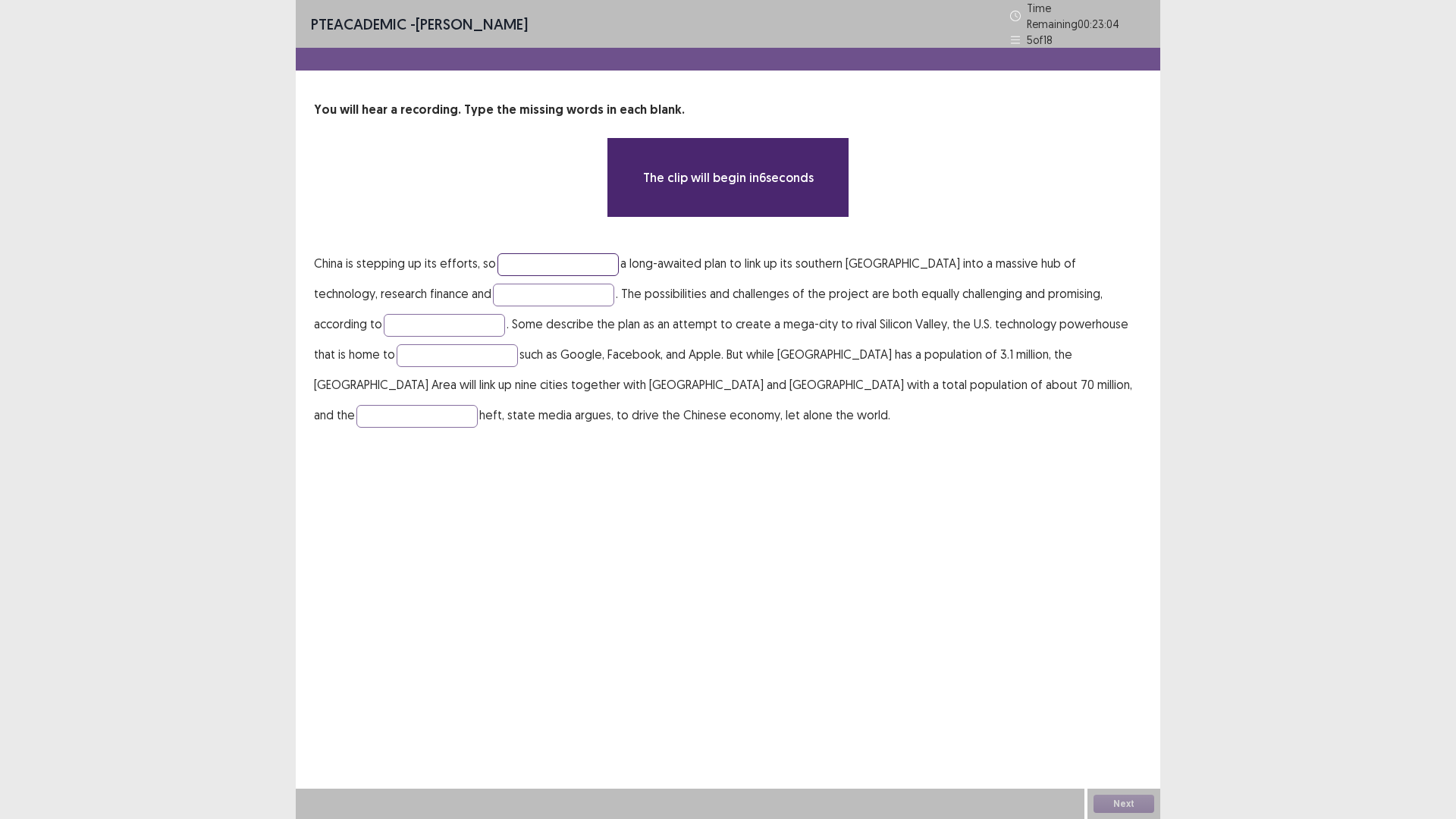
click at [537, 263] on input "text" at bounding box center [558, 264] width 121 height 23
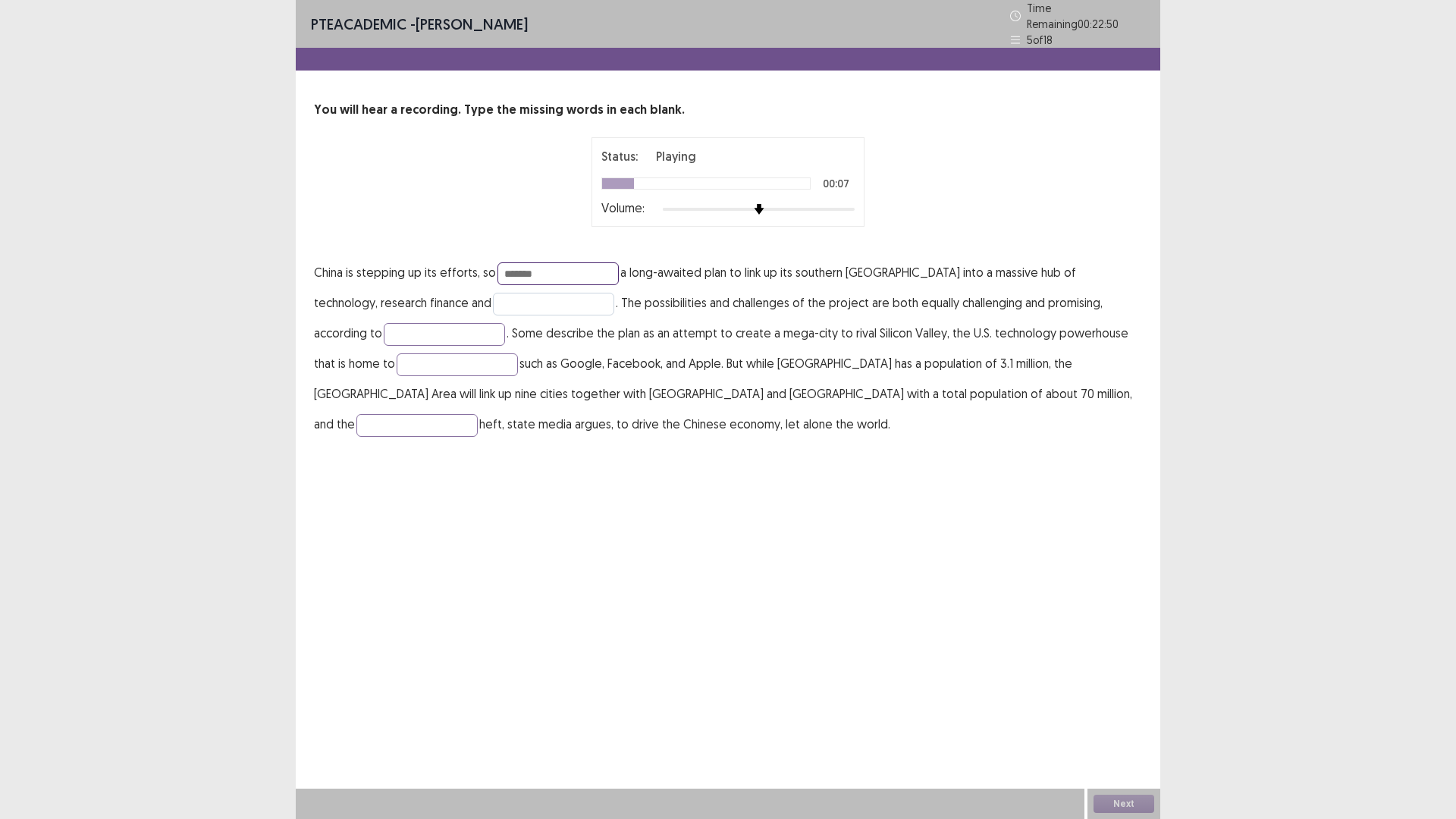
type input "*******"
click at [493, 293] on input "text" at bounding box center [553, 304] width 121 height 23
type input "**********"
click at [383, 326] on input "text" at bounding box center [443, 334] width 121 height 23
type input "*******"
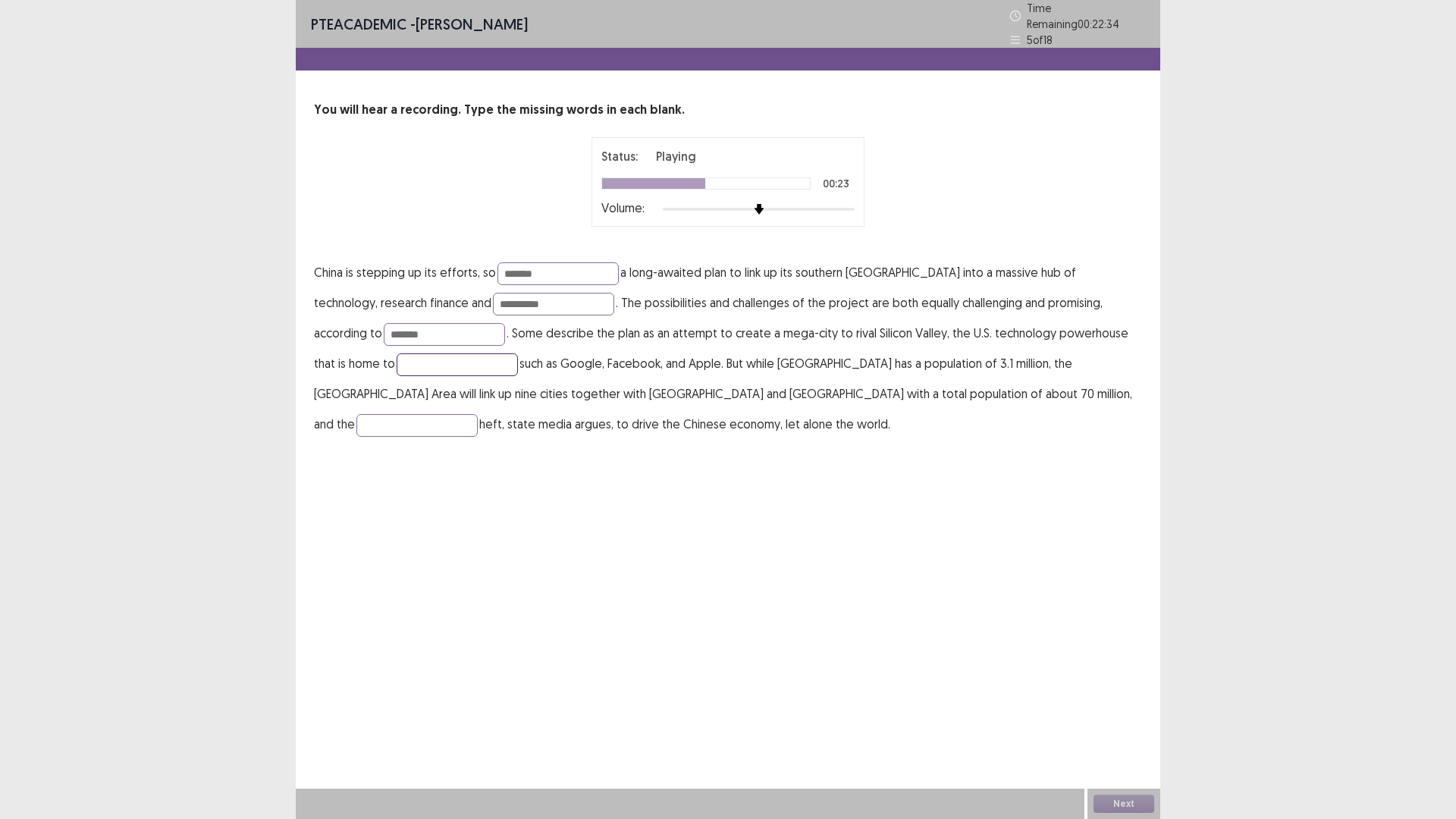
click at [397, 354] on input "text" at bounding box center [457, 365] width 121 height 23
type input "*********"
click at [478, 414] on input "text" at bounding box center [417, 425] width 121 height 23
type input "********"
click at [383, 329] on input "*******" at bounding box center [443, 334] width 121 height 23
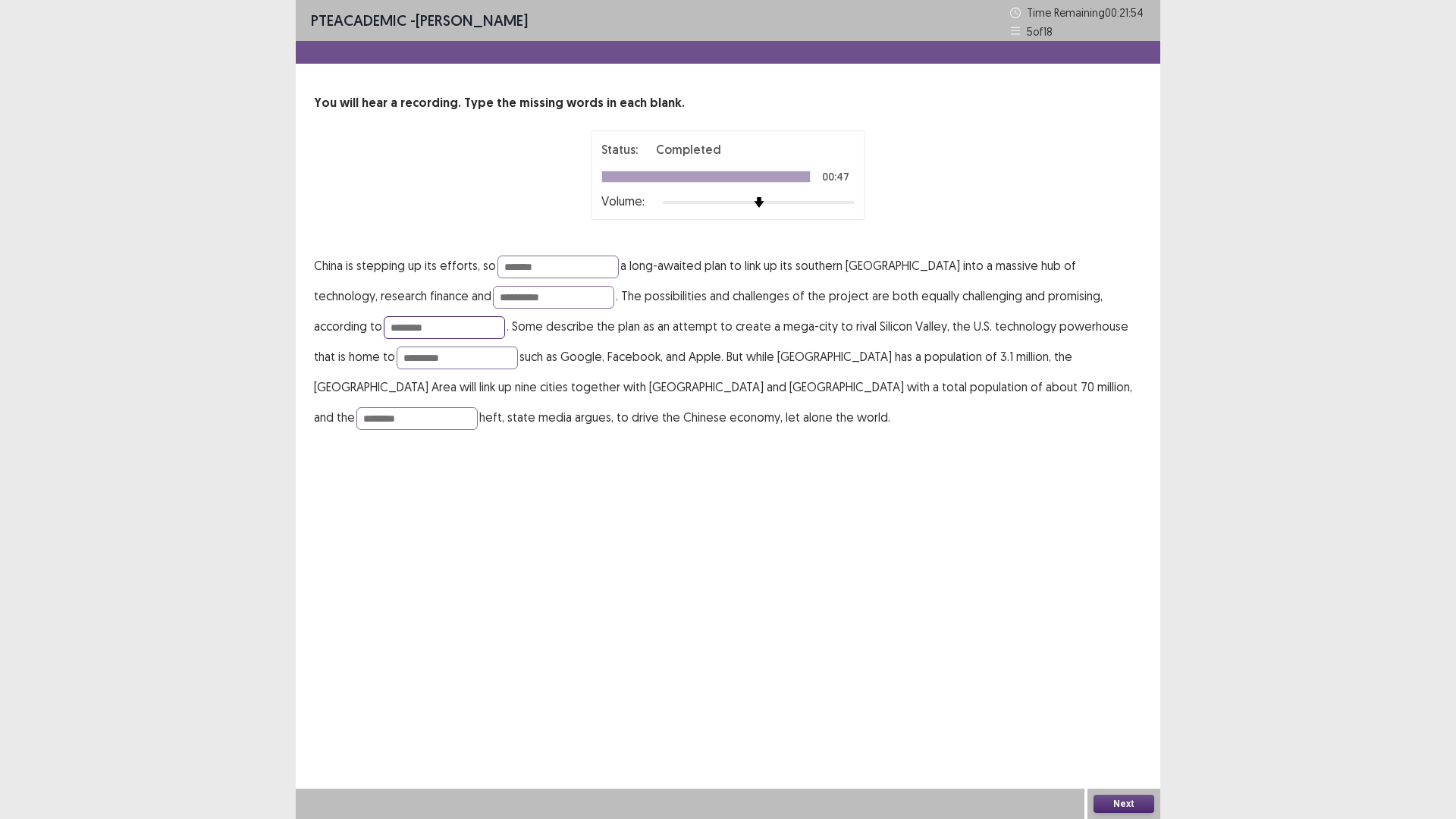
type input "*******"
click at [1121, 802] on button "Next" at bounding box center [1124, 804] width 61 height 18
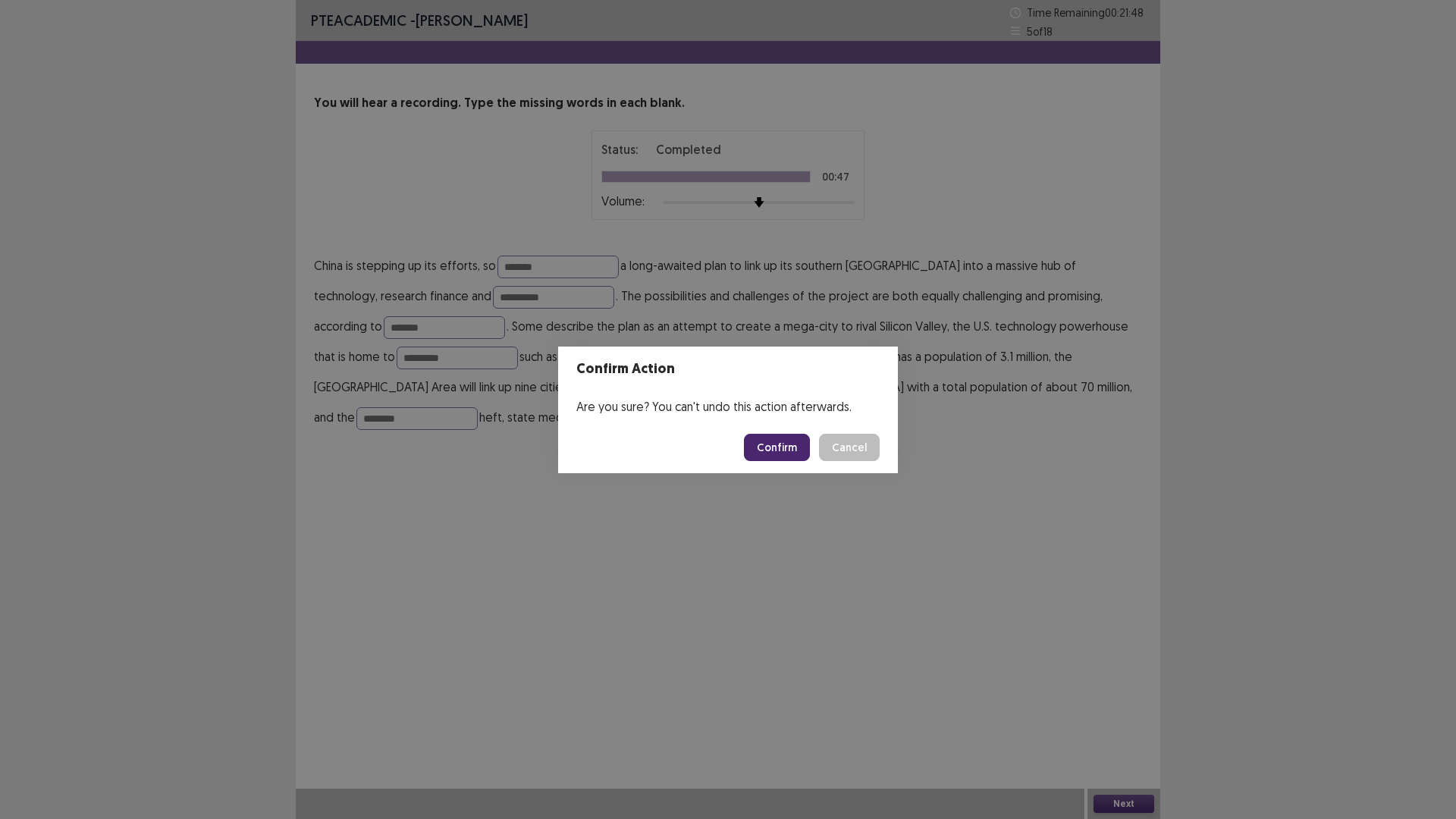
click at [760, 450] on button "Confirm" at bounding box center [776, 447] width 66 height 28
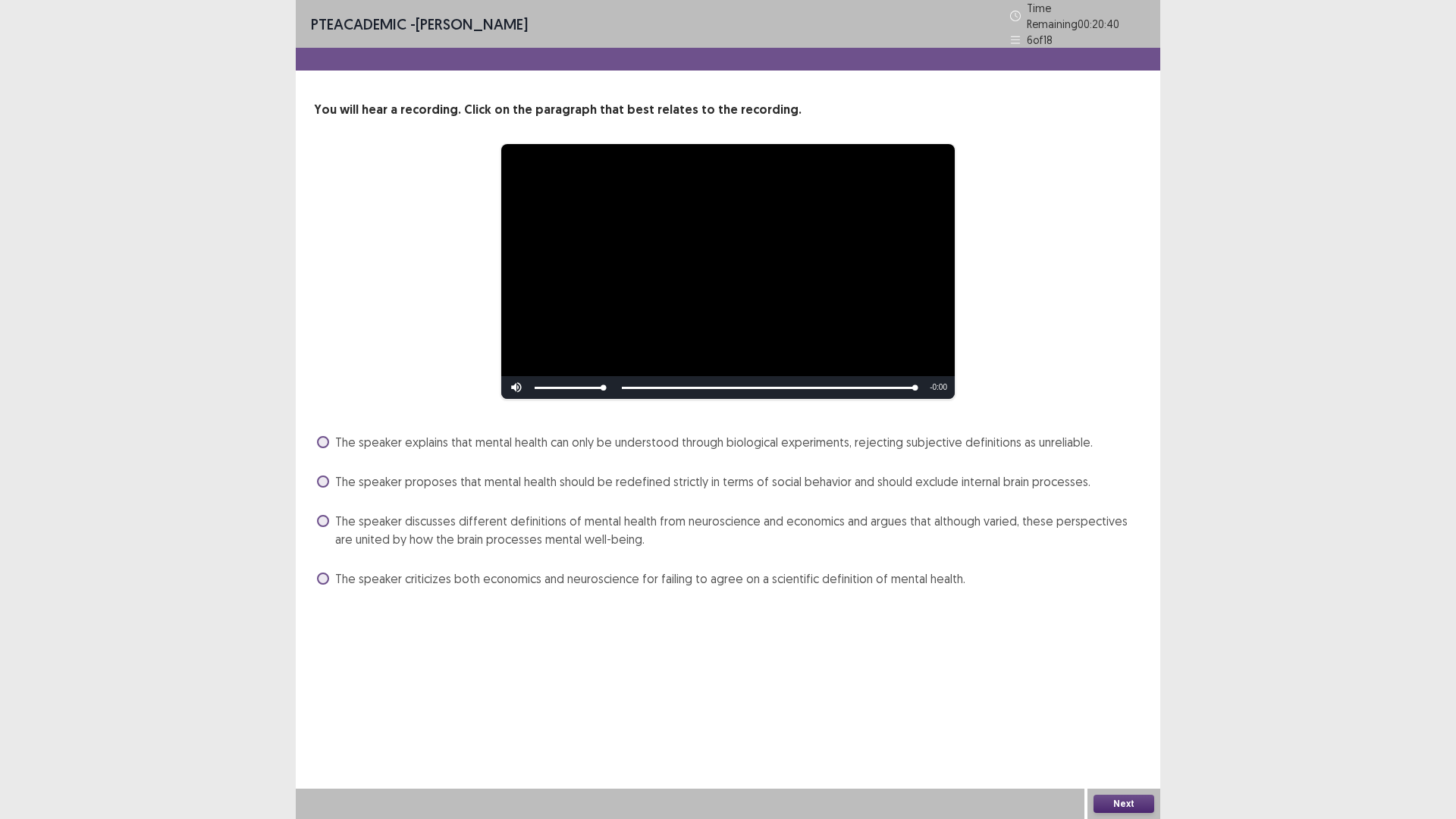
click at [693, 476] on span "The speaker proposes that mental health should be redefined strictly in terms o…" at bounding box center [712, 481] width 756 height 18
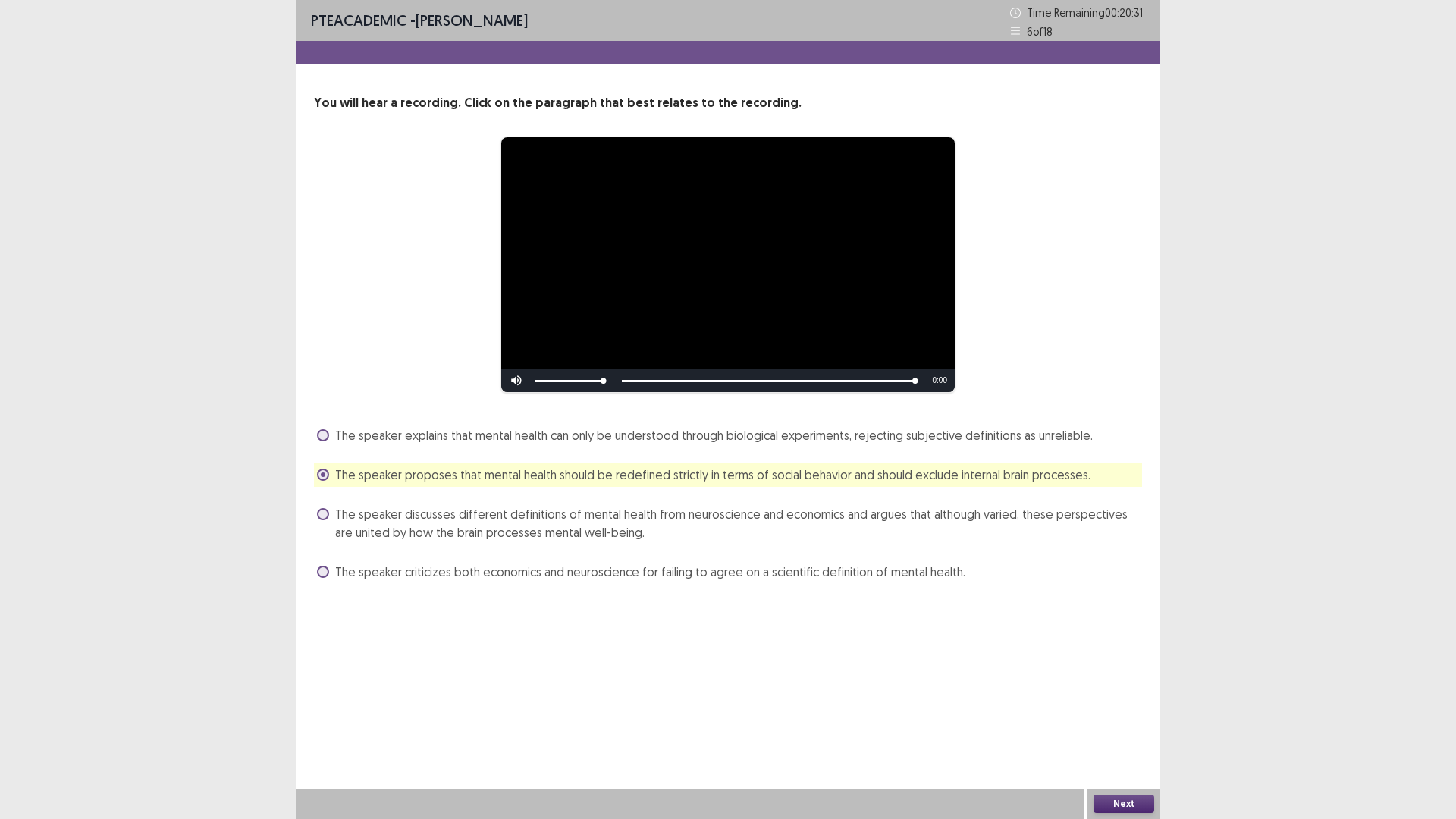
click at [655, 575] on span "The speaker criticizes both economics and neuroscience for failing to agree on …" at bounding box center [650, 572] width 630 height 18
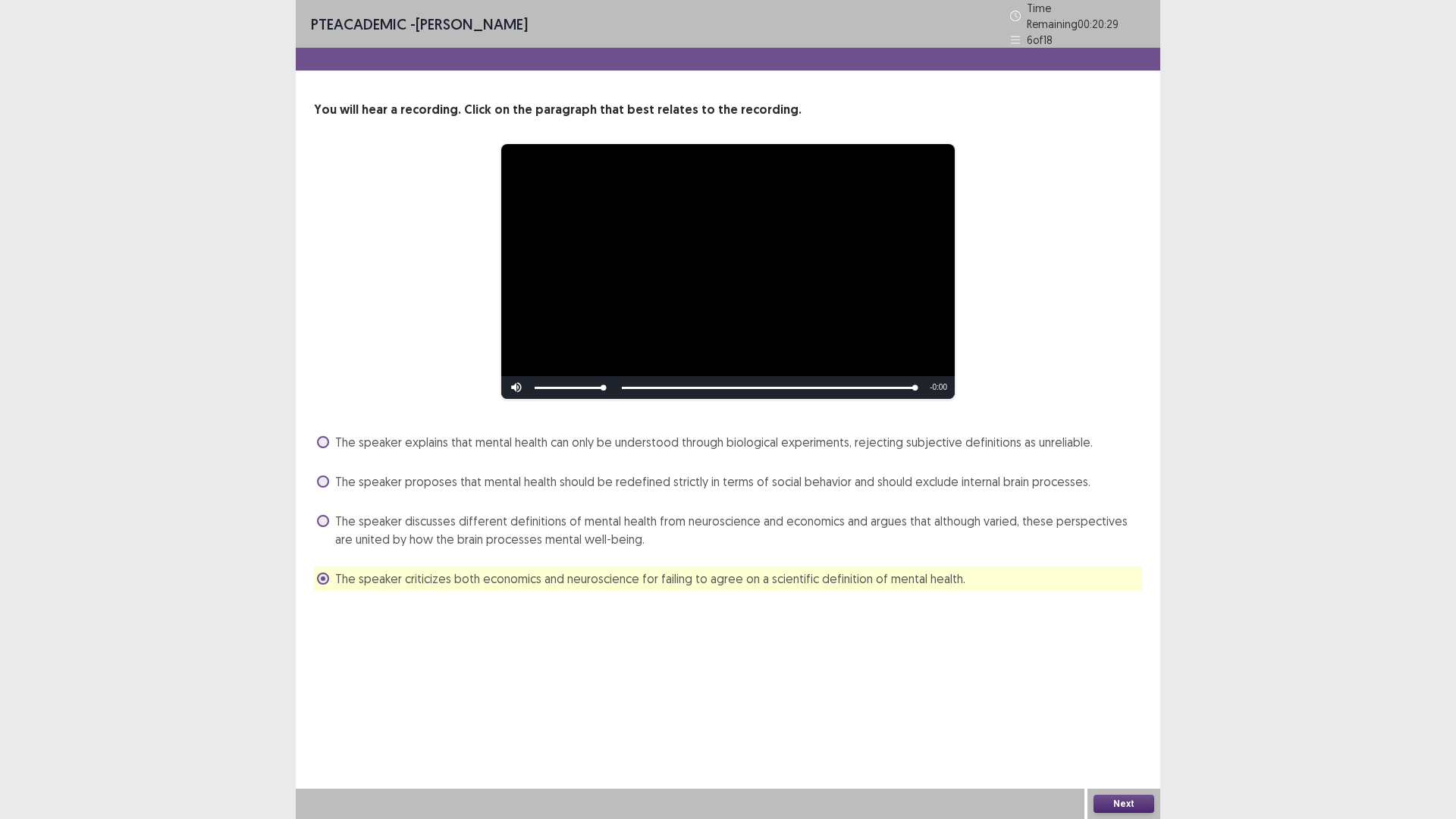
drag, startPoint x: 655, startPoint y: 575, endPoint x: 652, endPoint y: 514, distance: 61.1
click at [652, 514] on div "The speaker explains that mental health can only be understood through biologic…" at bounding box center [728, 510] width 827 height 161
click at [652, 514] on span "The speaker discusses different definitions of mental health from neuroscience …" at bounding box center [738, 529] width 807 height 36
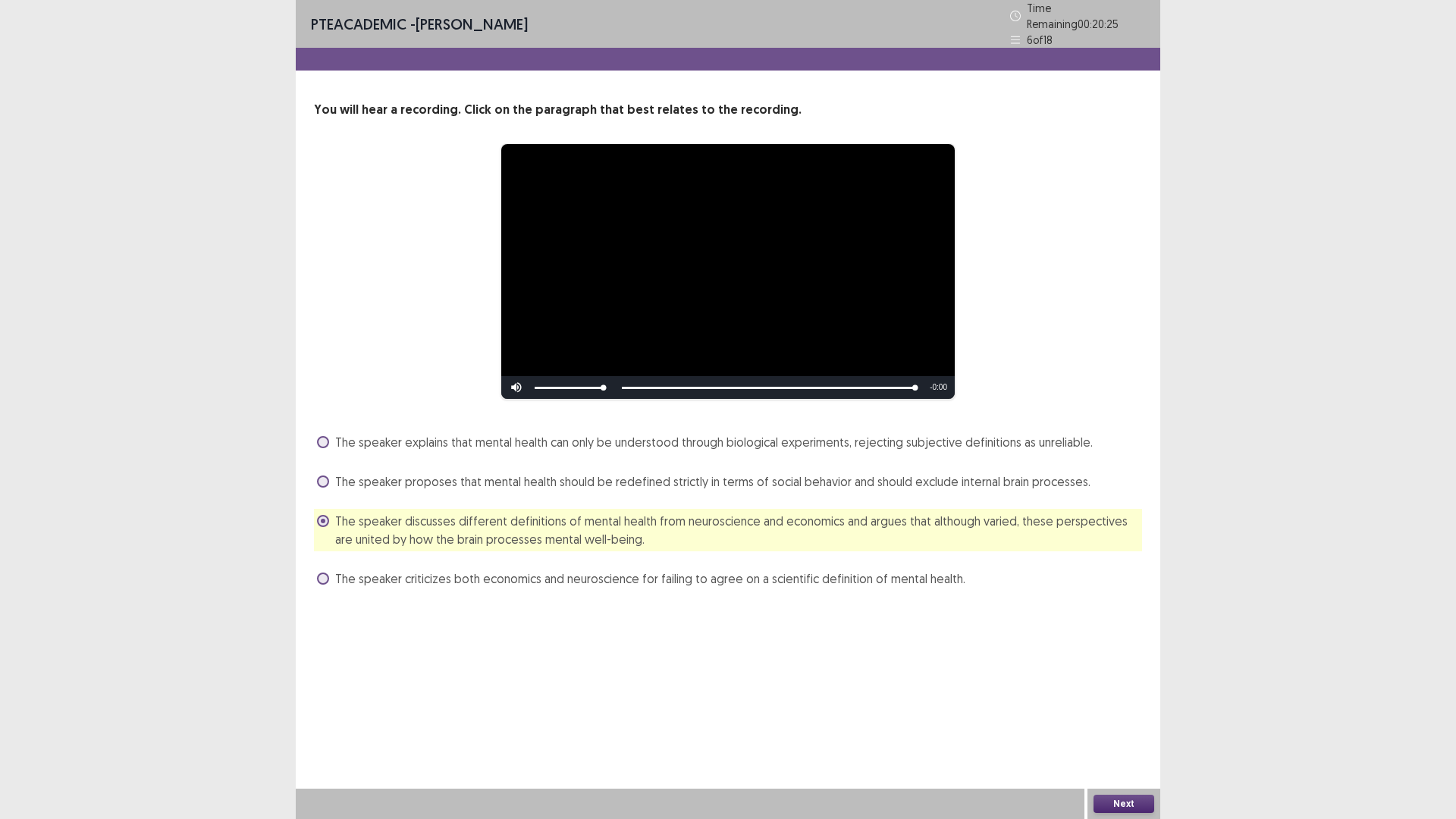
click at [1119, 795] on button "Next" at bounding box center [1124, 804] width 61 height 18
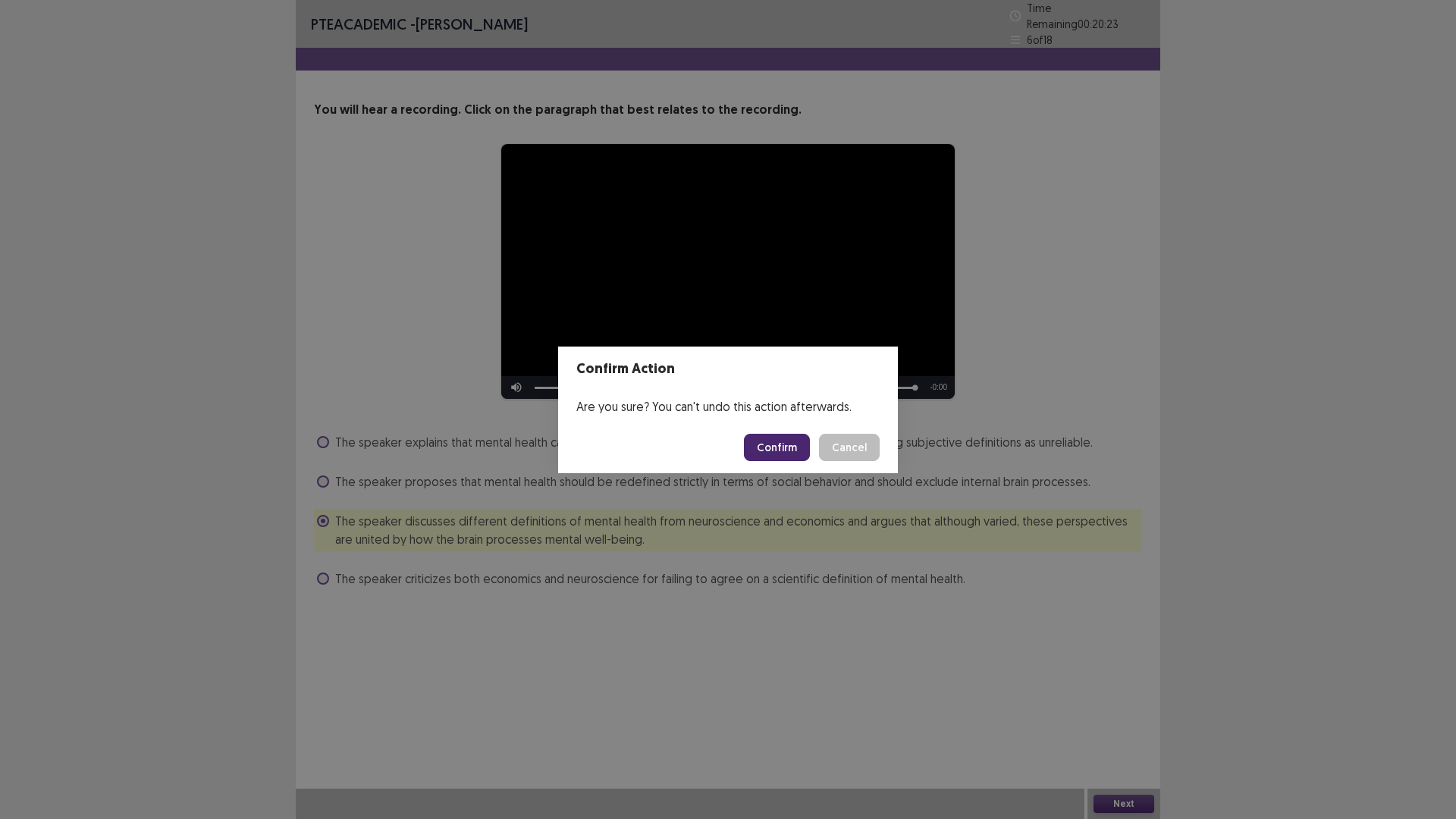
click at [769, 443] on button "Confirm" at bounding box center [776, 447] width 66 height 28
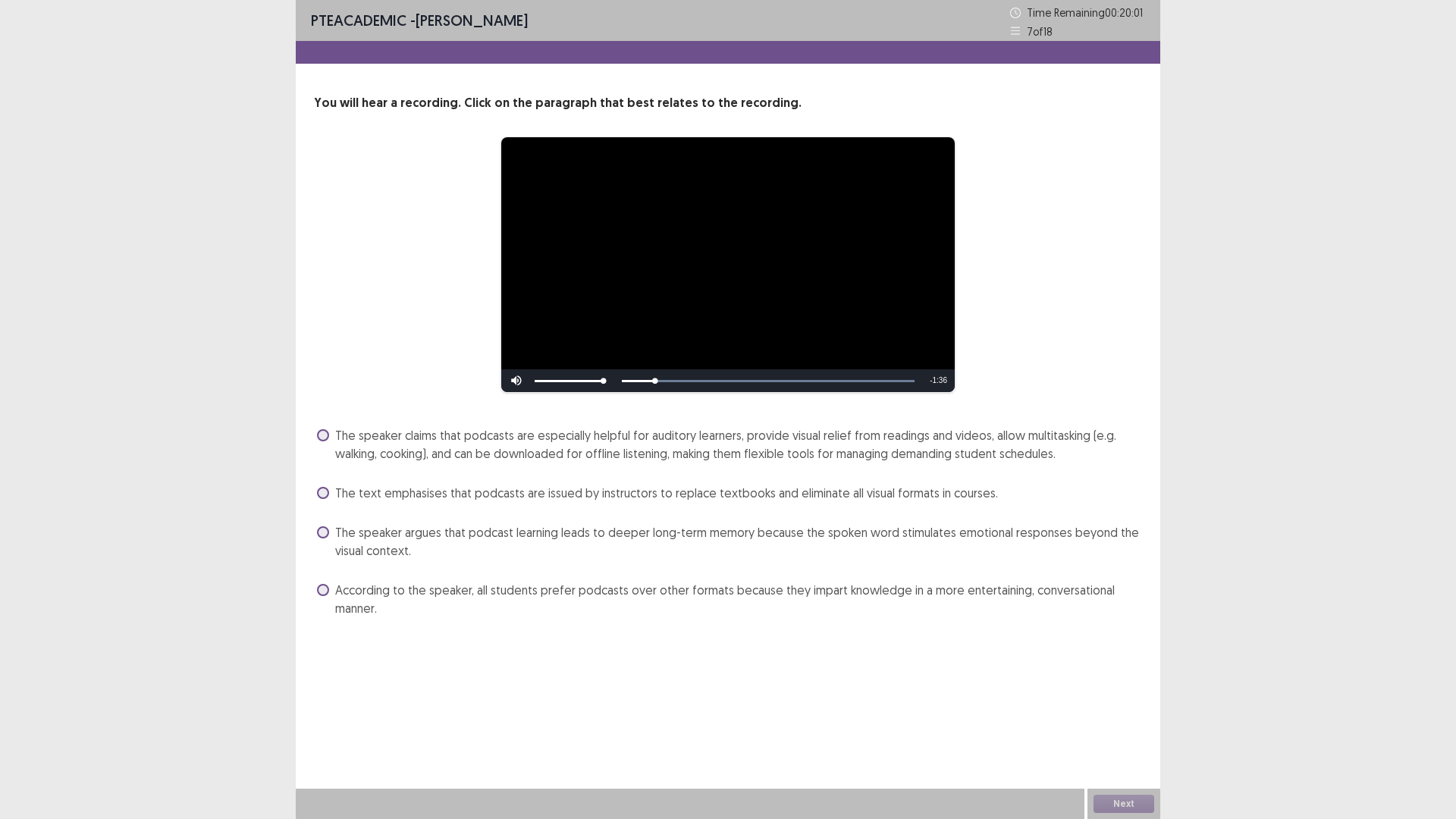
click at [736, 584] on span "According to the speaker, all students prefer podcasts over other formats becau…" at bounding box center [738, 599] width 807 height 36
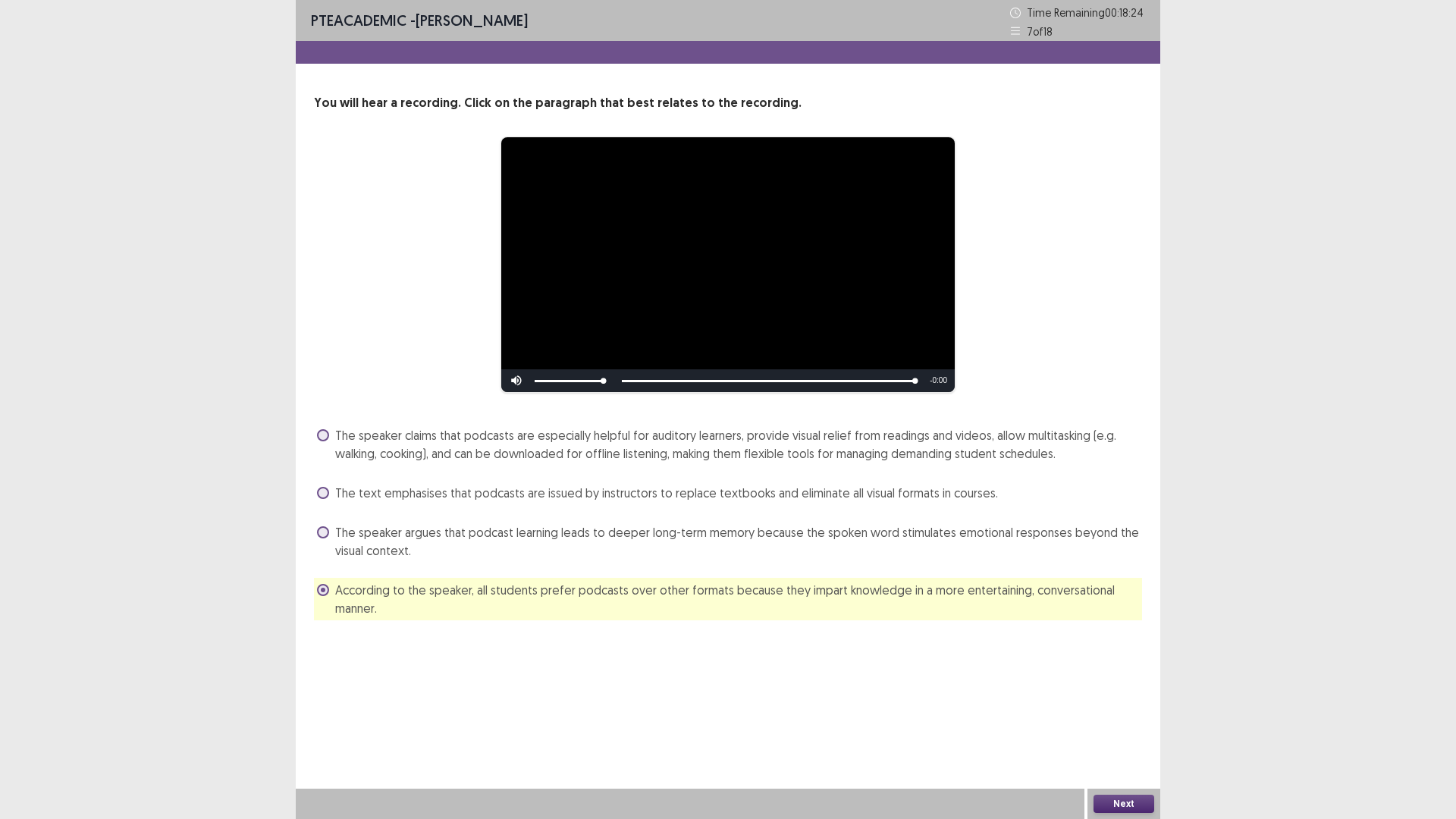
click at [1121, 805] on button "Next" at bounding box center [1124, 804] width 61 height 18
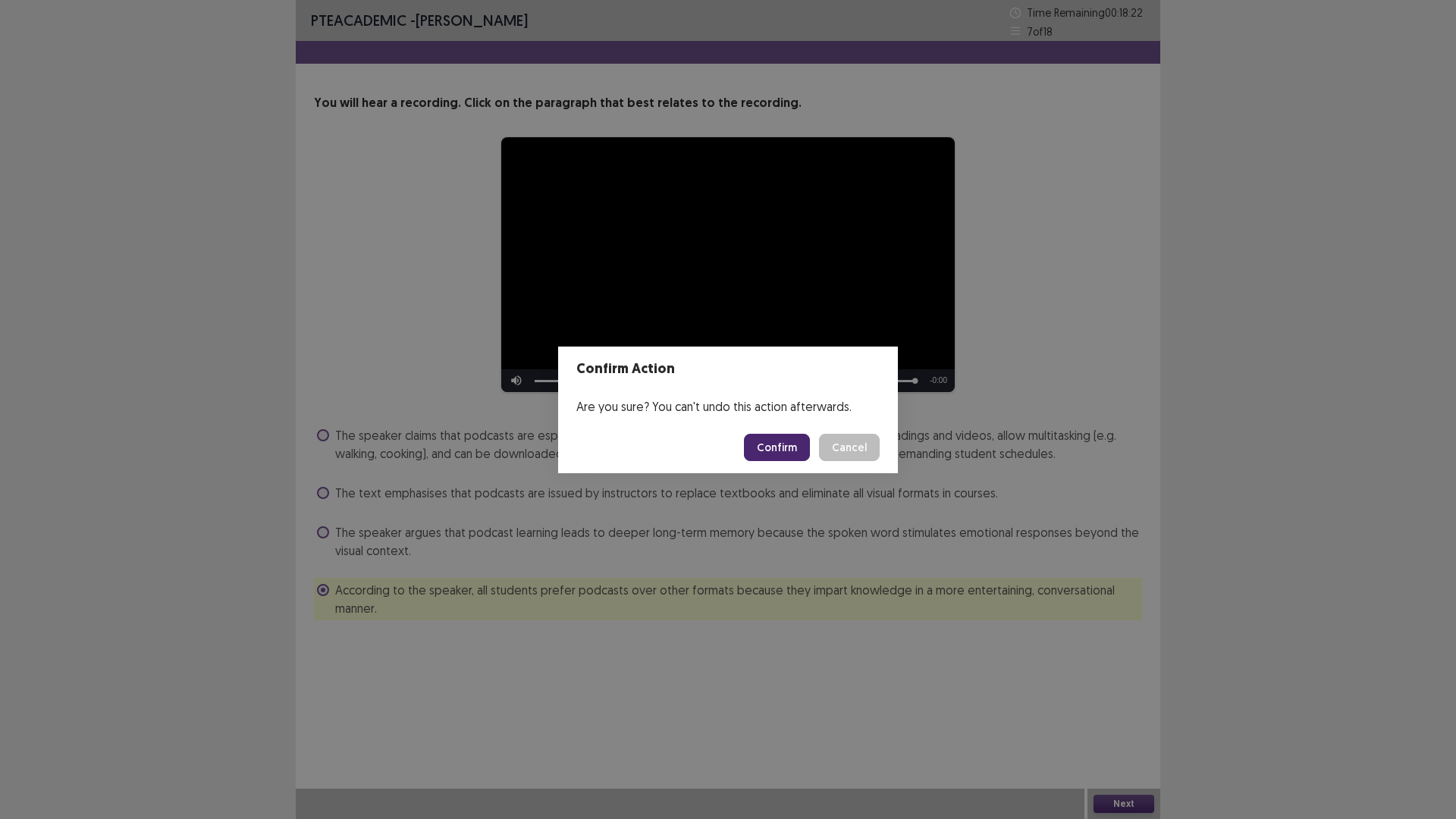
click at [766, 446] on button "Confirm" at bounding box center [776, 447] width 66 height 28
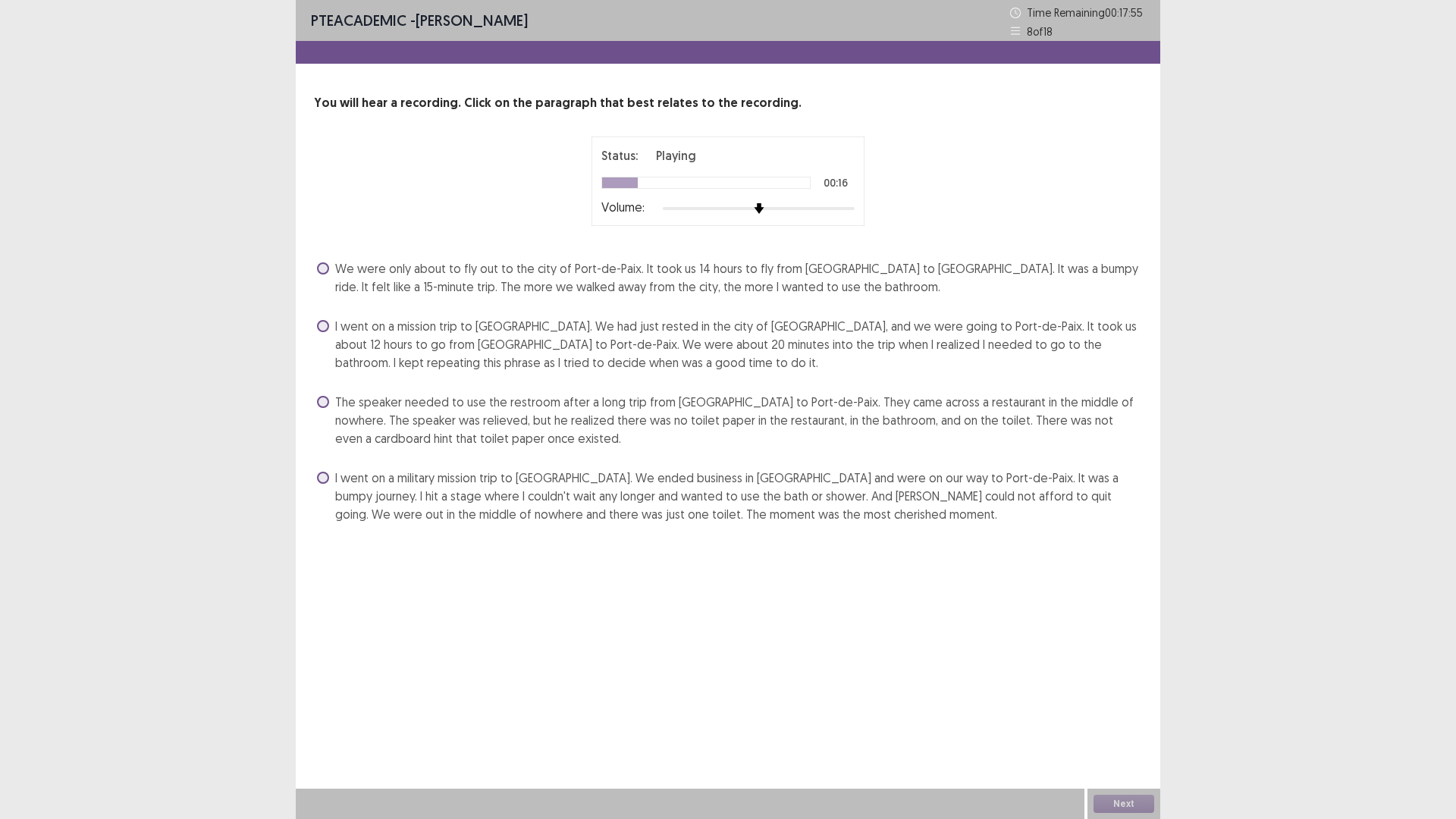
click at [678, 361] on span "I went on a mission trip to [GEOGRAPHIC_DATA]. We had just rested in the city o…" at bounding box center [738, 344] width 807 height 54
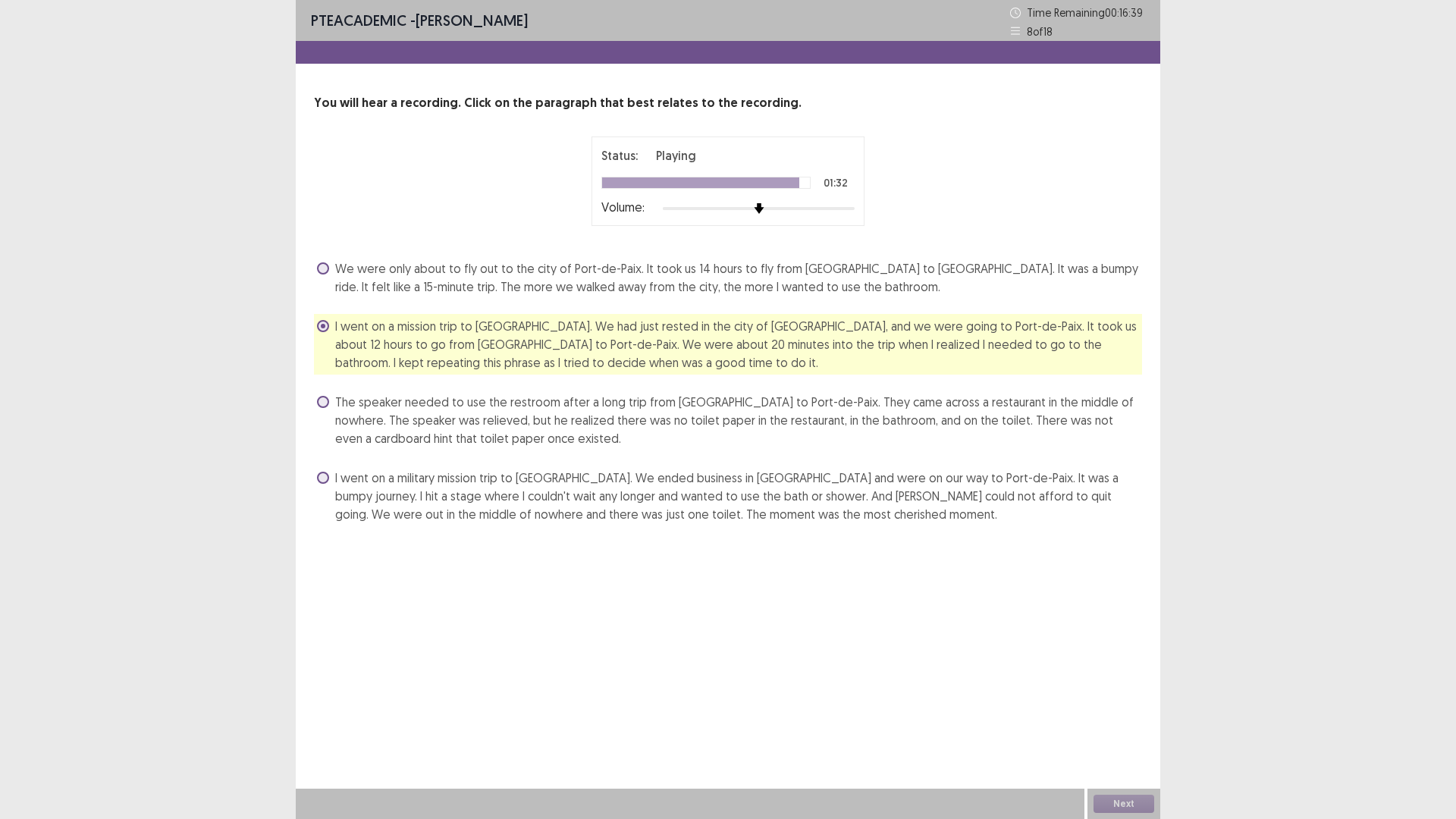
click at [648, 403] on span "The speaker needed to use the restroom after a long trip from [GEOGRAPHIC_DATA]…" at bounding box center [738, 420] width 807 height 54
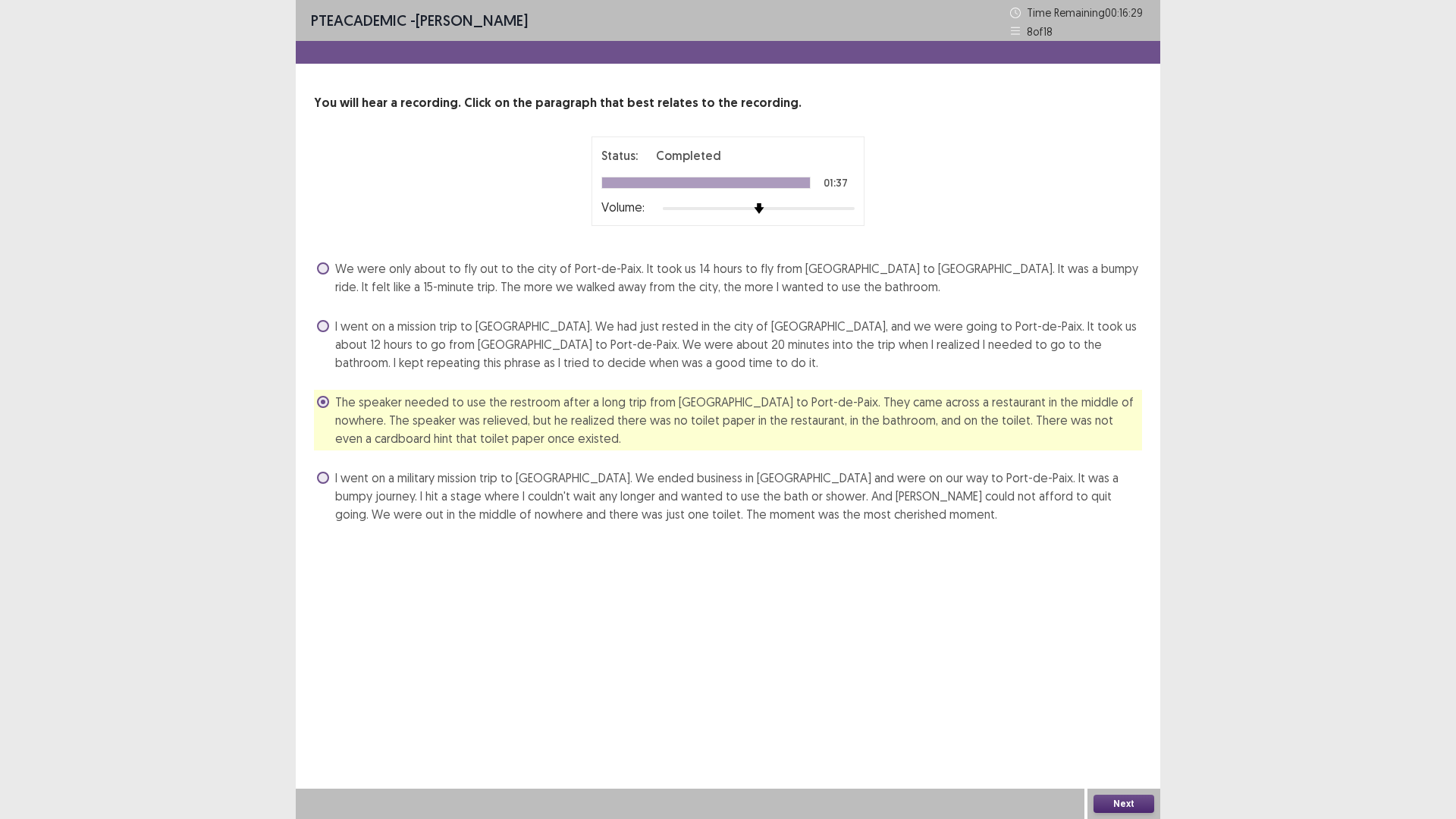
click at [1129, 801] on button "Next" at bounding box center [1124, 804] width 61 height 18
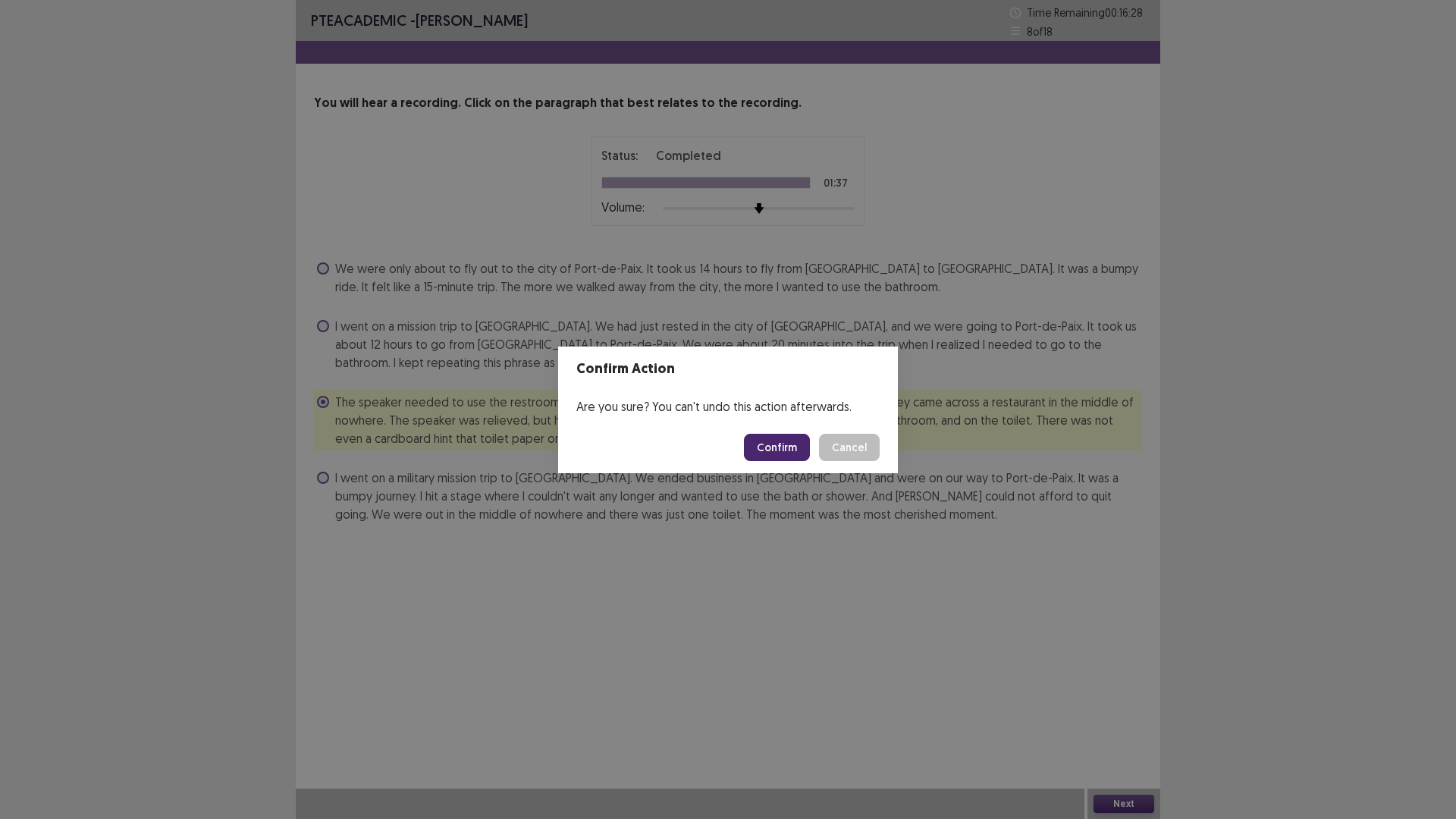
click at [791, 453] on button "Confirm" at bounding box center [776, 447] width 66 height 28
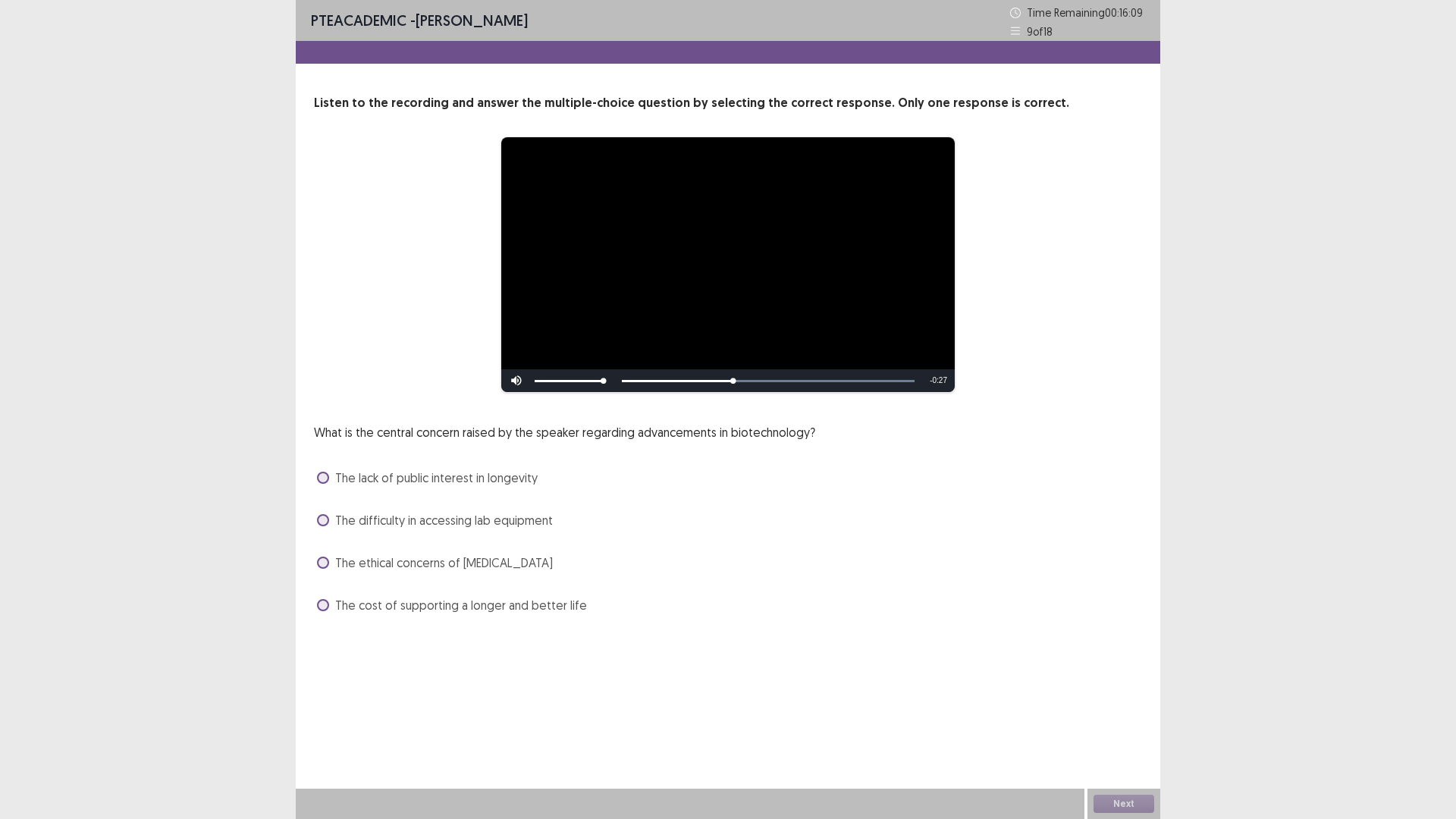
click at [791, 453] on div "What is the central concern raised by the speaker regarding advancements in bio…" at bounding box center [728, 519] width 827 height 194
click at [562, 602] on span "The cost of supporting a longer and better life" at bounding box center [461, 605] width 252 height 18
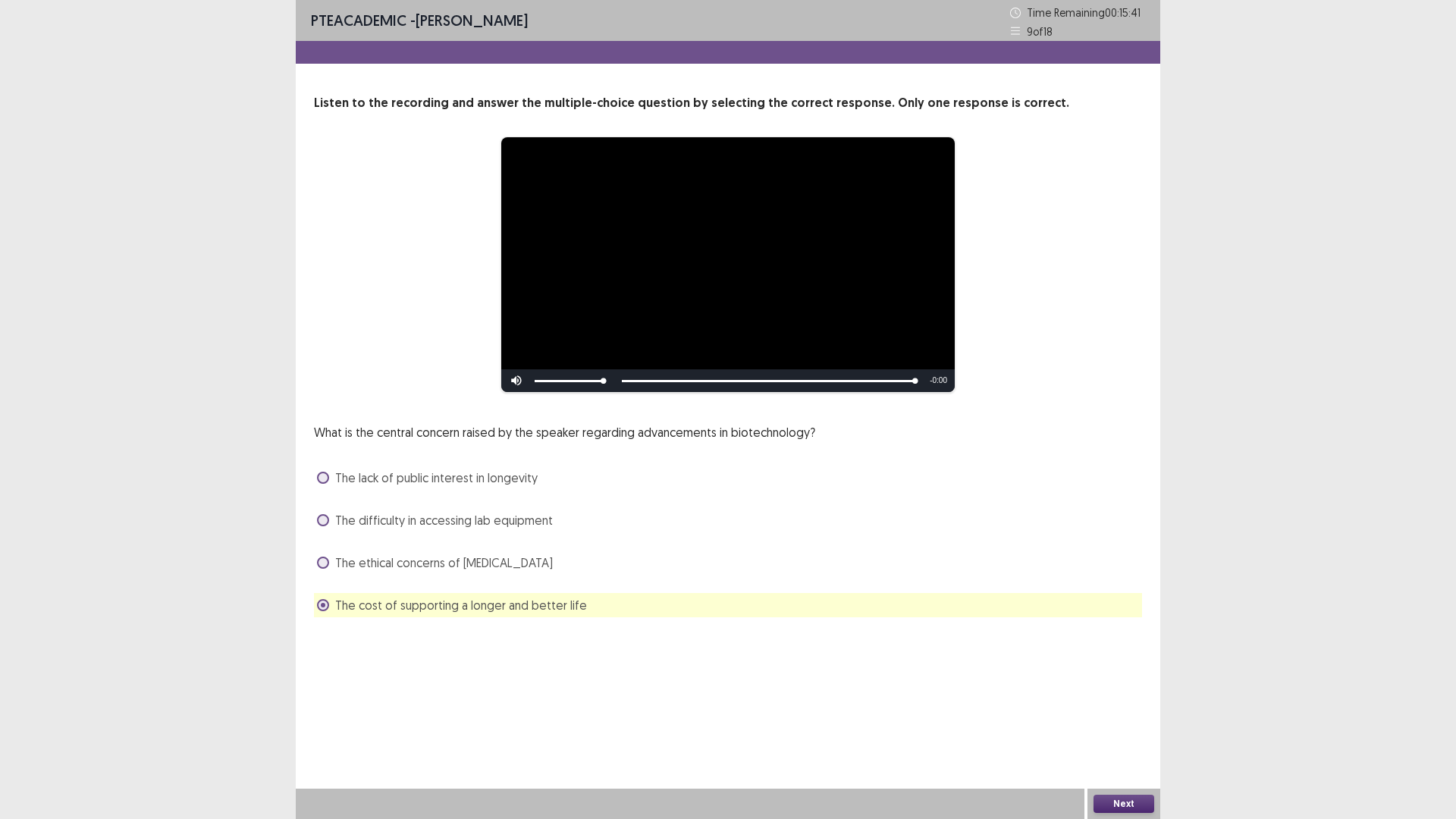
click at [1111, 808] on button "Next" at bounding box center [1124, 804] width 61 height 18
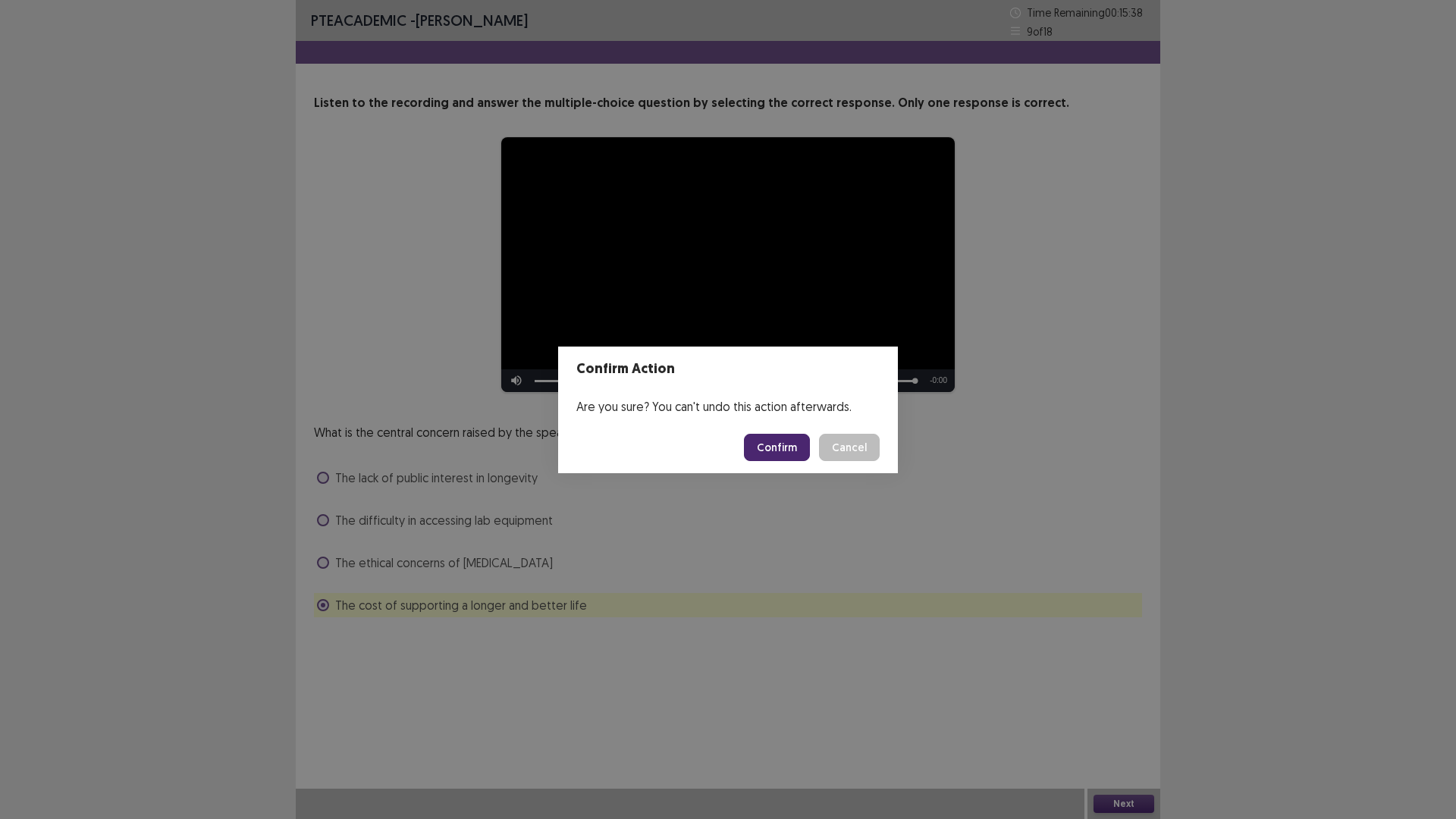
click at [777, 444] on button "Confirm" at bounding box center [776, 447] width 66 height 28
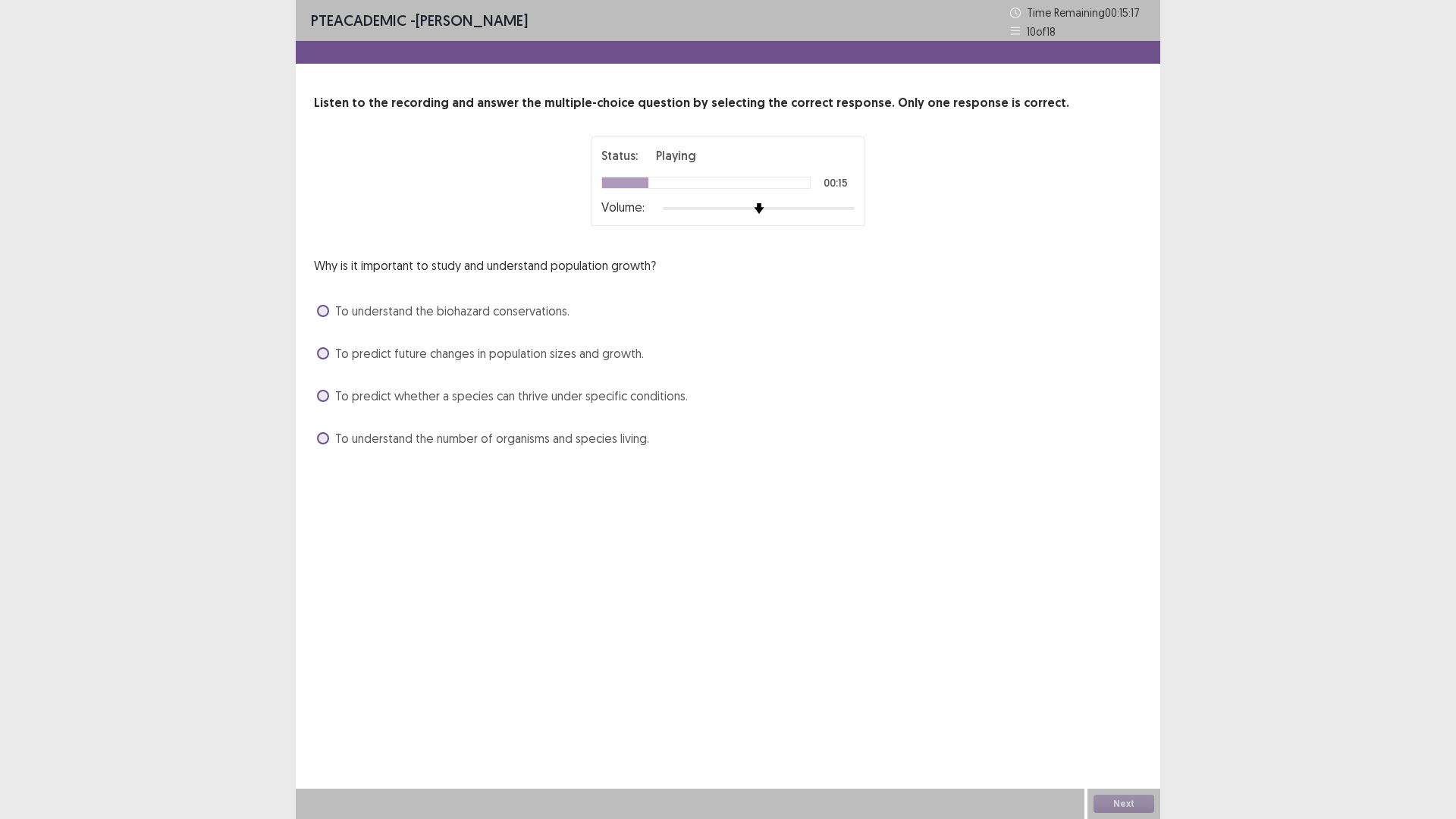
click at [625, 393] on span "To predict whether a species can thrive under specific conditions." at bounding box center [511, 396] width 353 height 18
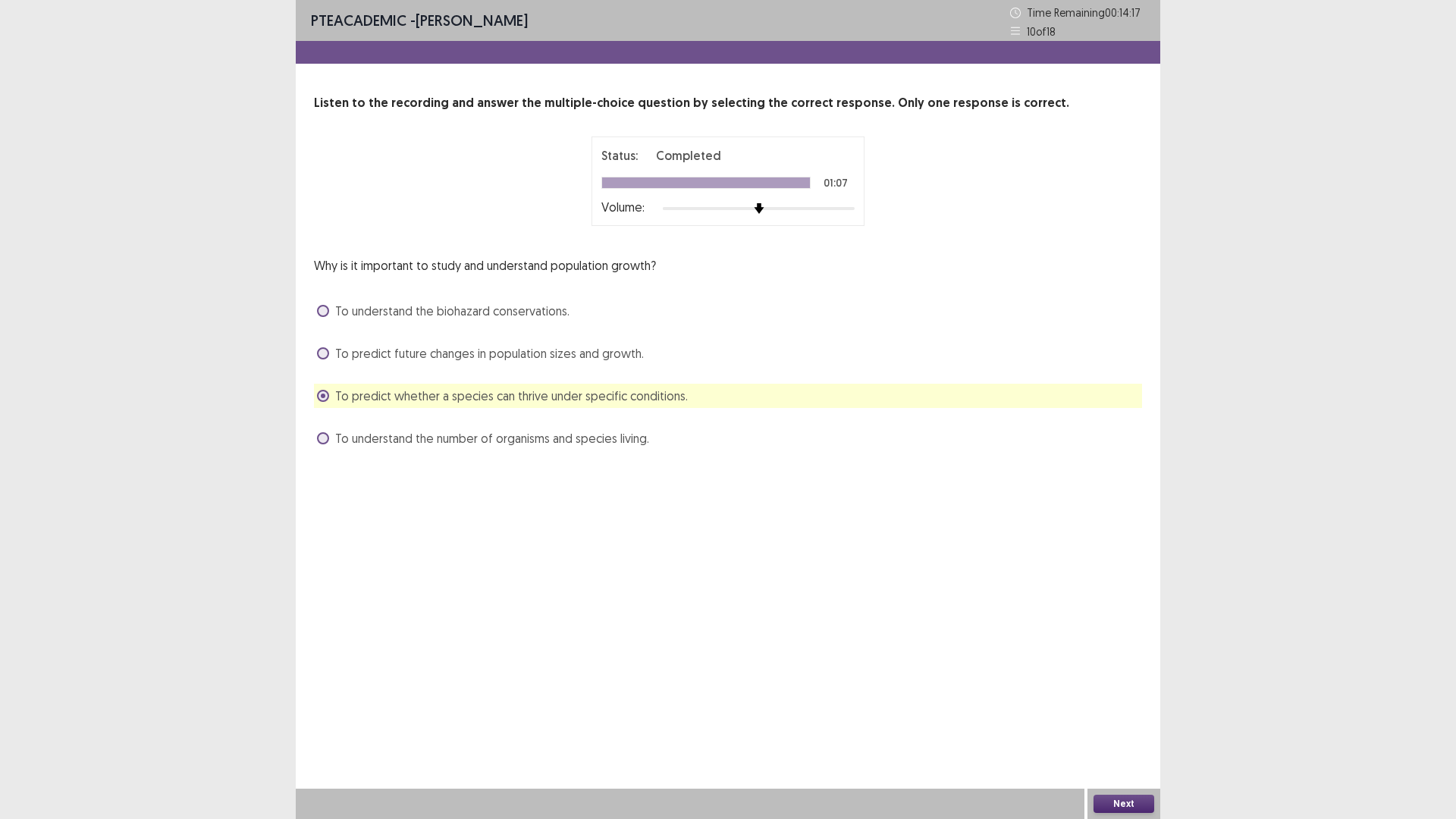
click at [603, 354] on span "To predict future changes in population sizes and growth." at bounding box center [489, 353] width 308 height 18
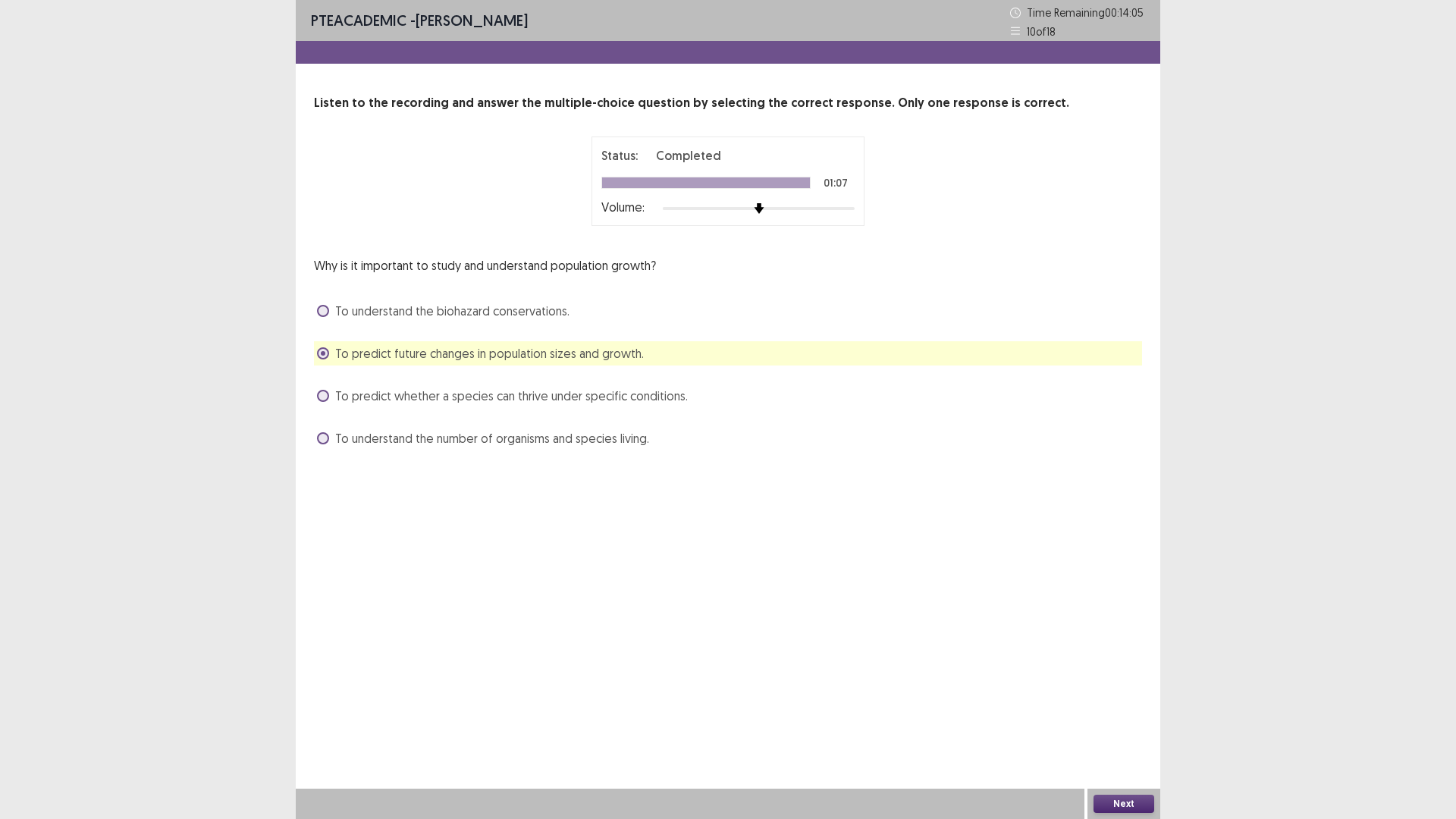
click at [1116, 801] on button "Next" at bounding box center [1124, 804] width 61 height 18
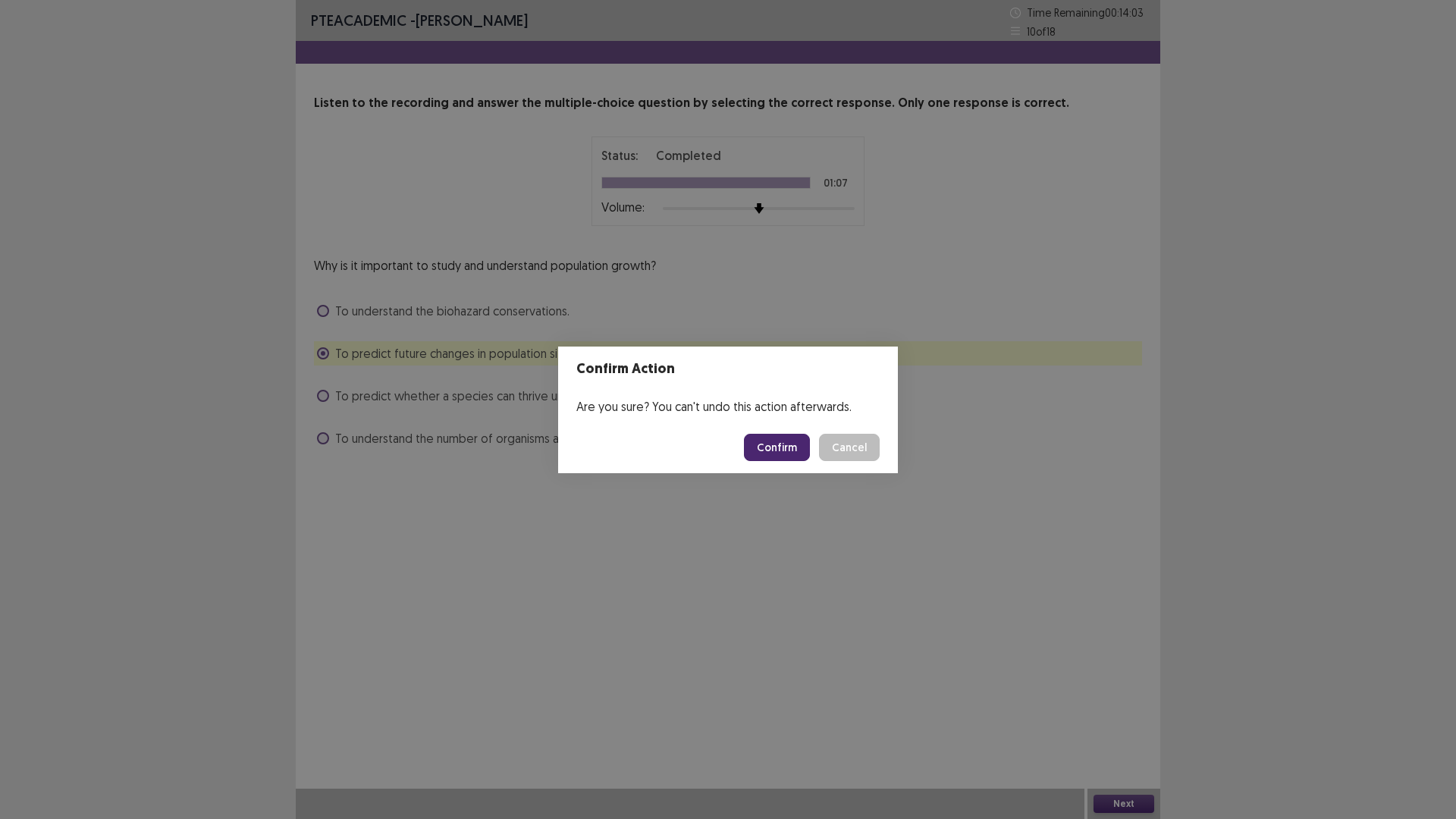
click at [786, 437] on button "Confirm" at bounding box center [776, 447] width 66 height 28
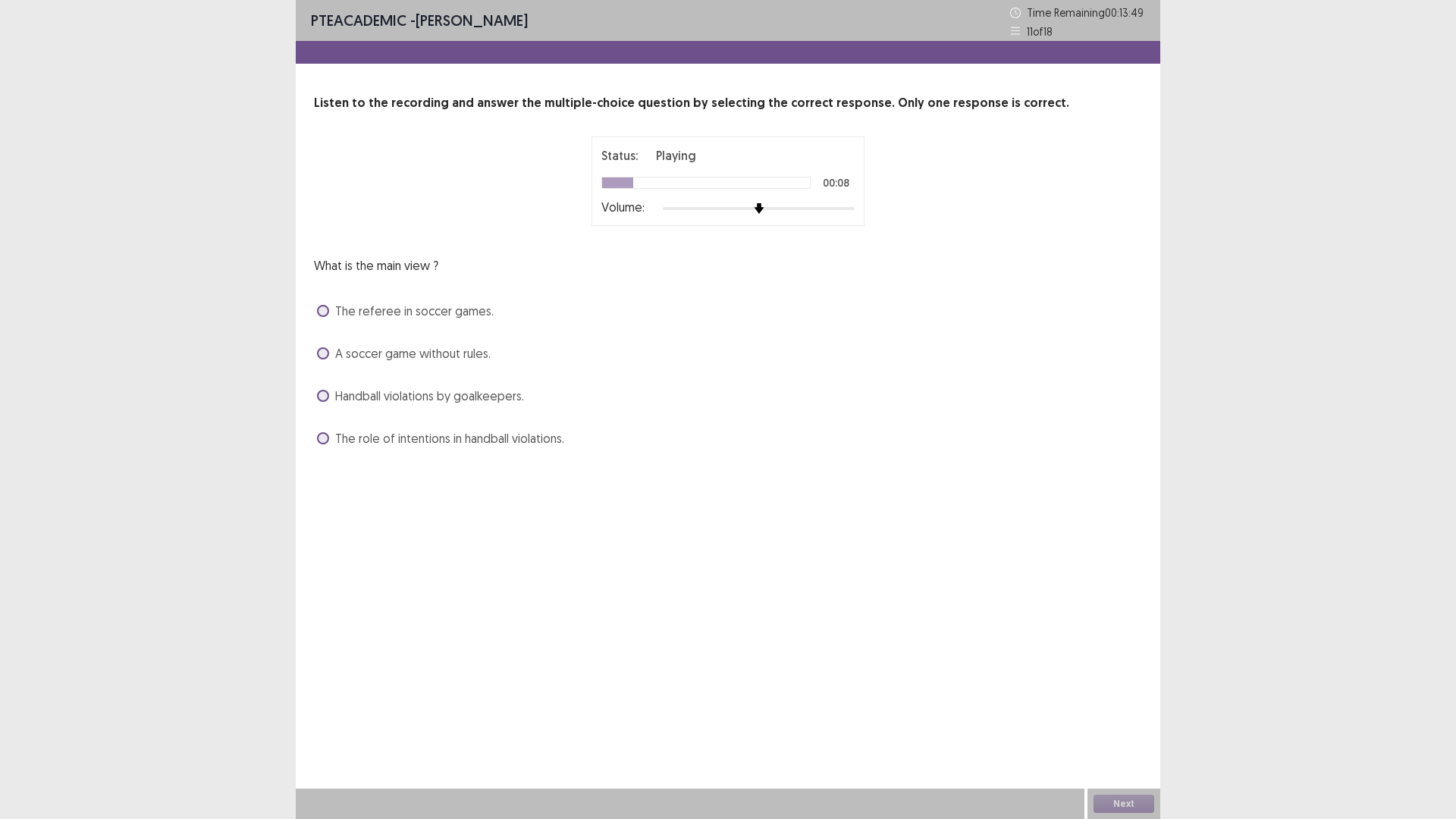
click at [501, 399] on span "Handball violations by goalkeepers." at bounding box center [430, 396] width 189 height 18
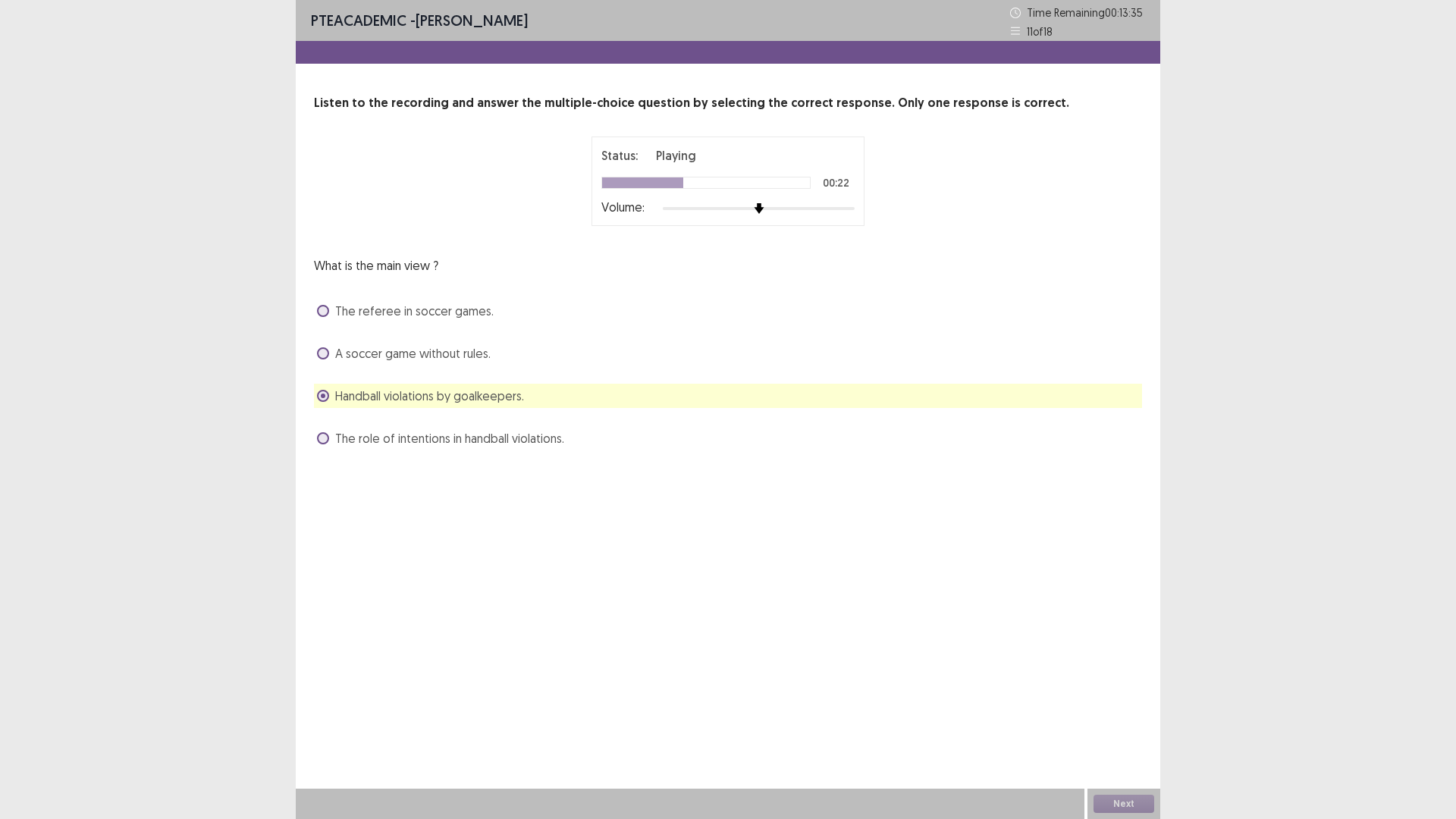
click at [548, 440] on span "The role of intentions in handball violations." at bounding box center [449, 439] width 229 height 18
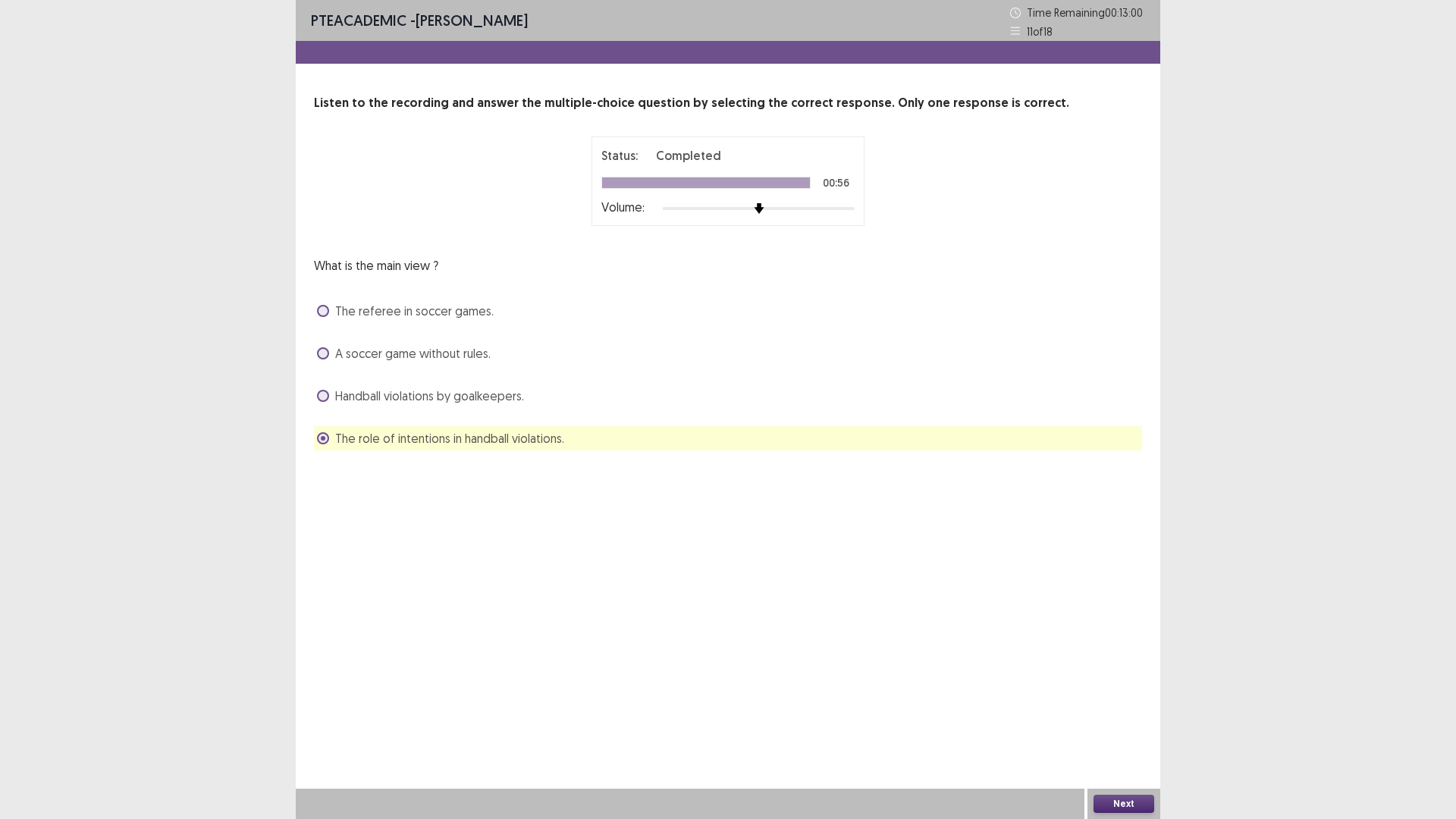
click at [1102, 801] on button "Next" at bounding box center [1124, 804] width 61 height 18
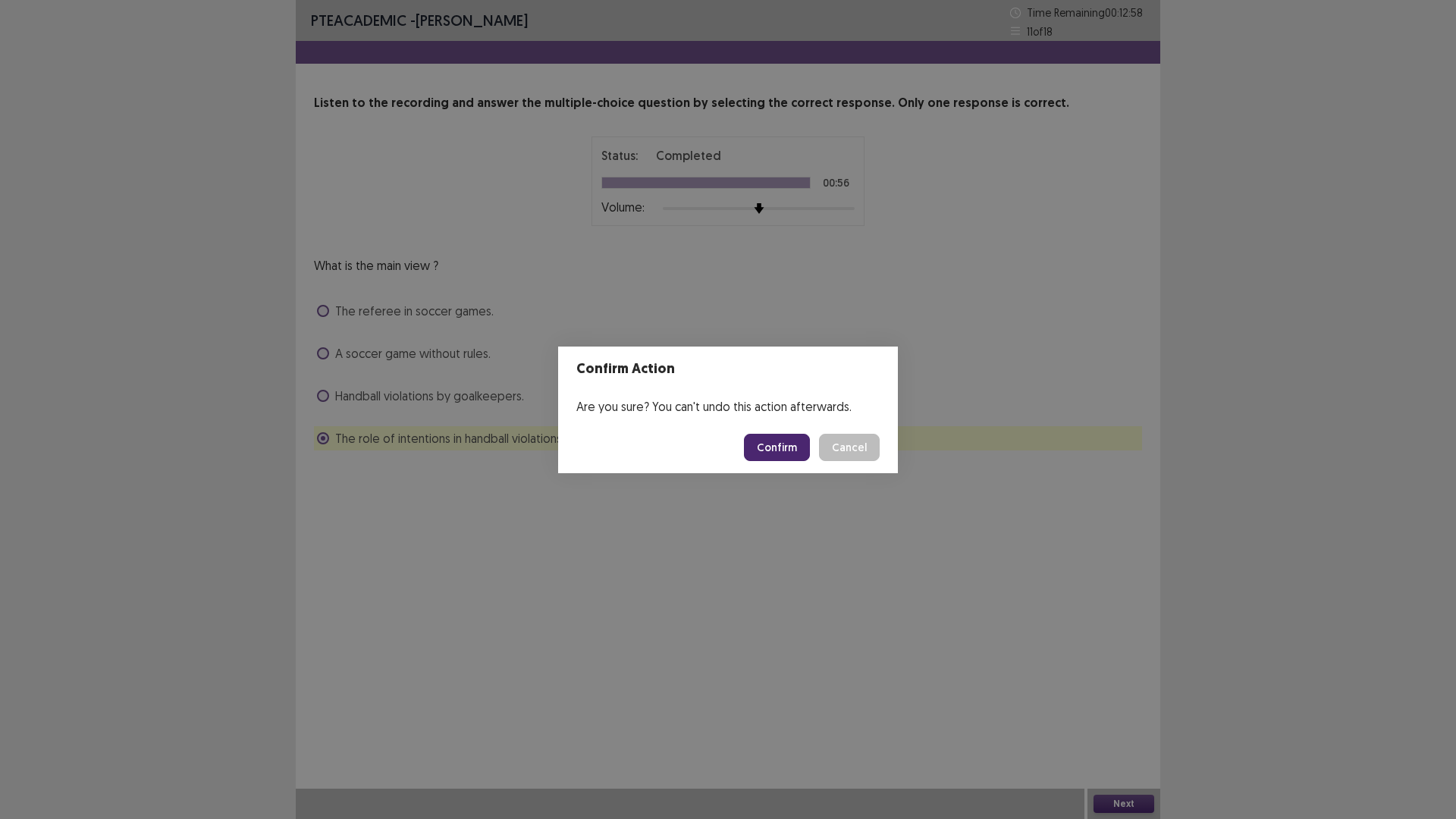
drag, startPoint x: 786, startPoint y: 461, endPoint x: 765, endPoint y: 445, distance: 26.4
click at [765, 445] on footer "Confirm Cancel" at bounding box center [727, 447] width 340 height 51
click at [765, 445] on button "Confirm" at bounding box center [776, 447] width 66 height 28
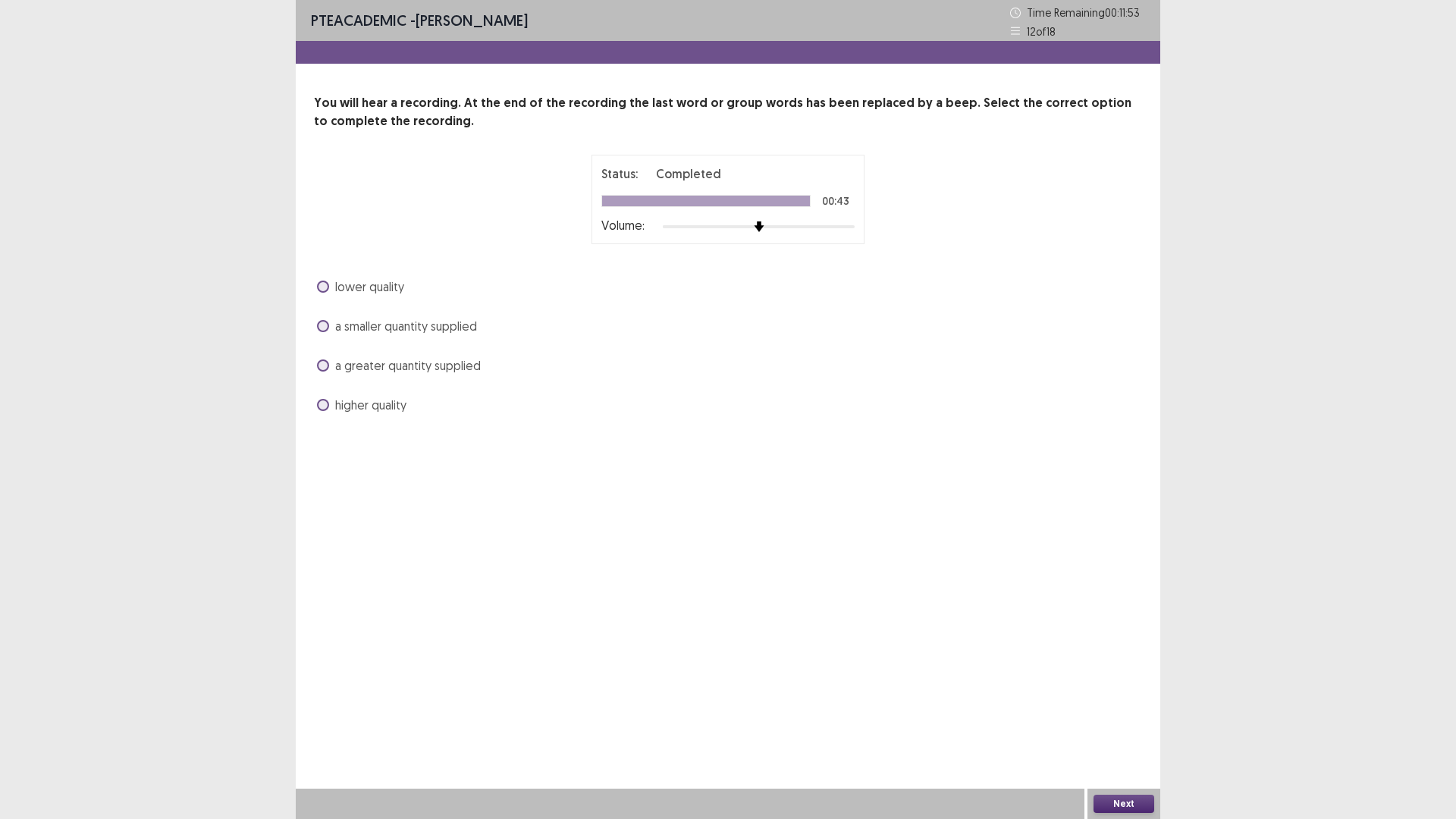
click at [367, 371] on span "a greater quantity supplied" at bounding box center [408, 366] width 146 height 18
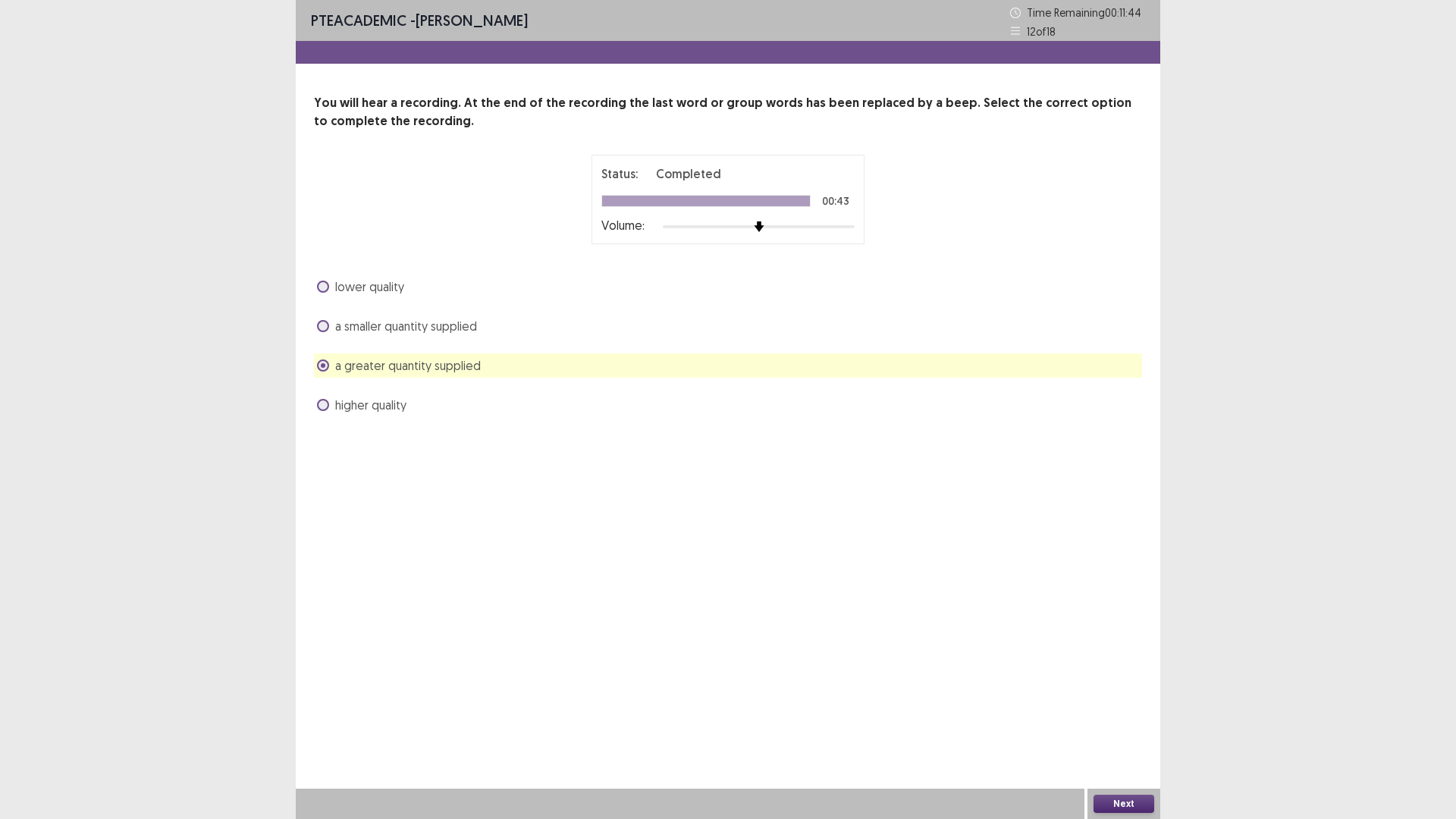
click at [326, 410] on span at bounding box center [323, 405] width 12 height 12
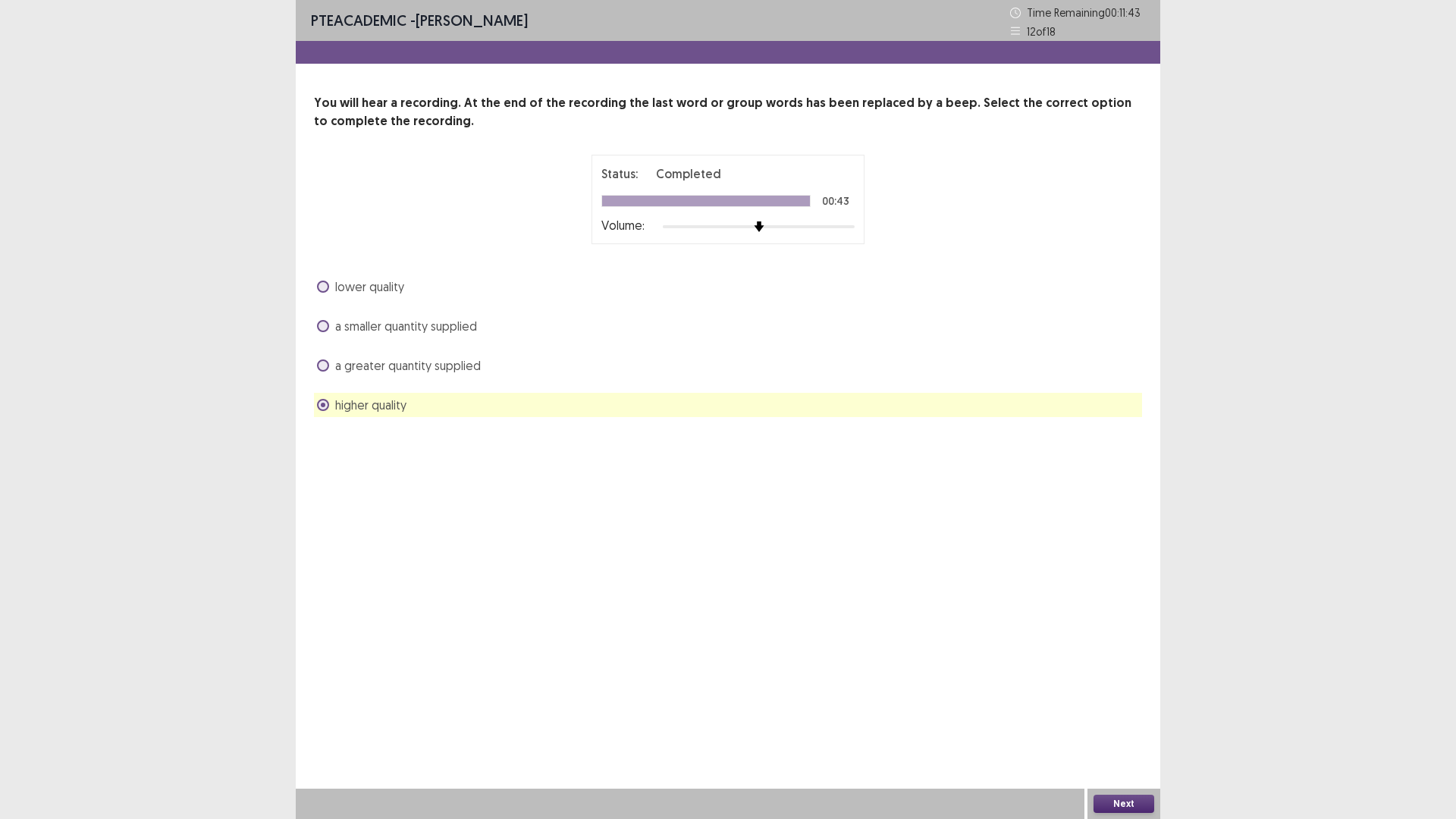
click at [1124, 803] on button "Next" at bounding box center [1124, 804] width 61 height 18
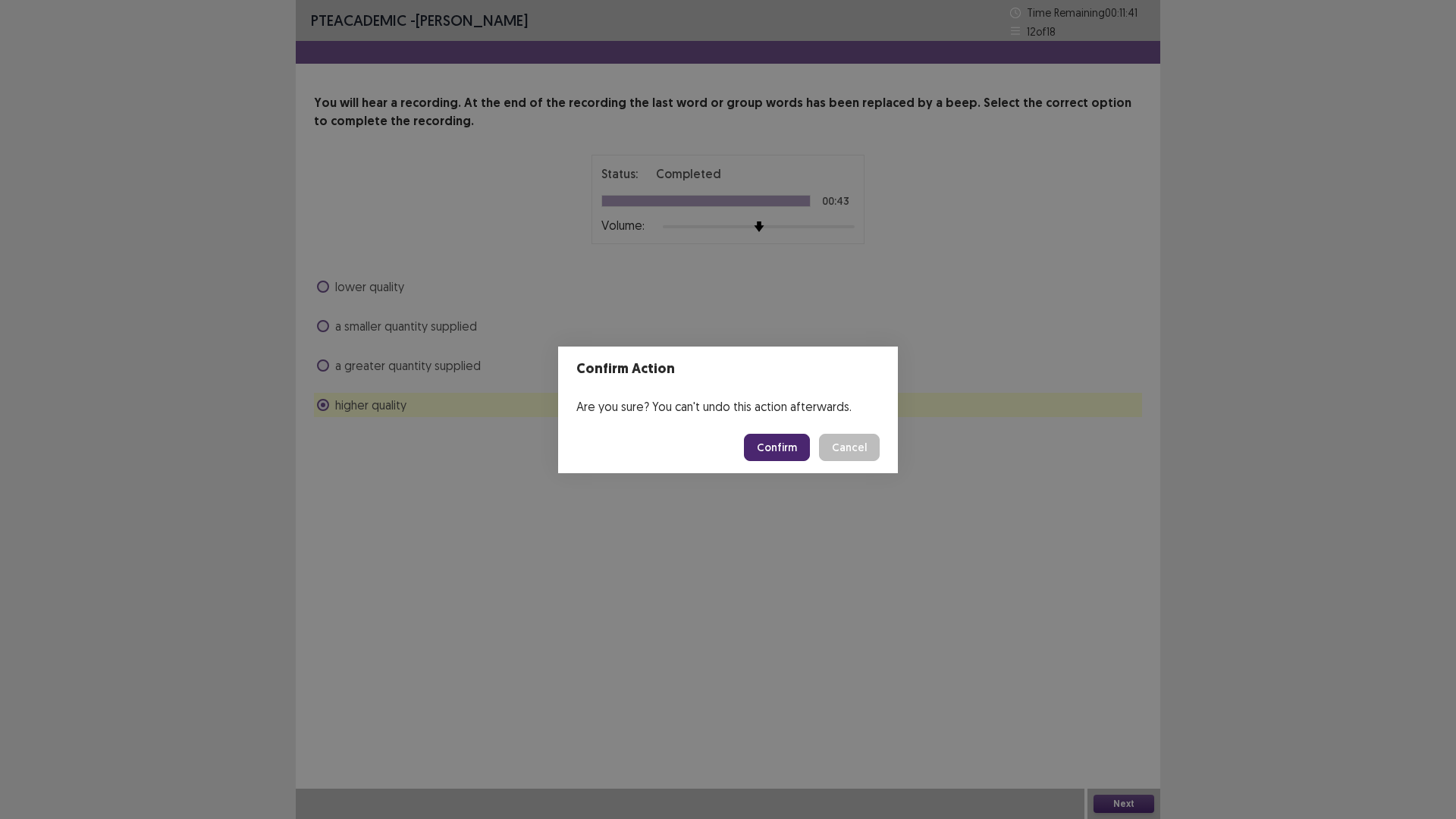
click at [761, 458] on button "Confirm" at bounding box center [776, 447] width 66 height 28
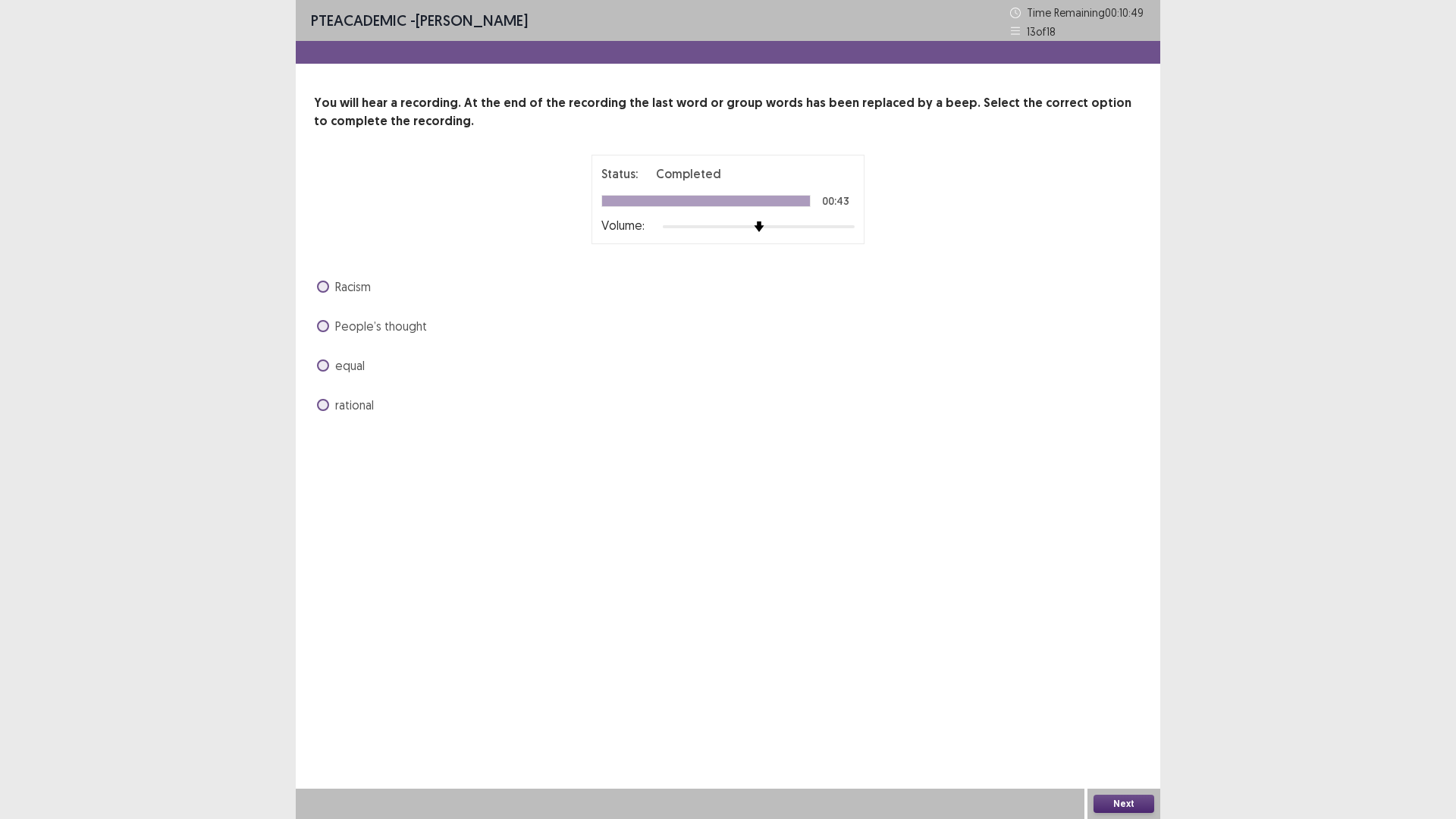
click at [318, 370] on span at bounding box center [323, 366] width 12 height 12
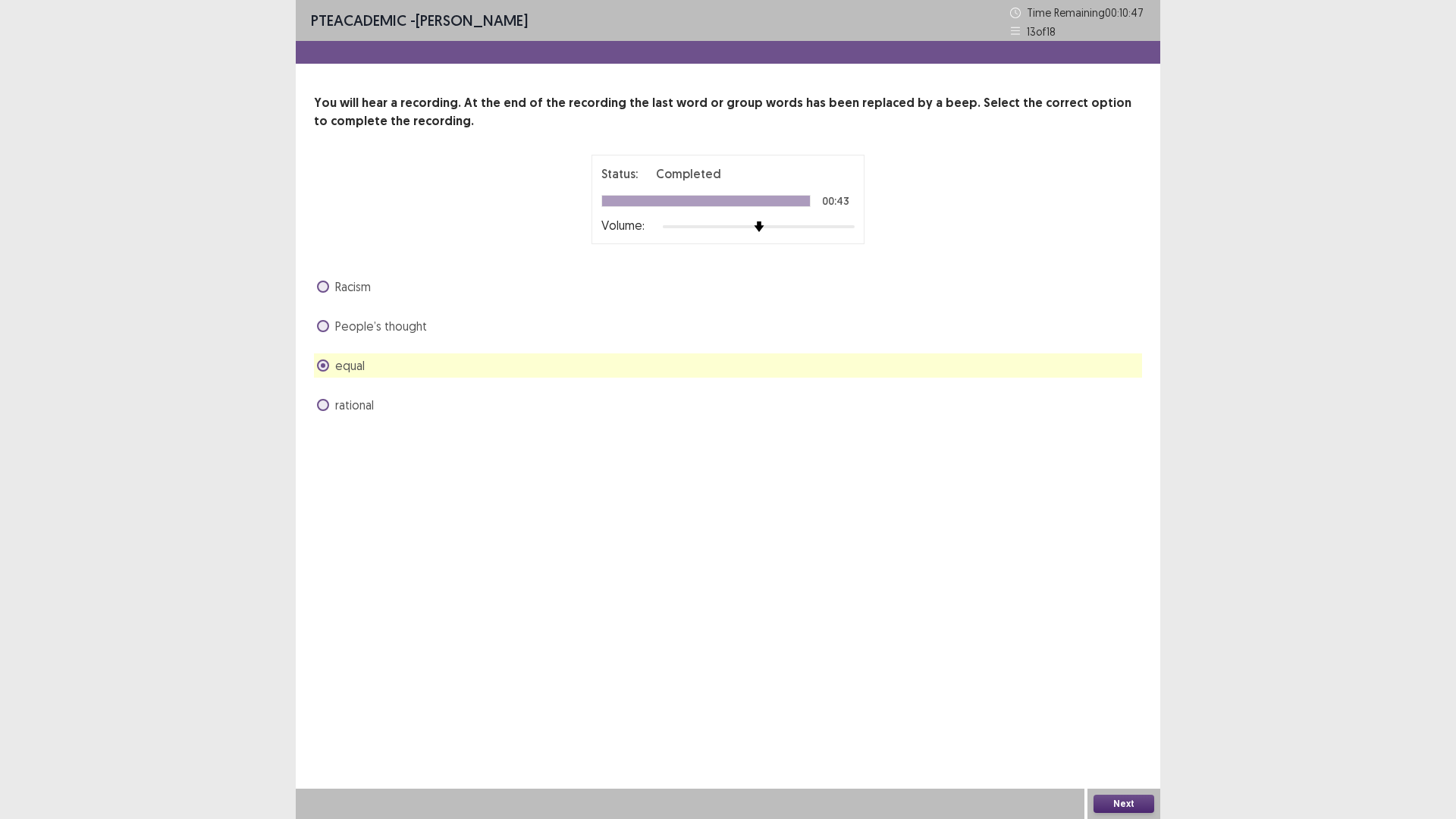
click at [1118, 794] on div "Next" at bounding box center [1124, 803] width 73 height 31
click at [1118, 798] on button "Next" at bounding box center [1124, 804] width 61 height 18
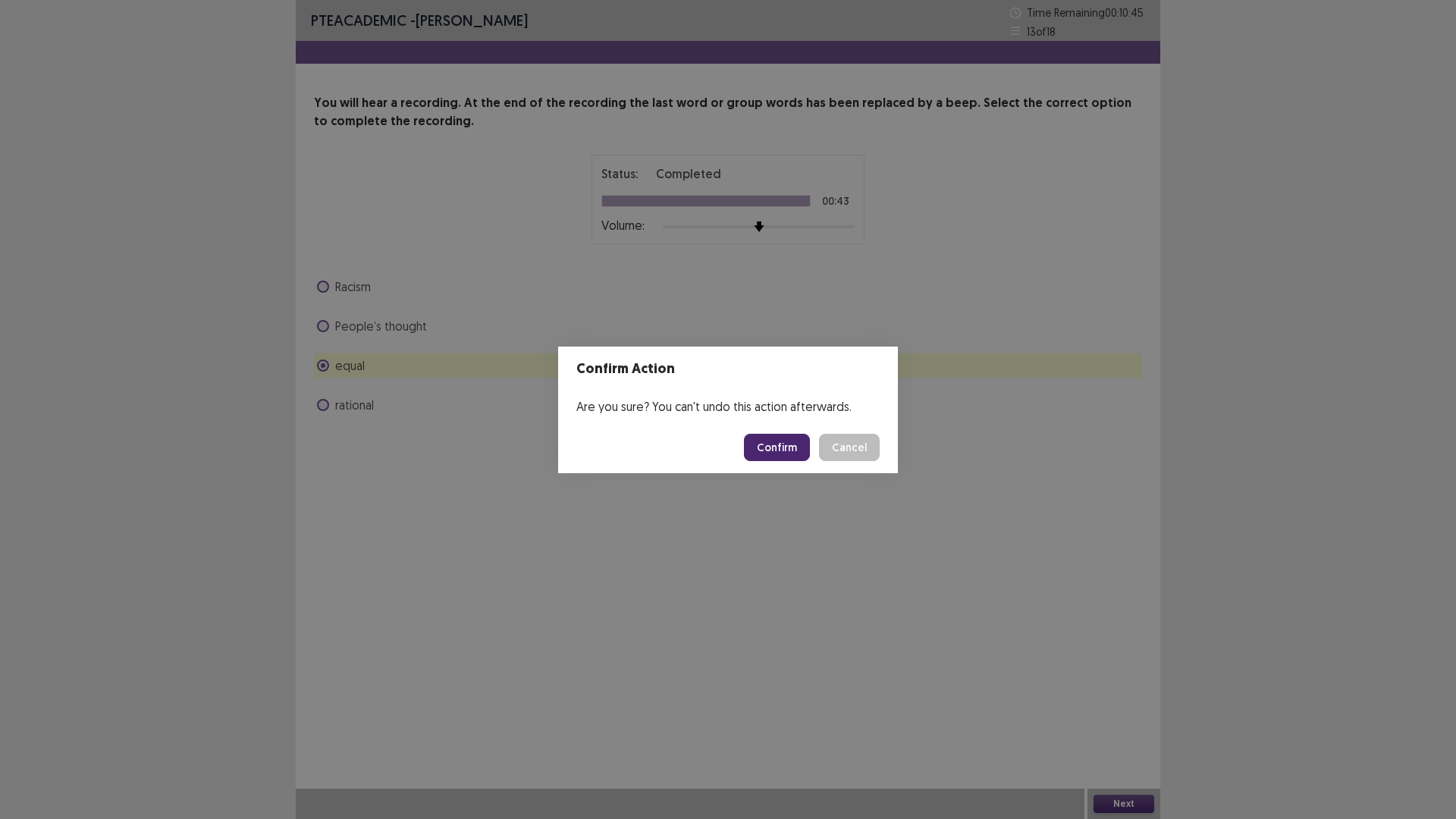
click at [787, 452] on button "Confirm" at bounding box center [776, 447] width 66 height 28
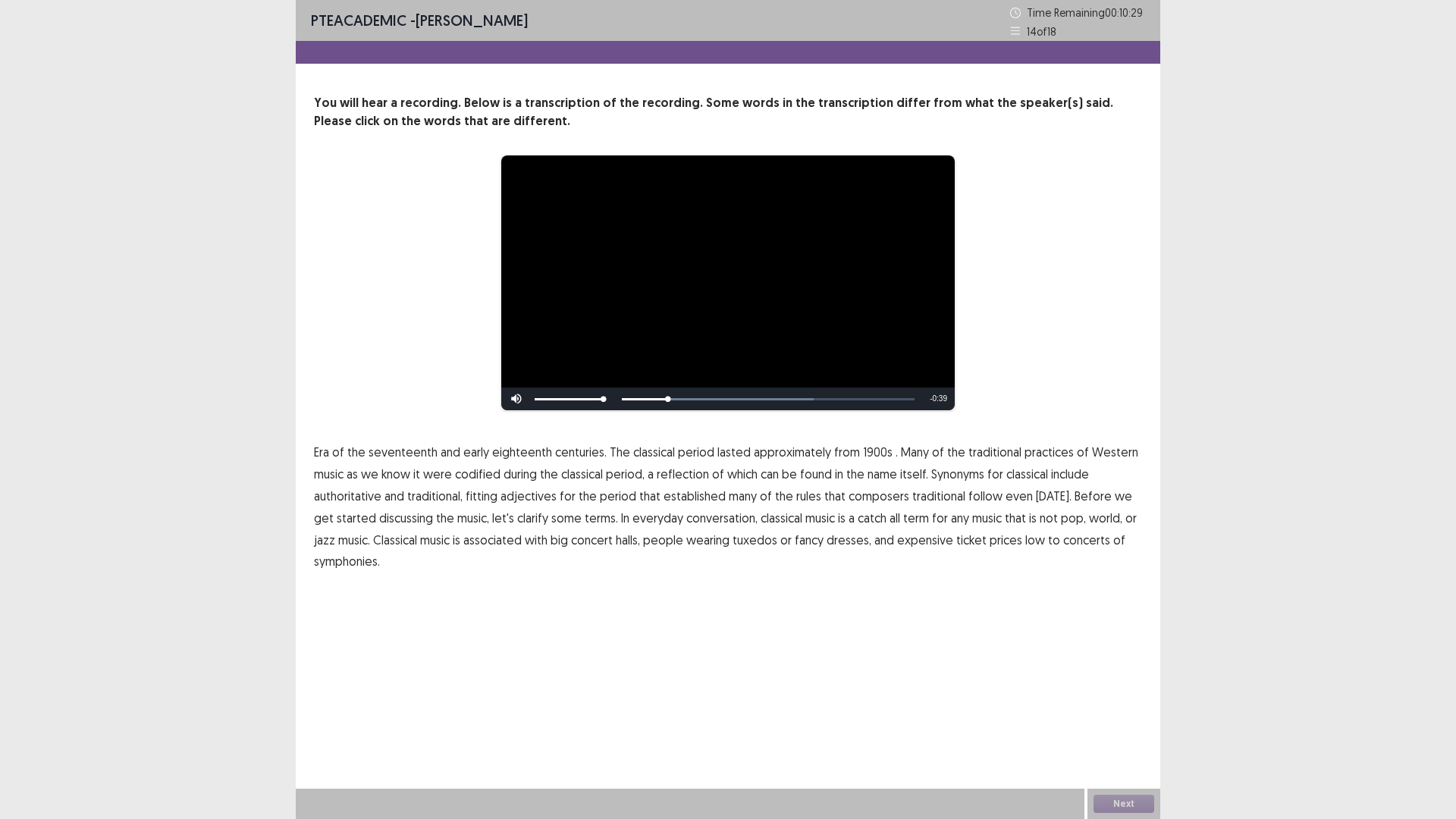
click at [867, 448] on span "1900s" at bounding box center [878, 451] width 30 height 18
click at [915, 499] on span "traditional" at bounding box center [939, 496] width 53 height 18
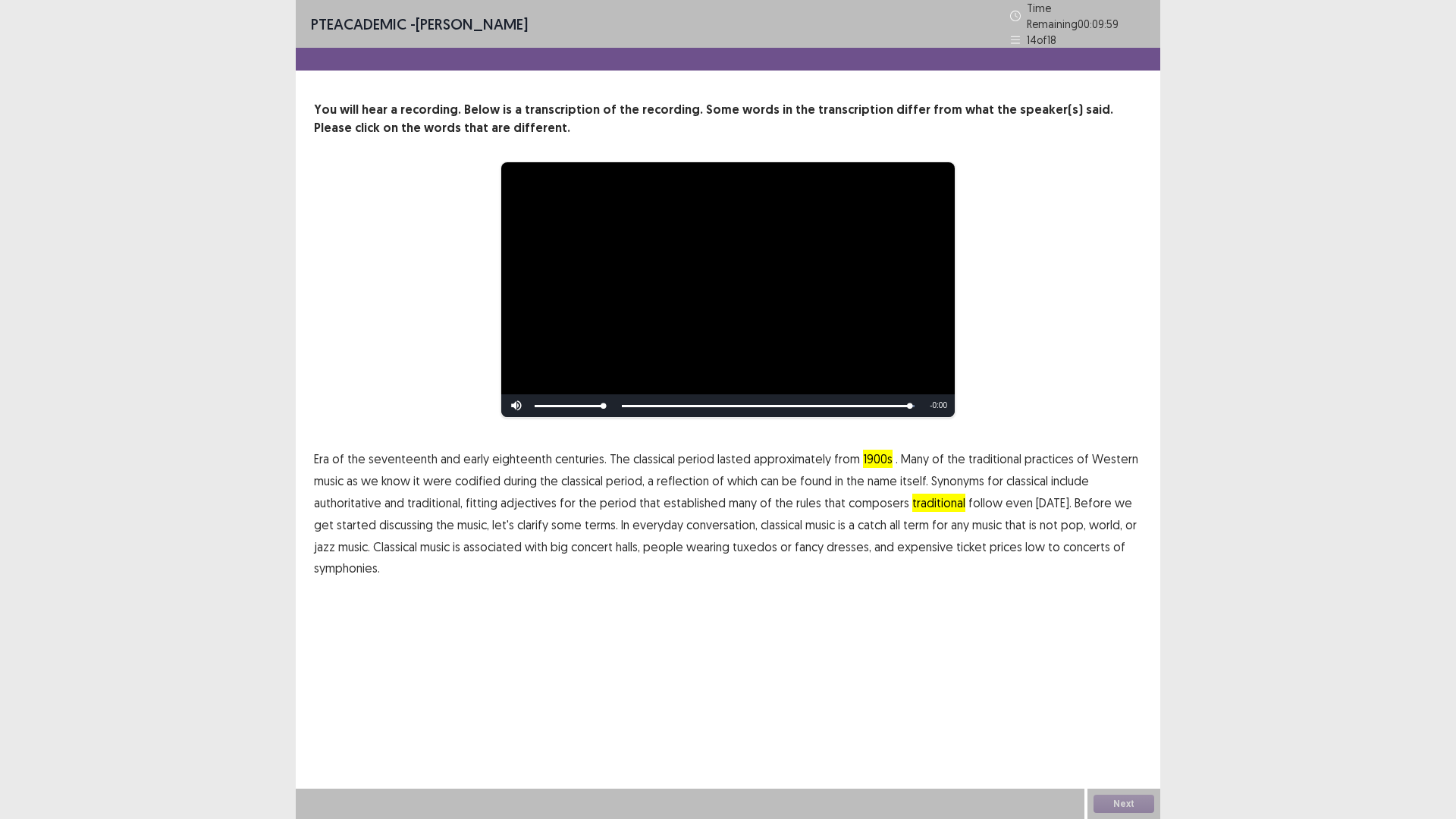
click at [1026, 538] on span "low" at bounding box center [1035, 547] width 20 height 18
click at [377, 566] on span "symphonies." at bounding box center [347, 568] width 66 height 18
click at [1108, 808] on button "Next" at bounding box center [1124, 804] width 61 height 18
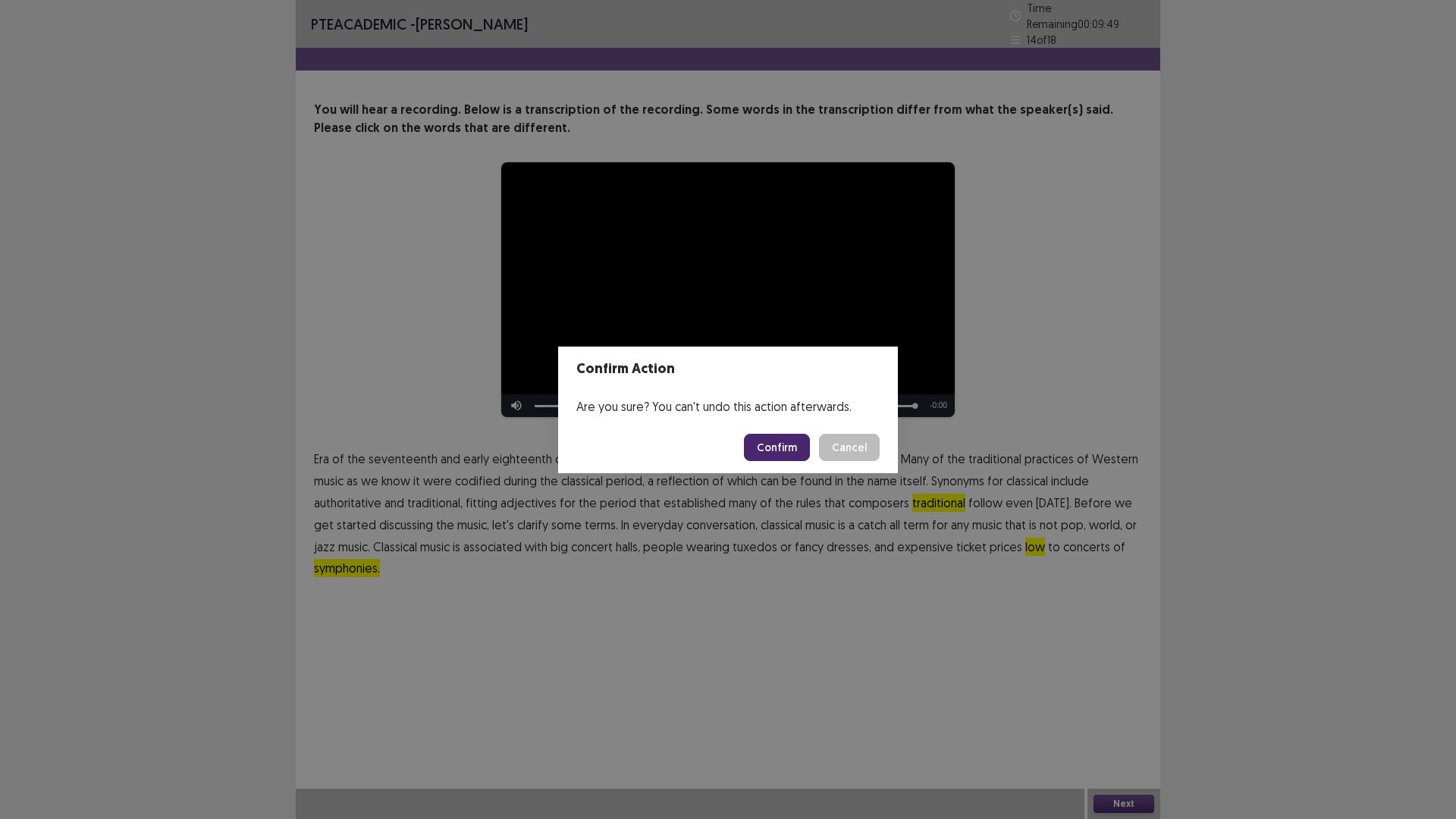
click at [768, 443] on button "Confirm" at bounding box center [776, 447] width 66 height 28
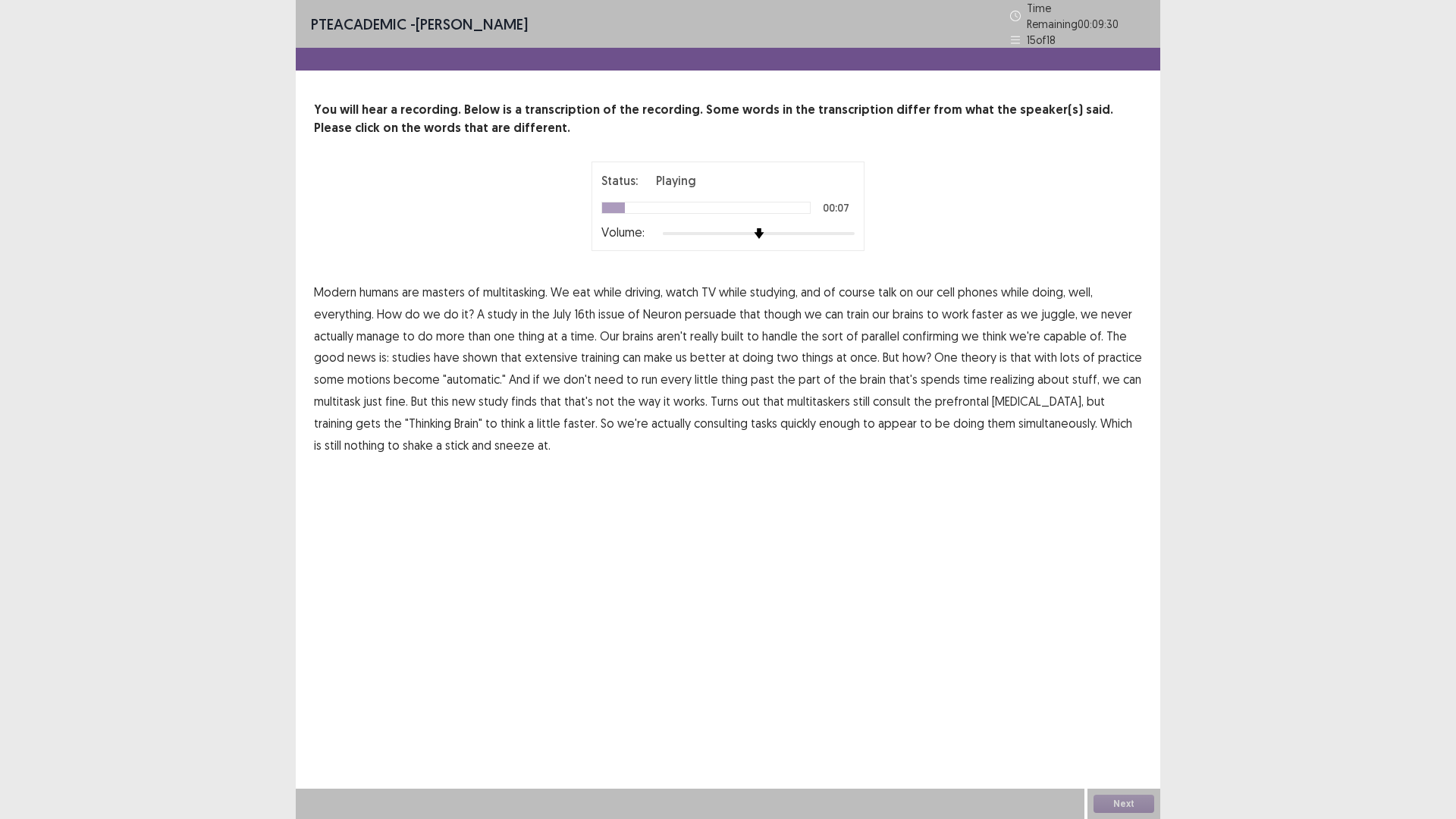
click at [863, 288] on span "course" at bounding box center [856, 292] width 36 height 18
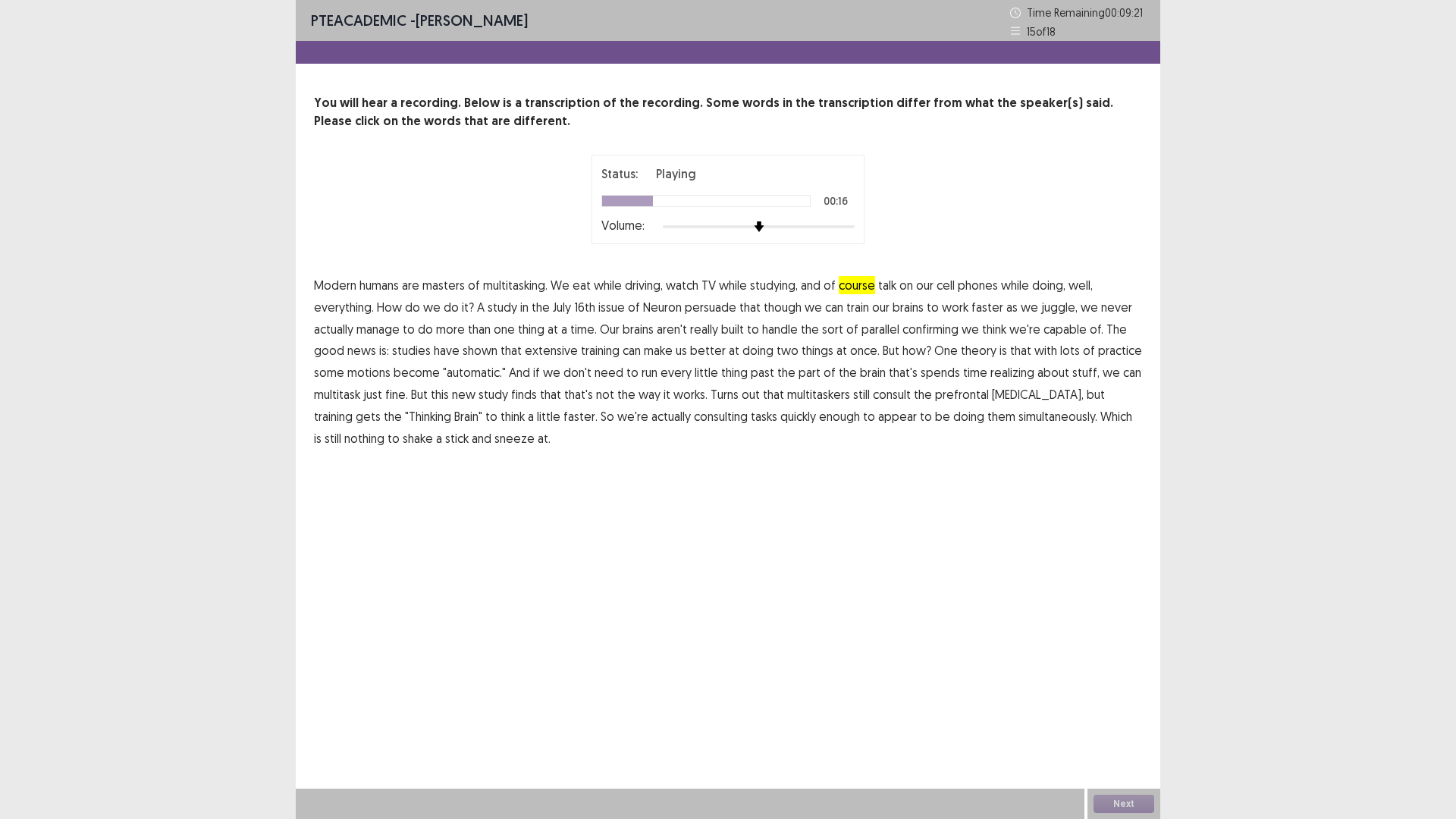
click at [713, 305] on span "persuade" at bounding box center [710, 307] width 51 height 18
click at [936, 327] on span "confirming" at bounding box center [930, 329] width 56 height 18
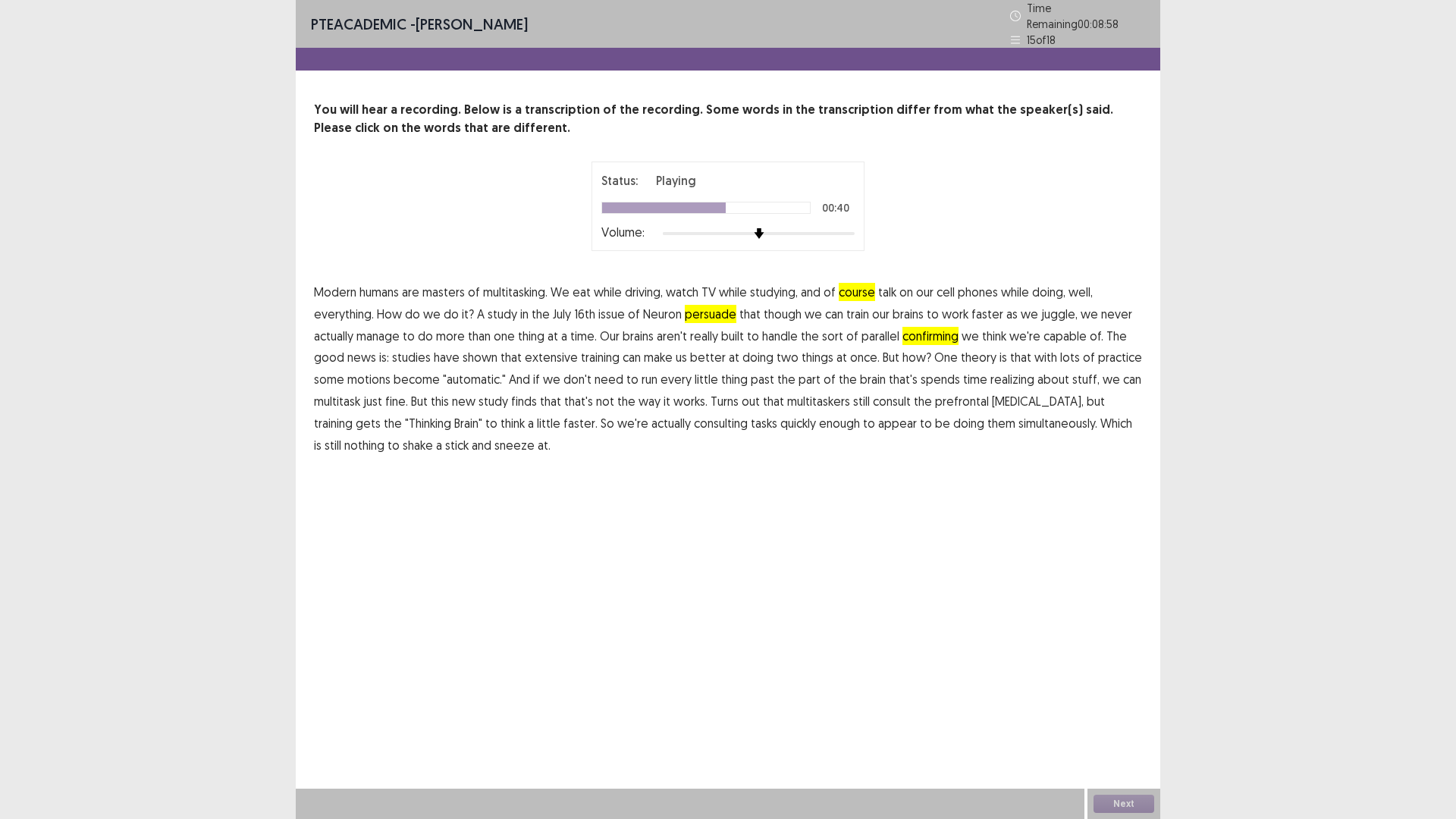
click at [379, 371] on span "motions" at bounding box center [368, 379] width 43 height 18
click at [990, 372] on span "realizing" at bounding box center [1012, 379] width 44 height 18
click at [643, 393] on span "way" at bounding box center [649, 401] width 22 height 18
click at [643, 392] on span "way" at bounding box center [649, 401] width 22 height 18
click at [694, 414] on span "consulting" at bounding box center [720, 423] width 54 height 18
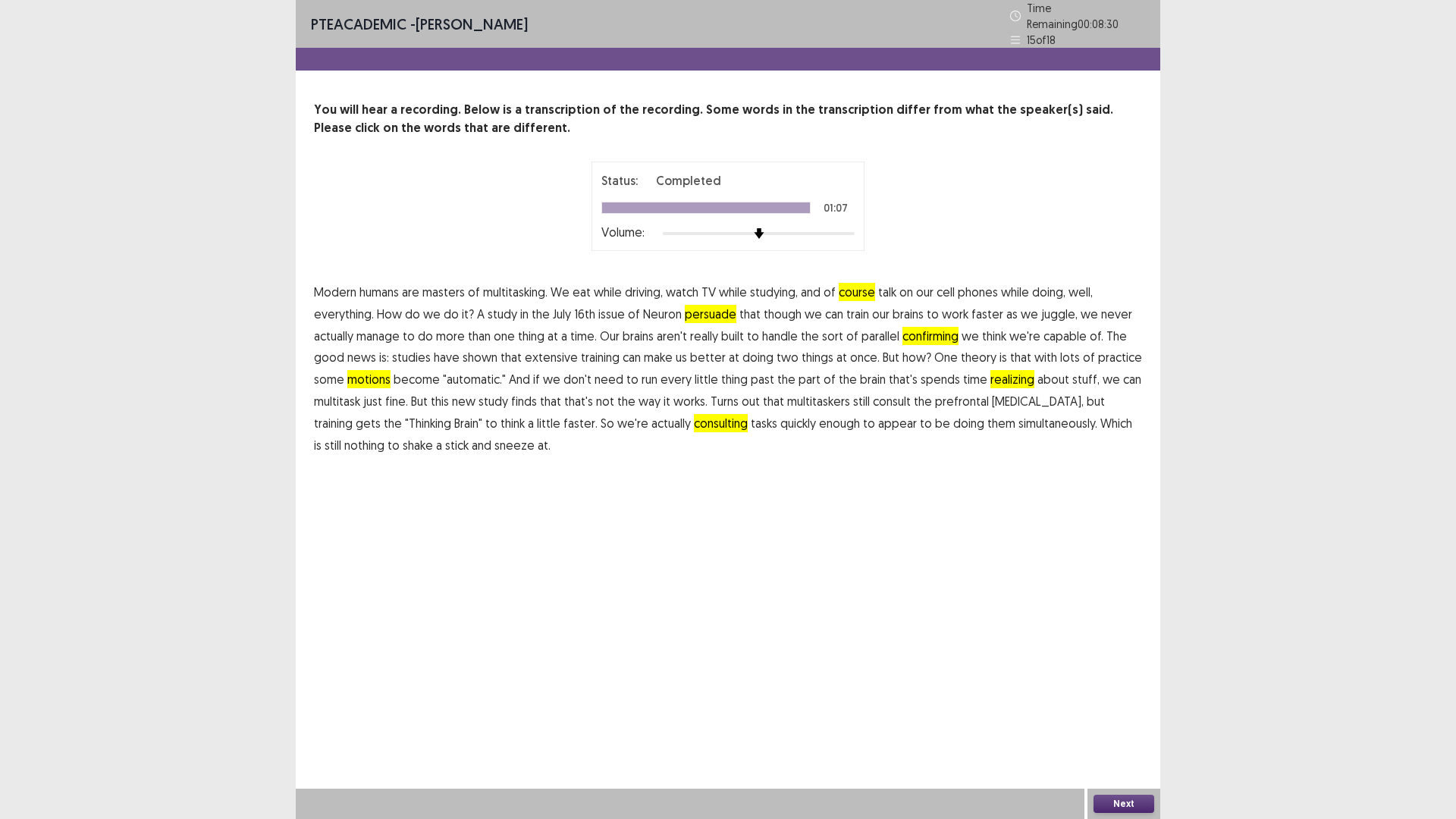
click at [1104, 802] on button "Next" at bounding box center [1124, 804] width 61 height 18
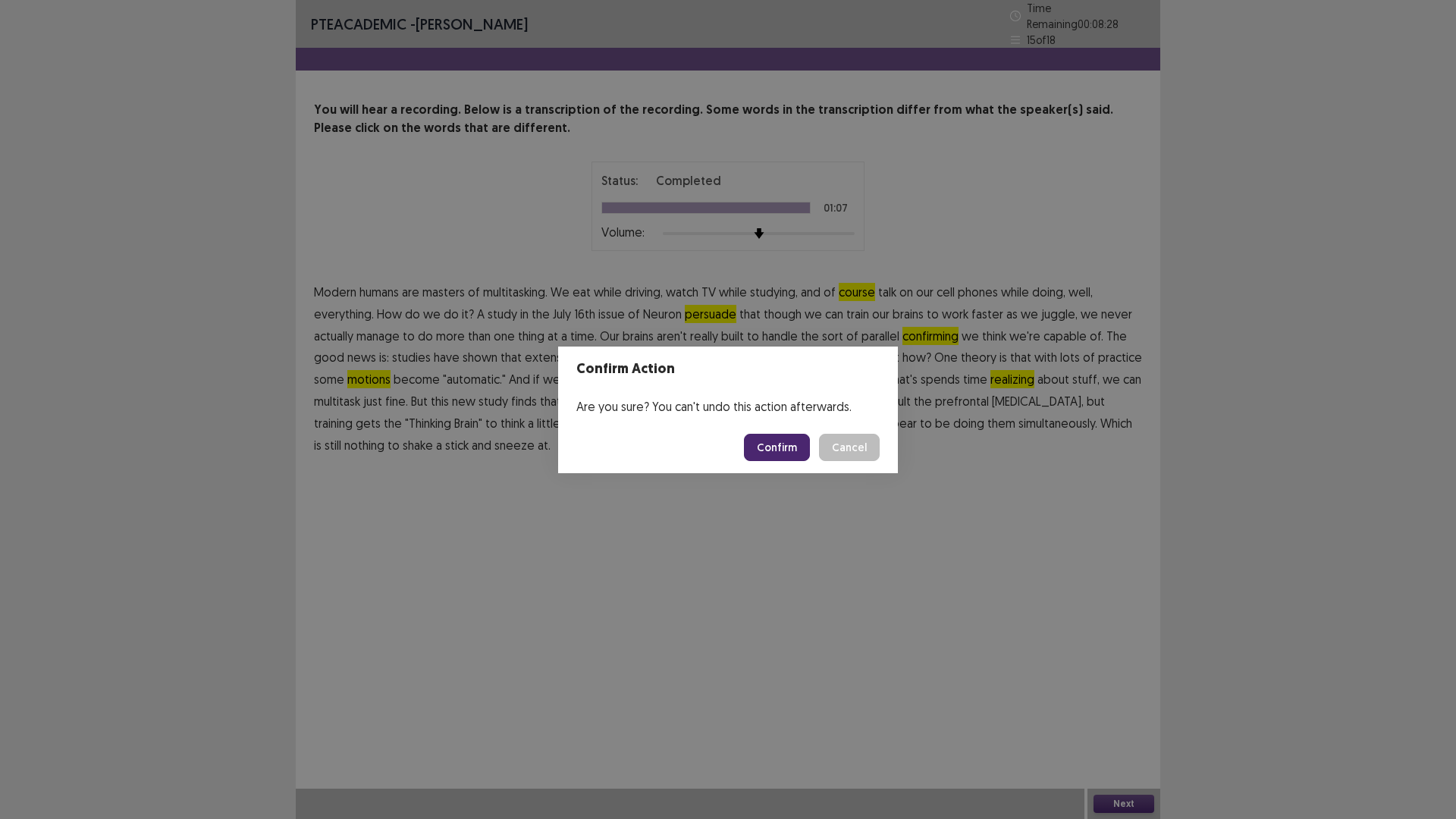
click at [788, 462] on footer "Confirm Cancel" at bounding box center [727, 447] width 340 height 51
click at [782, 450] on button "Confirm" at bounding box center [776, 447] width 66 height 28
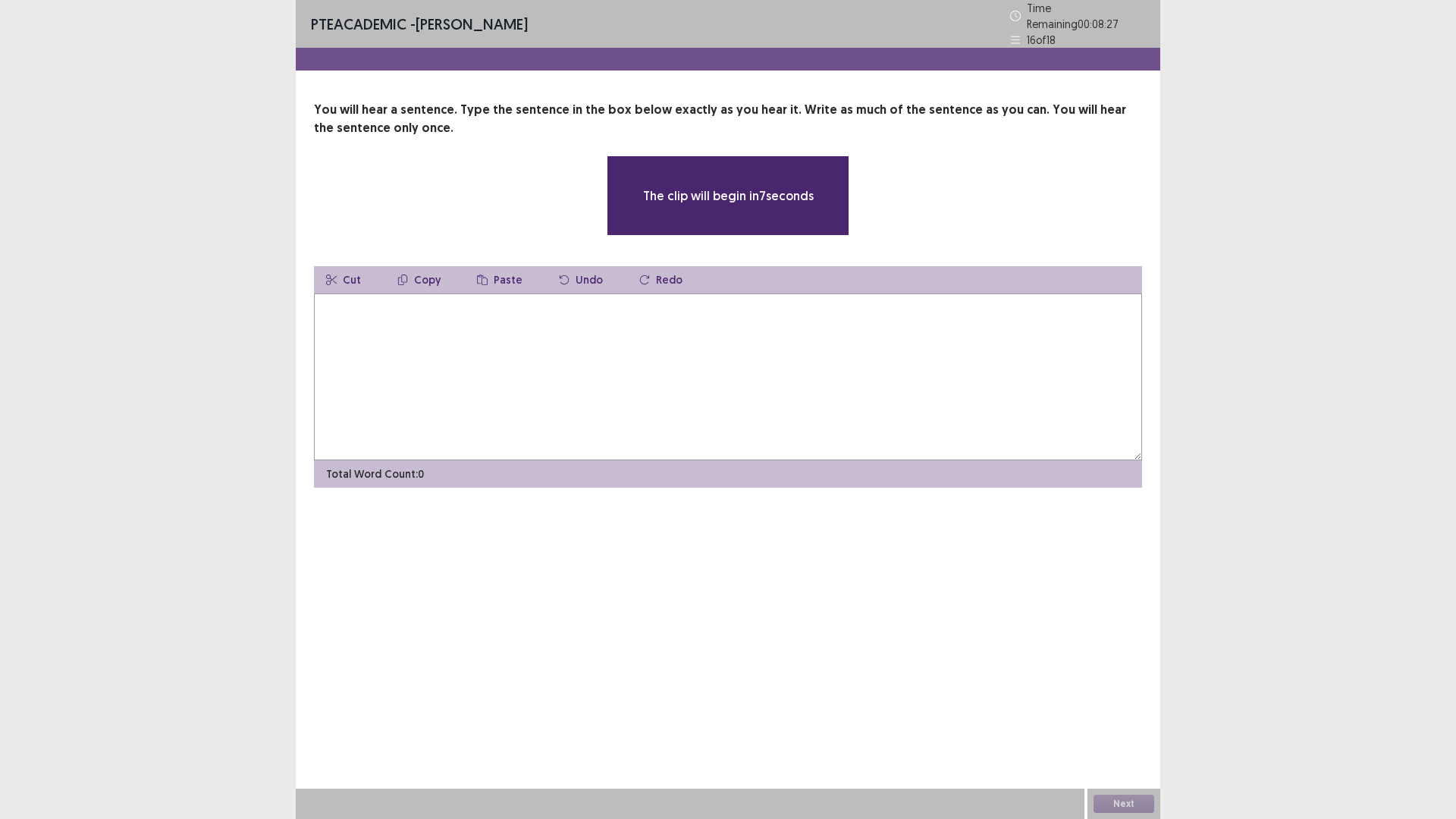
click at [751, 406] on textarea at bounding box center [728, 376] width 827 height 167
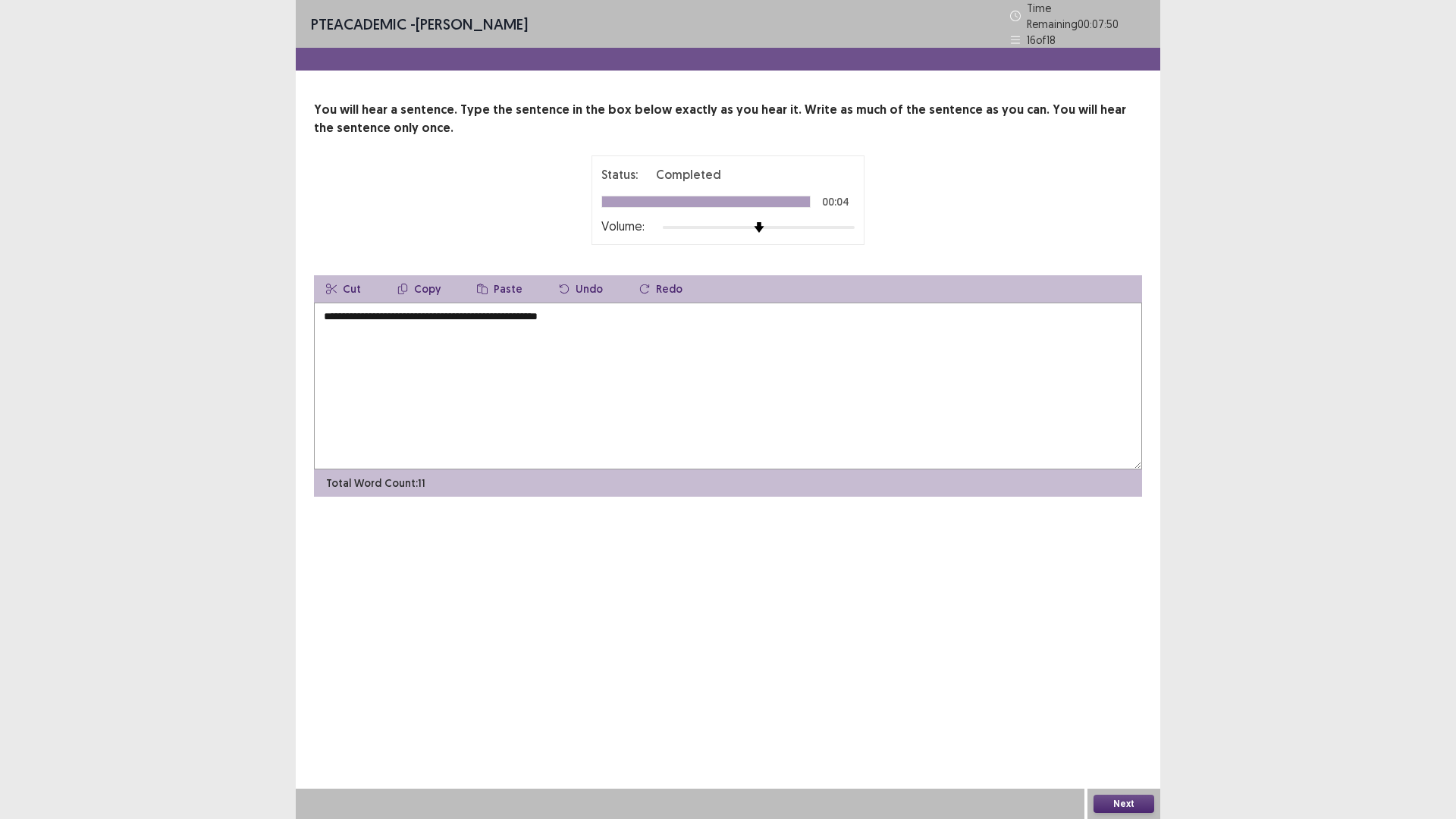
type textarea "**********"
click at [1132, 796] on button "Next" at bounding box center [1124, 804] width 61 height 18
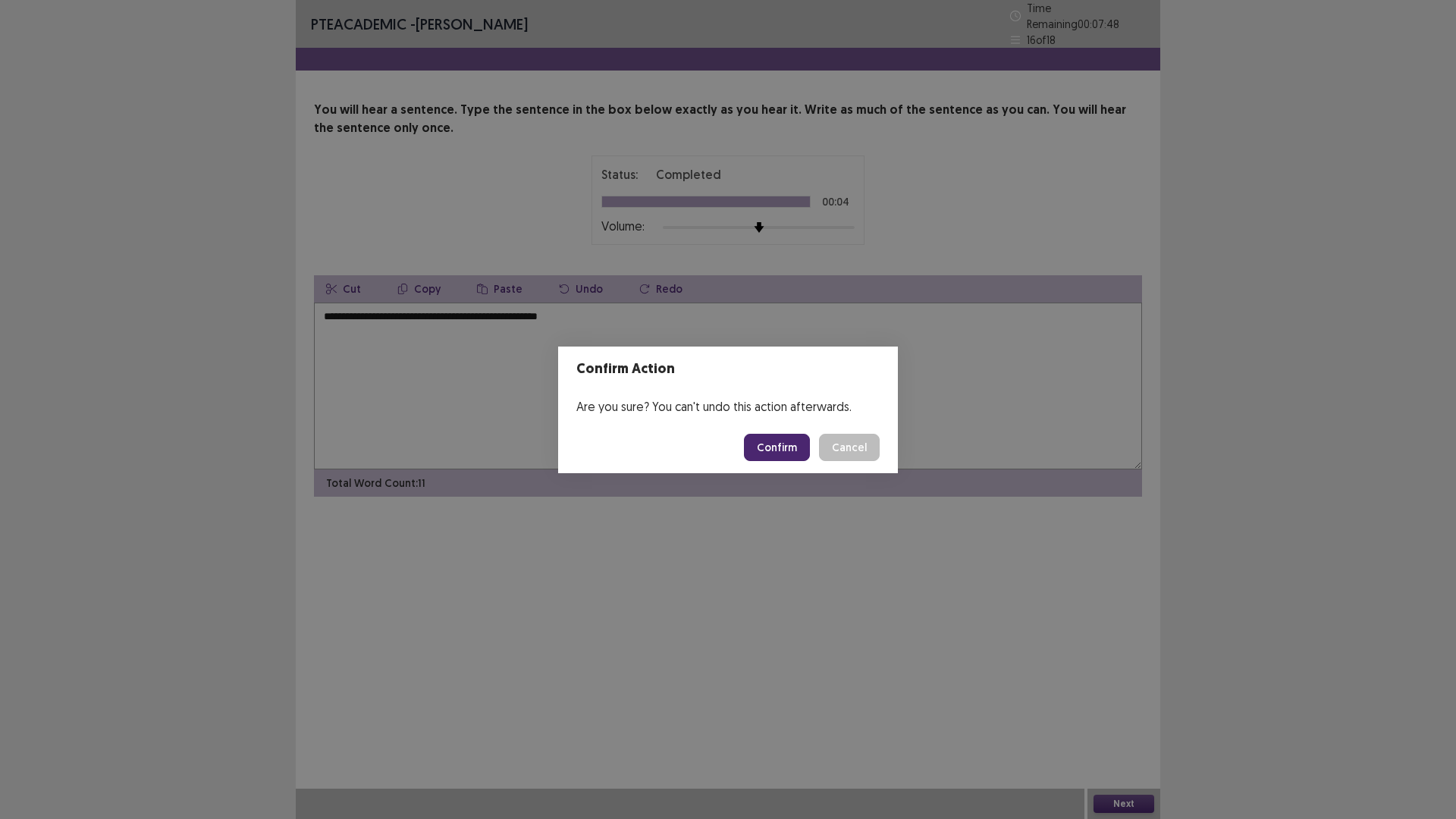
click at [785, 444] on button "Confirm" at bounding box center [776, 447] width 66 height 28
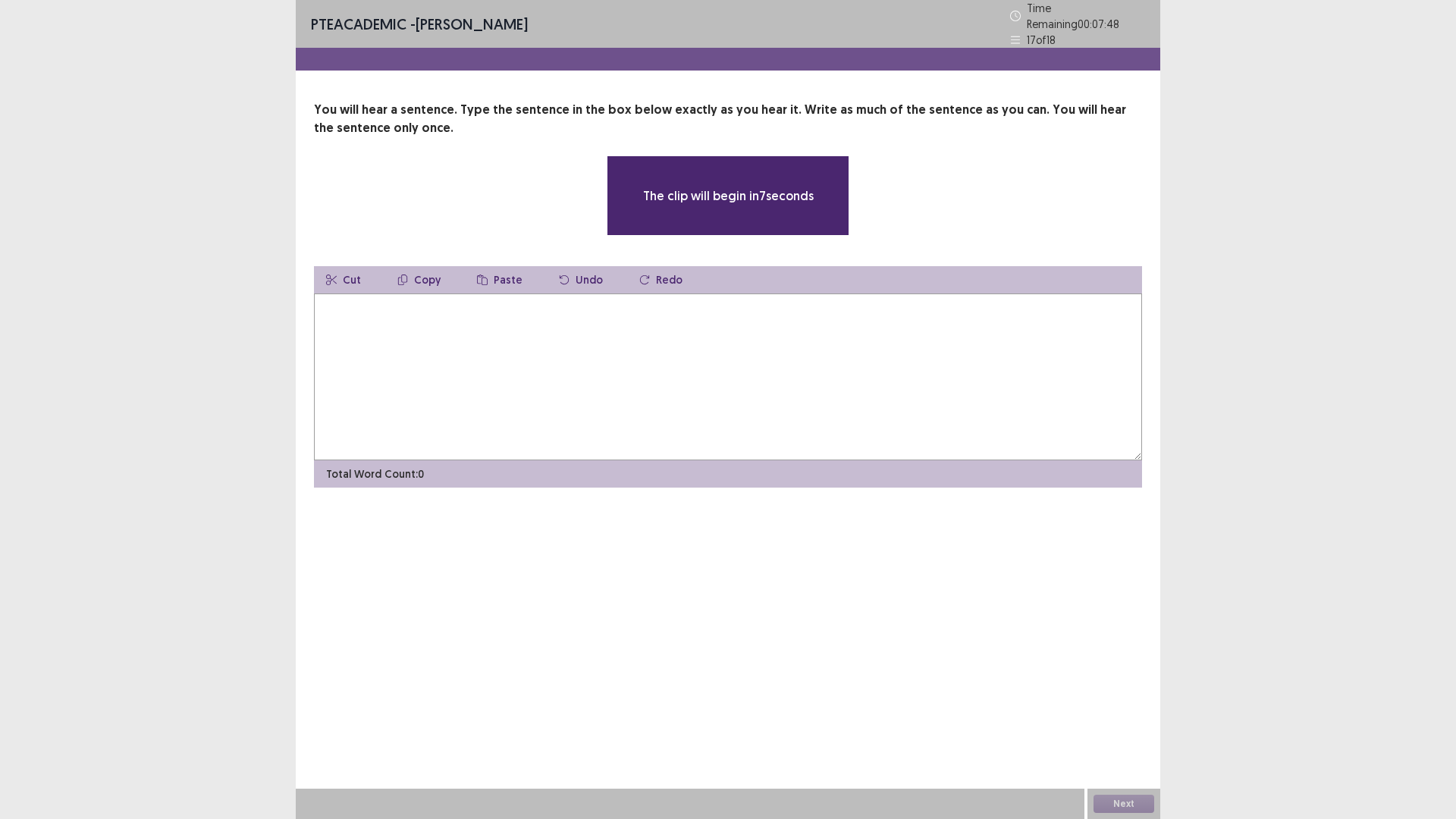
click at [571, 349] on textarea at bounding box center [728, 376] width 827 height 167
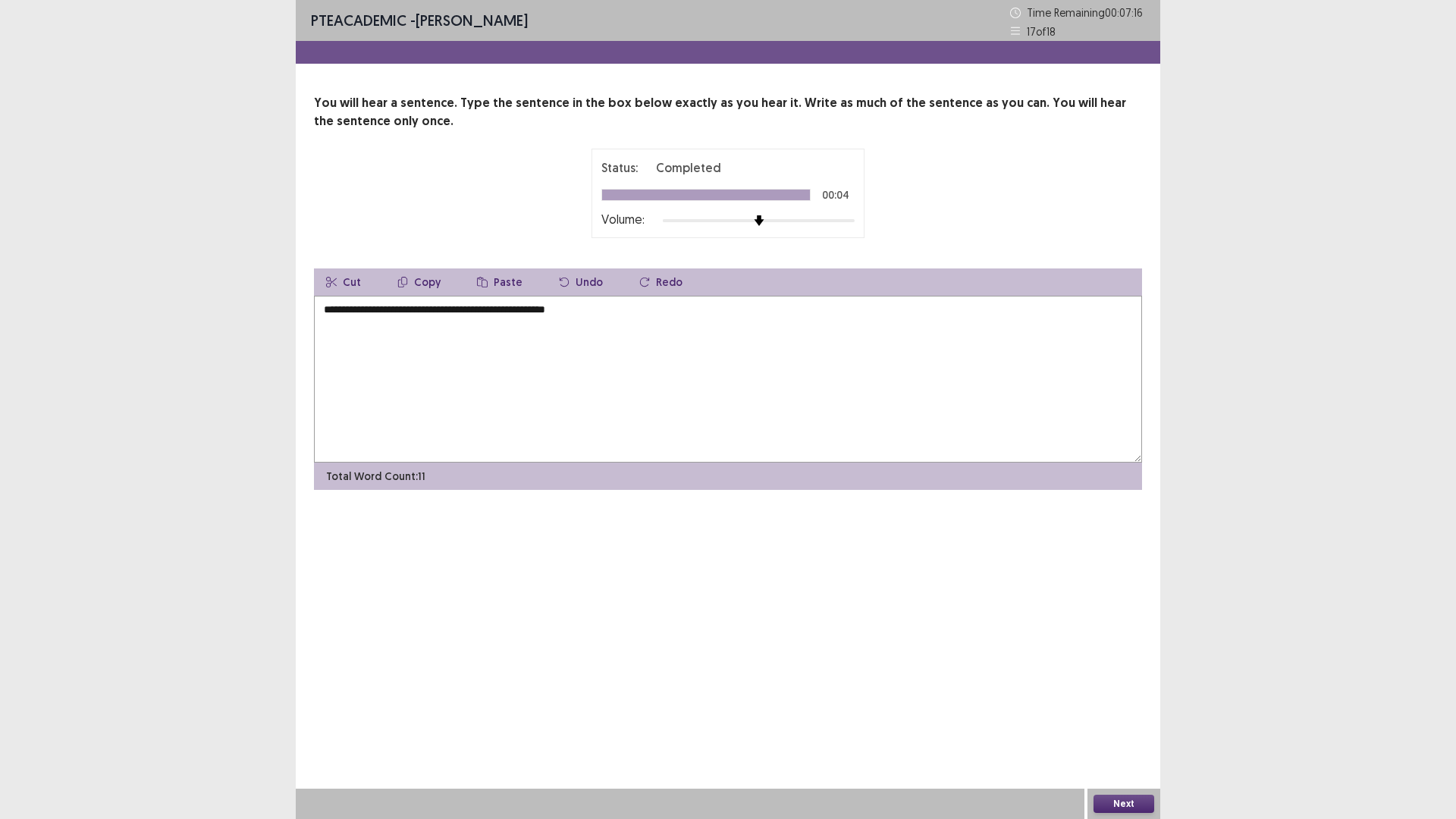
type textarea "**********"
click at [1123, 797] on button "Next" at bounding box center [1124, 804] width 61 height 18
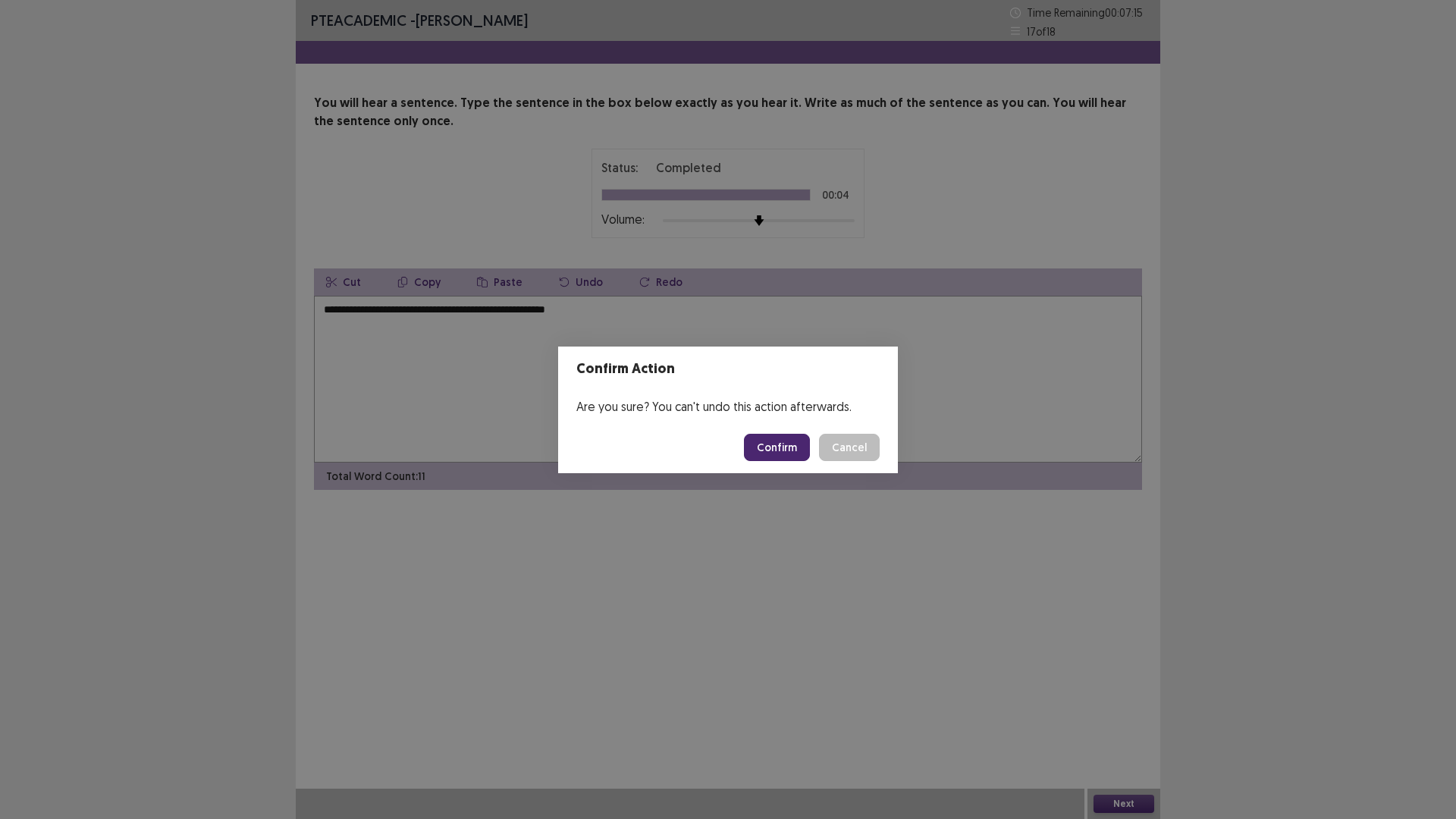
click at [785, 448] on button "Confirm" at bounding box center [776, 447] width 66 height 28
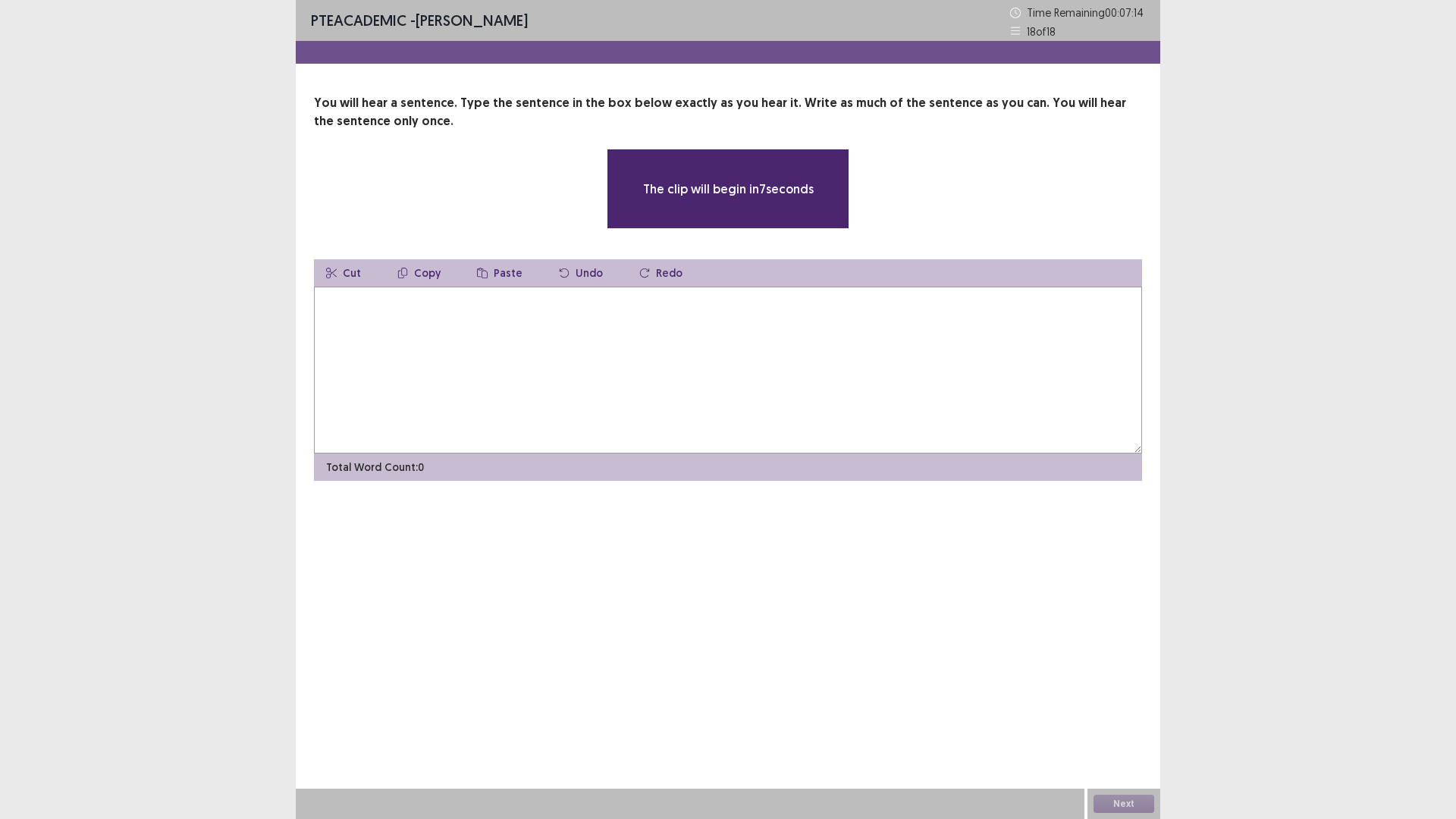
click at [696, 370] on textarea at bounding box center [728, 370] width 827 height 167
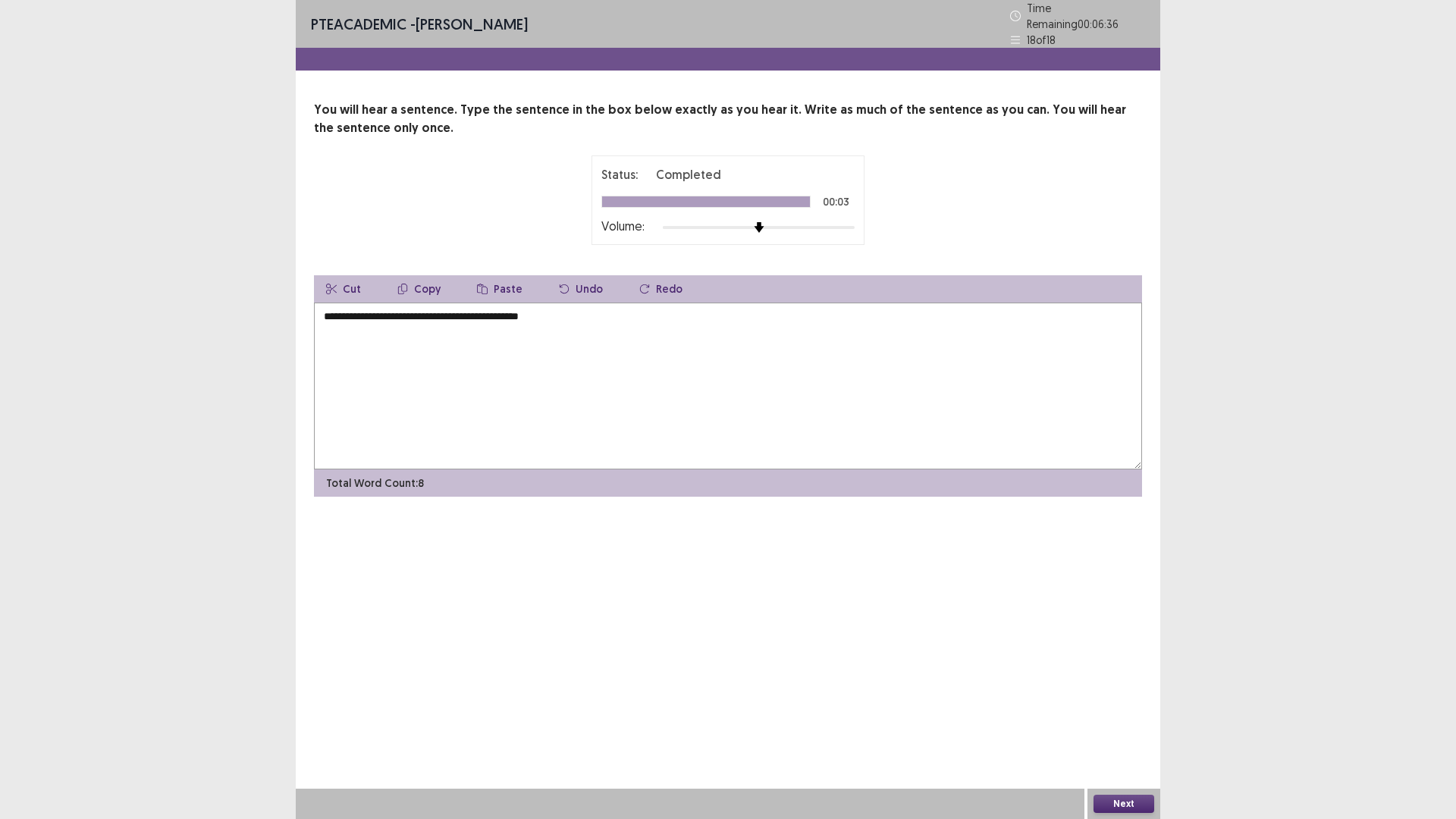
type textarea "**********"
click at [1139, 804] on button "Next" at bounding box center [1124, 804] width 61 height 18
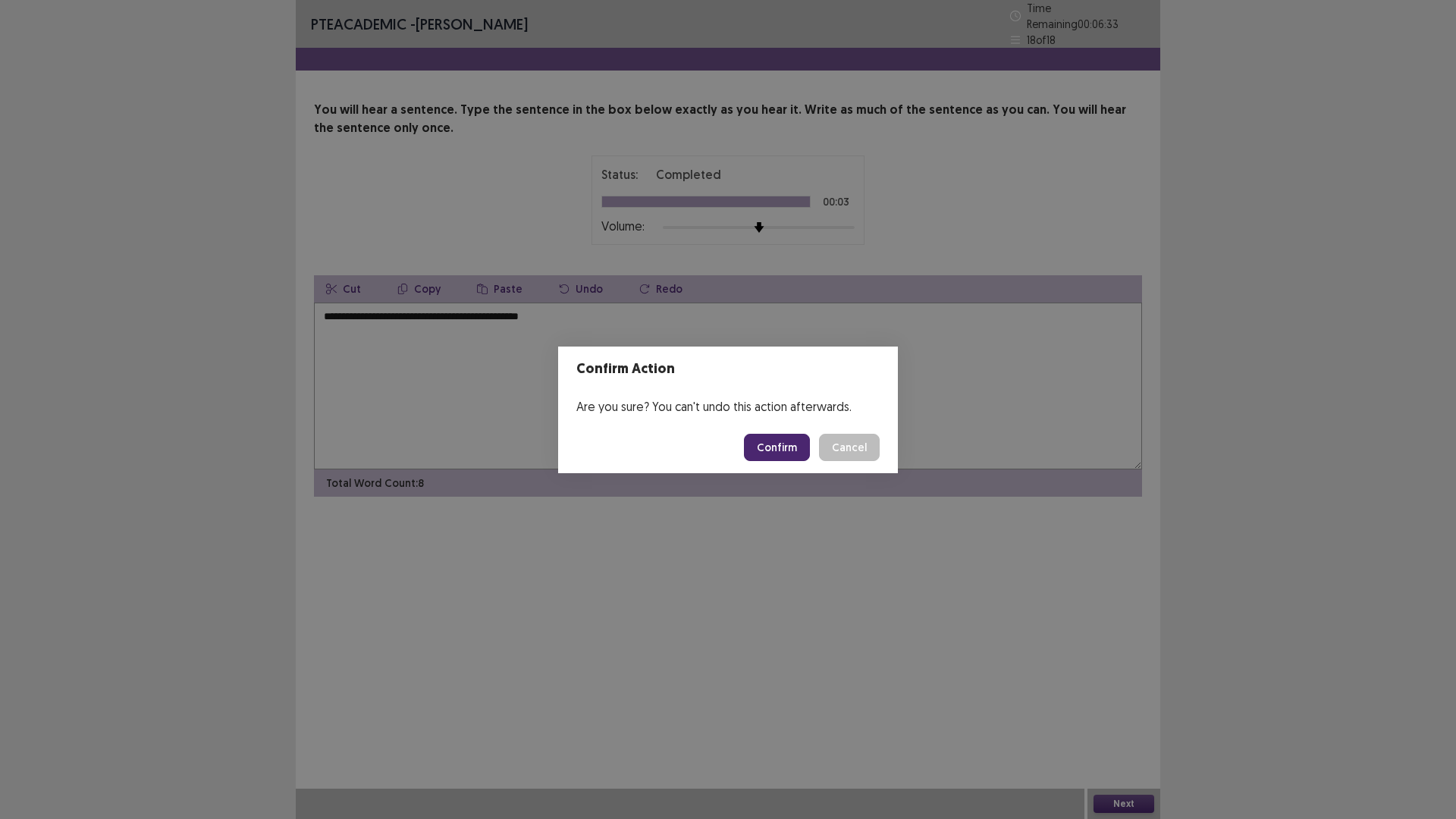
click at [791, 443] on button "Confirm" at bounding box center [776, 447] width 66 height 28
